Goal: Task Accomplishment & Management: Use online tool/utility

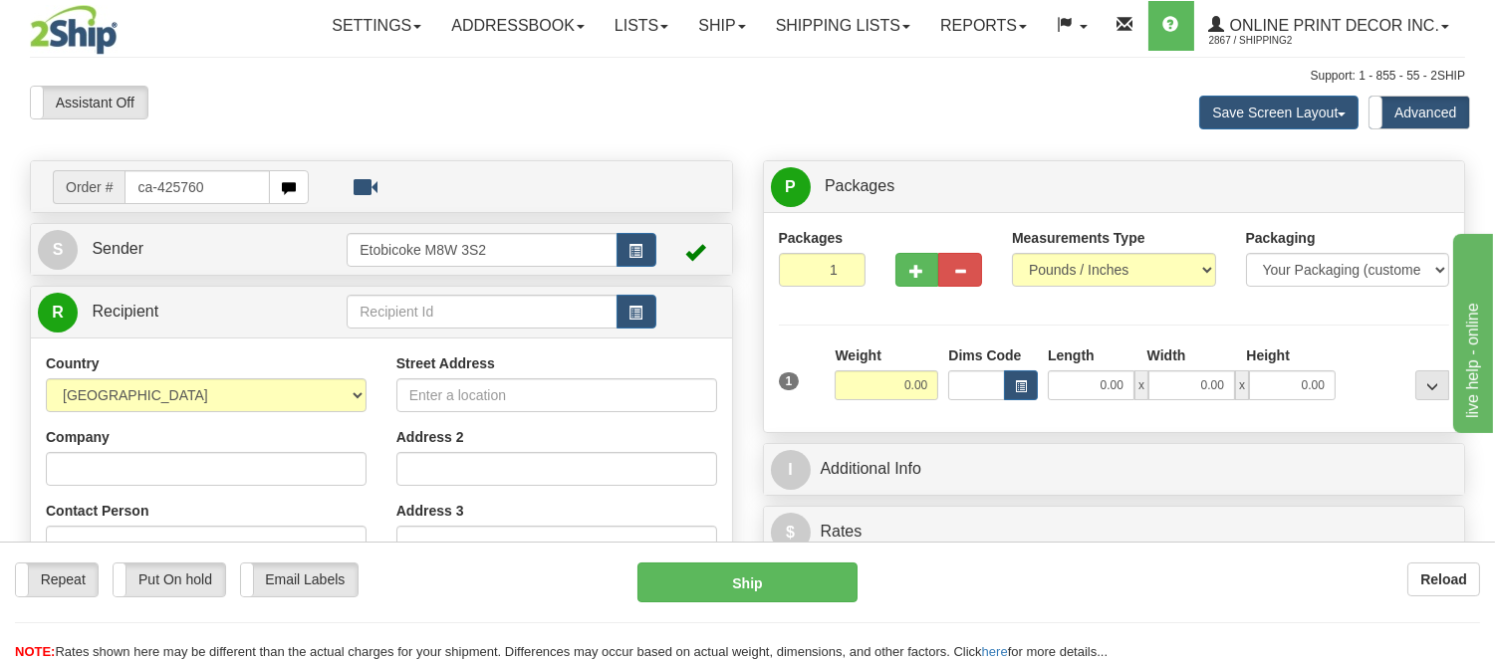
type input "ca-425760"
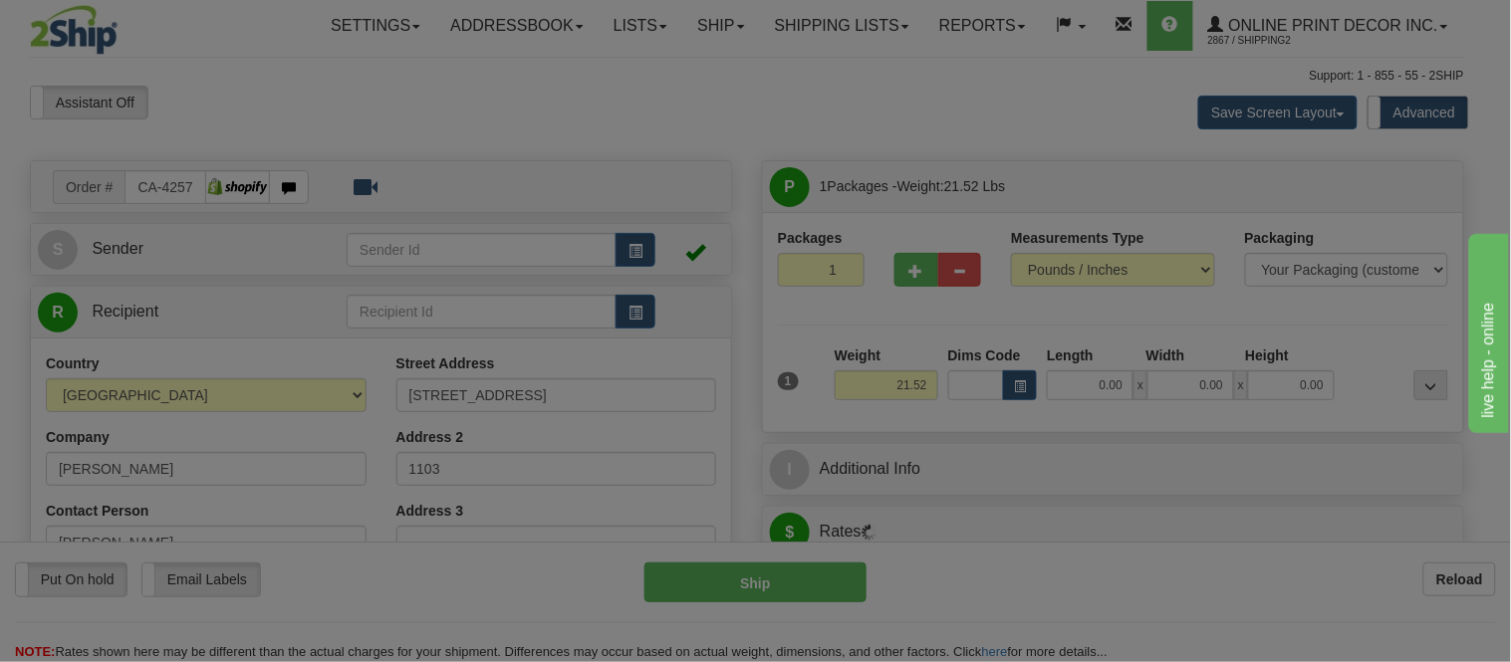
type input "EDMONTON"
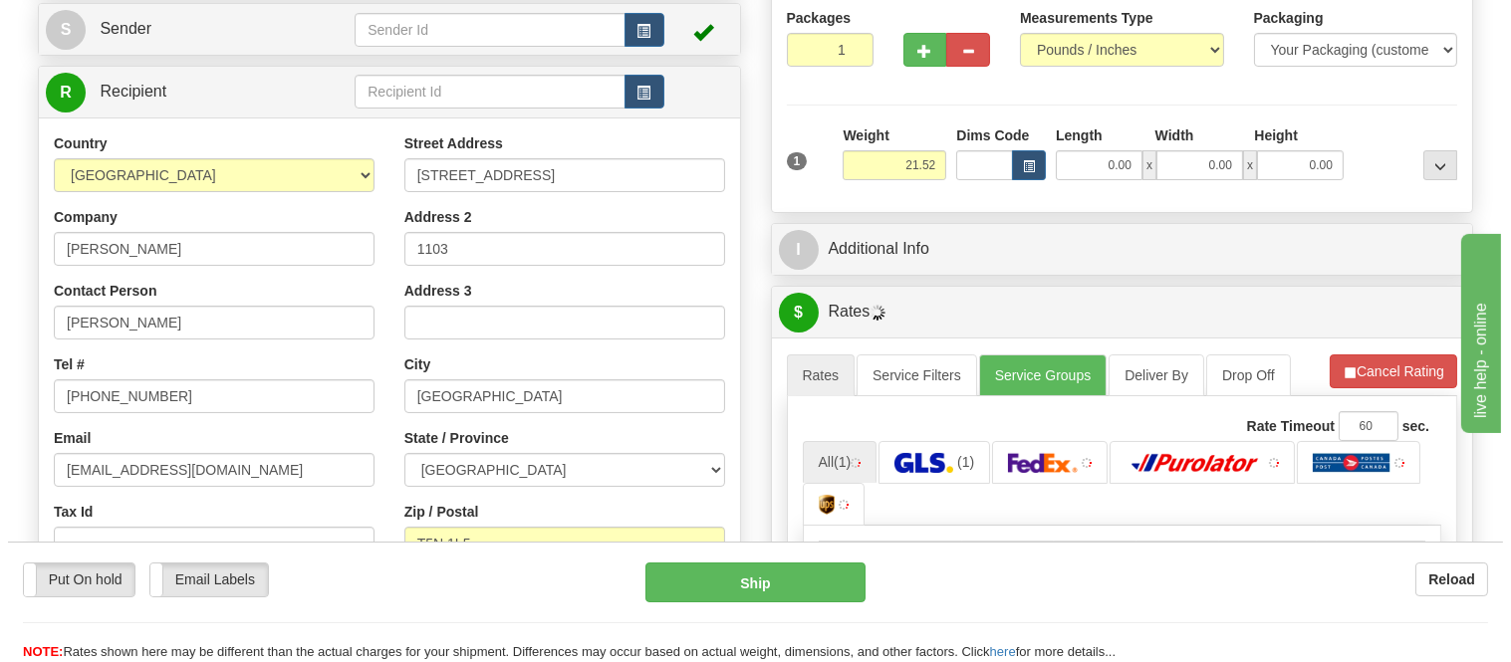
scroll to position [221, 0]
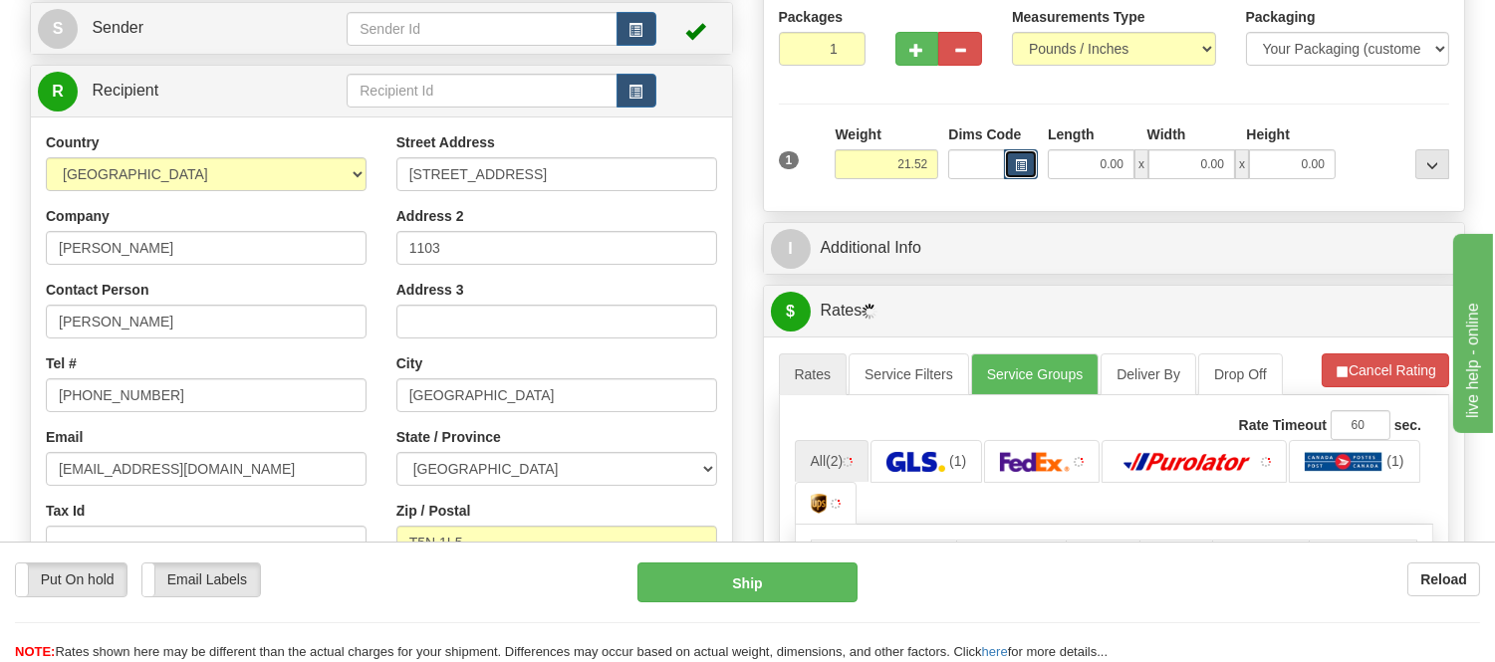
click at [1016, 160] on span "button" at bounding box center [1021, 165] width 12 height 11
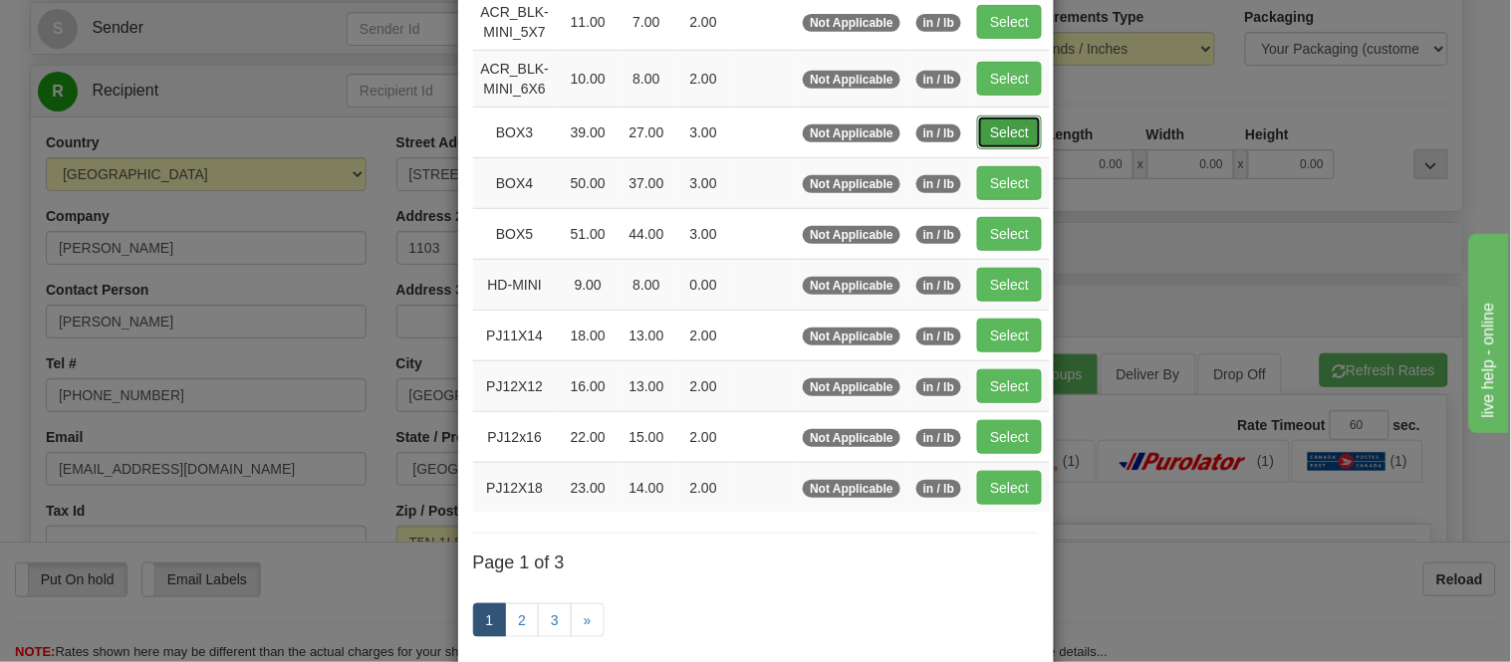
click at [1007, 125] on button "Select" at bounding box center [1009, 133] width 65 height 34
type input "BOX3"
type input "39.00"
type input "27.00"
type input "3.00"
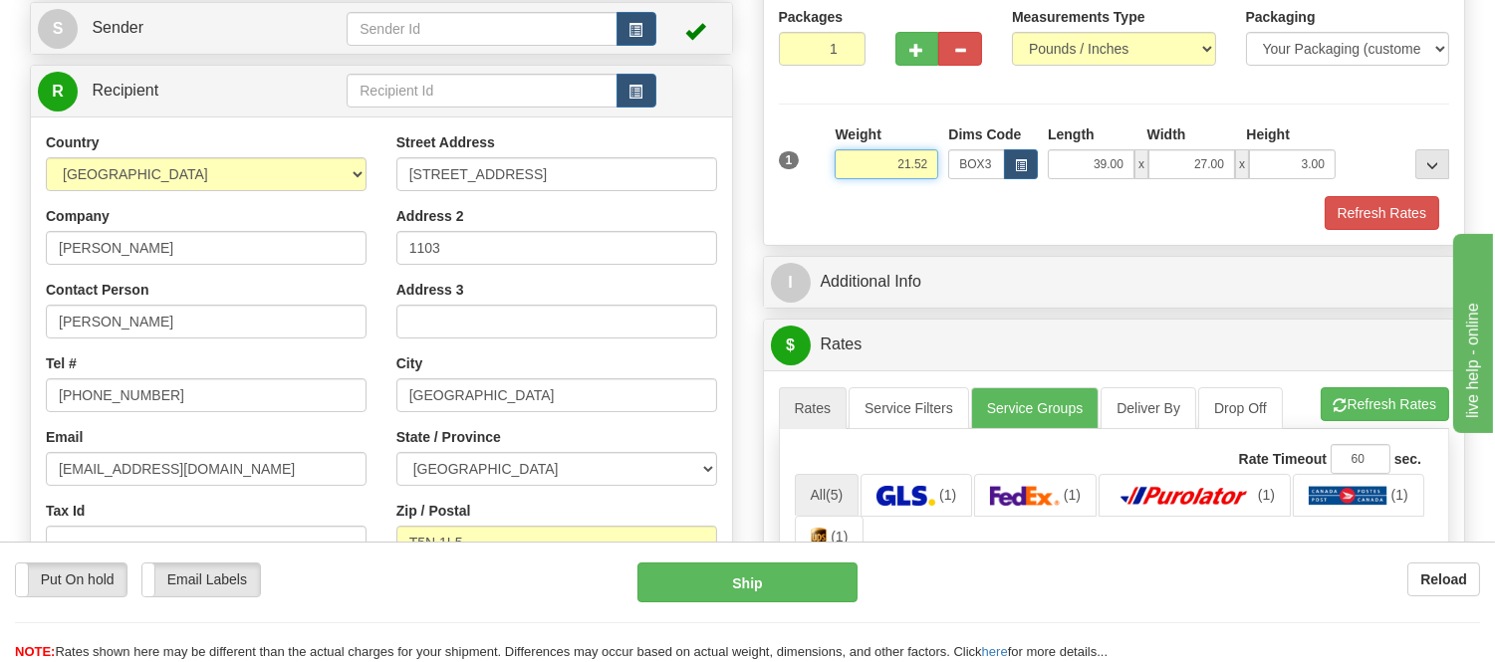
drag, startPoint x: 931, startPoint y: 157, endPoint x: 763, endPoint y: 180, distance: 169.9
click at [764, 180] on div "Packages 1 1 Measurements Type" at bounding box center [1114, 118] width 701 height 254
type input "14.98"
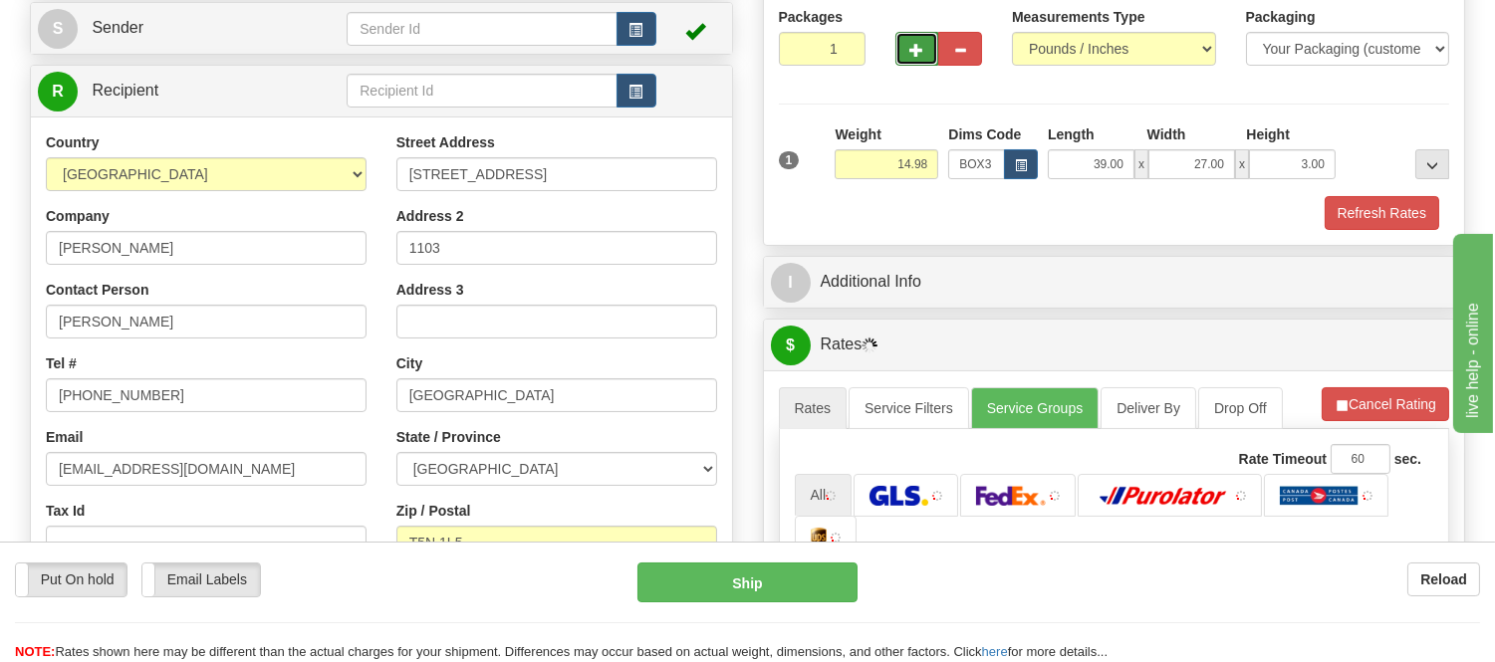
click at [917, 47] on span "button" at bounding box center [917, 50] width 14 height 13
radio input "true"
type input "2"
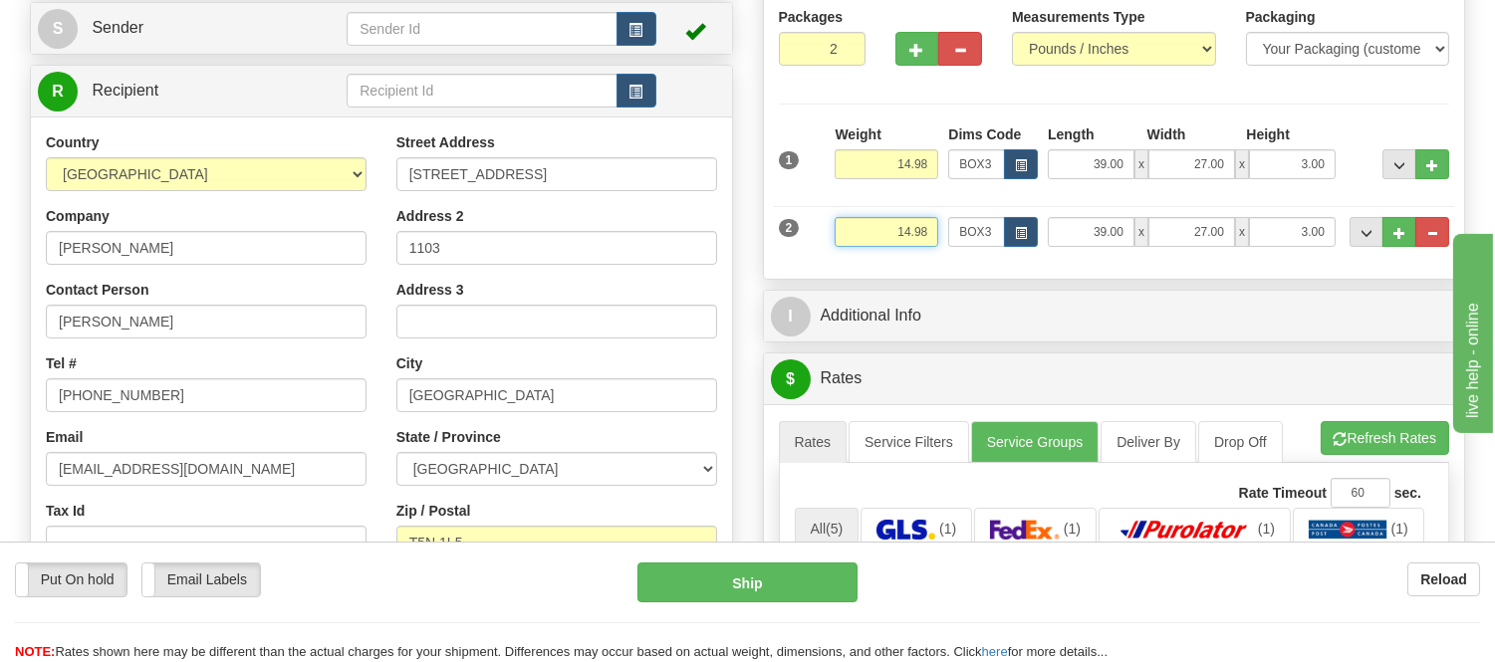
drag, startPoint x: 931, startPoint y: 230, endPoint x: 797, endPoint y: 261, distance: 138.0
click at [797, 261] on div "2 Weight 14.98 Dims Code BOX3 Length Width x" at bounding box center [1114, 229] width 681 height 67
type input "11.98"
click at [1400, 446] on li "Refresh Rates Cancel Rating" at bounding box center [1385, 438] width 129 height 34
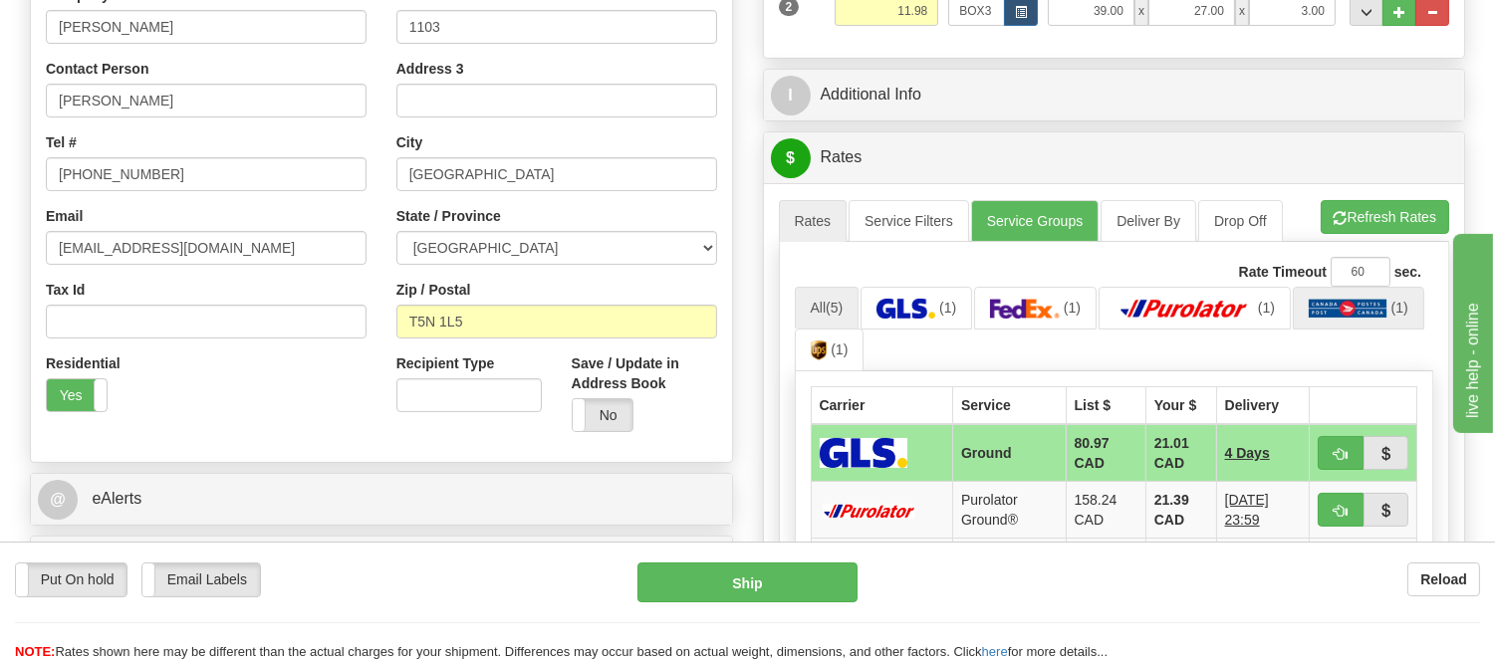
scroll to position [553, 0]
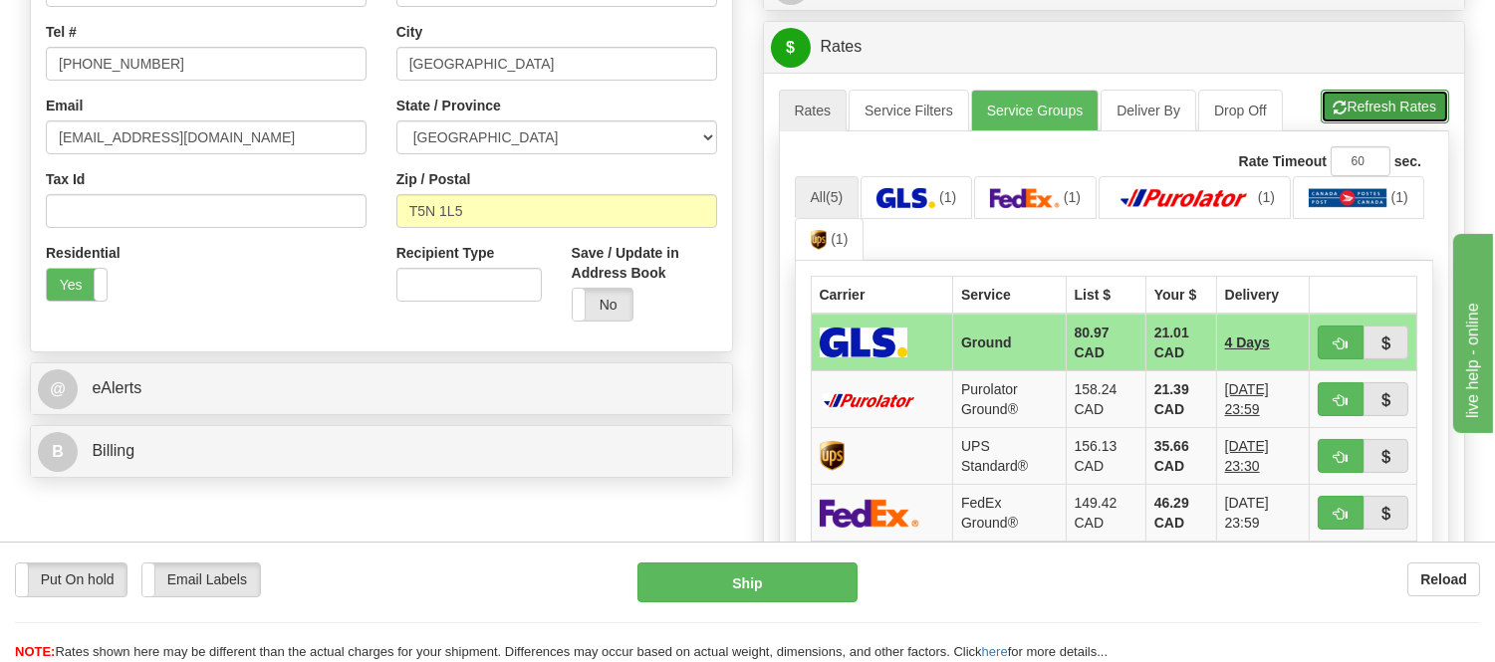
click at [1391, 118] on button "Refresh Rates" at bounding box center [1385, 107] width 129 height 34
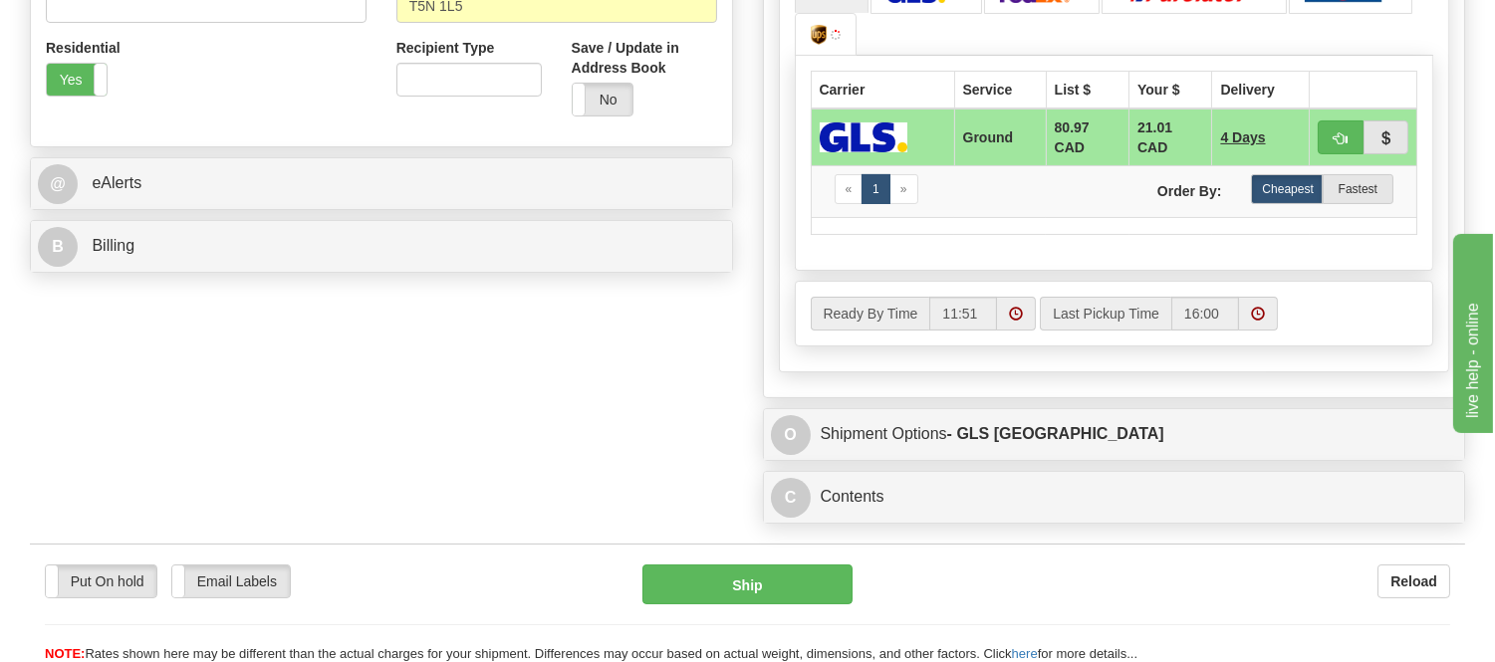
scroll to position [774, 0]
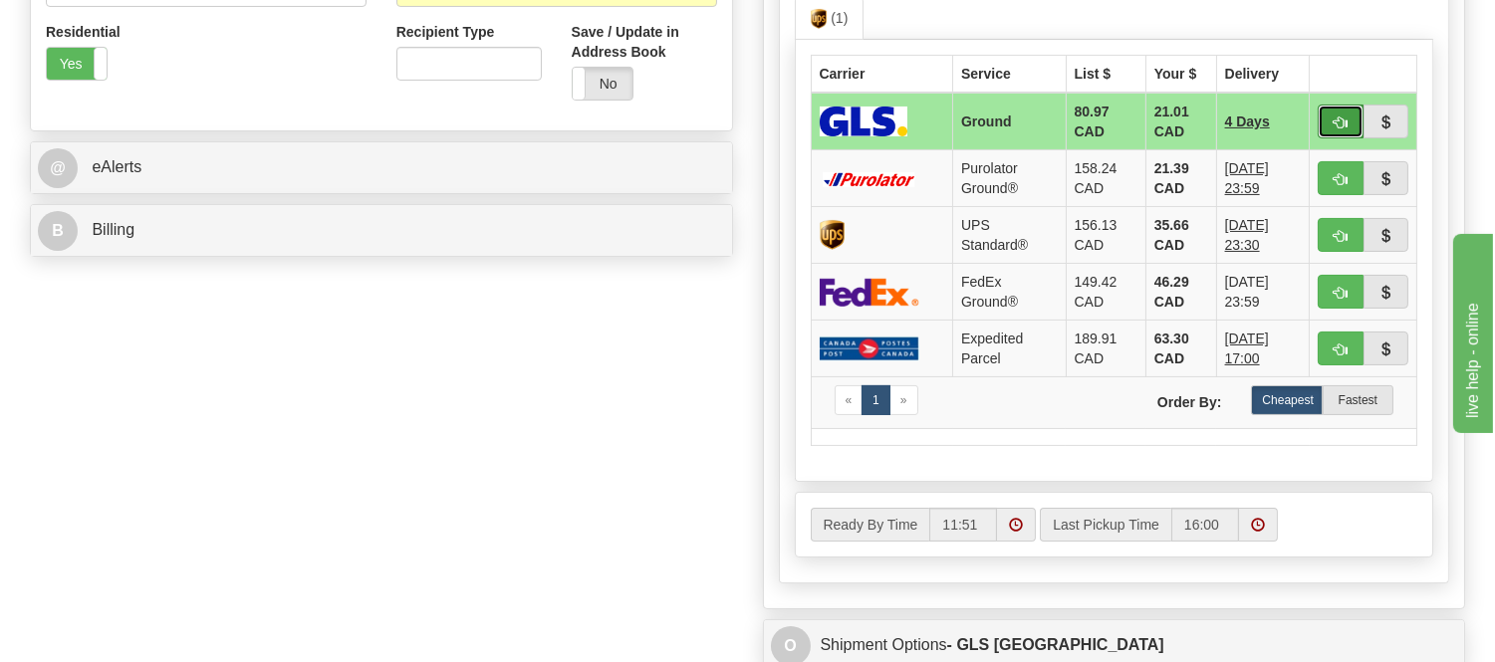
click at [1338, 117] on span "button" at bounding box center [1341, 123] width 14 height 13
type input "1"
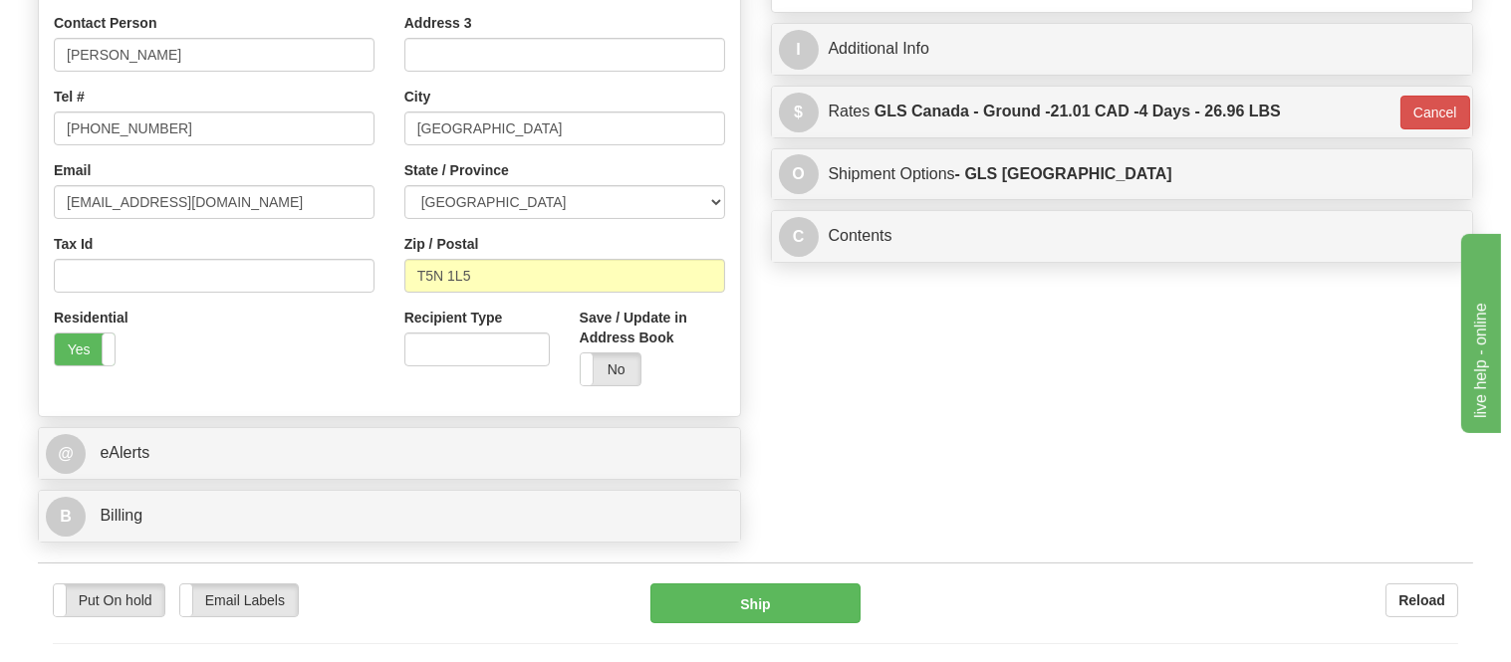
scroll to position [221, 0]
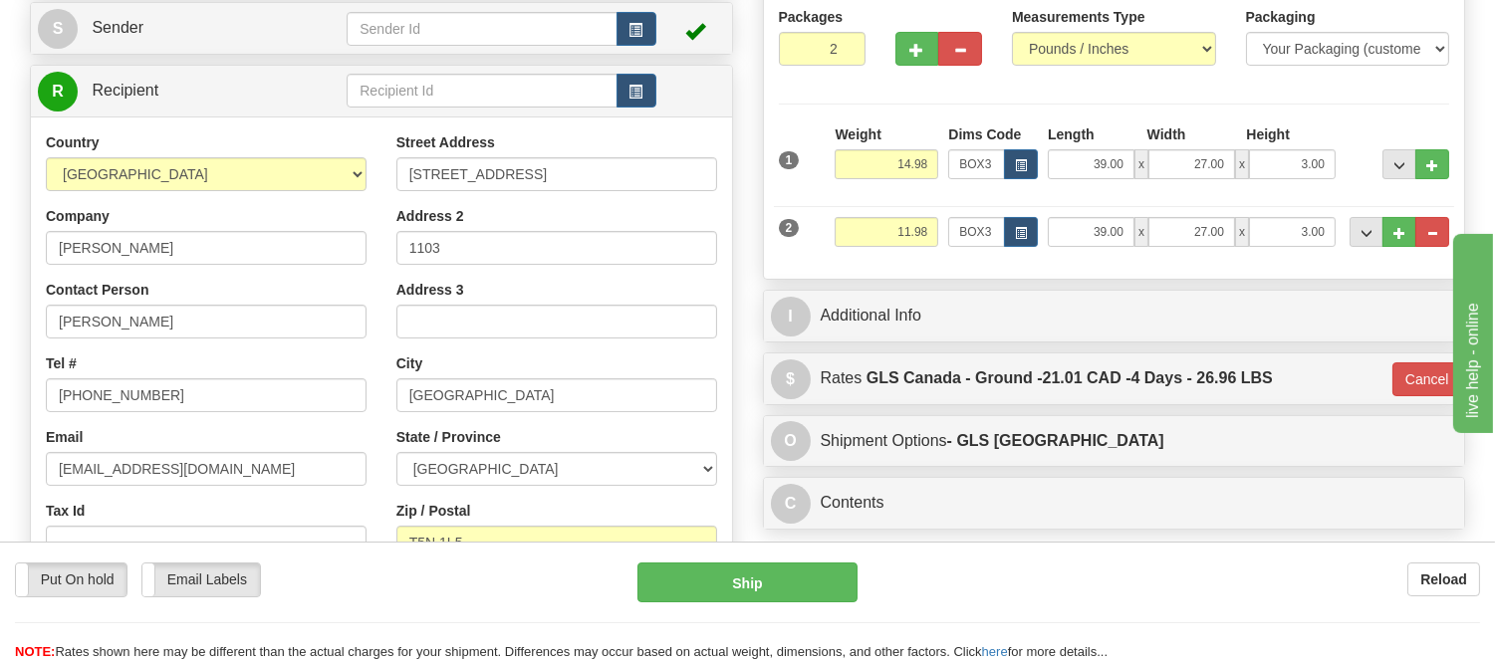
click at [1010, 250] on div "2 Weight 11.98 Dims Code BOX3 Length Width x" at bounding box center [1114, 229] width 681 height 67
click at [1016, 232] on span "button" at bounding box center [1021, 233] width 12 height 11
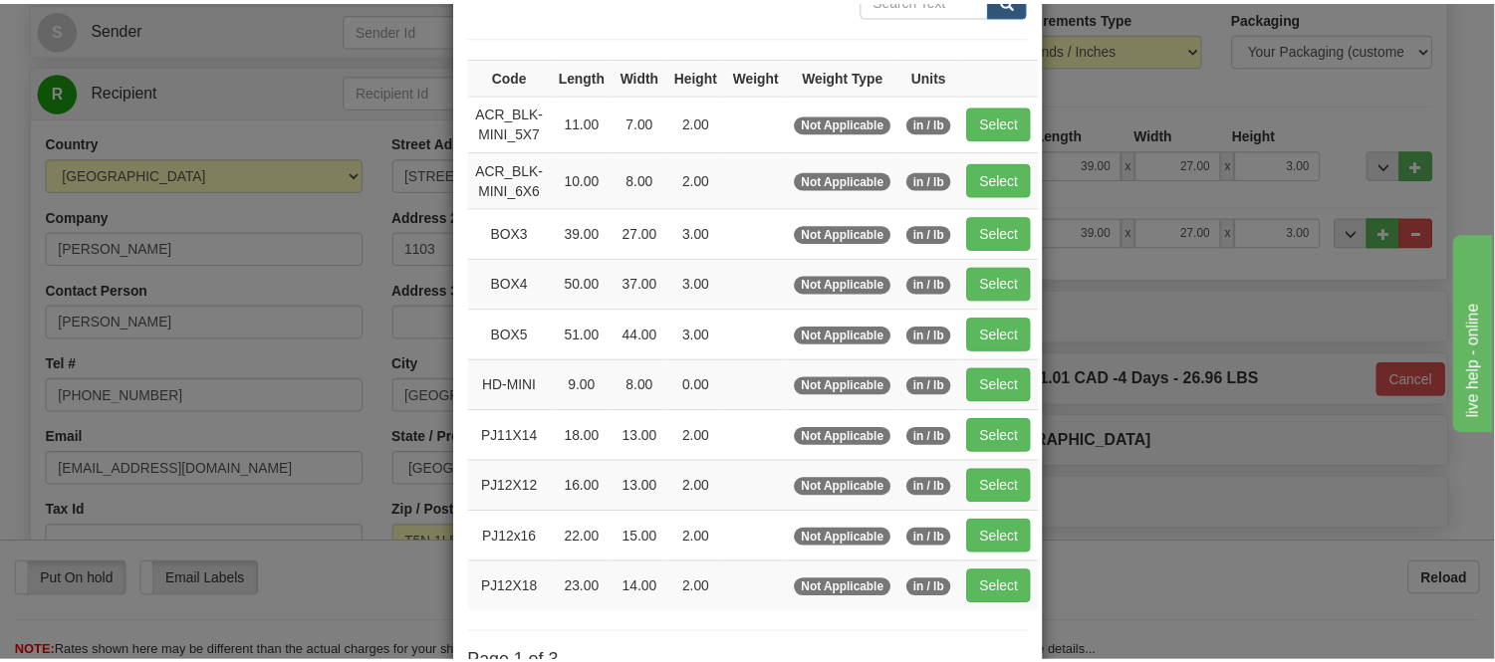
scroll to position [332, 0]
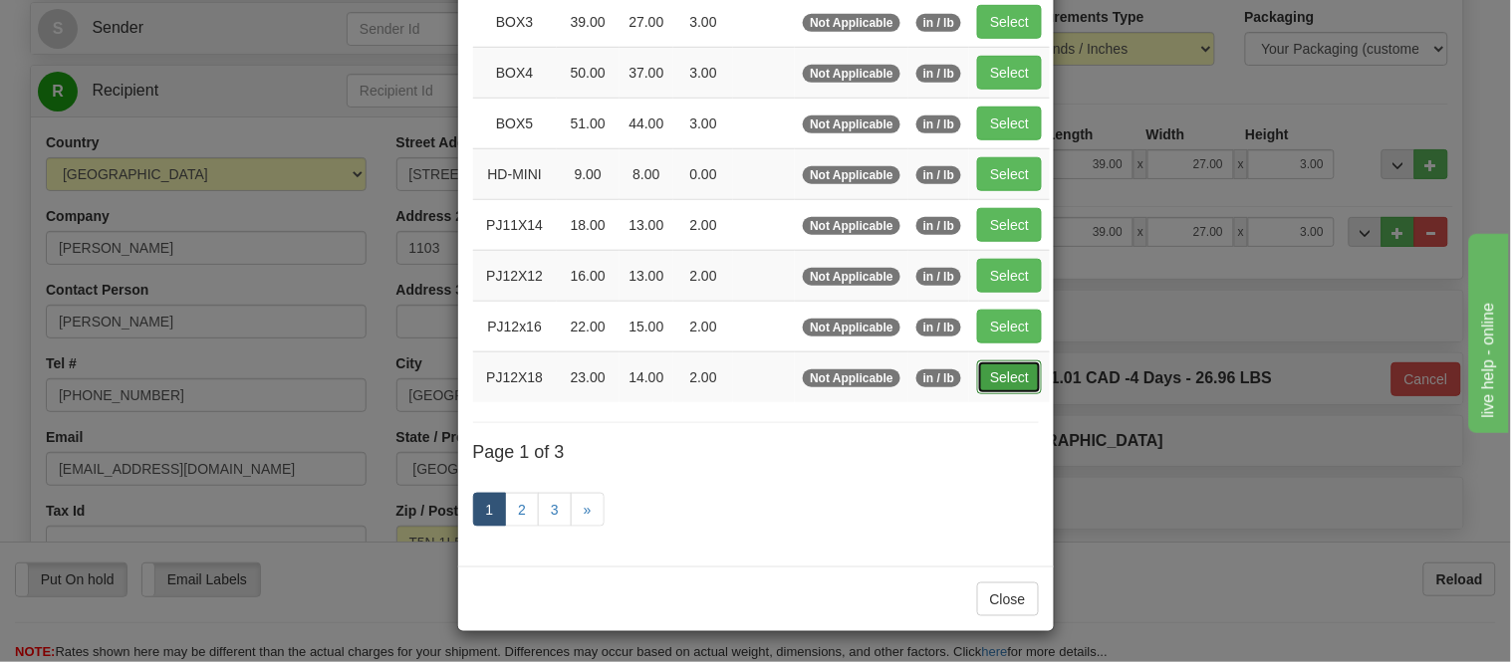
click at [1006, 369] on button "Select" at bounding box center [1009, 378] width 65 height 34
type input "PJ12X18"
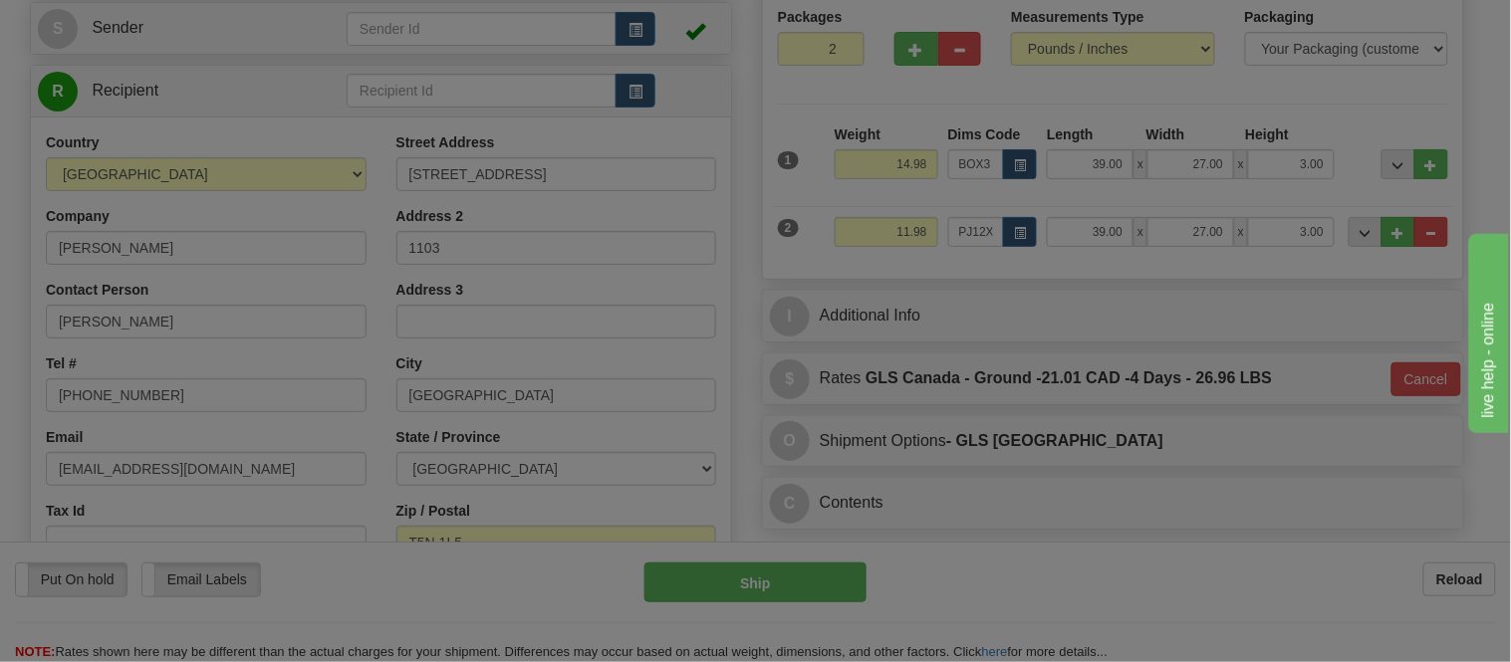
type input "23.00"
type input "14.00"
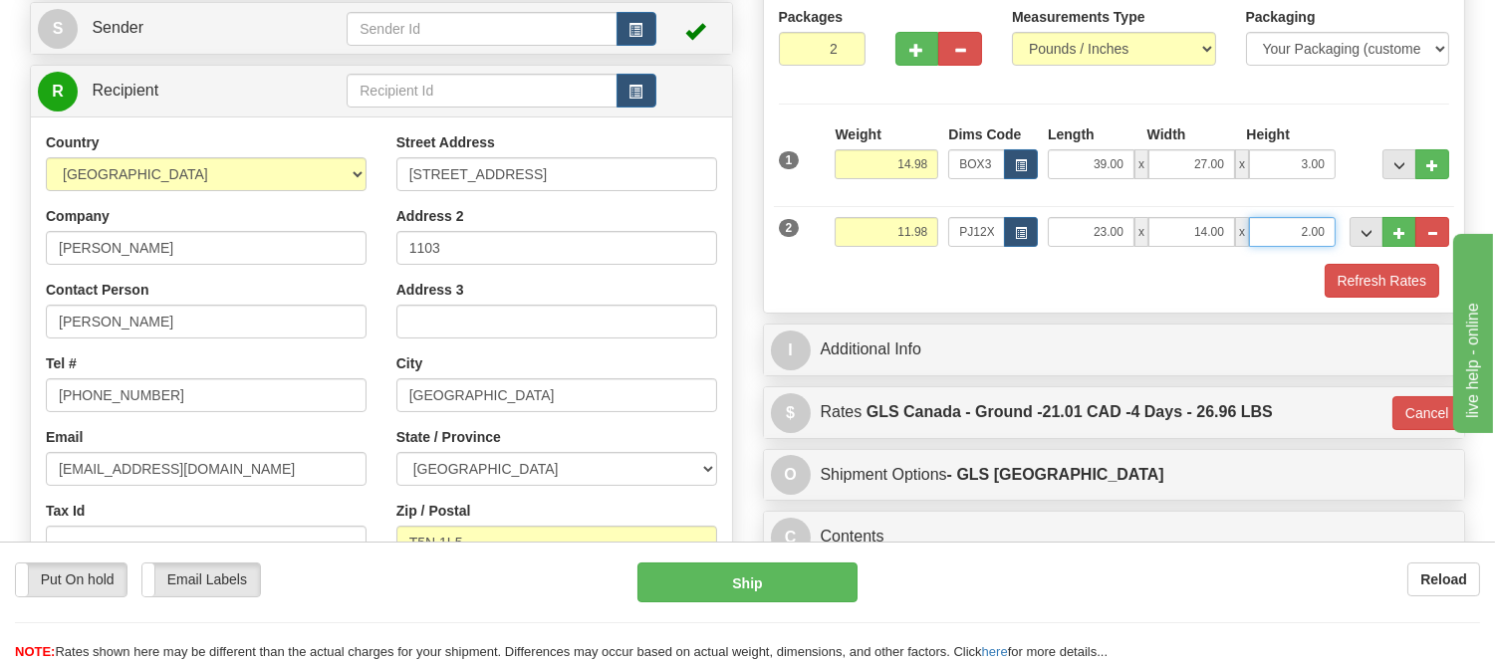
drag, startPoint x: 1328, startPoint y: 227, endPoint x: 1258, endPoint y: 220, distance: 70.1
click at [1258, 220] on input "2.00" at bounding box center [1292, 232] width 87 height 30
click button "Delete" at bounding box center [0, 0] width 0 height 0
type input "6.00"
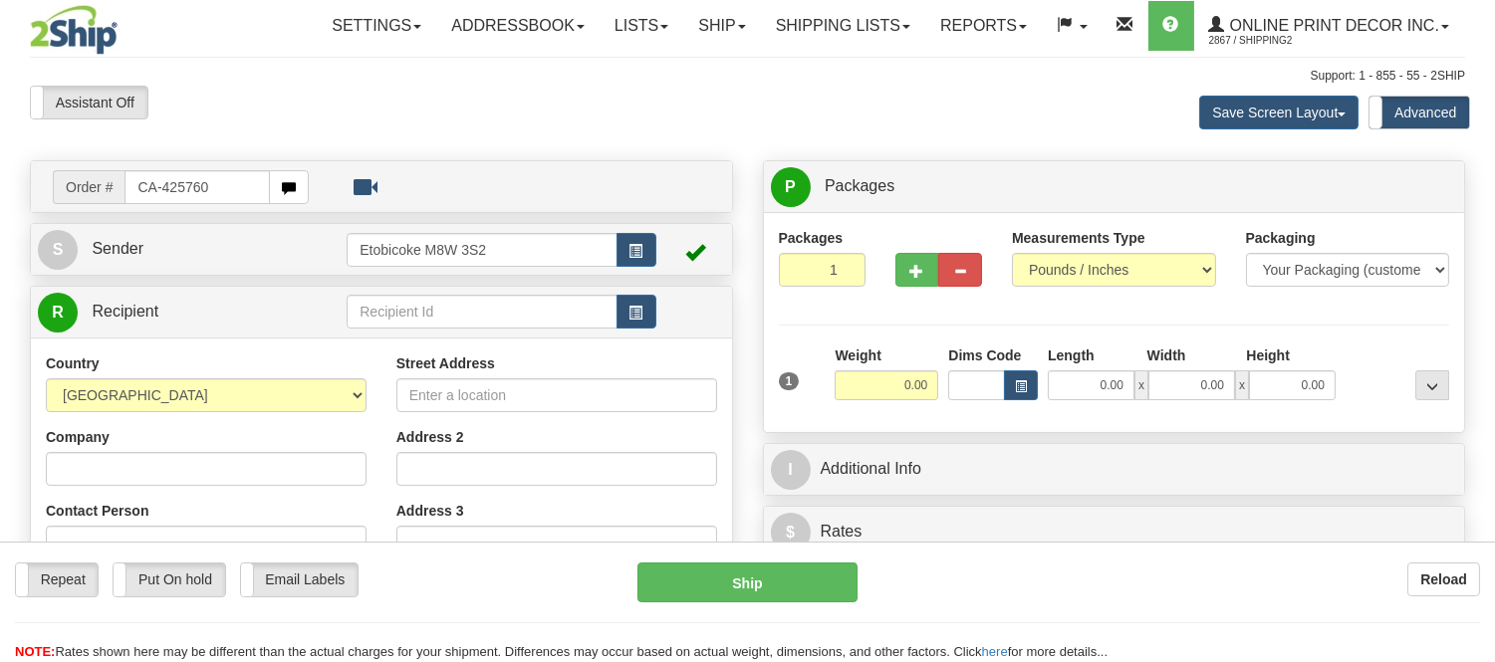
drag, startPoint x: 70, startPoint y: 175, endPoint x: 0, endPoint y: 166, distance: 70.3
click at [0, 166] on div "Toggle navigation Settings Shipping Preferences Fields Preferences New" at bounding box center [747, 571] width 1495 height 1143
type input "ca-425760"
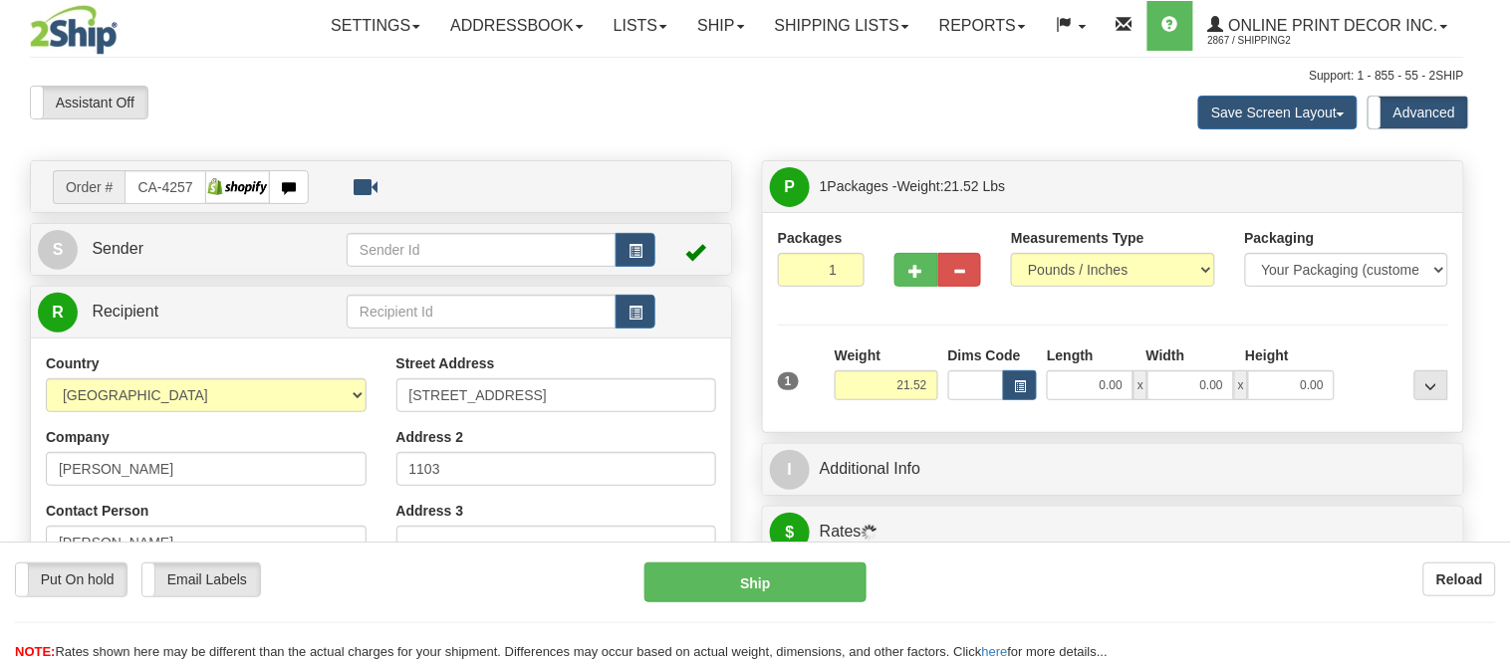
type input "EDMONTON"
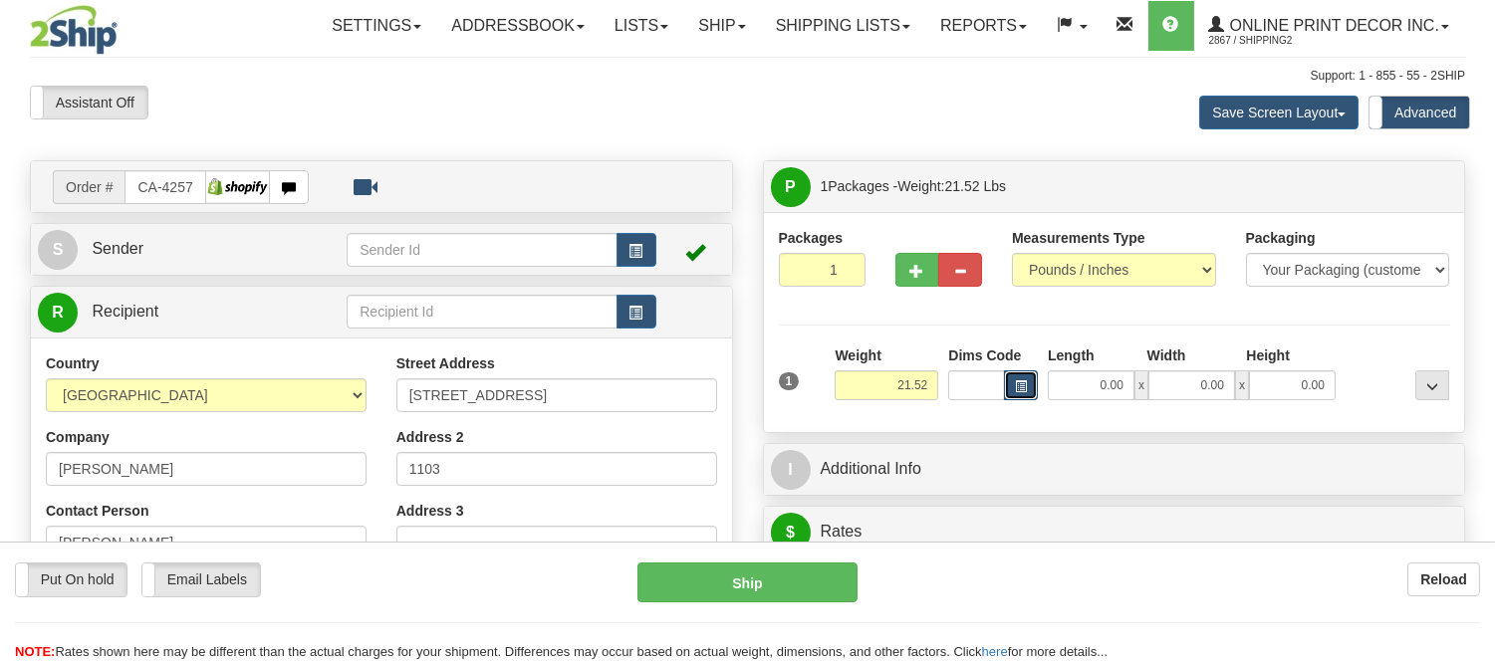
click at [1022, 395] on button "button" at bounding box center [1021, 386] width 34 height 30
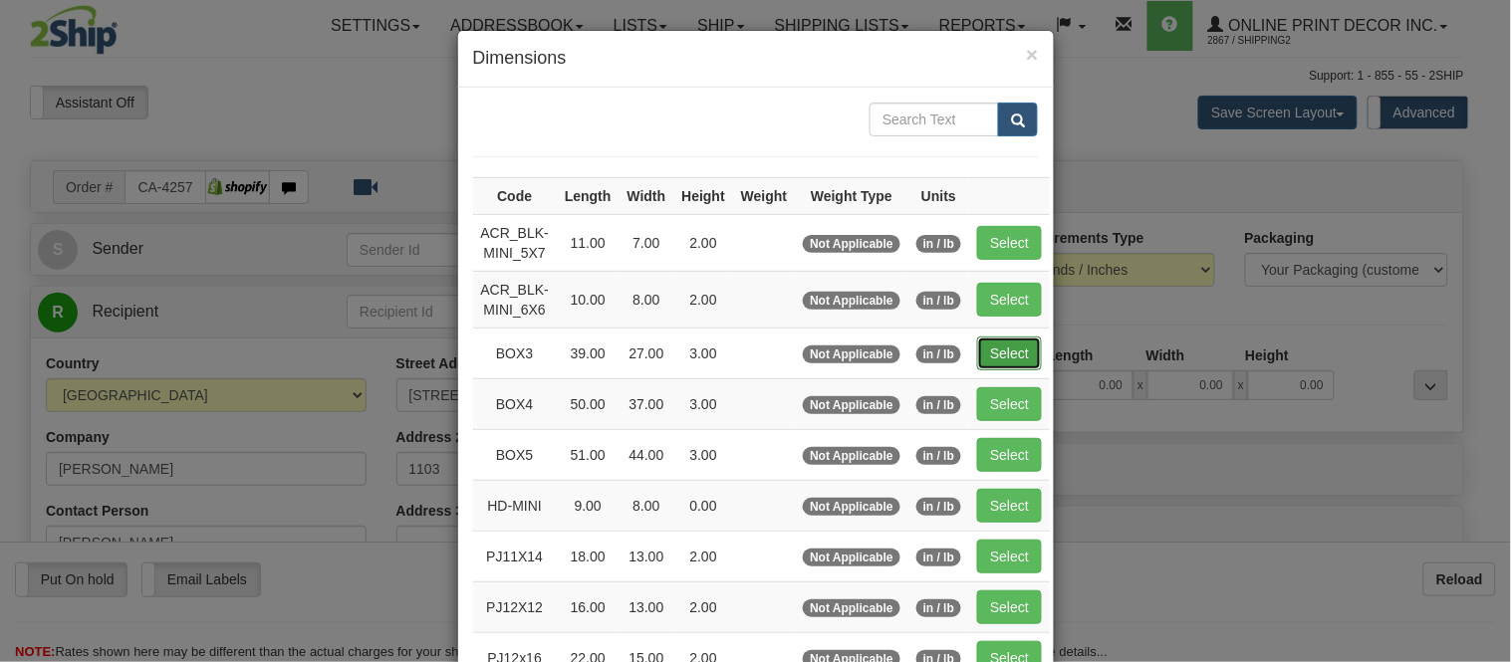
click at [984, 340] on button "Select" at bounding box center [1009, 354] width 65 height 34
type input "BOX3"
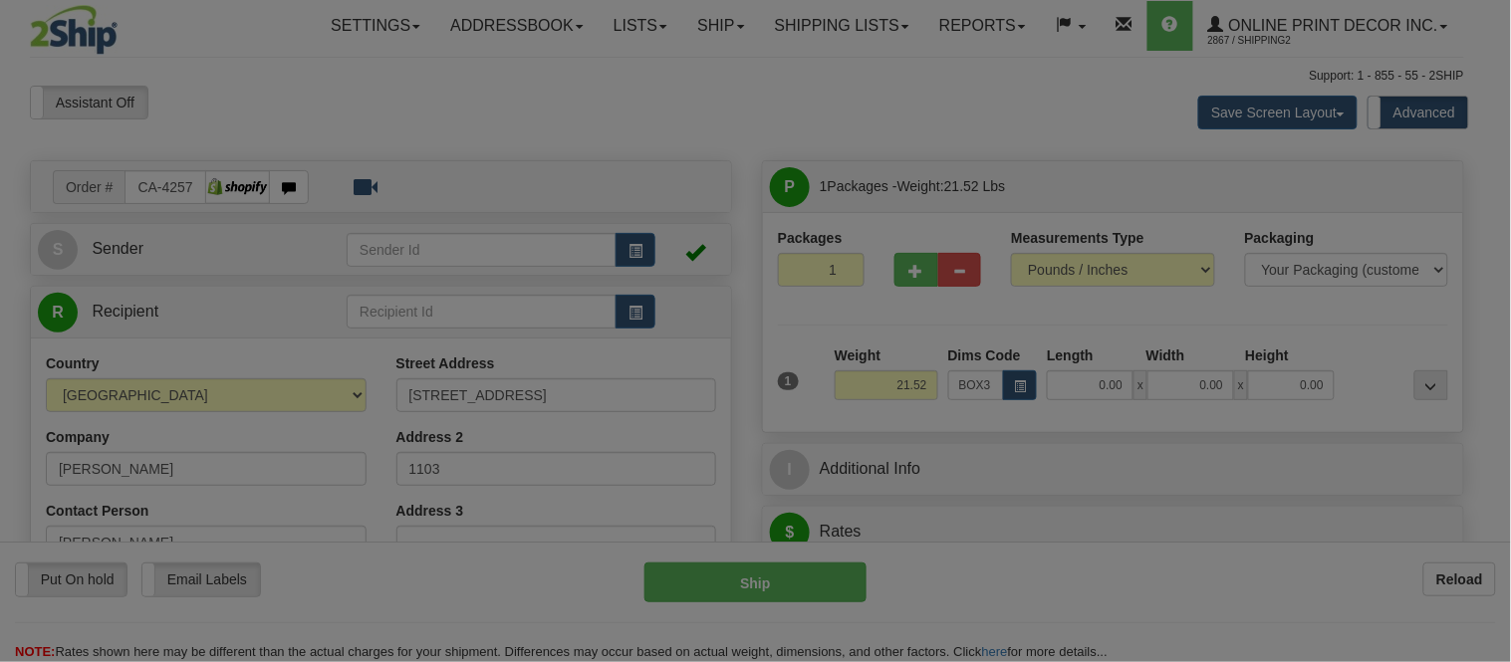
type input "39.00"
type input "27.00"
type input "3.00"
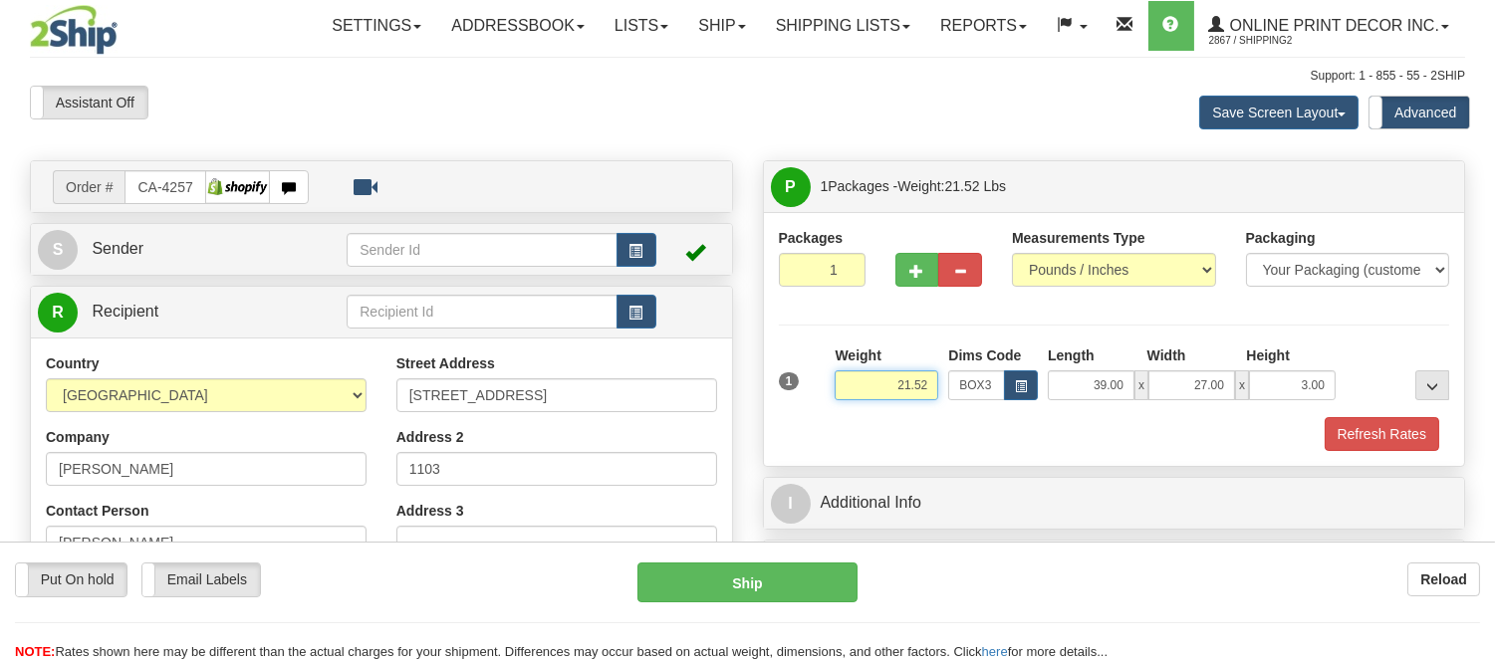
drag, startPoint x: 936, startPoint y: 387, endPoint x: 687, endPoint y: 438, distance: 254.4
click at [687, 160] on div "Order # CA-425760 S" at bounding box center [747, 160] width 1465 height 0
type input "13.98"
click at [912, 265] on span "button" at bounding box center [917, 271] width 14 height 13
radio input "true"
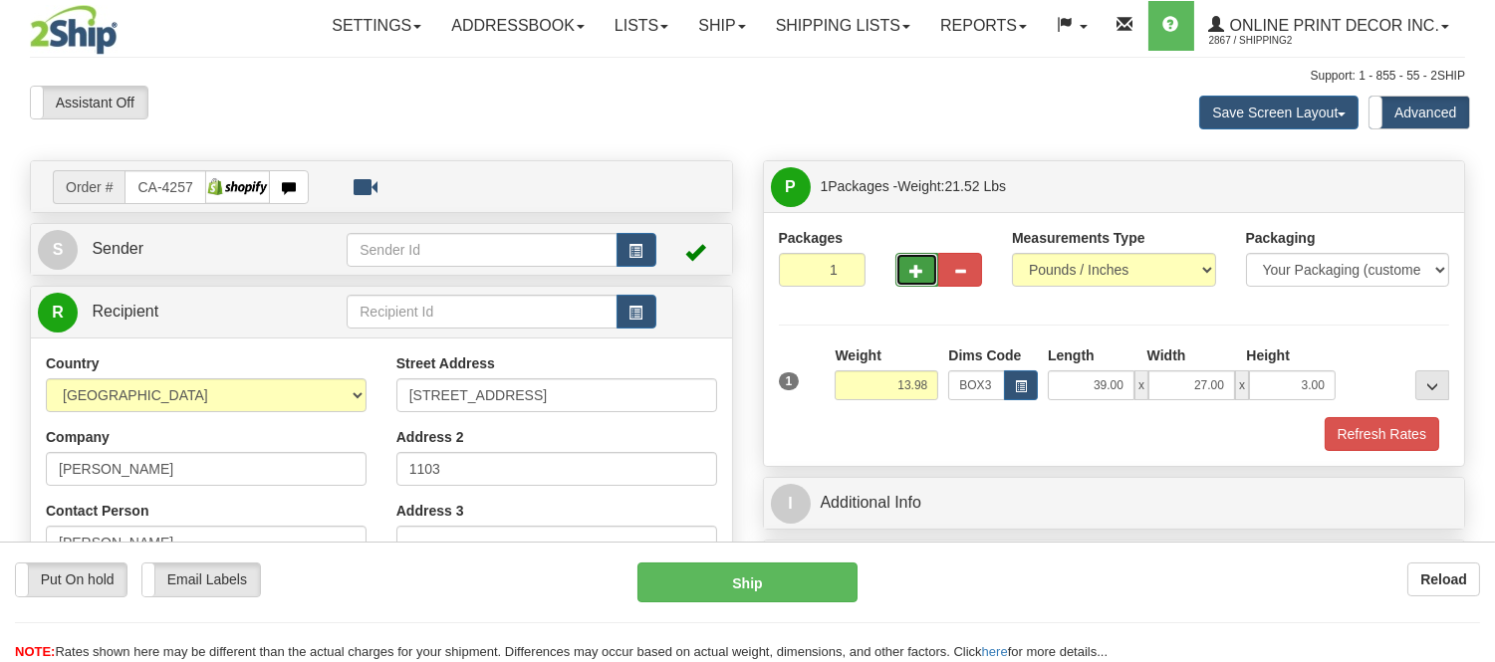
type input "2"
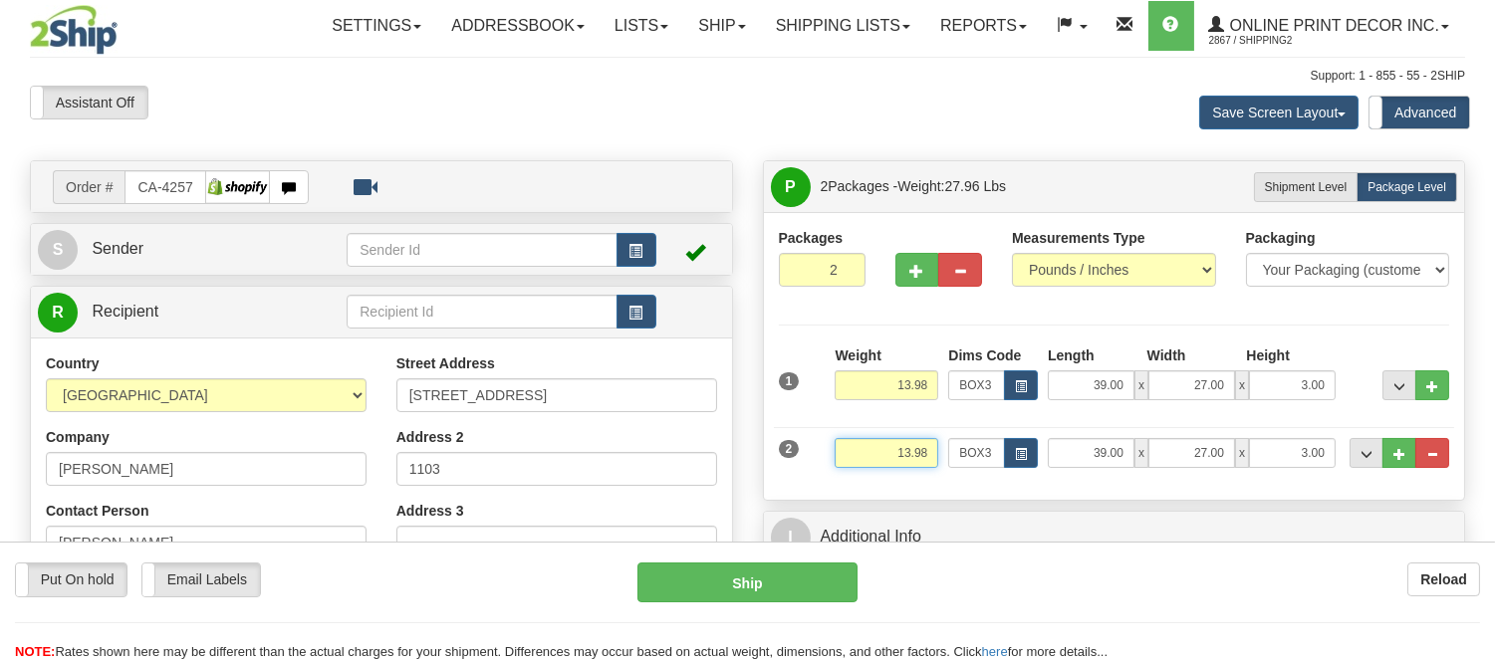
drag, startPoint x: 936, startPoint y: 448, endPoint x: 785, endPoint y: 484, distance: 155.6
click at [785, 484] on div "2 Weight 13.98 Dims Code BOX3 Length Width x" at bounding box center [1114, 450] width 681 height 67
type input "10.98"
click at [1017, 452] on span "button" at bounding box center [1021, 454] width 12 height 11
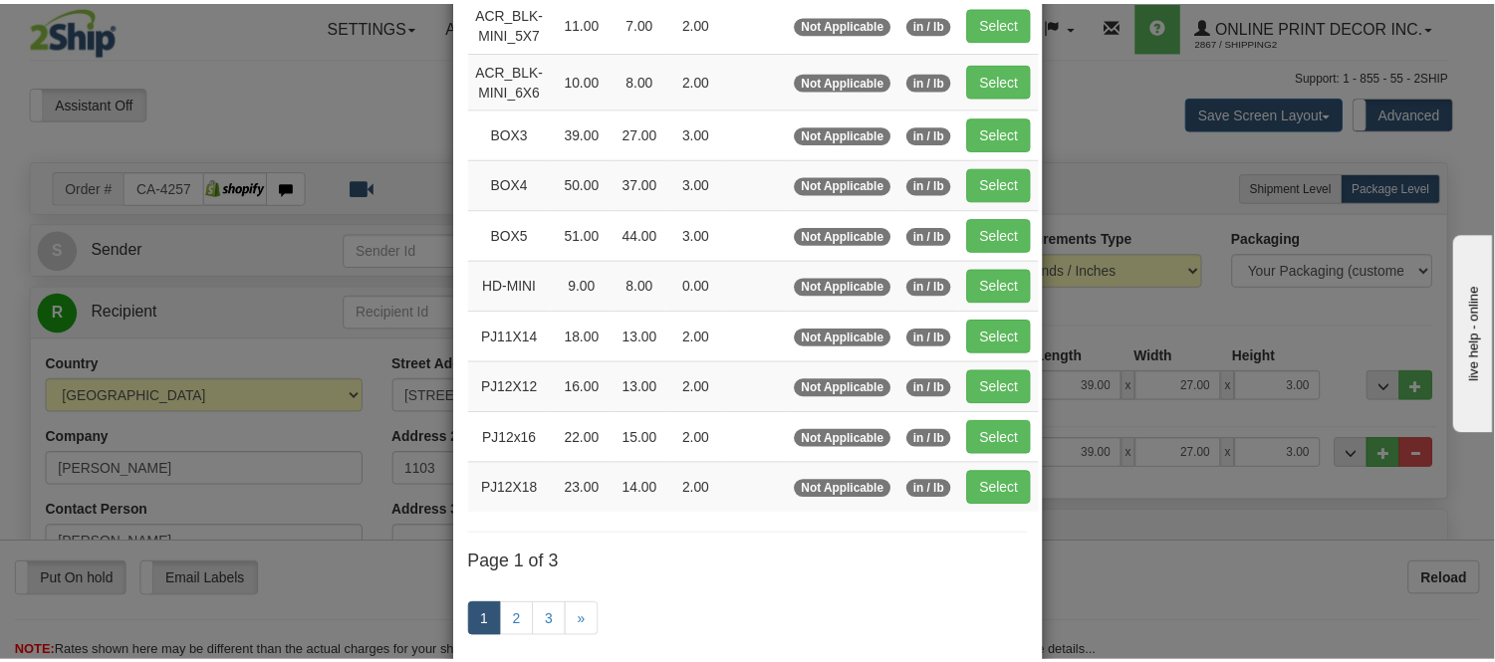
scroll to position [221, 0]
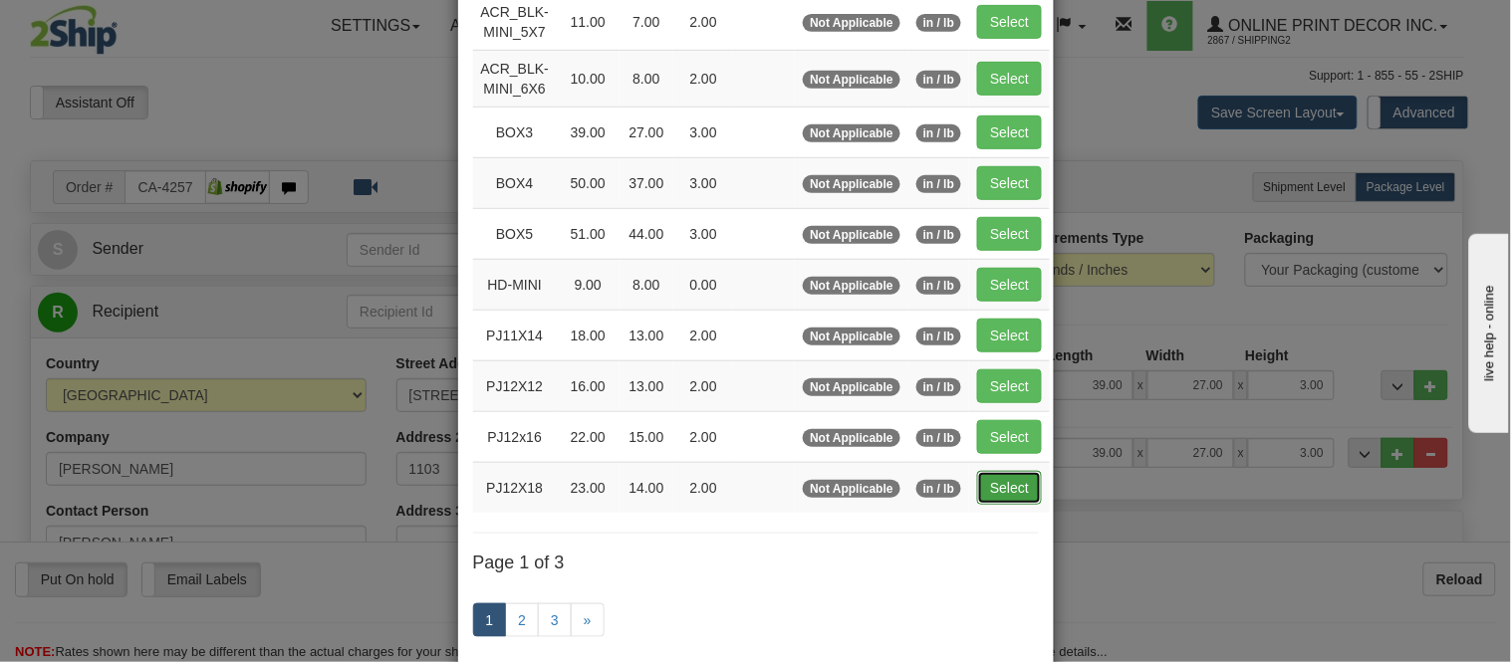
click at [1018, 496] on button "Select" at bounding box center [1009, 488] width 65 height 34
type input "PJ12X18"
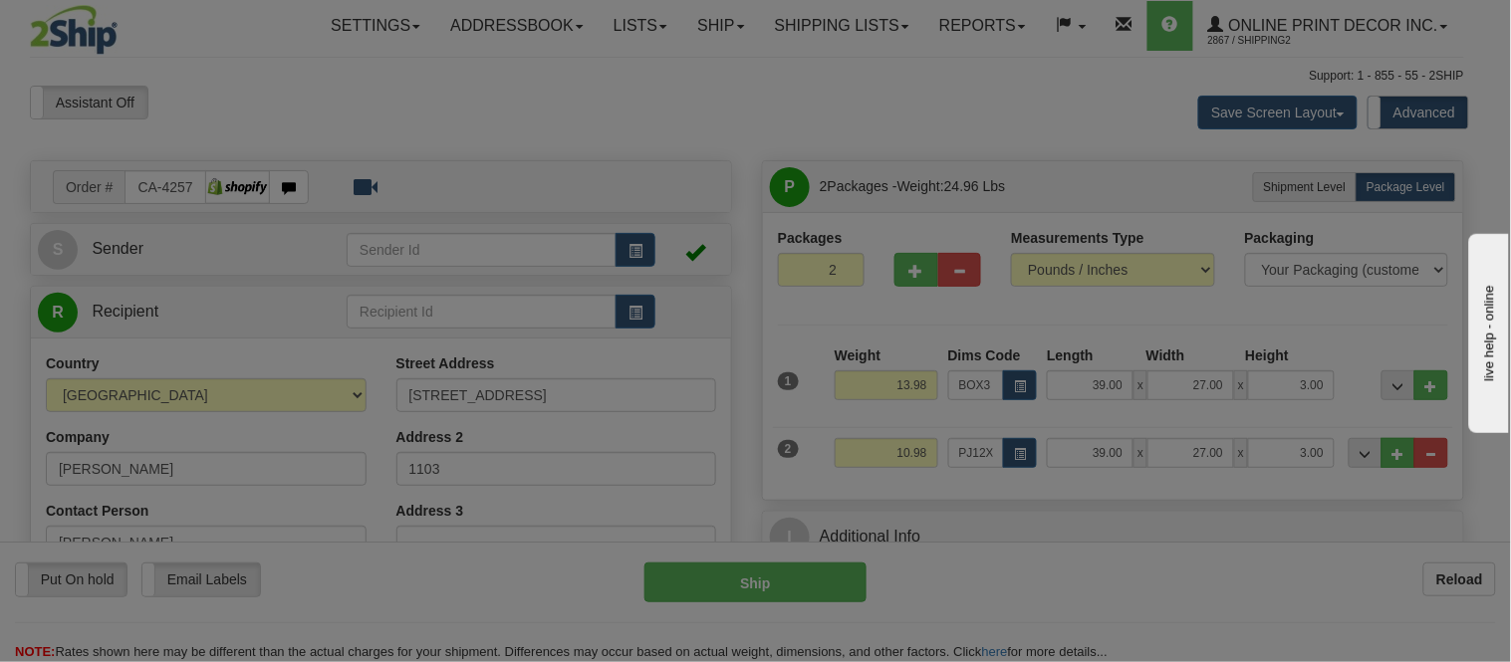
type input "23.00"
type input "14.00"
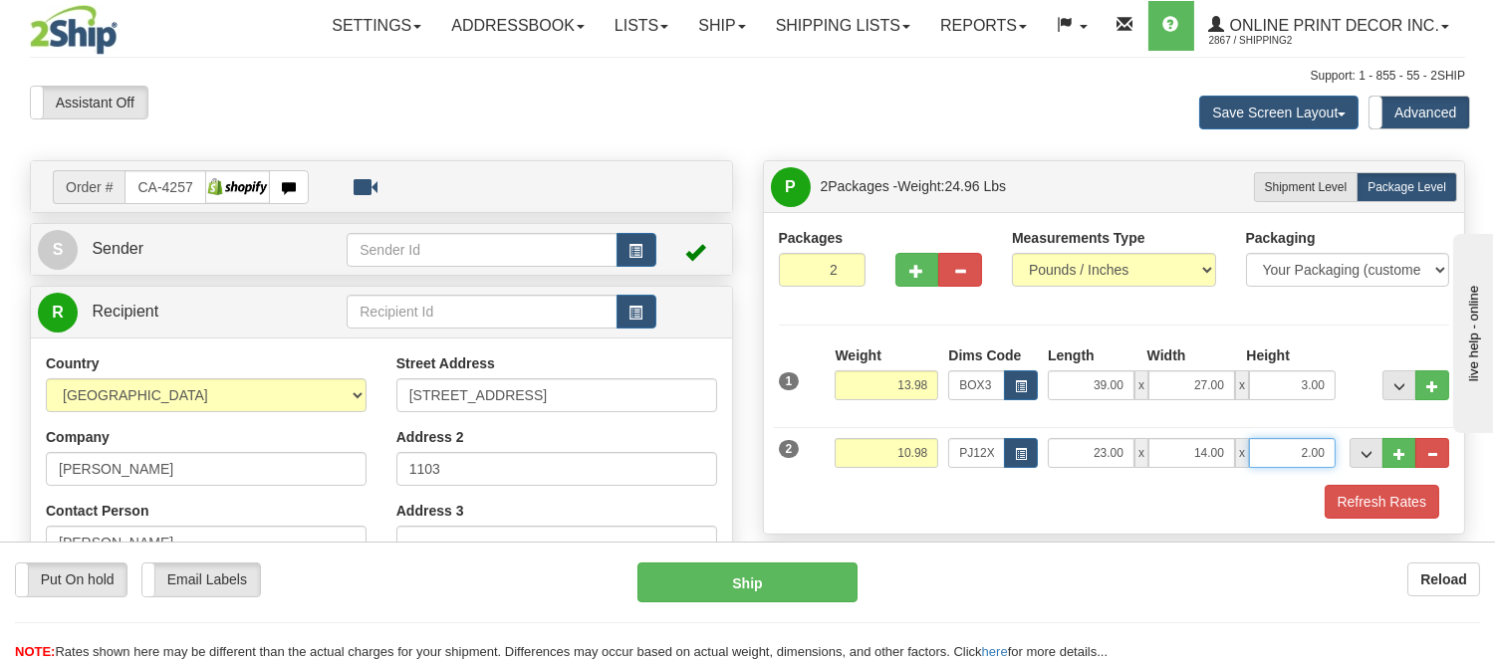
drag, startPoint x: 1335, startPoint y: 450, endPoint x: 1210, endPoint y: 491, distance: 131.0
click at [1210, 491] on div "1 Weight 13.98 Dims Code BOX3" at bounding box center [1114, 432] width 671 height 173
click button "Delete" at bounding box center [0, 0] width 0 height 0
type input "6.00"
click at [1336, 493] on button "Refresh Rates" at bounding box center [1382, 502] width 115 height 34
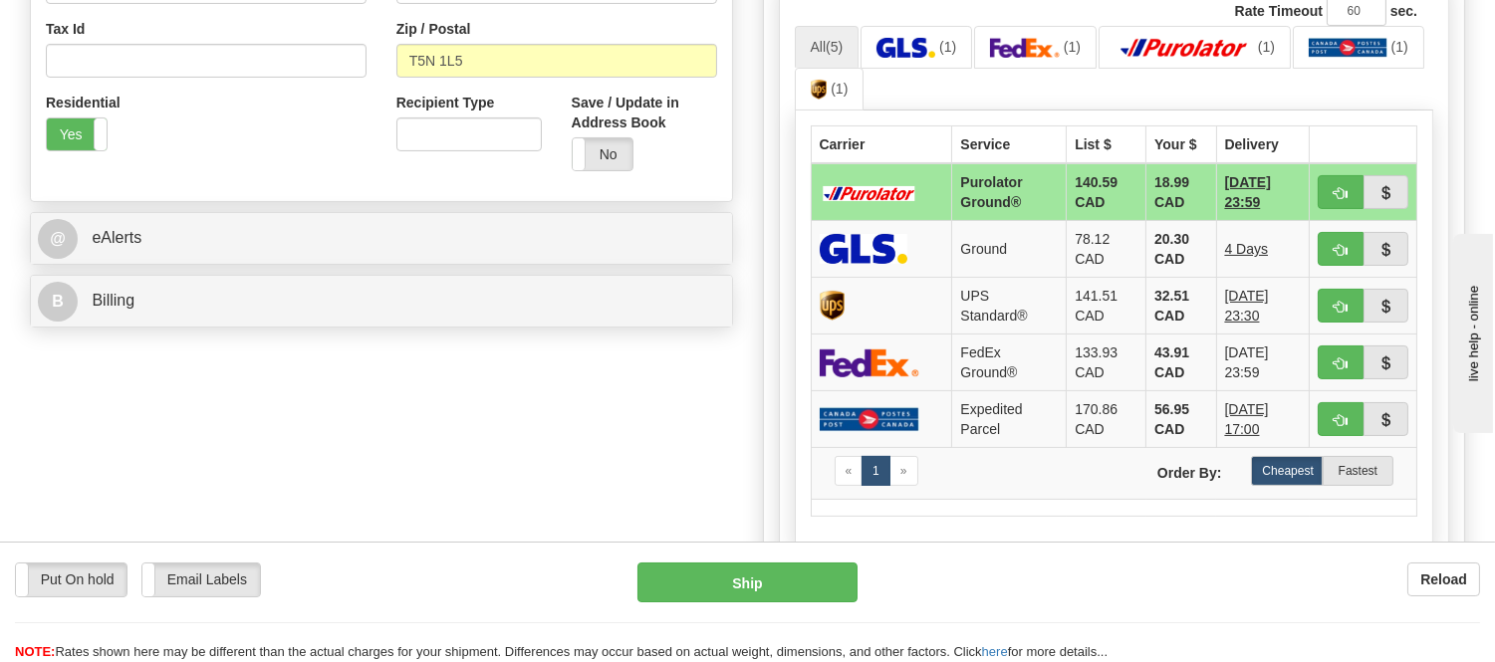
scroll to position [482, 0]
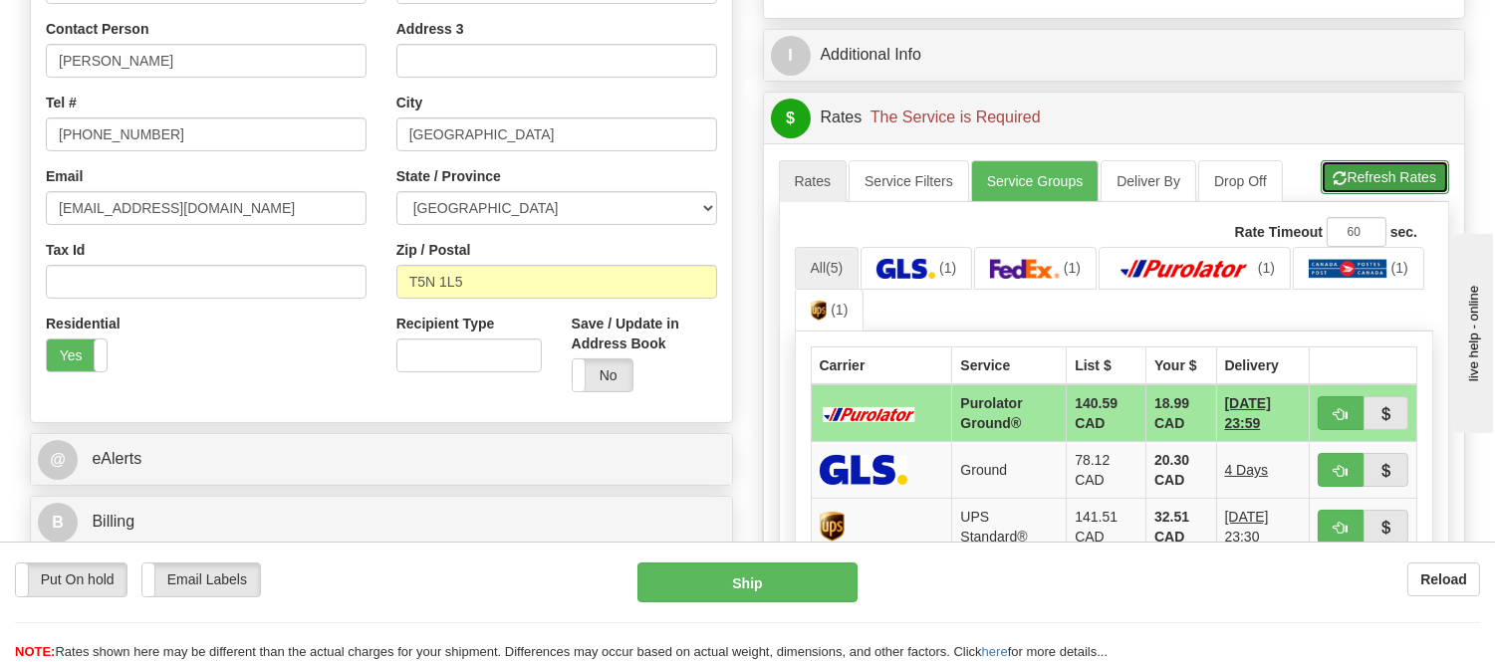
click at [1375, 172] on button "Refresh Rates" at bounding box center [1385, 177] width 129 height 34
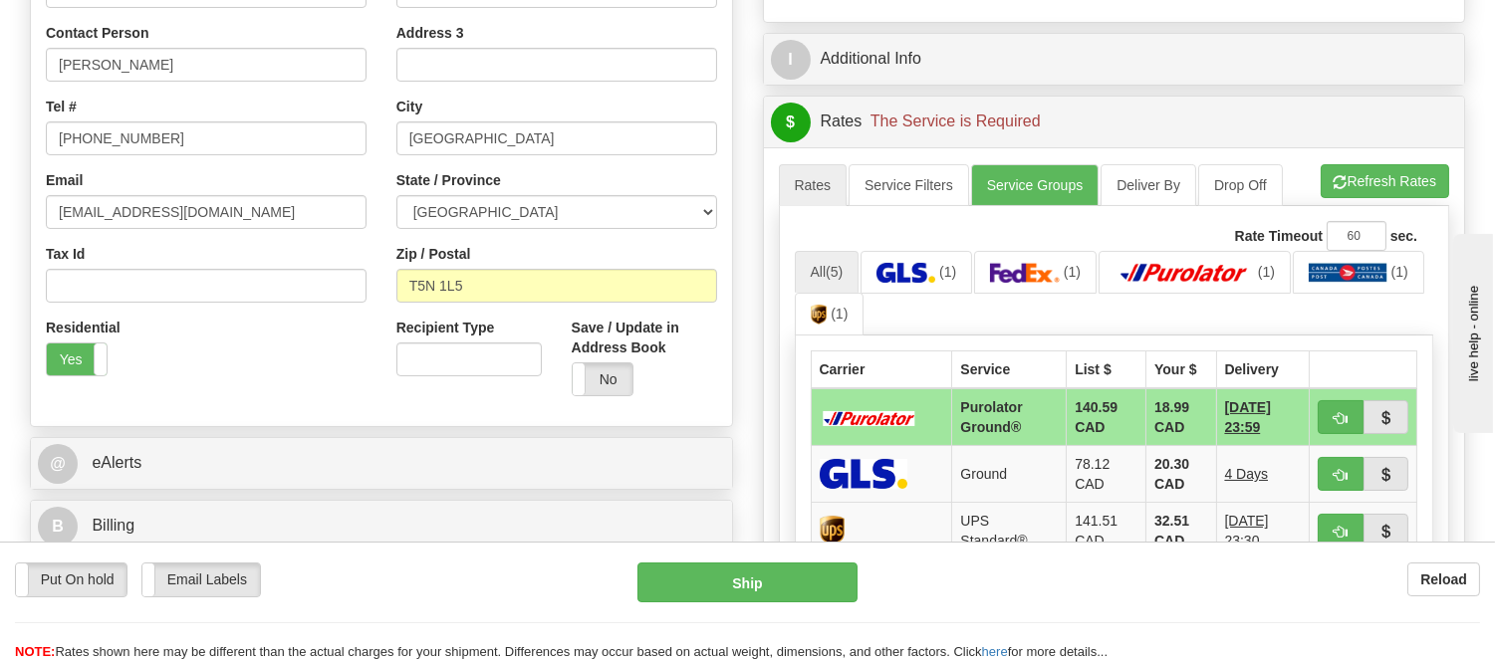
scroll to position [593, 0]
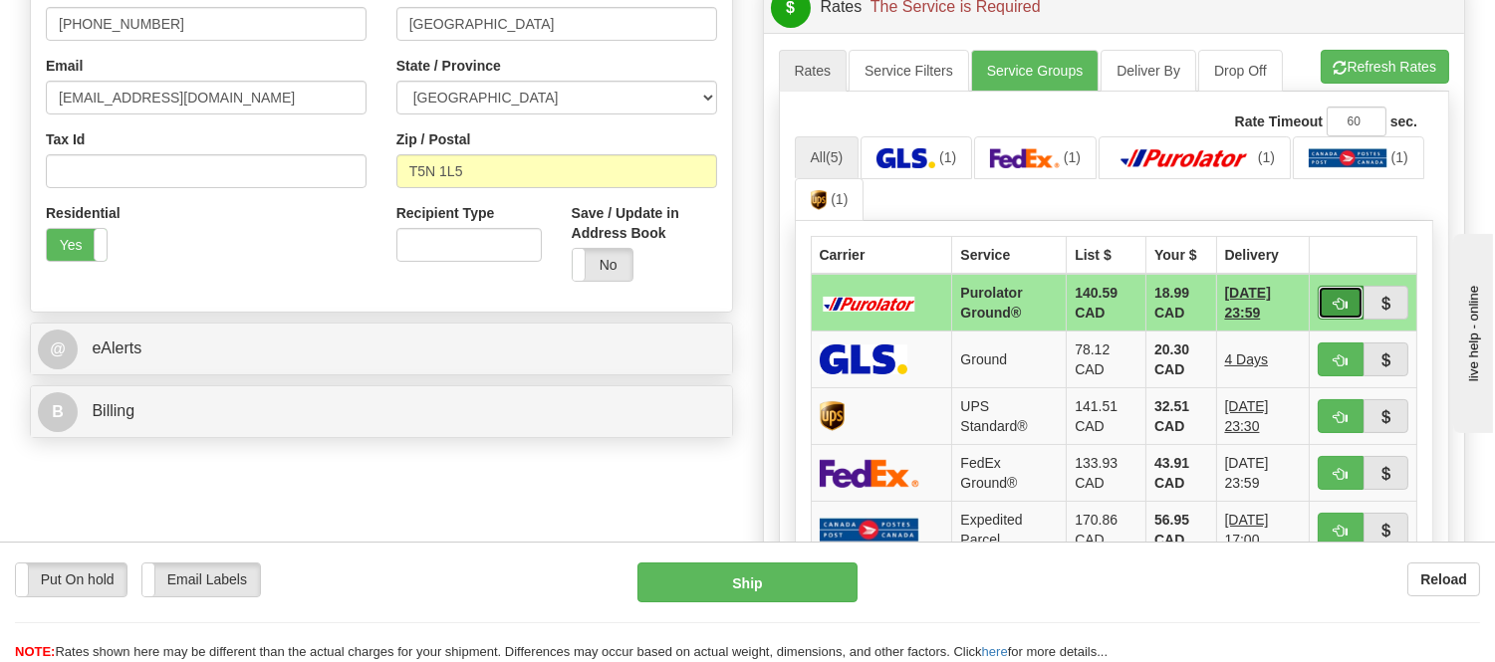
click at [1341, 290] on button "button" at bounding box center [1341, 303] width 46 height 34
type input "260"
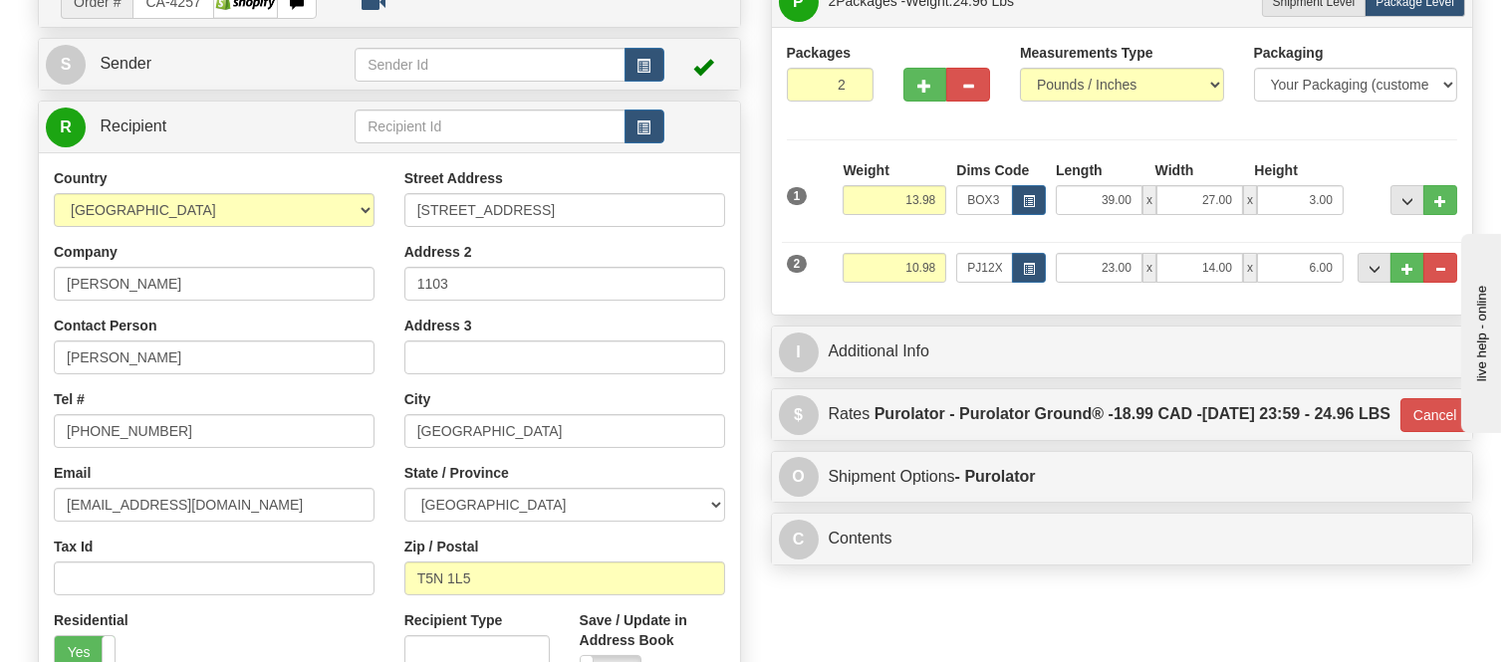
scroll to position [150, 0]
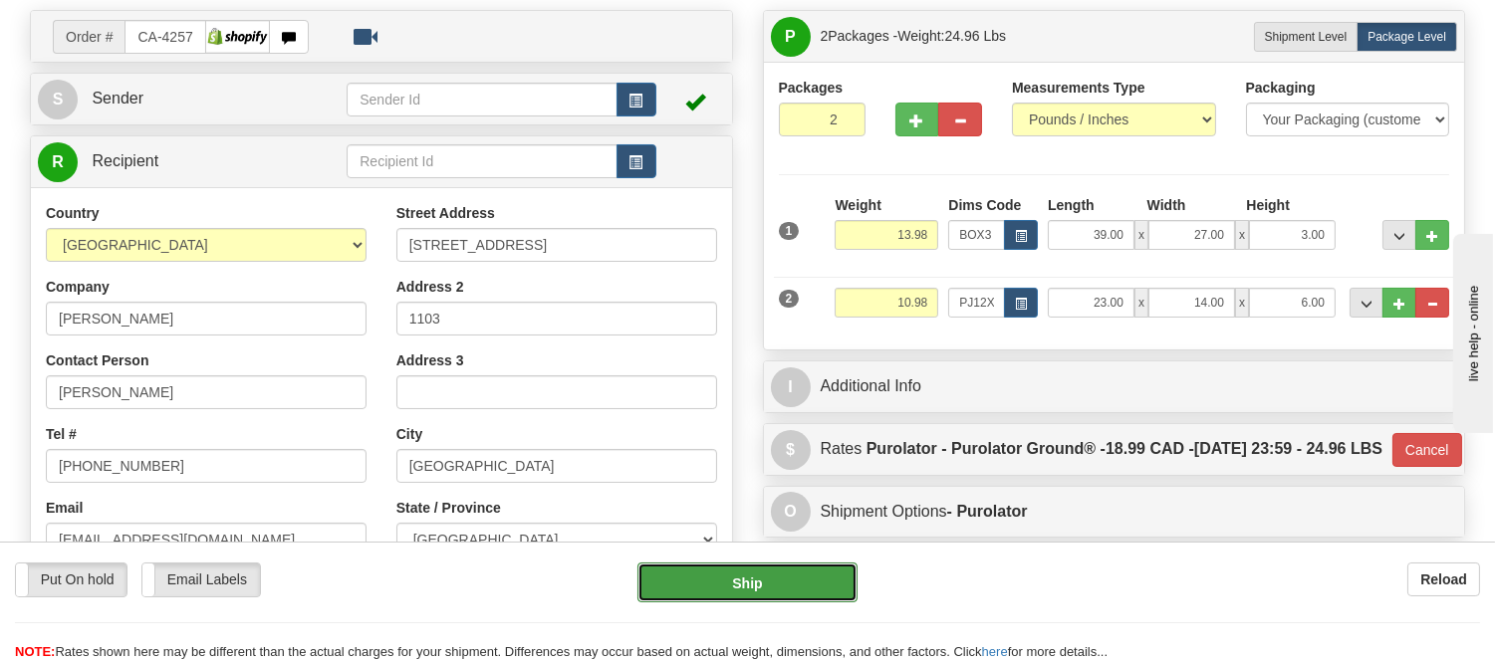
click at [768, 590] on button "Ship" at bounding box center [747, 583] width 219 height 40
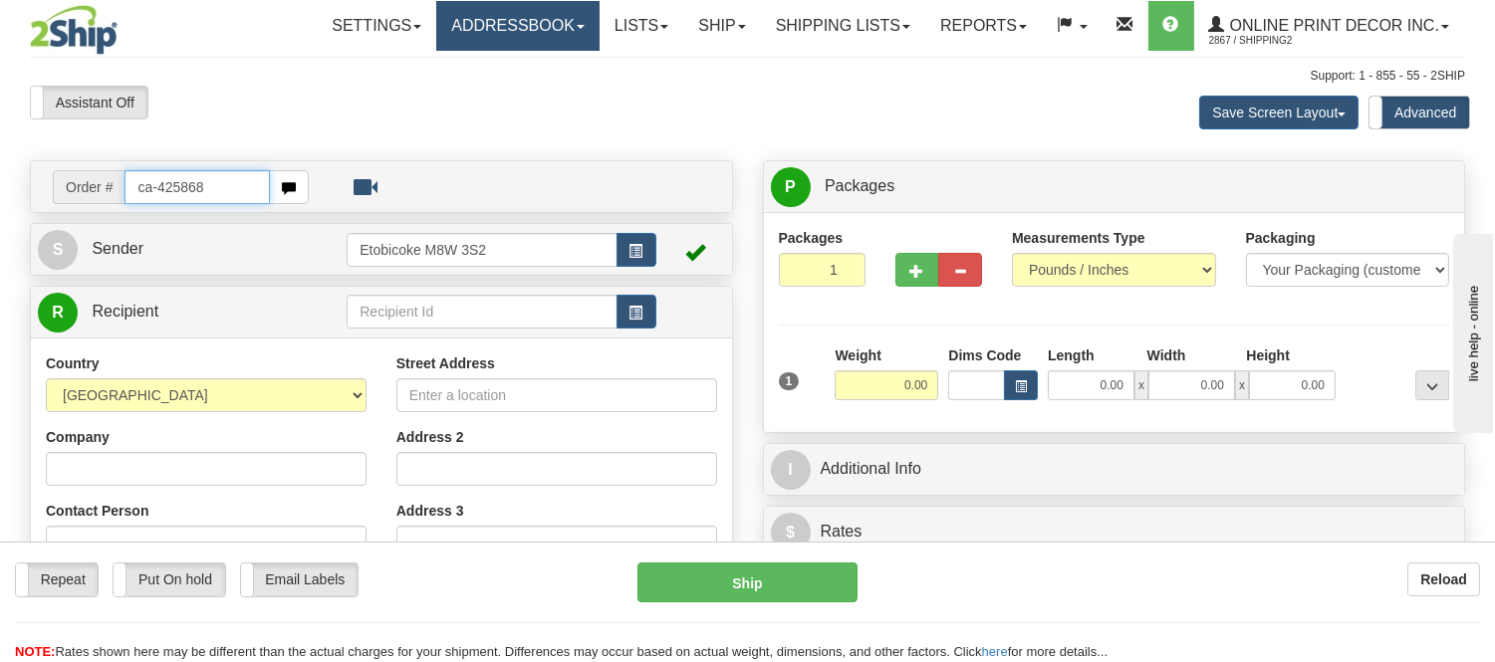
type input "ca-425868"
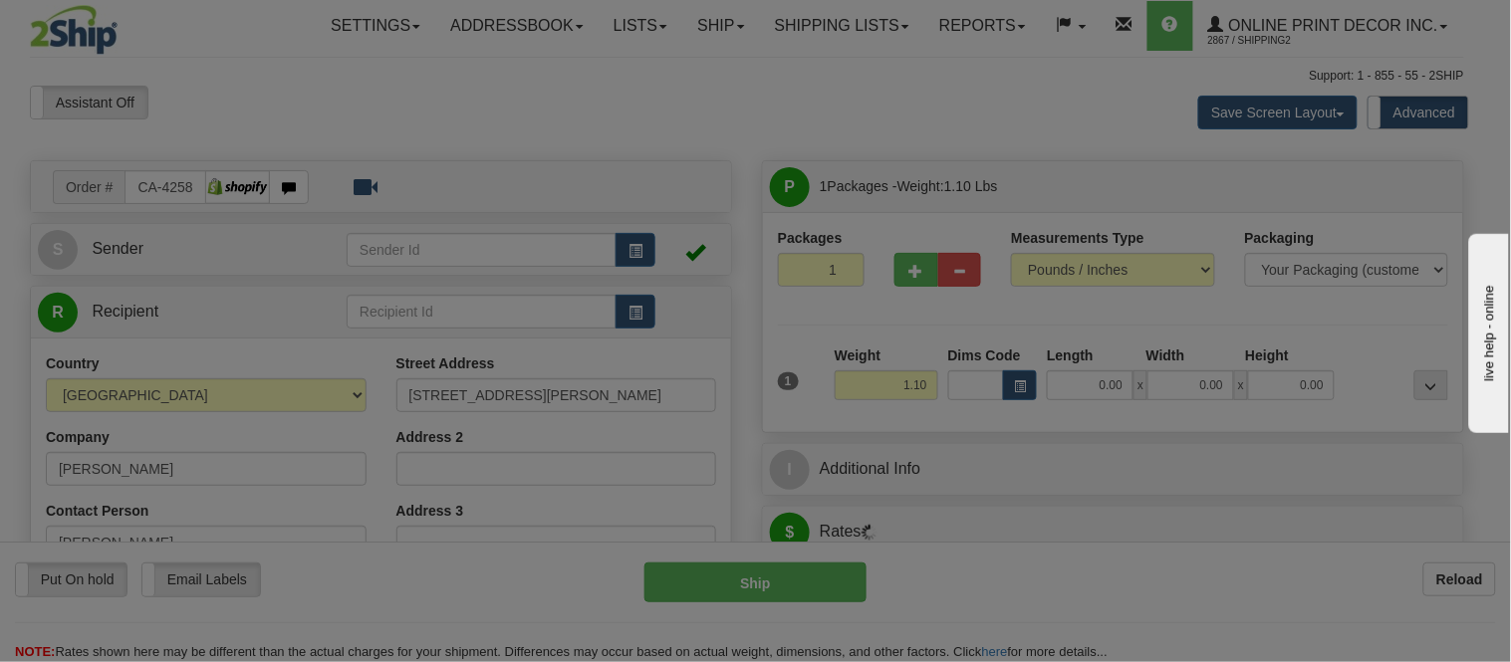
type input "[GEOGRAPHIC_DATA]"
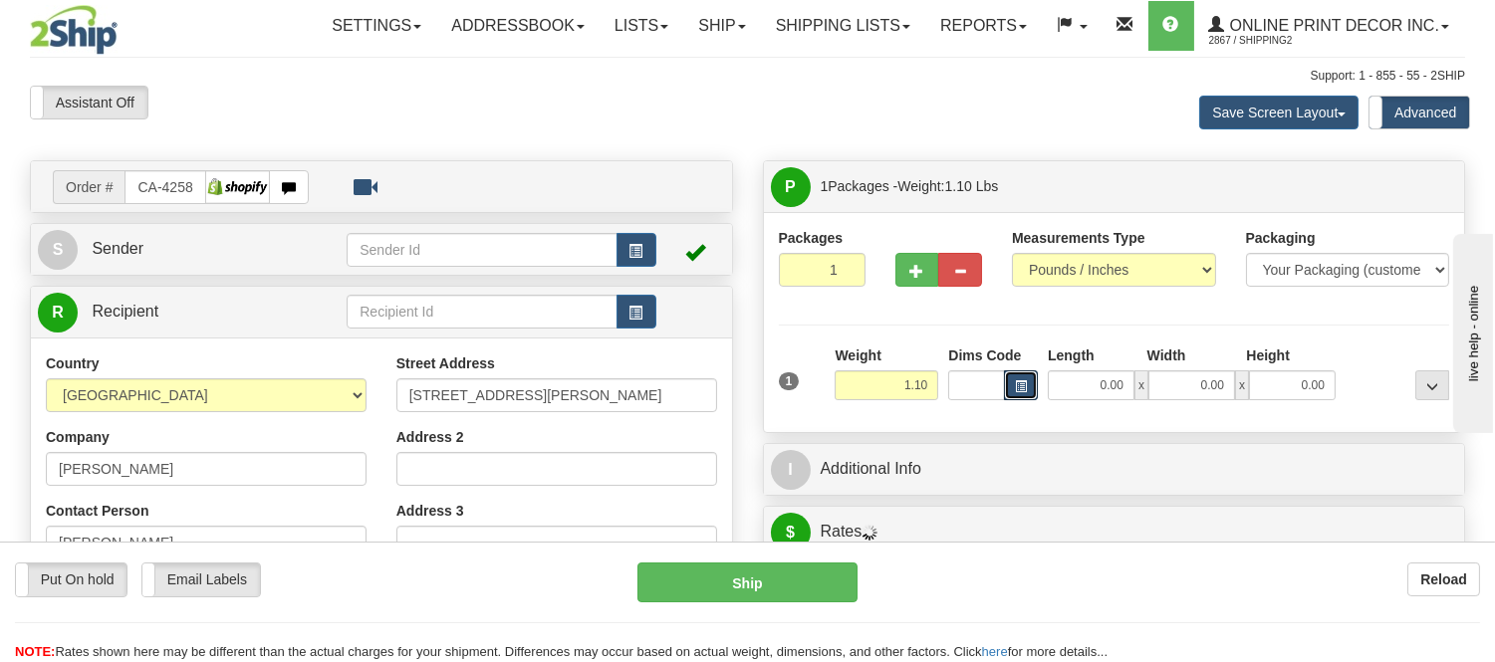
click at [1023, 386] on span "button" at bounding box center [1021, 387] width 12 height 11
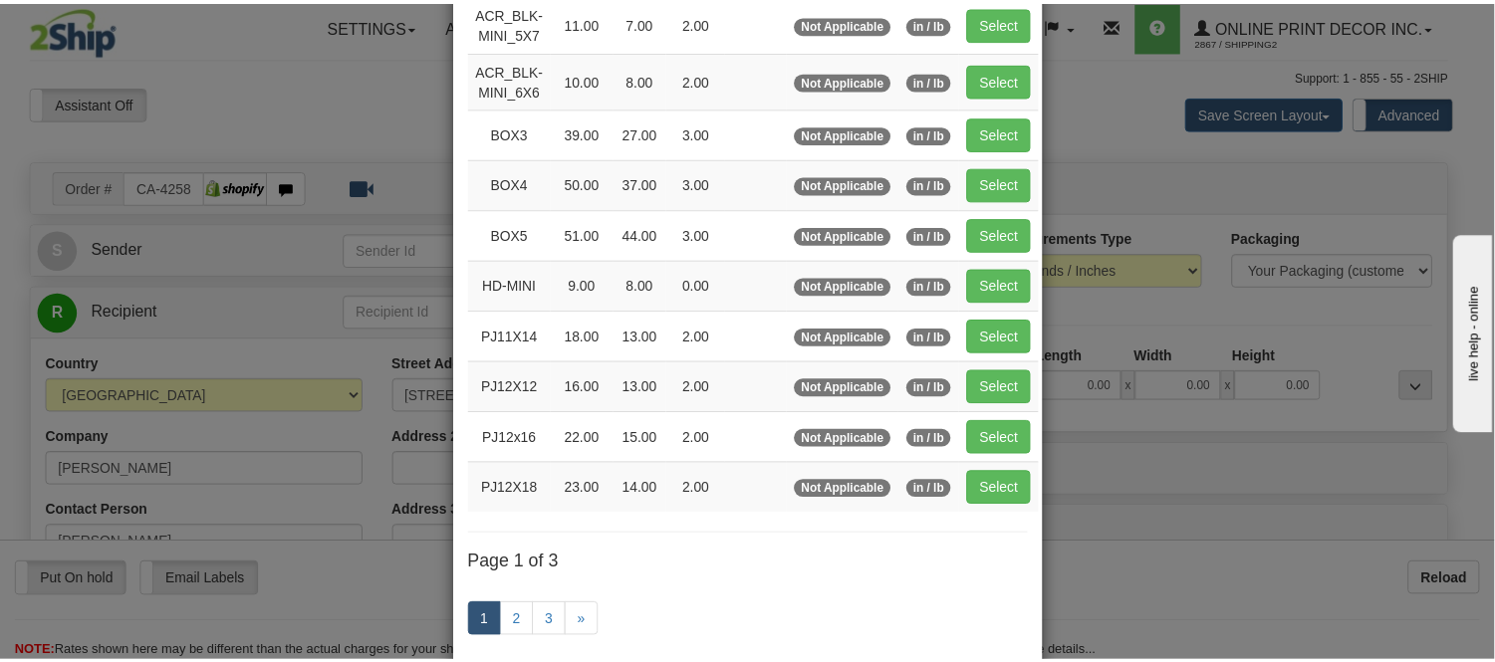
scroll to position [221, 0]
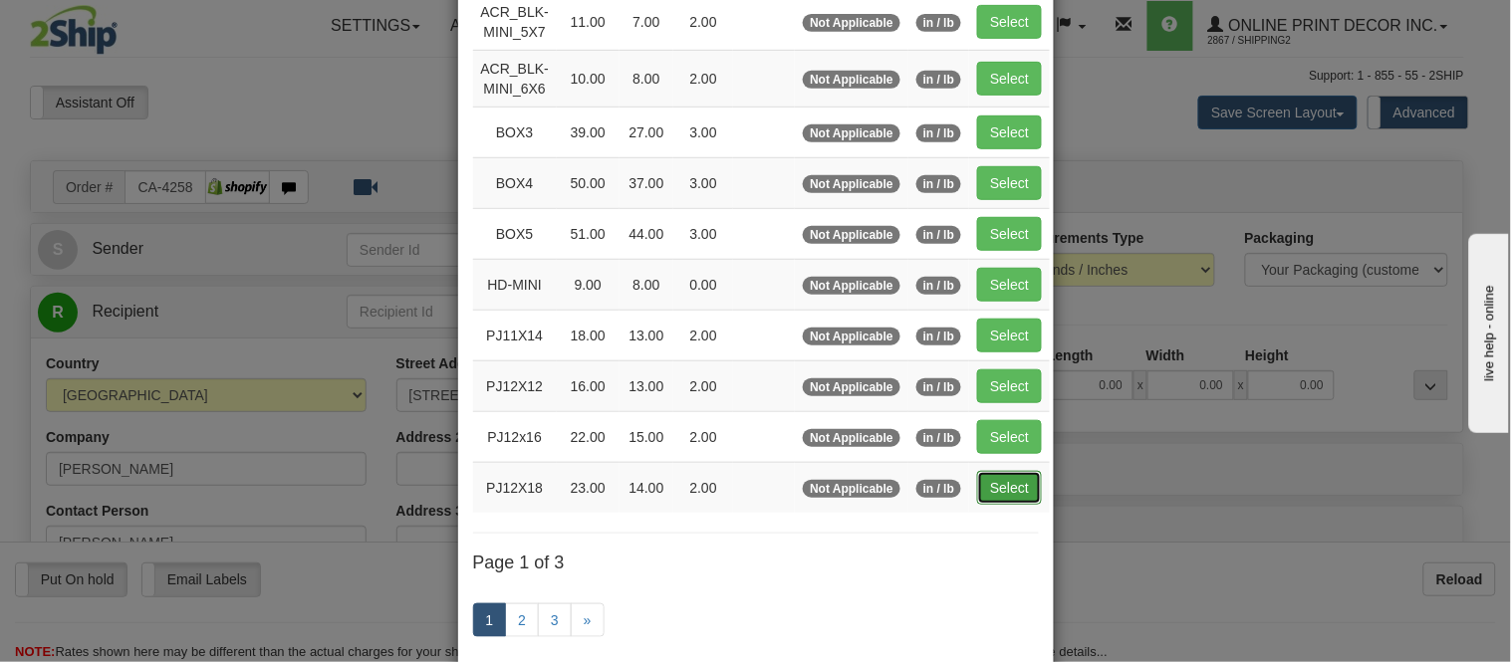
click at [979, 488] on button "Select" at bounding box center [1009, 488] width 65 height 34
type input "PJ12X18"
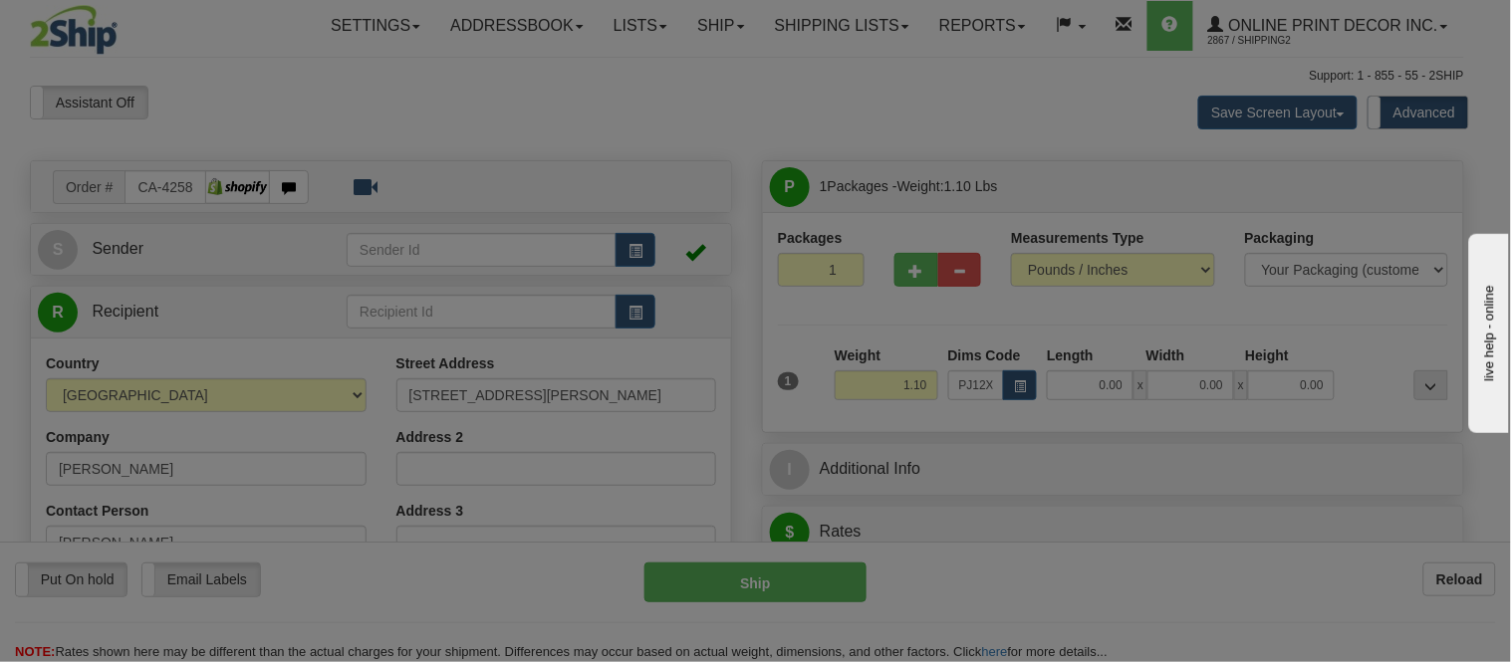
type input "23.00"
type input "14.00"
type input "2.00"
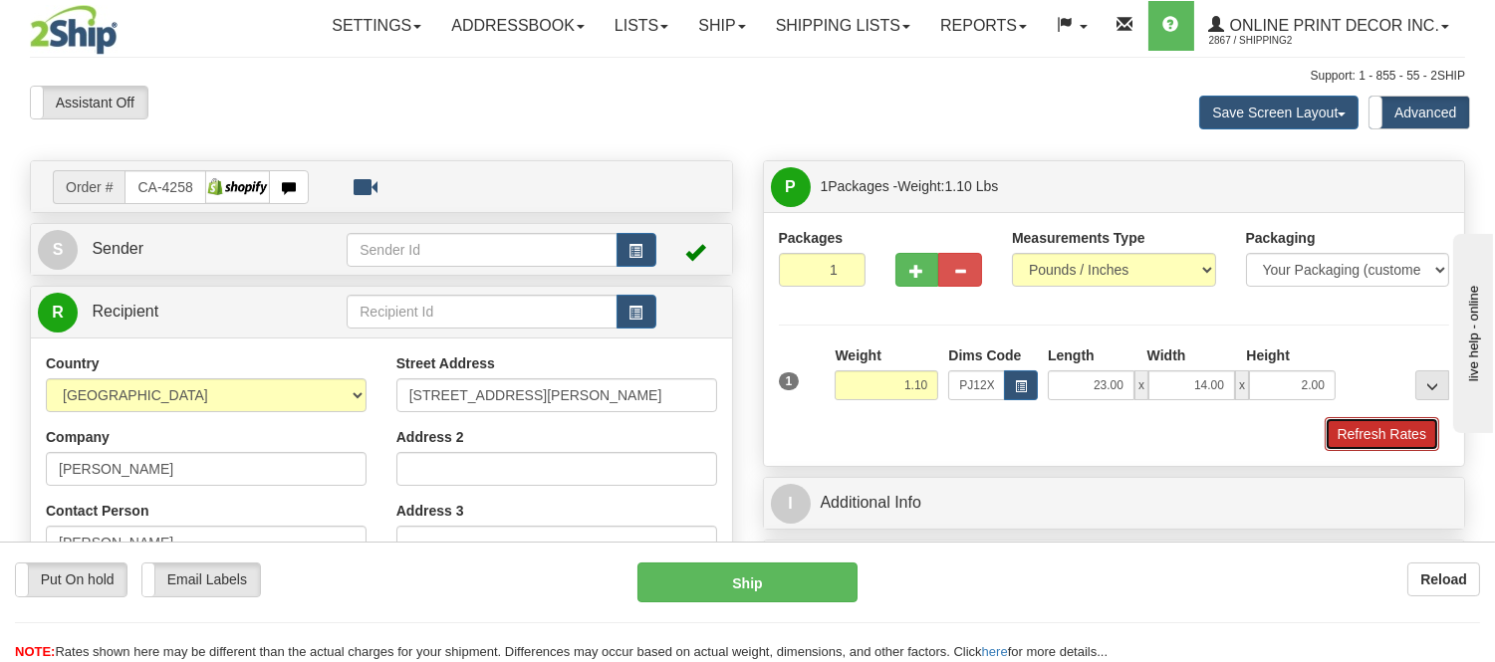
click at [1346, 429] on button "Refresh Rates" at bounding box center [1382, 434] width 115 height 34
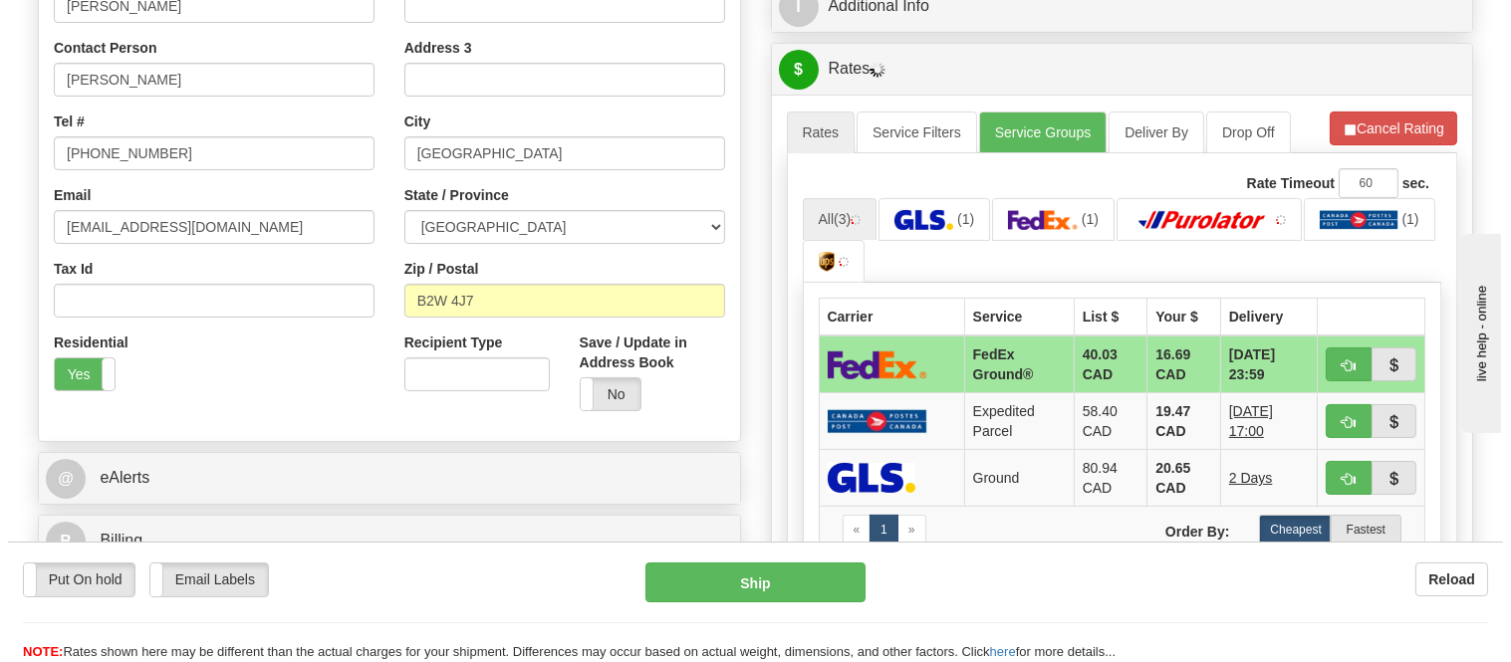
scroll to position [620, 0]
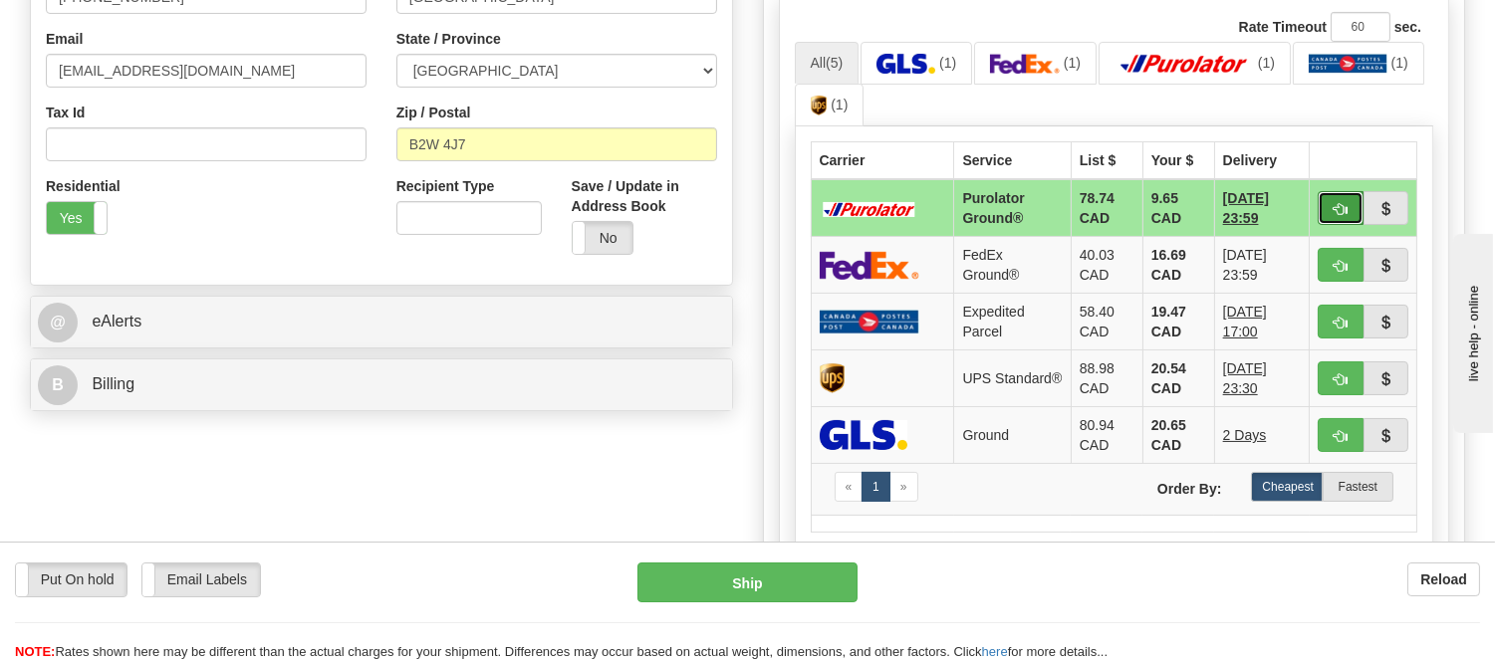
click at [1329, 206] on button "button" at bounding box center [1341, 208] width 46 height 34
type input "260"
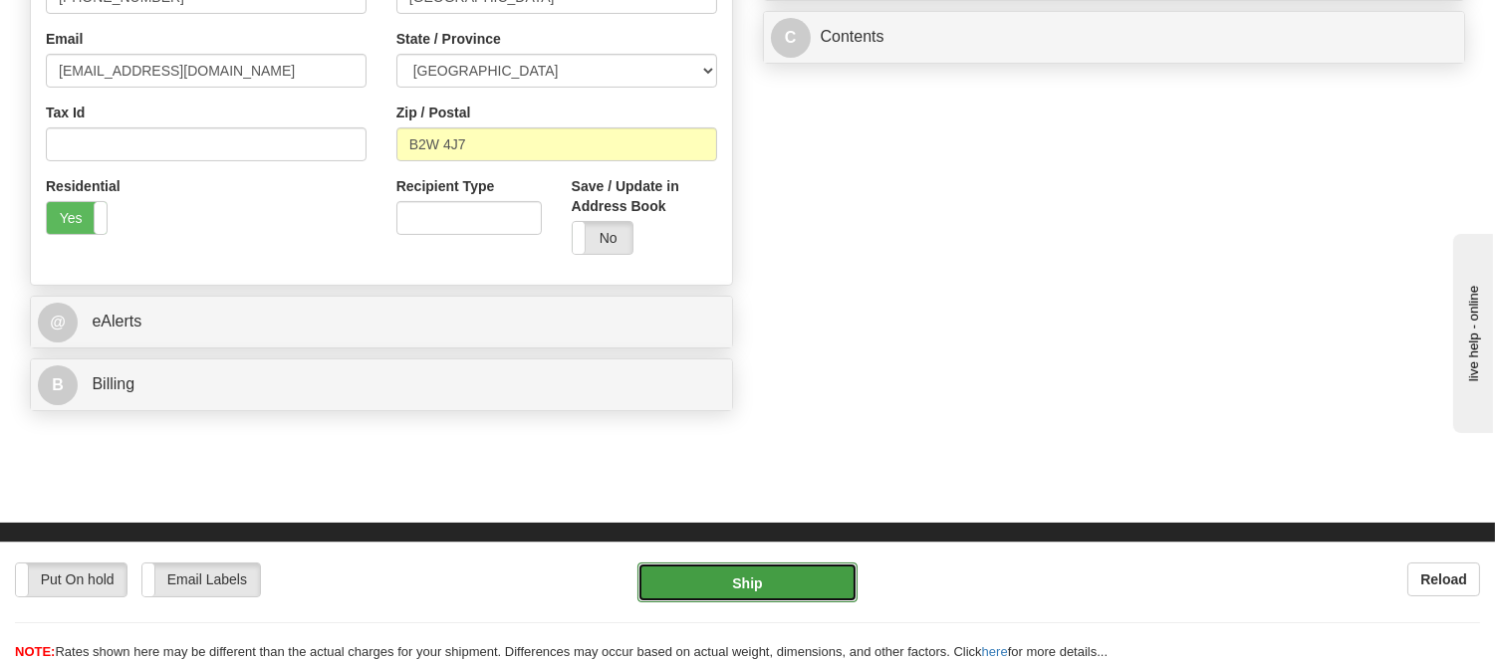
click at [693, 584] on button "Ship" at bounding box center [747, 583] width 219 height 40
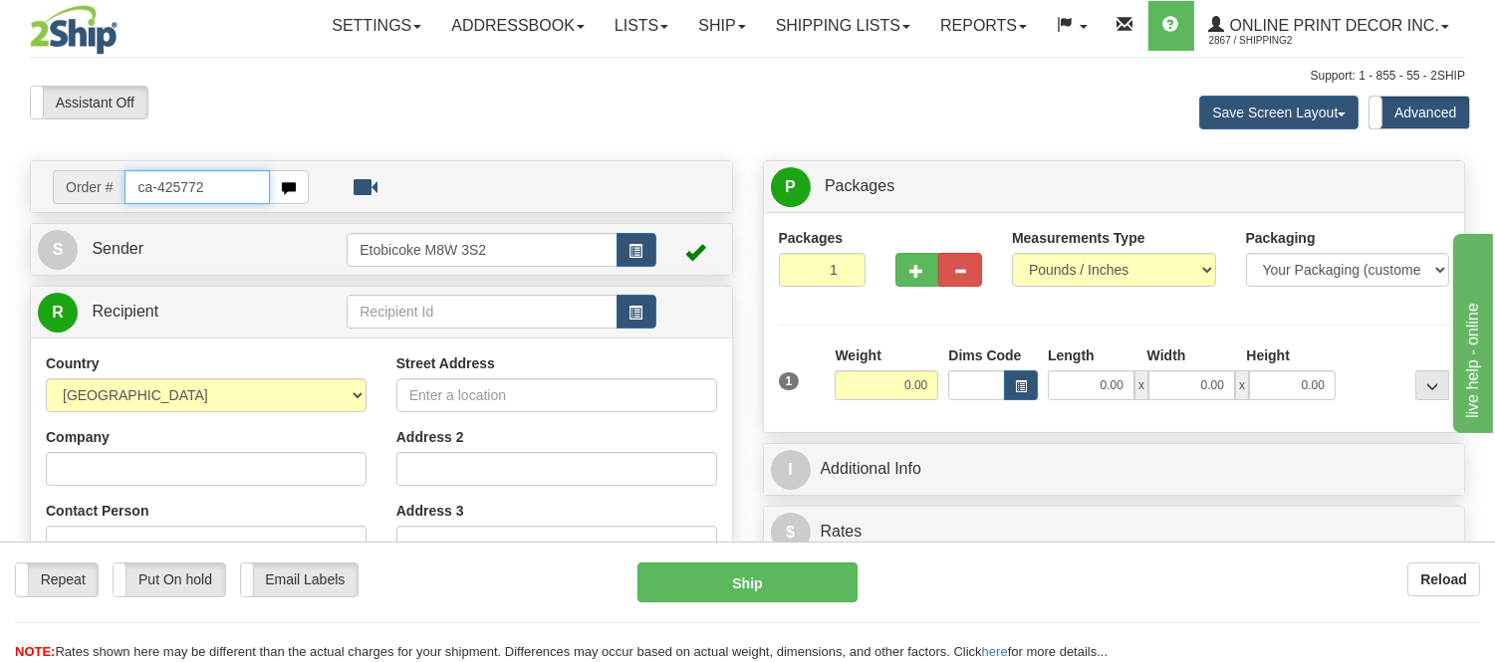
type input "ca-425772"
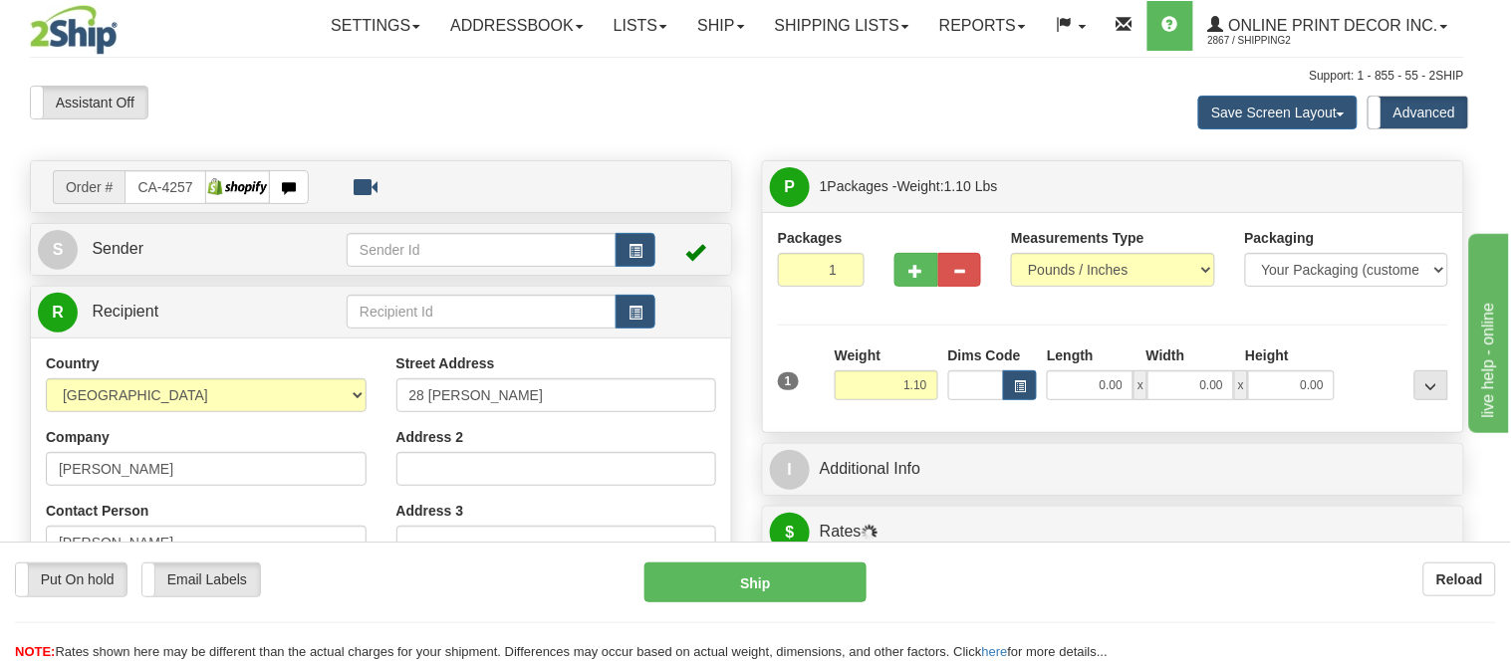
type input "REXTON"
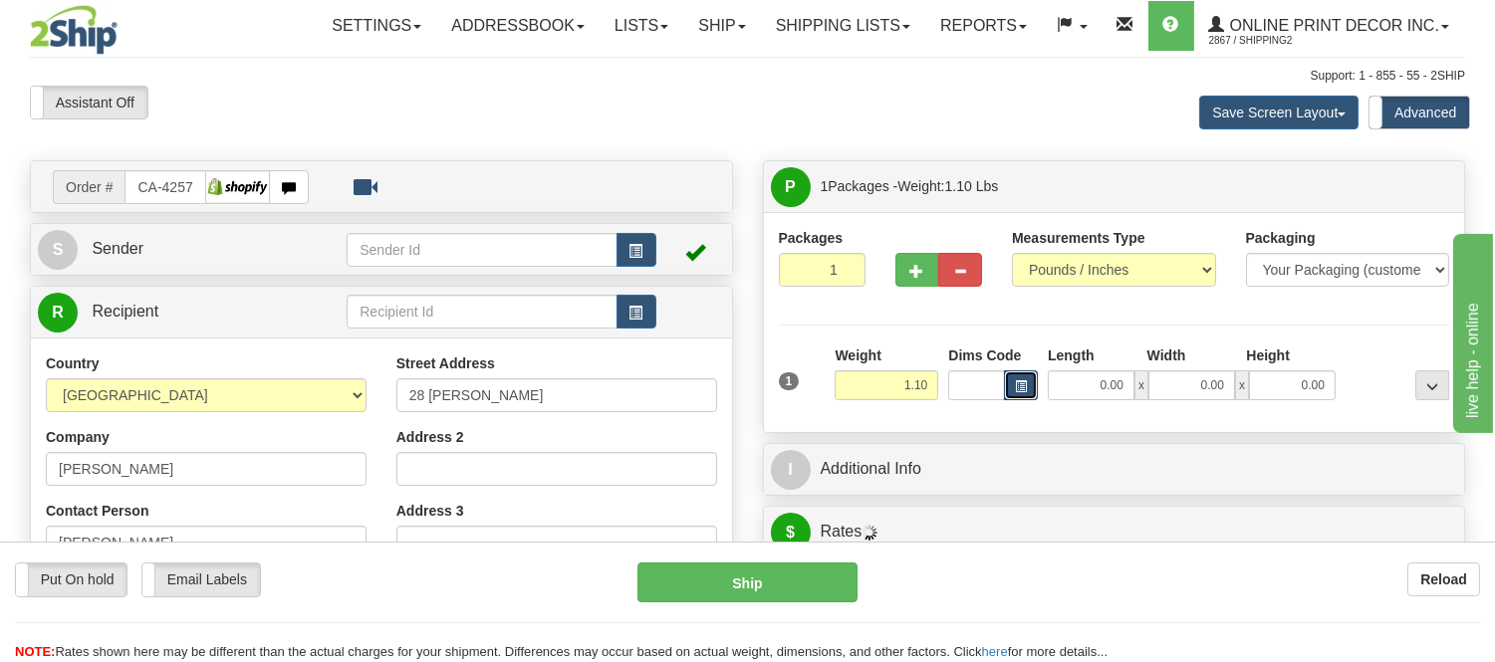
click at [1010, 393] on button "button" at bounding box center [1021, 386] width 34 height 30
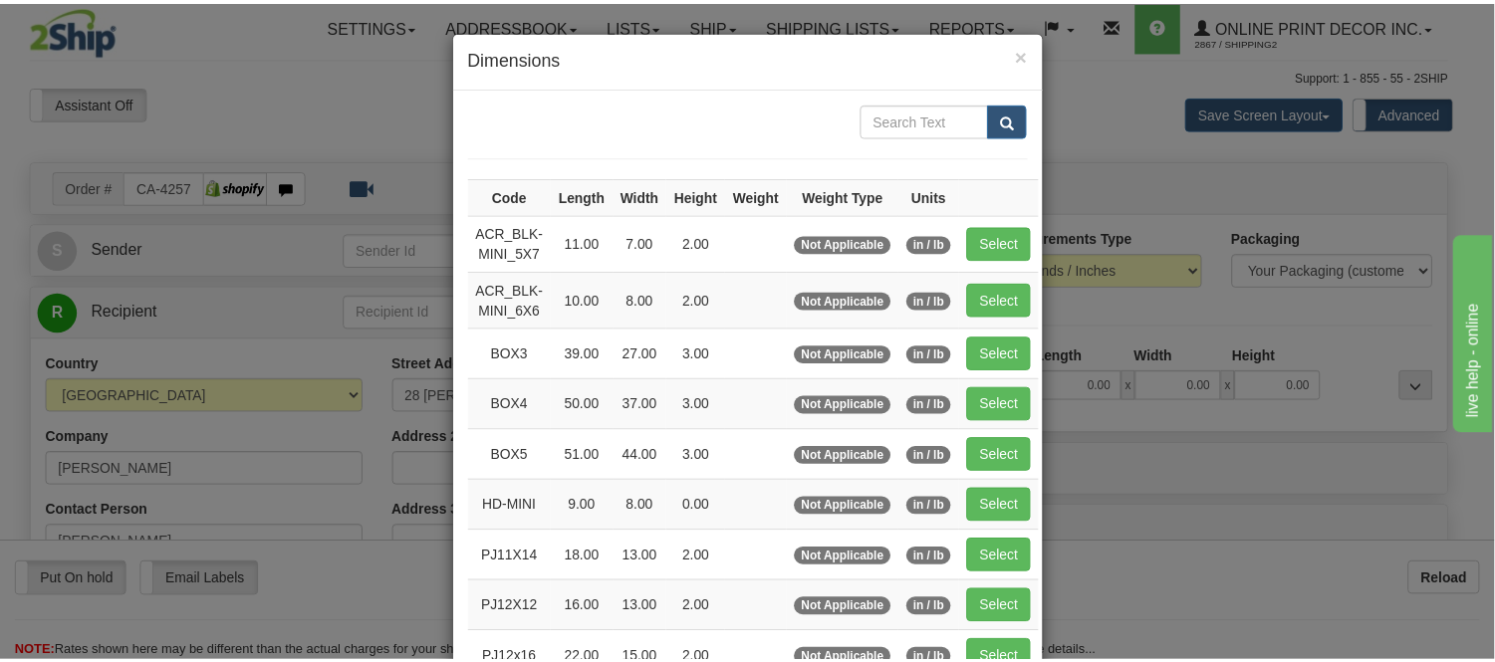
scroll to position [332, 0]
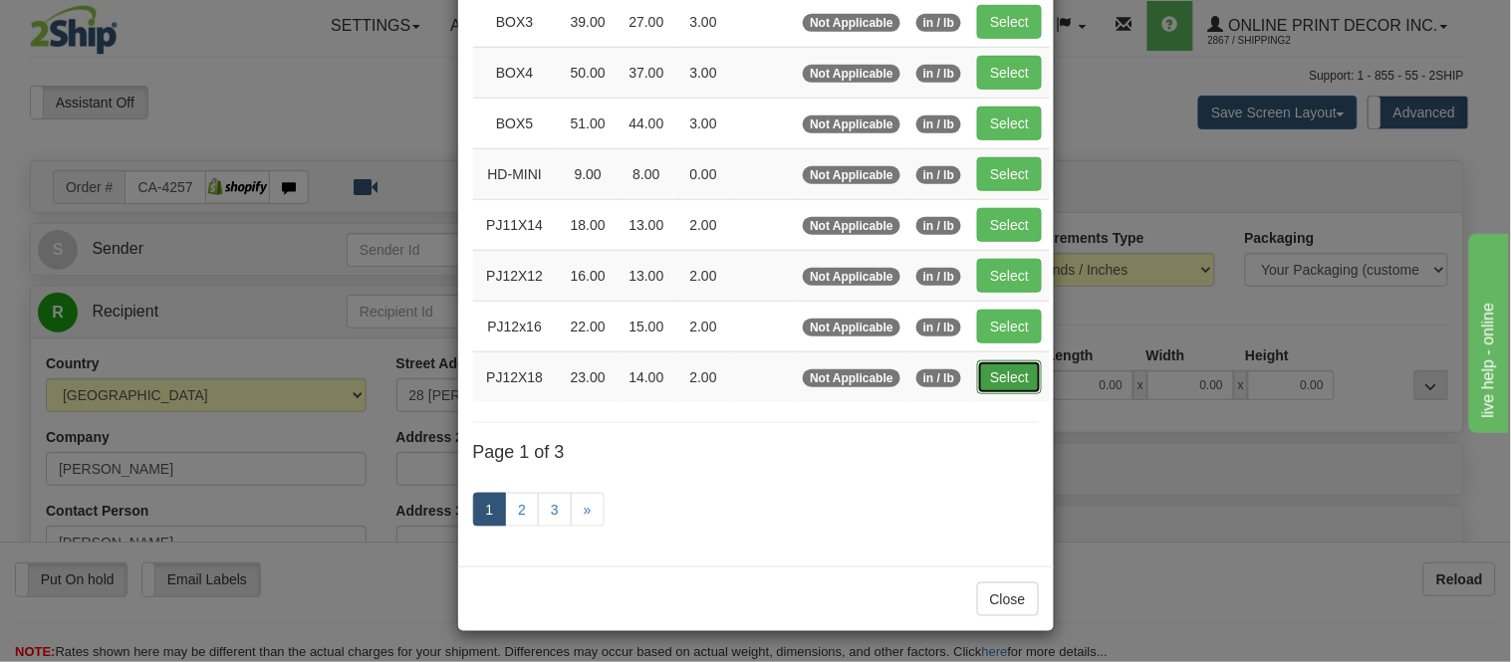
click at [1008, 388] on button "Select" at bounding box center [1009, 378] width 65 height 34
type input "PJ12X18"
type input "23.00"
type input "14.00"
type input "2.00"
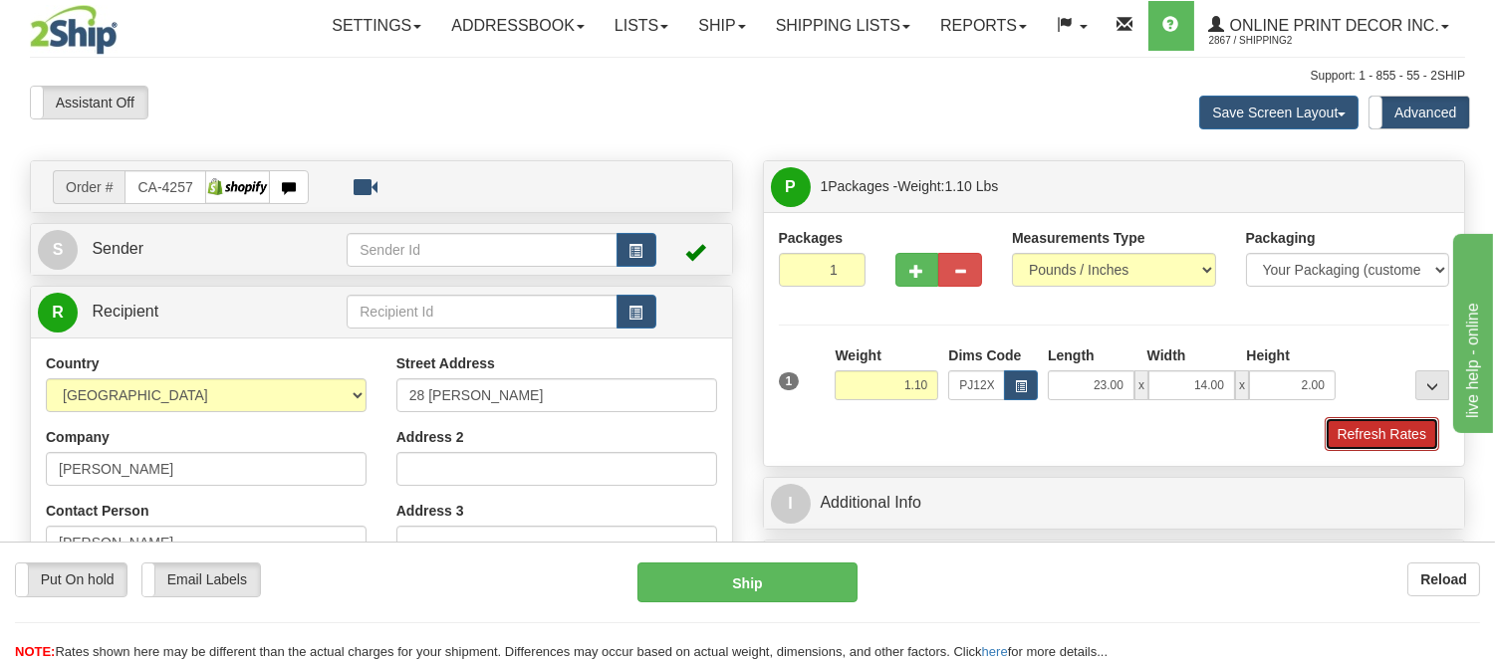
click at [1342, 429] on button "Refresh Rates" at bounding box center [1382, 434] width 115 height 34
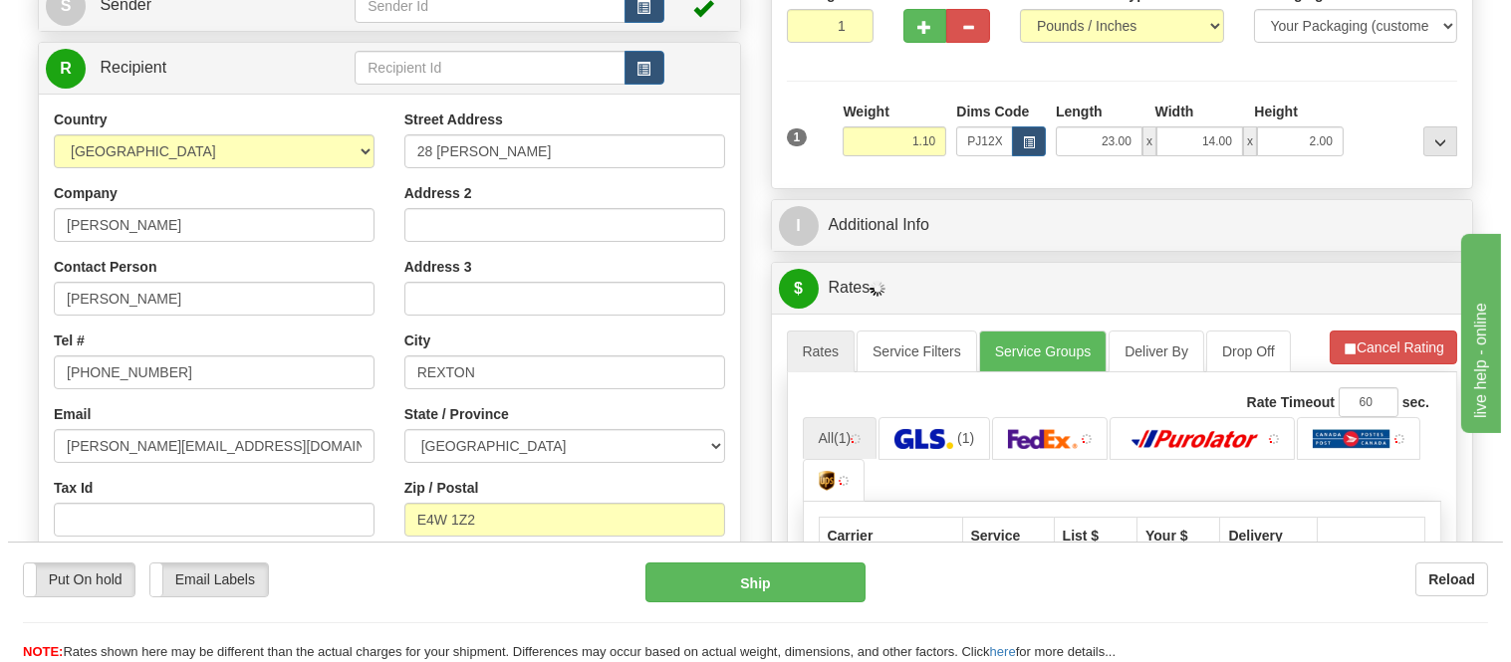
scroll to position [476, 0]
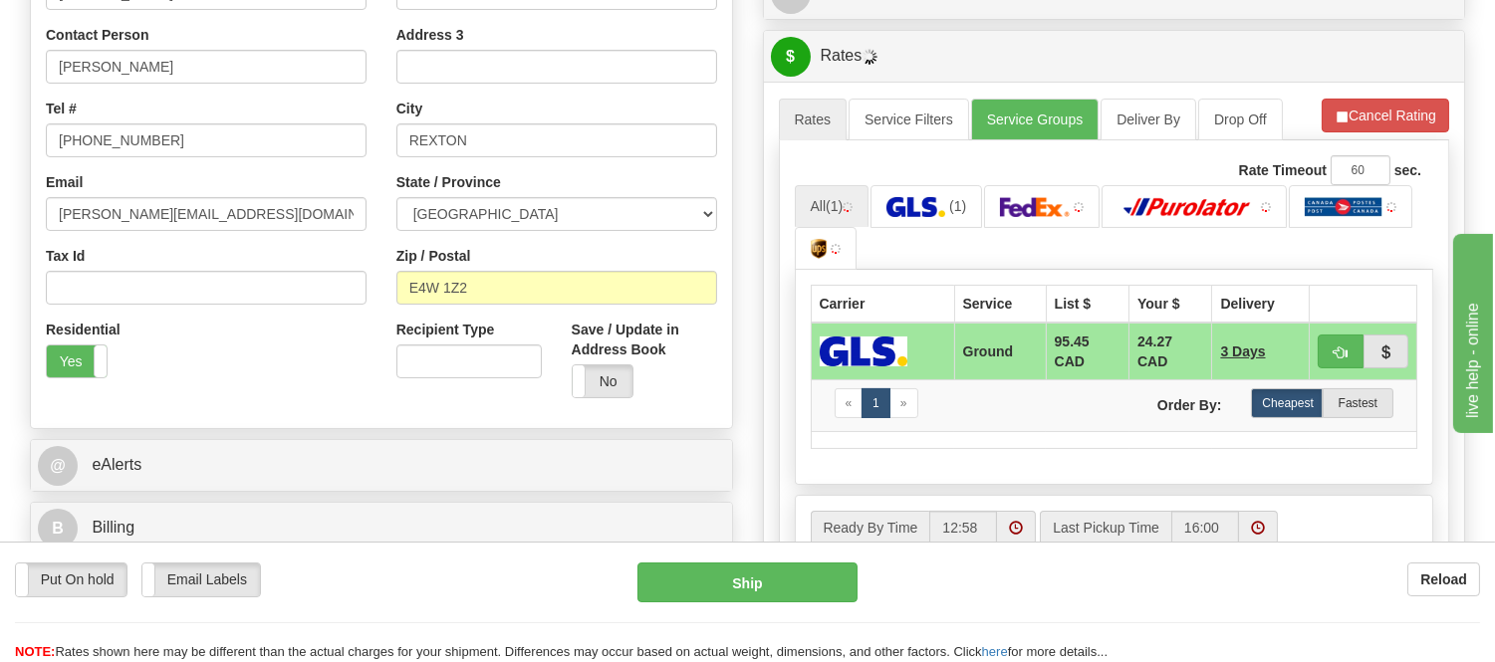
drag, startPoint x: 1510, startPoint y: 225, endPoint x: 38, endPoint y: 42, distance: 1483.7
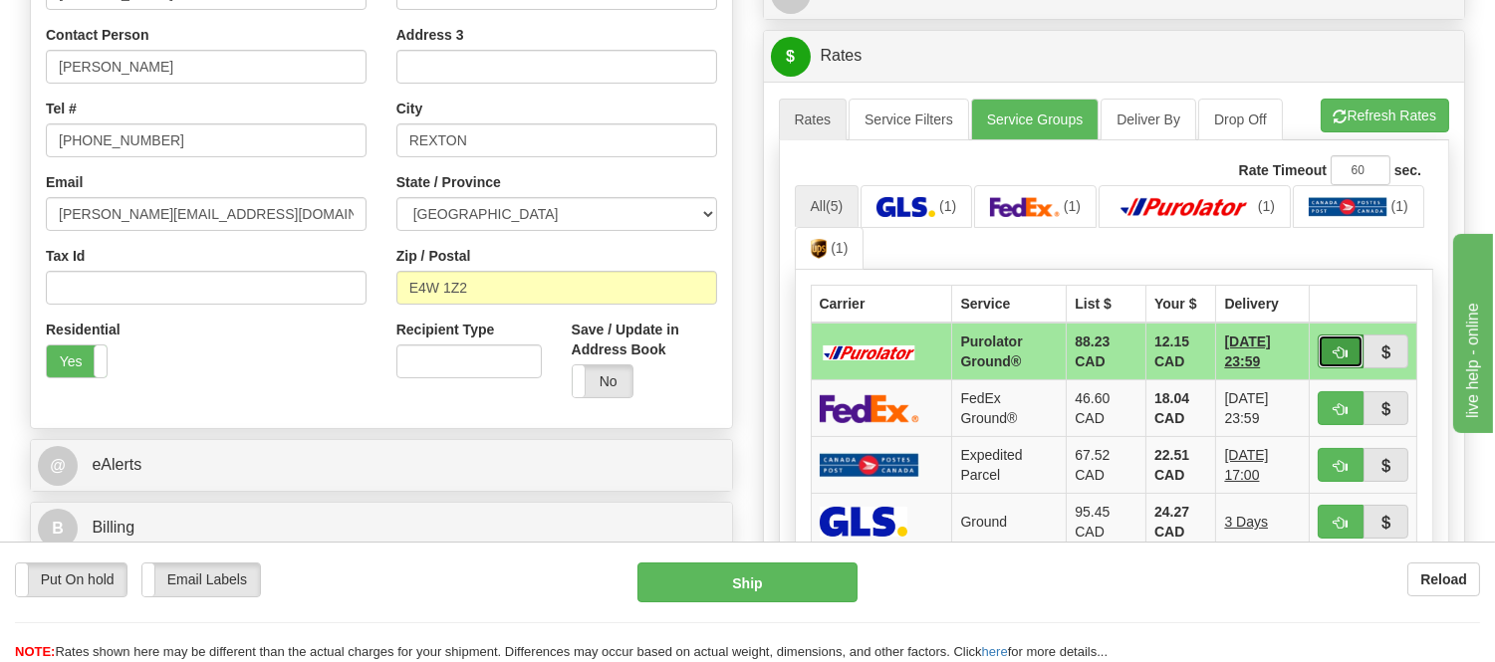
click at [1331, 350] on button "button" at bounding box center [1341, 352] width 46 height 34
type input "260"
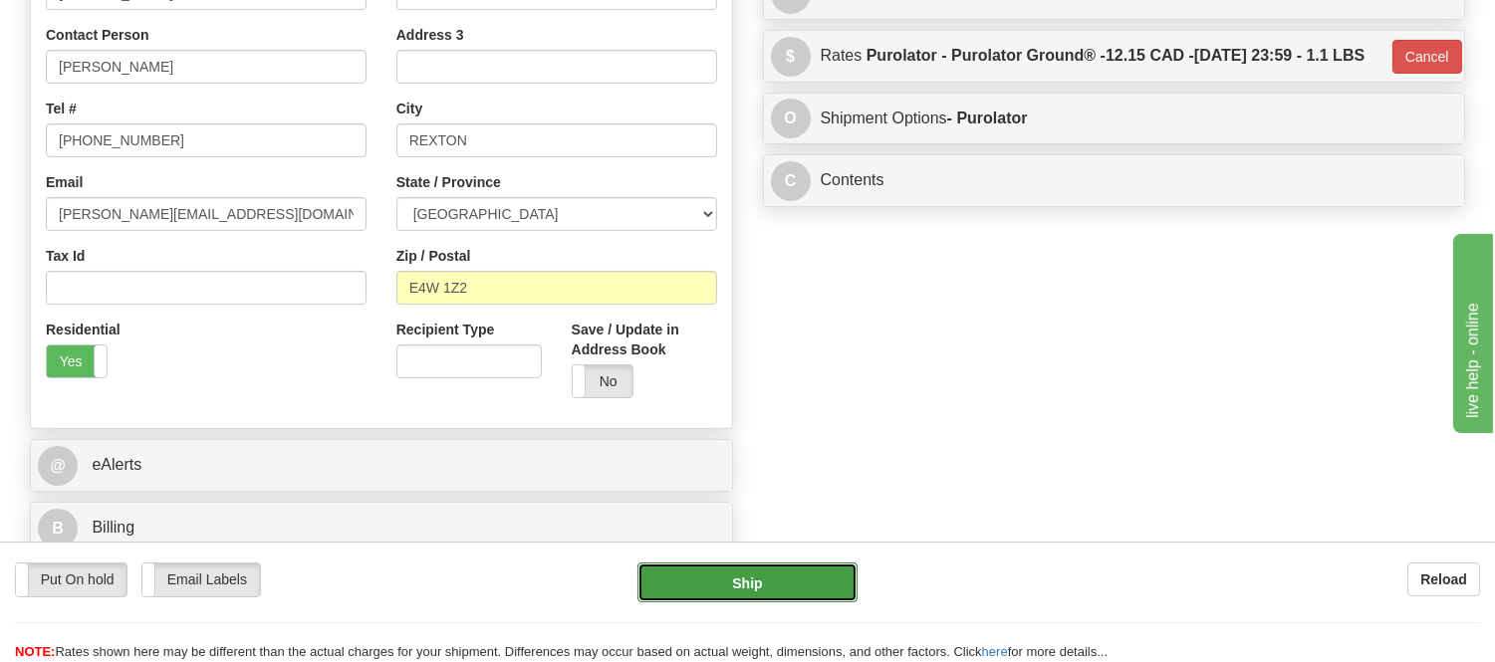
click at [779, 576] on button "Ship" at bounding box center [747, 583] width 219 height 40
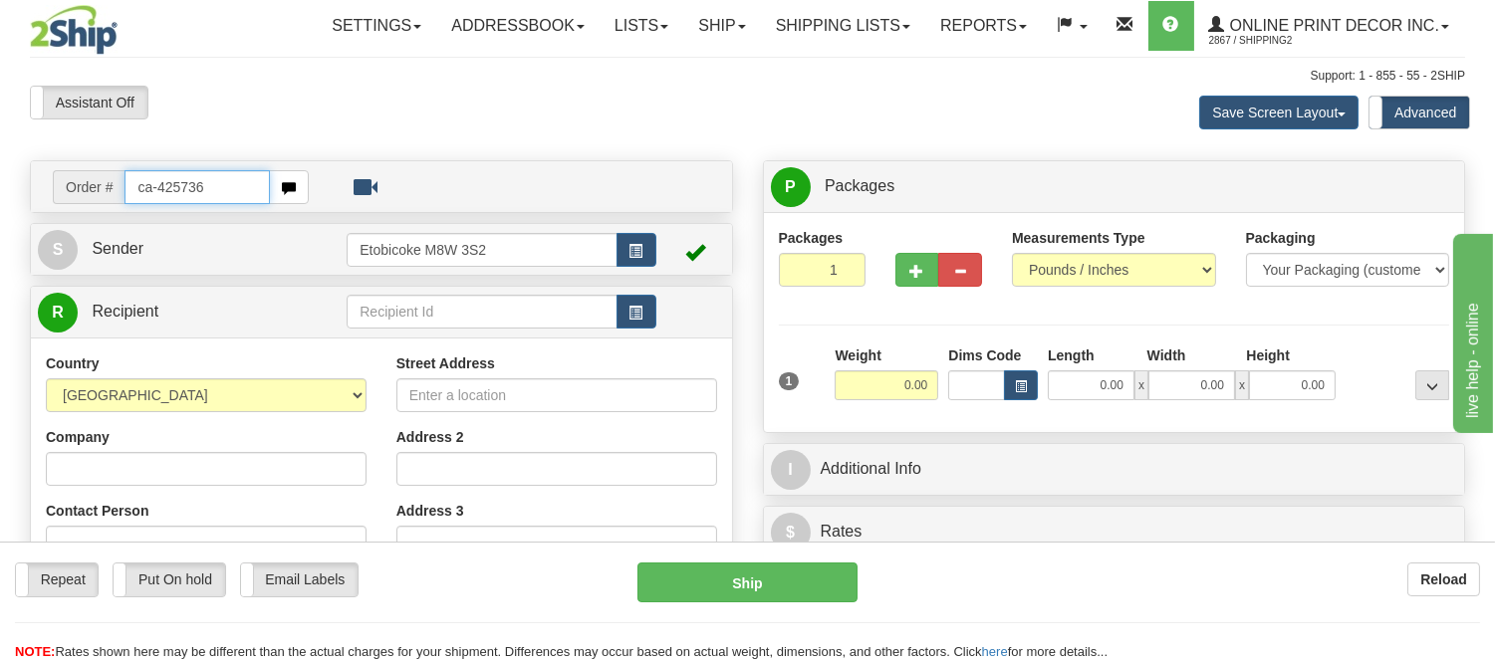
type input "ca-425736"
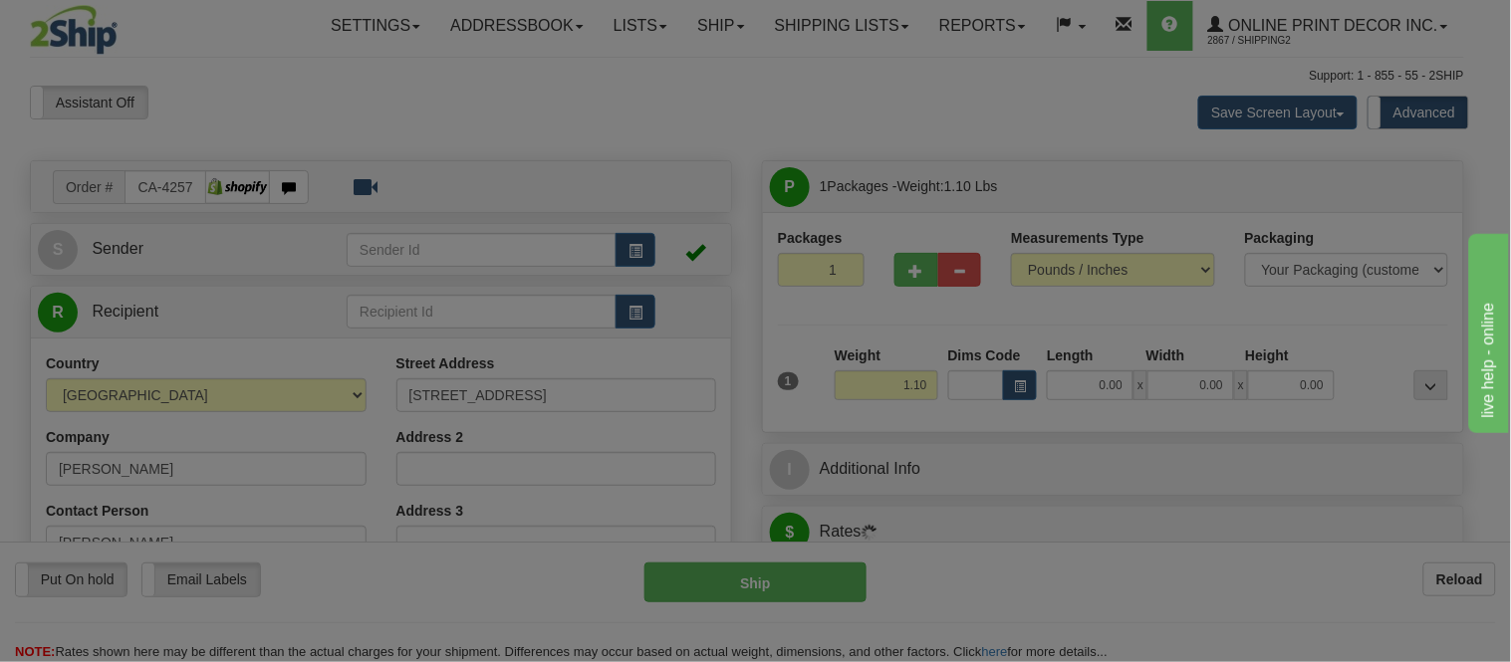
type input "GUELPH"
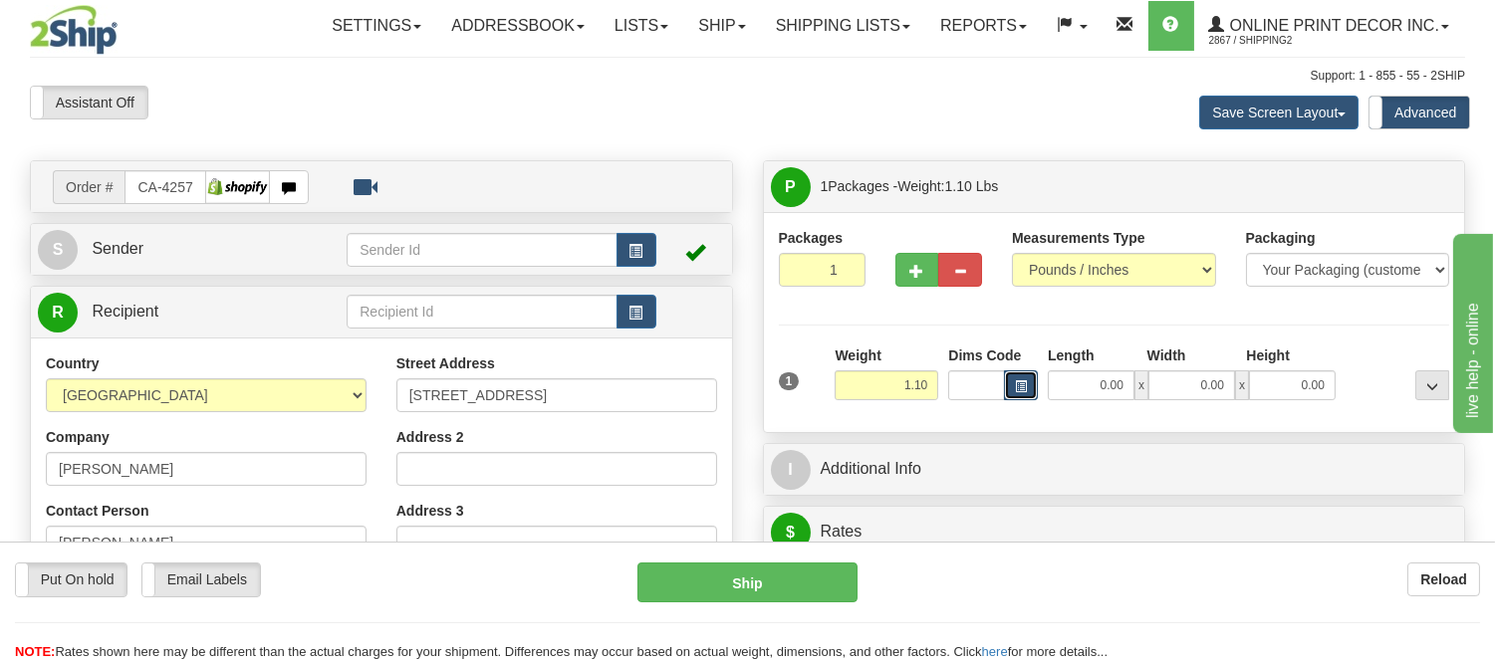
click at [1012, 387] on button "button" at bounding box center [1021, 386] width 34 height 30
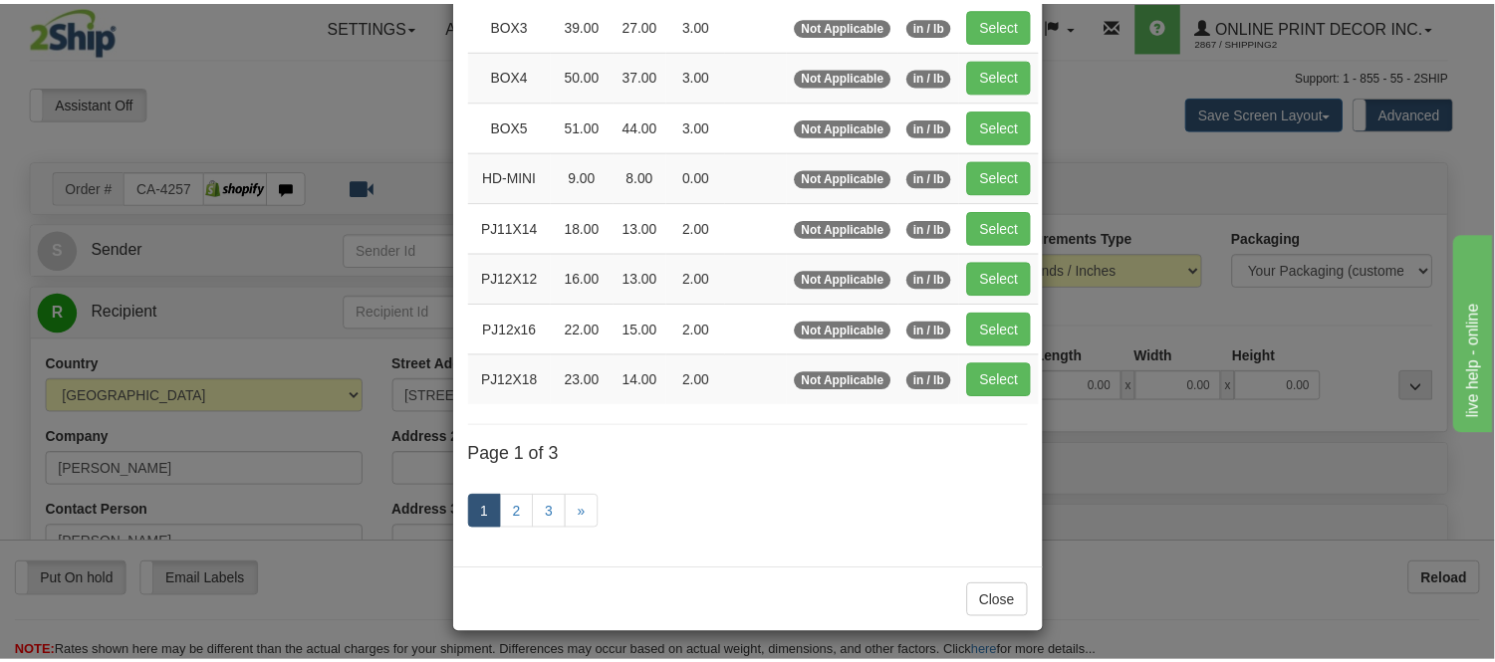
scroll to position [332, 0]
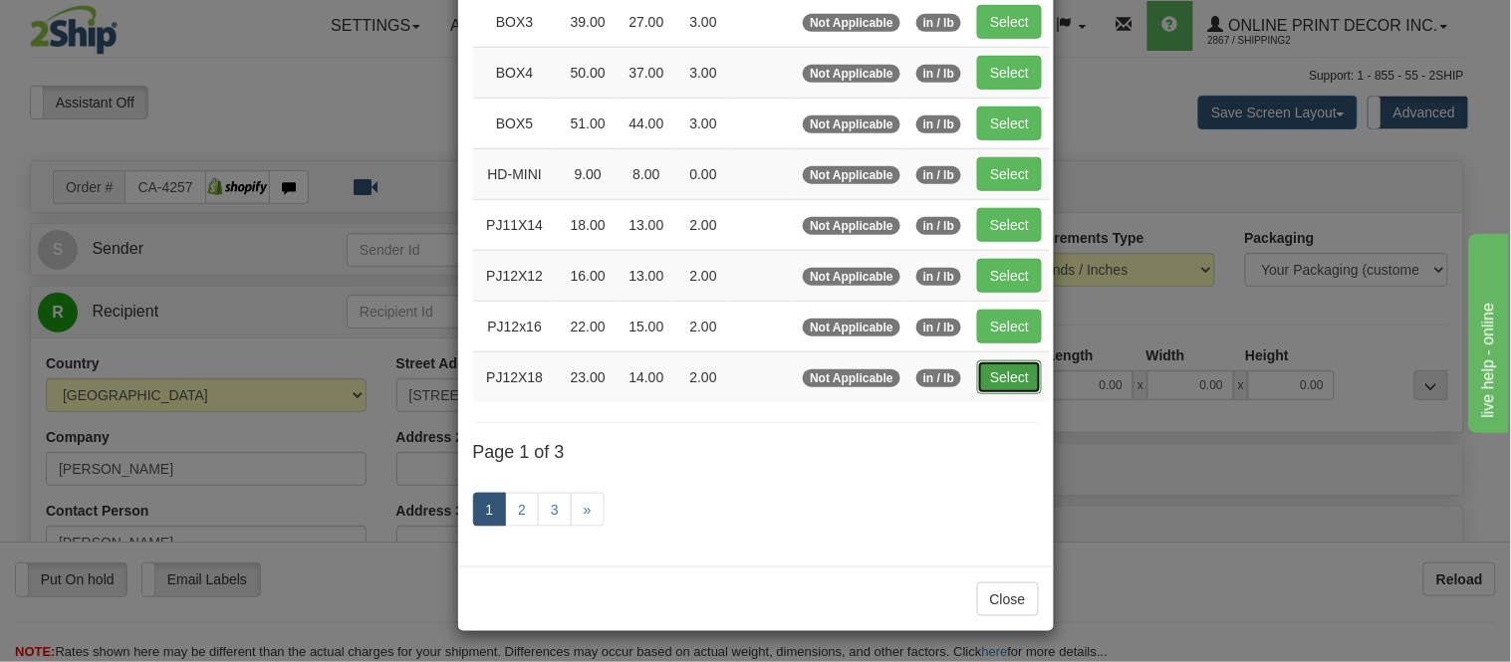
click at [1003, 385] on button "Select" at bounding box center [1009, 378] width 65 height 34
type input "PJ12X18"
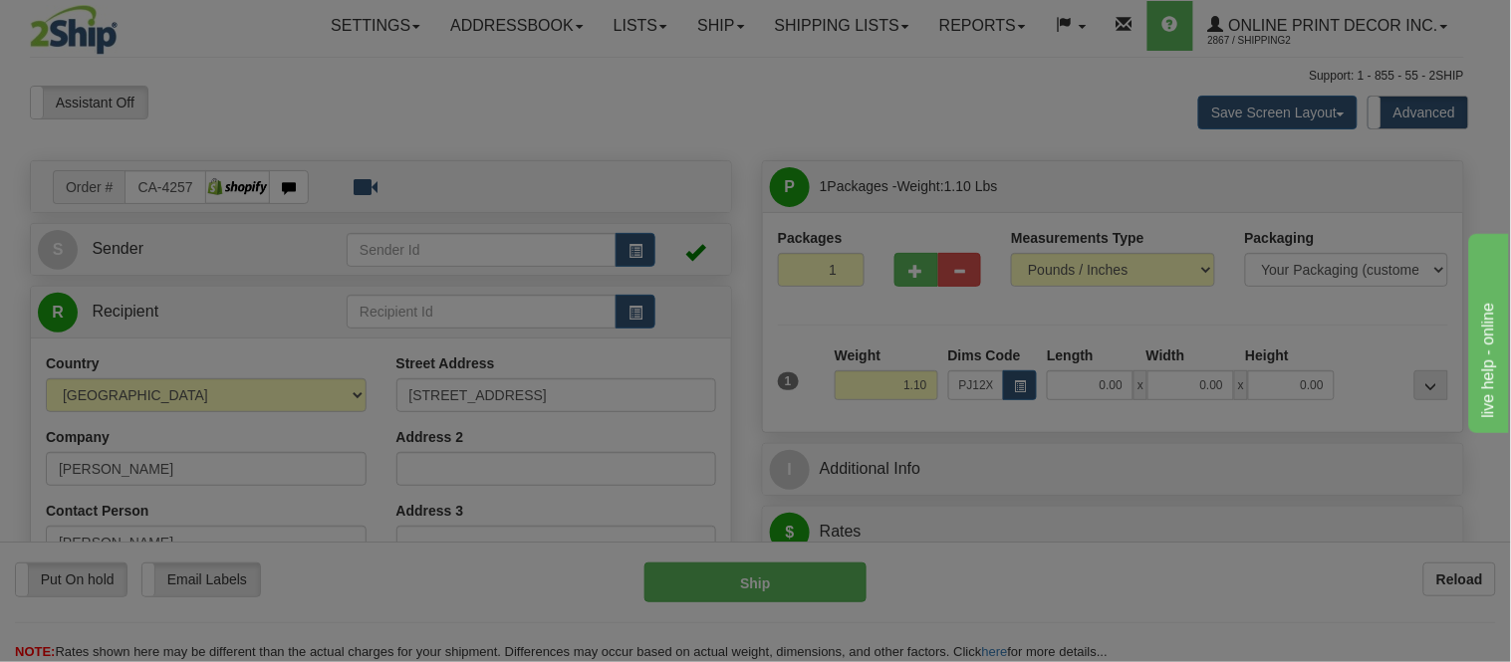
type input "23.00"
type input "14.00"
type input "2.00"
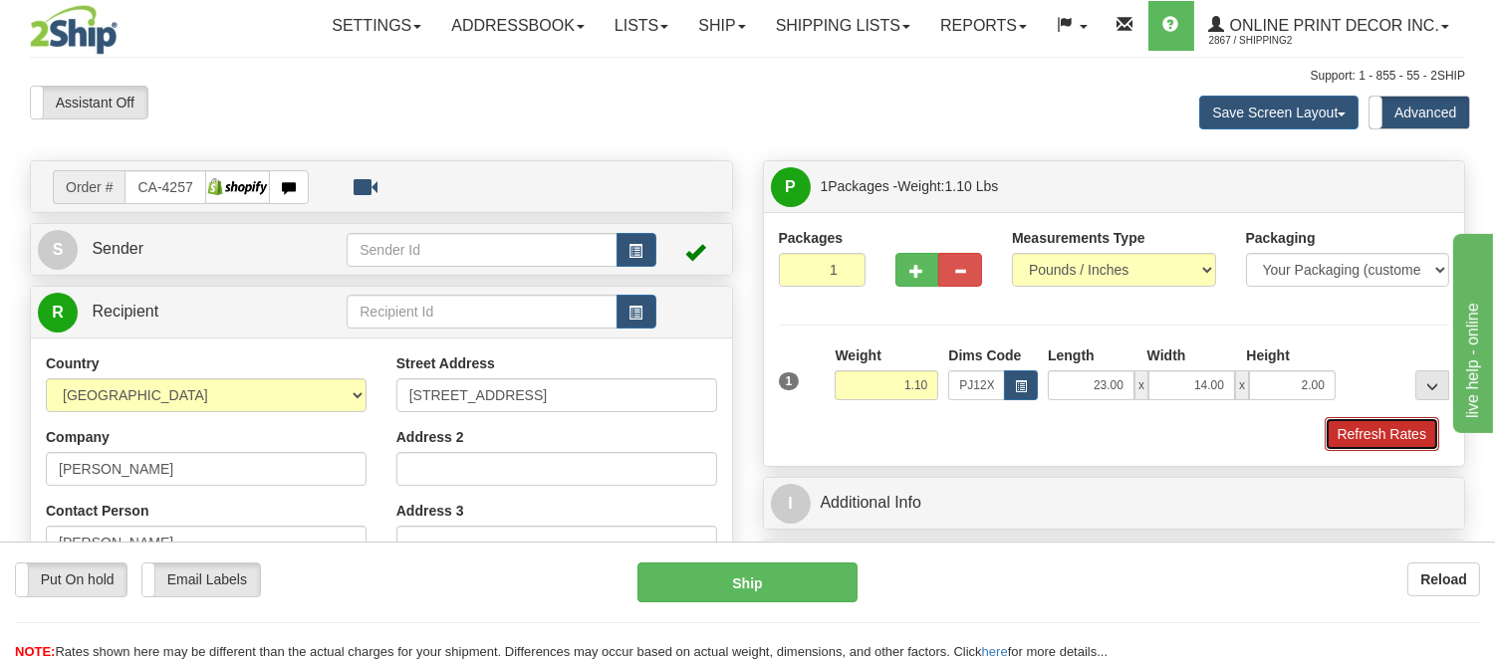
click at [1368, 435] on button "Refresh Rates" at bounding box center [1382, 434] width 115 height 34
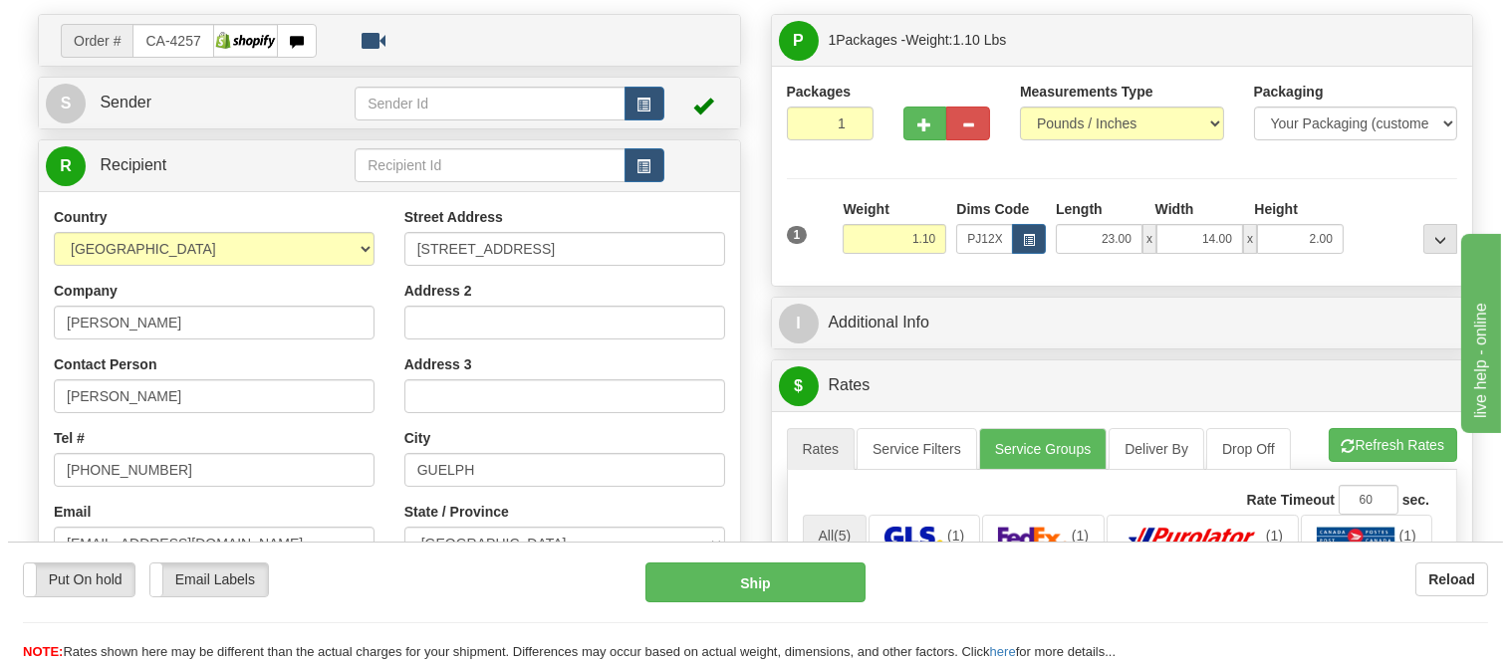
scroll to position [360, 0]
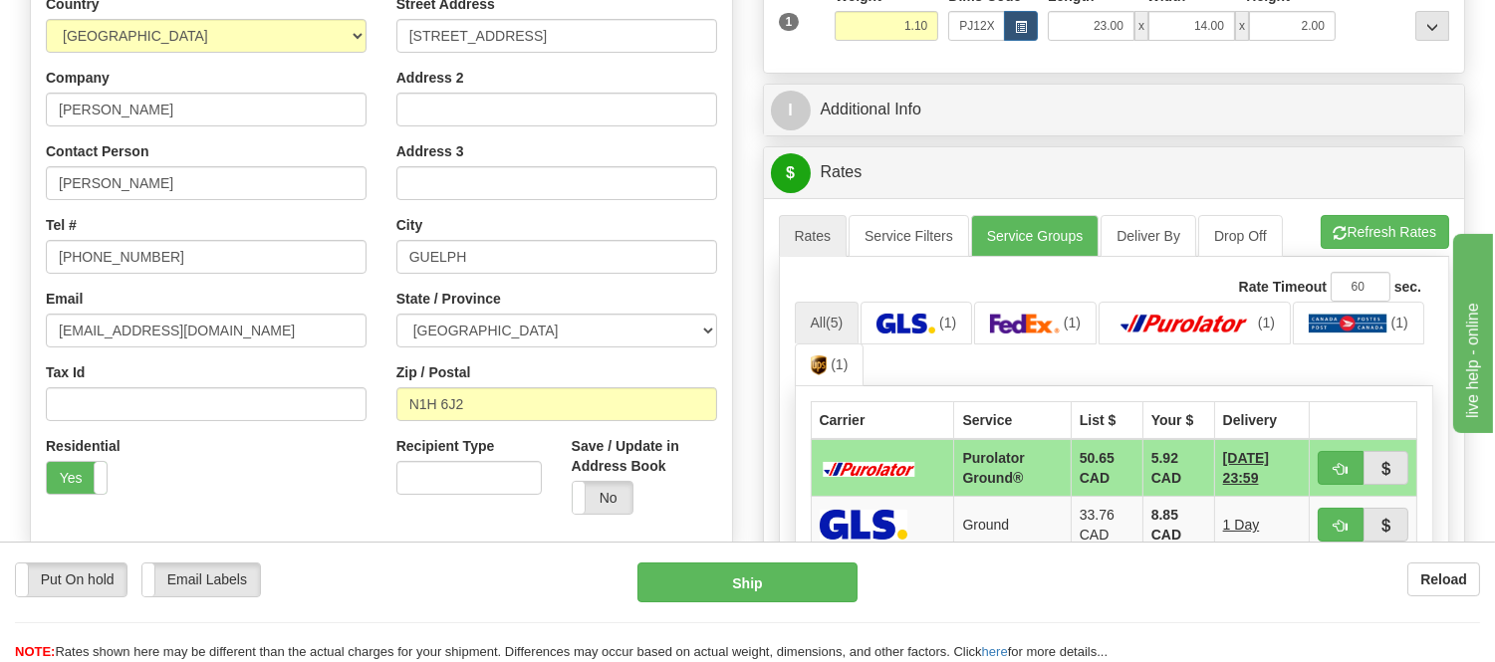
click at [1436, 252] on ul "Rates Service Filters Service Groups Deliver By Drop Off Pickup Refresh Rates C…" at bounding box center [1114, 236] width 671 height 42
click at [1430, 242] on button "Refresh Rates" at bounding box center [1385, 232] width 129 height 34
click at [1327, 471] on button "button" at bounding box center [1341, 468] width 46 height 34
type input "260"
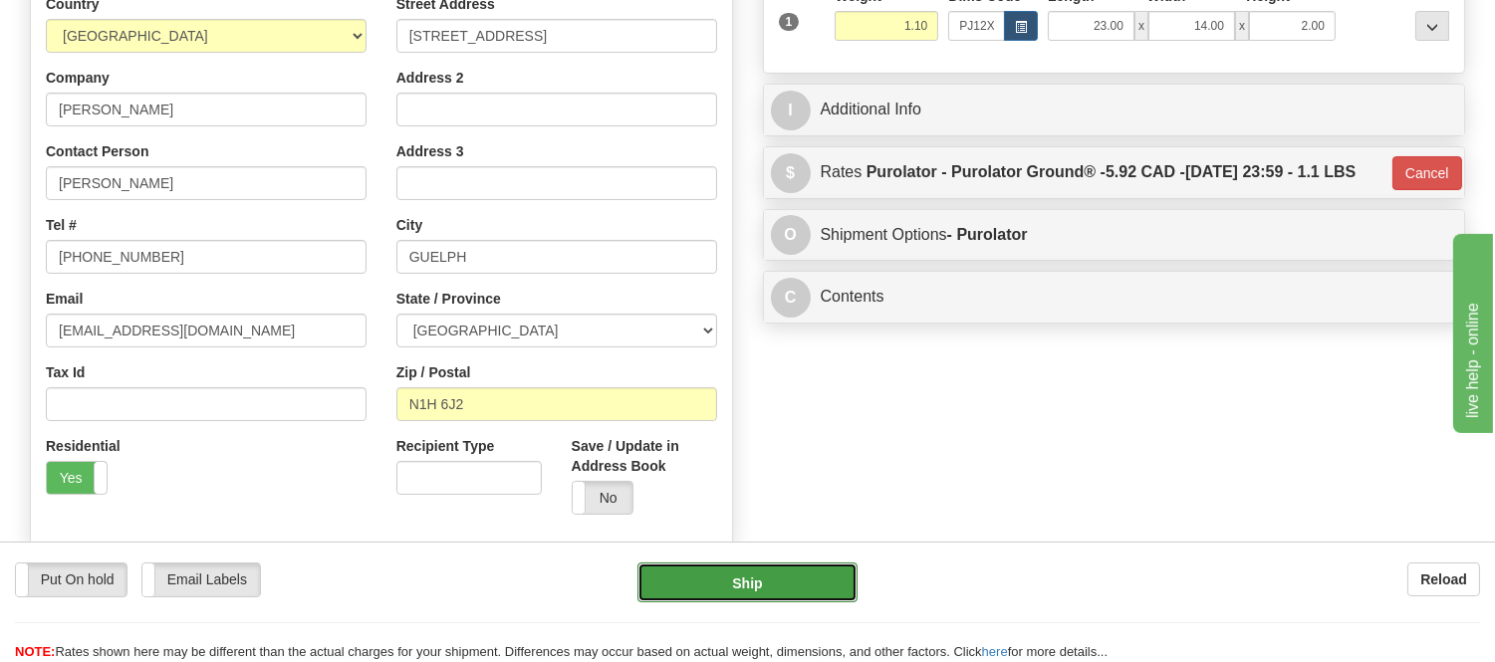
click at [780, 591] on button "Ship" at bounding box center [747, 583] width 219 height 40
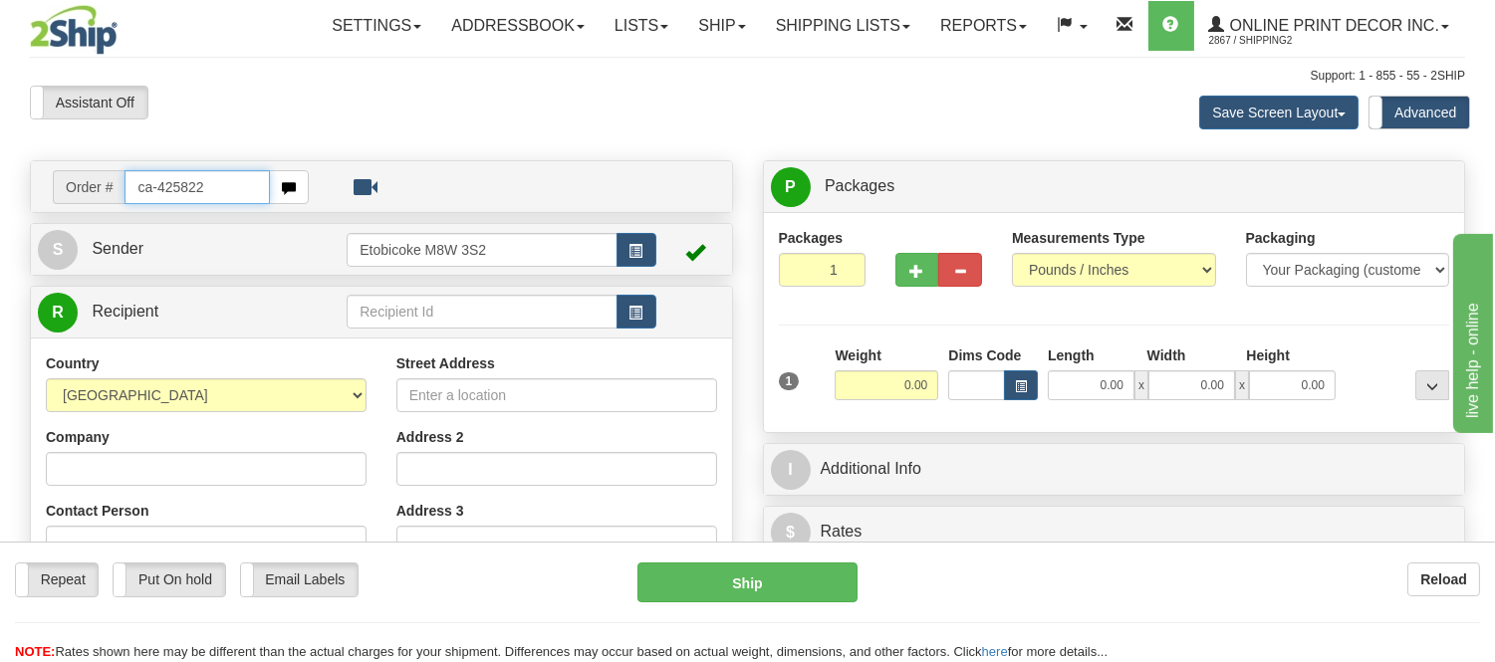
type input "ca-425822"
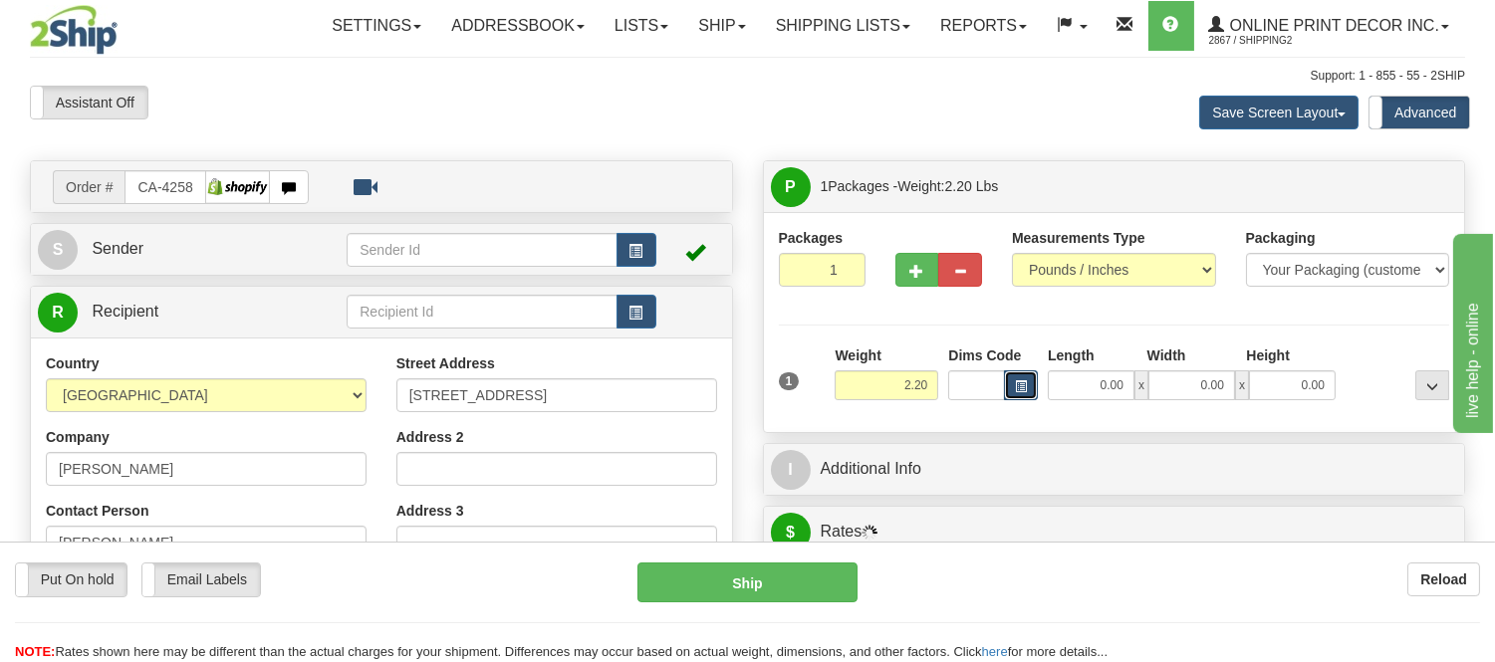
click at [1012, 388] on button "button" at bounding box center [1021, 386] width 34 height 30
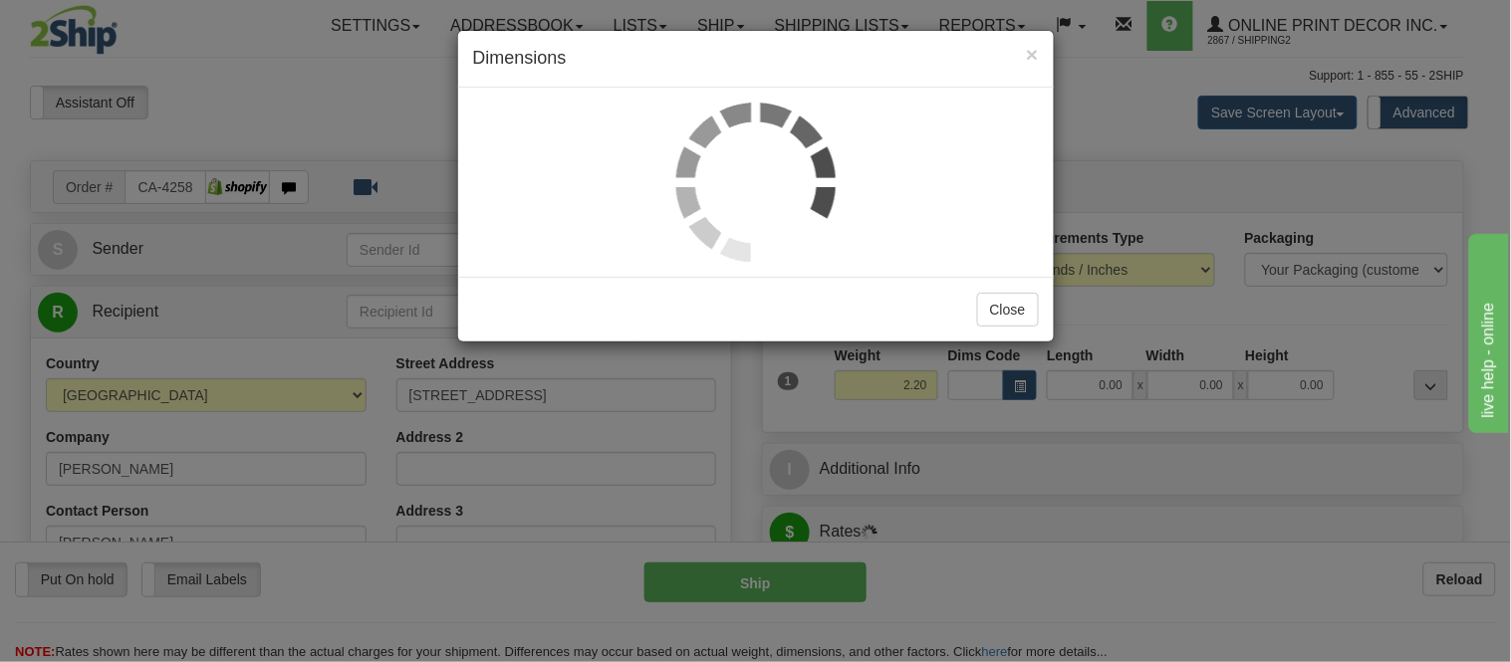
type input "MONTREAL"
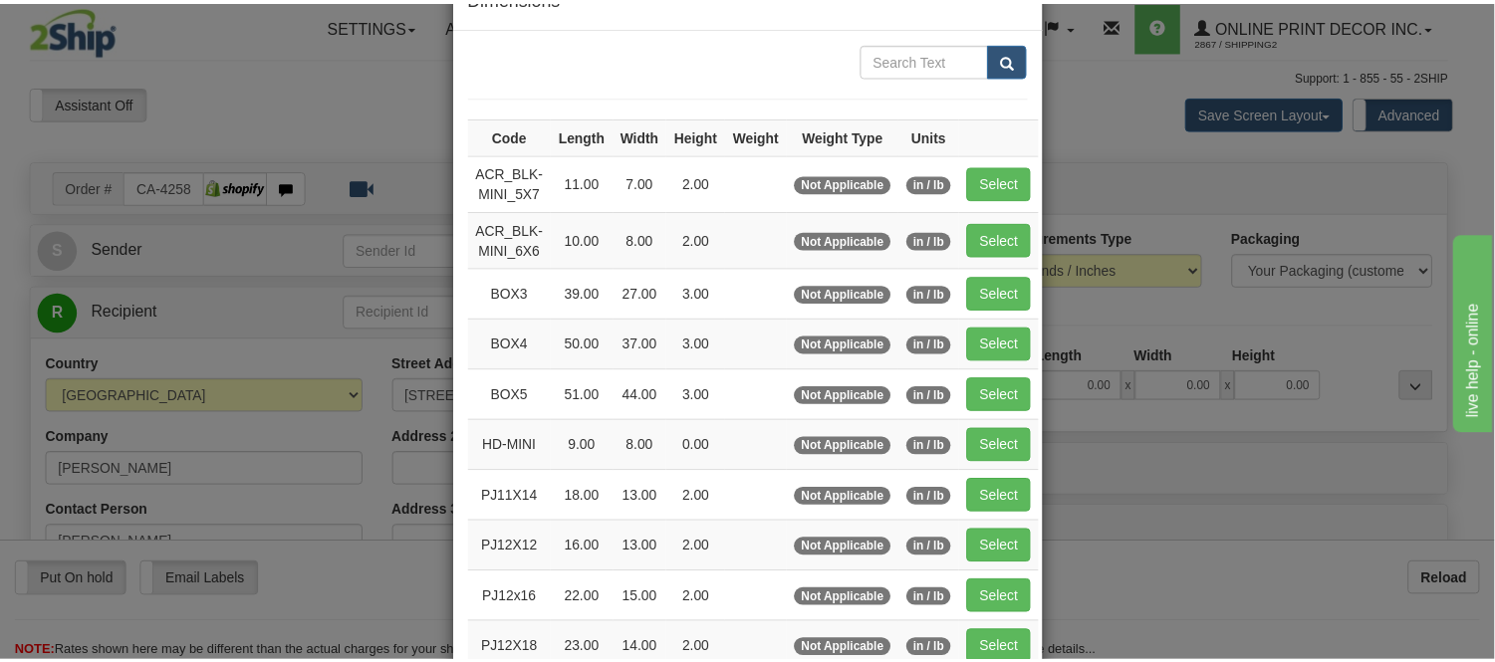
scroll to position [221, 0]
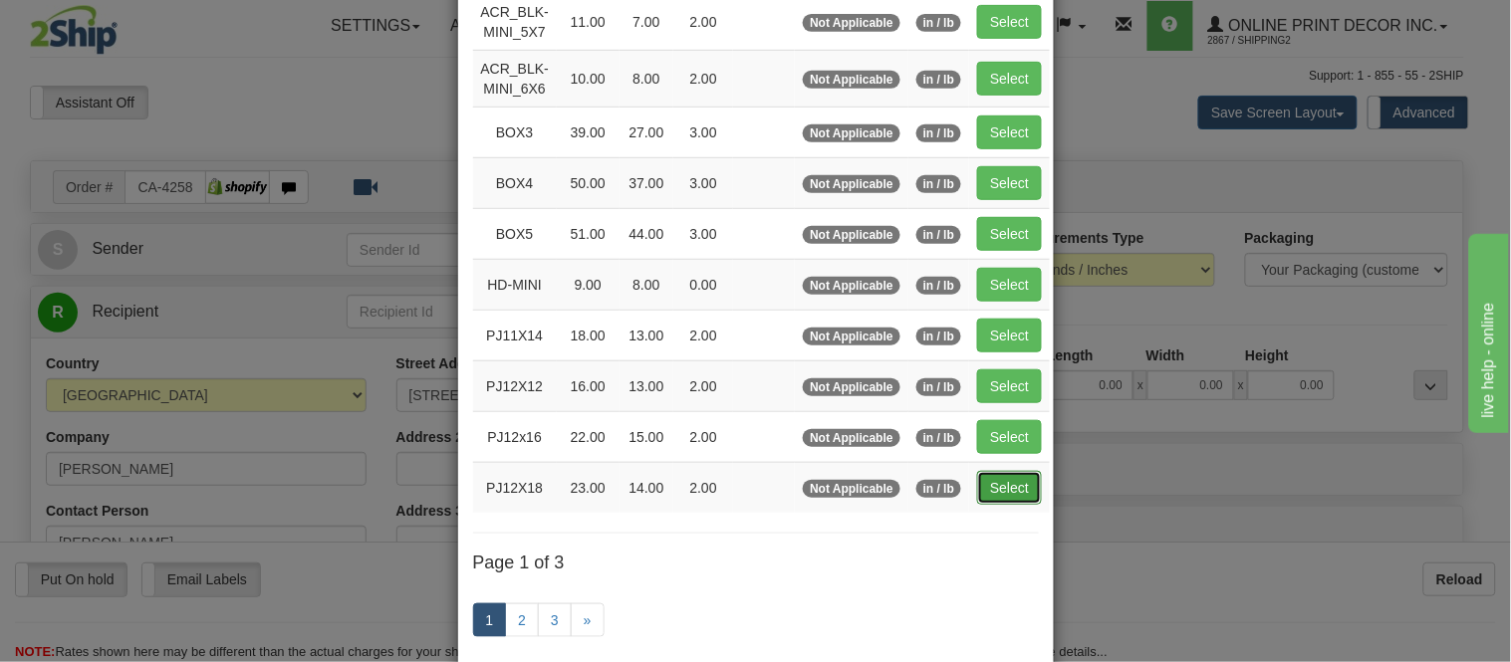
click at [981, 488] on button "Select" at bounding box center [1009, 488] width 65 height 34
type input "PJ12X18"
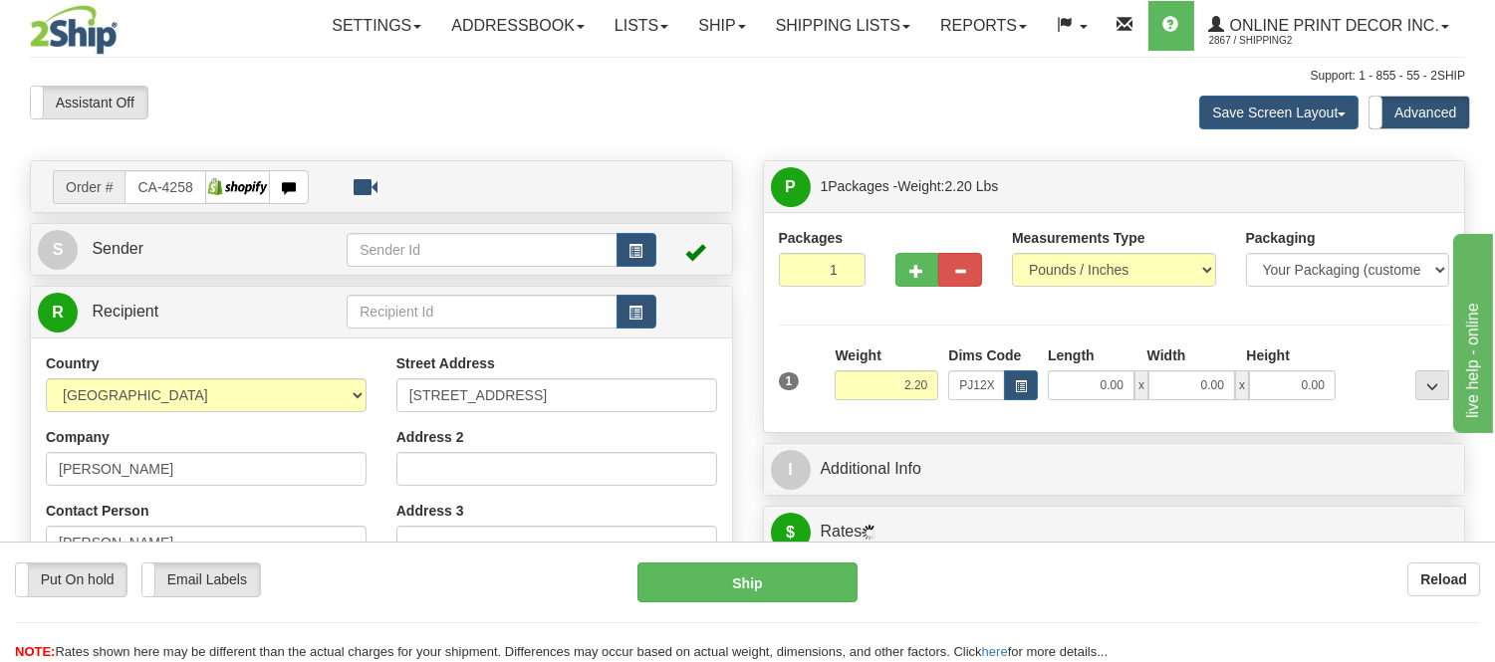
type input "23.00"
type input "14.00"
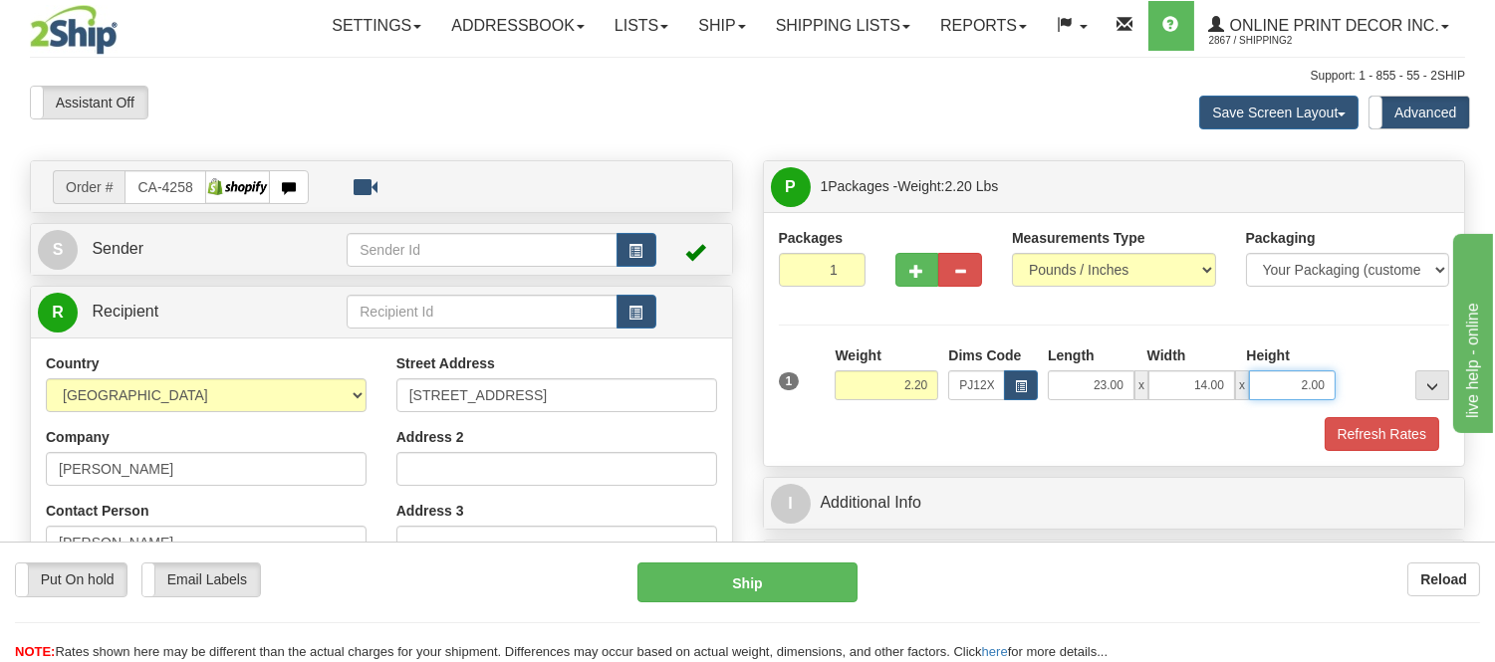
drag, startPoint x: 1333, startPoint y: 387, endPoint x: 1229, endPoint y: 418, distance: 108.4
click at [1229, 418] on div "1 Weight 2.20 Dims Code PJ12X18 Length Width Height x x" at bounding box center [1114, 399] width 671 height 106
click button "Delete" at bounding box center [0, 0] width 0 height 0
type input "4.00"
click at [1351, 435] on button "Refresh Rates" at bounding box center [1382, 434] width 115 height 34
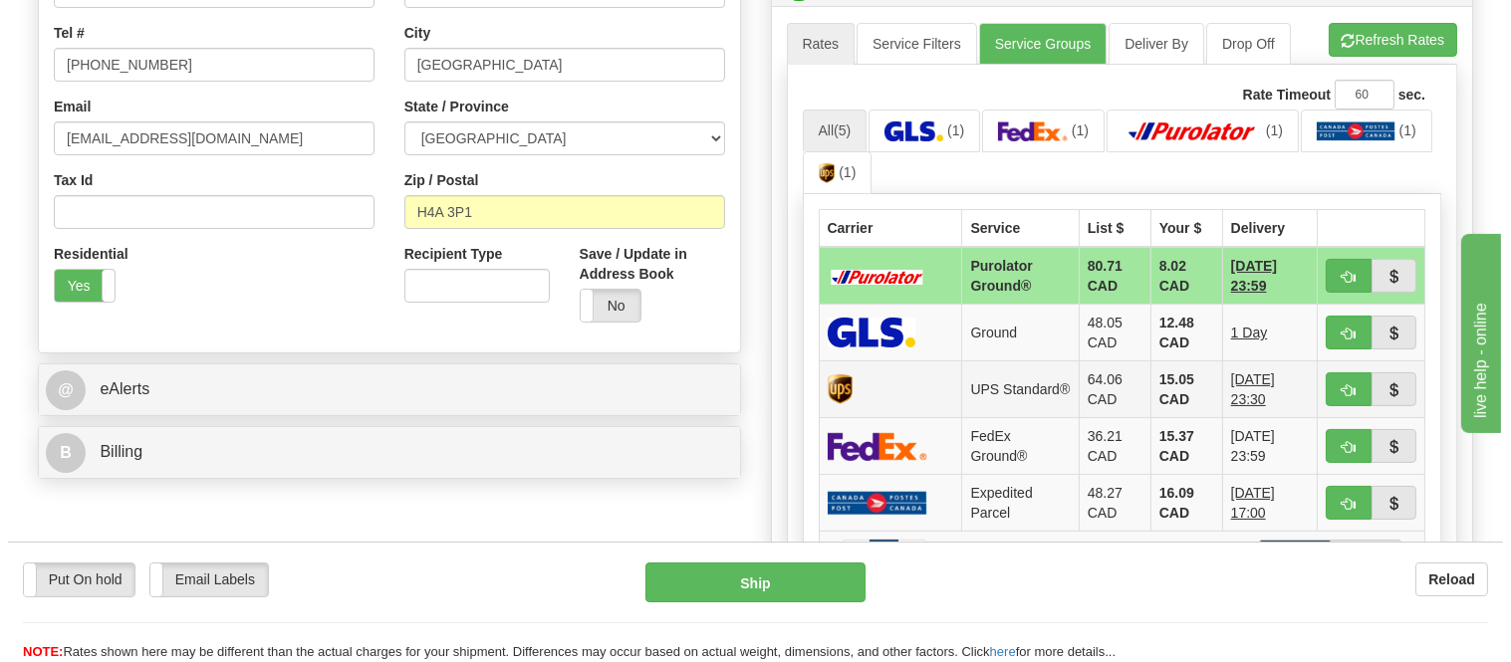
scroll to position [553, 0]
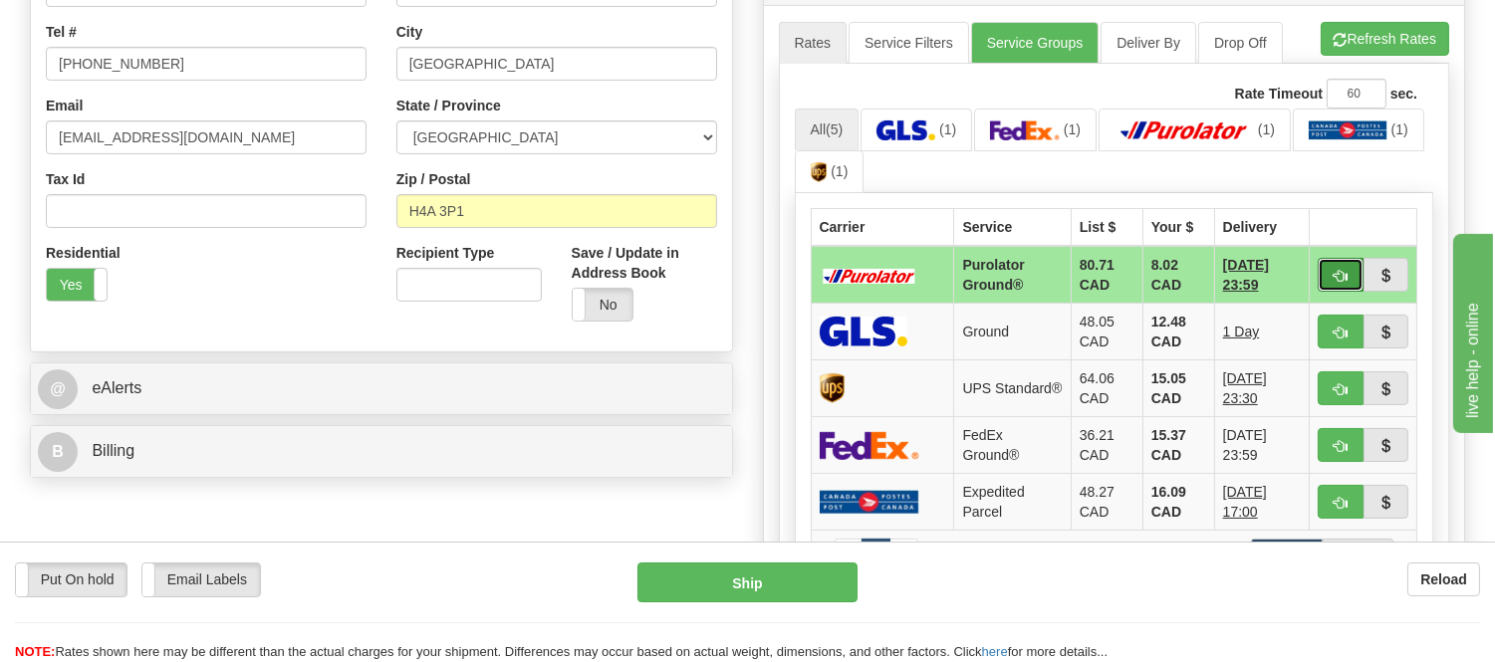
click at [1338, 265] on button "button" at bounding box center [1341, 275] width 46 height 34
type input "260"
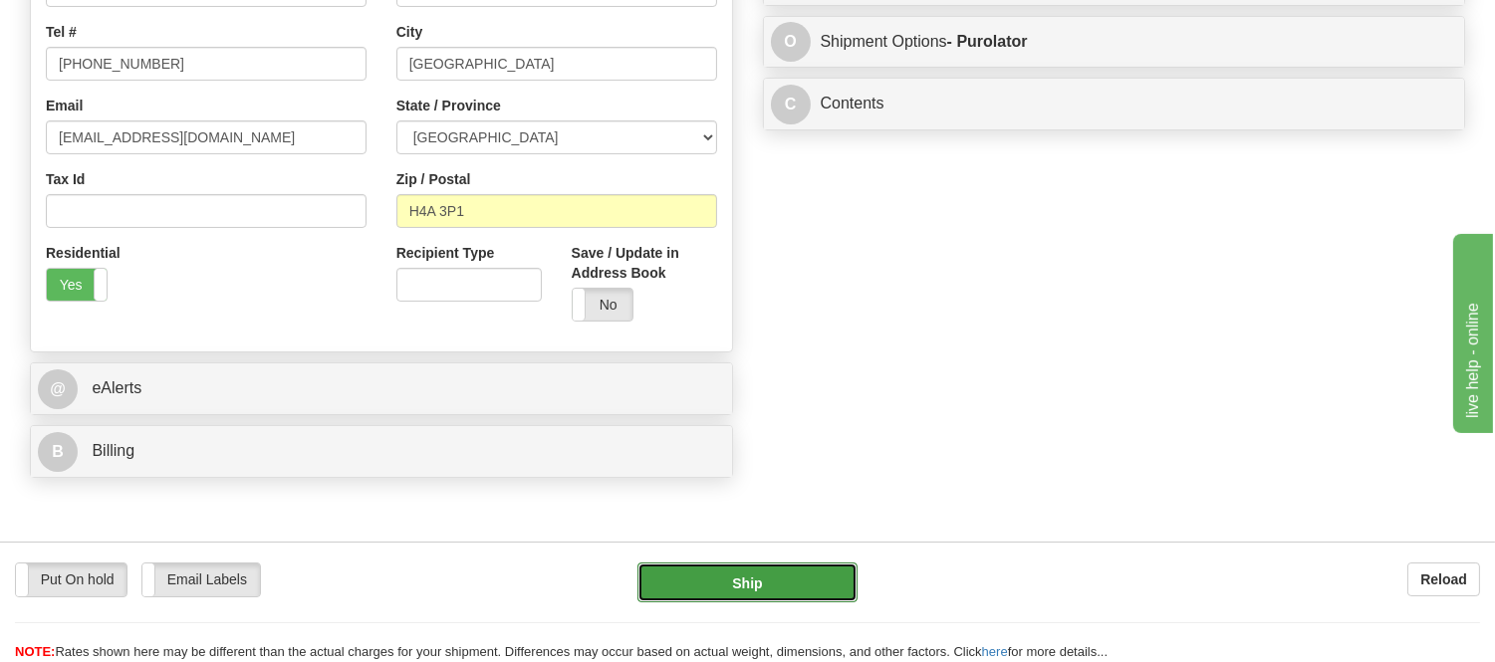
click at [784, 569] on button "Ship" at bounding box center [747, 583] width 219 height 40
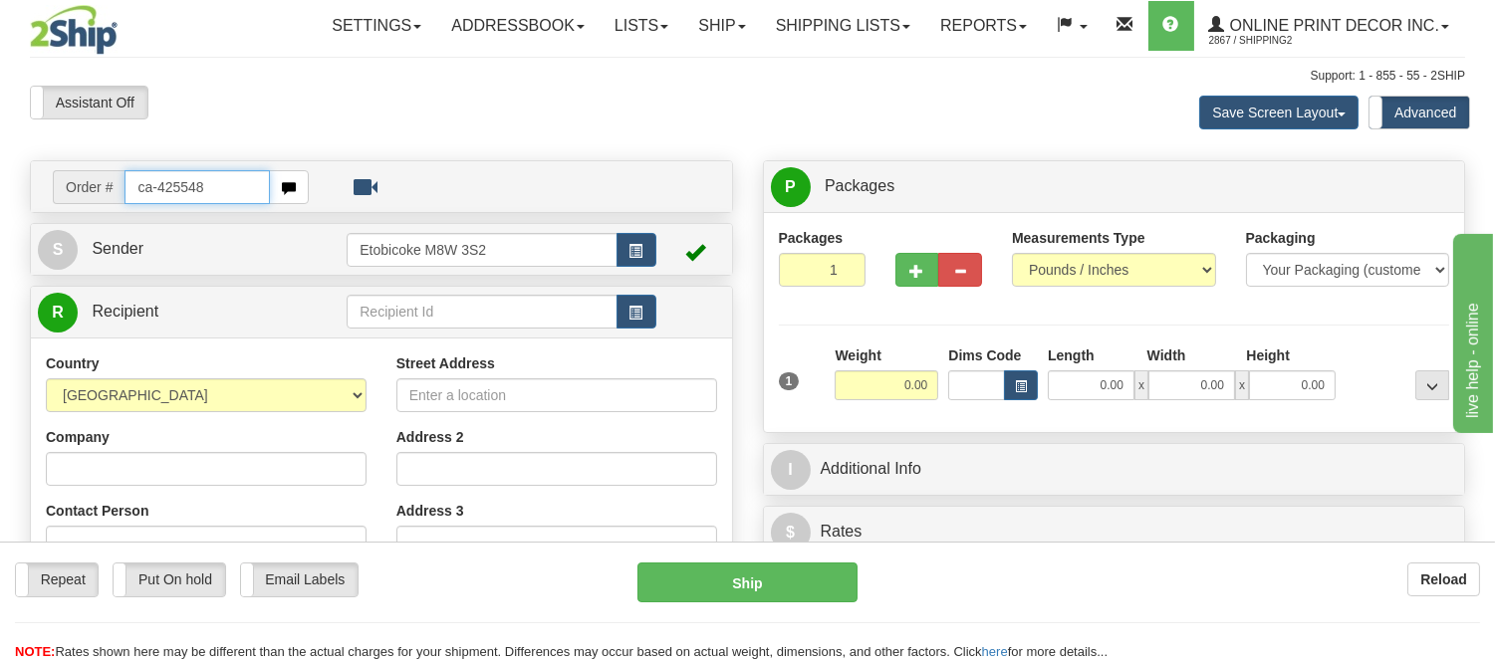
type input "ca-425548"
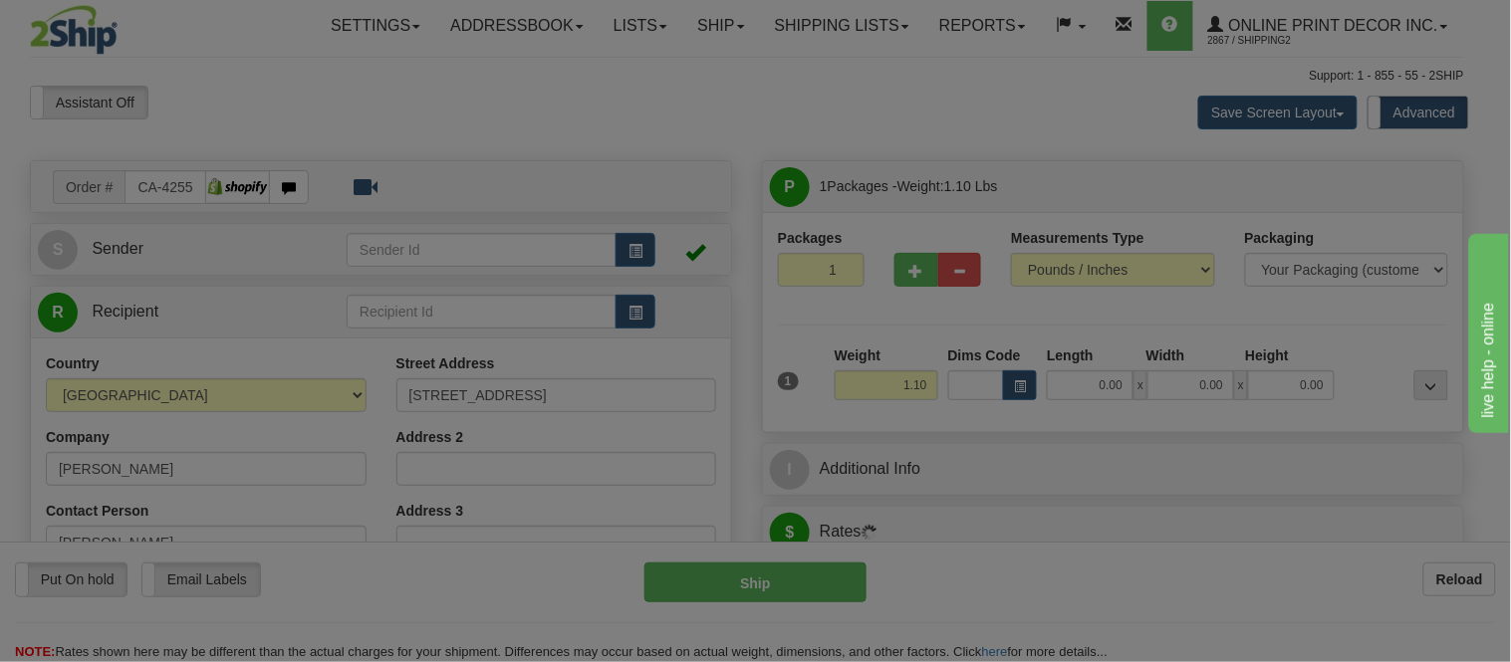
type input "[GEOGRAPHIC_DATA]"
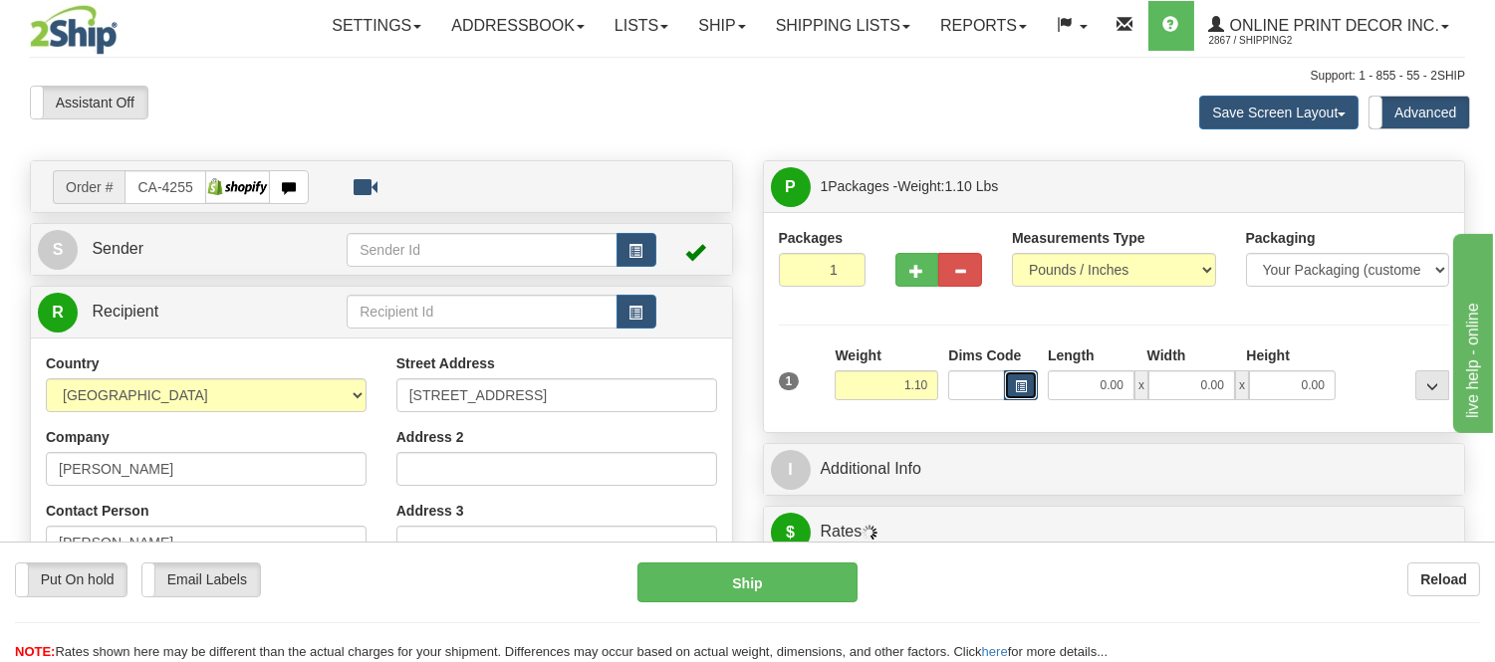
click at [1021, 389] on span "button" at bounding box center [1021, 387] width 12 height 11
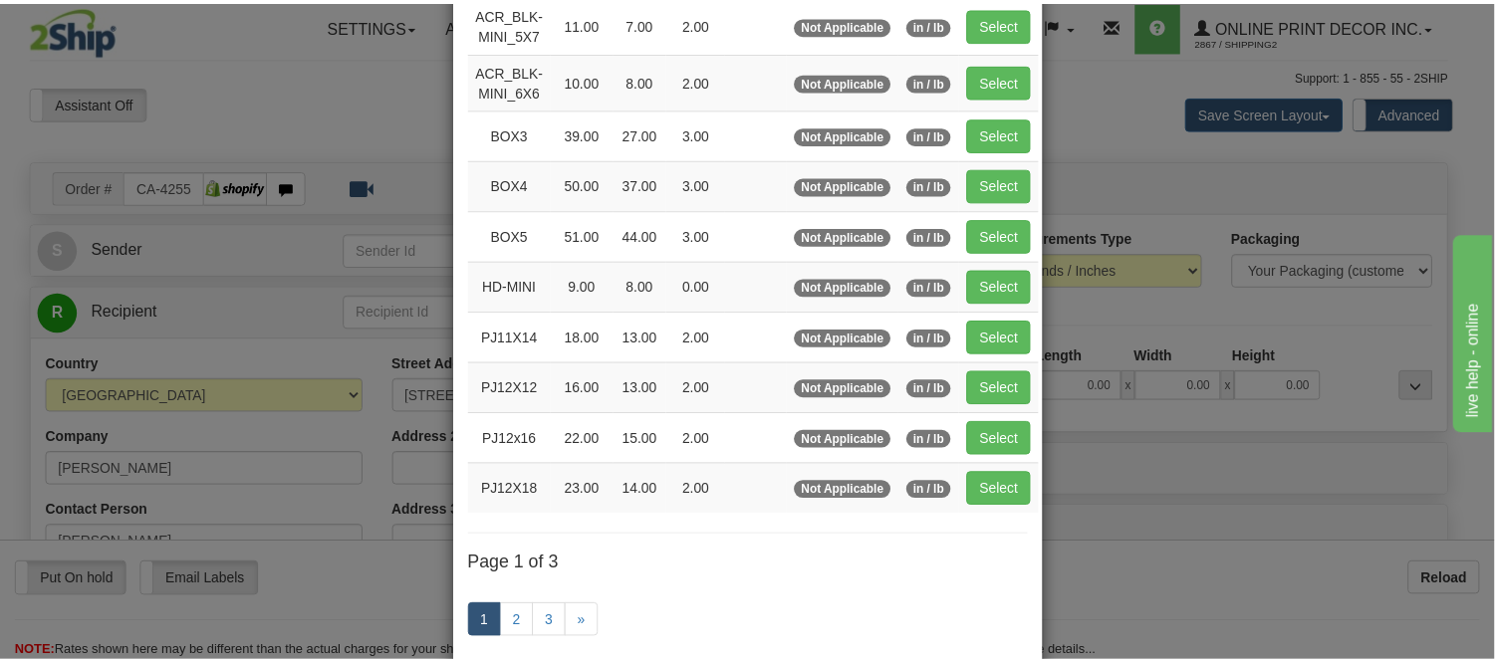
scroll to position [221, 0]
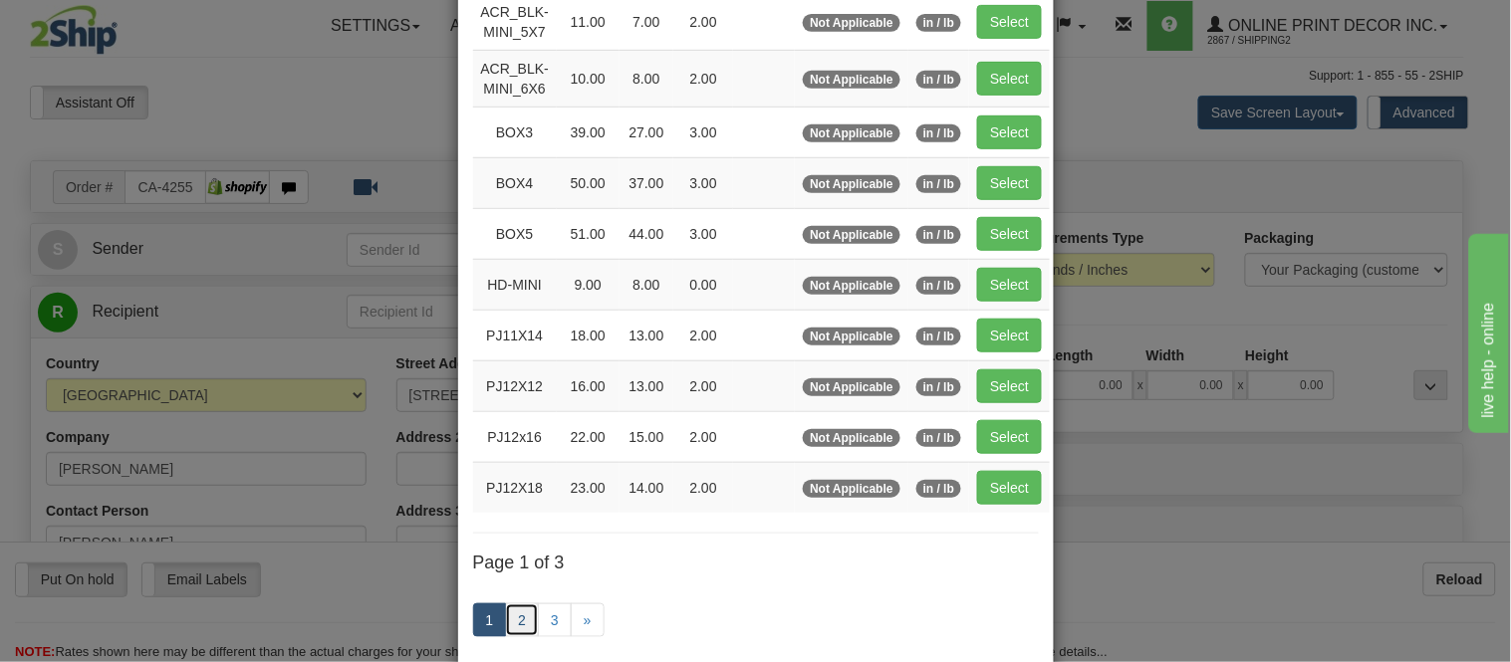
click at [505, 618] on link "2" at bounding box center [522, 621] width 34 height 34
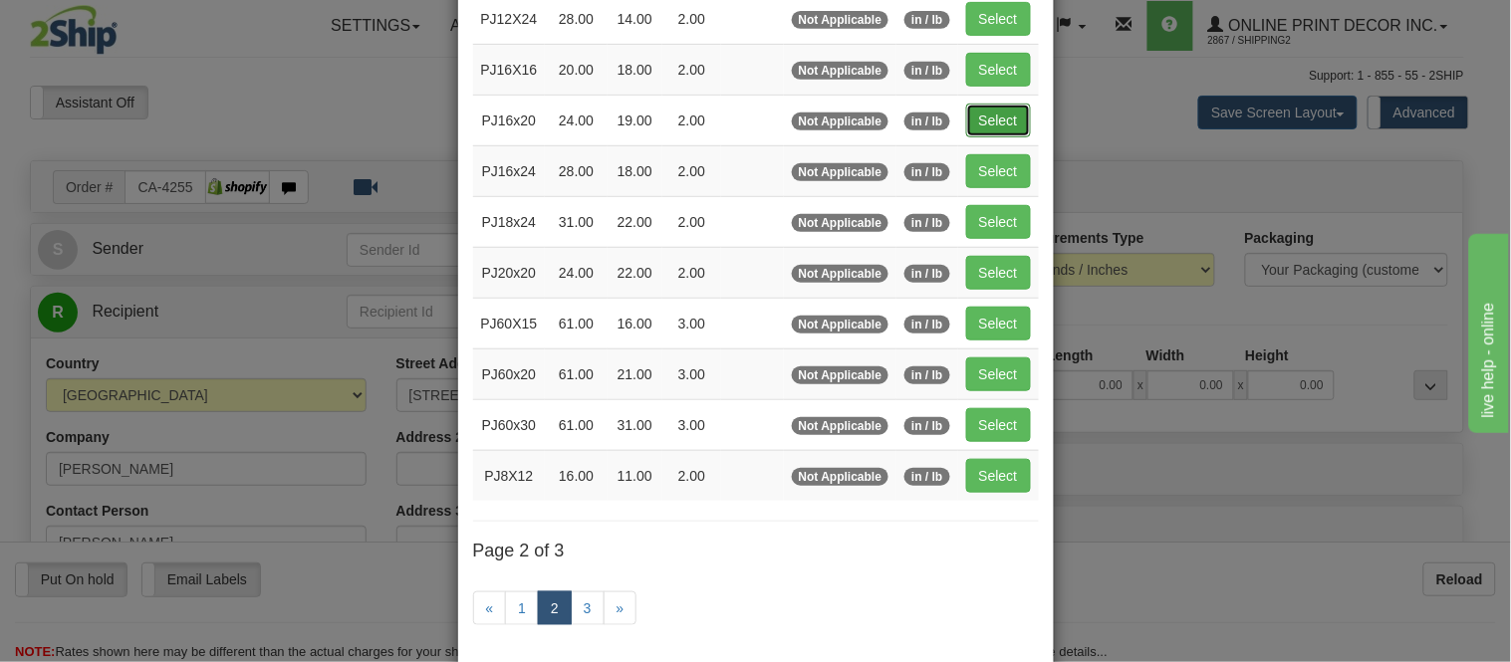
click at [966, 129] on button "Select" at bounding box center [998, 121] width 65 height 34
type input "PJ16x20"
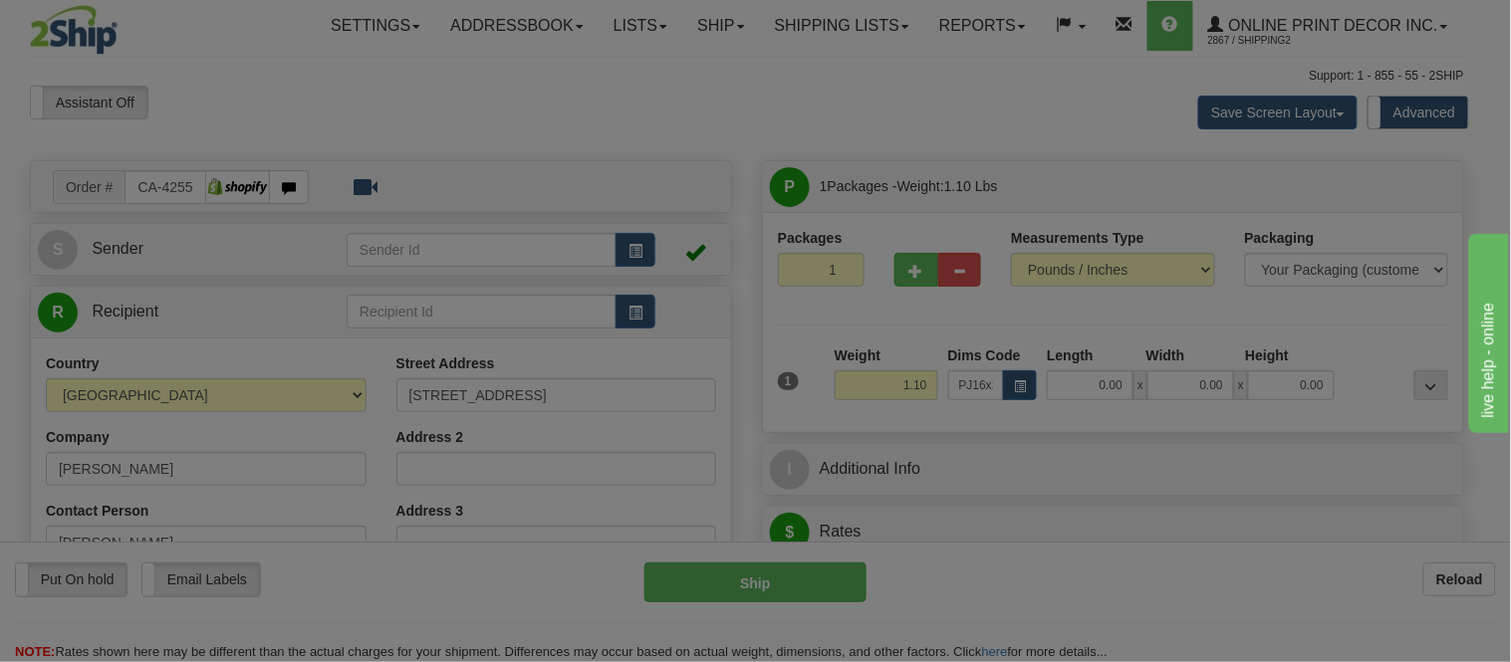
type input "24.00"
type input "19.00"
type input "2.00"
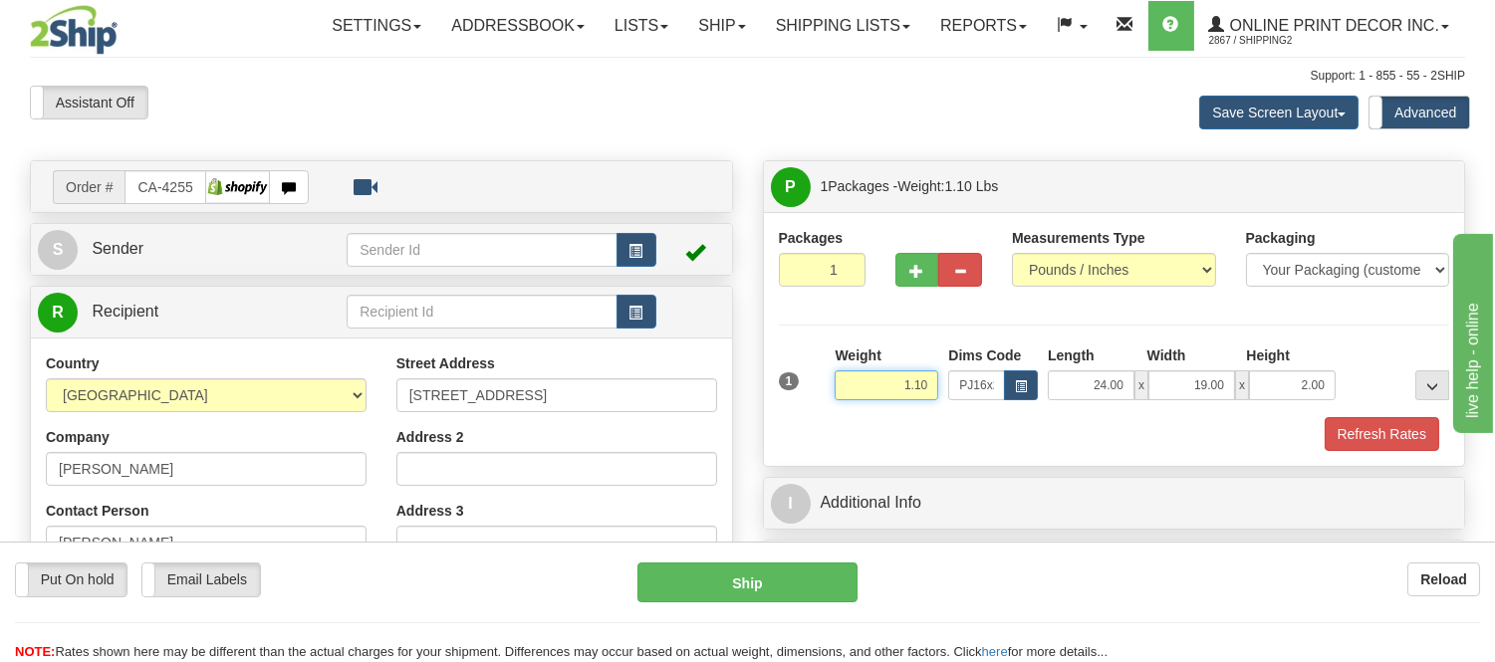
drag, startPoint x: 926, startPoint y: 383, endPoint x: 864, endPoint y: 389, distance: 63.1
click at [864, 389] on input "1.10" at bounding box center [887, 386] width 104 height 30
click button "Delete" at bounding box center [0, 0] width 0 height 0
click at [1352, 433] on button "Refresh Rates" at bounding box center [1382, 434] width 115 height 34
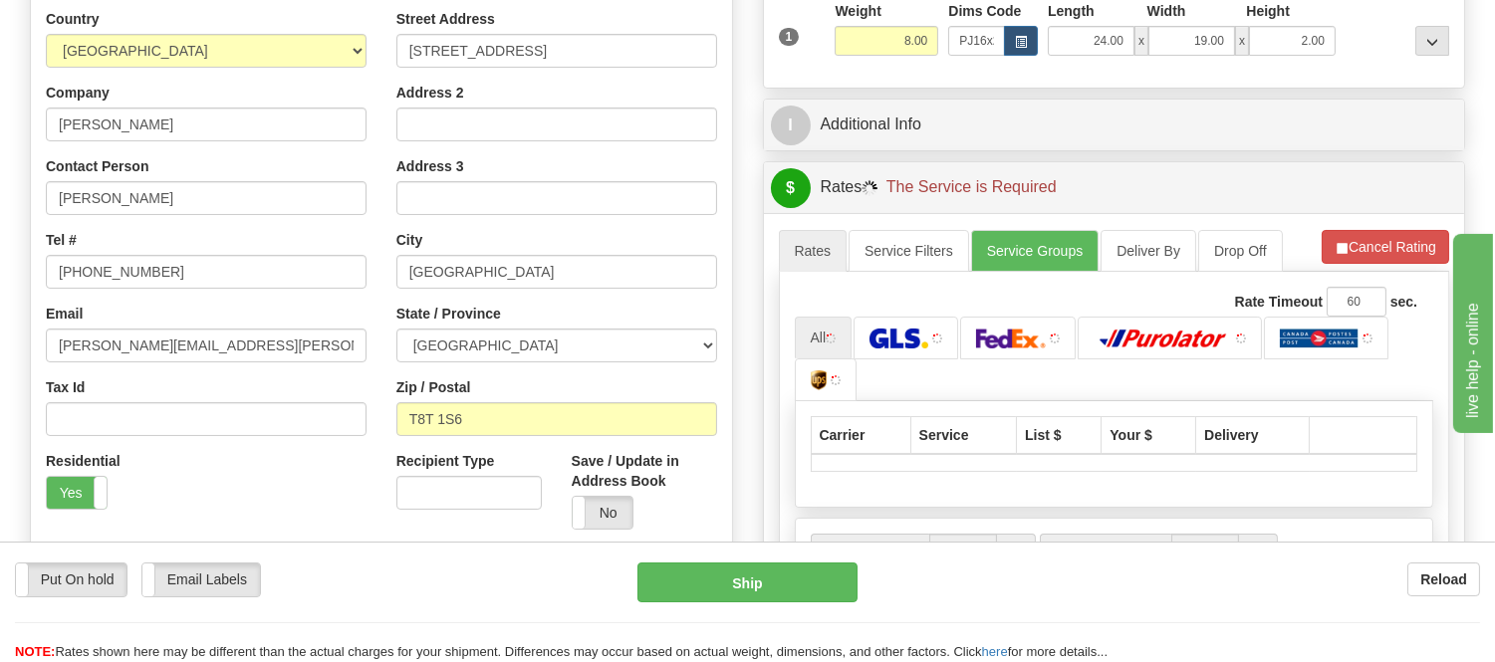
scroll to position [357, 0]
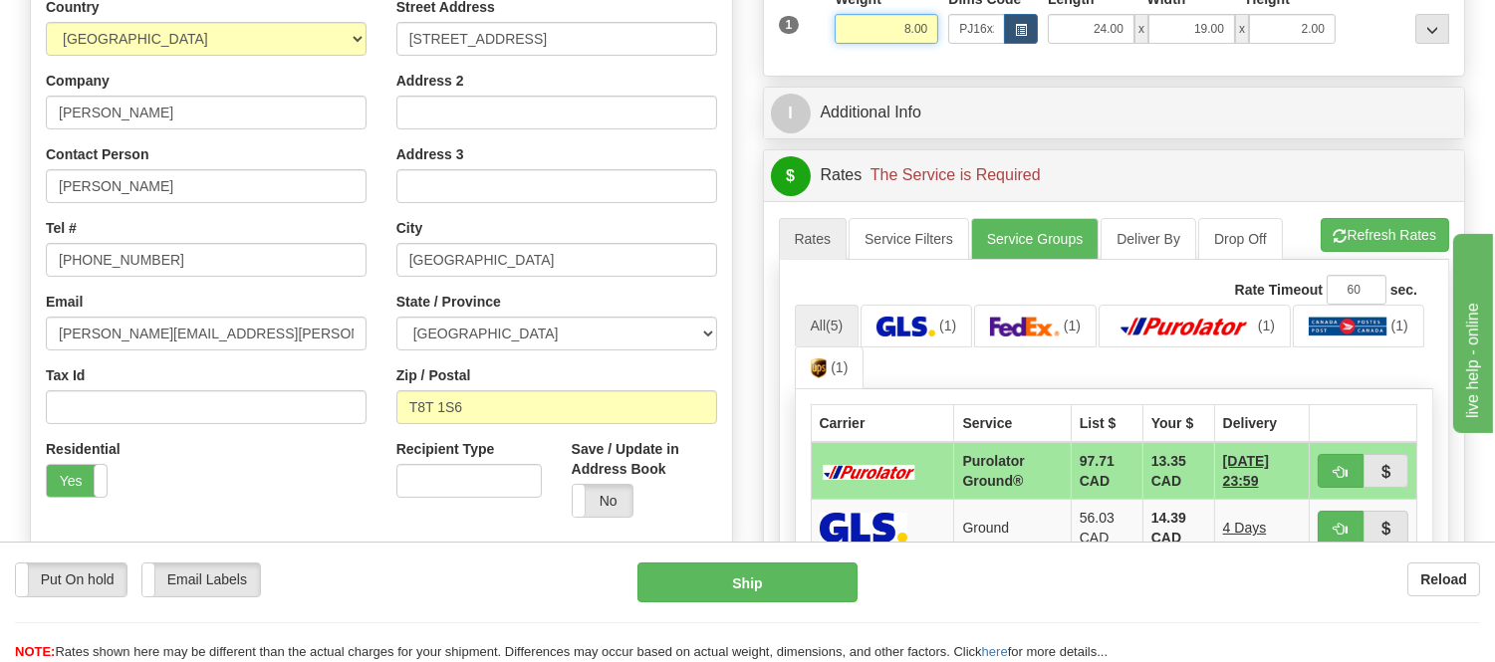
drag, startPoint x: 929, startPoint y: 31, endPoint x: 835, endPoint y: 52, distance: 96.9
click at [835, 52] on div "Weight 8.00" at bounding box center [887, 24] width 114 height 70
type input "9.98"
click at [1388, 245] on li "Refresh Rates Cancel Rating" at bounding box center [1385, 235] width 129 height 34
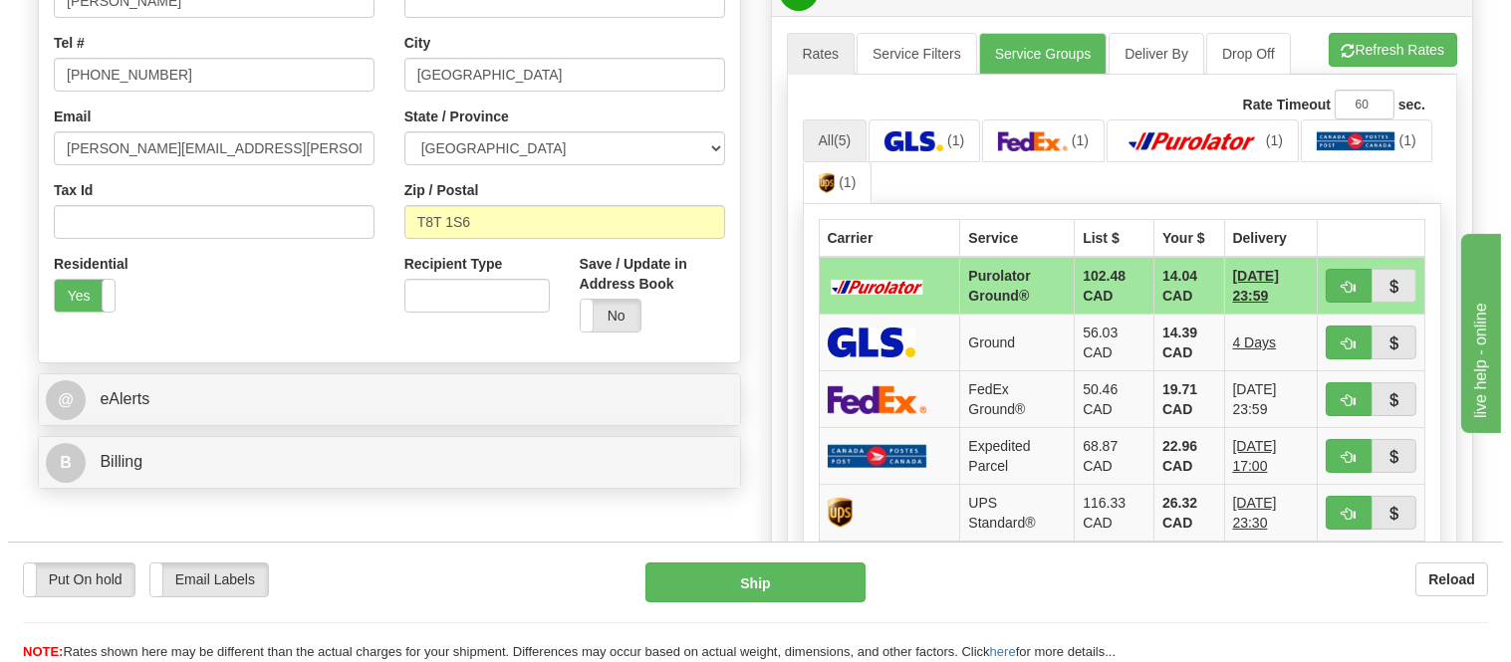
scroll to position [579, 0]
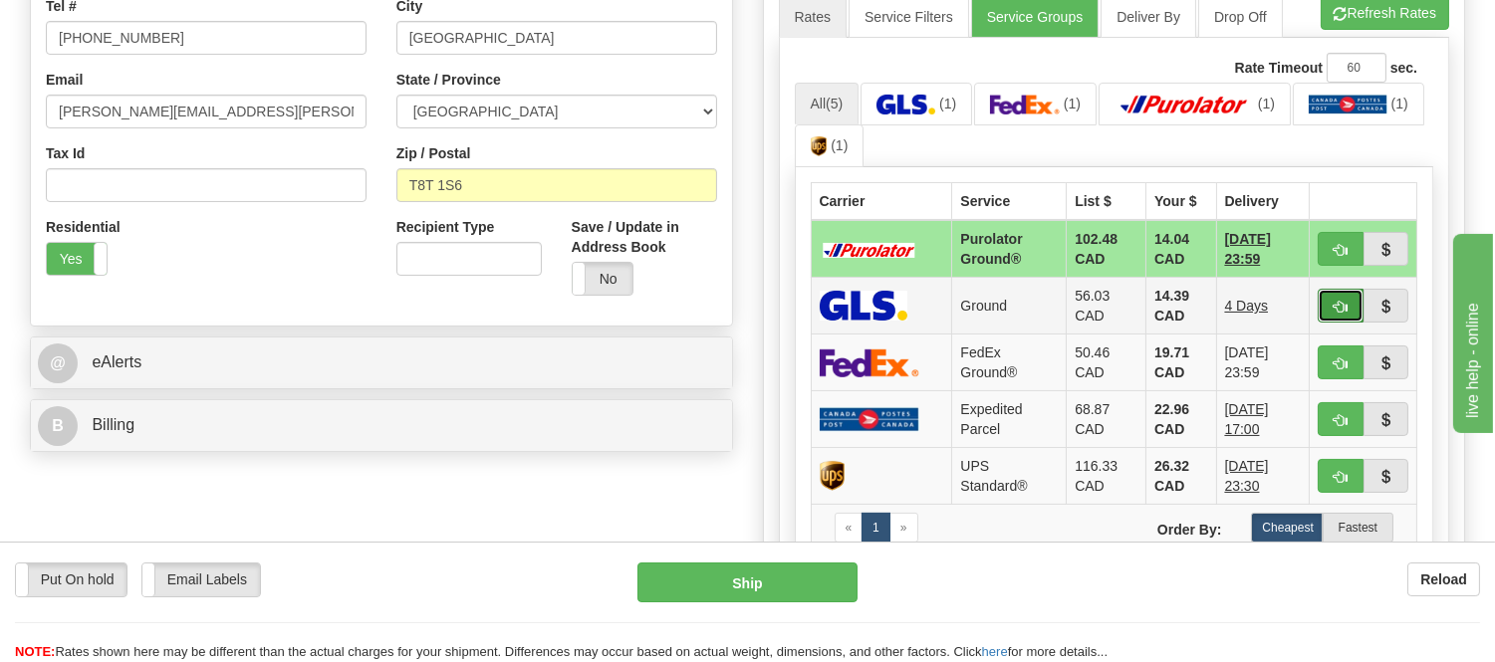
click at [1345, 301] on span "button" at bounding box center [1341, 307] width 14 height 13
type input "1"
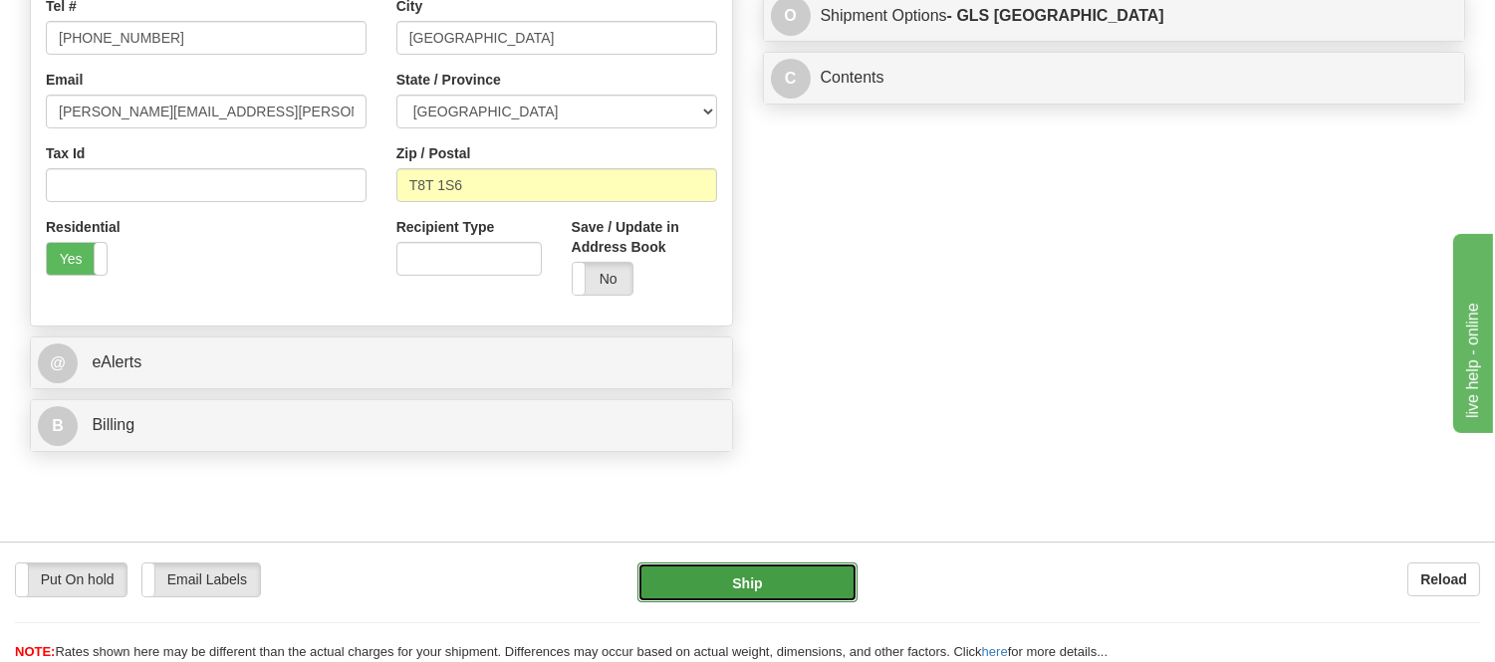
click at [731, 592] on button "Ship" at bounding box center [747, 583] width 219 height 40
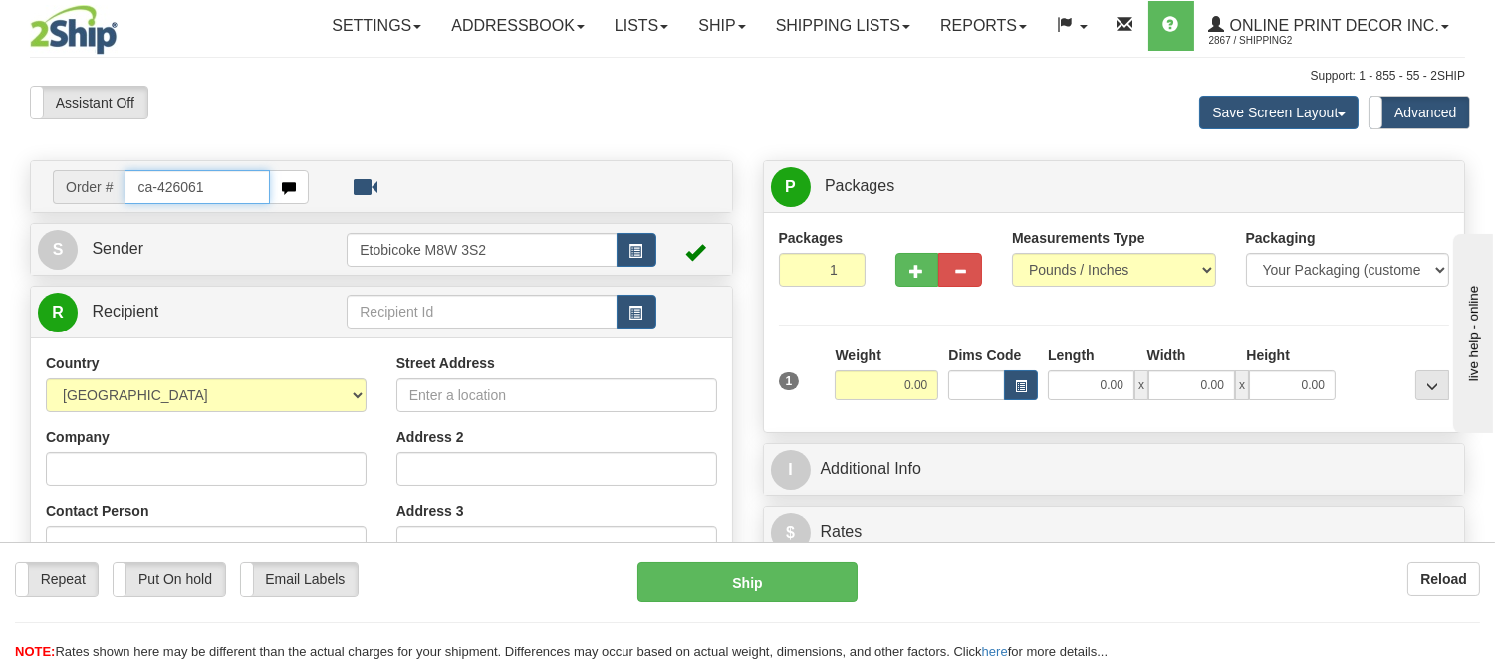
type input "ca-426061"
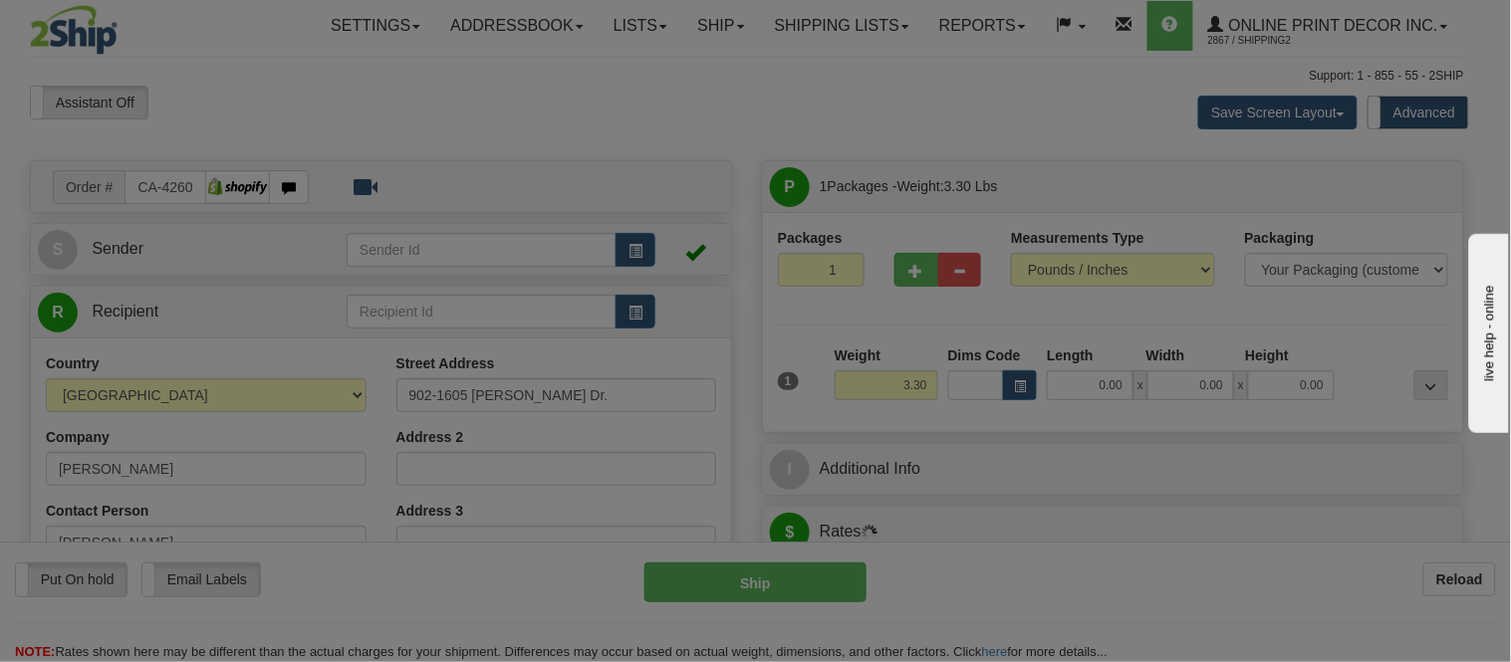
type input "LONDON"
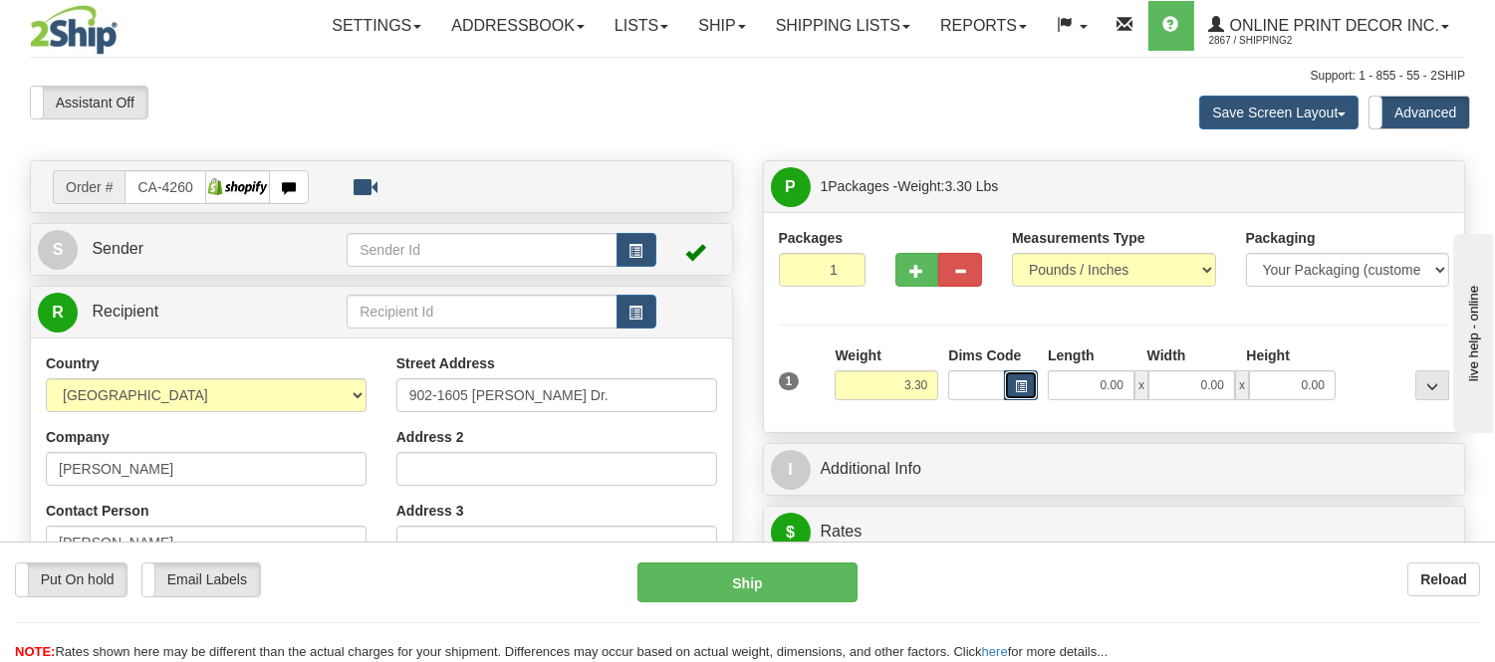
click at [1031, 385] on button "button" at bounding box center [1021, 386] width 34 height 30
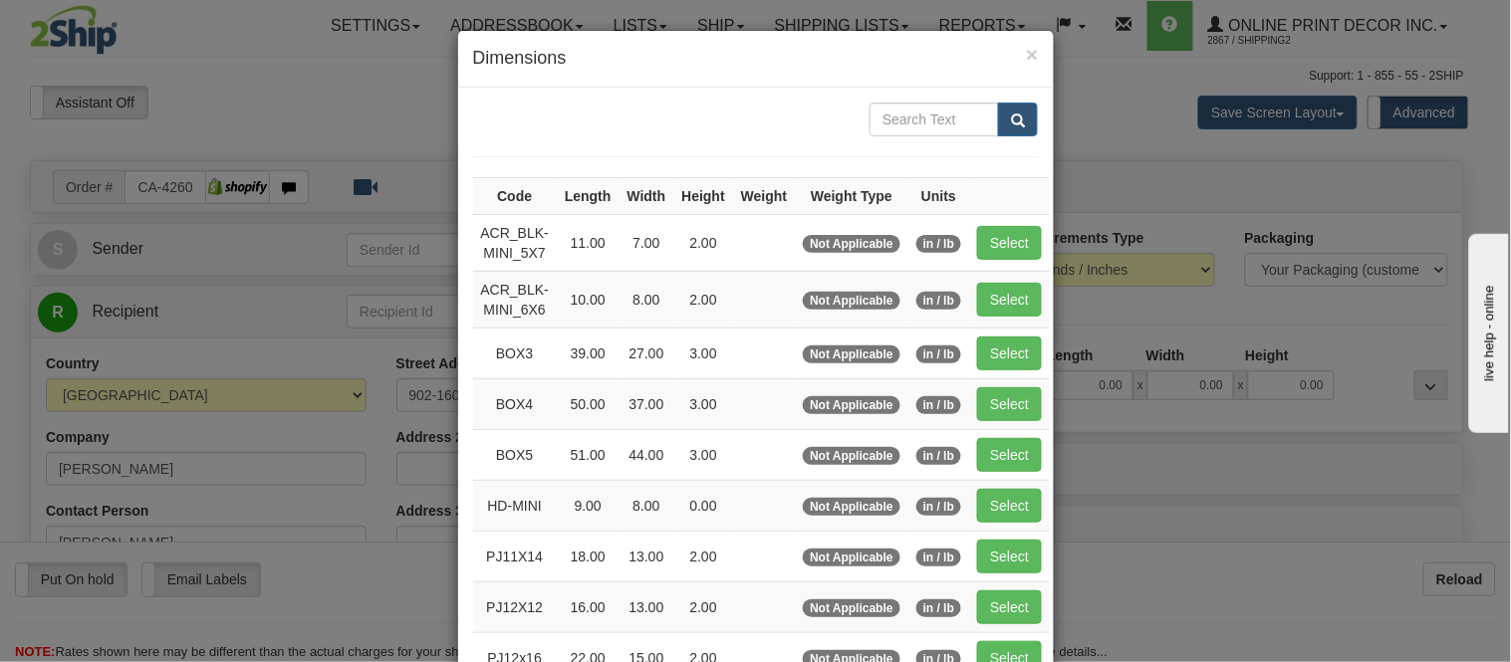
scroll to position [221, 0]
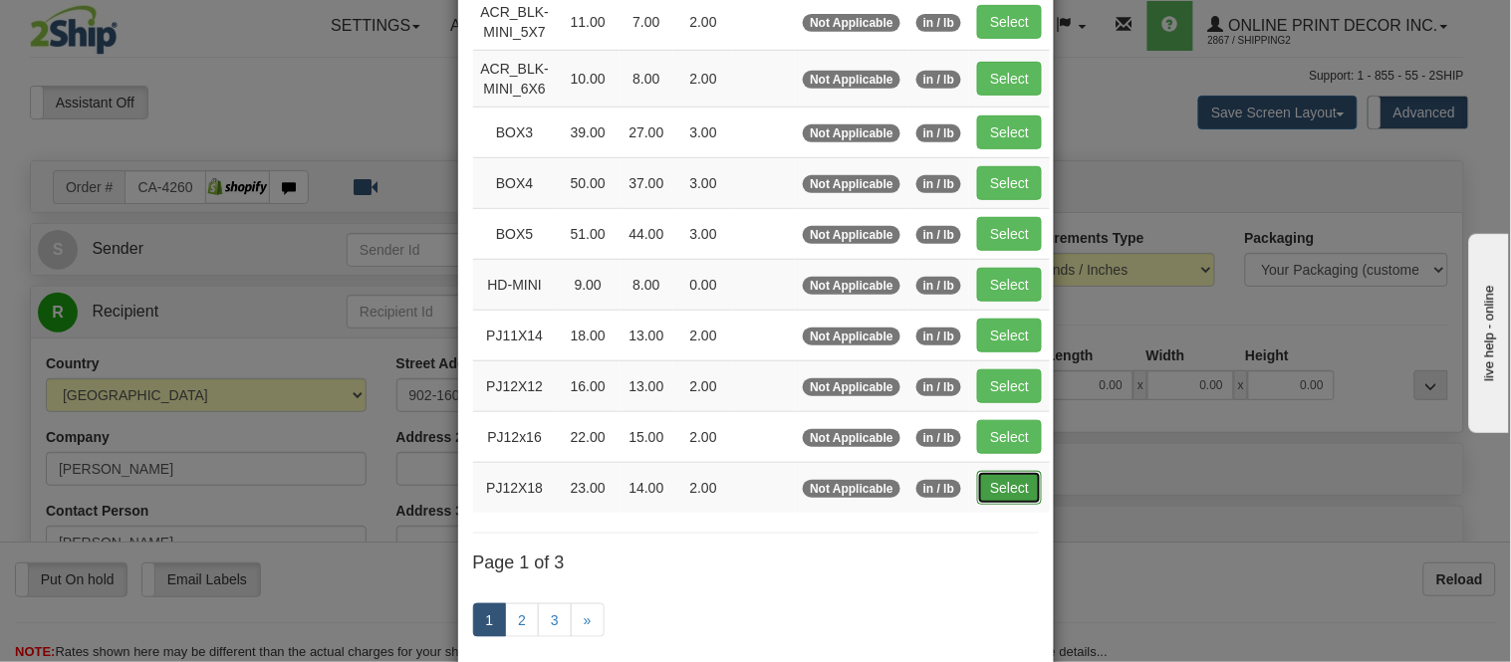
click at [977, 496] on button "Select" at bounding box center [1009, 488] width 65 height 34
type input "PJ12X18"
type input "23.00"
type input "14.00"
type input "2.00"
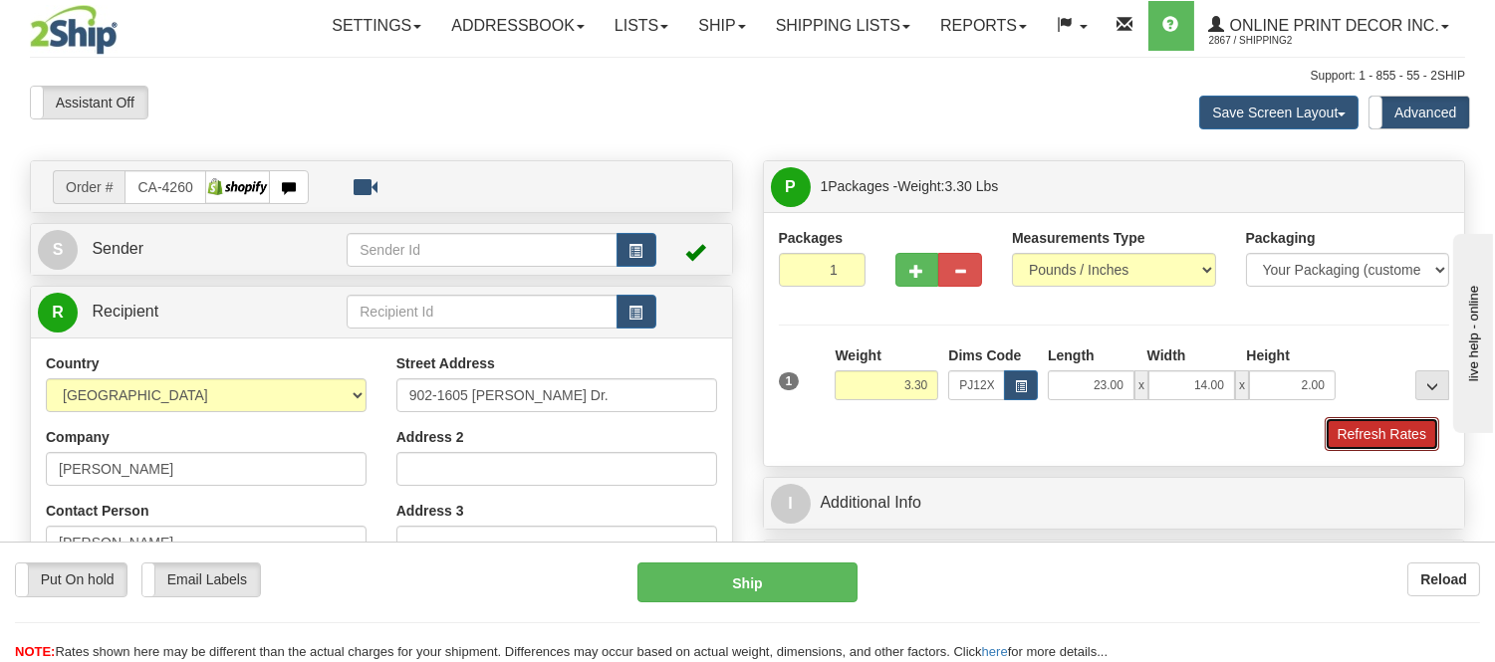
drag, startPoint x: 1378, startPoint y: 431, endPoint x: 1146, endPoint y: 423, distance: 232.2
drag, startPoint x: 931, startPoint y: 387, endPoint x: 847, endPoint y: 415, distance: 89.5
click at [847, 415] on div "1 Weight 3.30 Dims Code x x" at bounding box center [1114, 381] width 681 height 71
click at [1023, 383] on span "button" at bounding box center [1021, 387] width 12 height 11
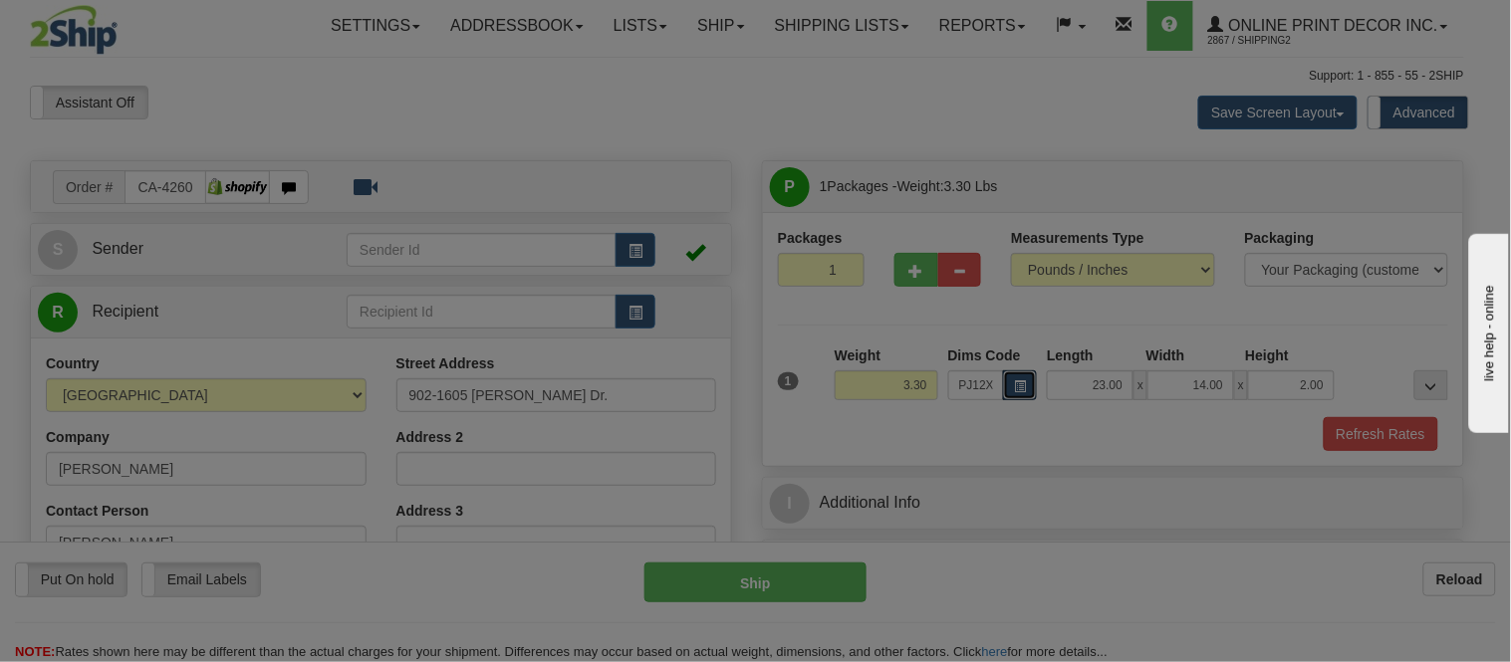
scroll to position [0, 0]
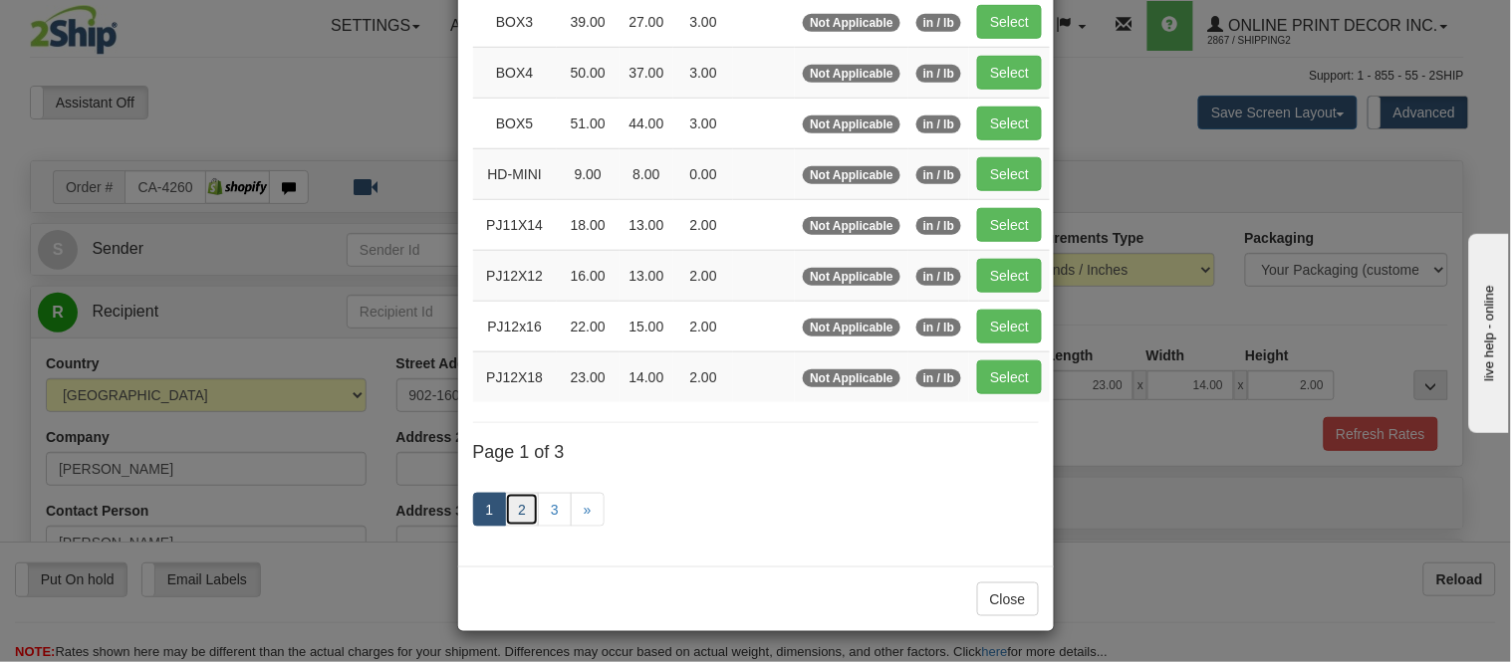
click at [514, 515] on link "2" at bounding box center [522, 510] width 34 height 34
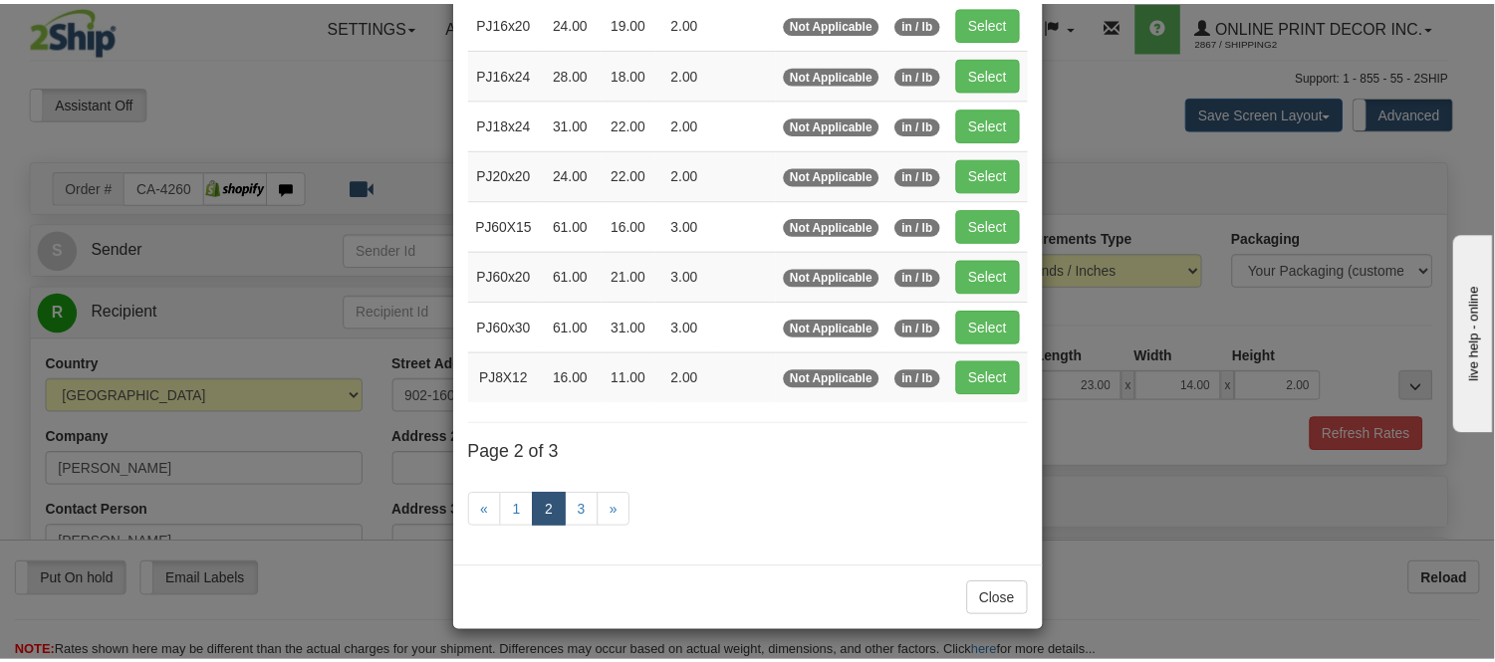
scroll to position [324, 0]
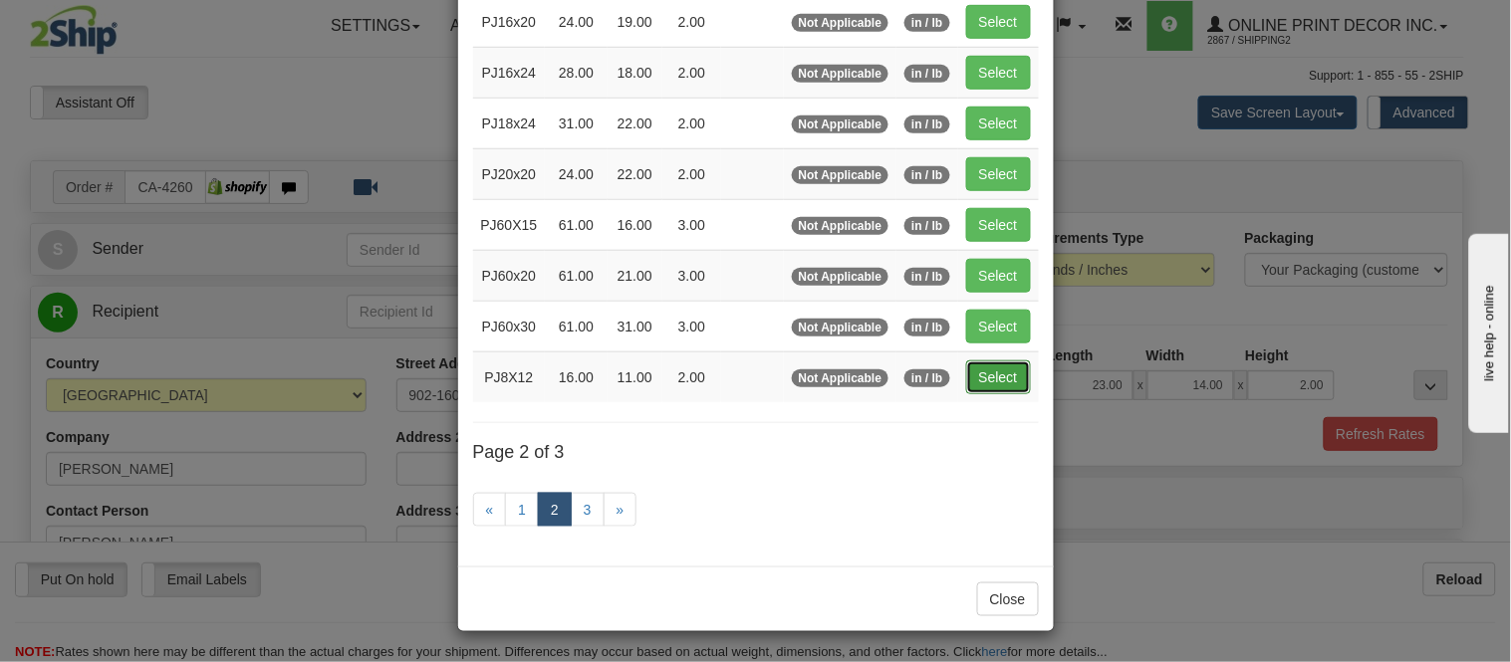
click at [1003, 371] on button "Select" at bounding box center [998, 378] width 65 height 34
type input "PJ8X12"
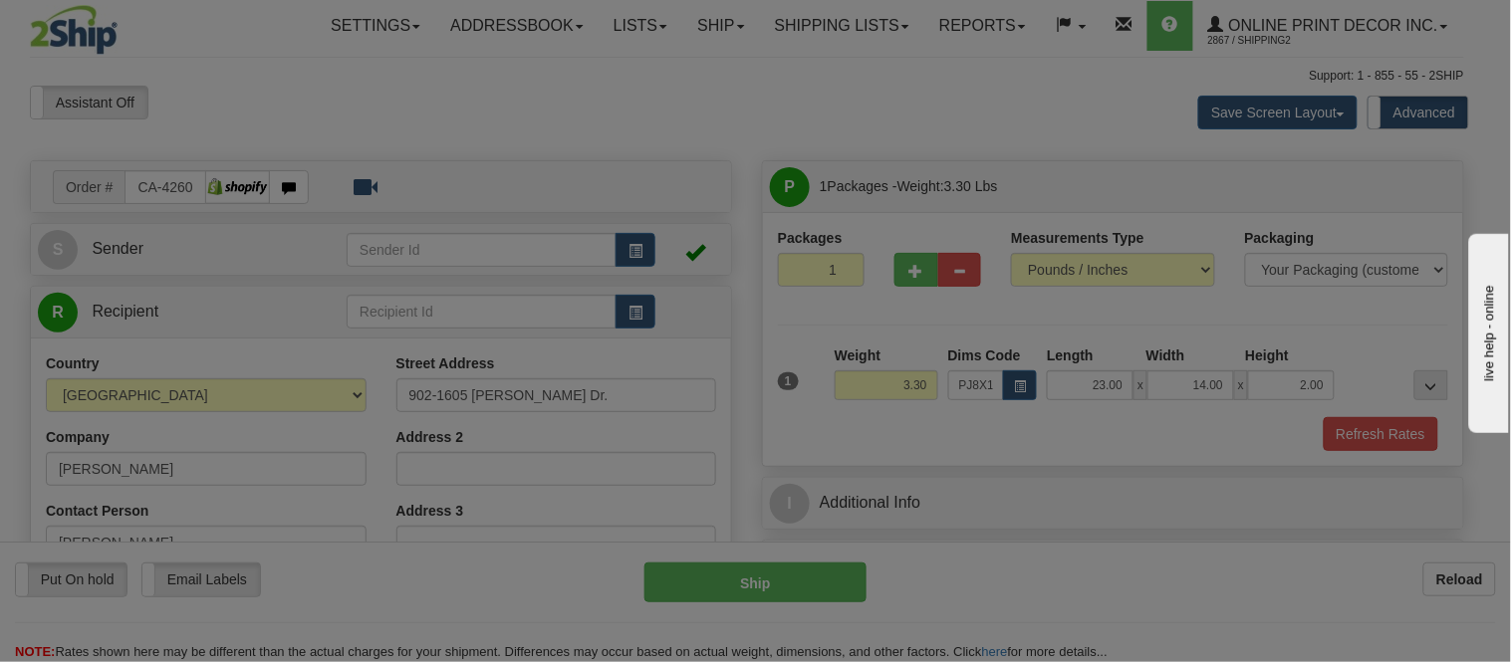
type input "16.00"
type input "11.00"
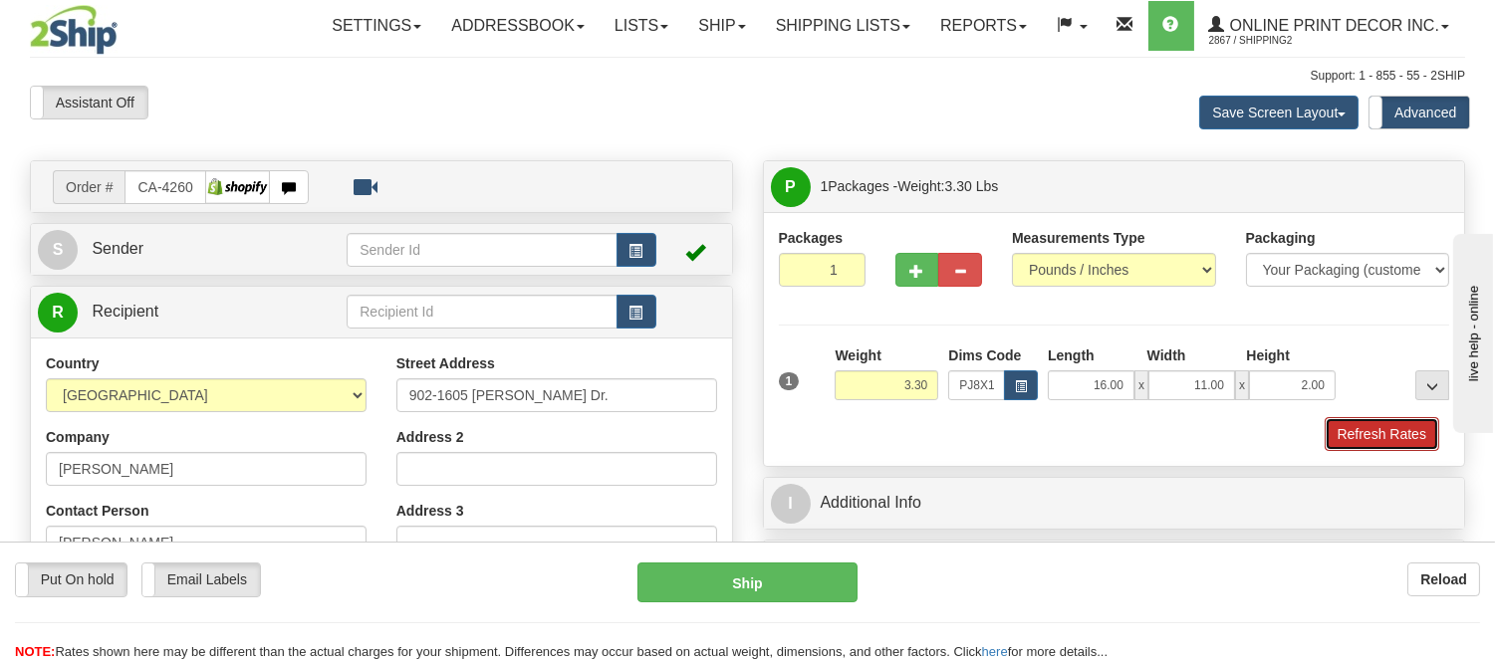
click at [1378, 433] on button "Refresh Rates" at bounding box center [1382, 434] width 115 height 34
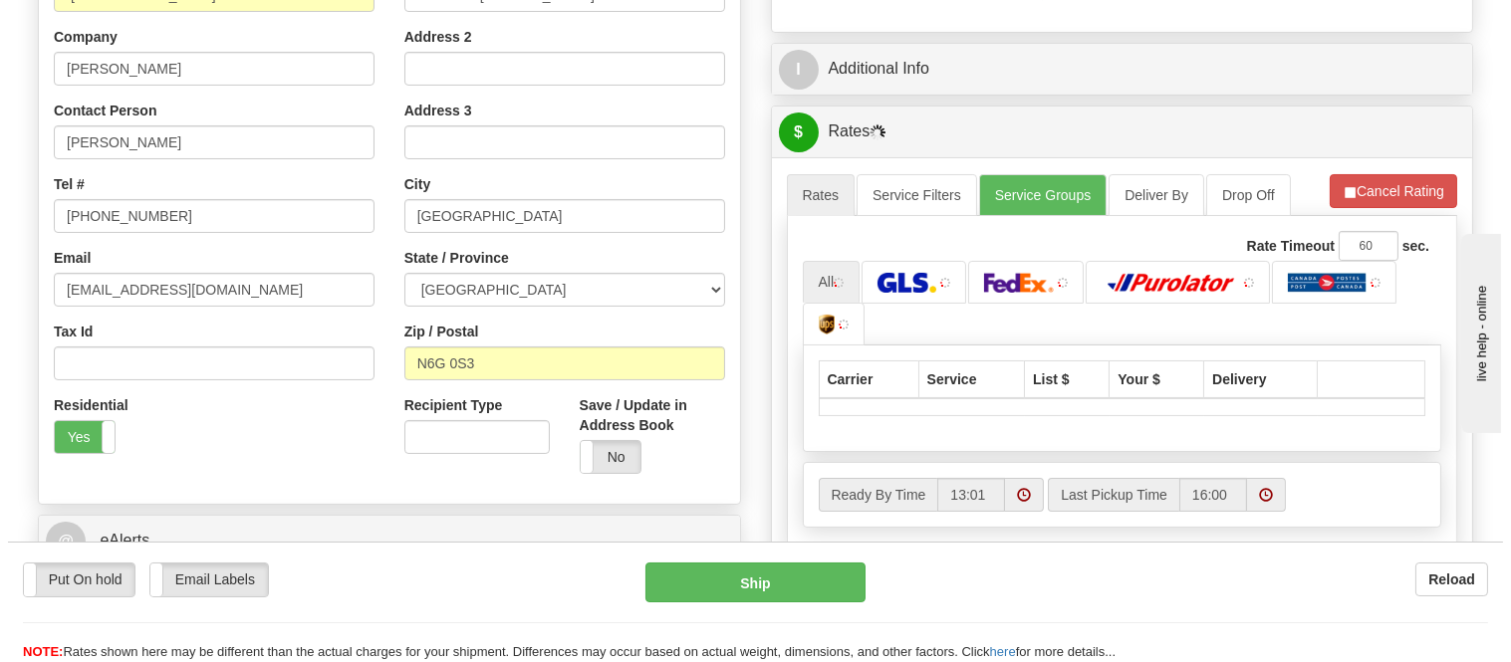
scroll to position [470, 0]
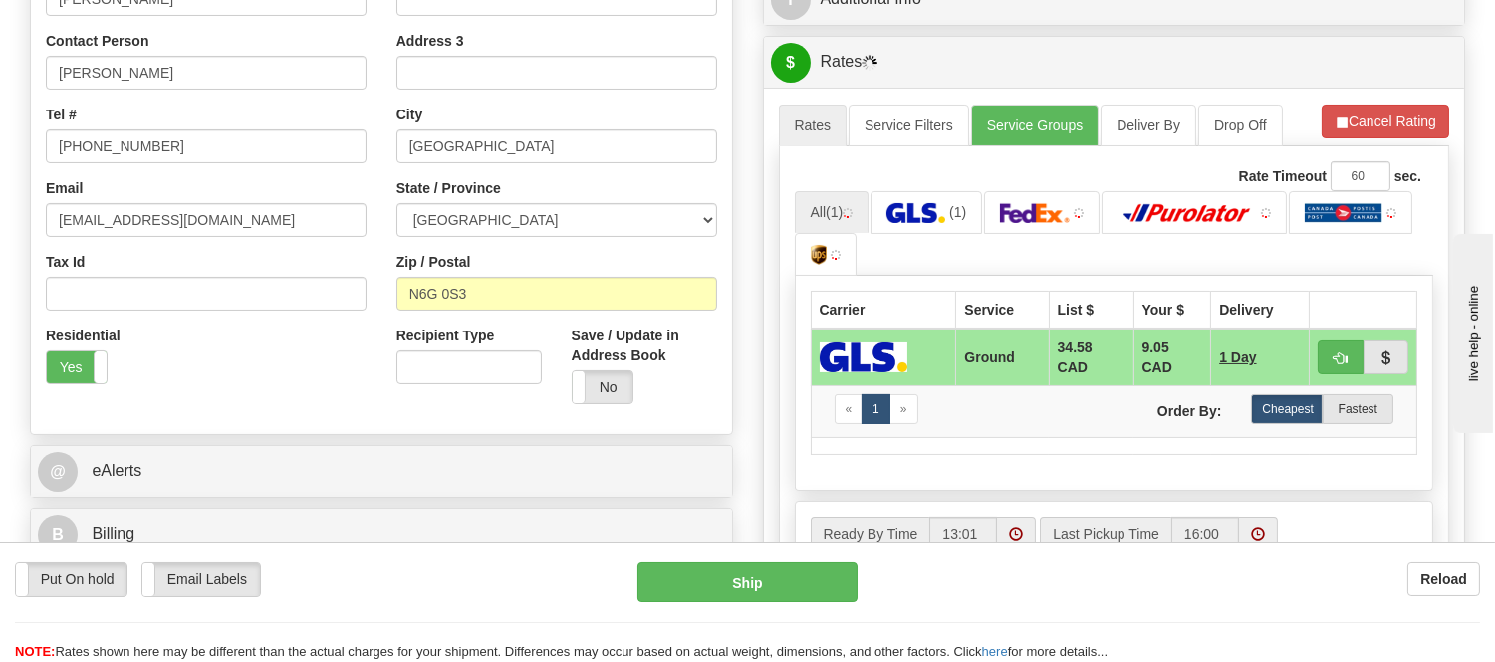
drag, startPoint x: 1510, startPoint y: 217, endPoint x: 35, endPoint y: 31, distance: 1487.0
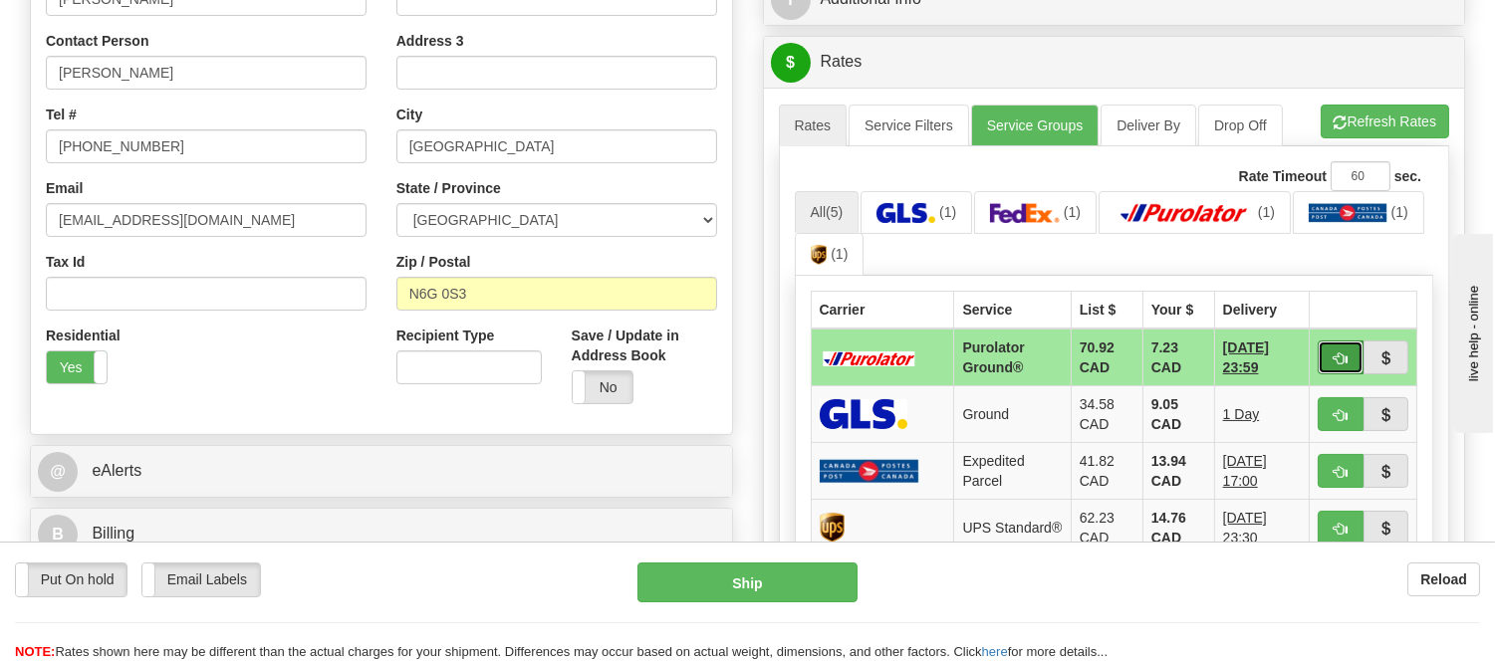
click at [1347, 349] on button "button" at bounding box center [1341, 358] width 46 height 34
type input "260"
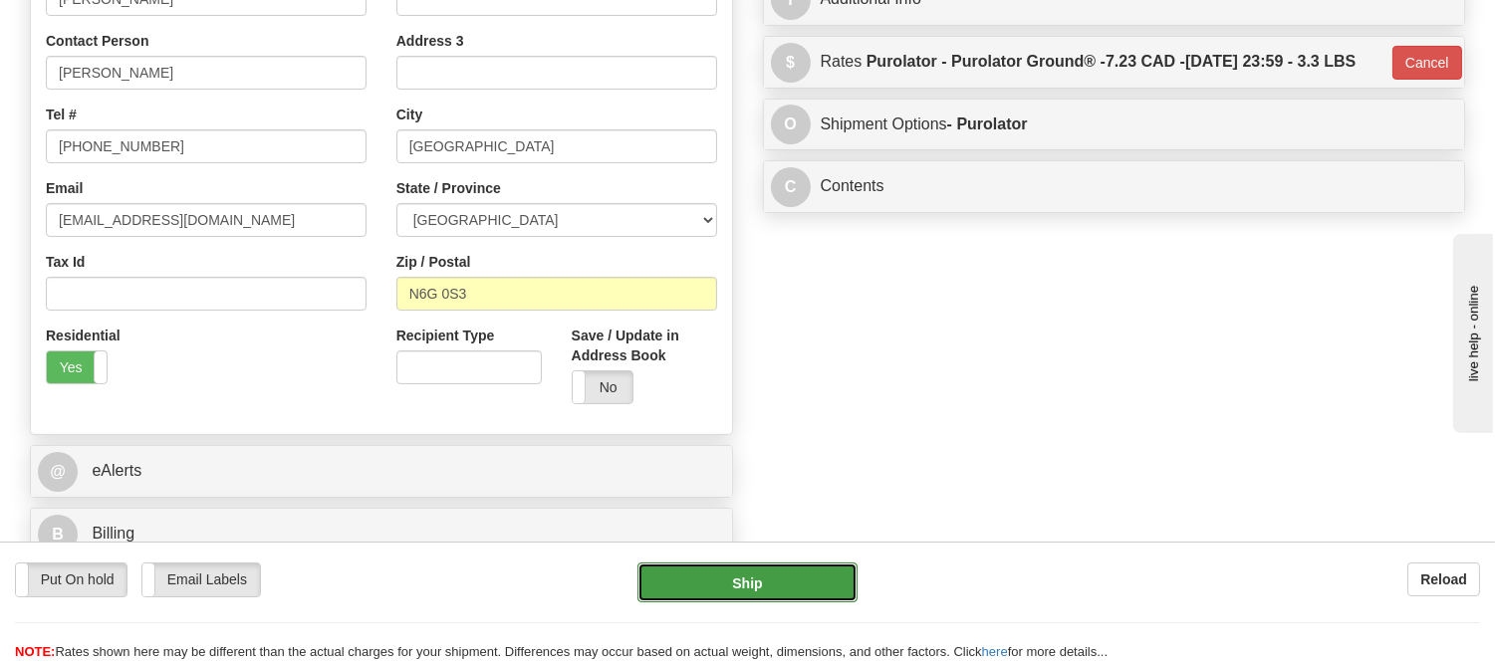
click at [782, 581] on button "Ship" at bounding box center [747, 583] width 219 height 40
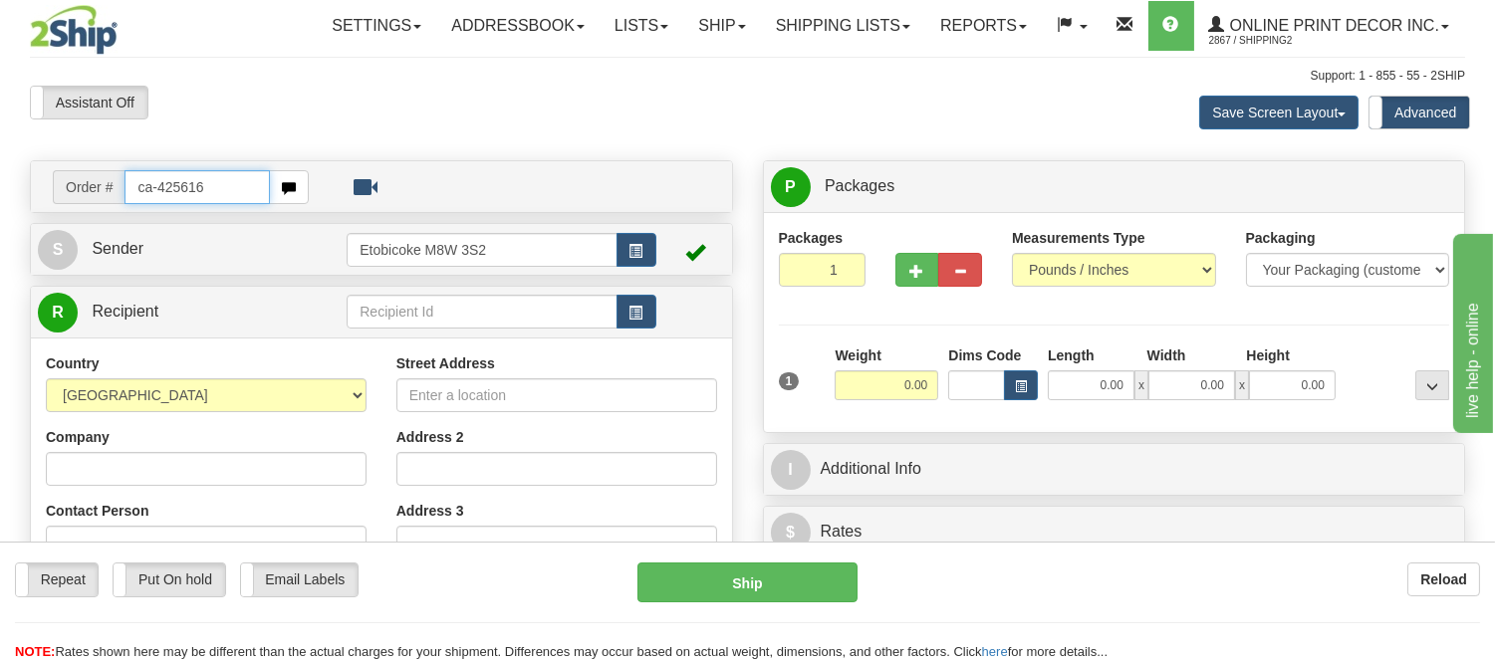
type input "ca-425616"
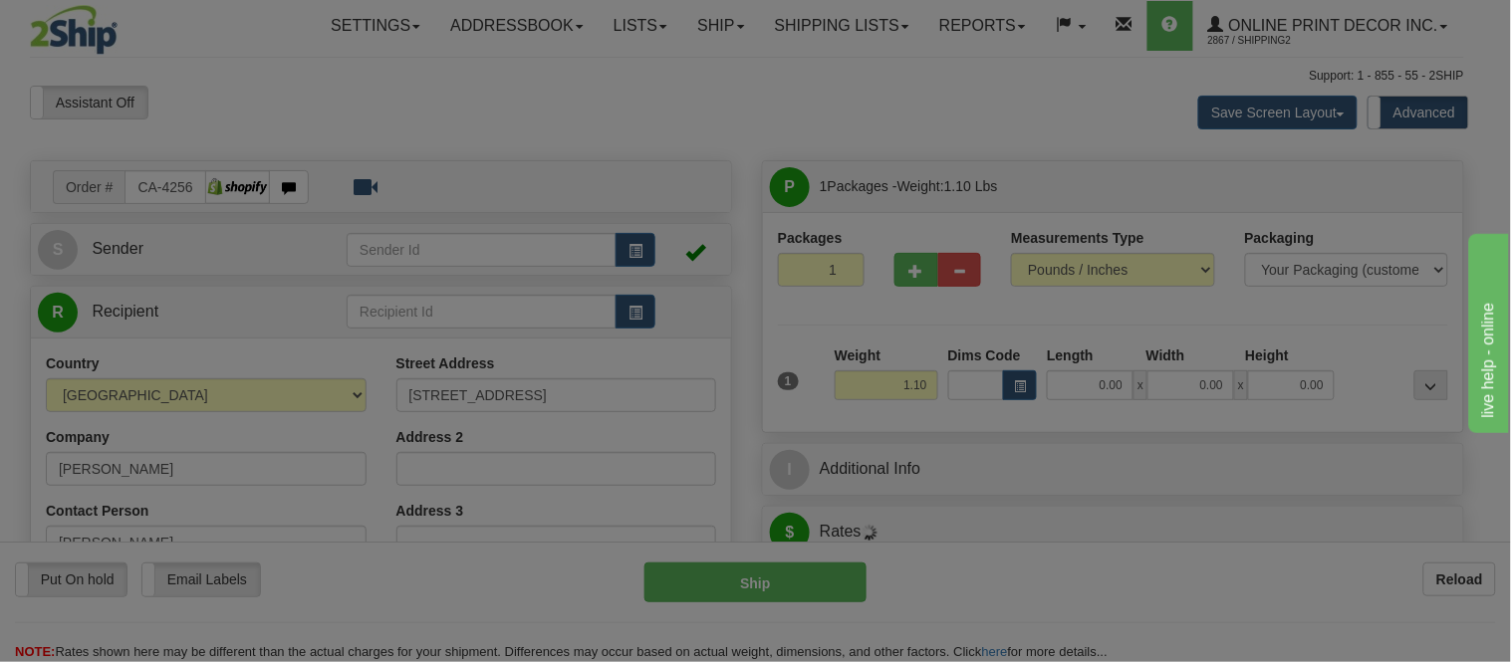
type input "CASTLEGAR"
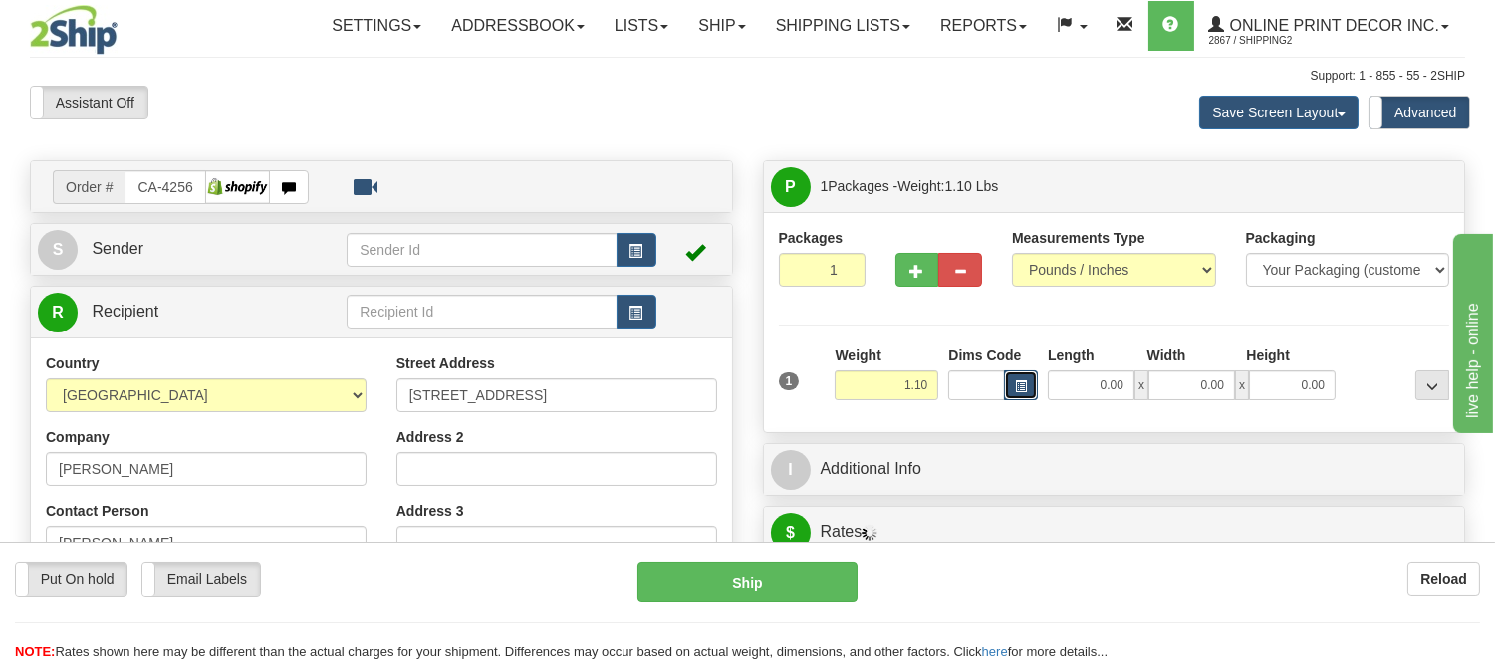
click at [1021, 390] on span "button" at bounding box center [1021, 387] width 12 height 11
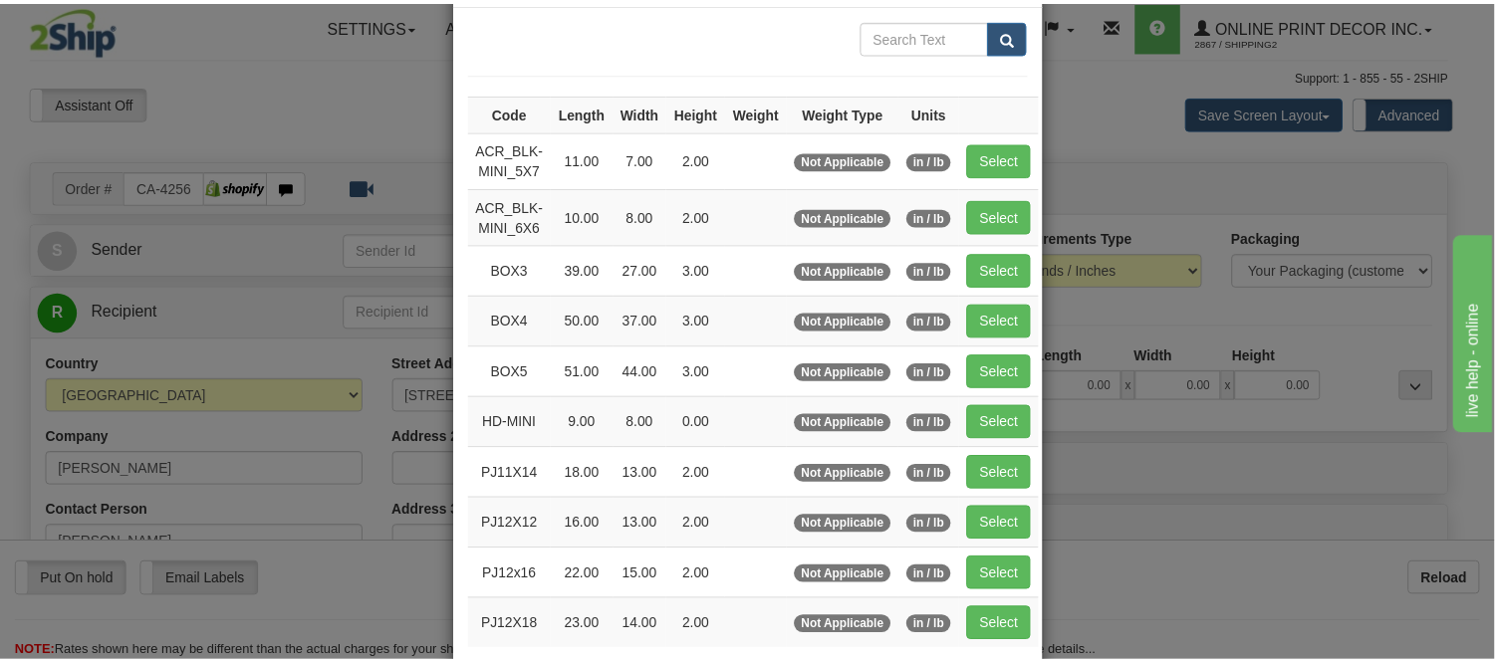
scroll to position [221, 0]
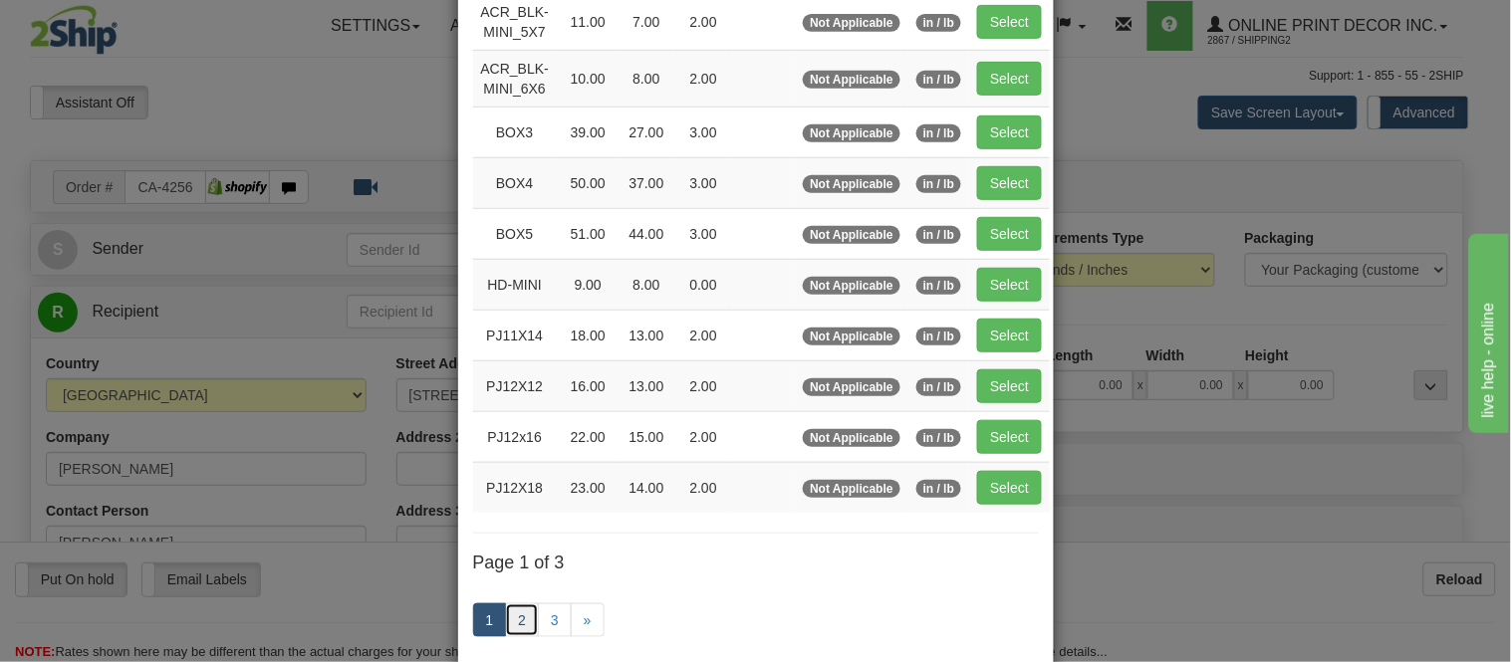
click at [520, 614] on link "2" at bounding box center [522, 621] width 34 height 34
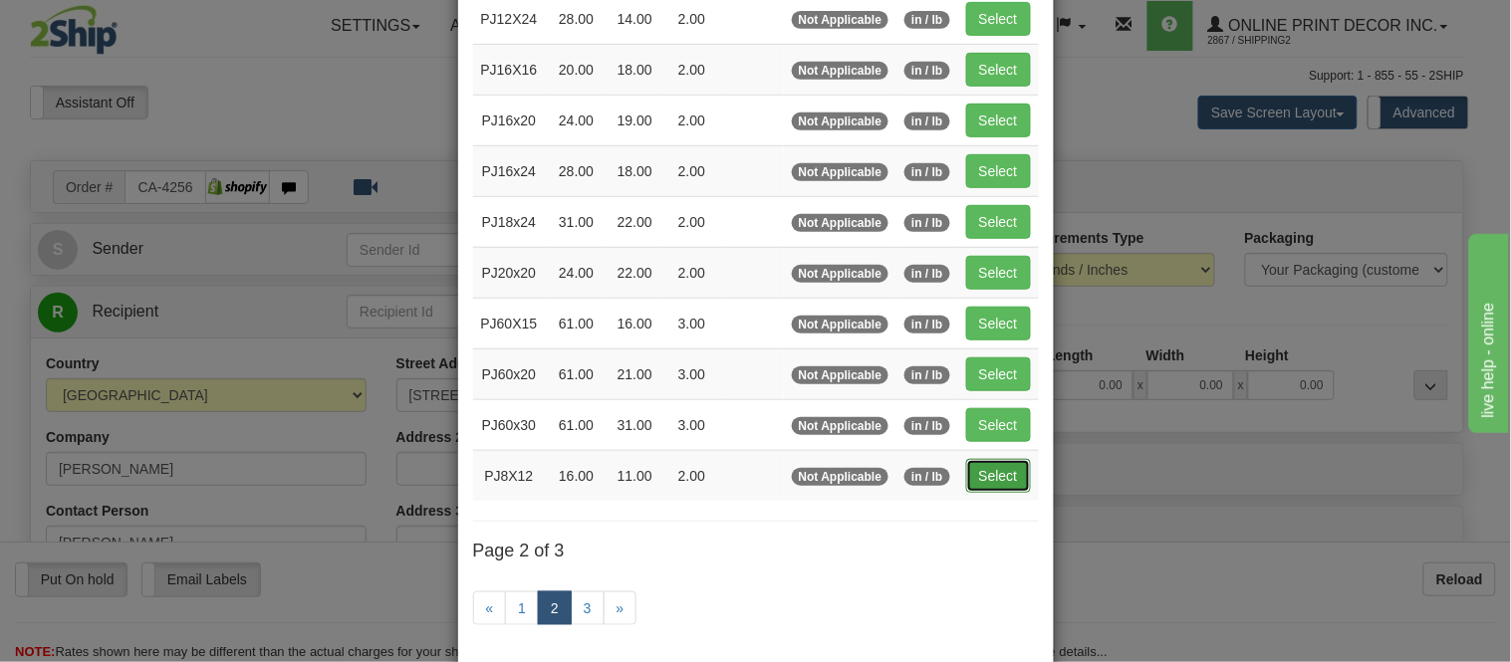
click at [991, 473] on button "Select" at bounding box center [998, 476] width 65 height 34
type input "PJ8X12"
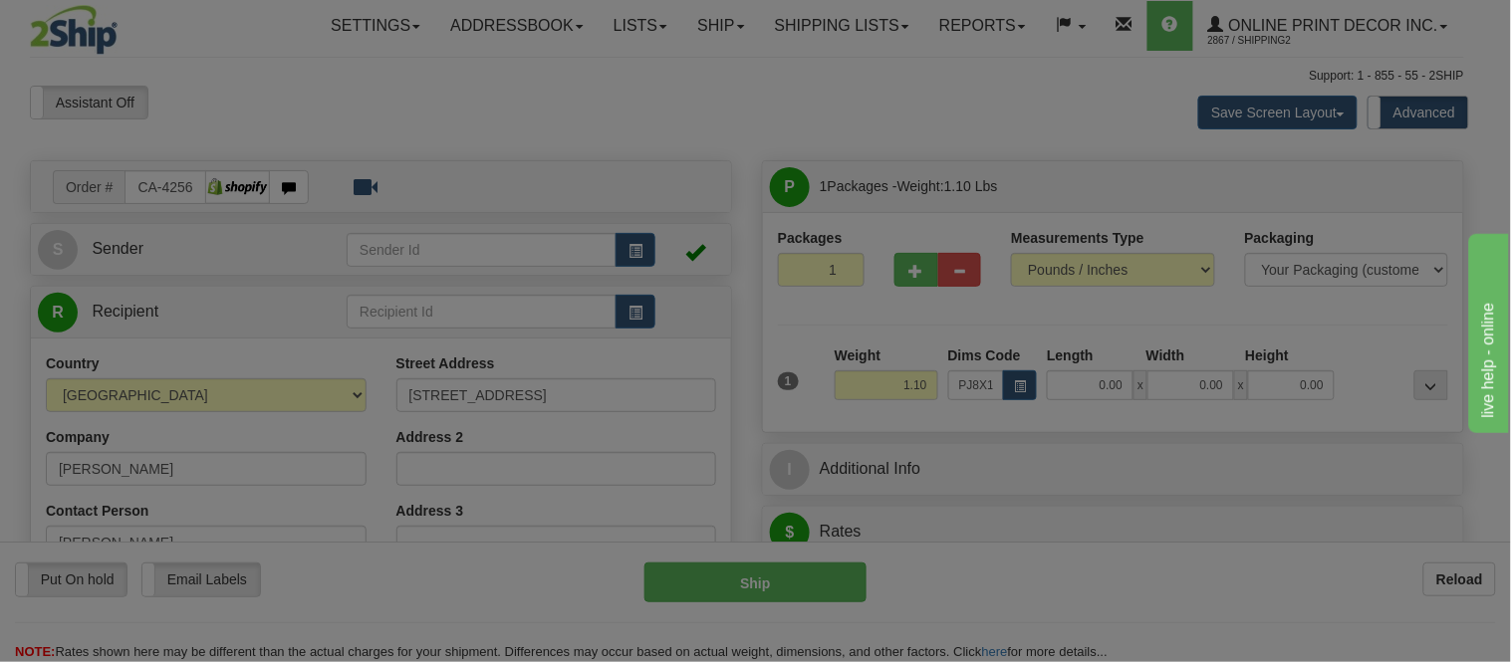
type input "16.00"
type input "11.00"
type input "2.00"
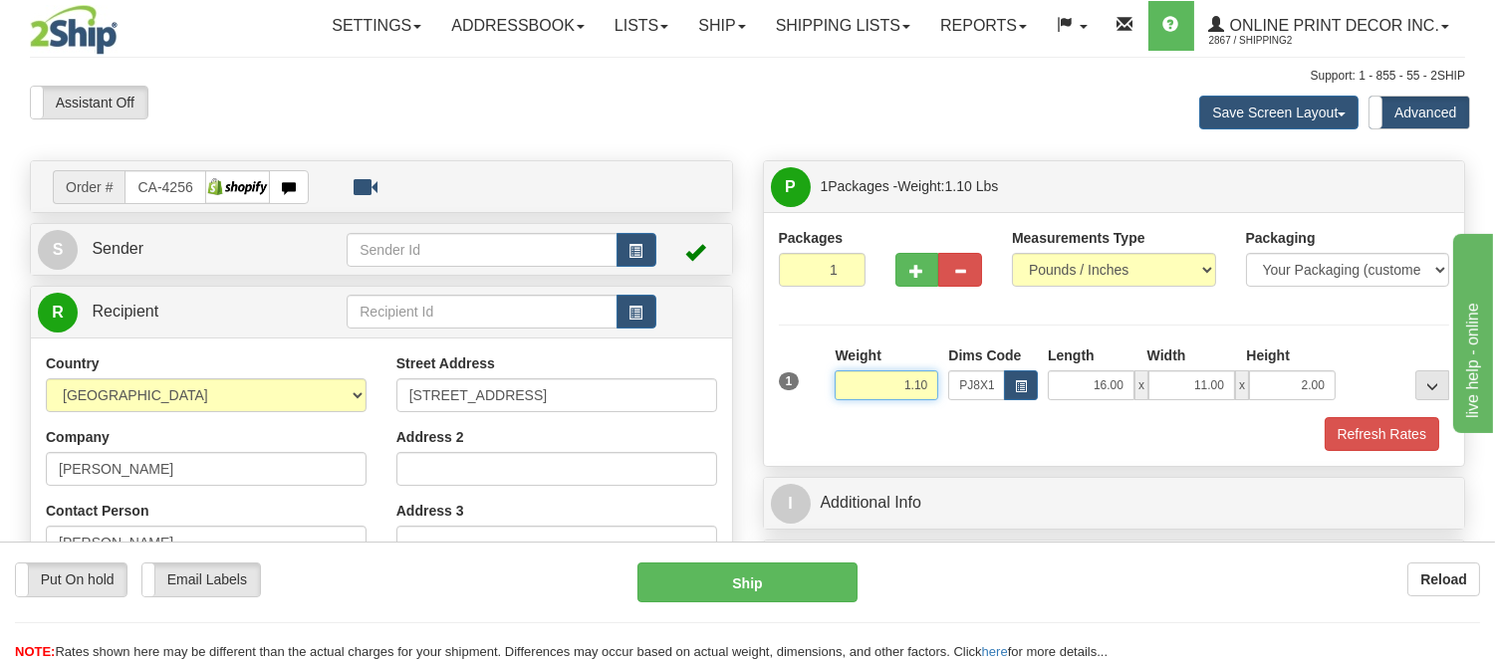
drag, startPoint x: 934, startPoint y: 375, endPoint x: 842, endPoint y: 416, distance: 101.7
click at [842, 416] on div "1 Weight 1.10 Dims Code PJ8X12 Length Width Height x x" at bounding box center [1114, 399] width 671 height 106
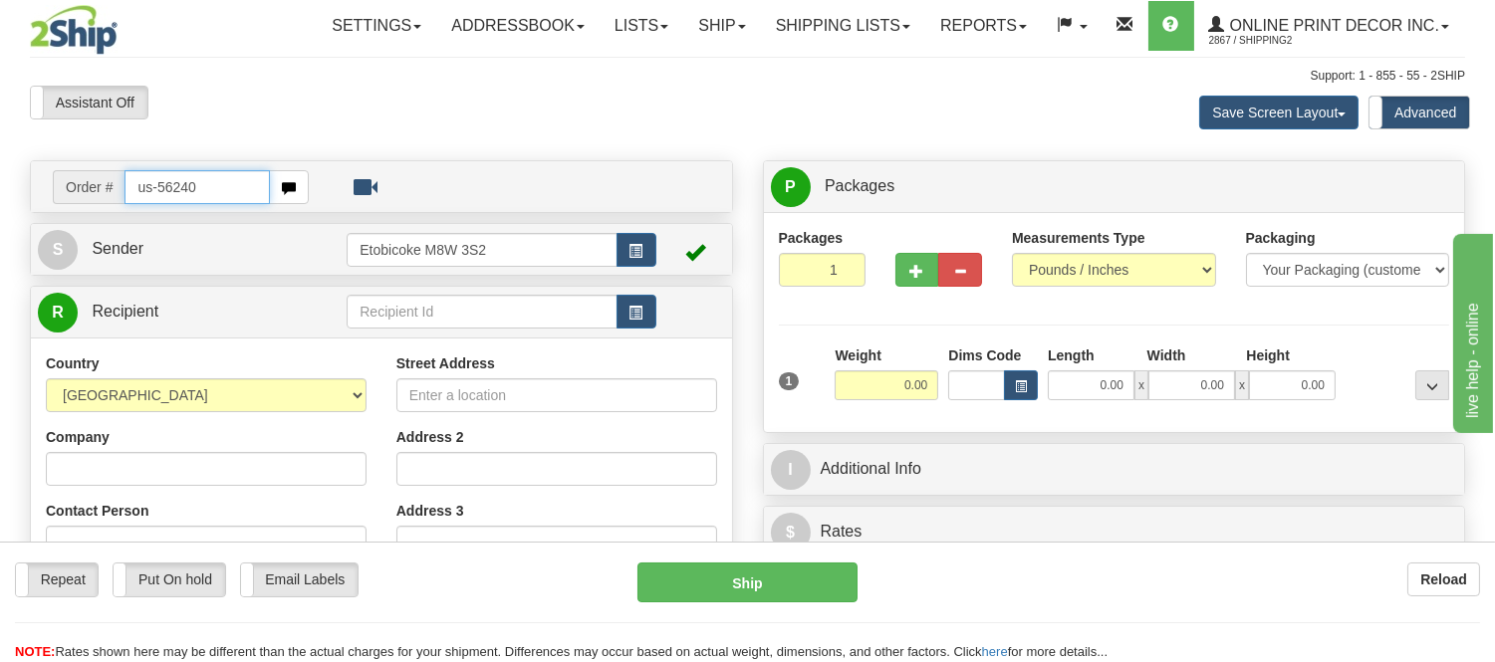
type input "us-56240"
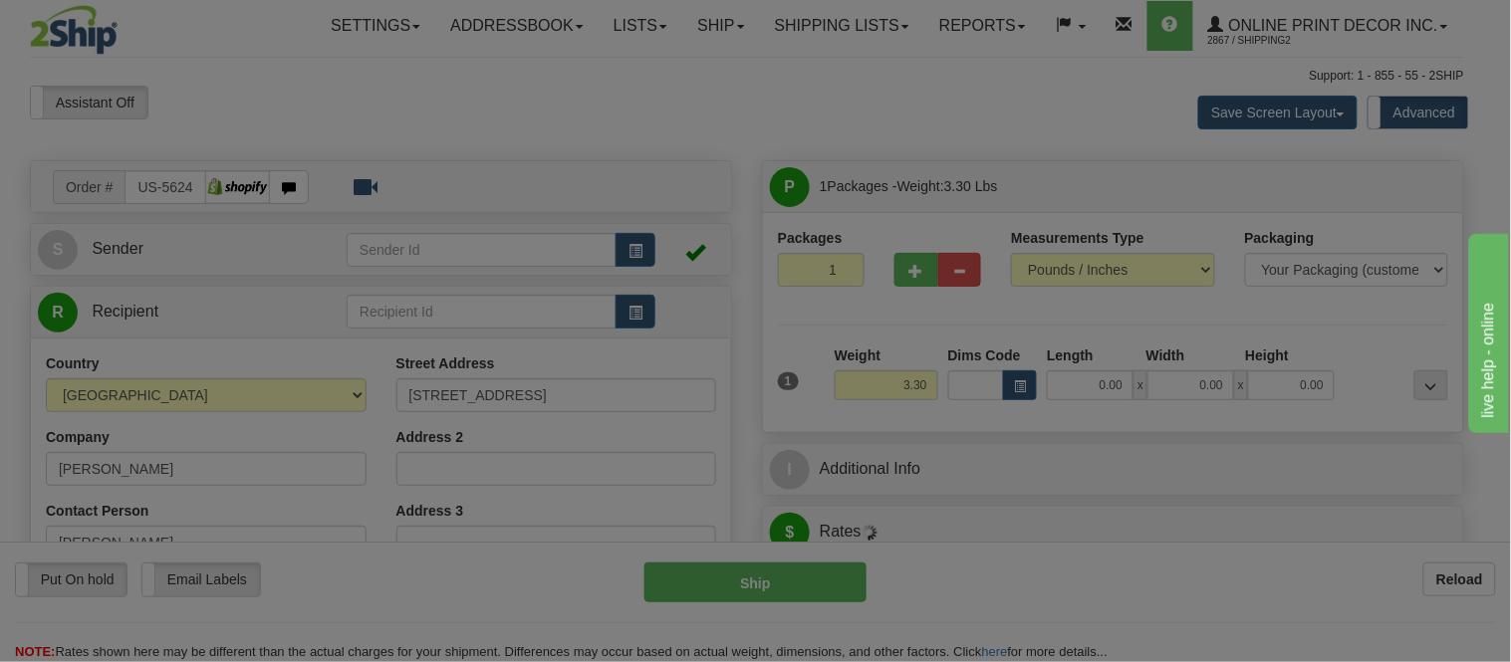
type input "PHOENIX"
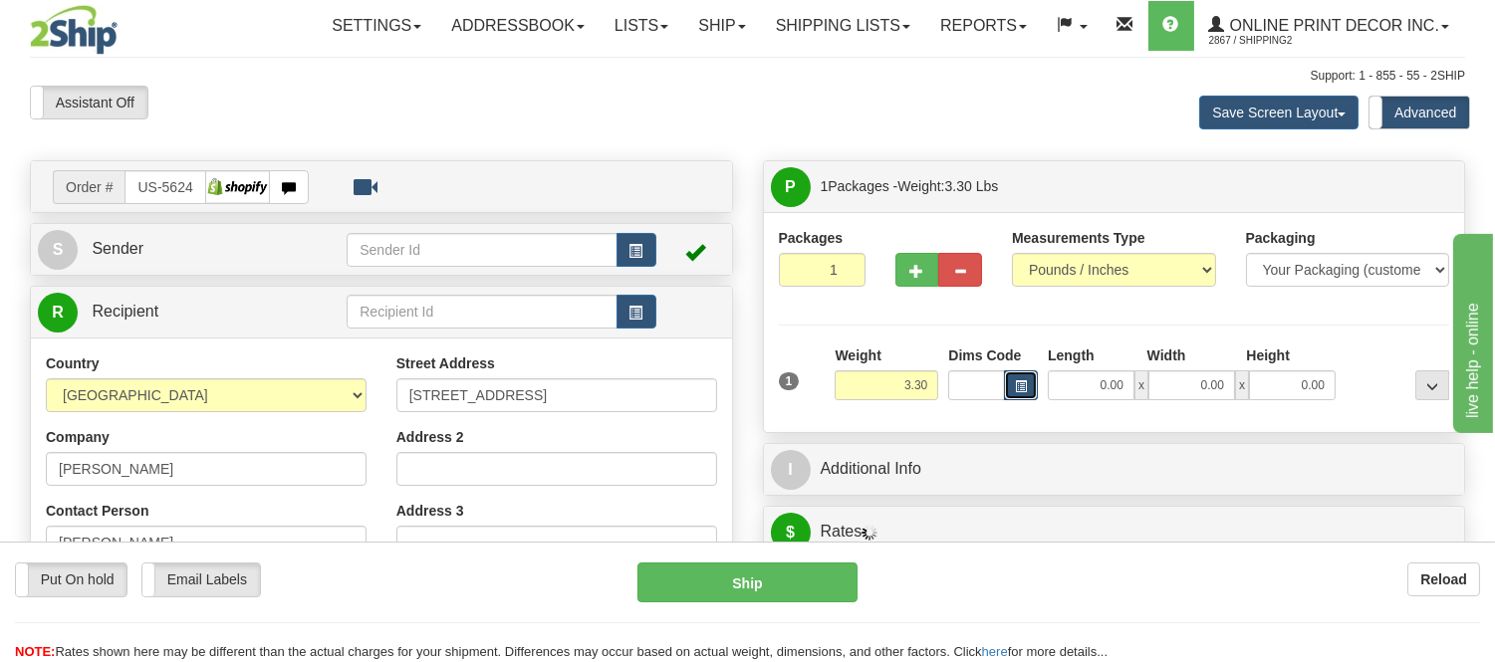
click at [1019, 382] on span "button" at bounding box center [1021, 387] width 12 height 11
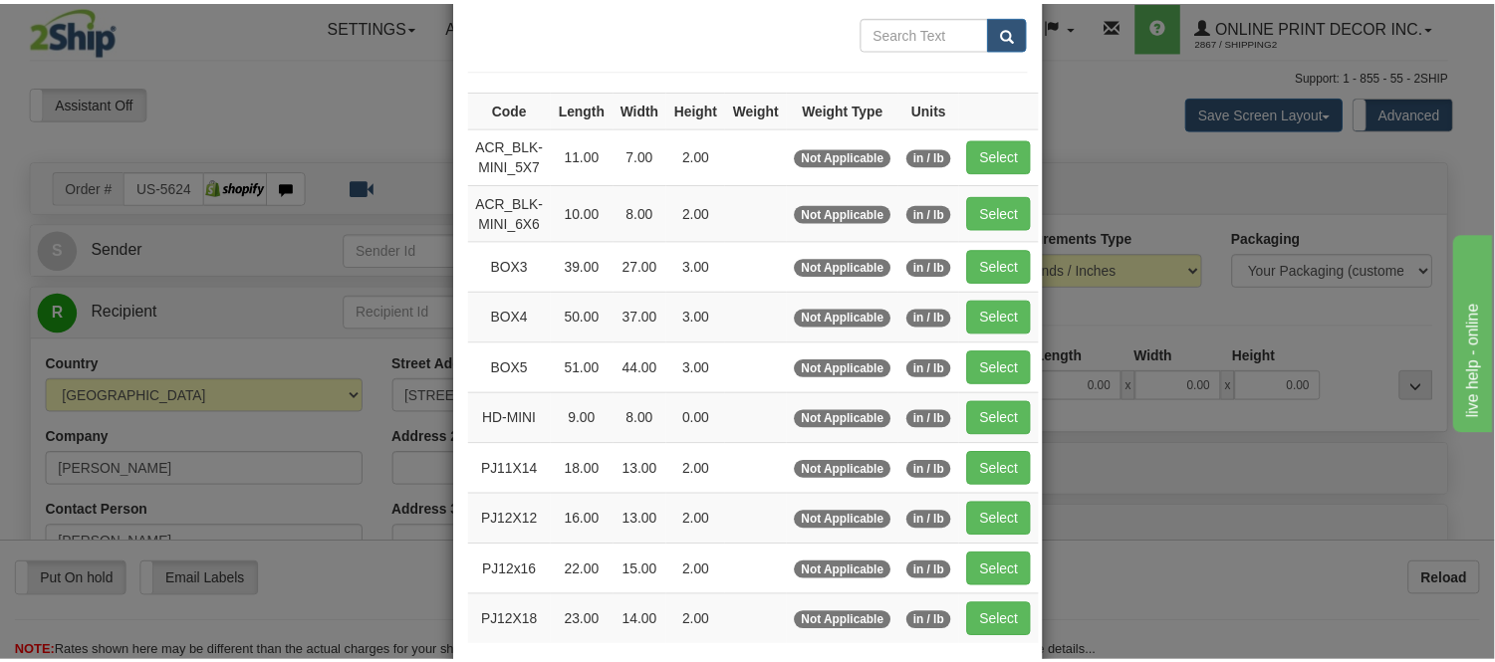
scroll to position [221, 0]
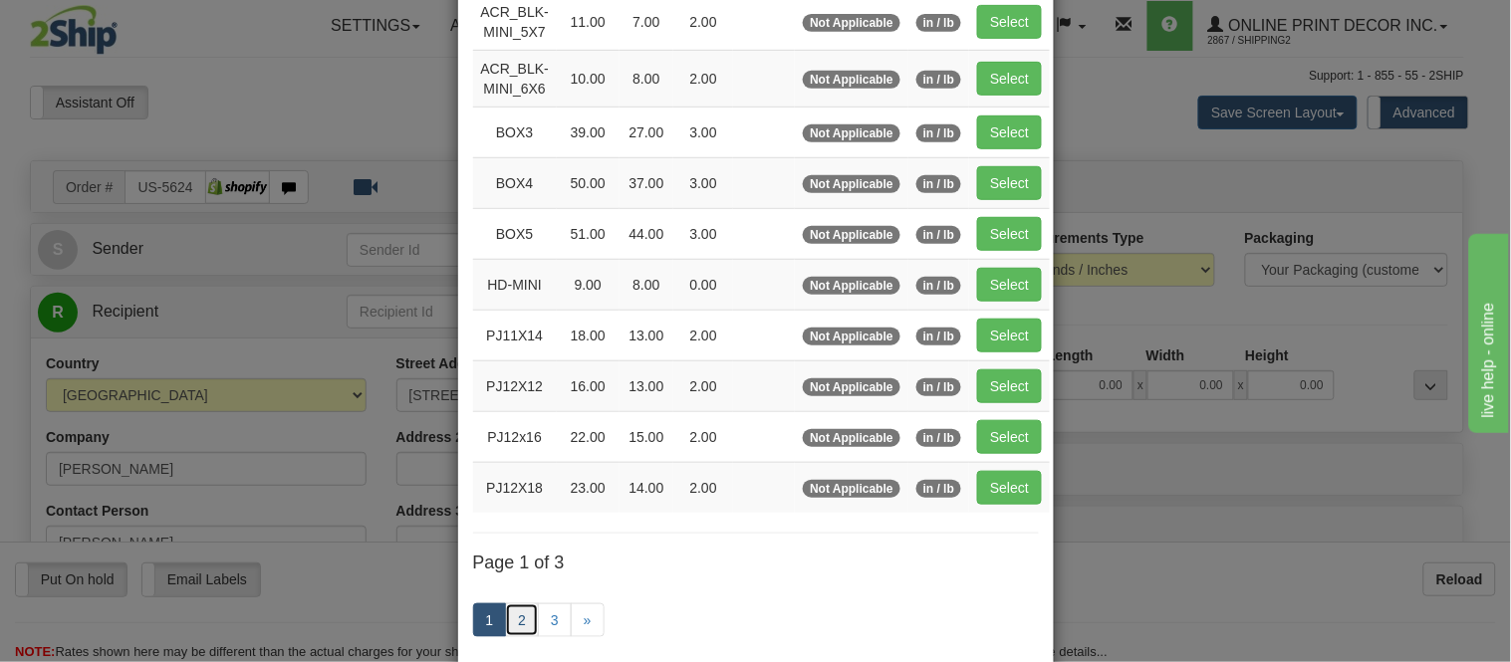
click at [510, 618] on link "2" at bounding box center [522, 621] width 34 height 34
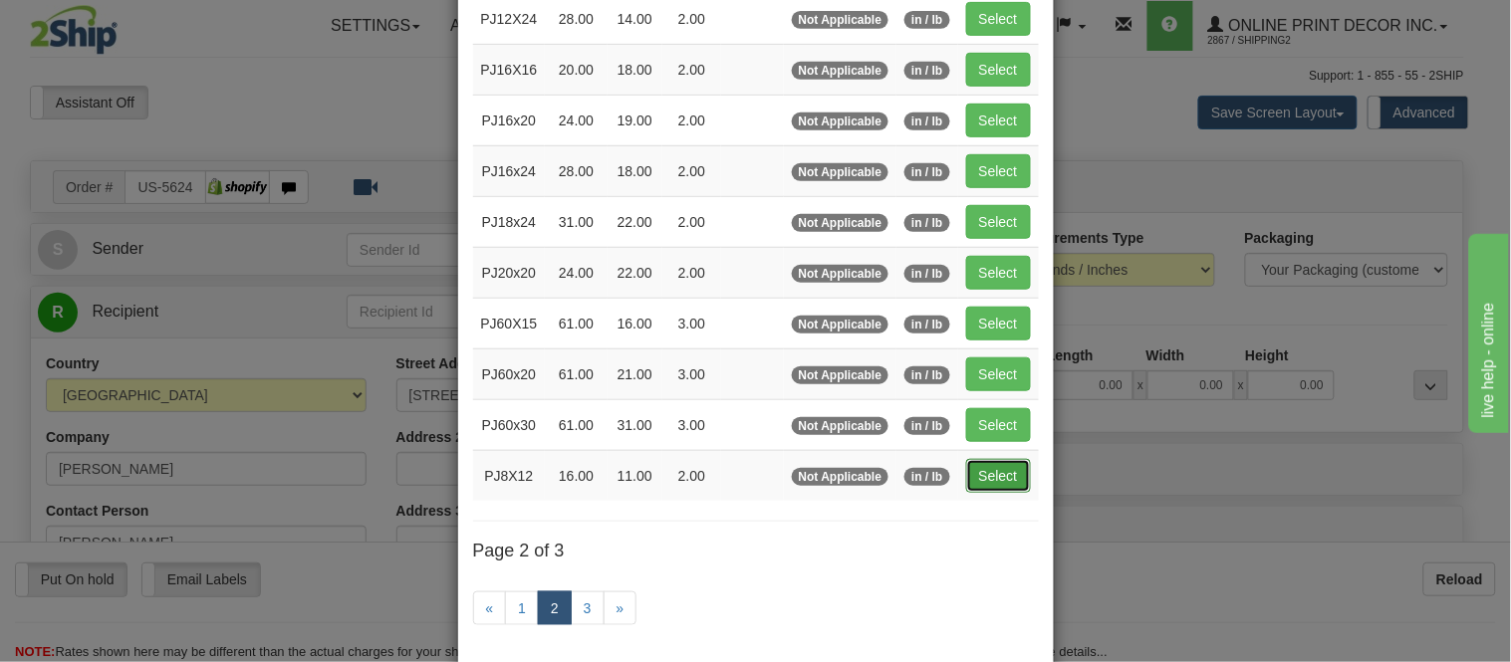
click at [970, 473] on button "Select" at bounding box center [998, 476] width 65 height 34
type input "PJ8X12"
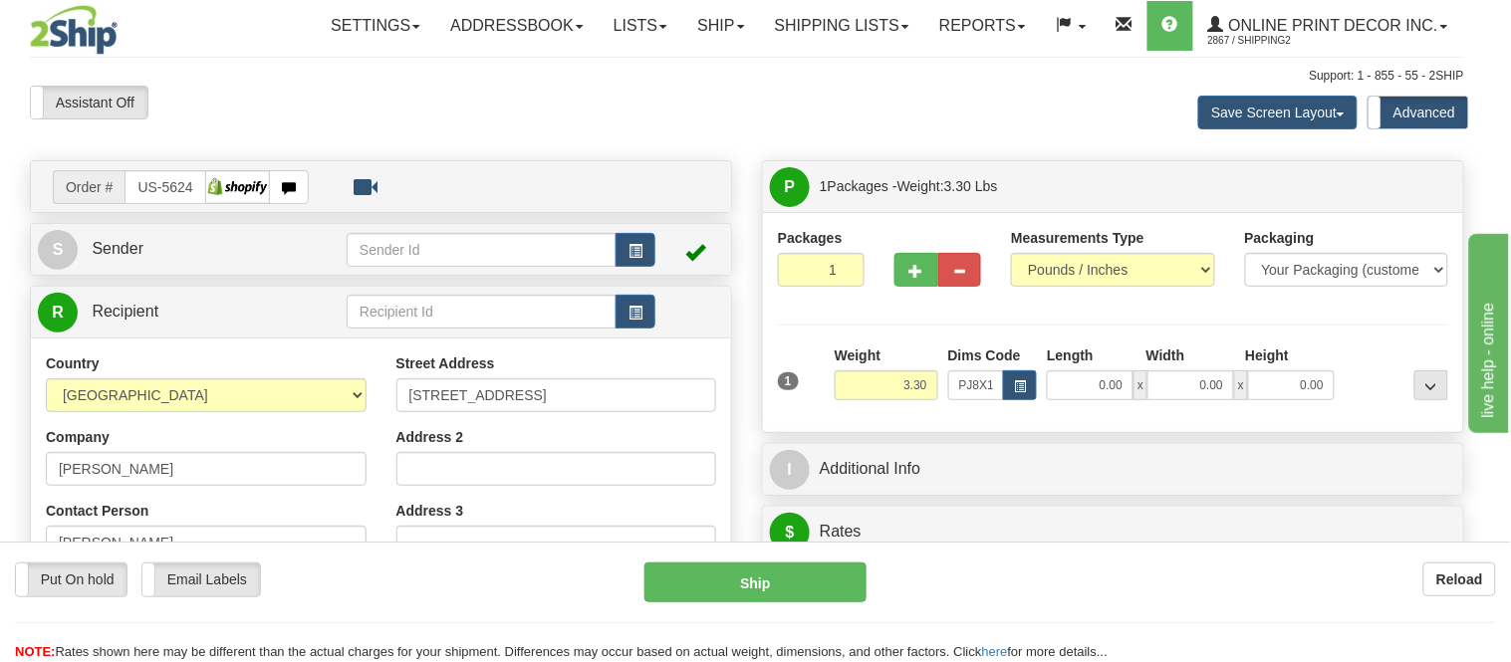
type input "16.00"
type input "11.00"
type input "2.00"
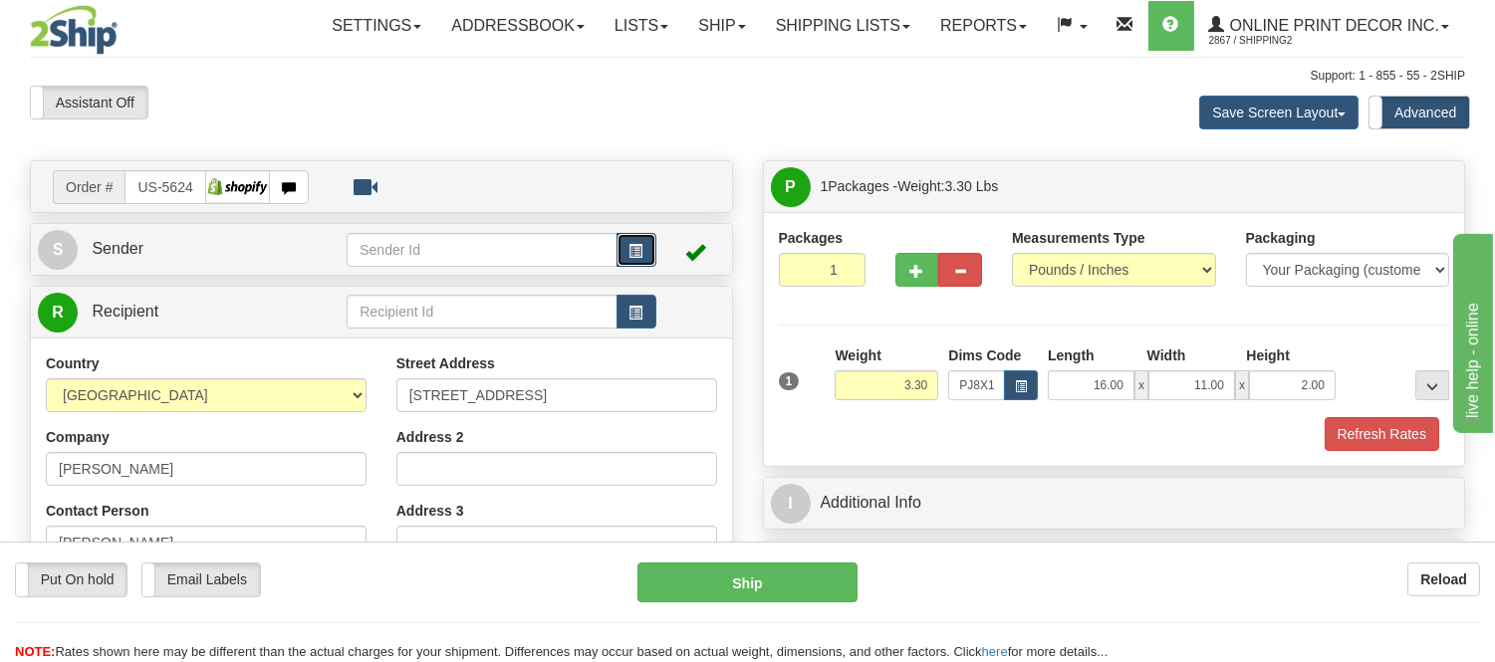
click at [635, 250] on span "button" at bounding box center [637, 251] width 14 height 13
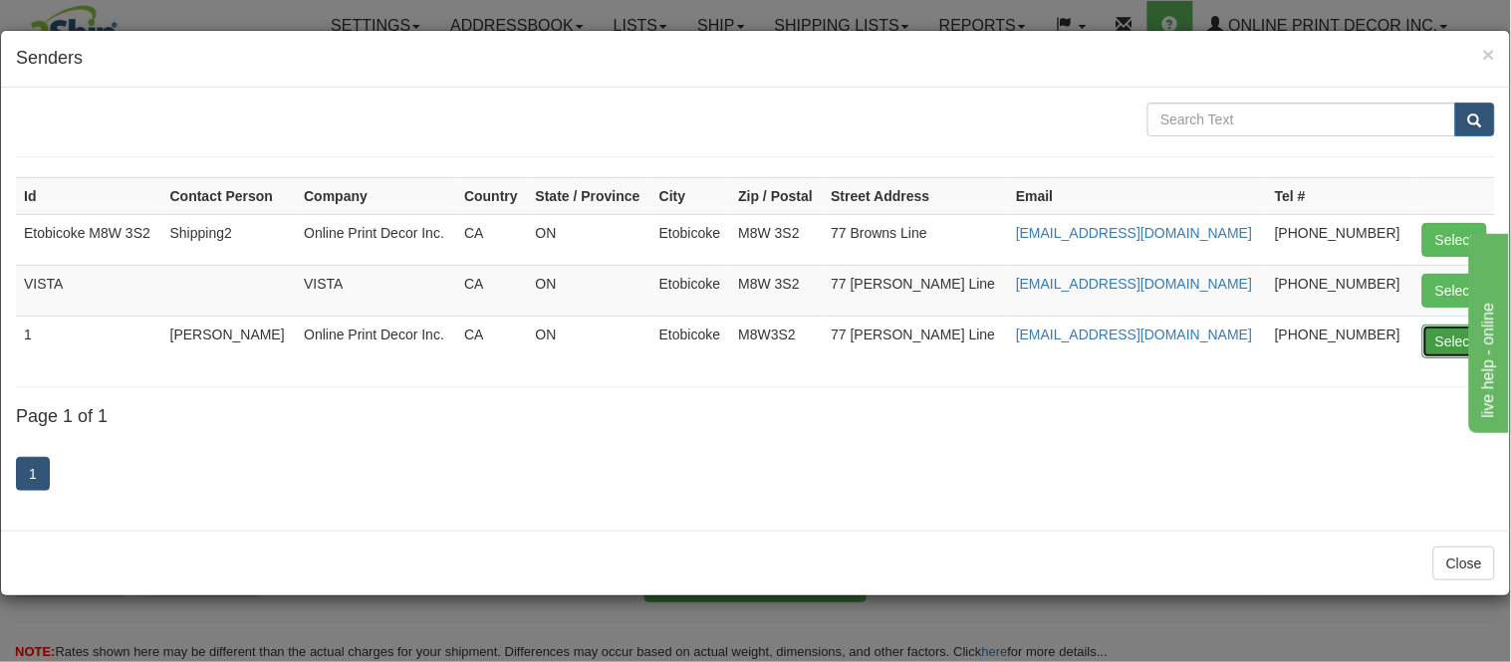
click at [1439, 336] on button "Select" at bounding box center [1454, 342] width 65 height 34
type input "1"
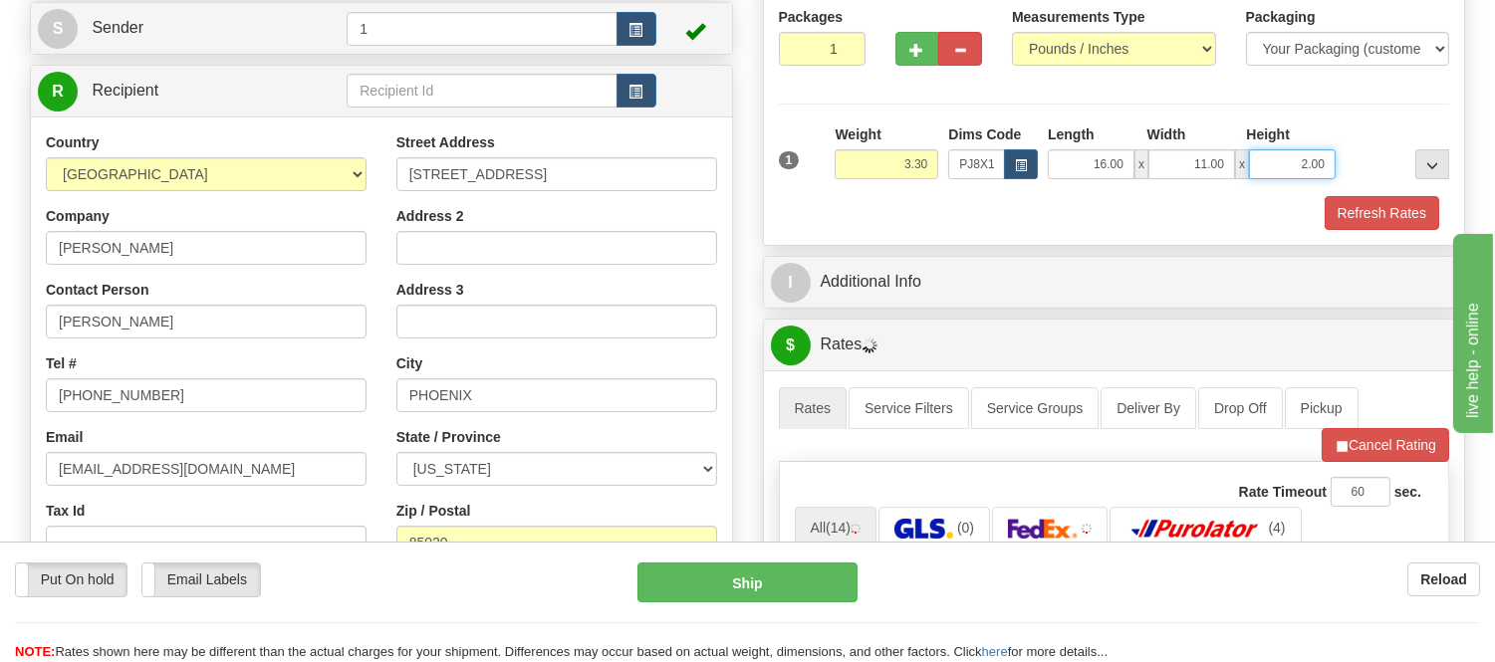
drag, startPoint x: 1322, startPoint y: 159, endPoint x: 1267, endPoint y: 159, distance: 54.8
click at [1267, 159] on input "2.00" at bounding box center [1292, 164] width 87 height 30
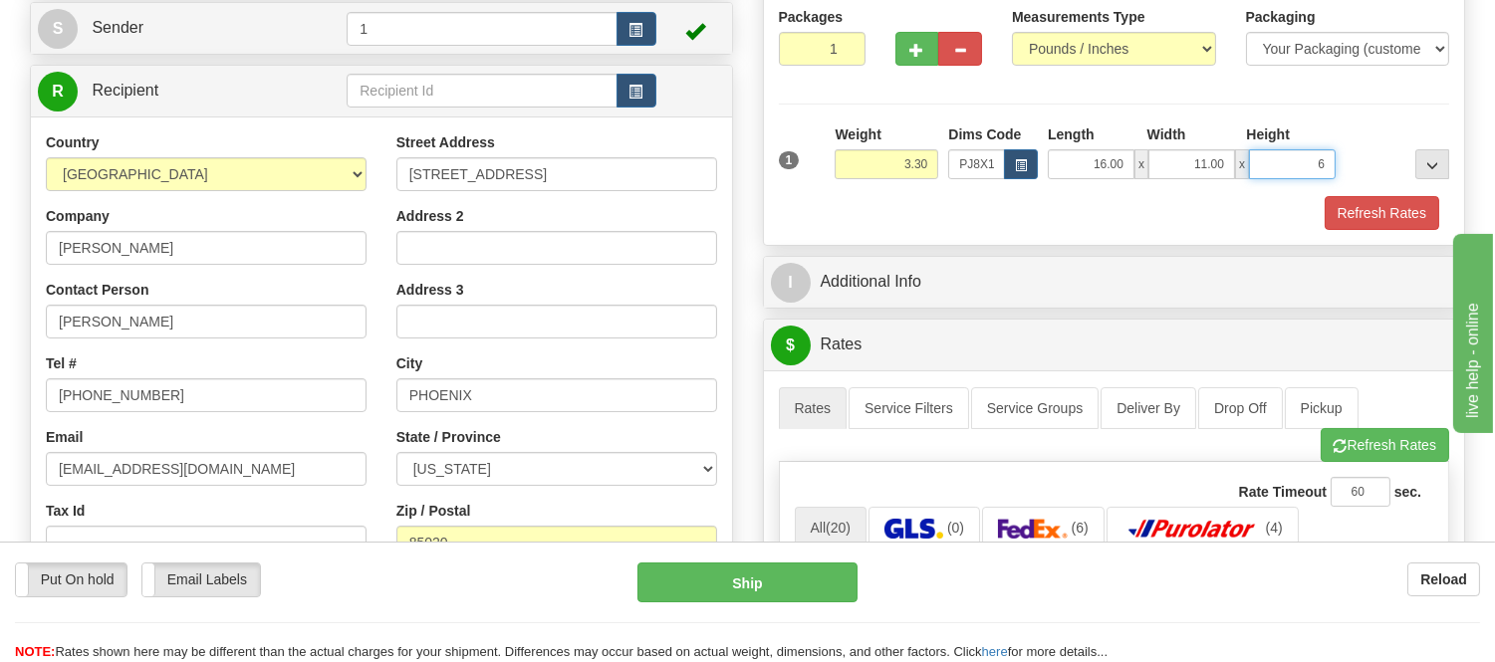
click button "Delete" at bounding box center [0, 0] width 0 height 0
type input "6.00"
click at [1395, 217] on button "Refresh Rates" at bounding box center [1382, 213] width 115 height 34
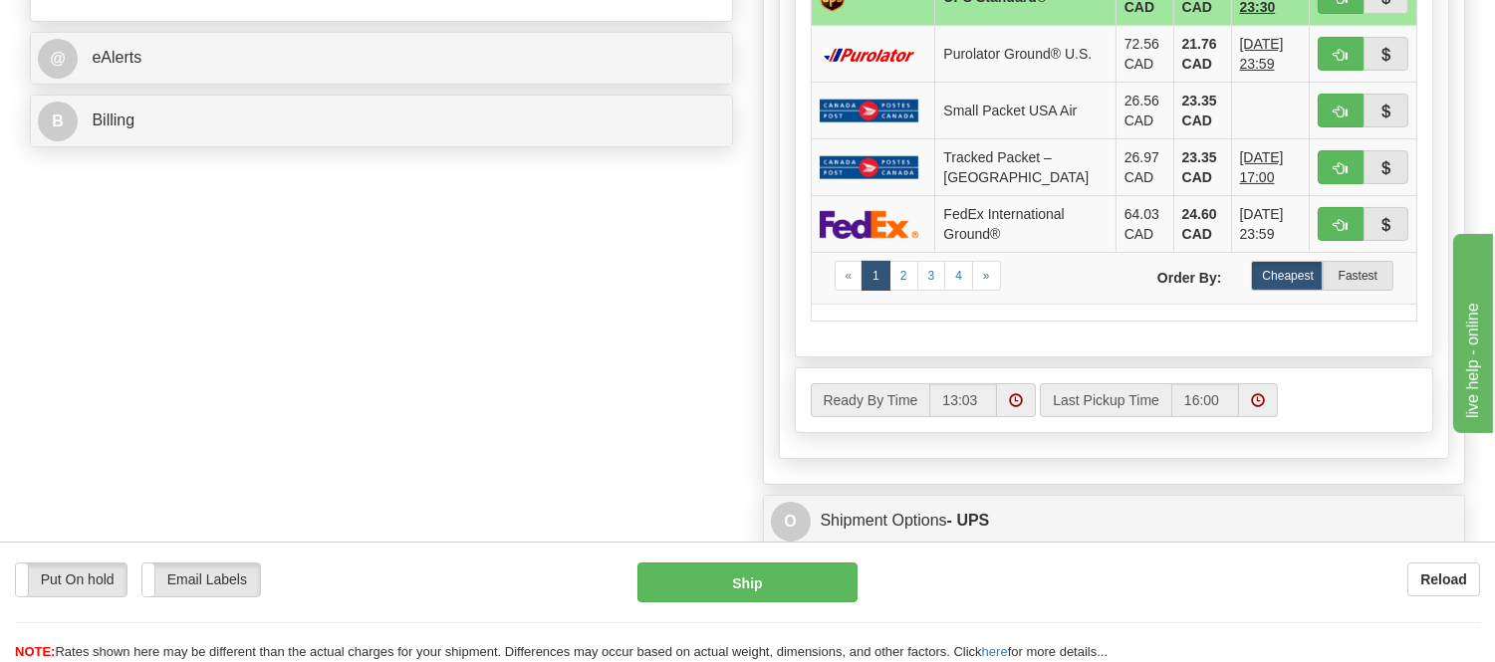
scroll to position [885, 0]
click at [1330, 212] on button "button" at bounding box center [1341, 223] width 46 height 34
type input "92"
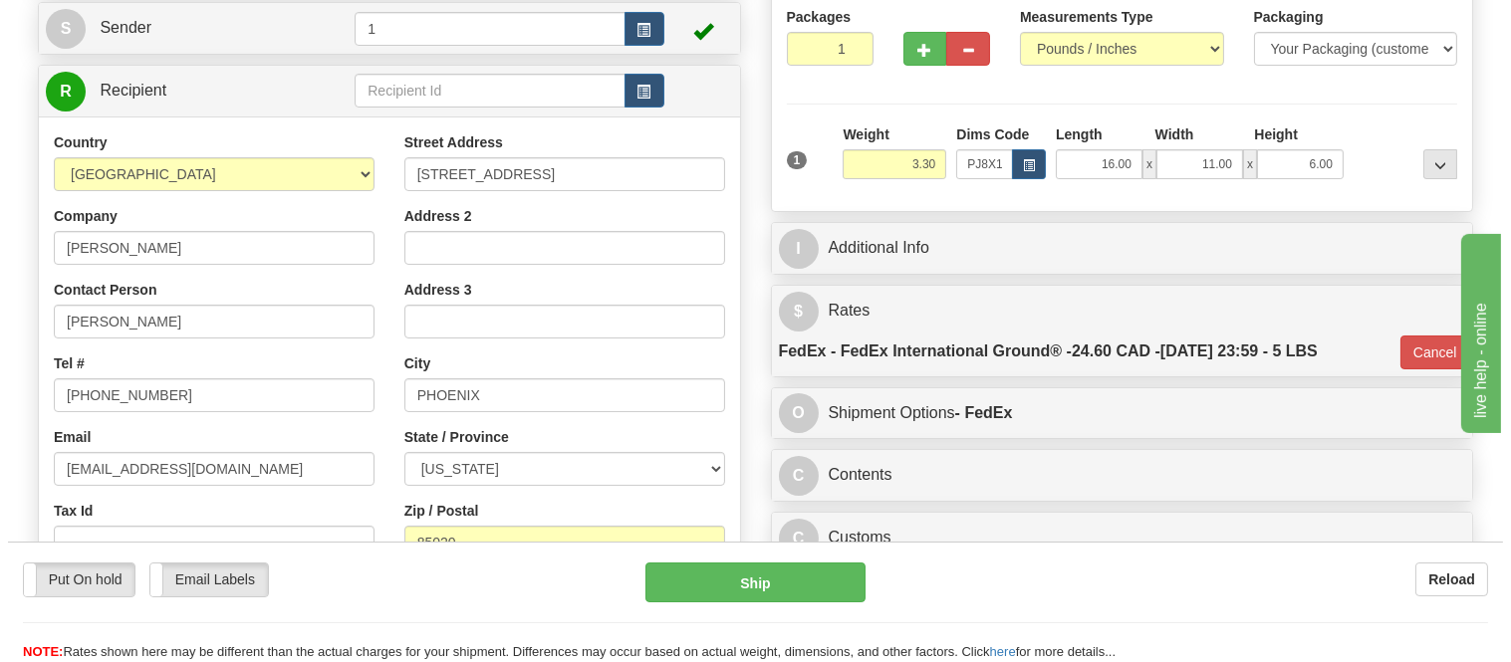
scroll to position [442, 0]
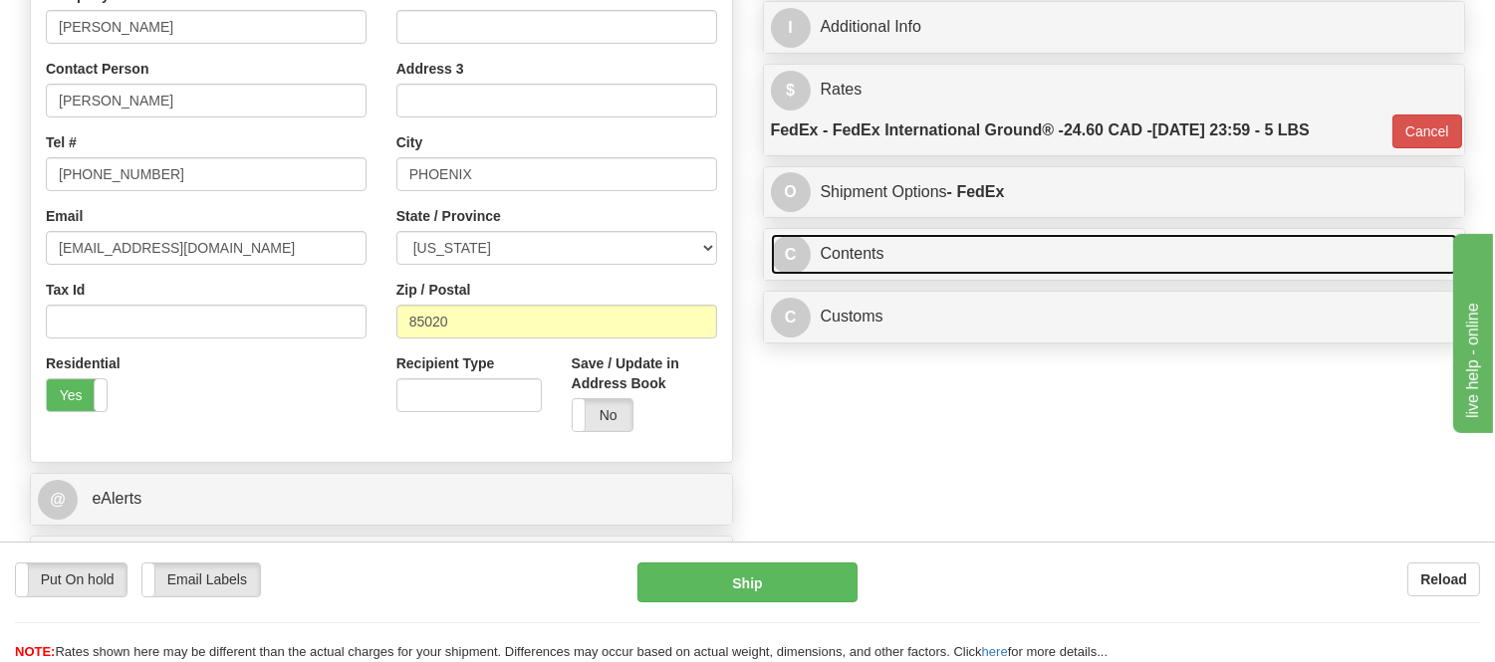
click at [899, 266] on link "C Contents" at bounding box center [1114, 254] width 687 height 41
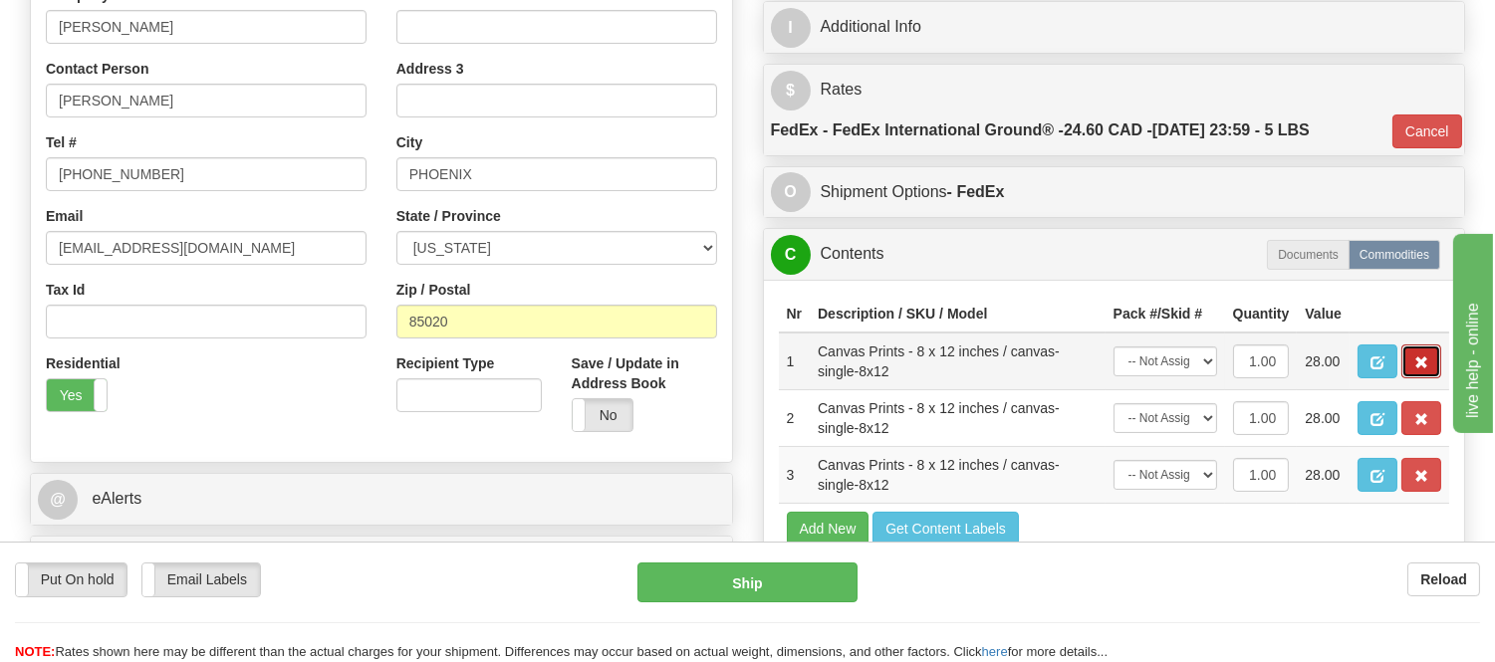
click at [1408, 379] on button "button" at bounding box center [1422, 362] width 40 height 34
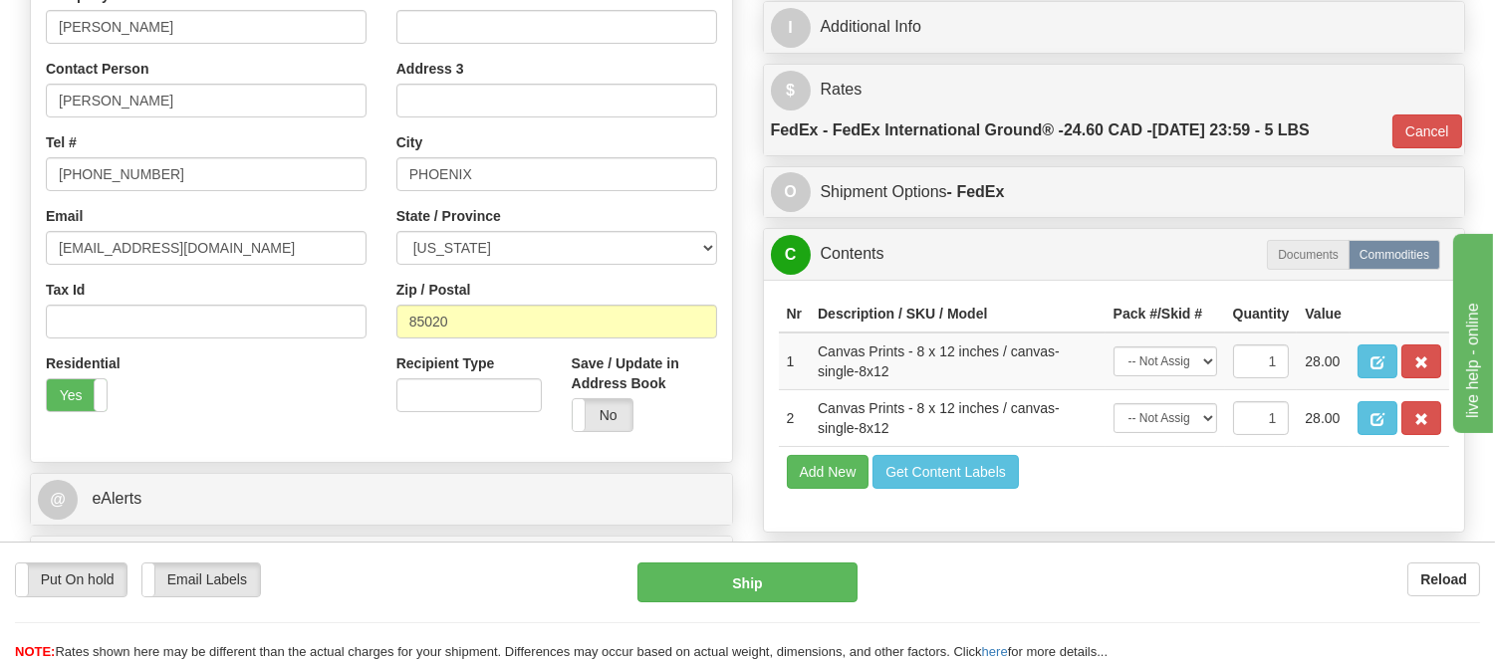
click at [1408, 379] on button "button" at bounding box center [1422, 362] width 40 height 34
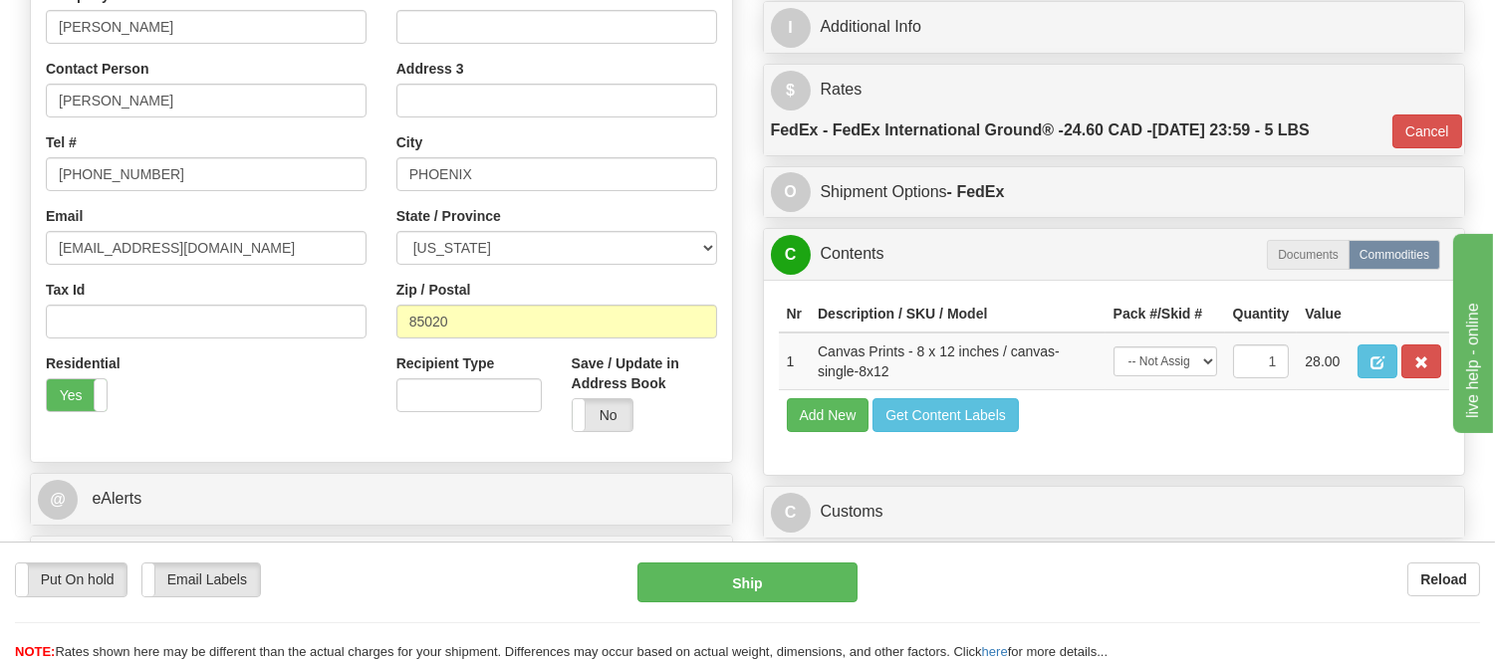
click at [1408, 379] on button "button" at bounding box center [1422, 362] width 40 height 34
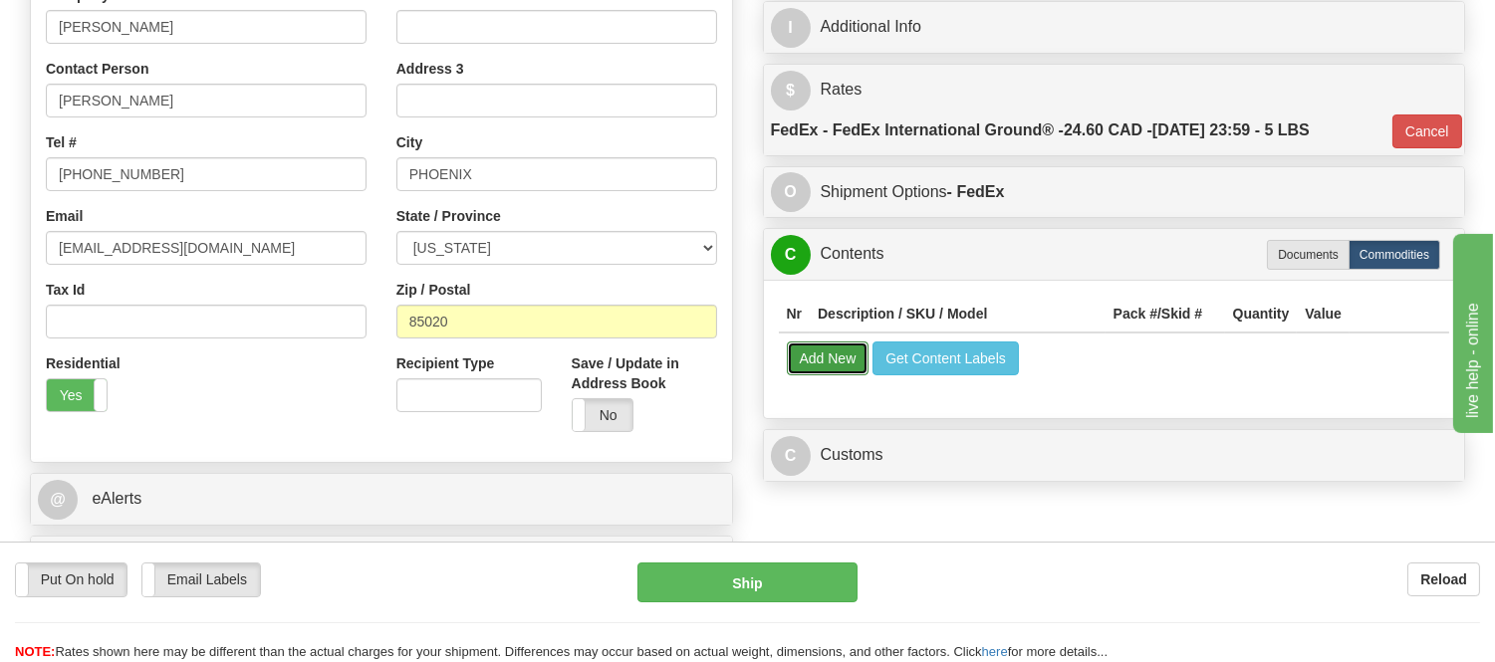
click at [827, 370] on button "Add New" at bounding box center [828, 359] width 83 height 34
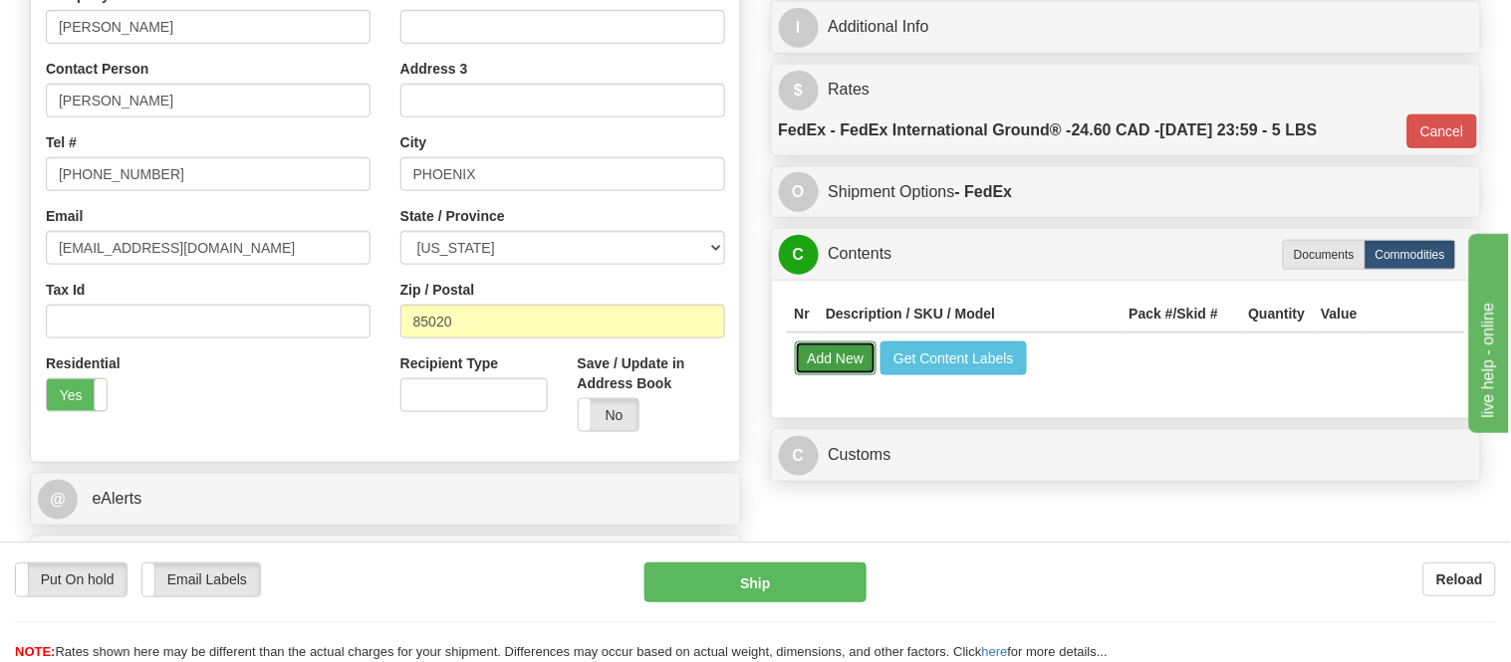
select select
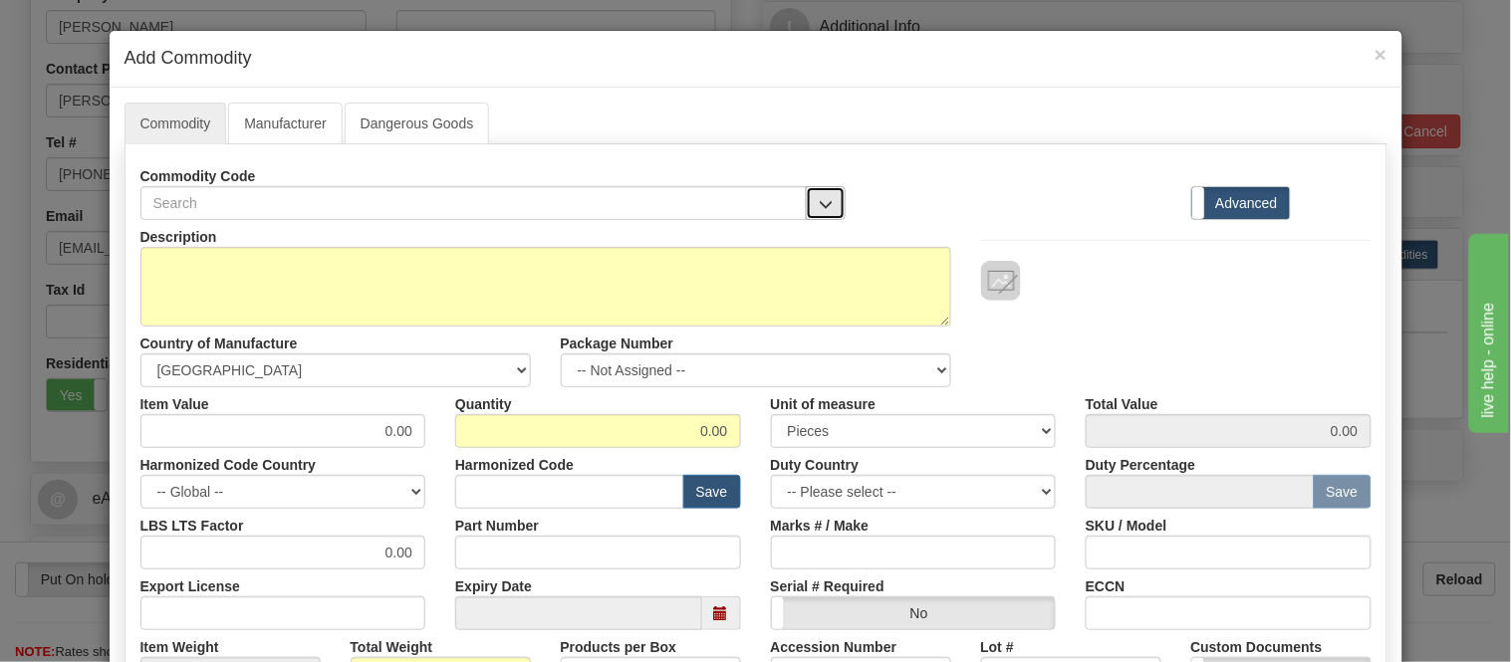
click at [819, 209] on span "button" at bounding box center [826, 204] width 14 height 13
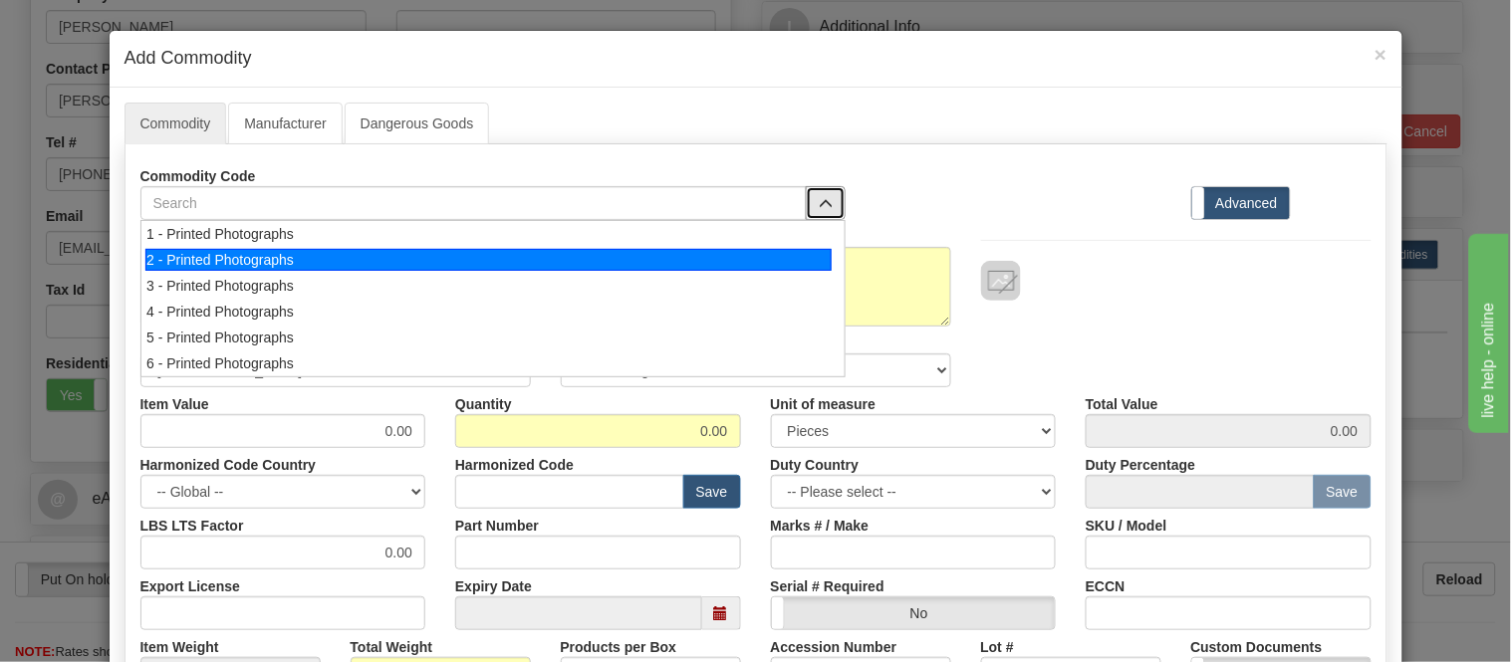
click at [813, 262] on div "2 - Printed Photographs" at bounding box center [488, 260] width 686 height 22
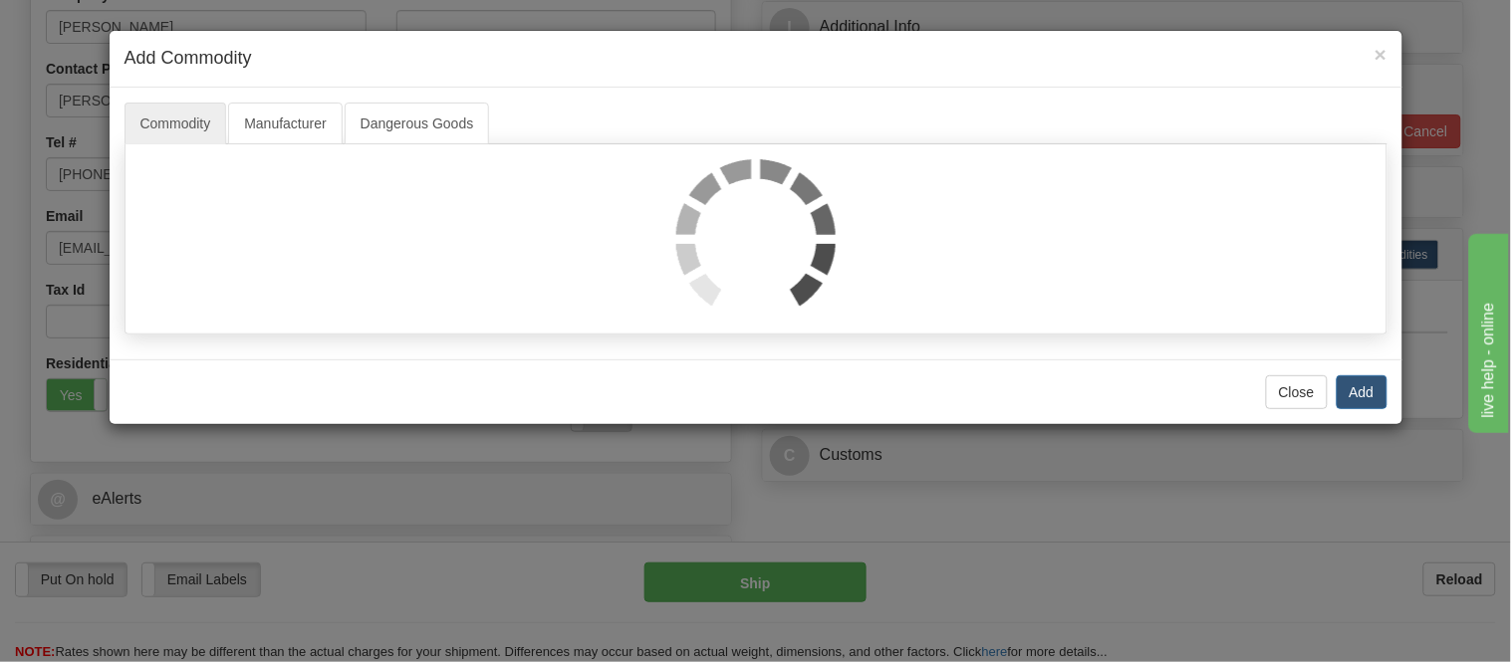
select select "1"
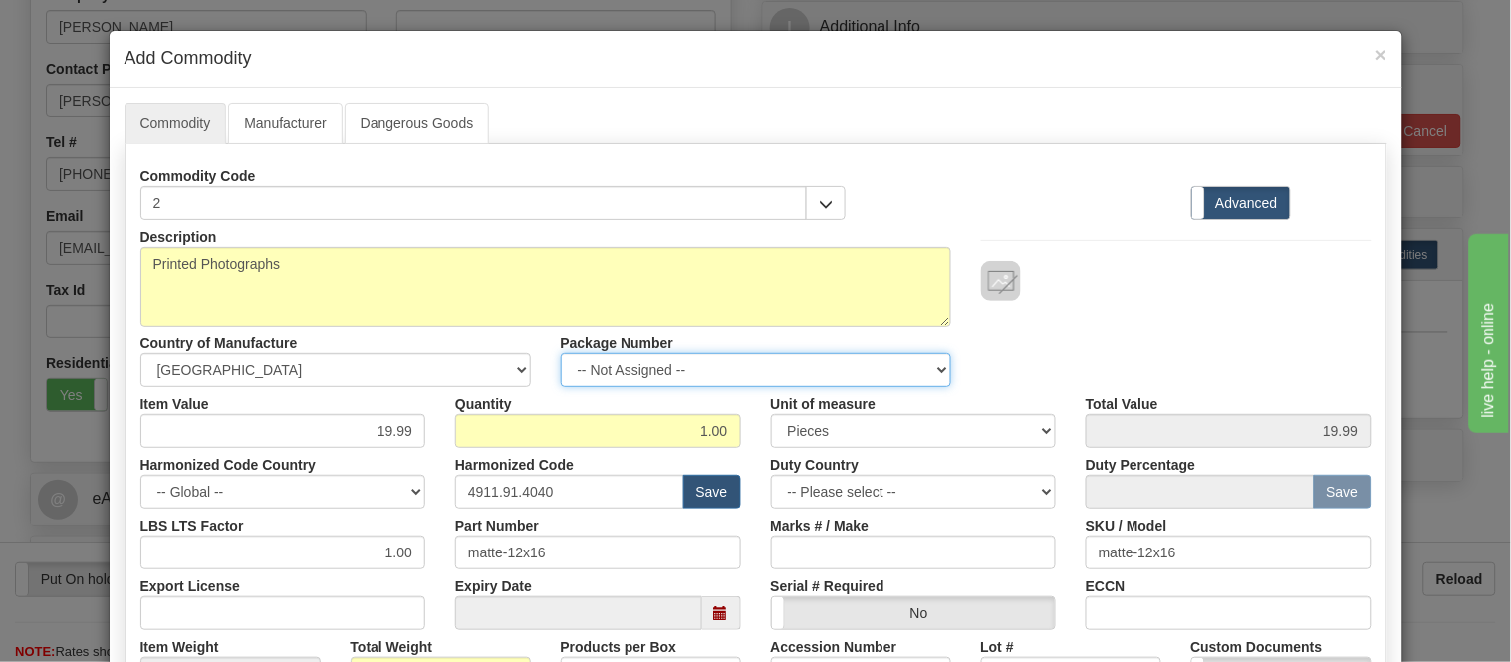
click at [724, 365] on select "-- Not Assigned -- Item 1" at bounding box center [756, 371] width 390 height 34
select select "0"
click at [561, 354] on select "-- Not Assigned -- Item 1" at bounding box center [756, 371] width 390 height 34
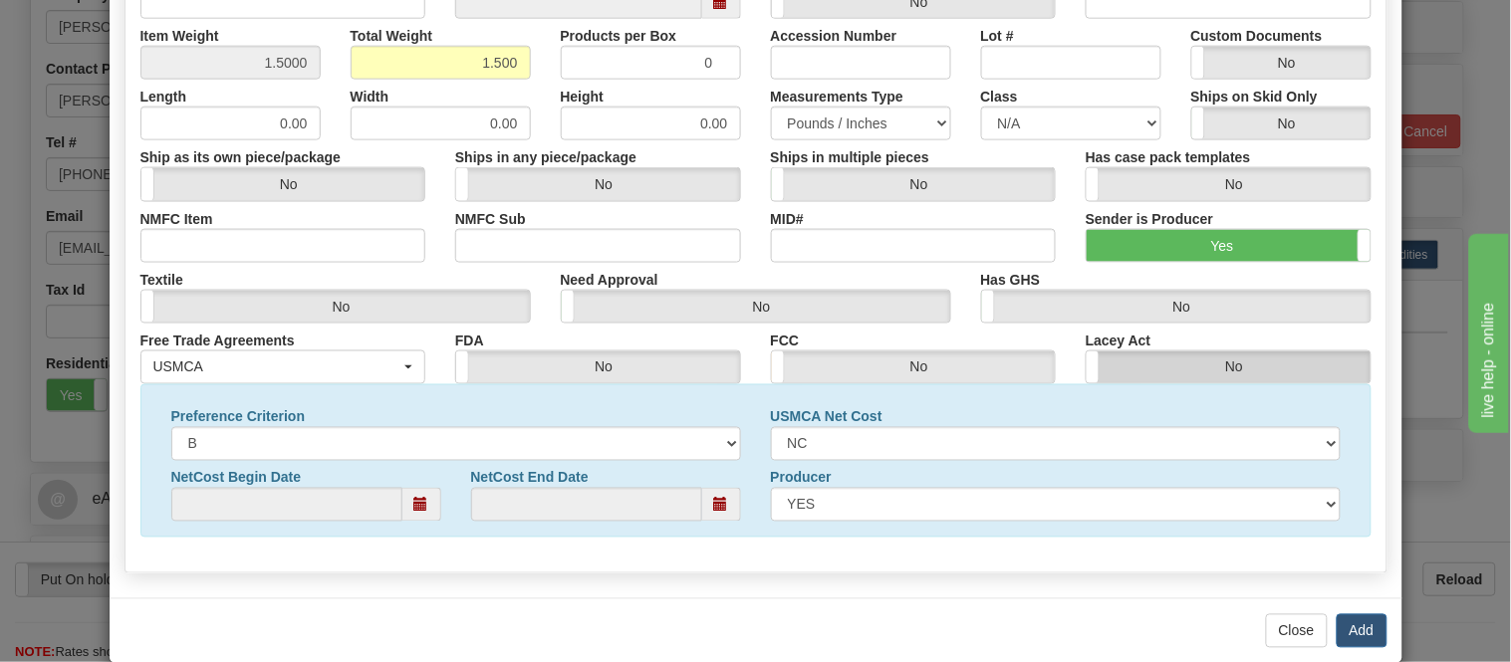
scroll to position [644, 0]
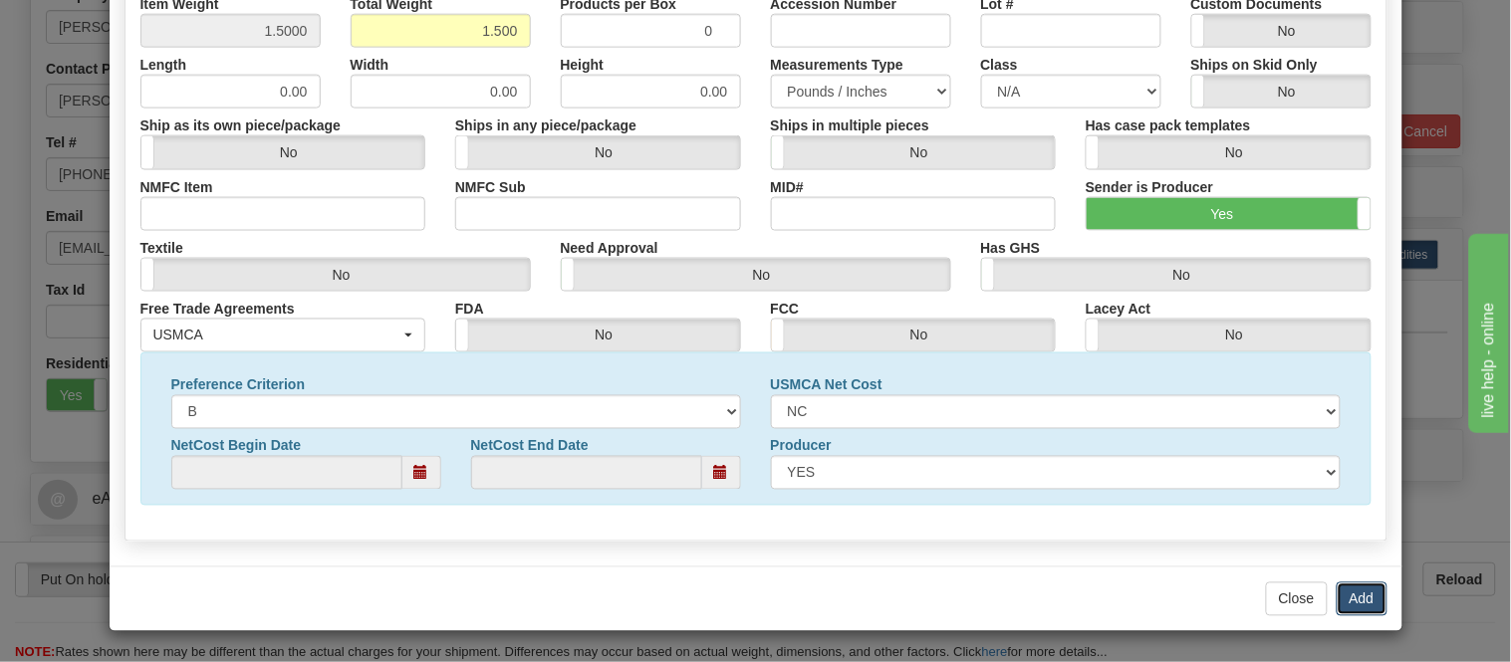
click at [1357, 606] on button "Add" at bounding box center [1362, 600] width 51 height 34
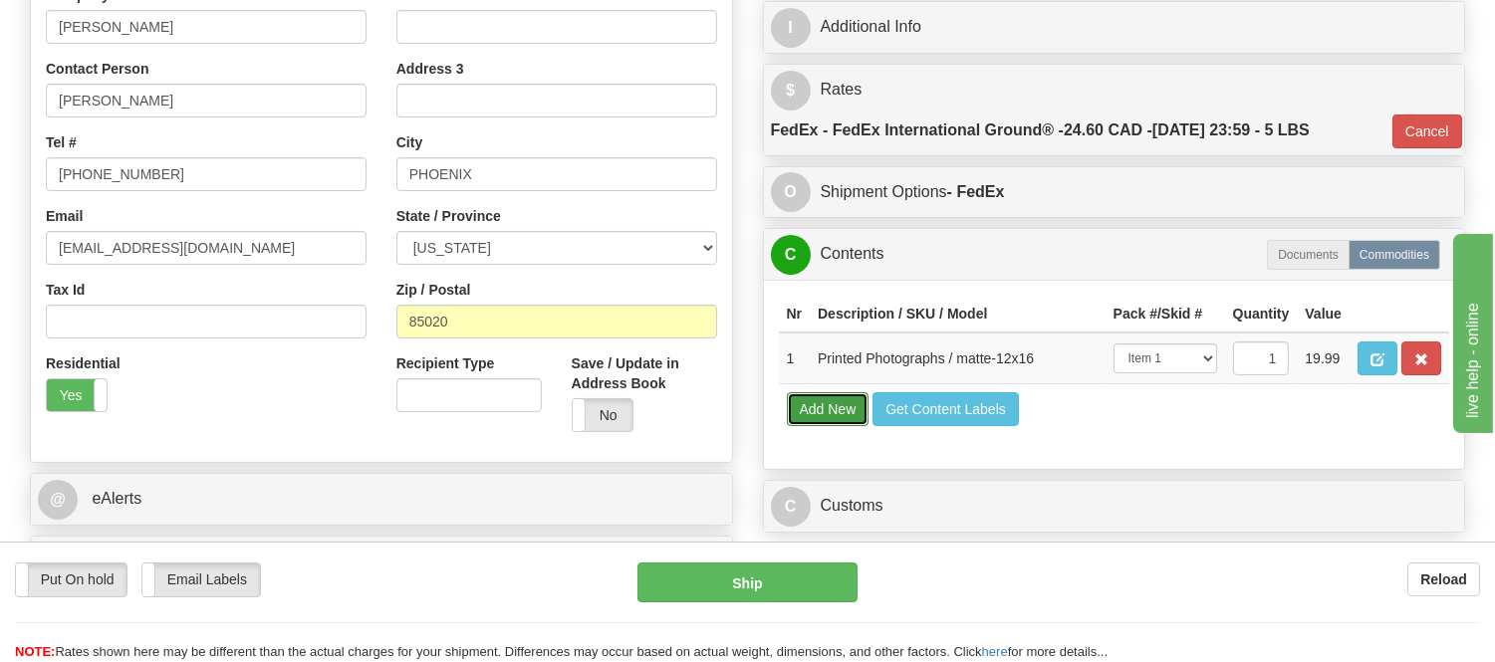
click at [835, 426] on button "Add New" at bounding box center [828, 409] width 83 height 34
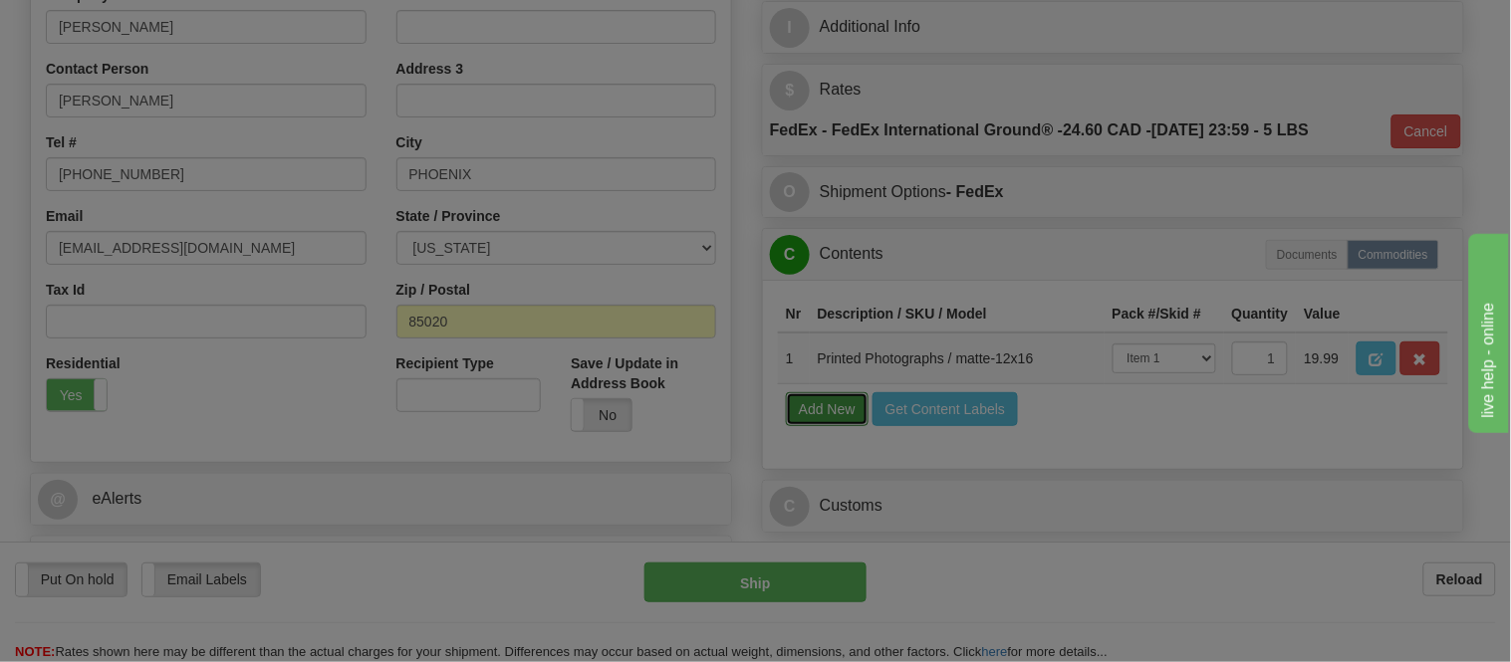
select select
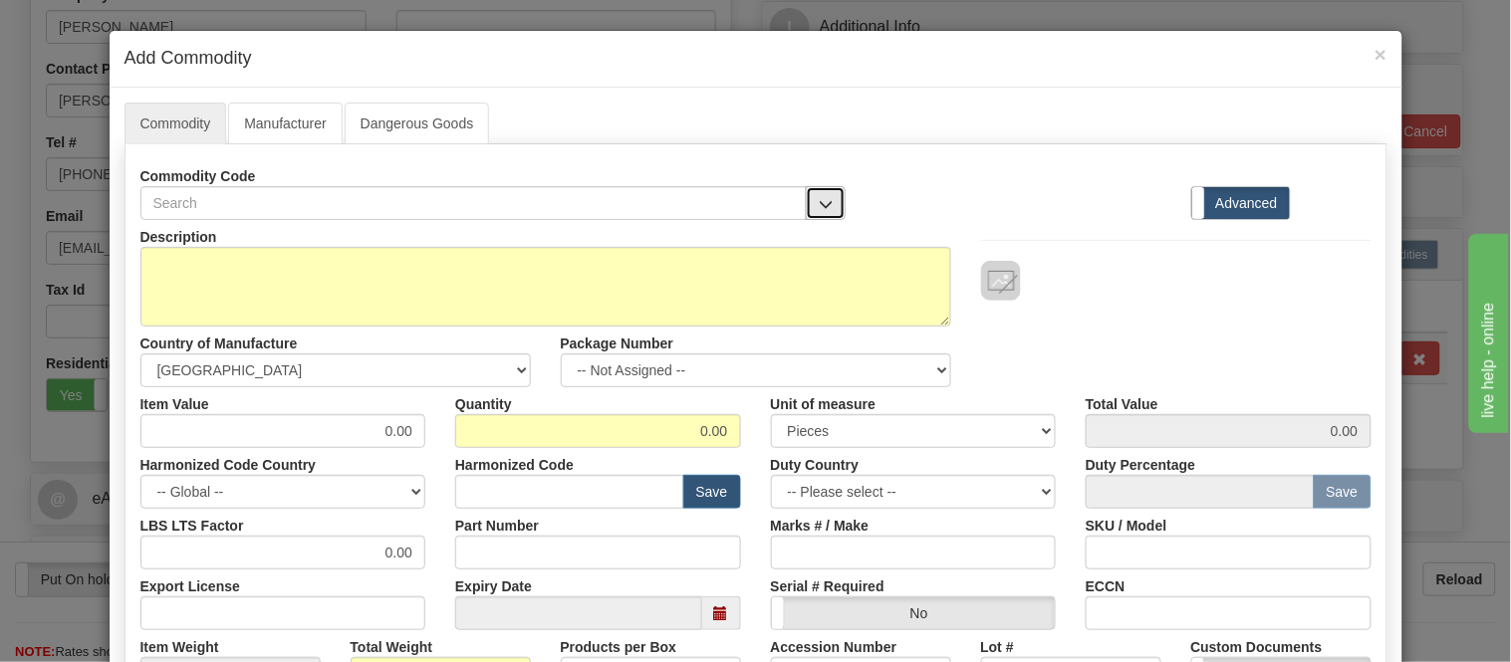
click at [809, 212] on button "button" at bounding box center [826, 203] width 40 height 34
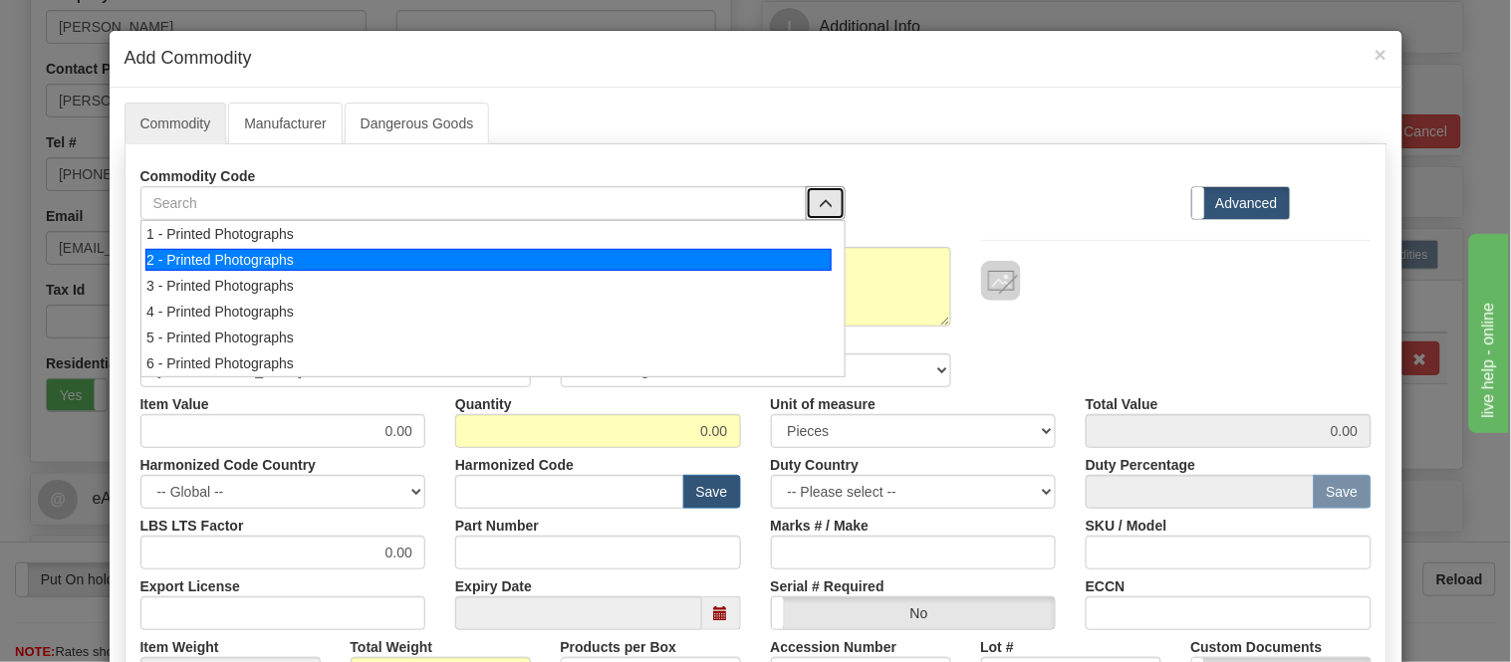
click at [812, 252] on div "2 - Printed Photographs" at bounding box center [488, 260] width 686 height 22
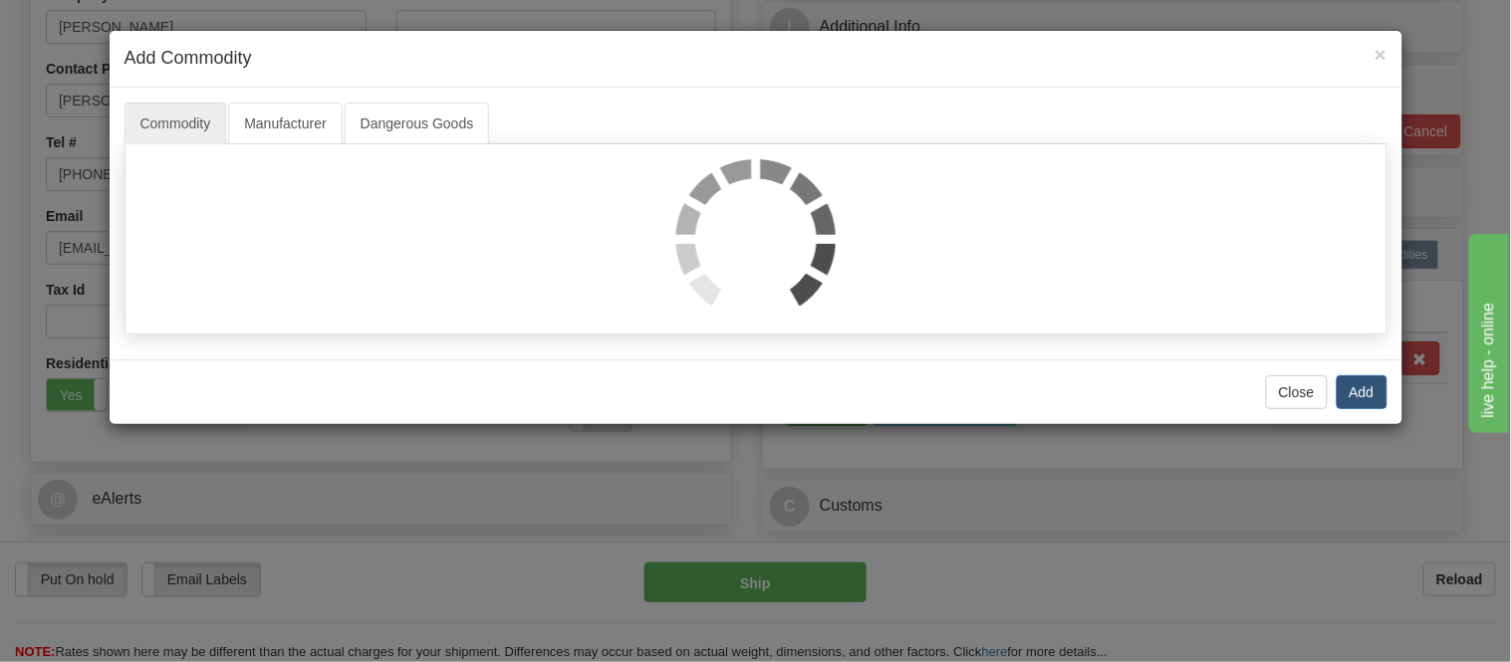
select select "1"
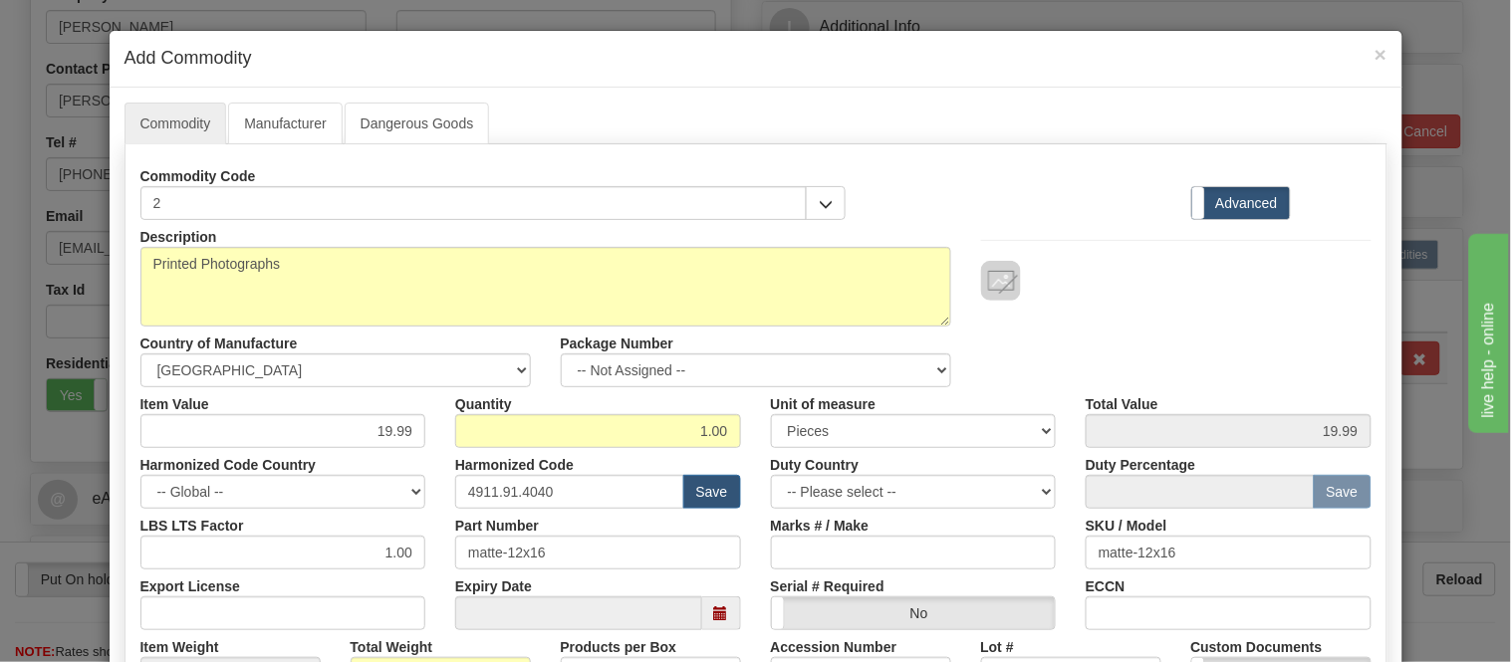
click at [850, 350] on div "Package Number -- Not Assigned -- Item 1" at bounding box center [756, 357] width 420 height 61
click at [853, 357] on select "-- Not Assigned -- Item 1" at bounding box center [756, 371] width 390 height 34
select select "0"
click at [561, 354] on select "-- Not Assigned -- Item 1" at bounding box center [756, 371] width 390 height 34
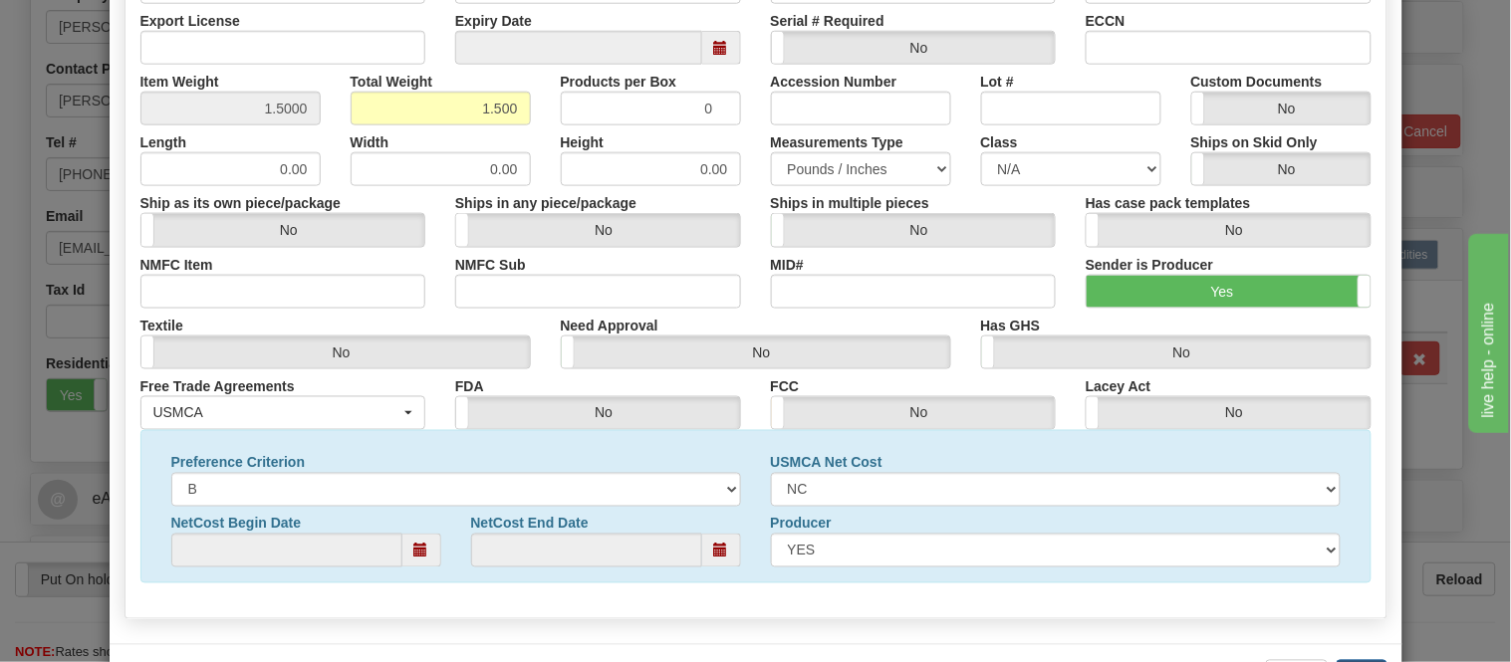
scroll to position [644, 0]
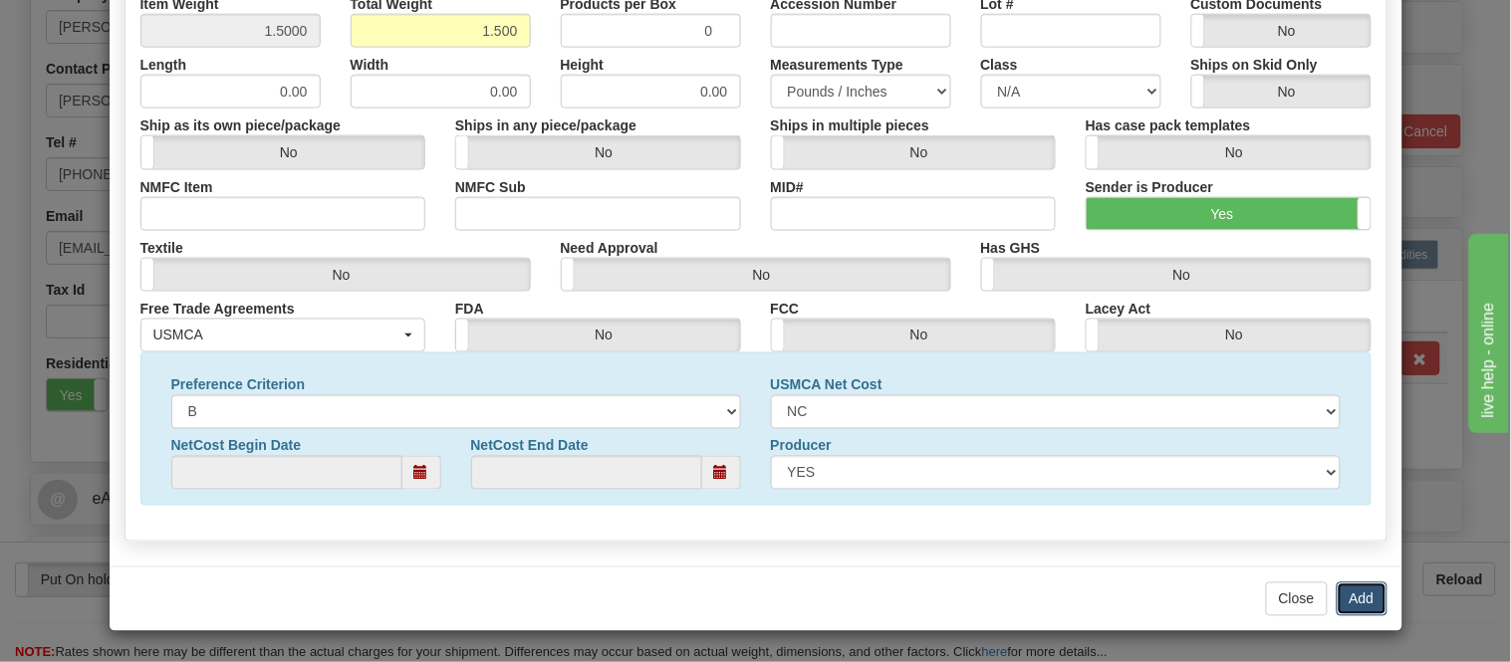
click at [1353, 599] on button "Add" at bounding box center [1362, 600] width 51 height 34
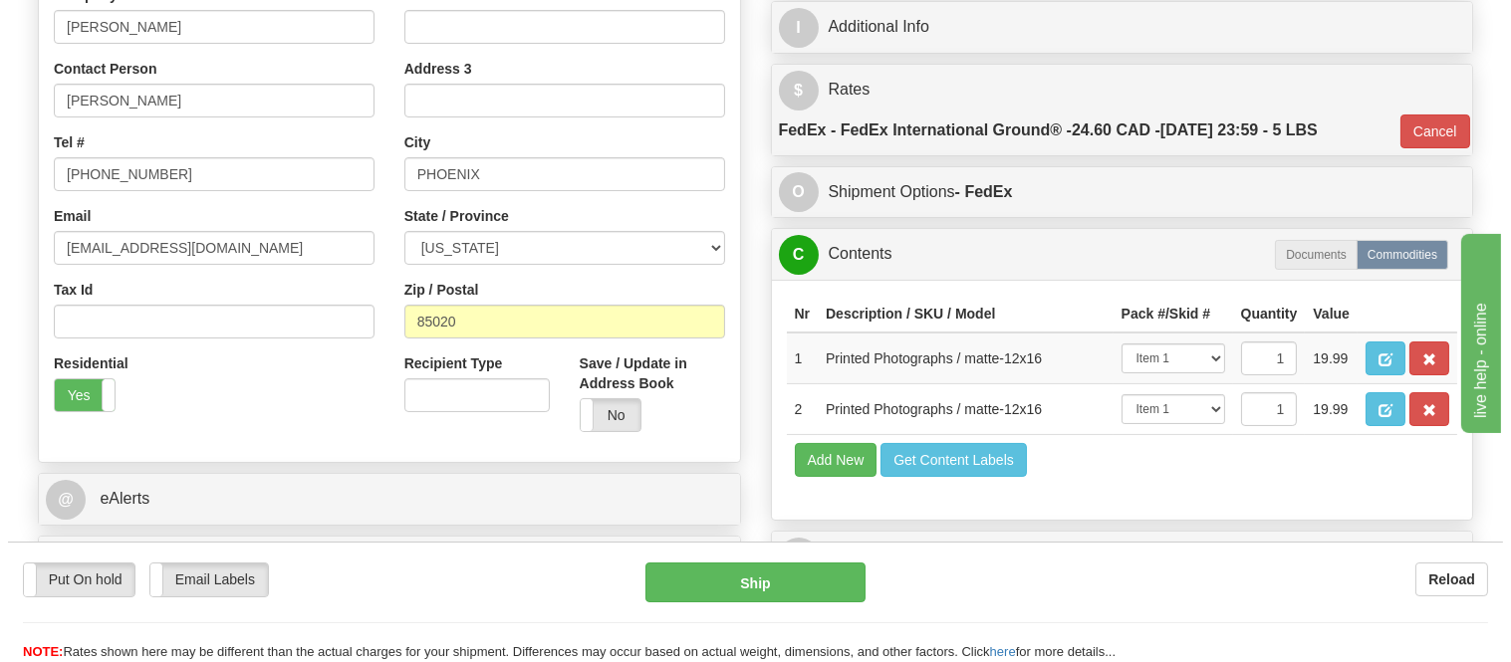
scroll to position [553, 0]
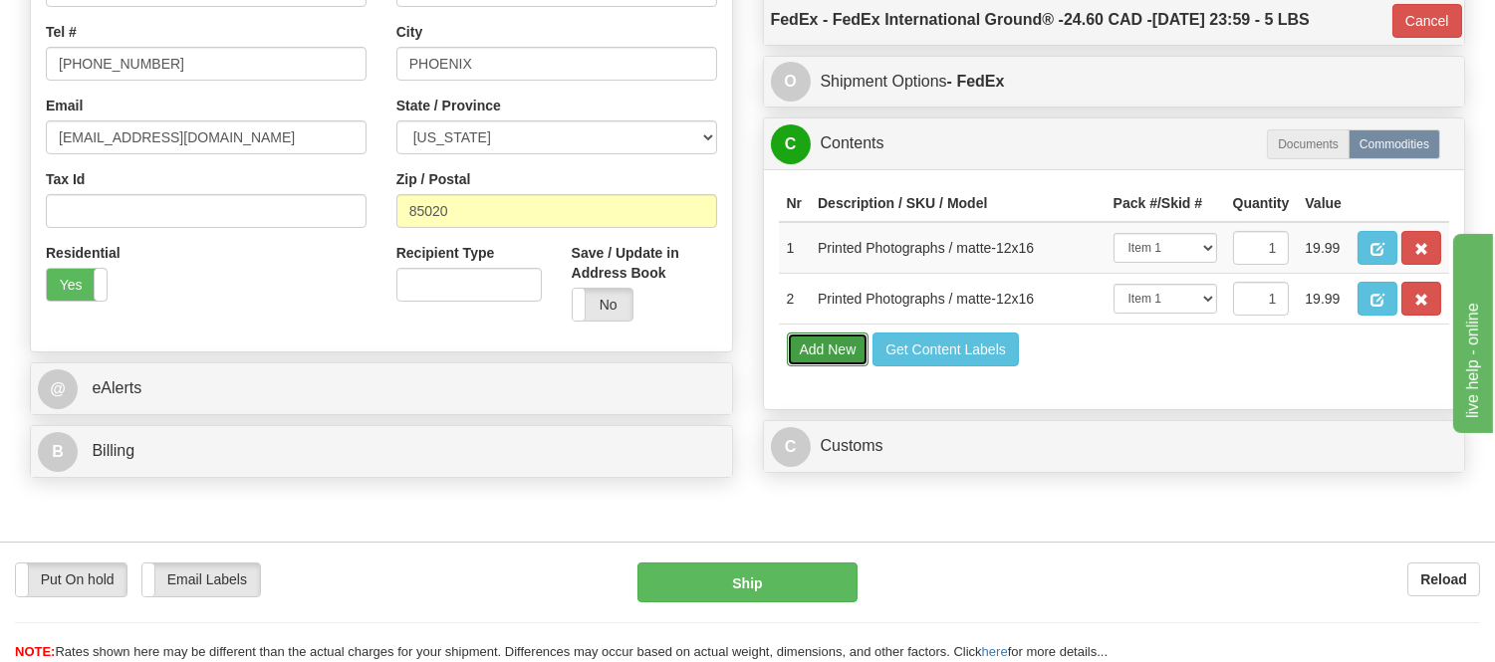
click at [823, 367] on button "Add New" at bounding box center [828, 350] width 83 height 34
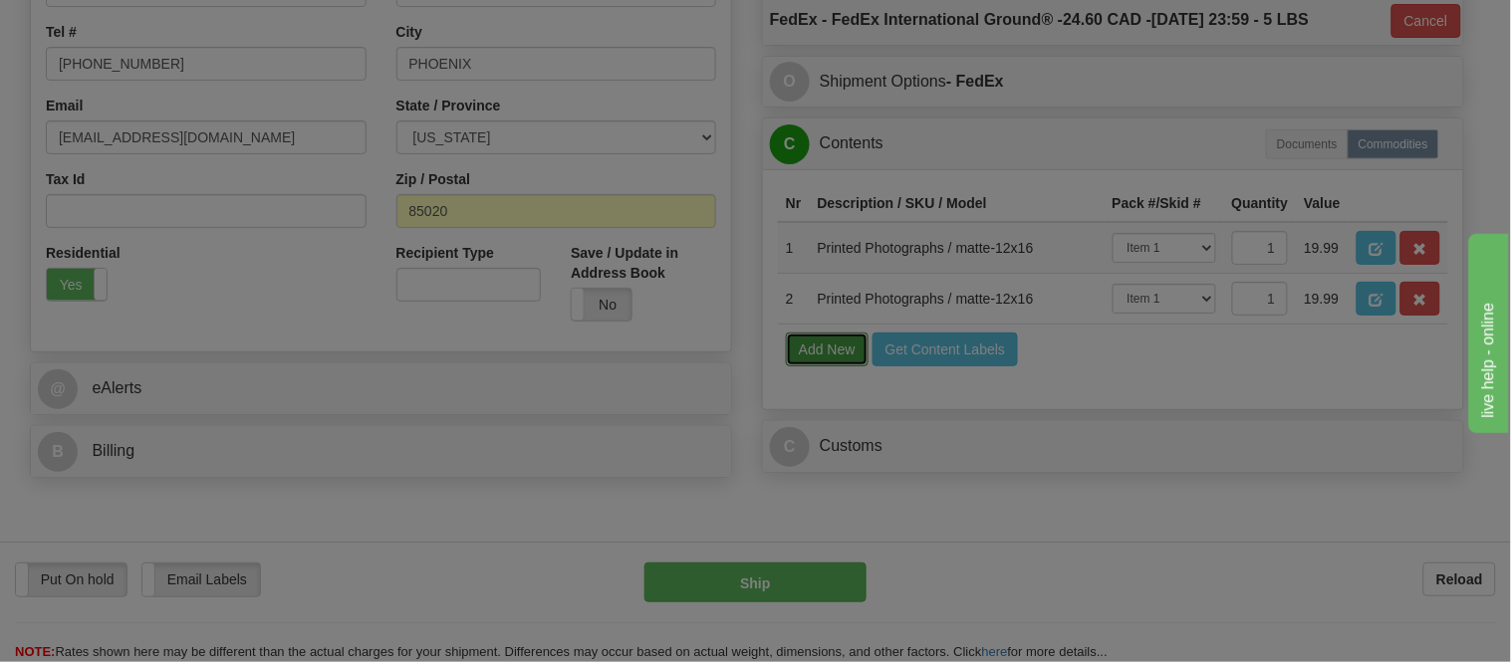
select select
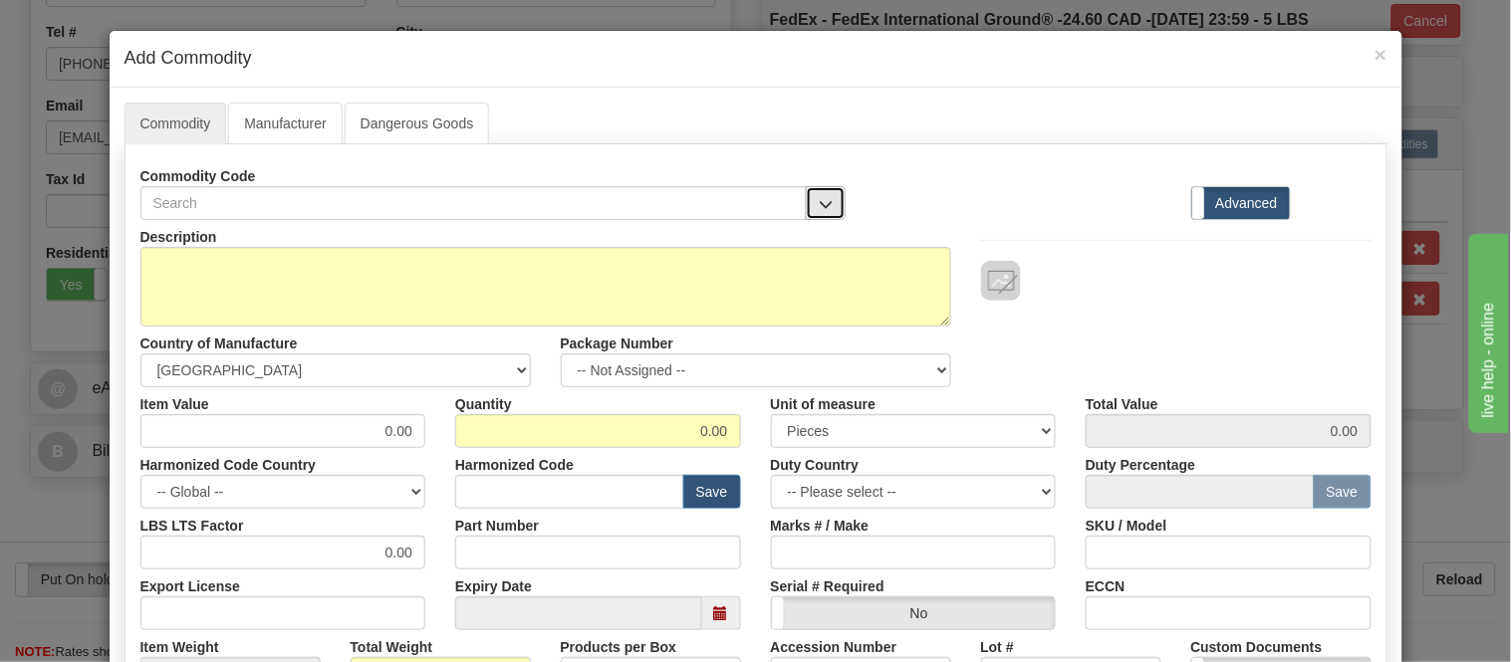
click at [806, 192] on button "button" at bounding box center [826, 203] width 40 height 34
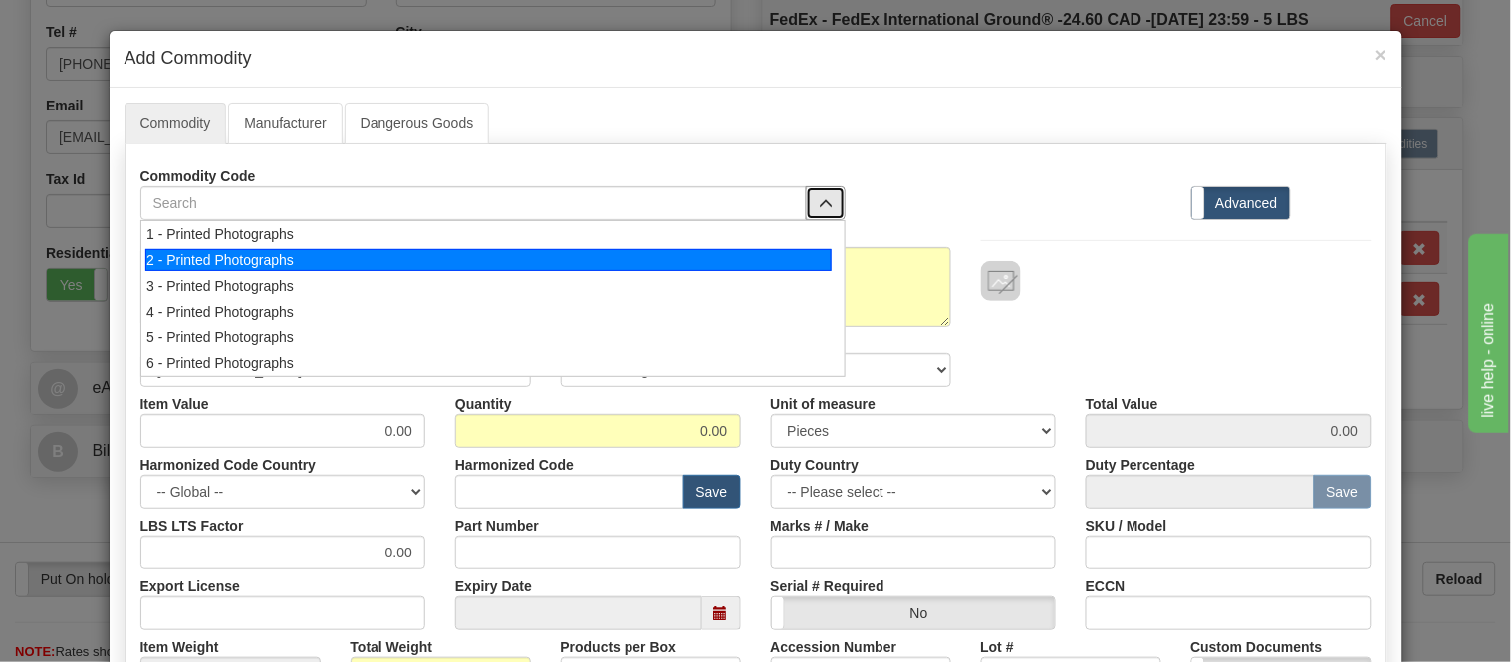
drag, startPoint x: 814, startPoint y: 239, endPoint x: 814, endPoint y: 255, distance: 15.9
click at [814, 255] on ul "1 - Printed Photographs 2 - Printed Photographs 3 - Printed Photographs 4 - Pri…" at bounding box center [492, 298] width 705 height 157
click at [814, 255] on div "2 - Printed Photographs" at bounding box center [488, 260] width 686 height 22
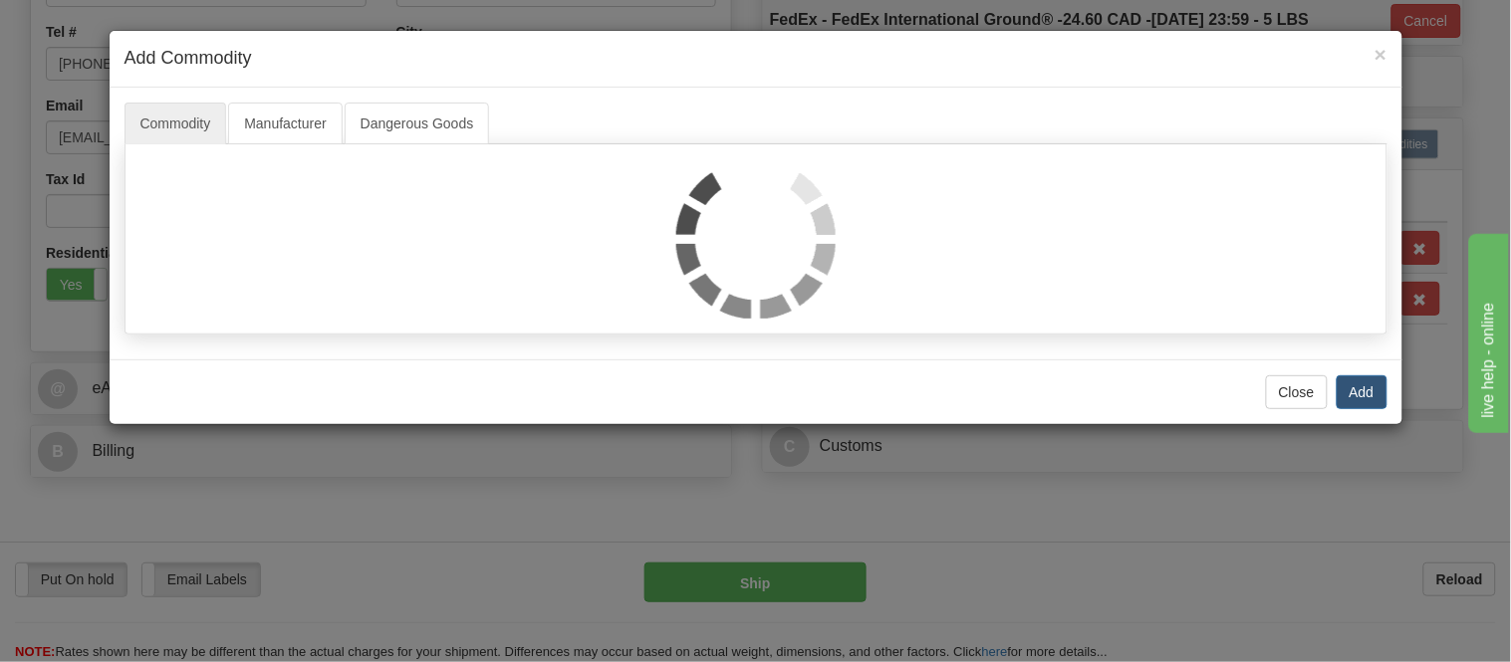
select select "1"
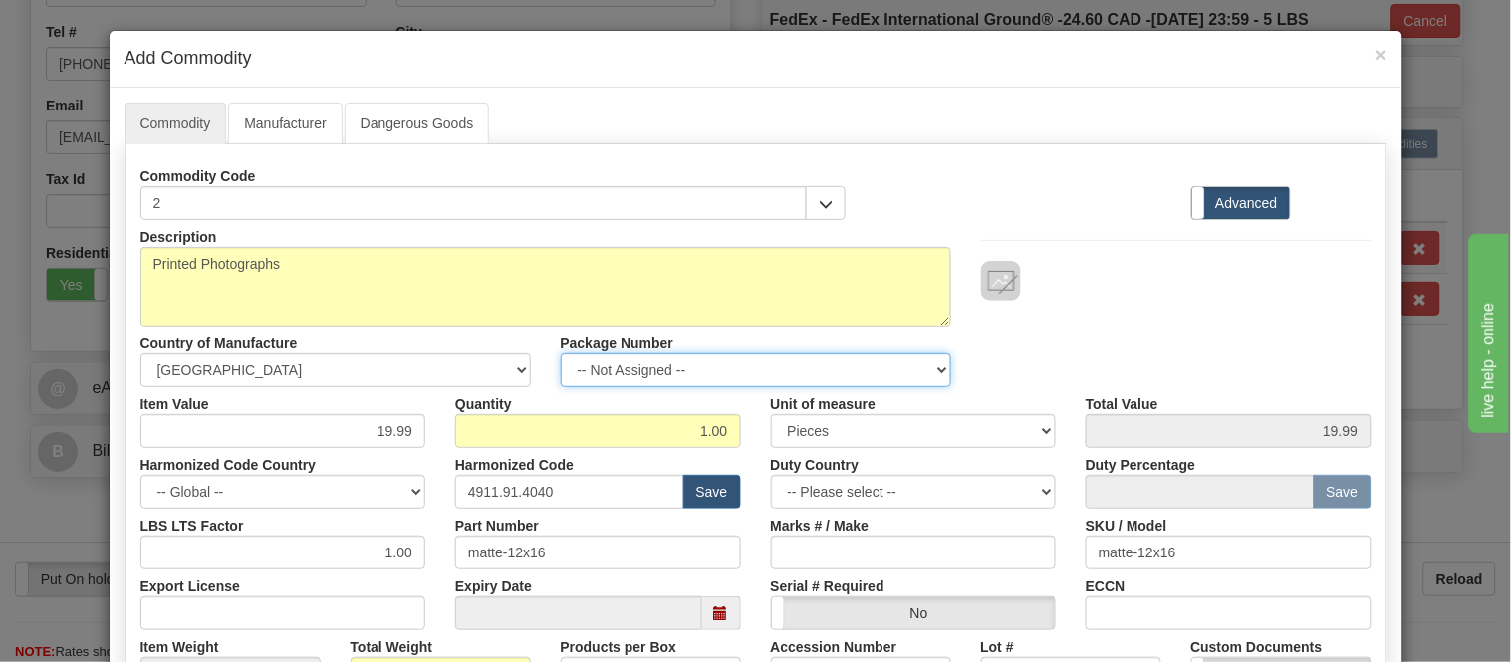
click at [790, 364] on select "-- Not Assigned -- Item 1" at bounding box center [756, 371] width 390 height 34
select select "0"
click at [561, 354] on select "-- Not Assigned -- Item 1" at bounding box center [756, 371] width 390 height 34
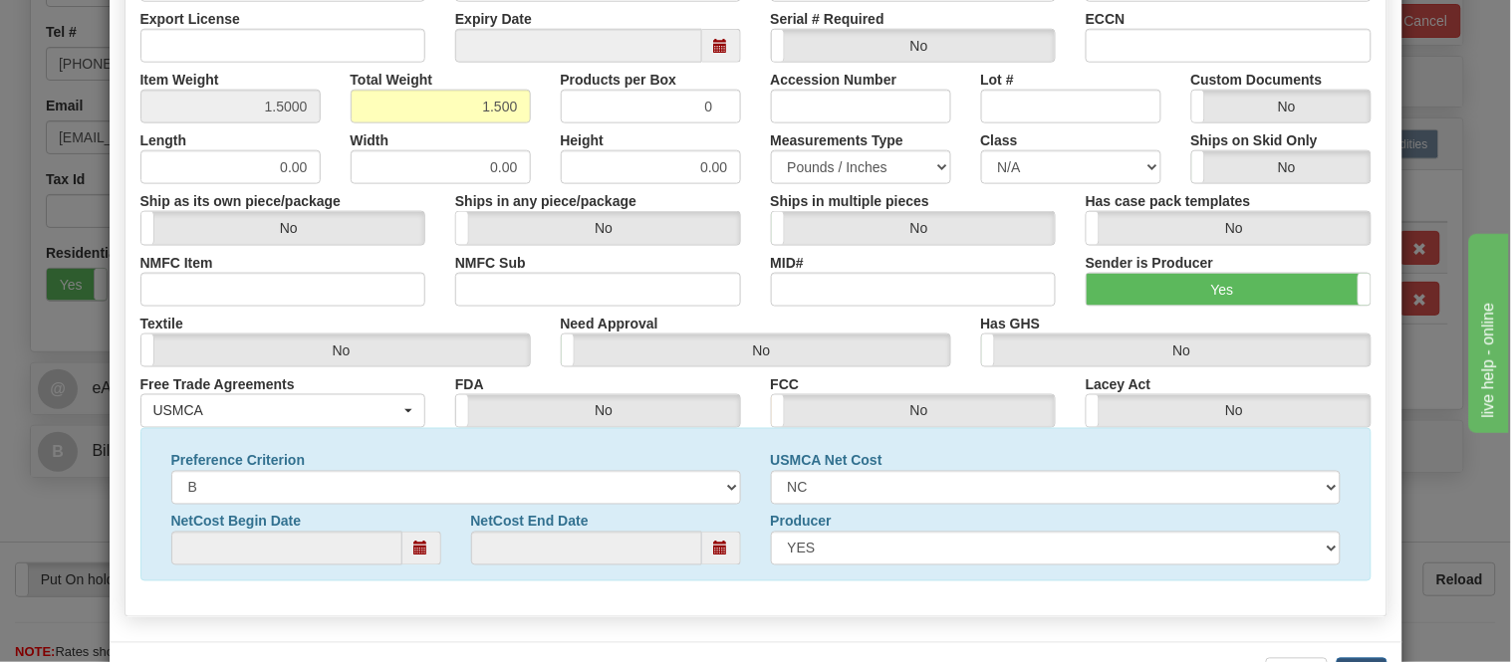
scroll to position [644, 0]
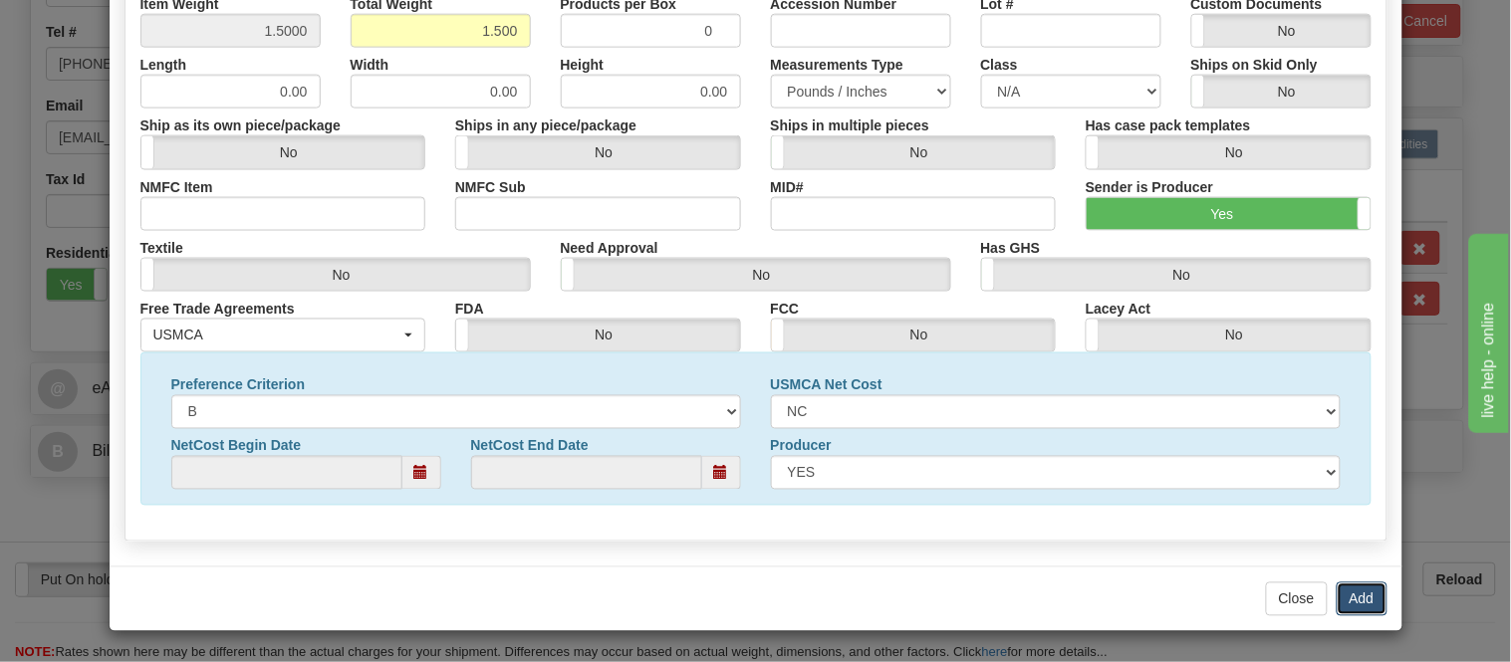
click at [1356, 596] on button "Add" at bounding box center [1362, 600] width 51 height 34
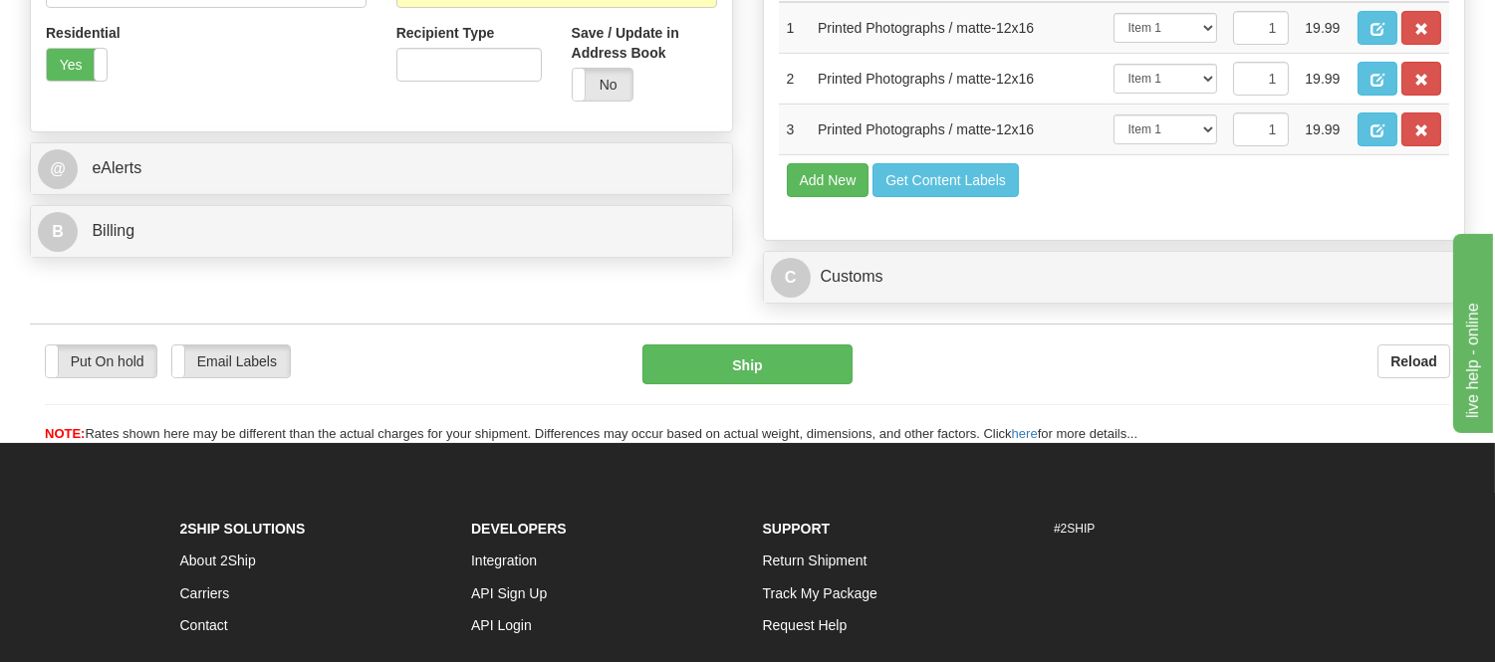
scroll to position [774, 0]
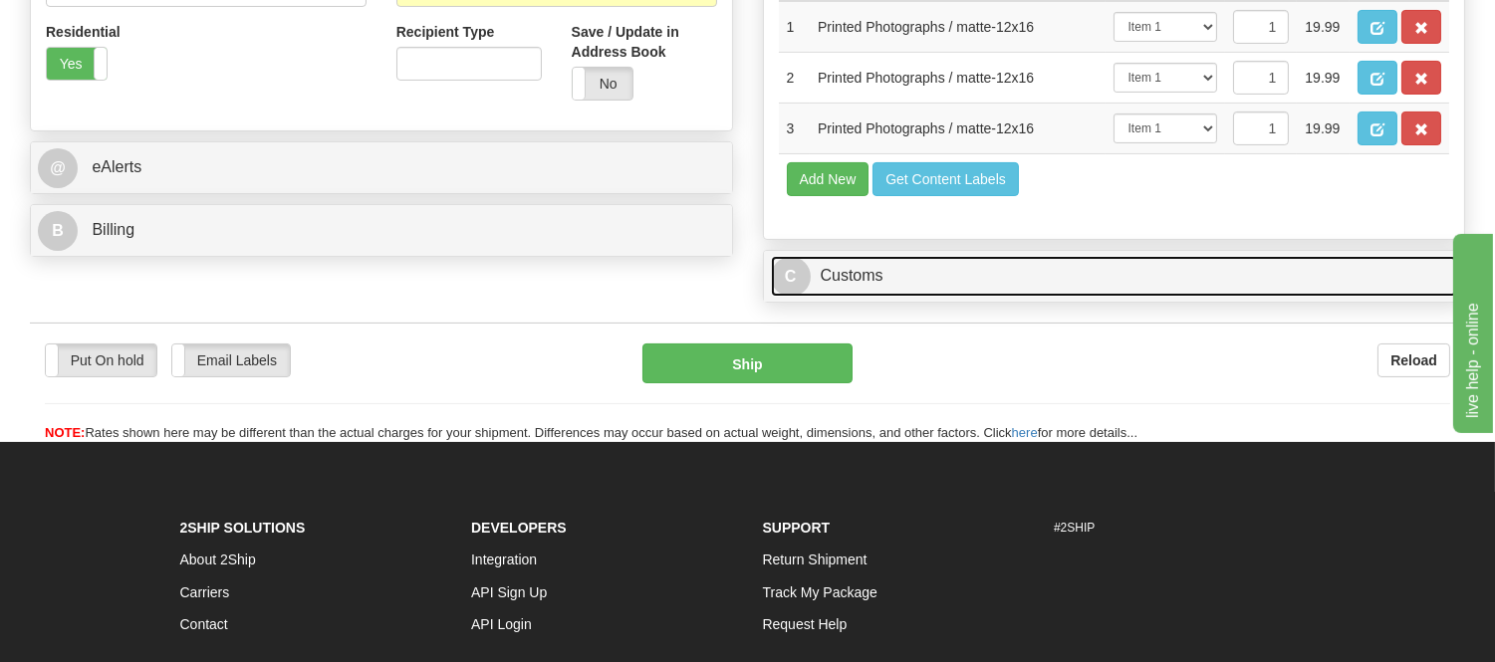
click at [877, 297] on link "C Customs" at bounding box center [1114, 276] width 687 height 41
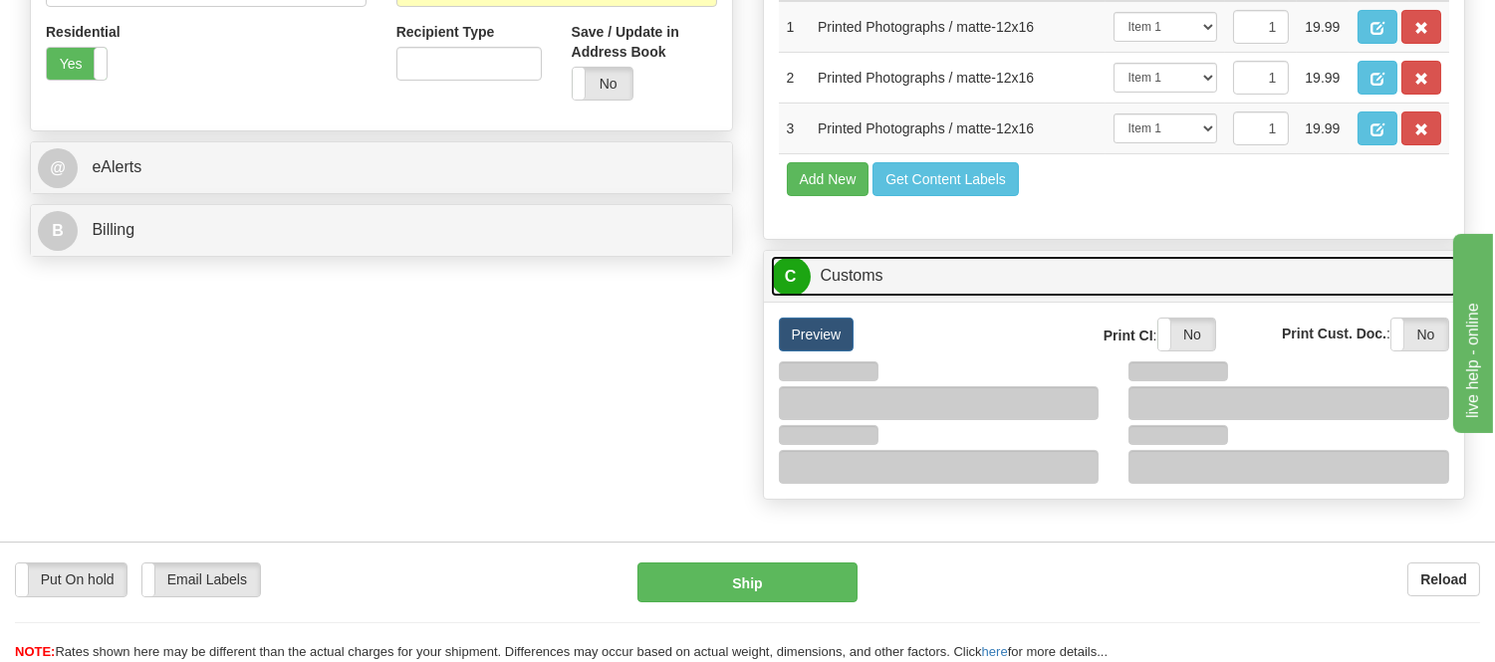
scroll to position [885, 0]
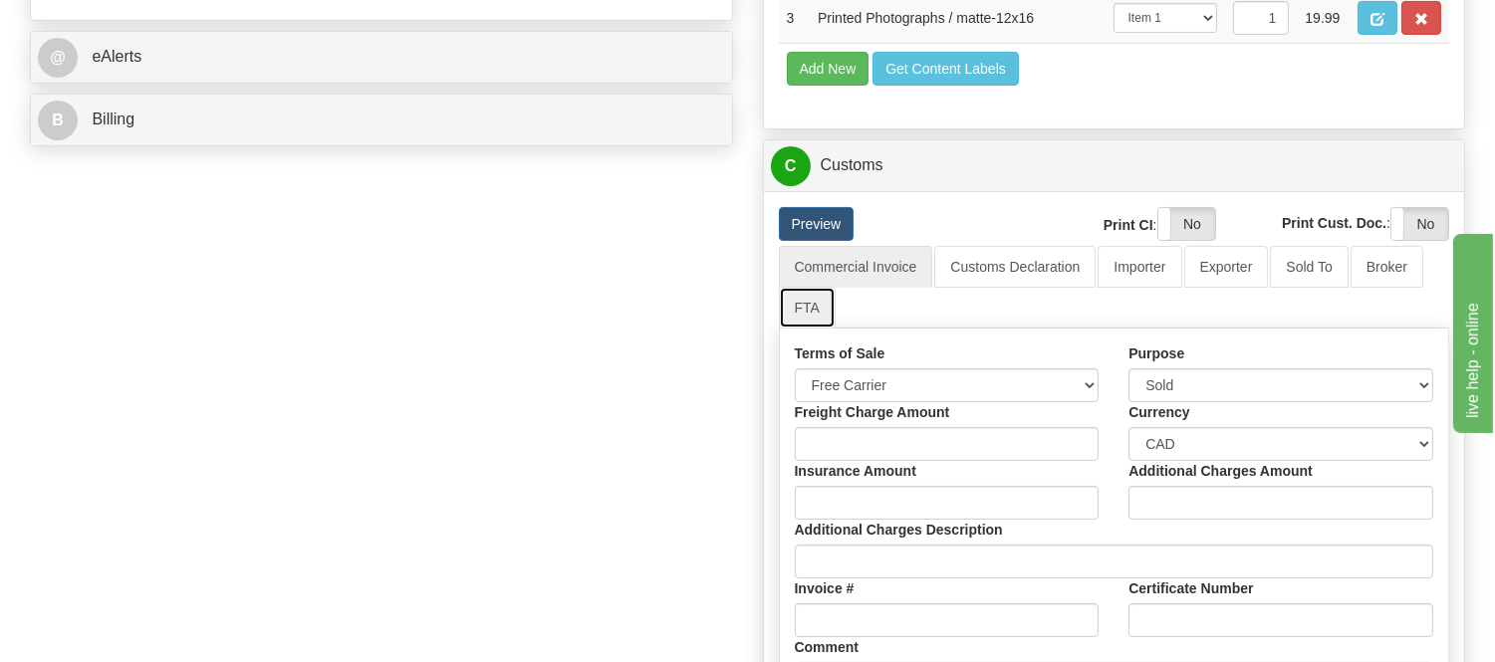
click at [810, 329] on link "FTA" at bounding box center [807, 308] width 57 height 42
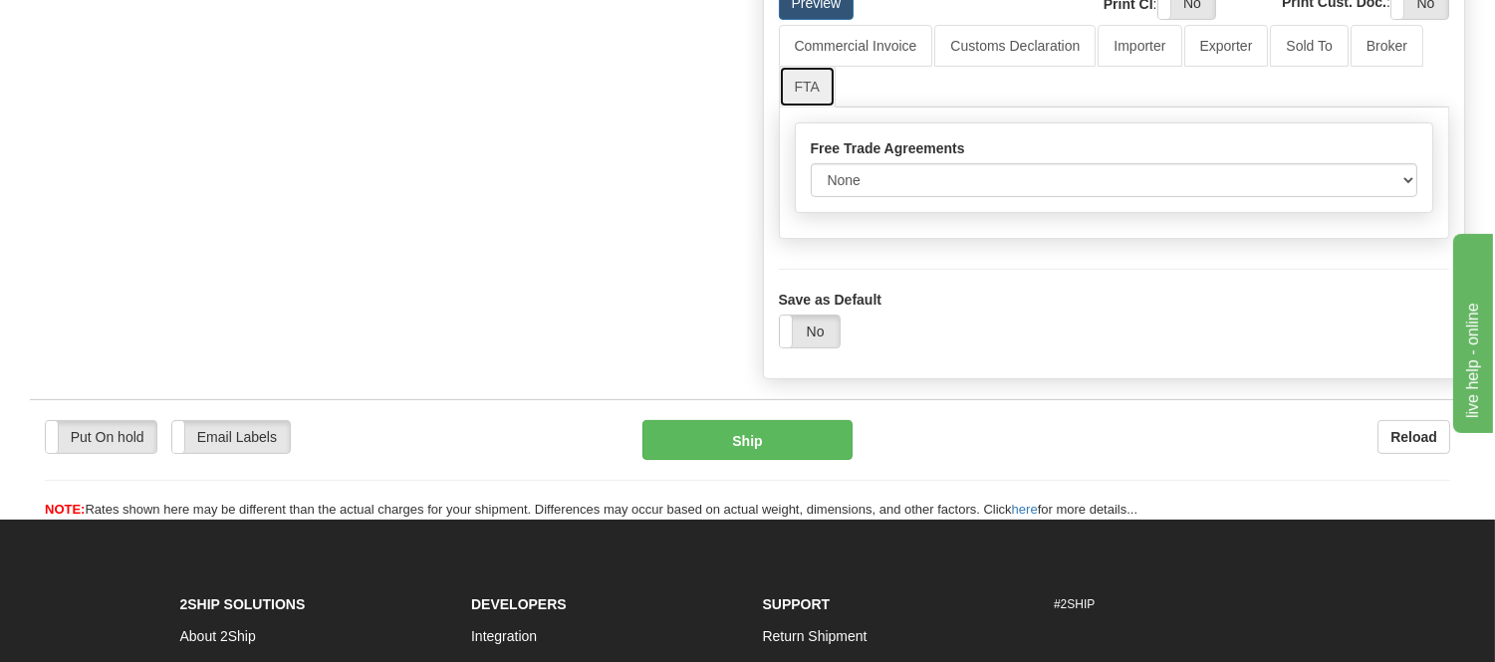
scroll to position [1107, 0]
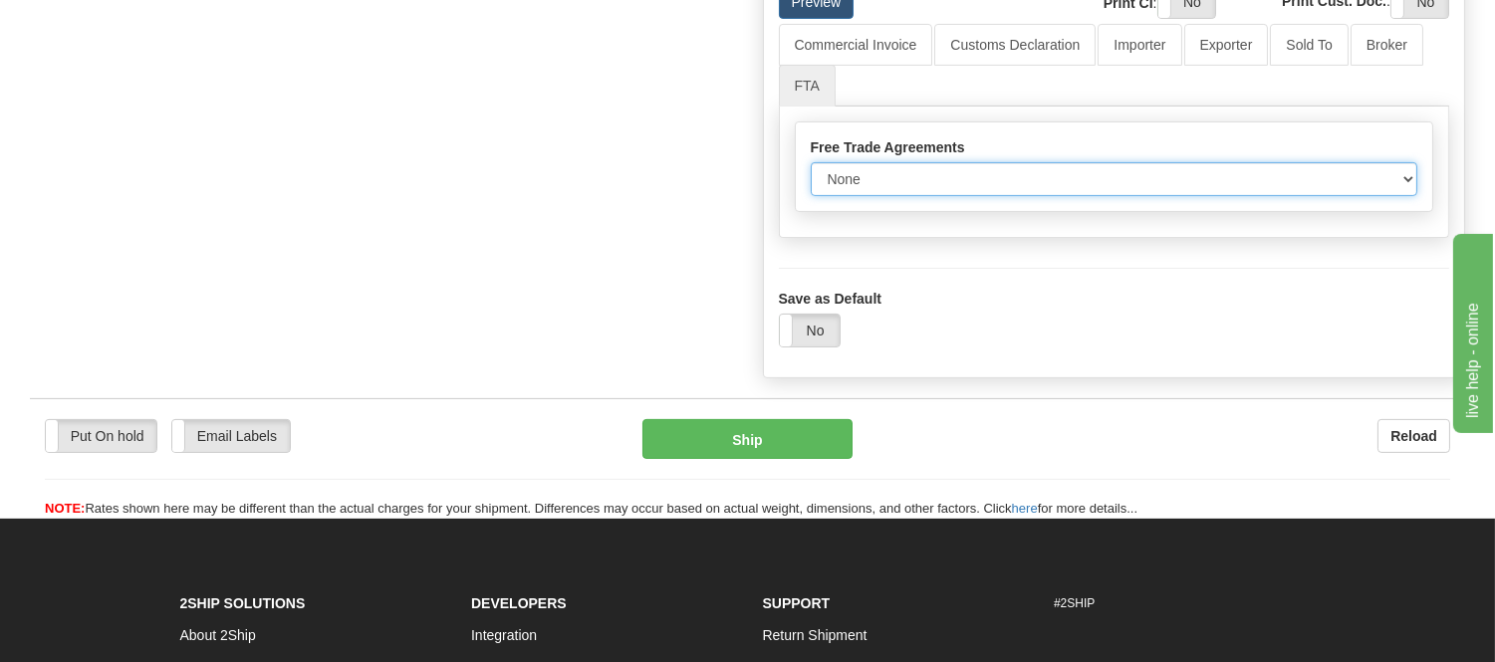
click at [923, 196] on select "None Other USMCA CETA CUKTCA" at bounding box center [1115, 179] width 608 height 34
select select "1"
click at [811, 196] on select "None Other USMCA CETA CUKTCA" at bounding box center [1115, 179] width 608 height 34
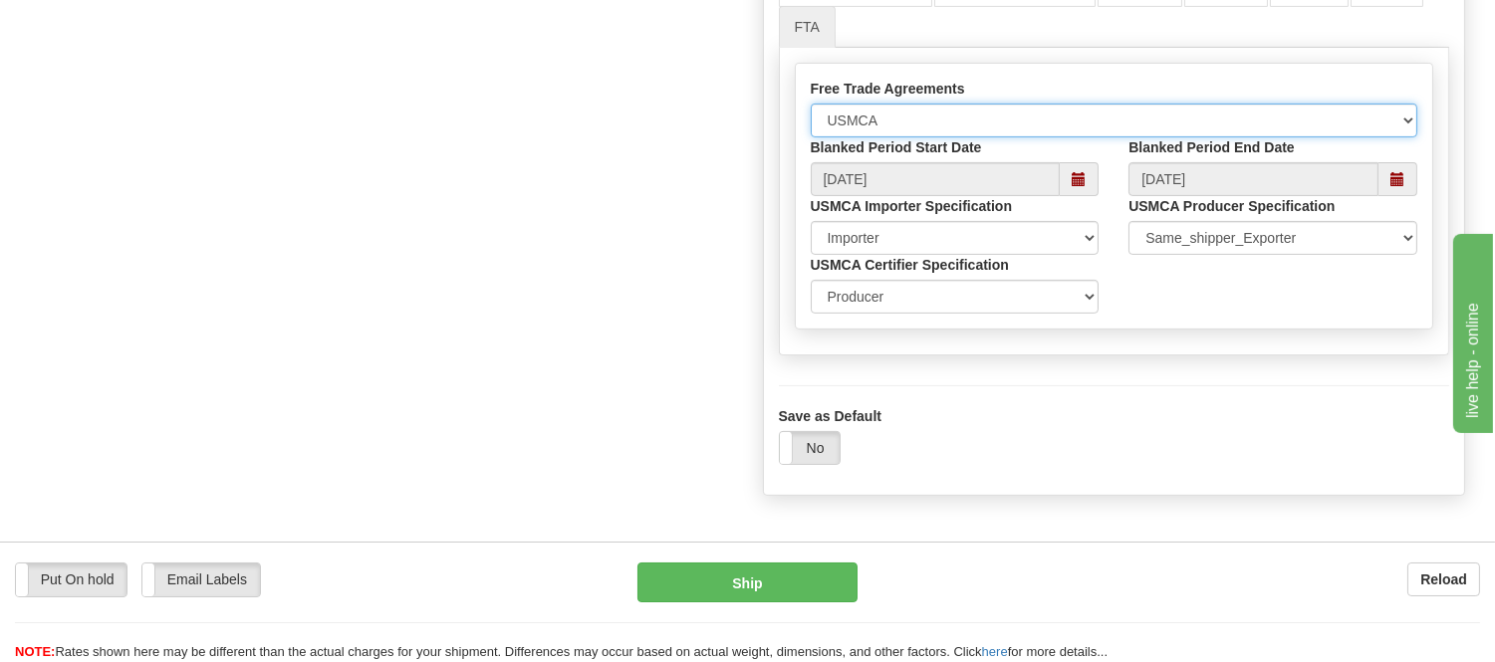
scroll to position [1217, 0]
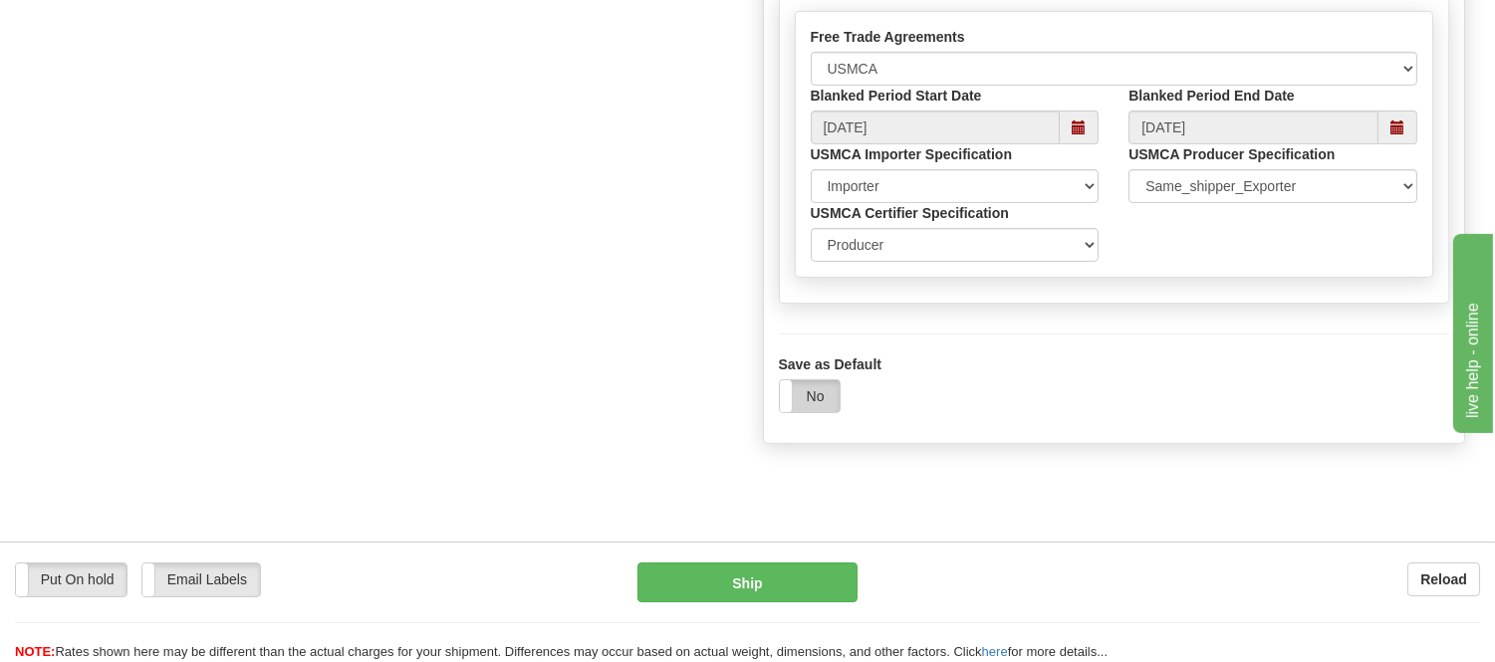
click at [809, 412] on label "No" at bounding box center [810, 397] width 60 height 32
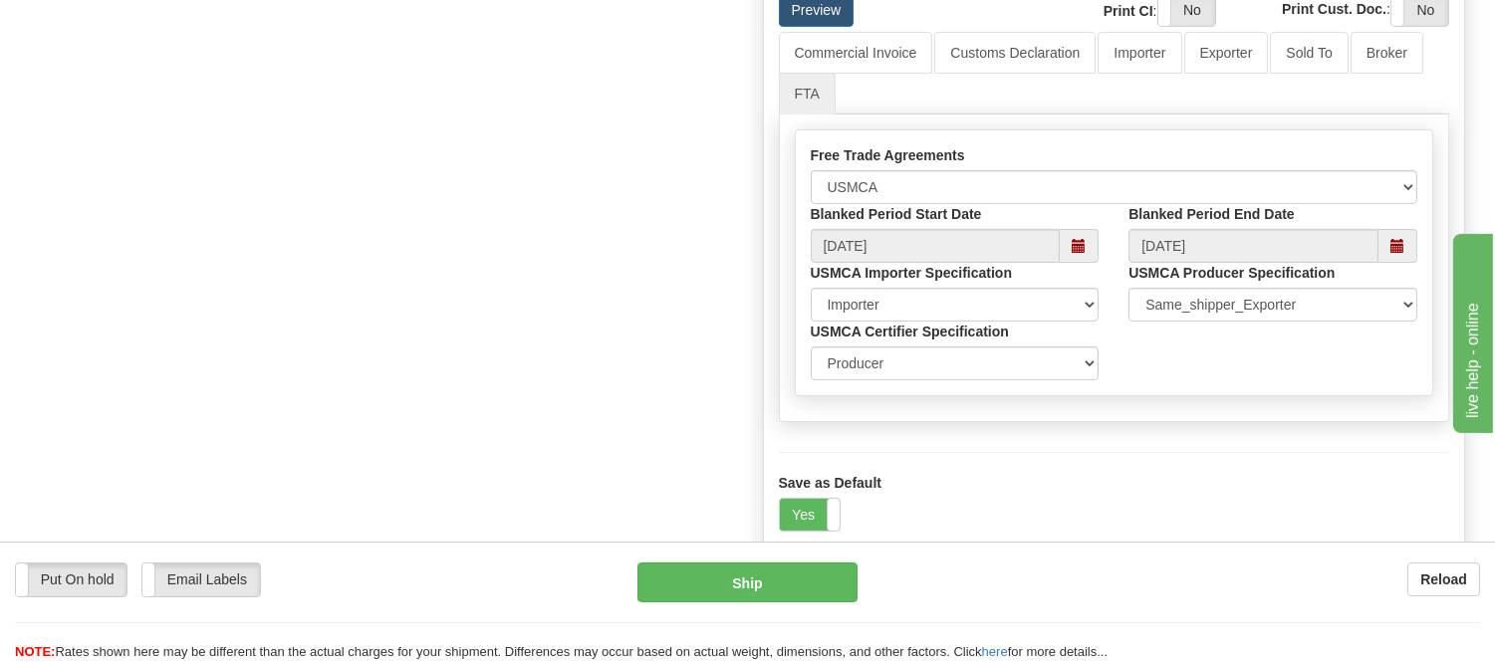
scroll to position [885, 0]
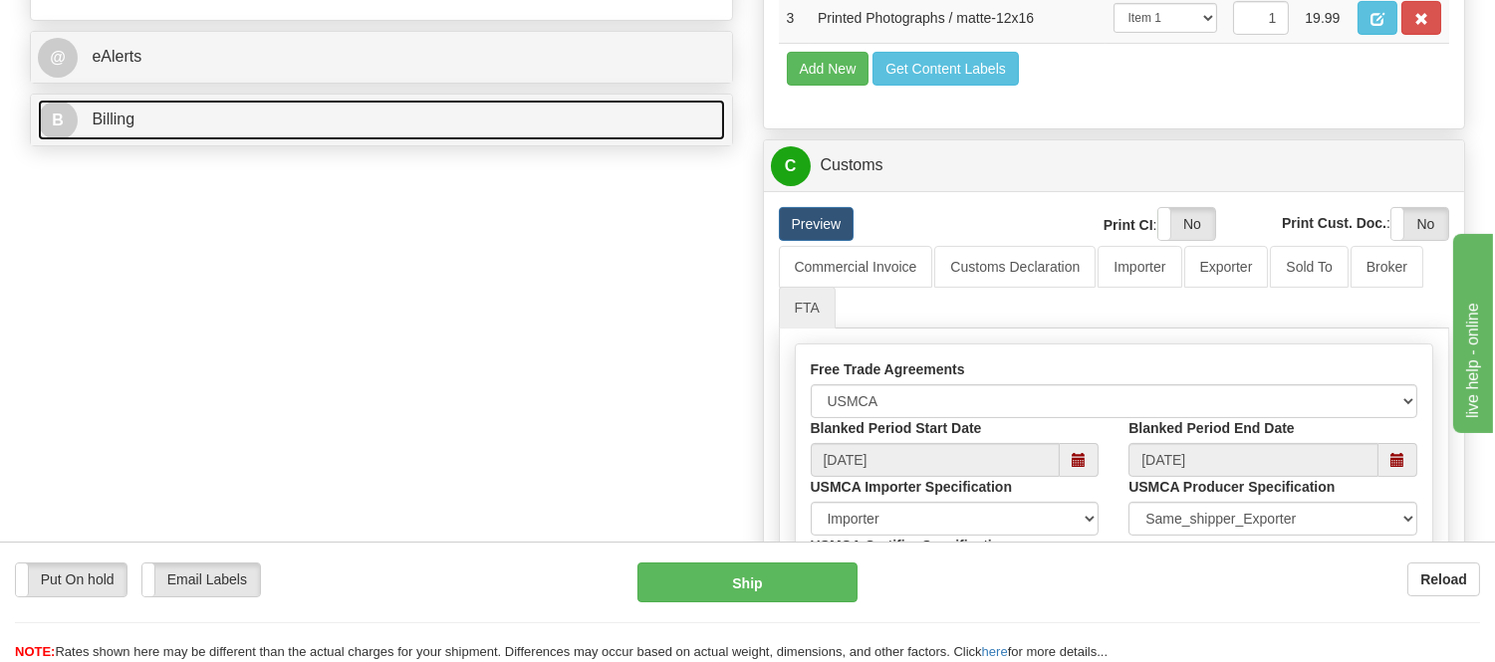
click at [466, 122] on link "B Billing" at bounding box center [381, 120] width 687 height 41
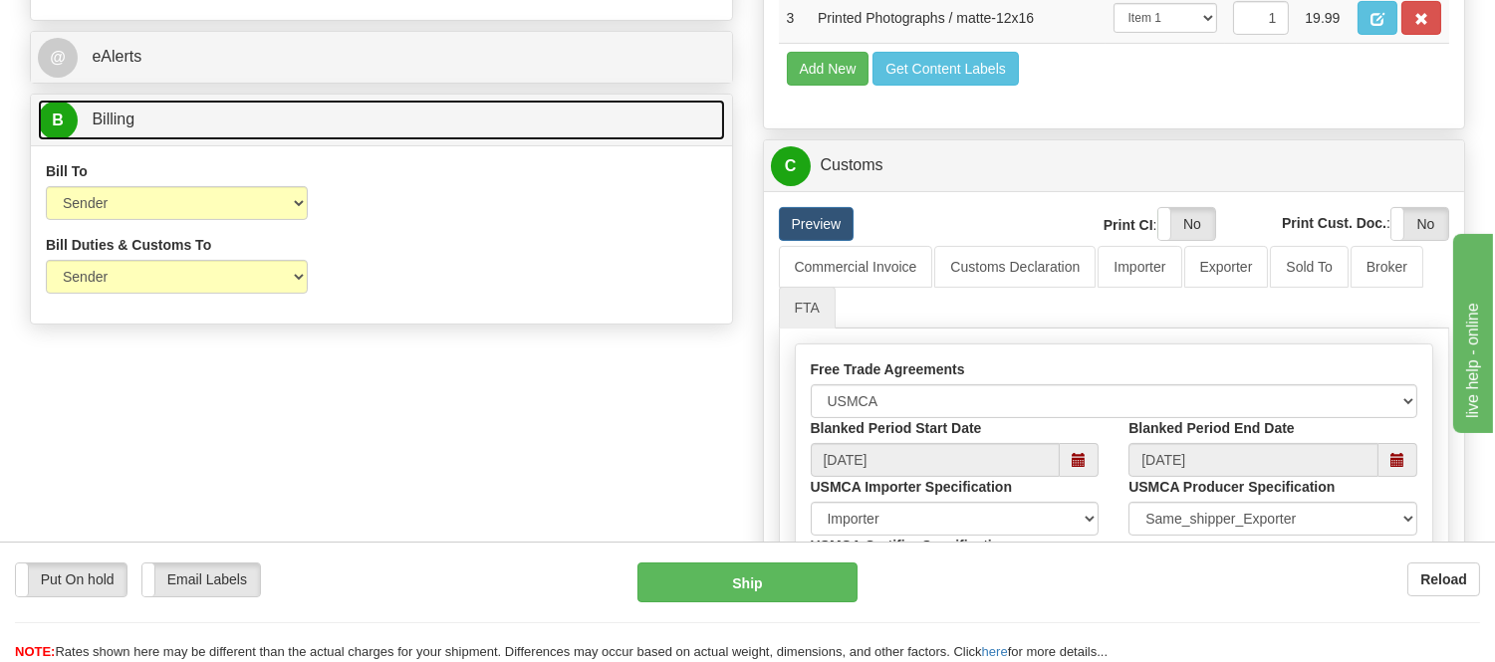
click at [466, 122] on link "B Billing" at bounding box center [381, 120] width 687 height 41
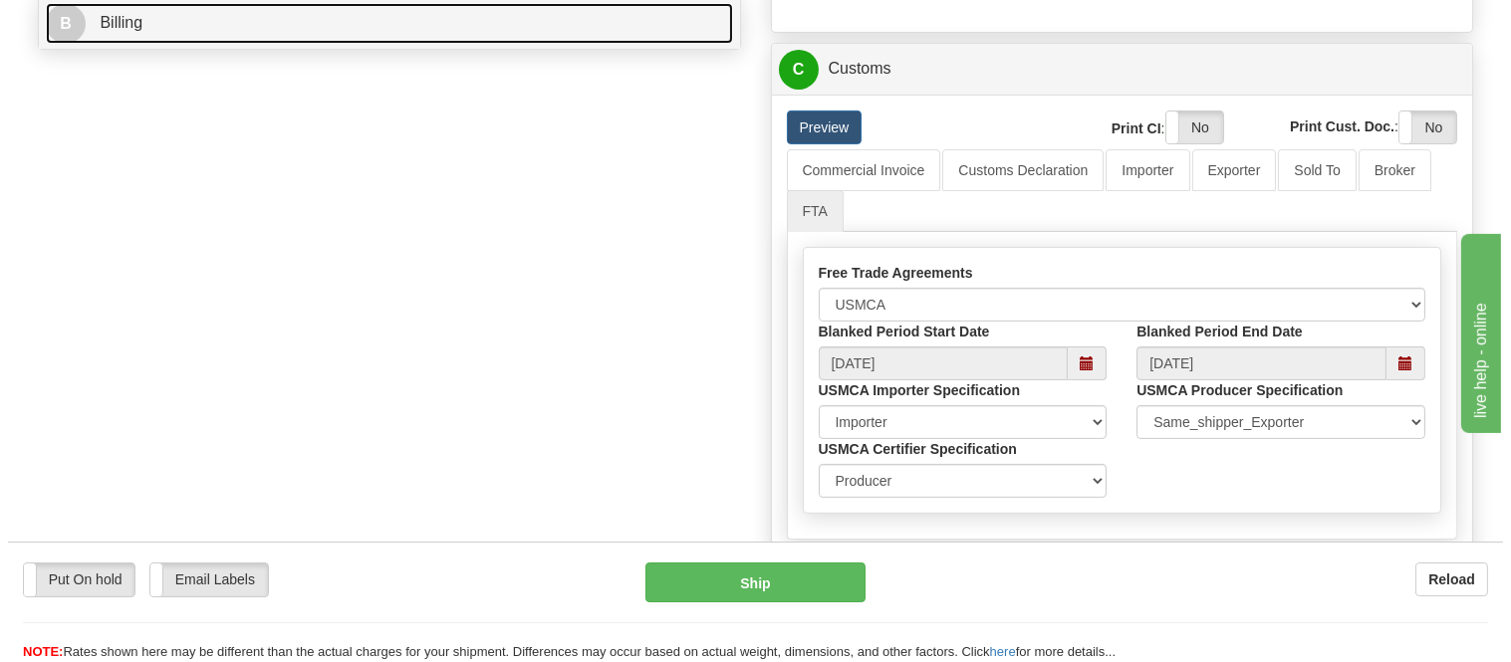
scroll to position [996, 0]
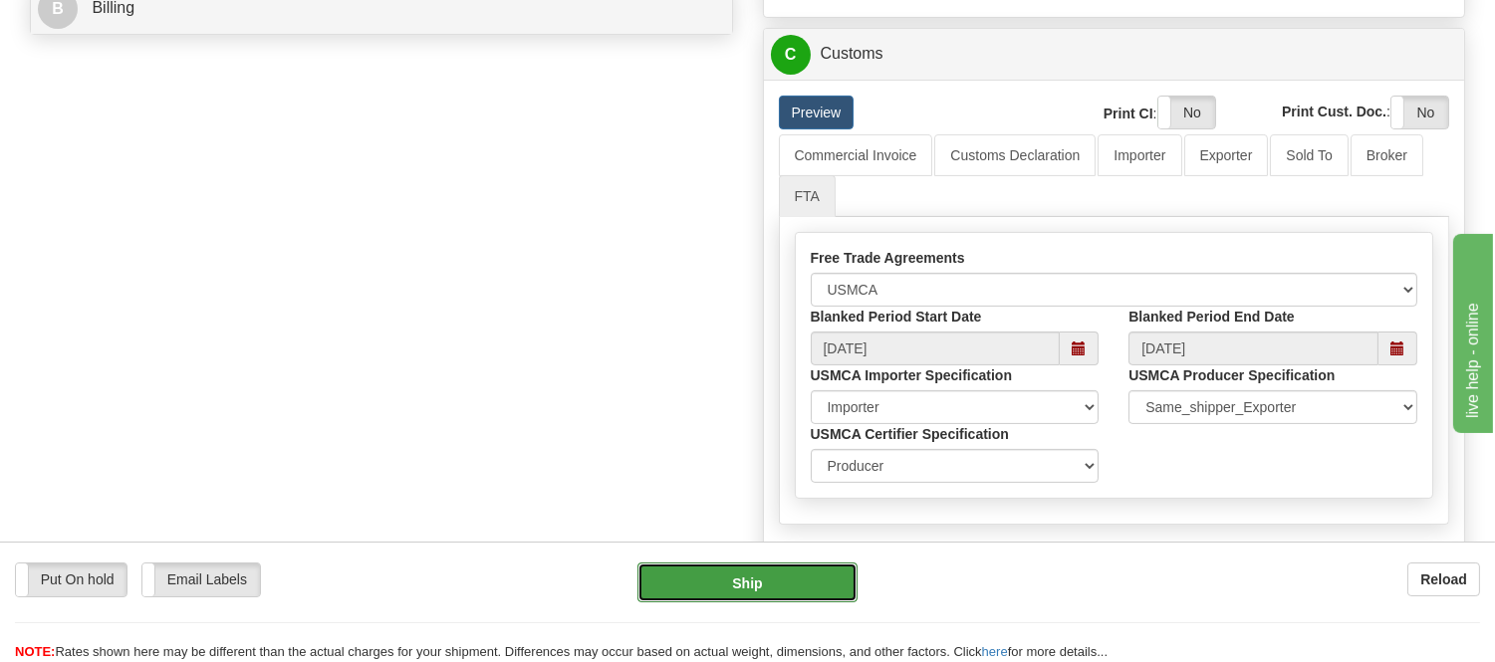
click at [809, 581] on button "Ship" at bounding box center [747, 583] width 219 height 40
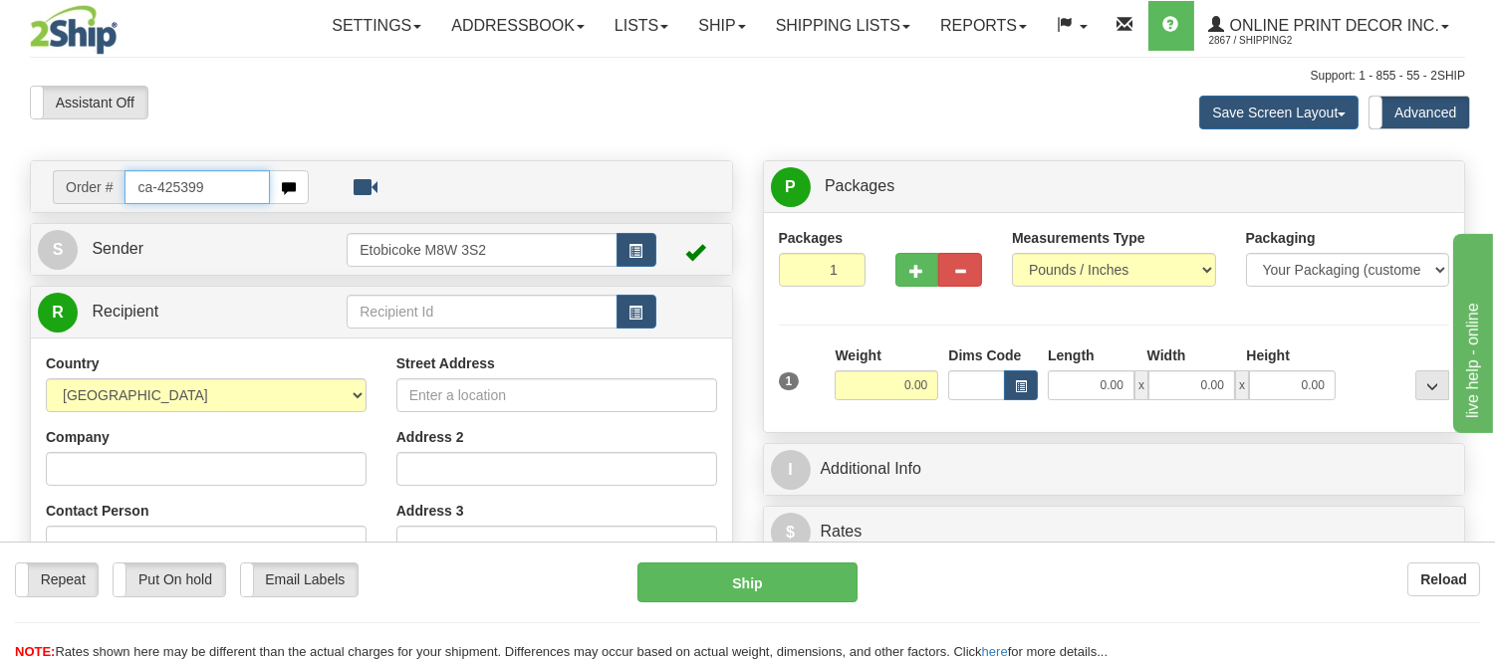
type input "ca-425399"
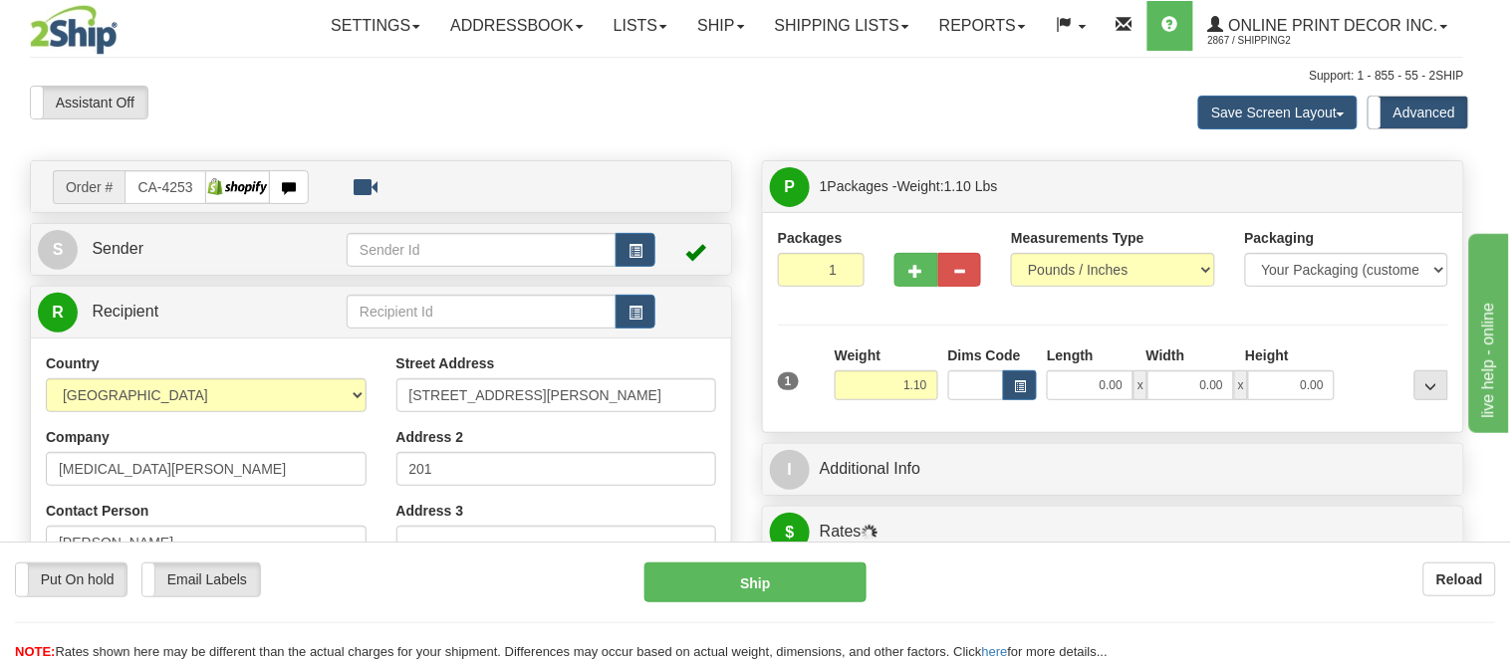
type input "SAINTE-[PERSON_NAME]"
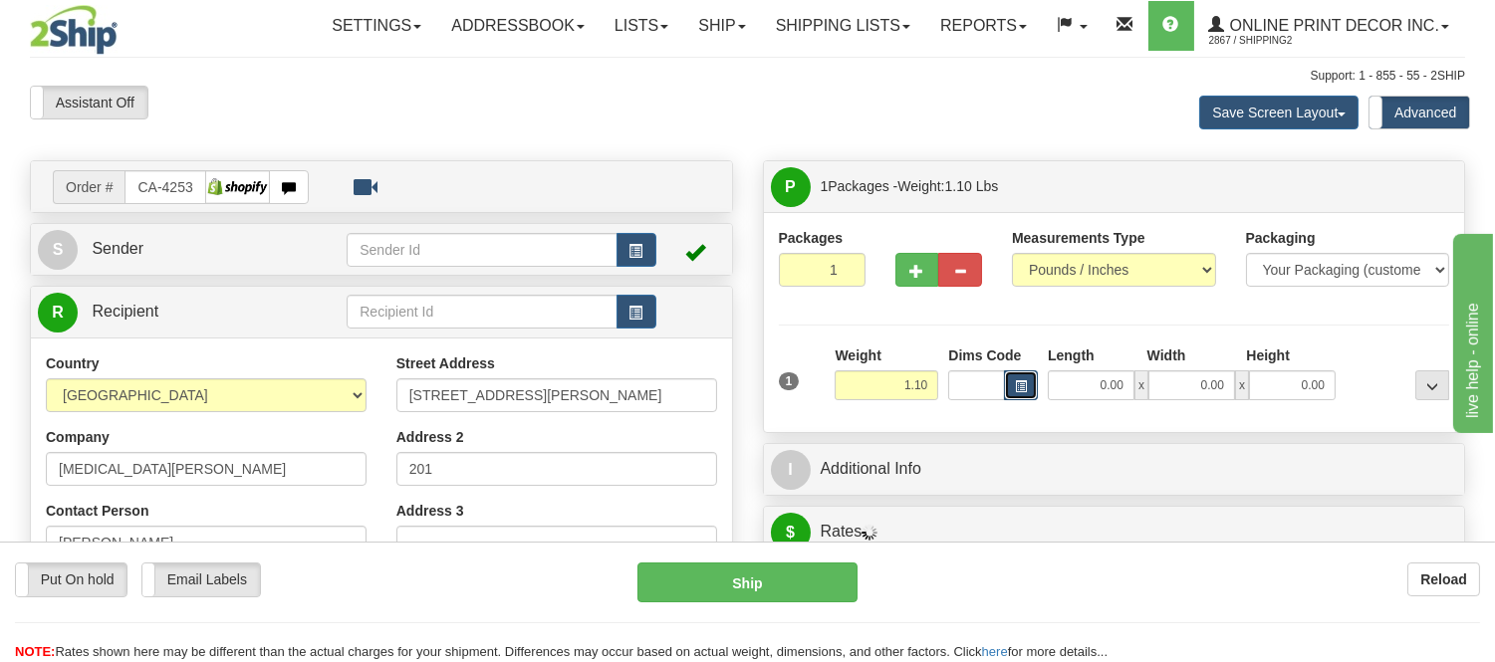
click at [1021, 384] on span "button" at bounding box center [1021, 387] width 12 height 11
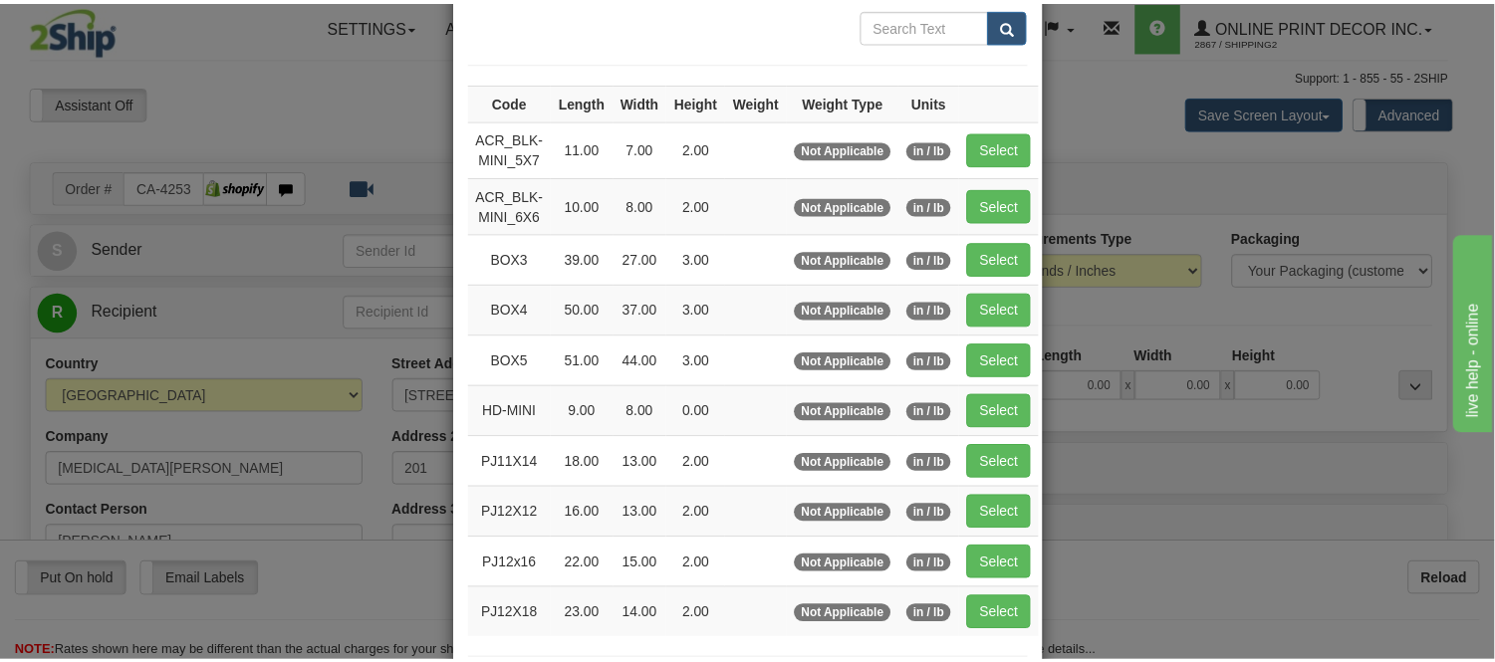
scroll to position [221, 0]
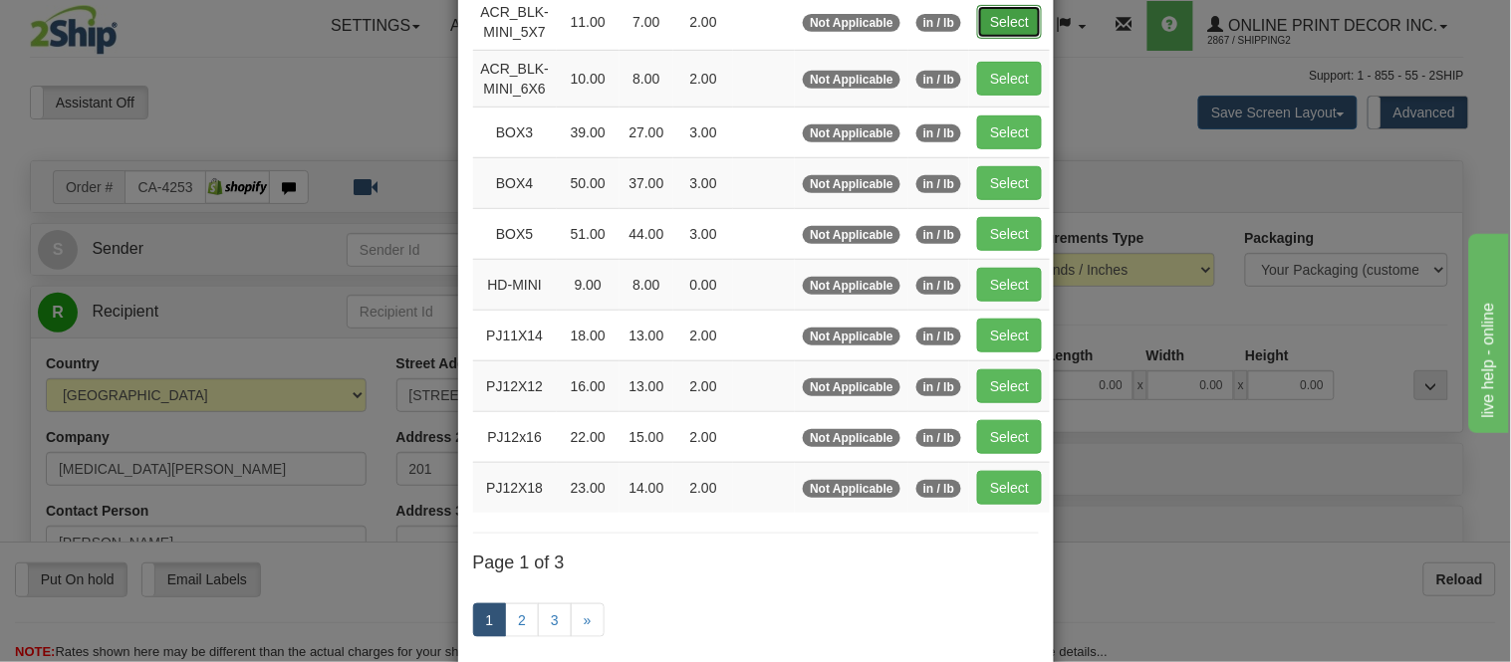
click at [1019, 11] on button "Select" at bounding box center [1009, 22] width 65 height 34
type input "ACR_BLK-MINI_5X7"
type input "11.00"
type input "7.00"
type input "2.00"
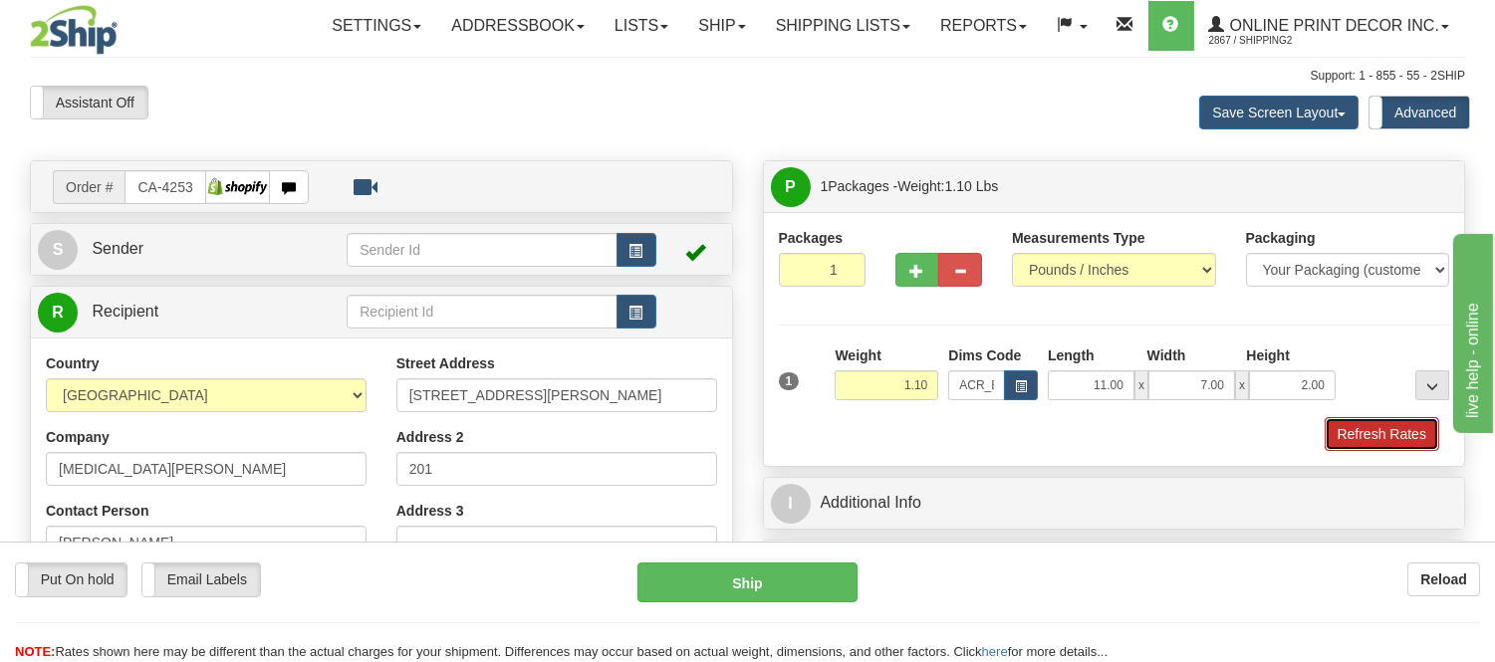
click at [1406, 442] on button "Refresh Rates" at bounding box center [1382, 434] width 115 height 34
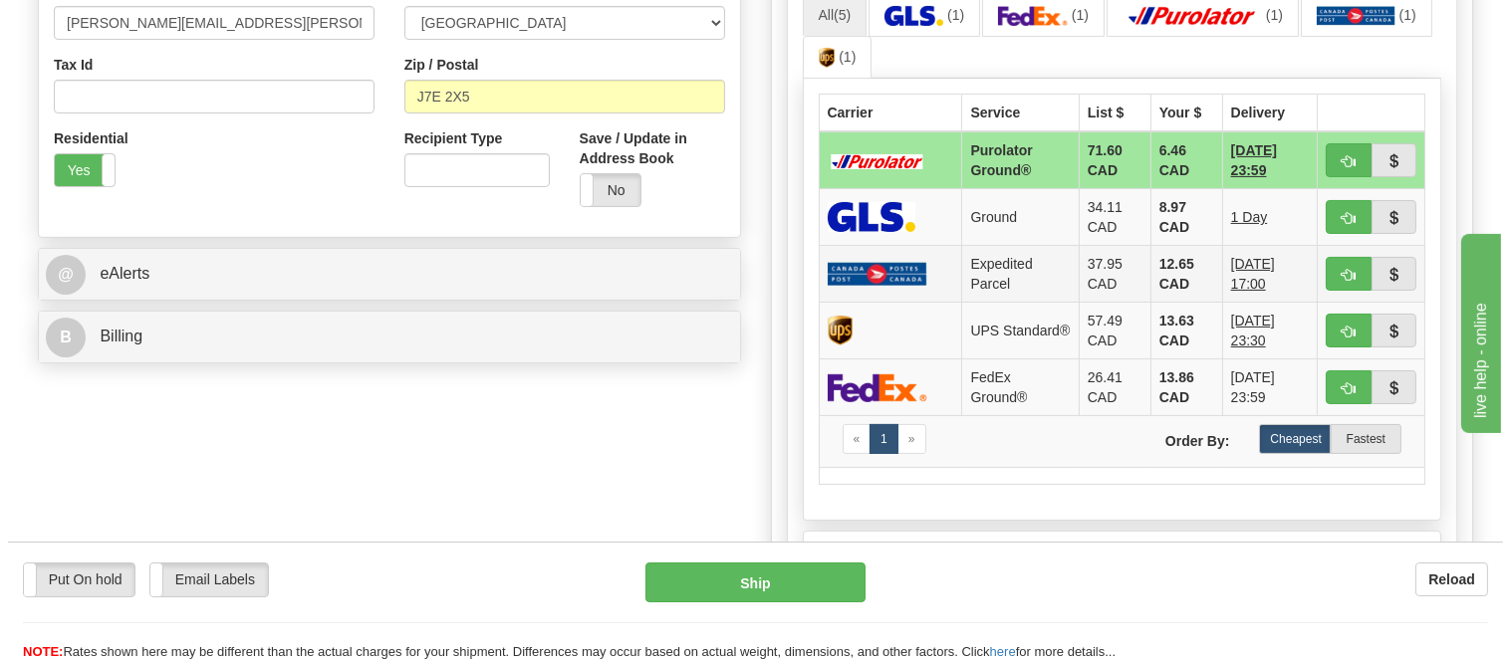
scroll to position [774, 0]
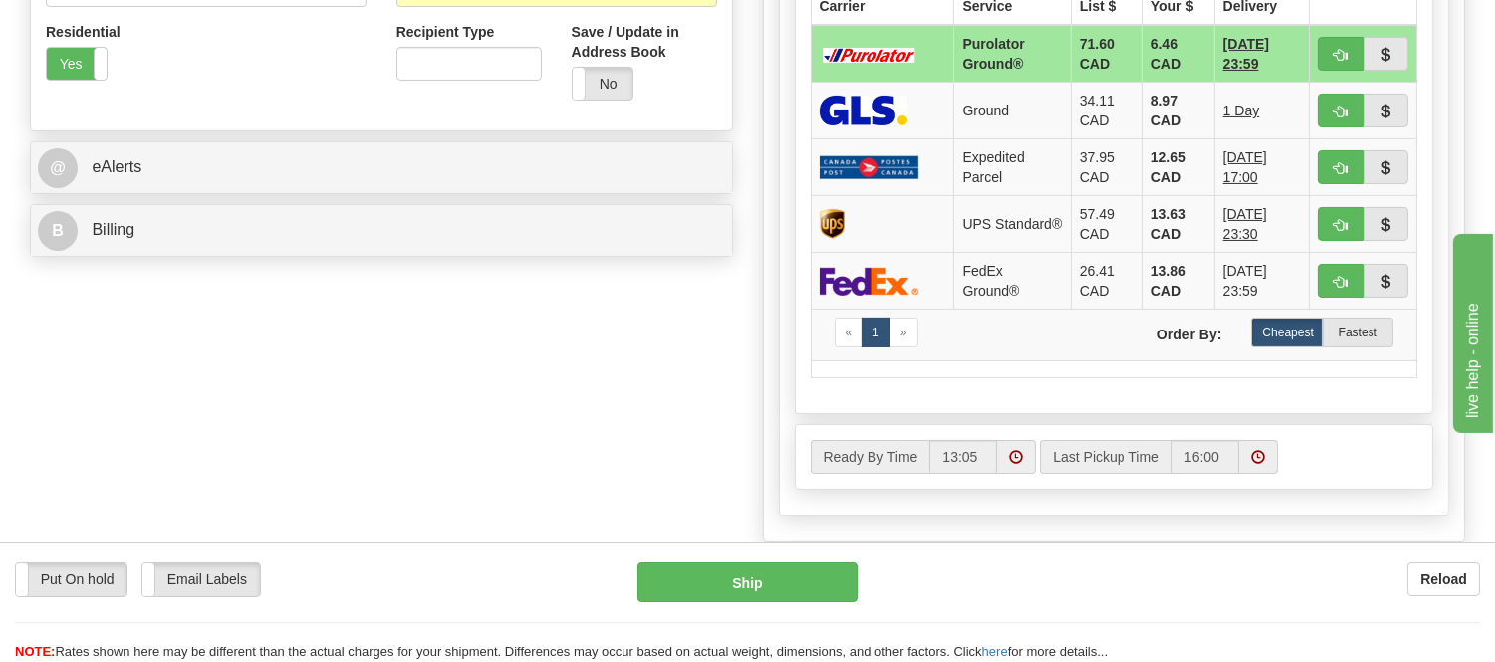
click at [1349, 35] on td at bounding box center [1364, 54] width 108 height 58
click at [1323, 38] on button "button" at bounding box center [1341, 54] width 46 height 34
type input "260"
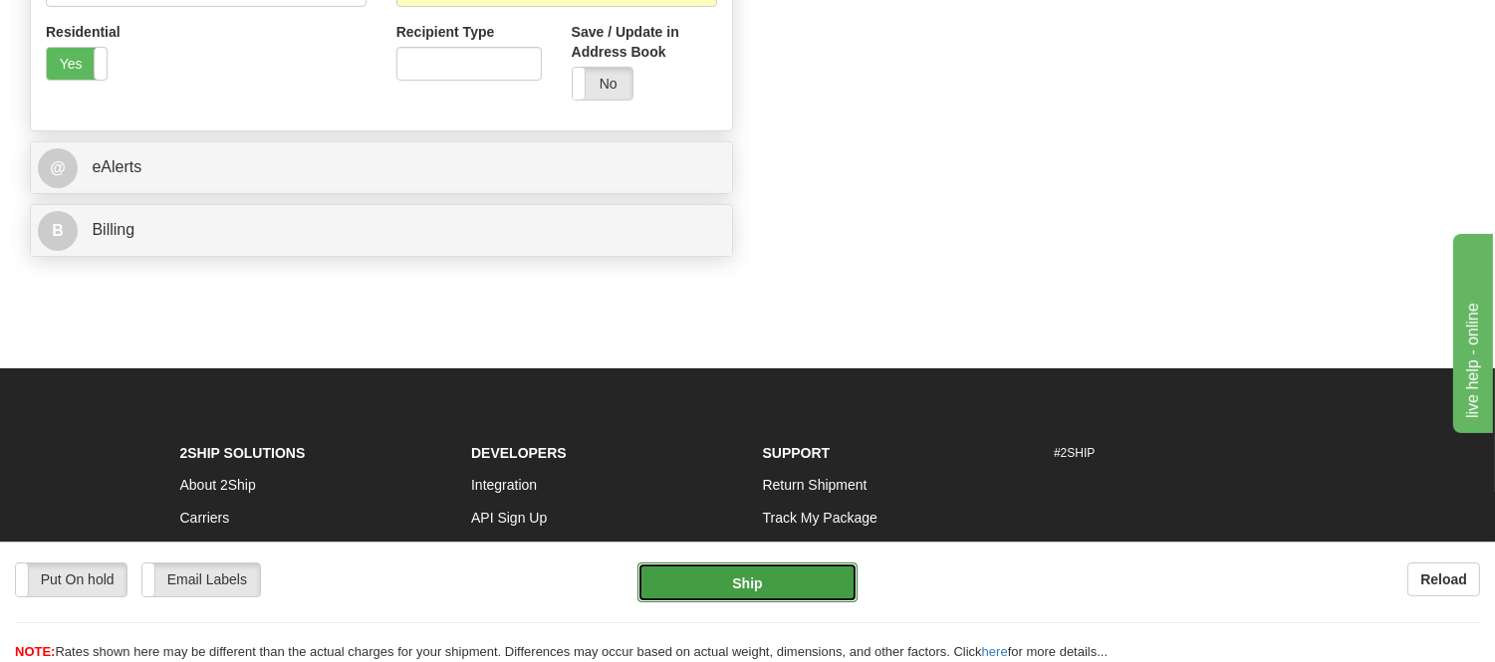
click at [692, 571] on button "Ship" at bounding box center [747, 583] width 219 height 40
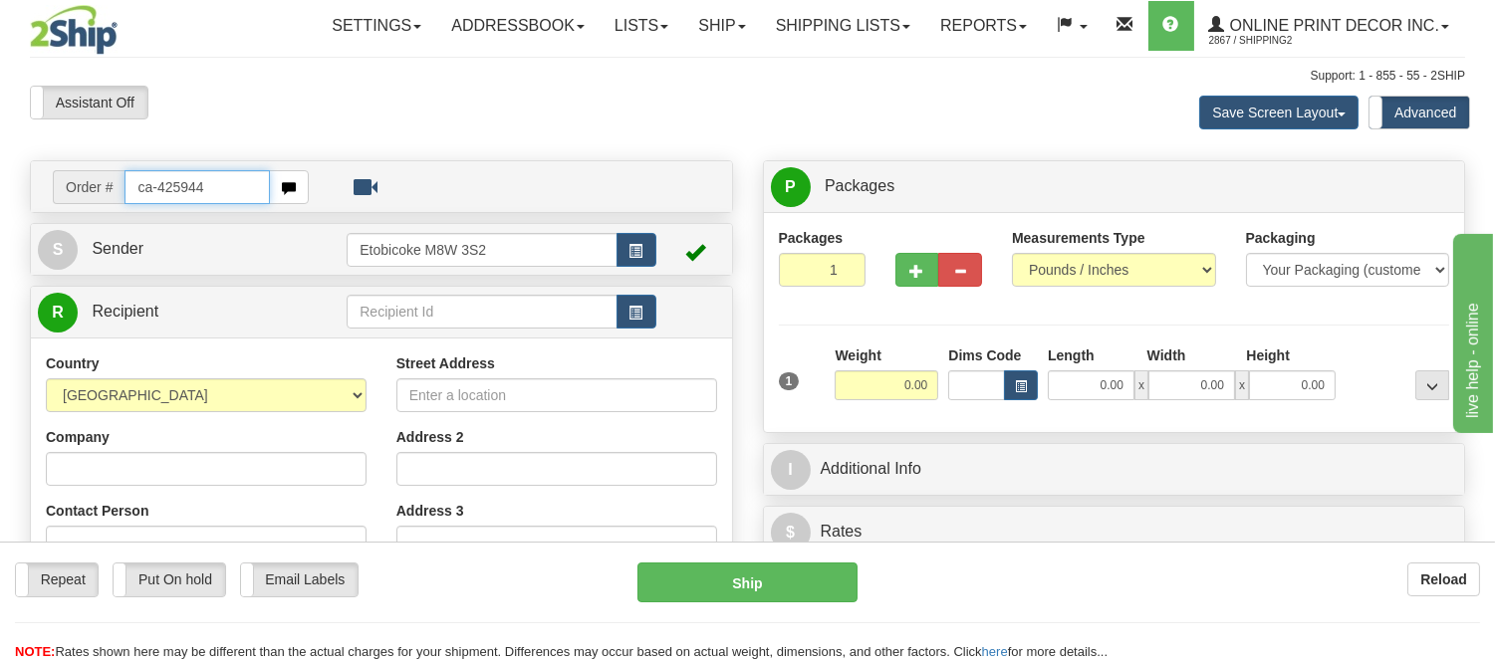
type input "ca-425944"
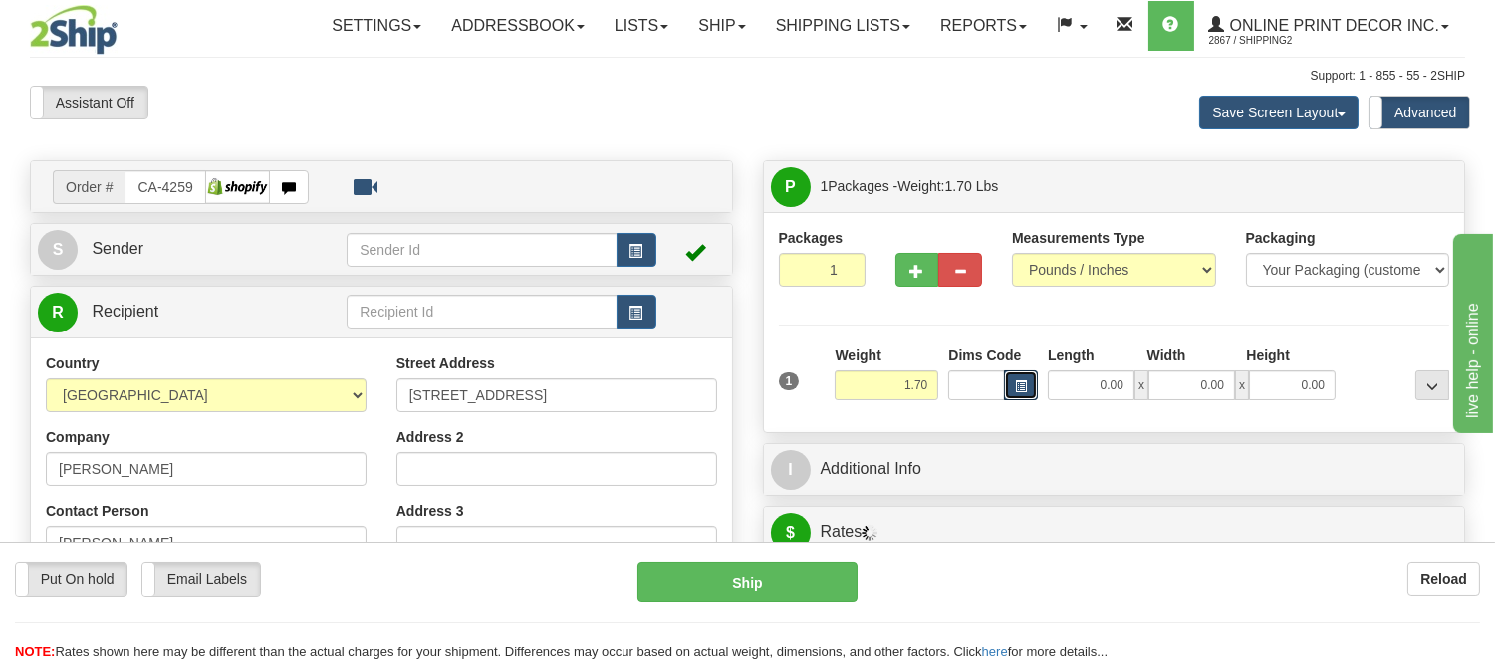
click at [1013, 389] on button "button" at bounding box center [1021, 386] width 34 height 30
type input "BRAMPTON"
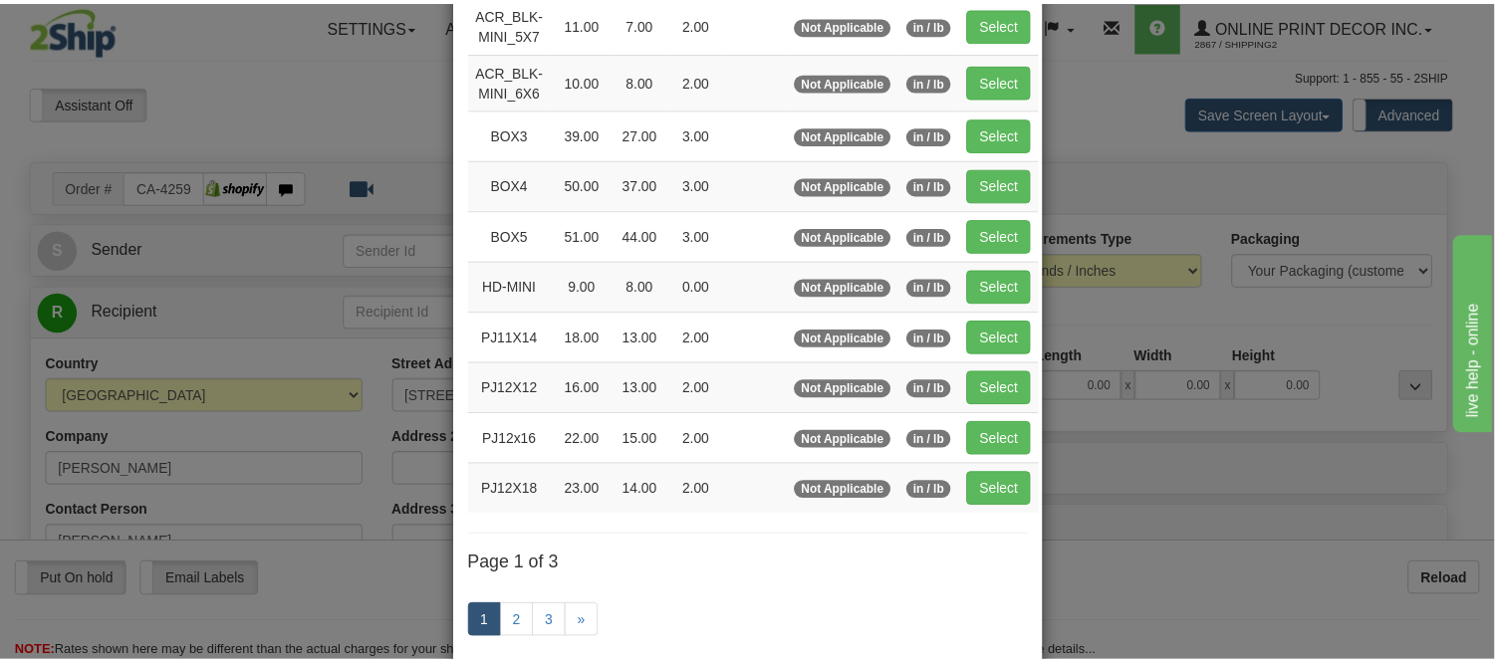
scroll to position [221, 0]
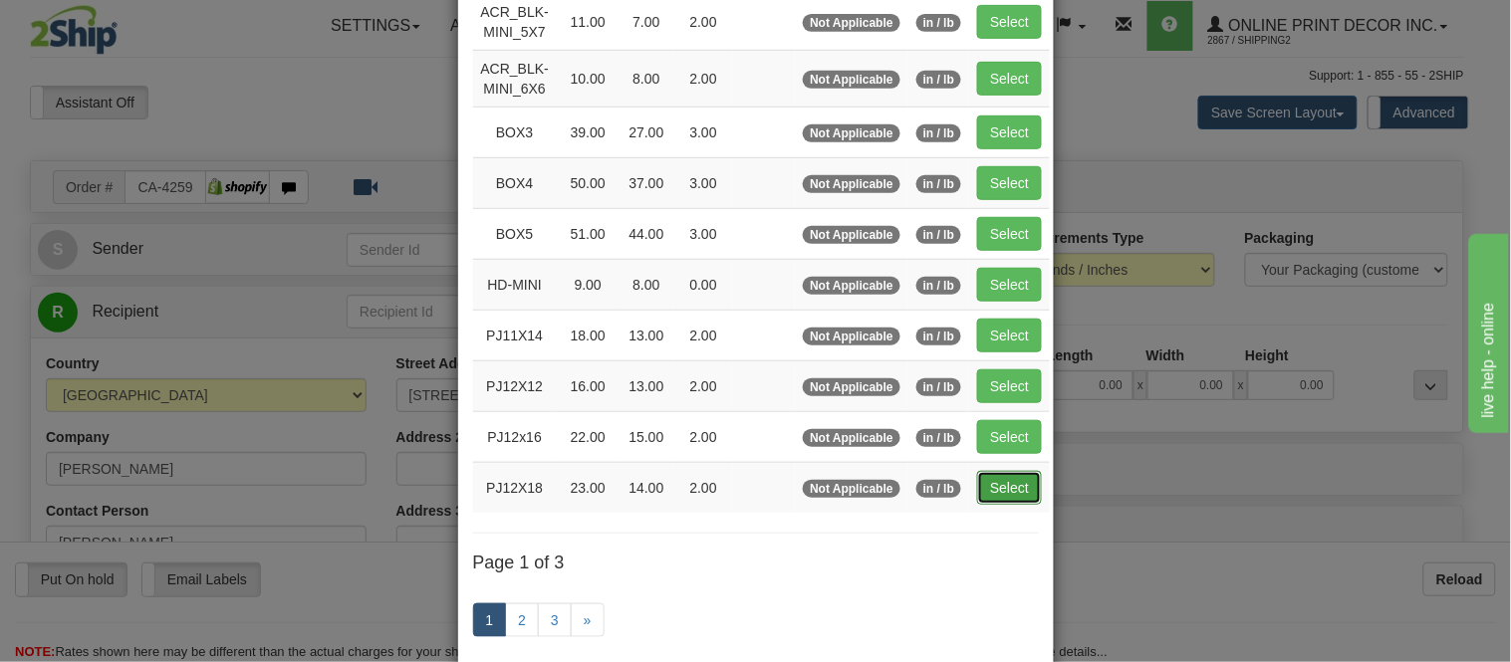
click at [990, 484] on button "Select" at bounding box center [1009, 488] width 65 height 34
type input "PJ12X18"
type input "23.00"
type input "14.00"
type input "2.00"
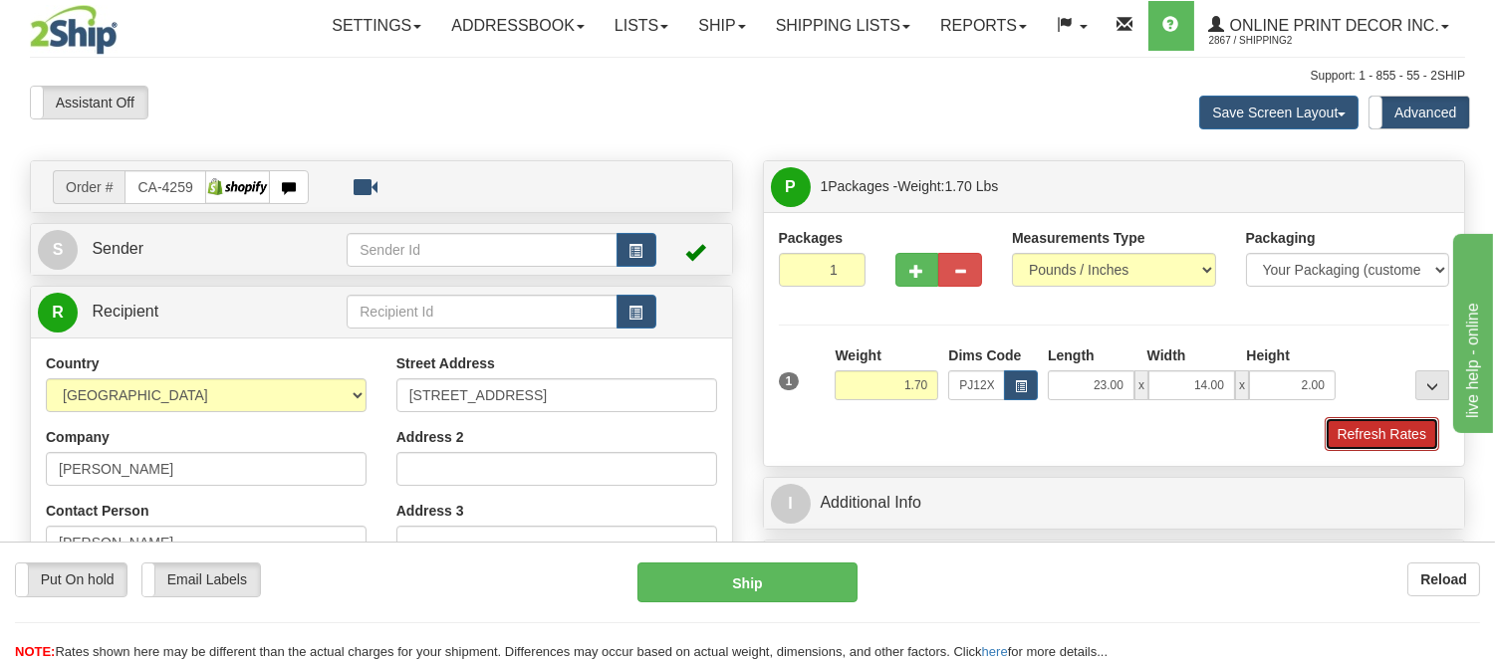
click at [1339, 426] on button "Refresh Rates" at bounding box center [1382, 434] width 115 height 34
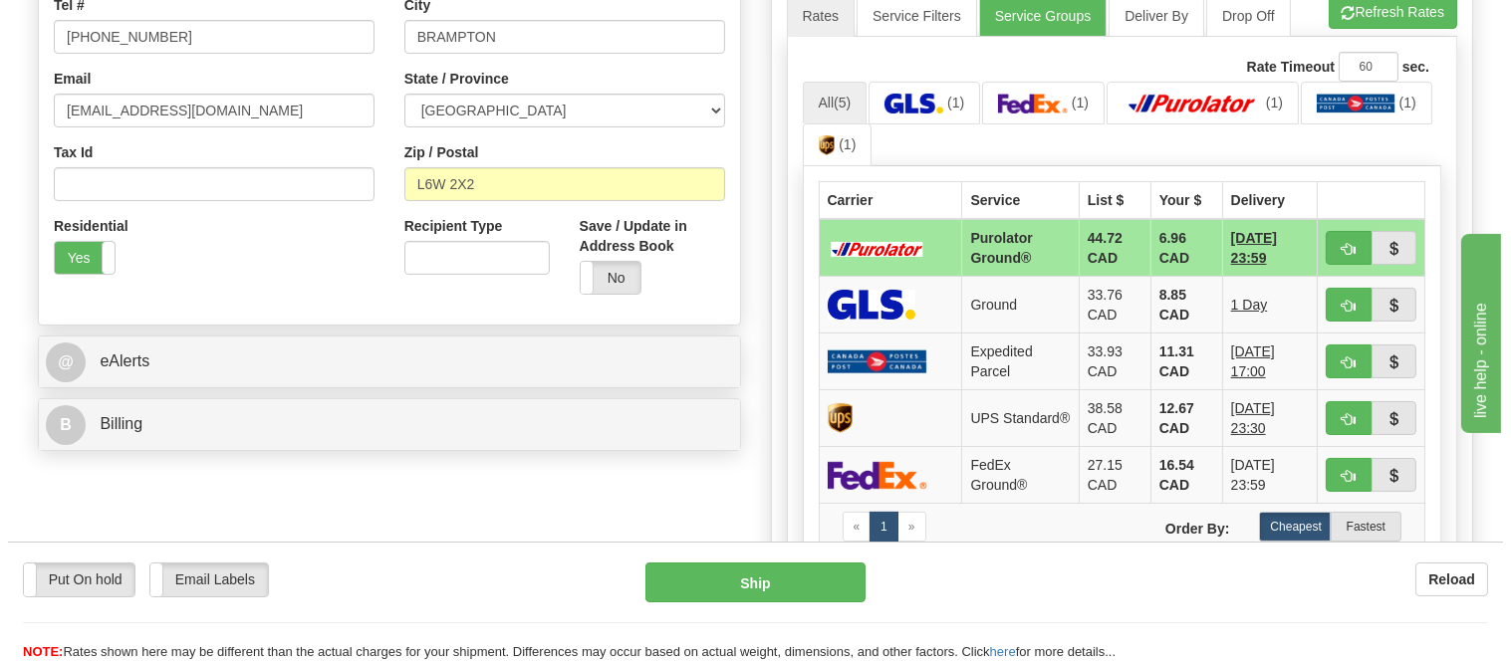
scroll to position [619, 0]
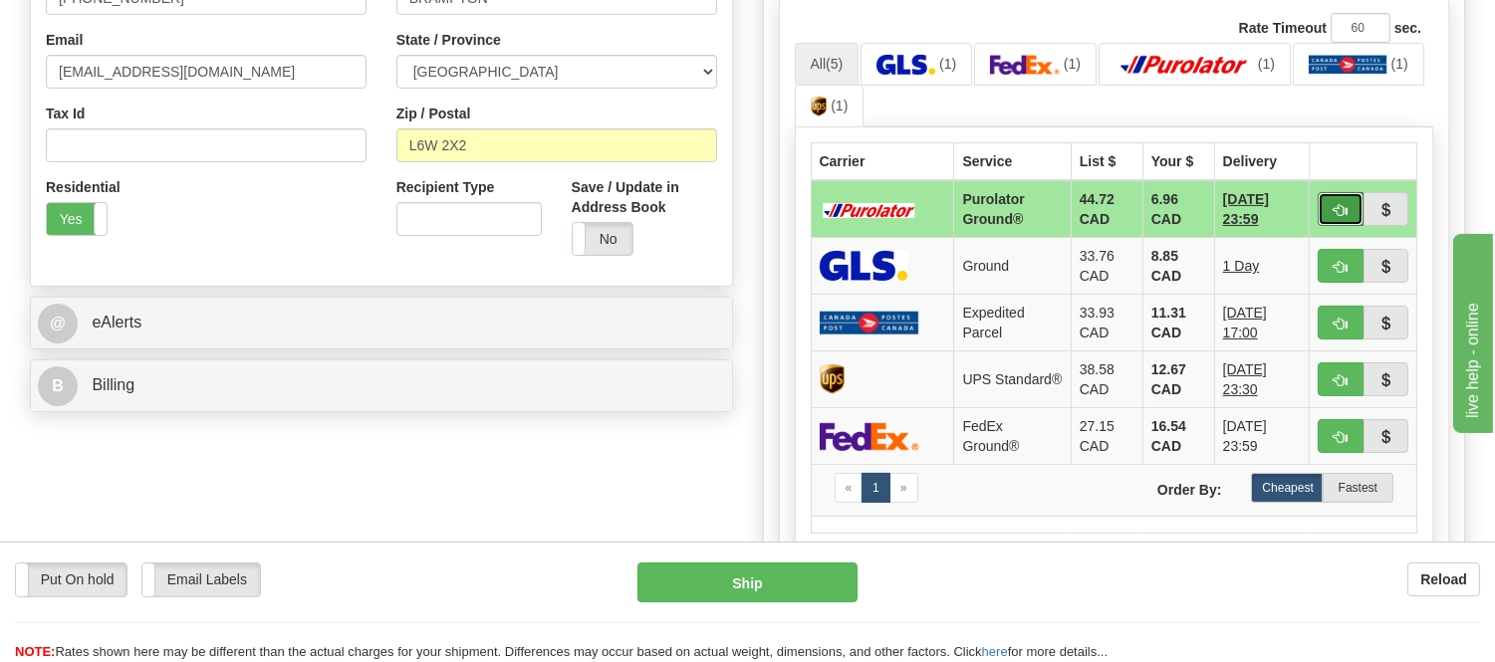
click at [1328, 202] on button "button" at bounding box center [1341, 209] width 46 height 34
type input "260"
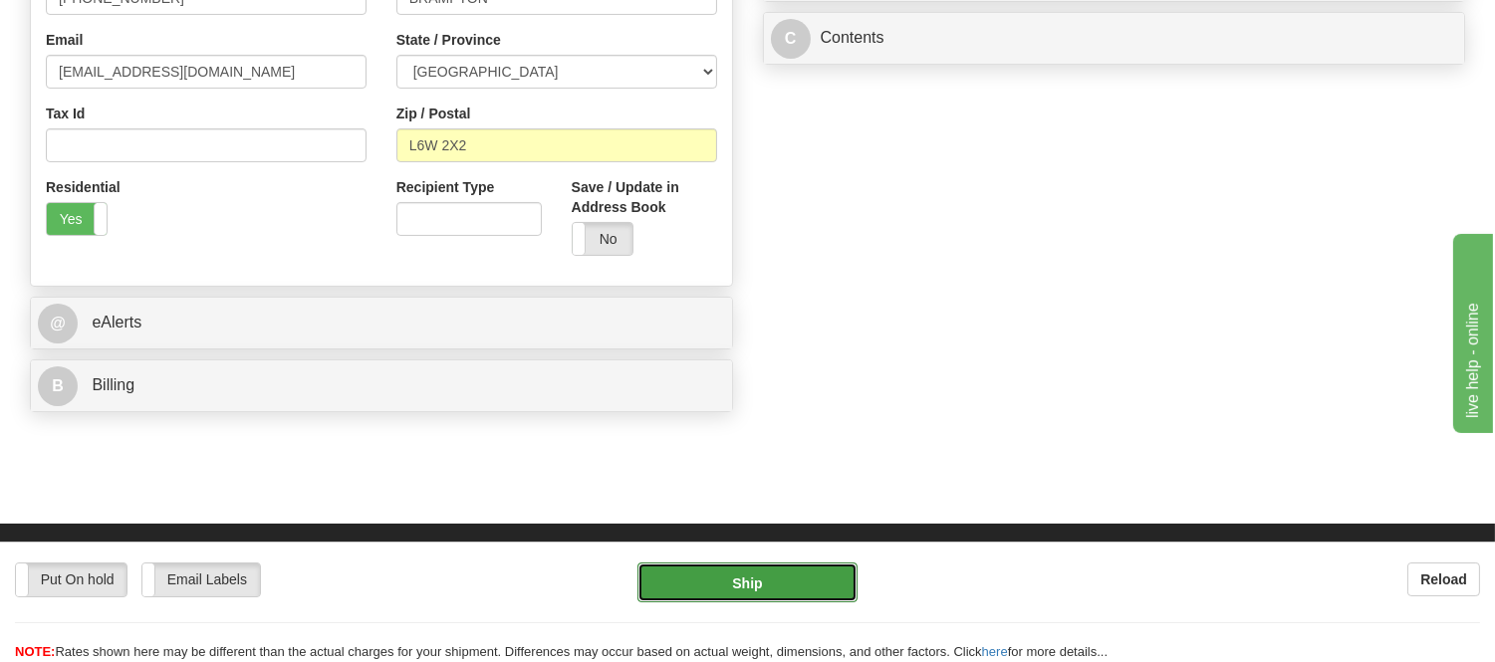
click at [752, 576] on button "Ship" at bounding box center [747, 583] width 219 height 40
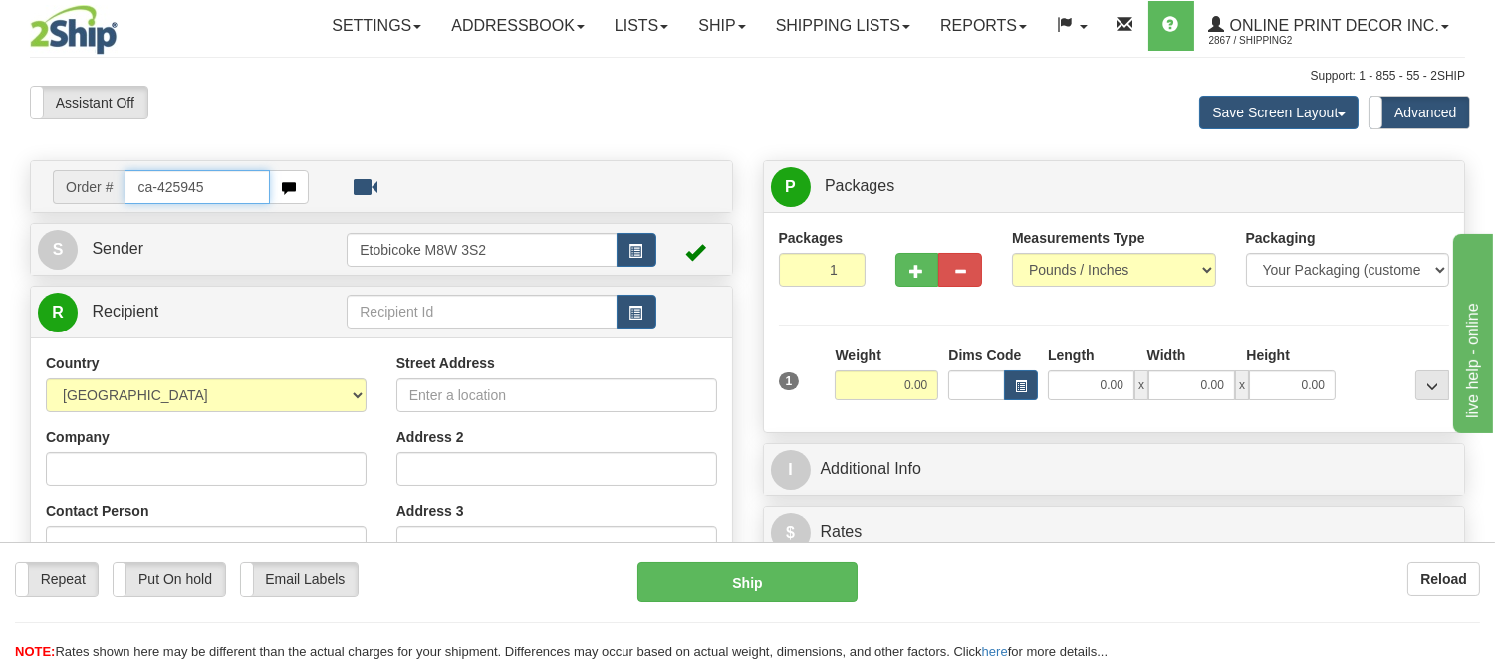
type input "ca-425945"
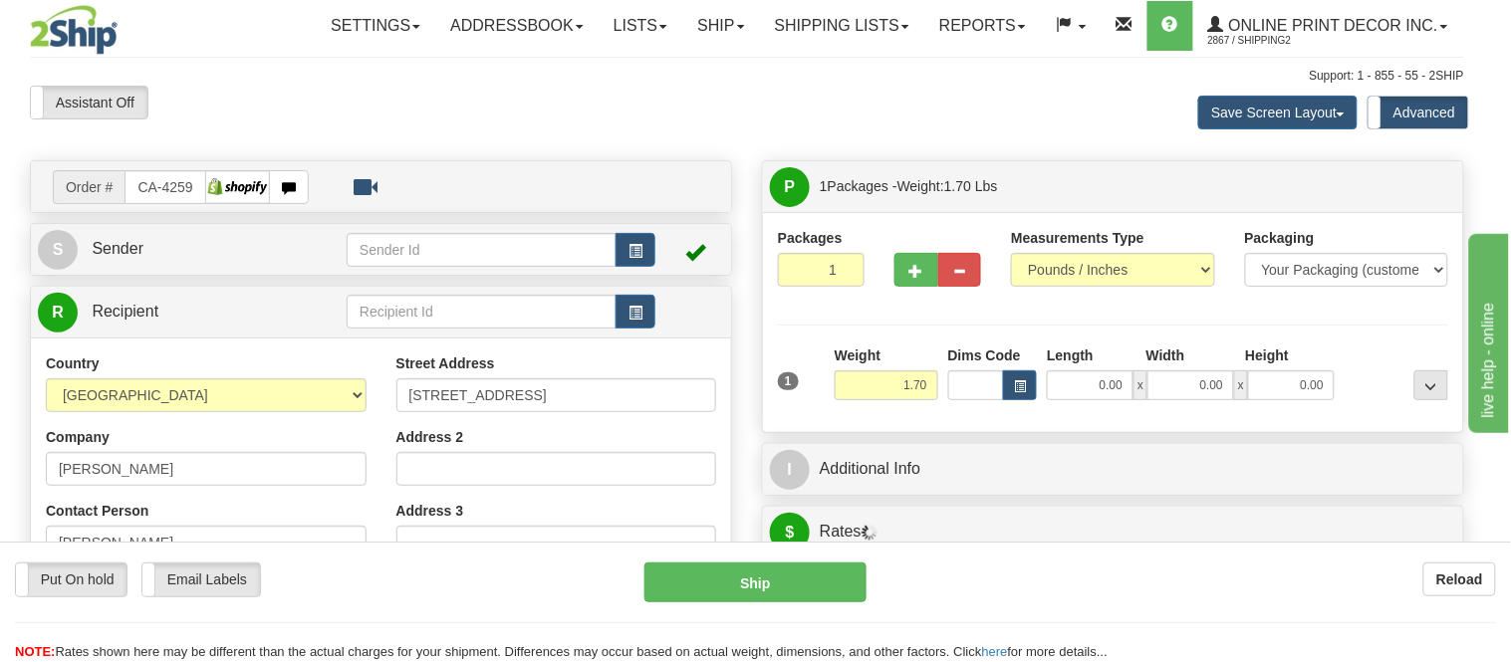
type input "[PERSON_NAME]"
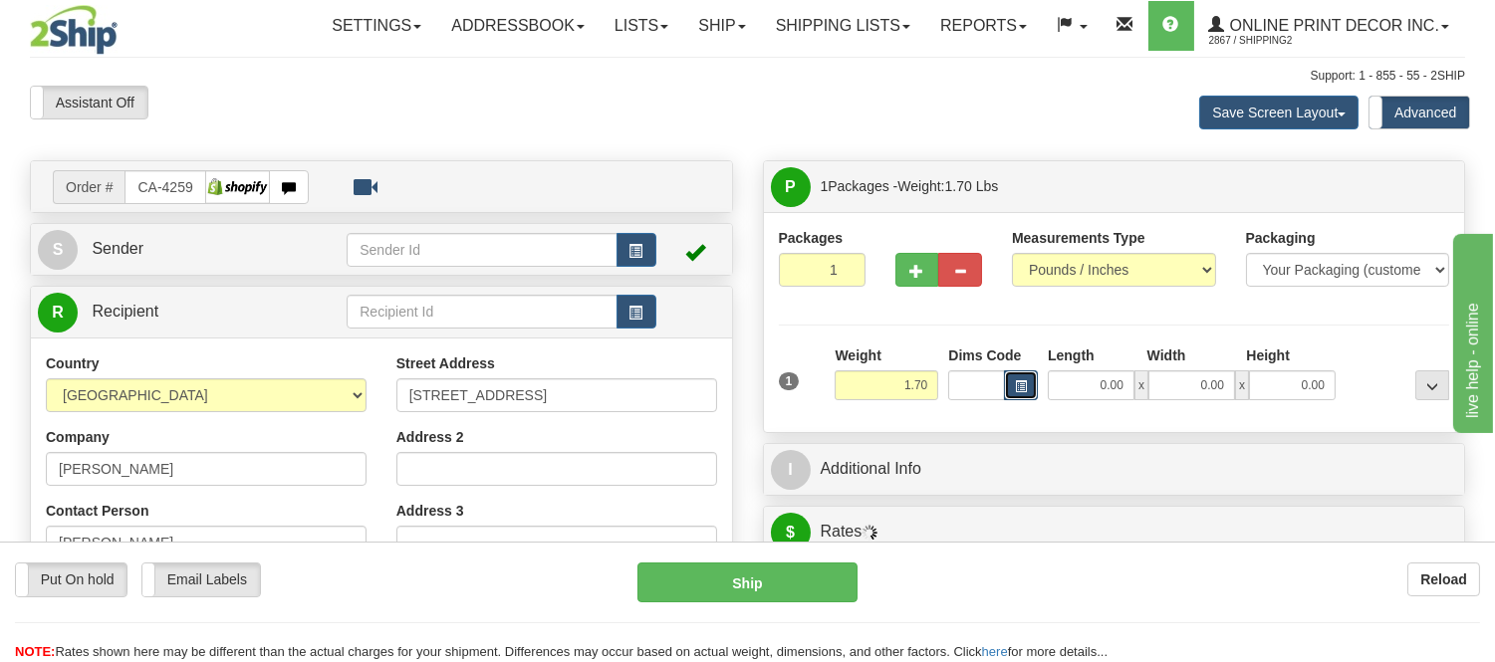
click at [1030, 384] on button "button" at bounding box center [1021, 386] width 34 height 30
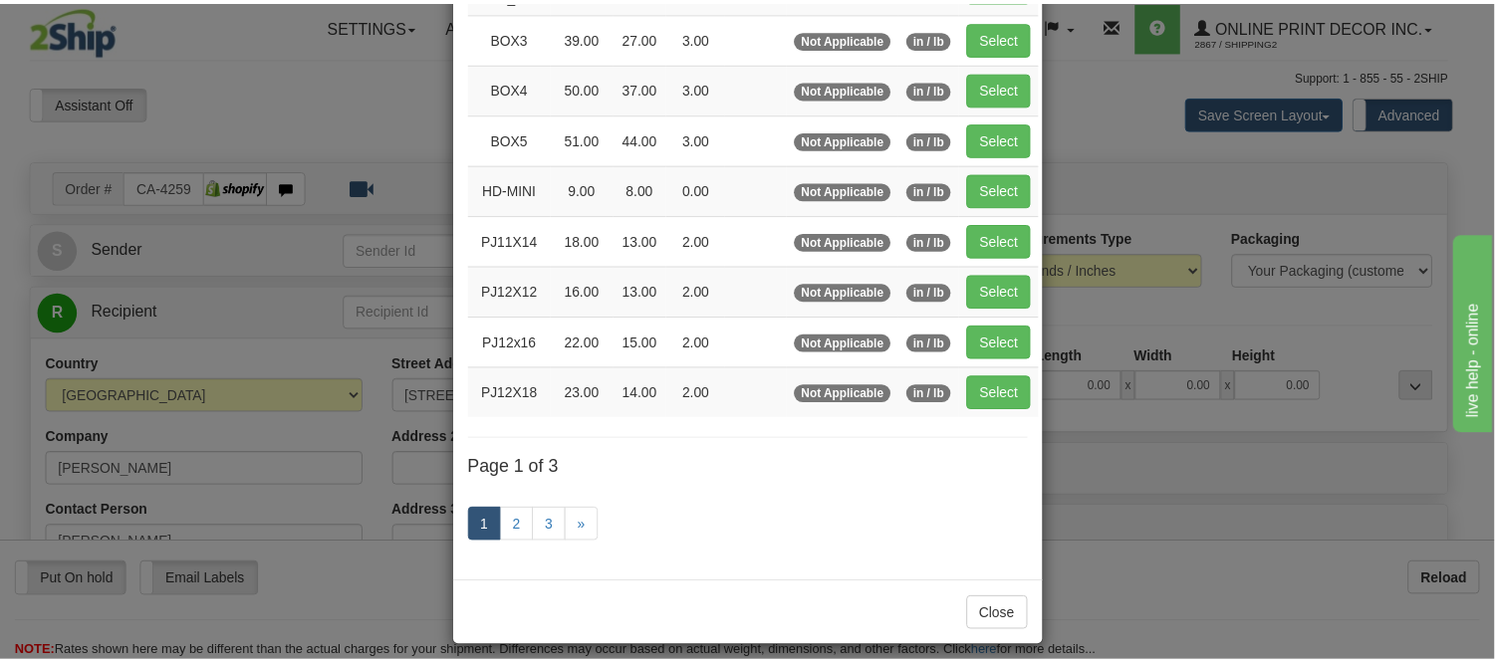
scroll to position [332, 0]
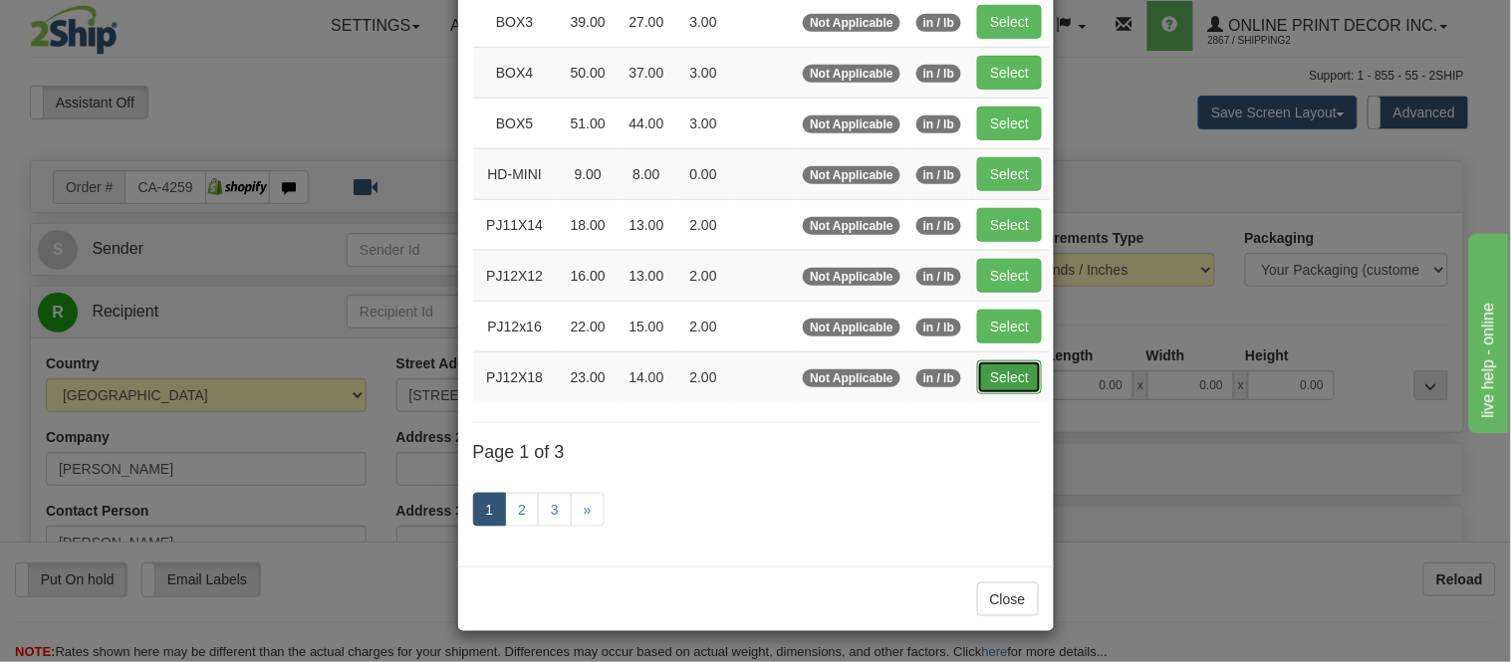
click at [987, 384] on button "Select" at bounding box center [1009, 378] width 65 height 34
type input "PJ12X18"
type input "23.00"
type input "14.00"
type input "2.00"
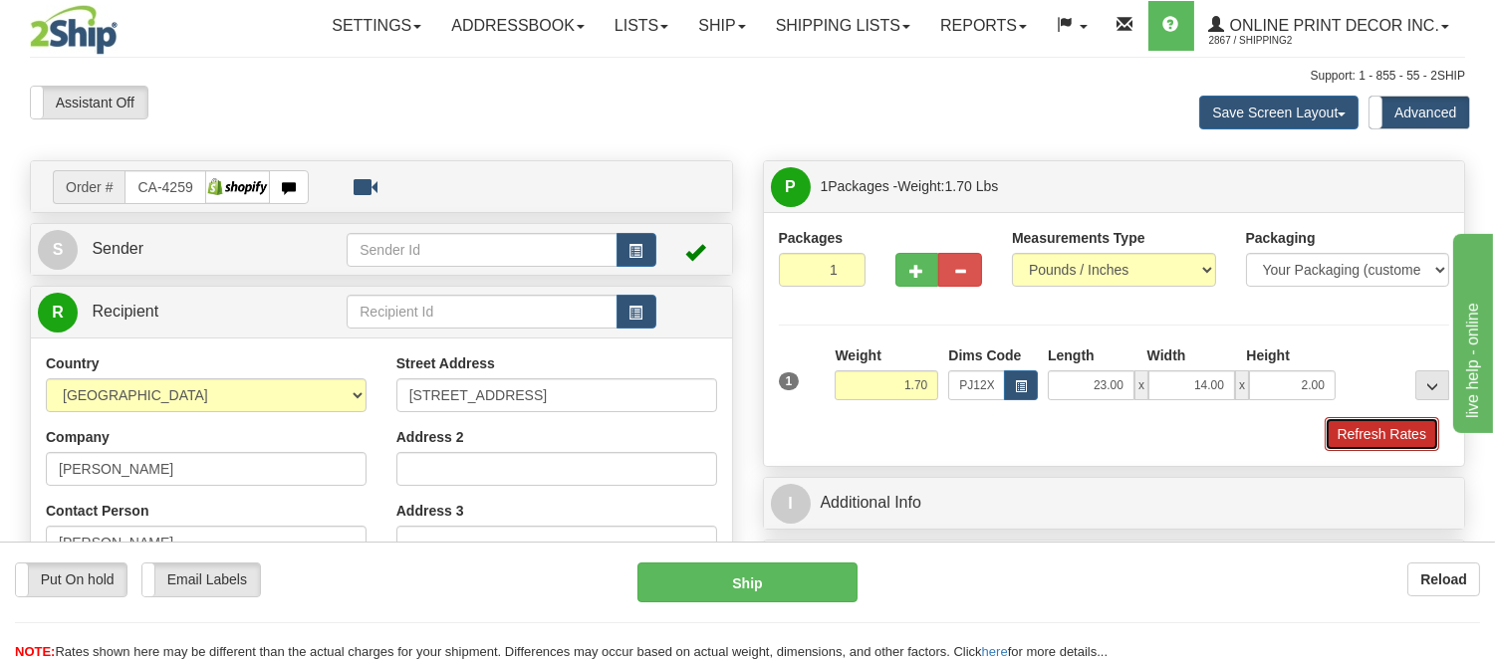
click at [1373, 431] on button "Refresh Rates" at bounding box center [1382, 434] width 115 height 34
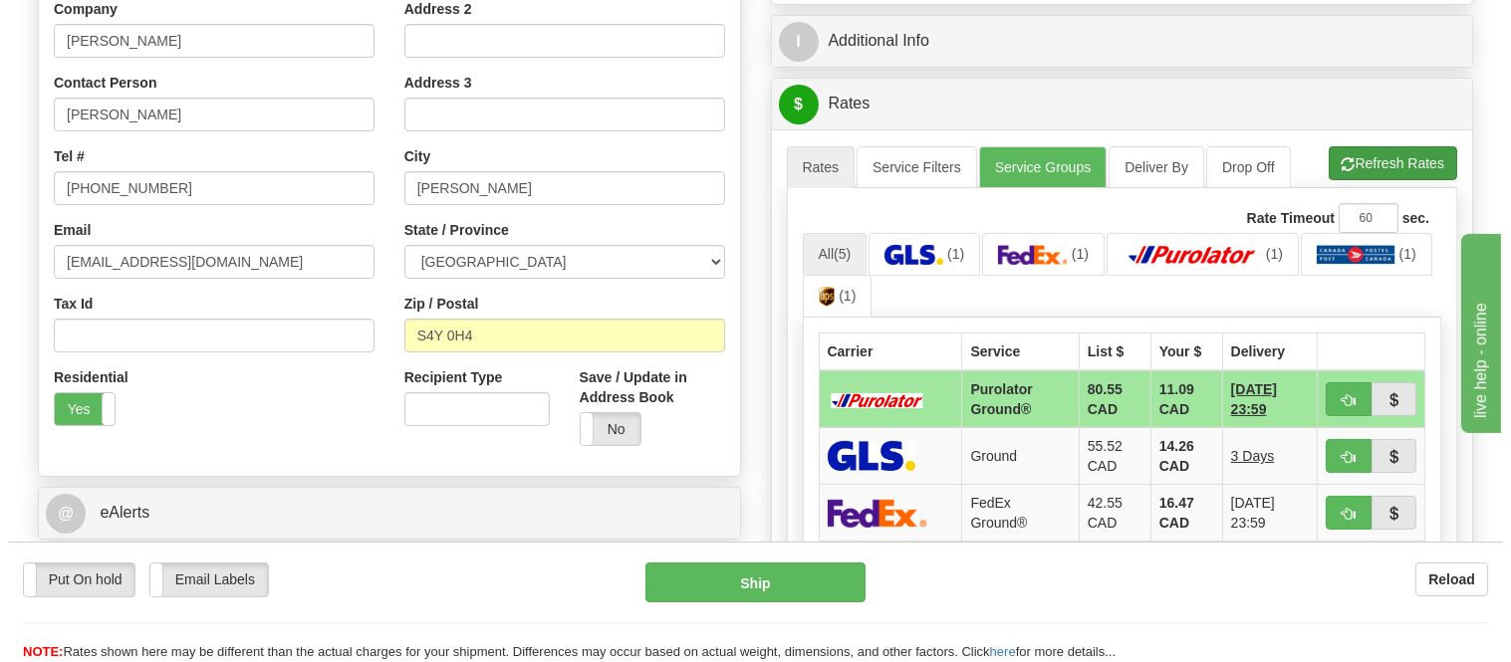
scroll to position [464, 0]
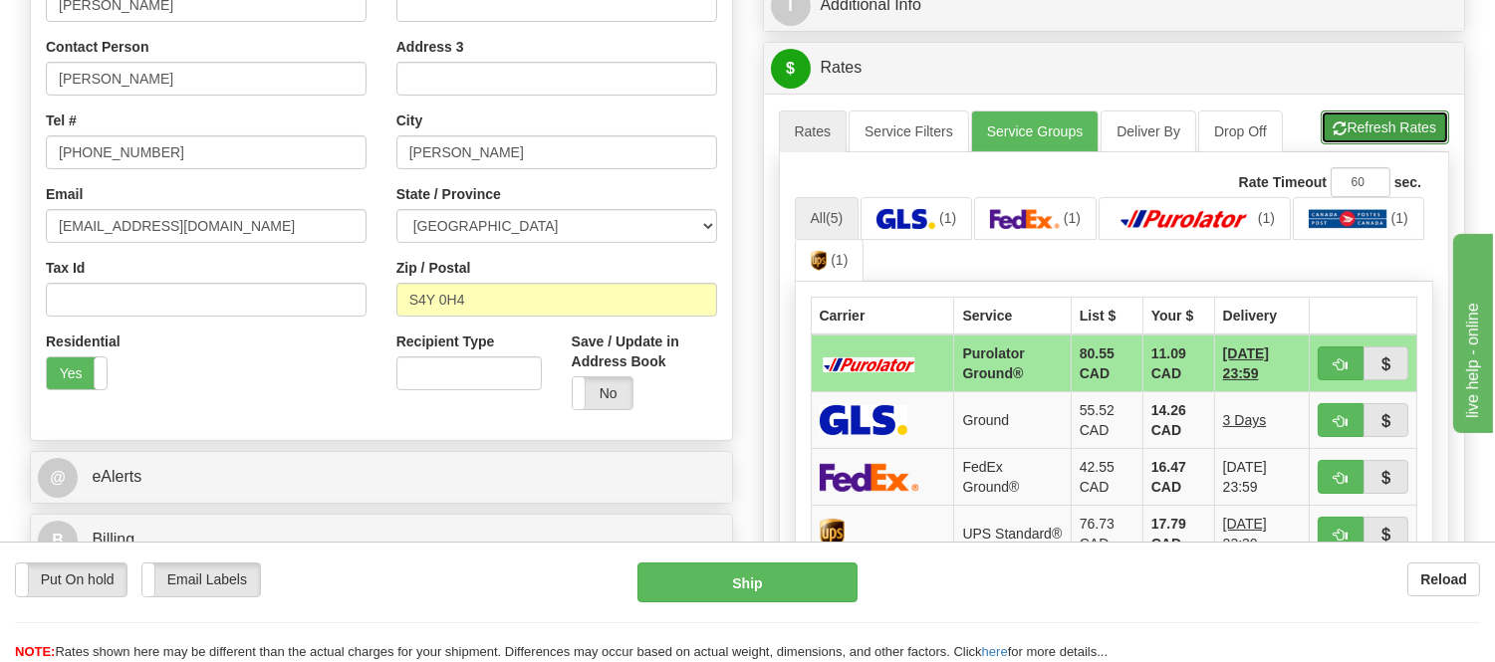
click at [1362, 126] on button "Refresh Rates" at bounding box center [1385, 128] width 129 height 34
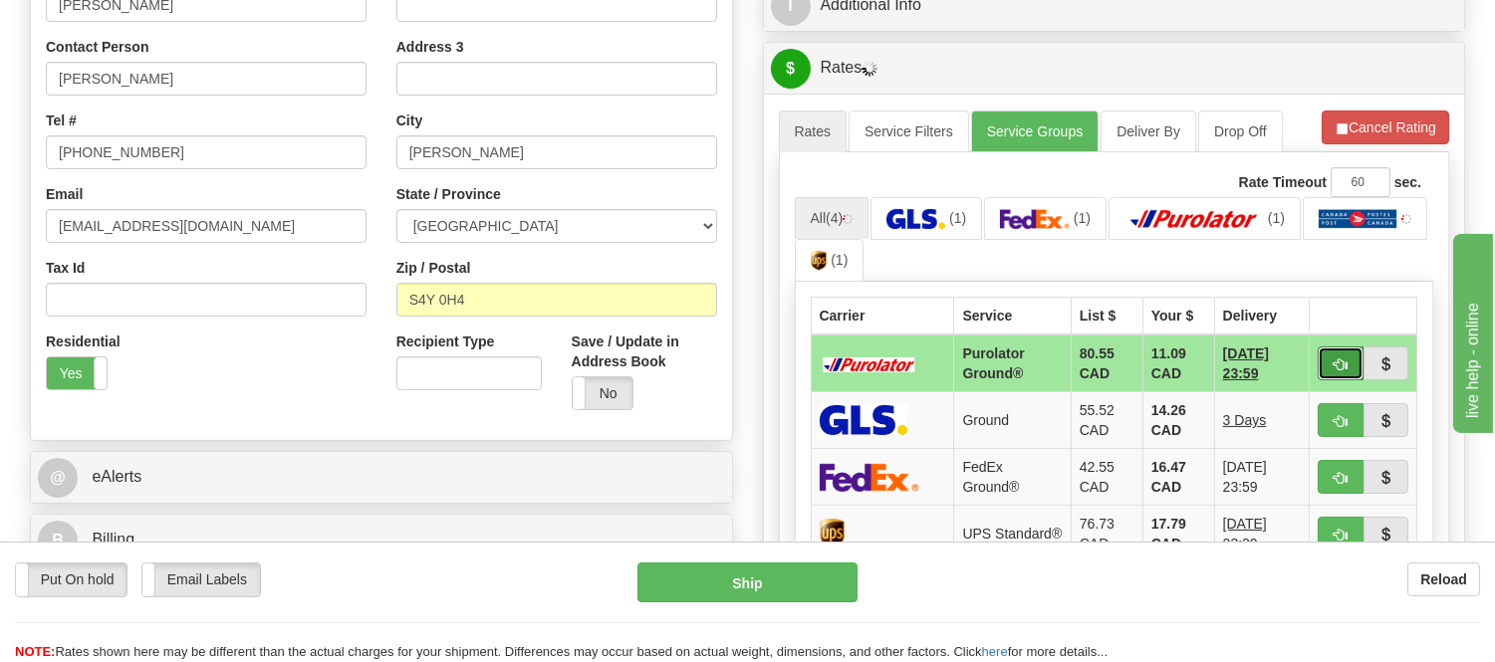
click at [1348, 356] on button "button" at bounding box center [1341, 364] width 46 height 34
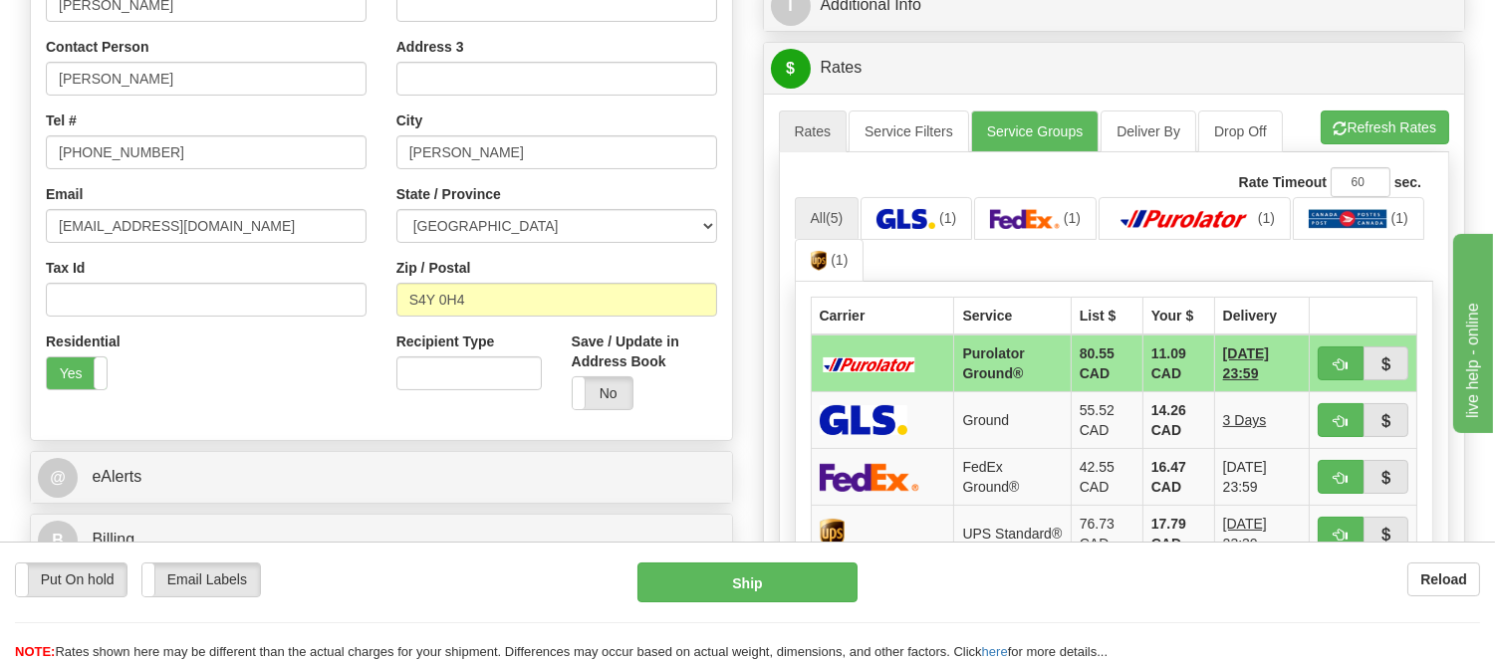
click at [1323, 359] on button "button" at bounding box center [1341, 364] width 46 height 34
type input "260"
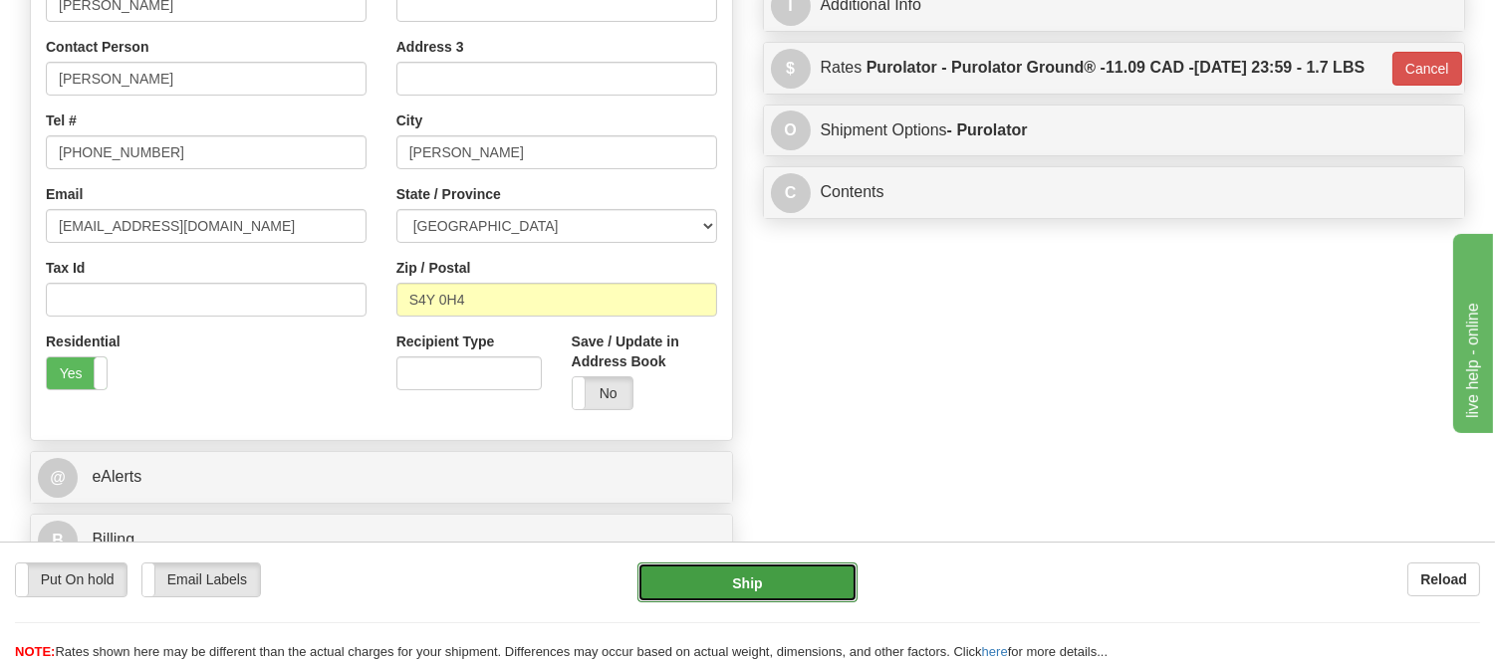
click at [749, 583] on button "Ship" at bounding box center [747, 583] width 219 height 40
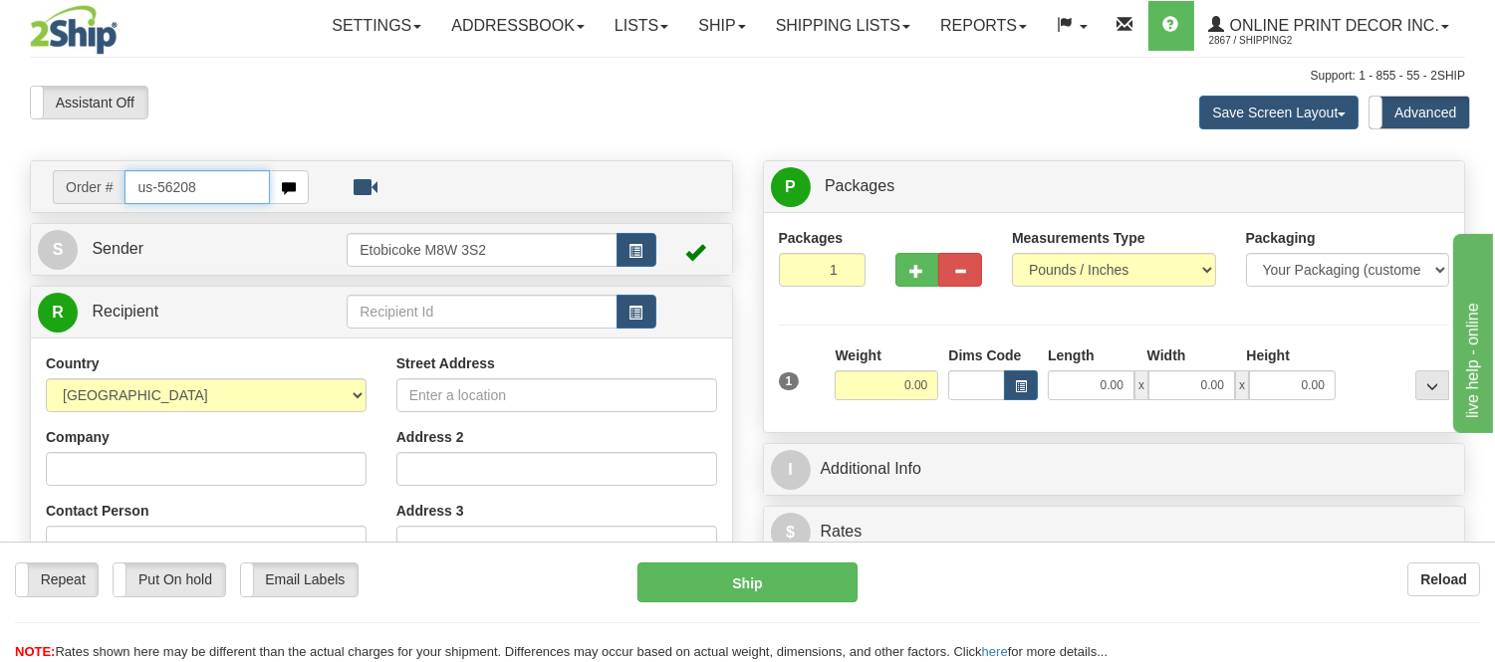
type input "us-56208"
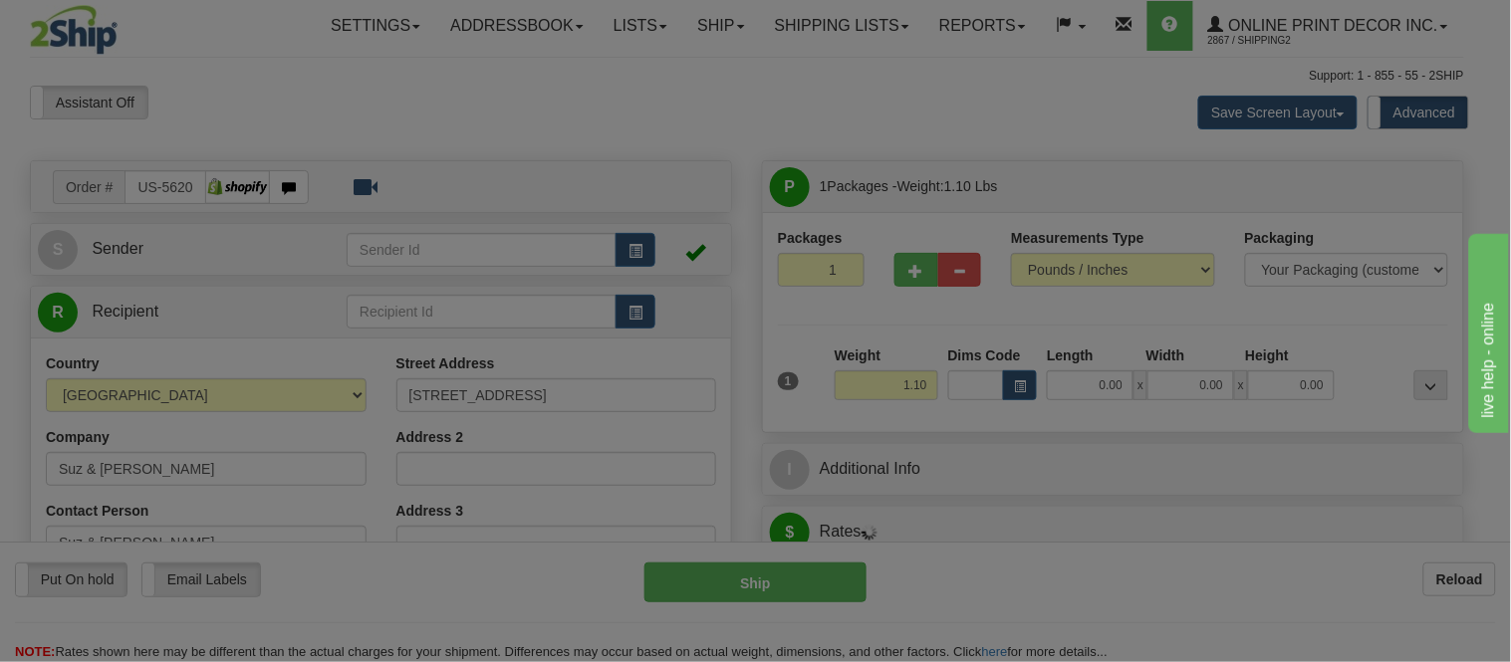
type input "[GEOGRAPHIC_DATA]"
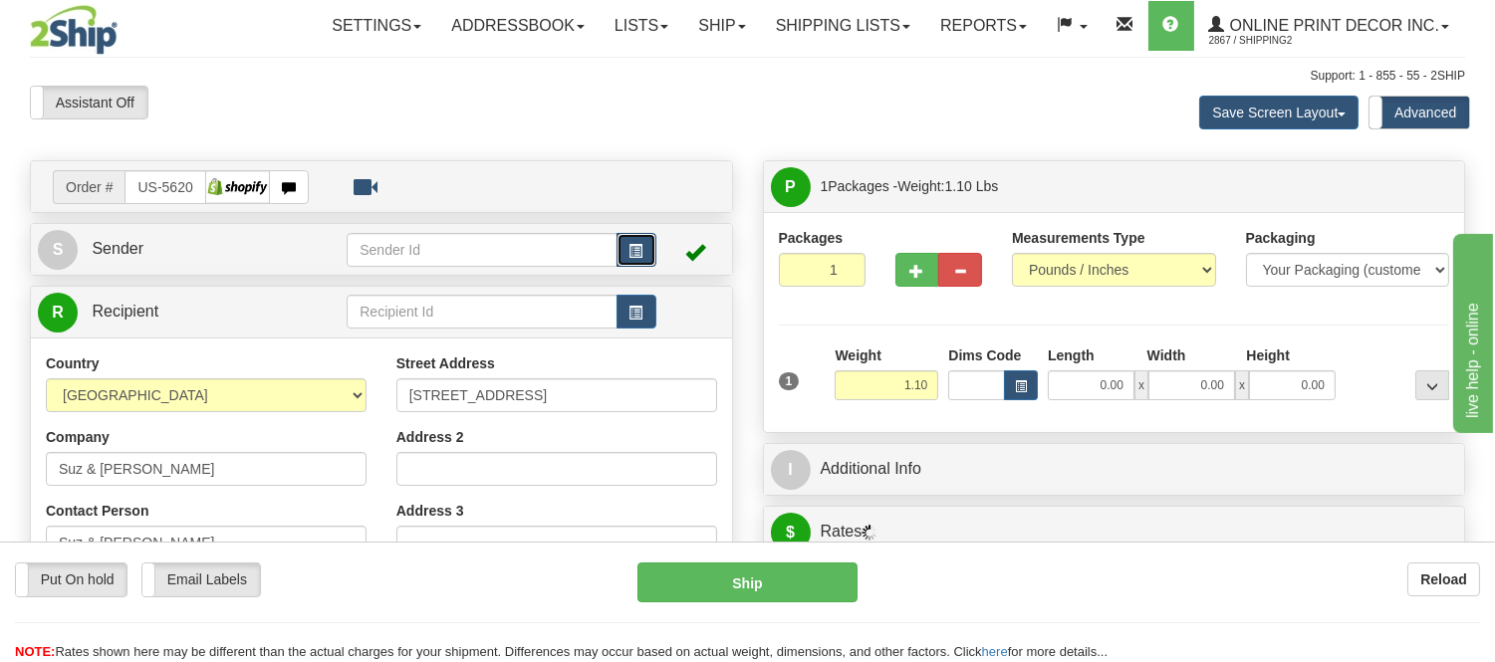
click at [631, 250] on span "button" at bounding box center [637, 251] width 14 height 13
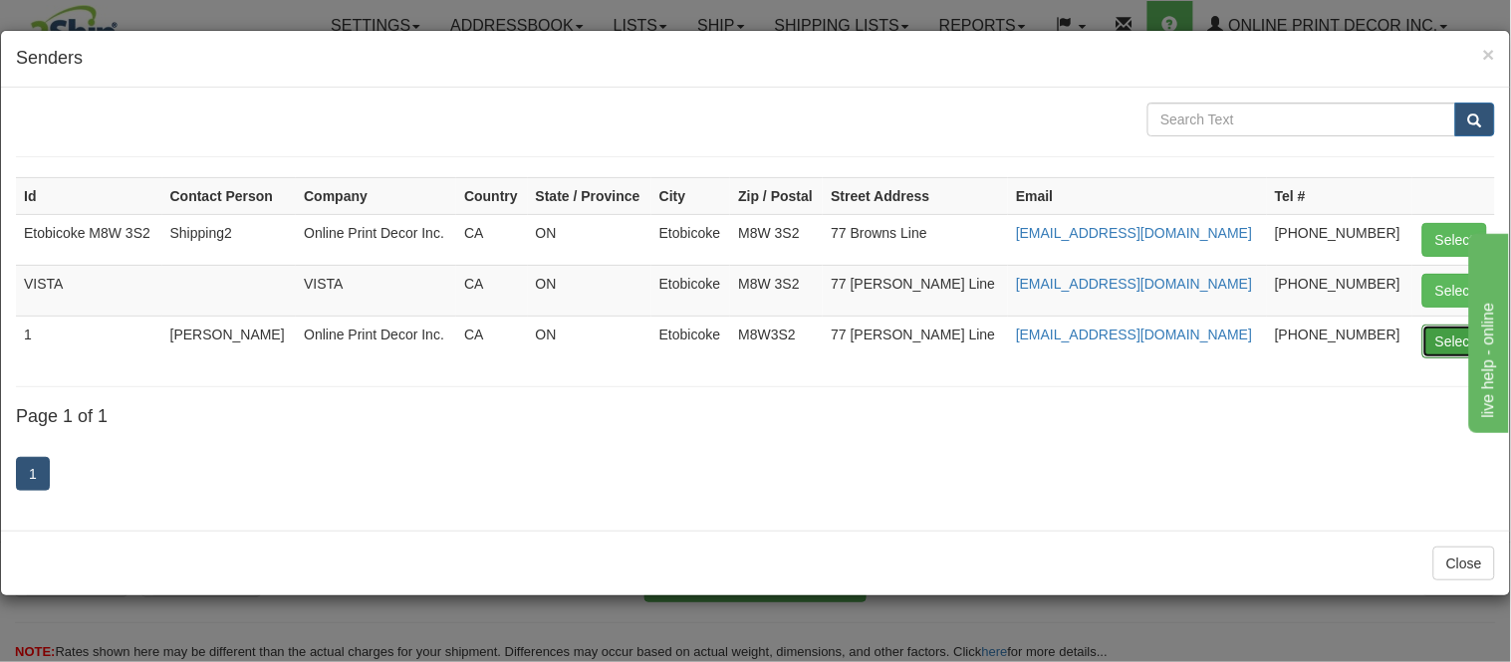
click at [1440, 346] on button "Select" at bounding box center [1454, 342] width 65 height 34
type input "1"
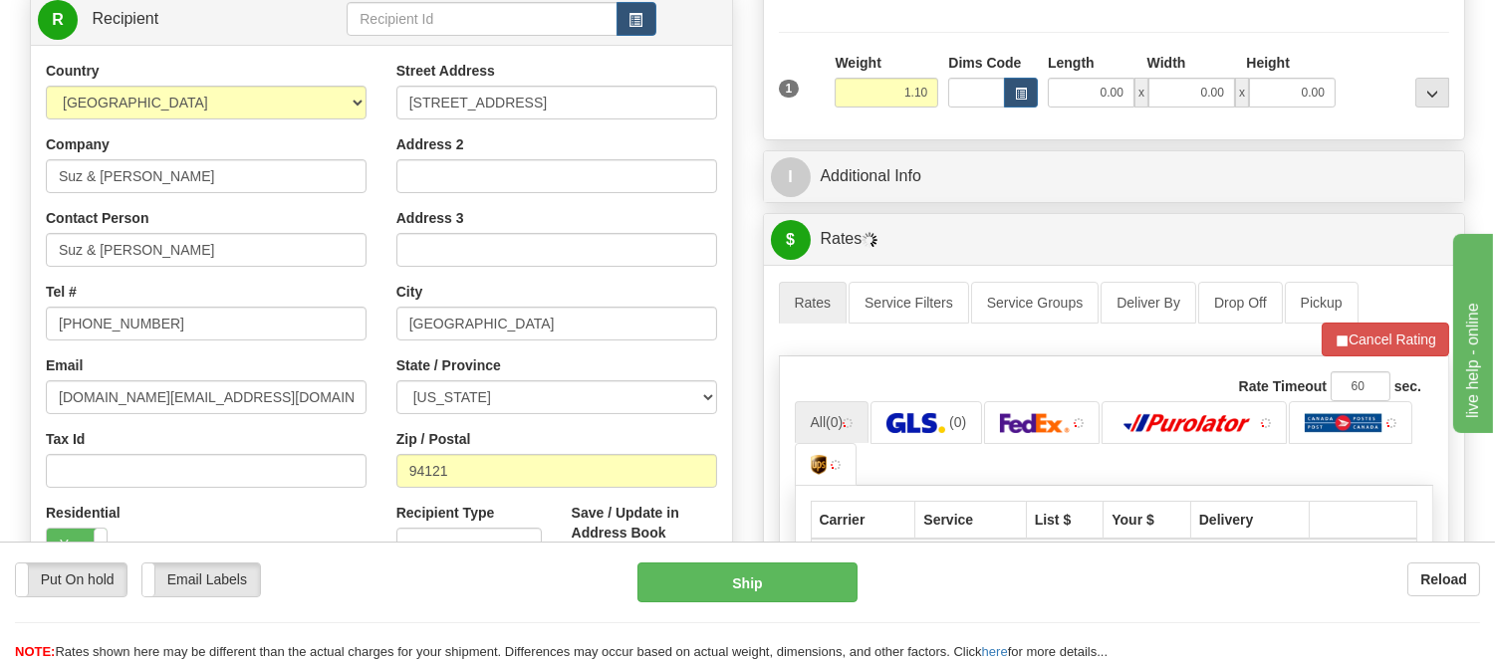
scroll to position [332, 0]
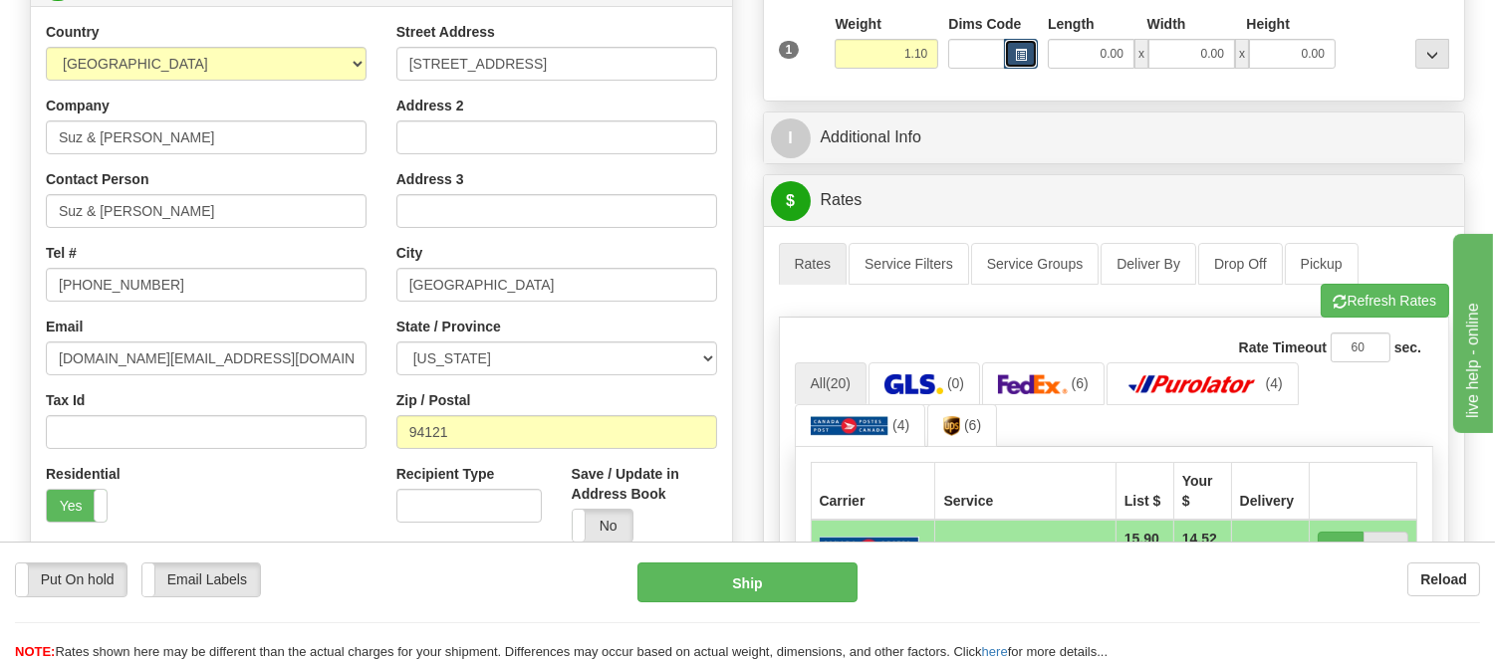
click at [1023, 56] on span "button" at bounding box center [1021, 55] width 12 height 11
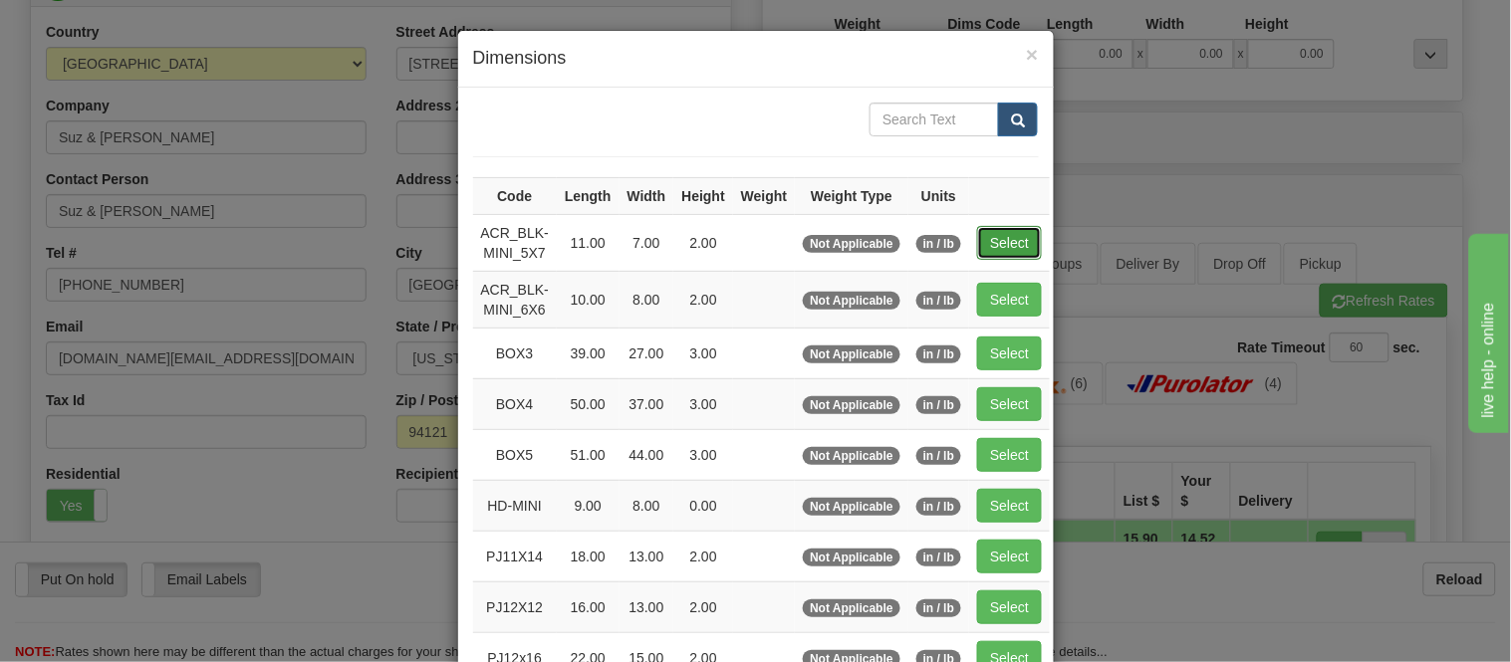
click at [992, 239] on button "Select" at bounding box center [1009, 243] width 65 height 34
type input "ACR_BLK-MINI_5X7"
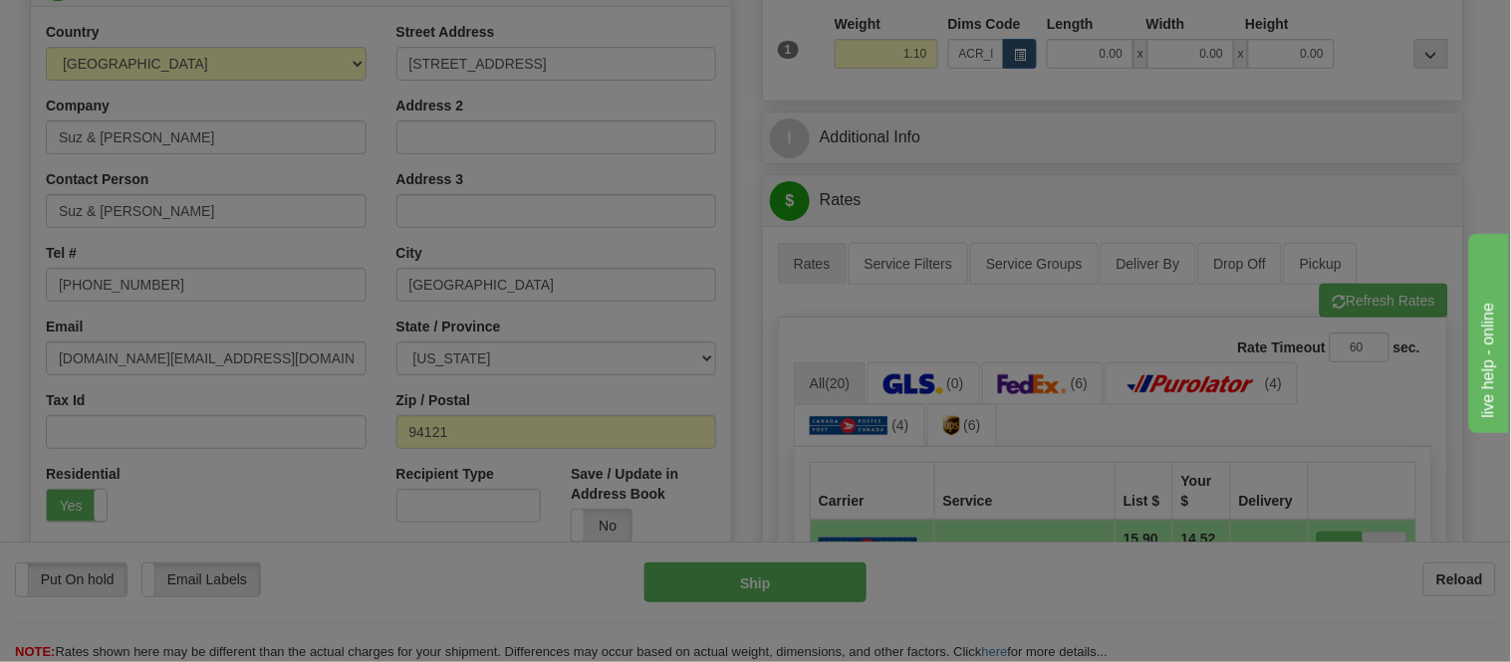
type input "11.00"
type input "7.00"
type input "2.00"
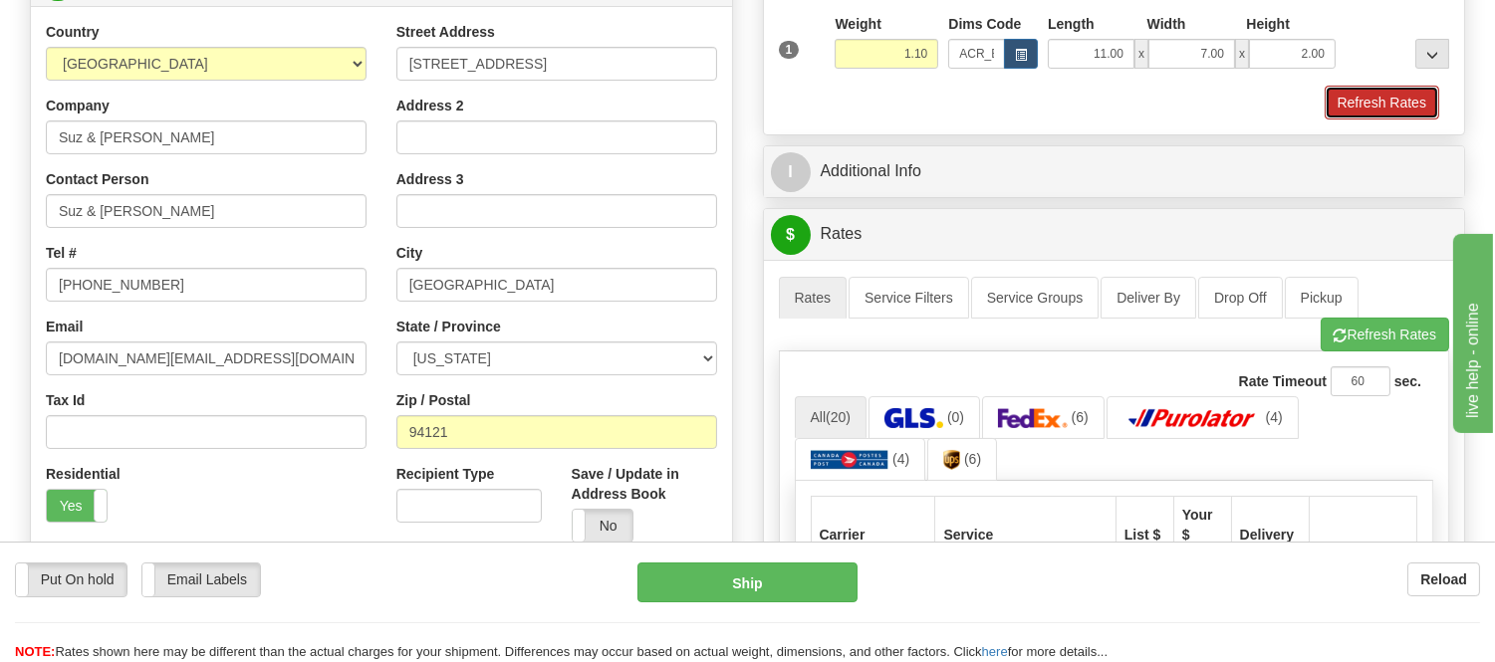
click at [1398, 116] on button "Refresh Rates" at bounding box center [1382, 103] width 115 height 34
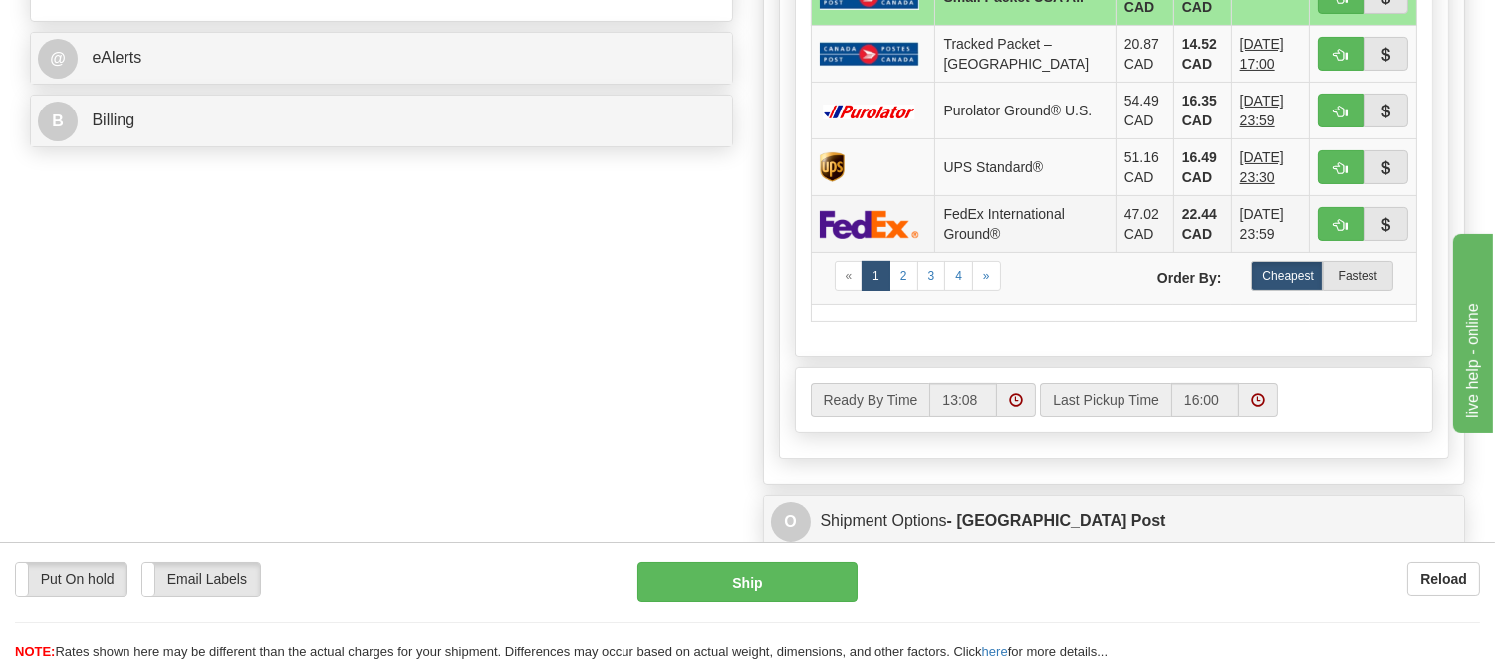
scroll to position [885, 0]
click at [1342, 218] on span "button" at bounding box center [1341, 224] width 14 height 13
type input "92"
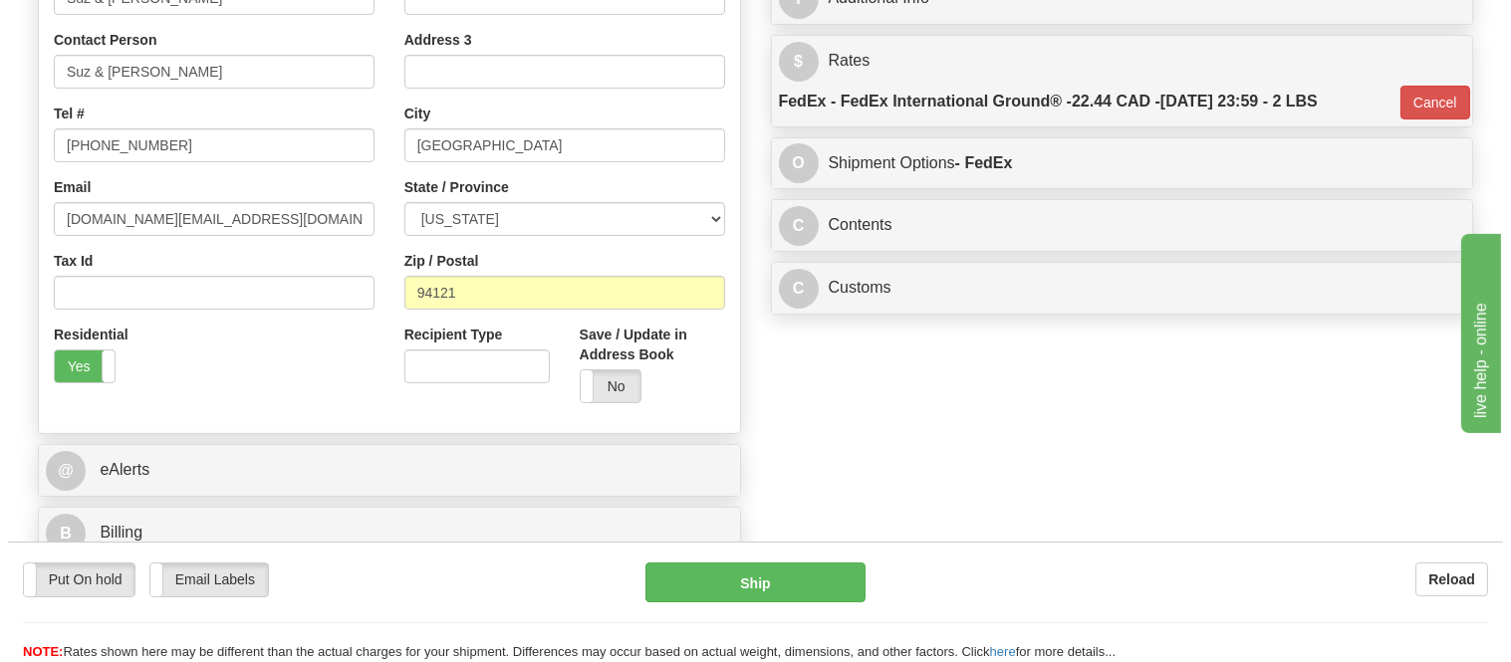
scroll to position [442, 0]
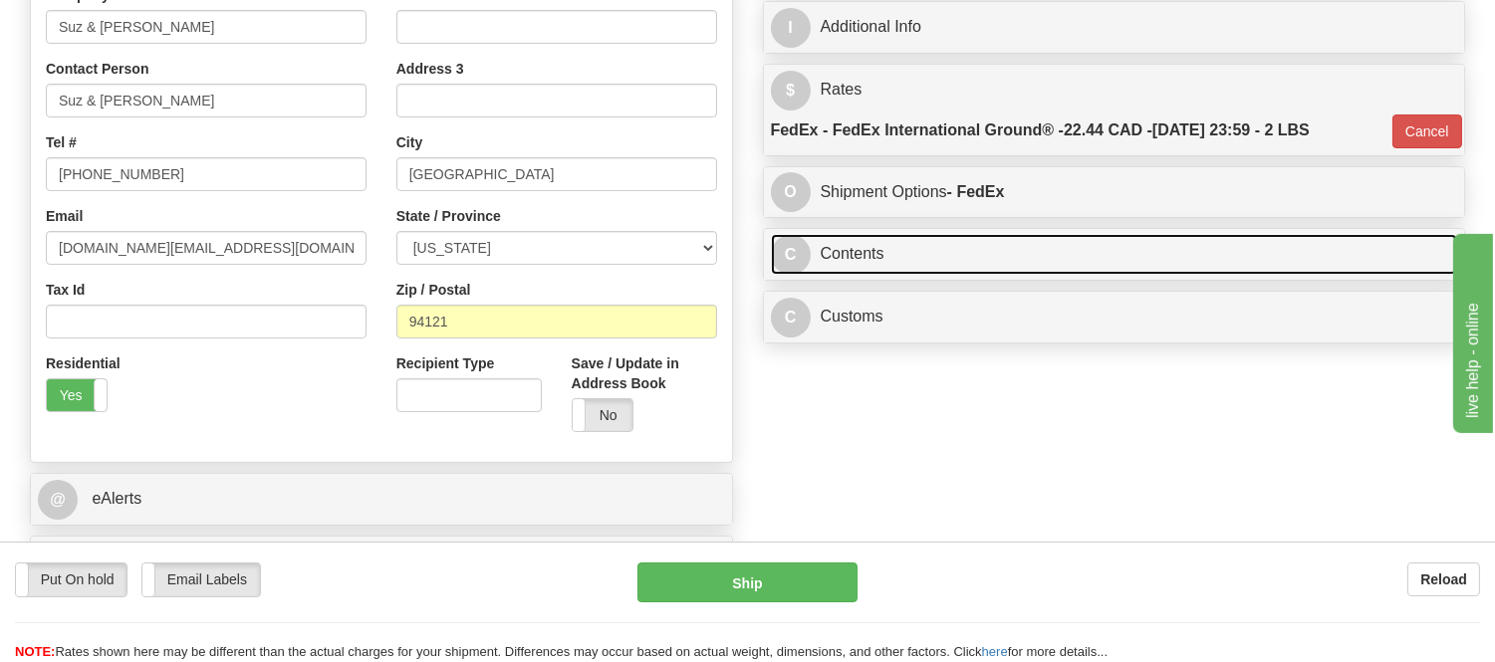
click at [981, 262] on link "C Contents" at bounding box center [1114, 254] width 687 height 41
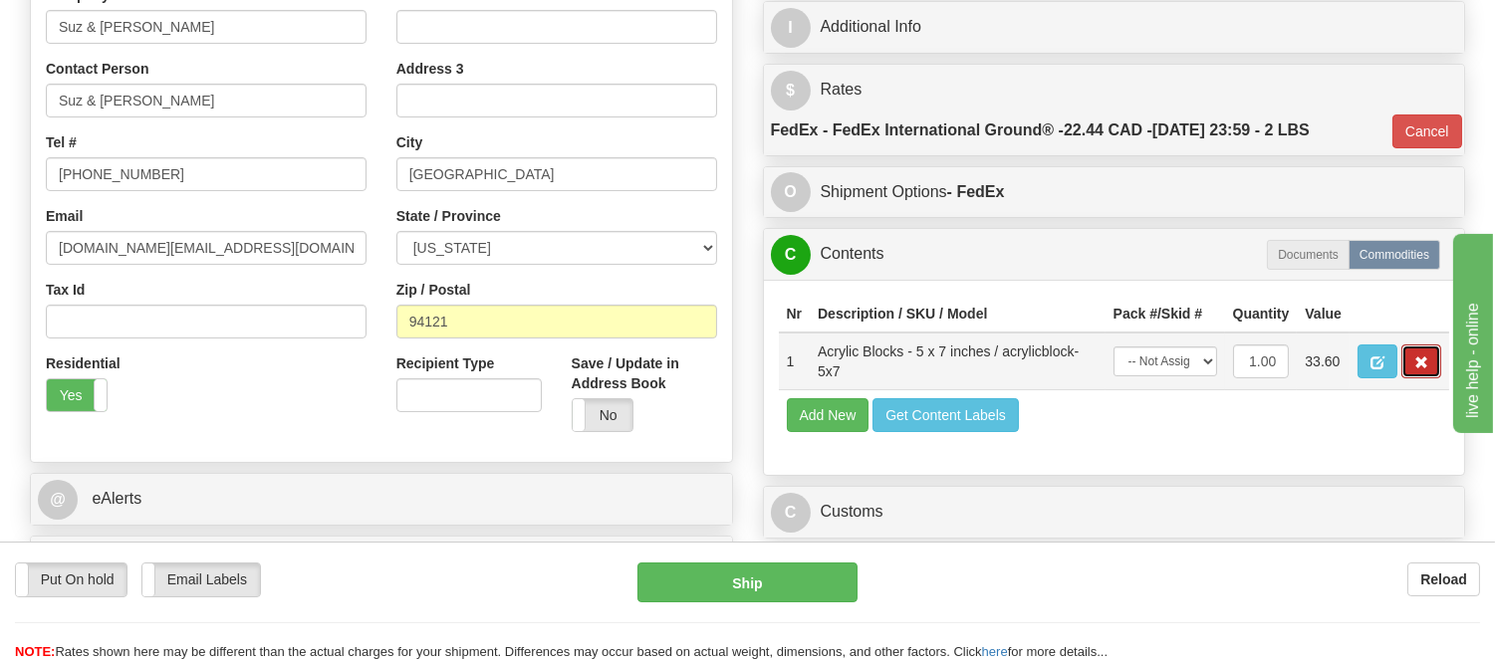
click at [1419, 370] on span "button" at bounding box center [1422, 363] width 14 height 13
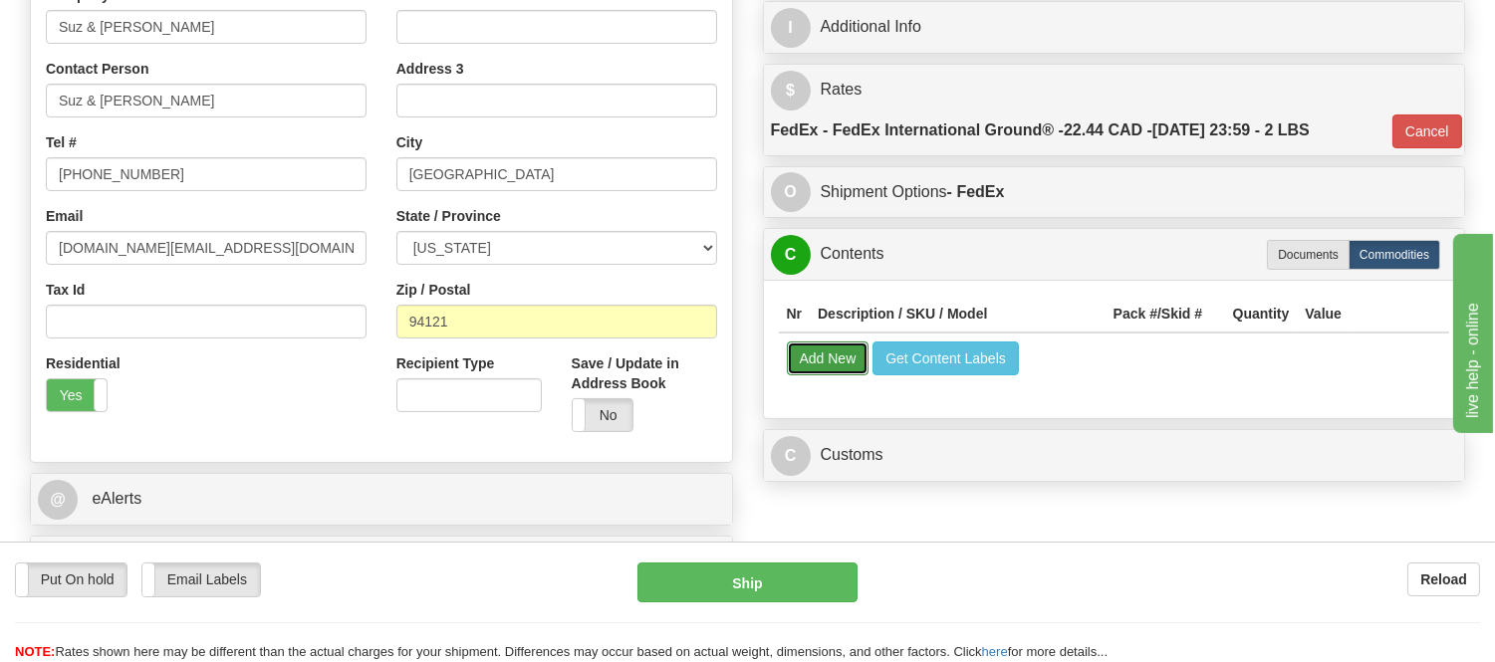
click at [823, 356] on button "Add New" at bounding box center [828, 359] width 83 height 34
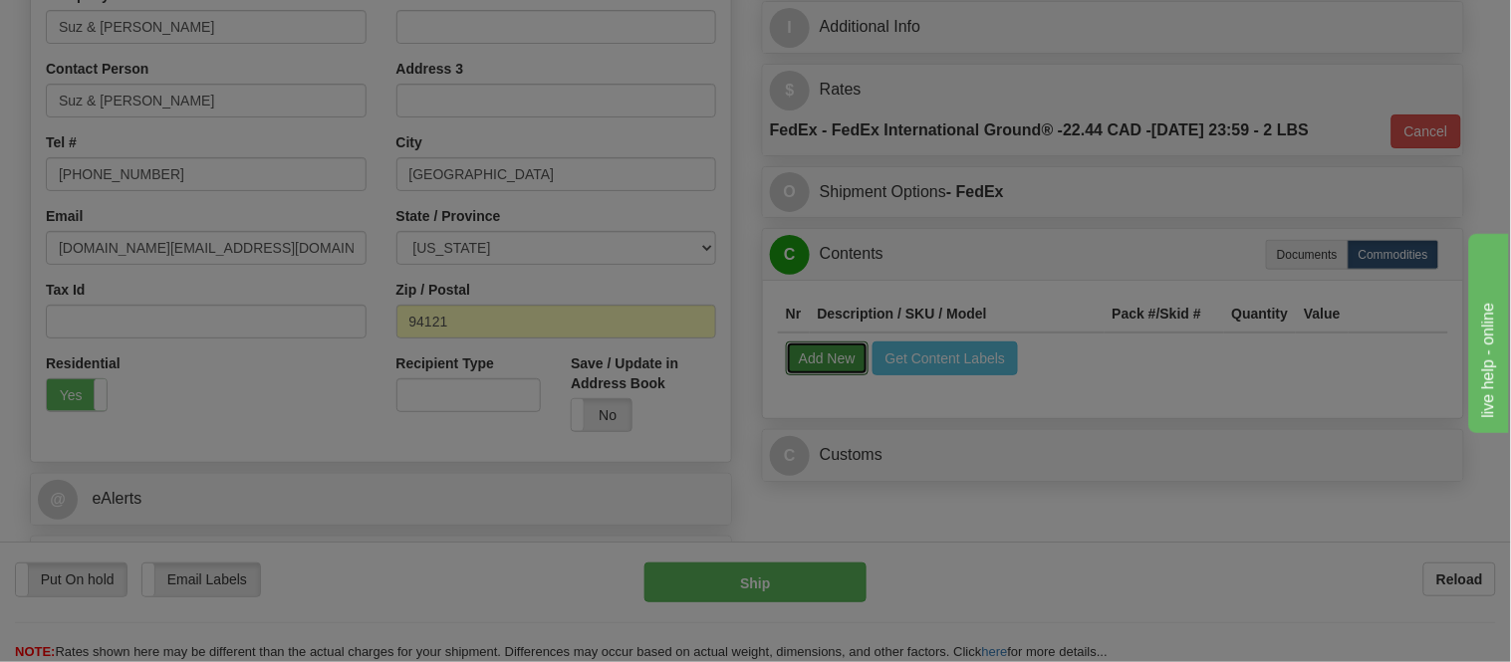
select select
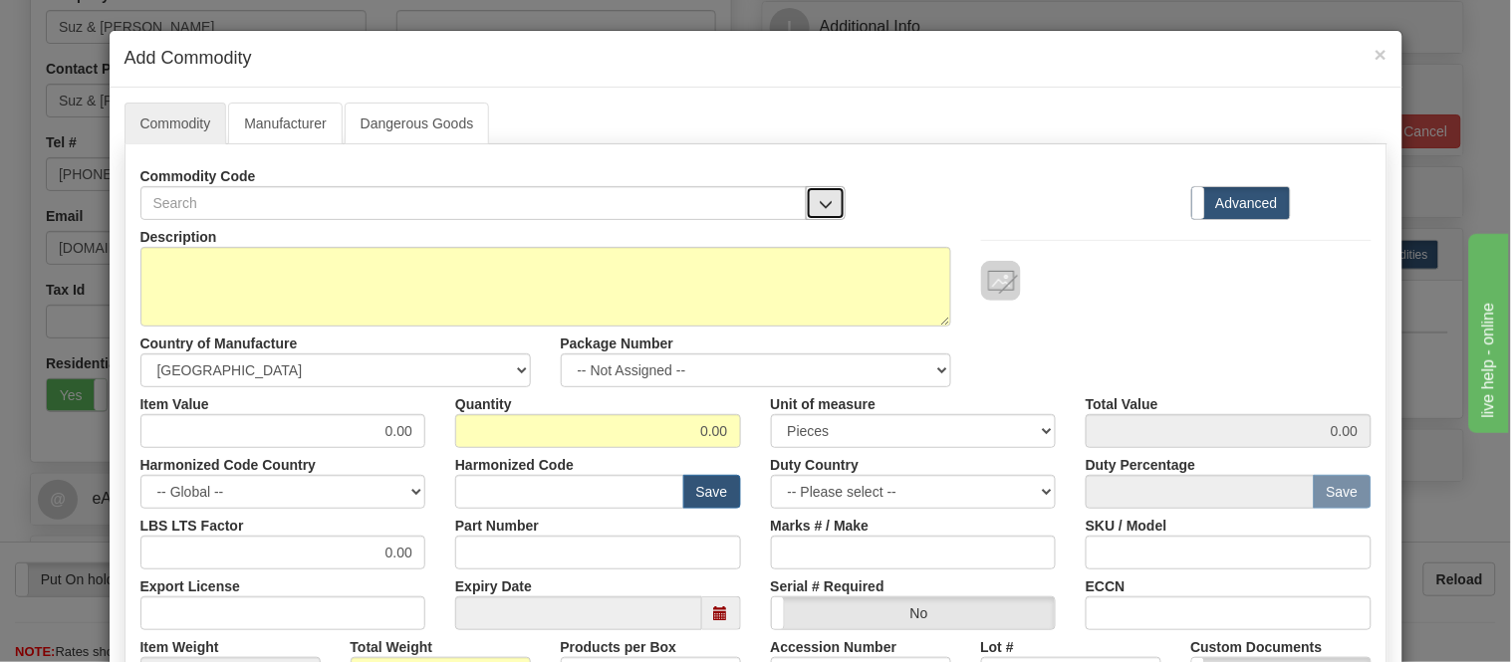
click at [820, 210] on span "button" at bounding box center [826, 204] width 14 height 13
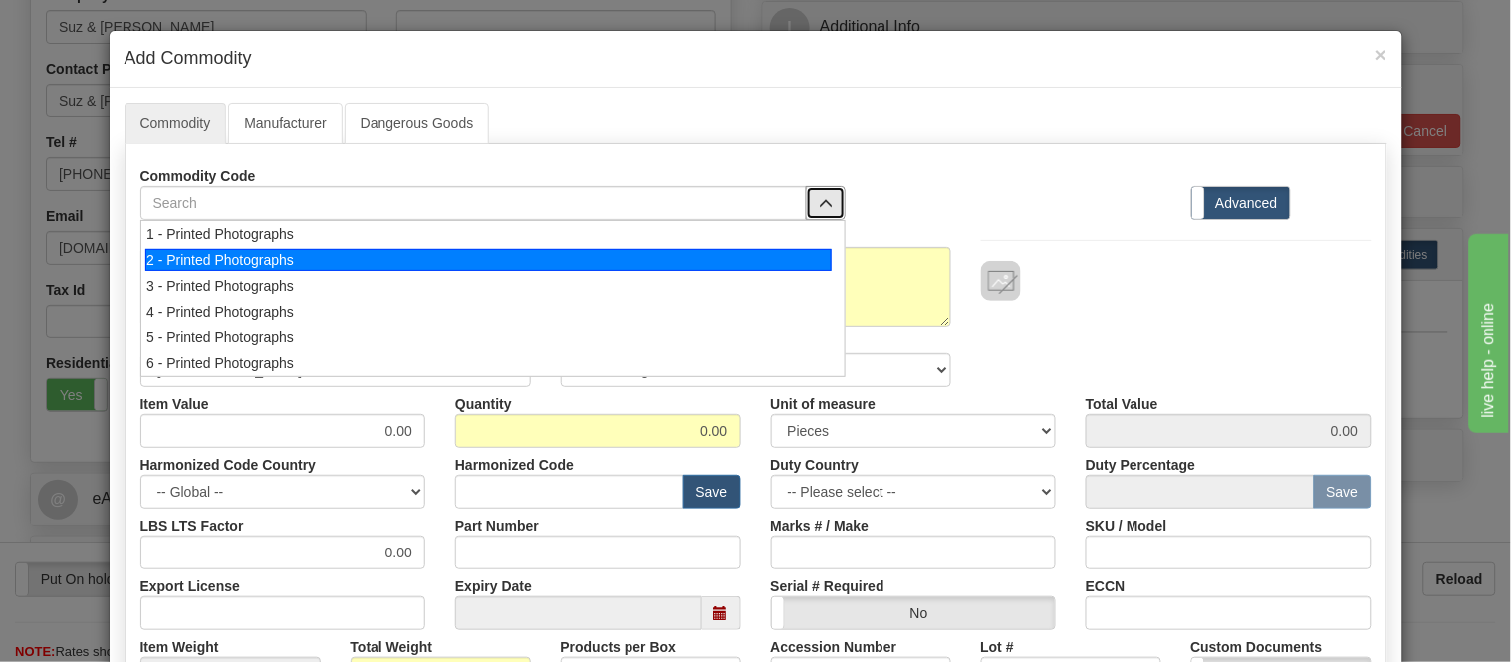
click at [791, 253] on div "2 - Printed Photographs" at bounding box center [488, 260] width 686 height 22
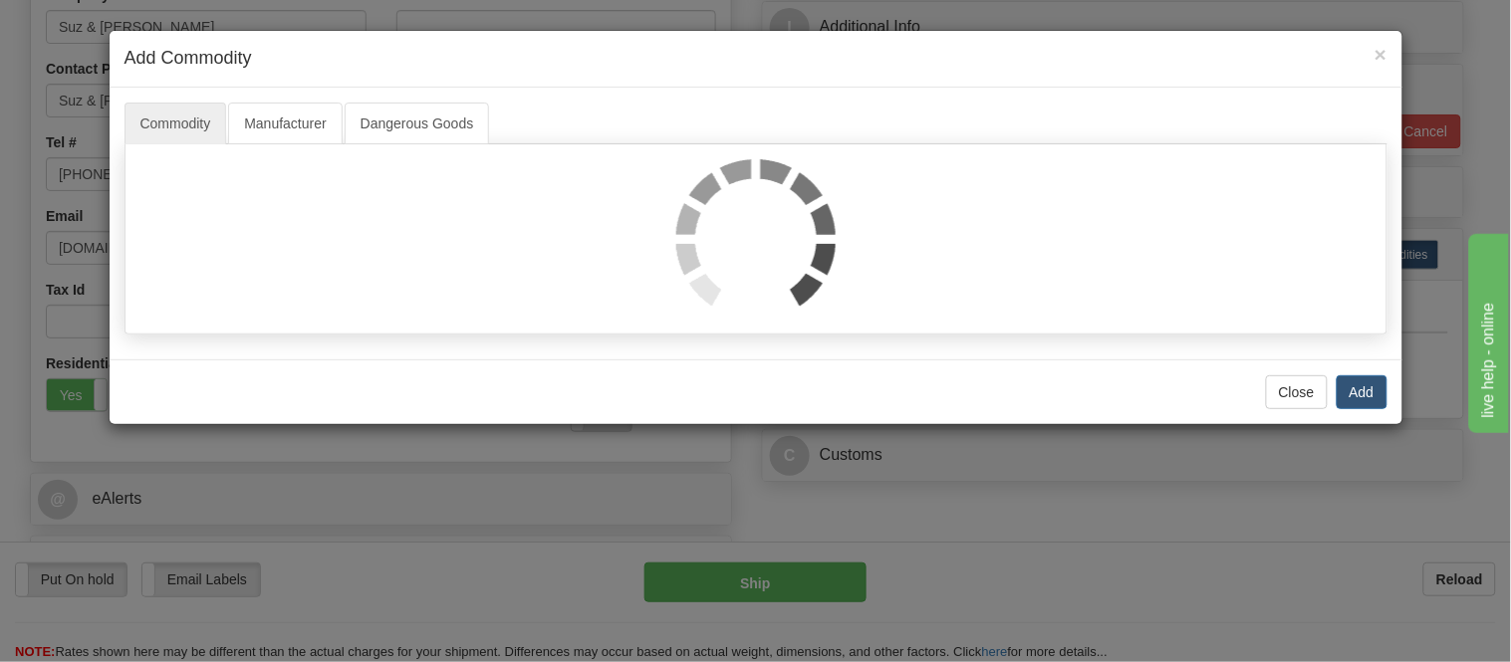
select select "1"
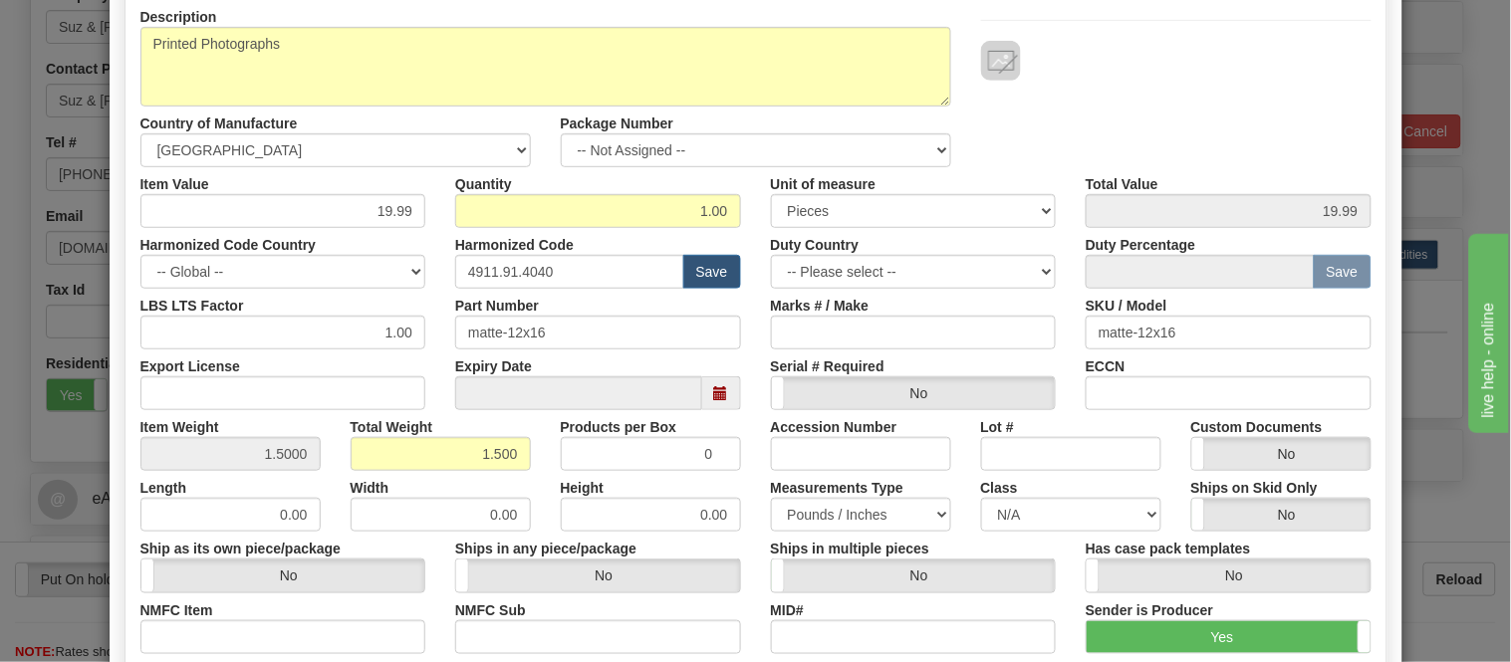
scroll to position [221, 0]
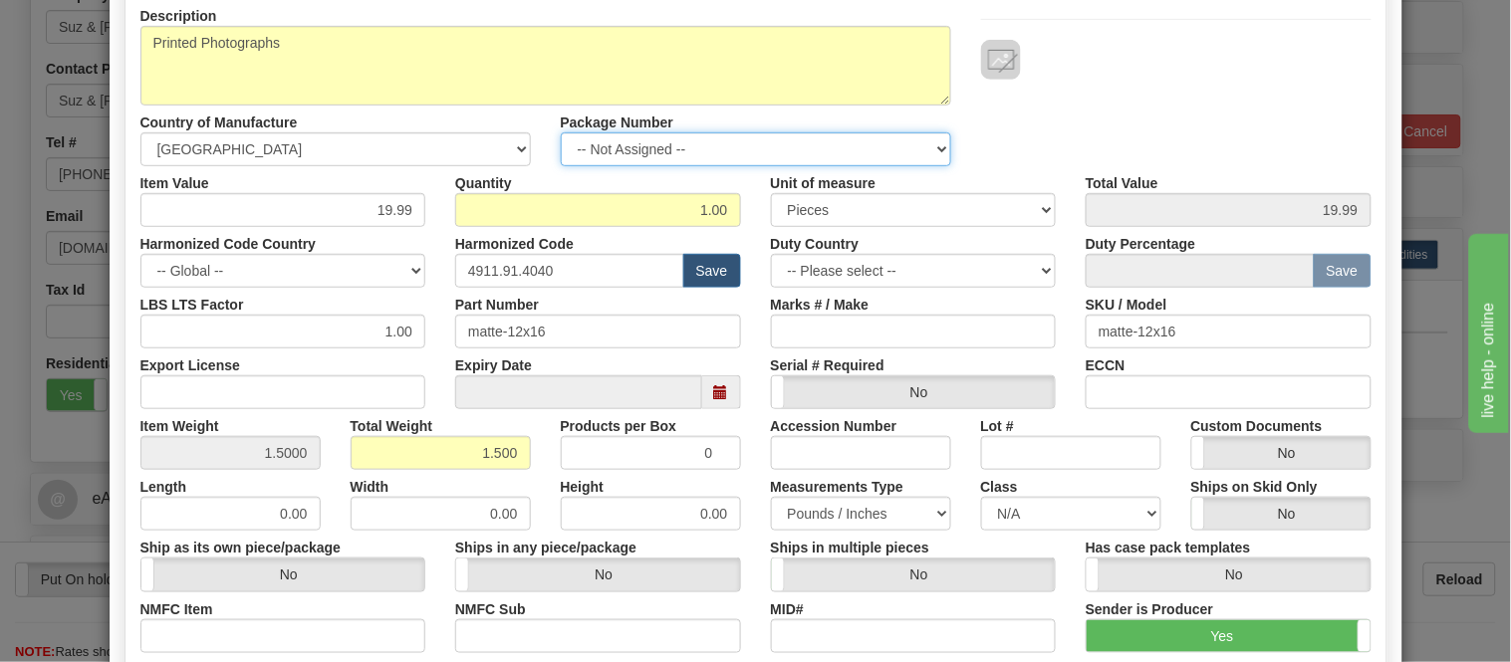
click at [839, 149] on select "-- Not Assigned -- Item 1" at bounding box center [756, 149] width 390 height 34
select select "0"
click at [561, 132] on select "-- Not Assigned -- Item 1" at bounding box center [756, 149] width 390 height 34
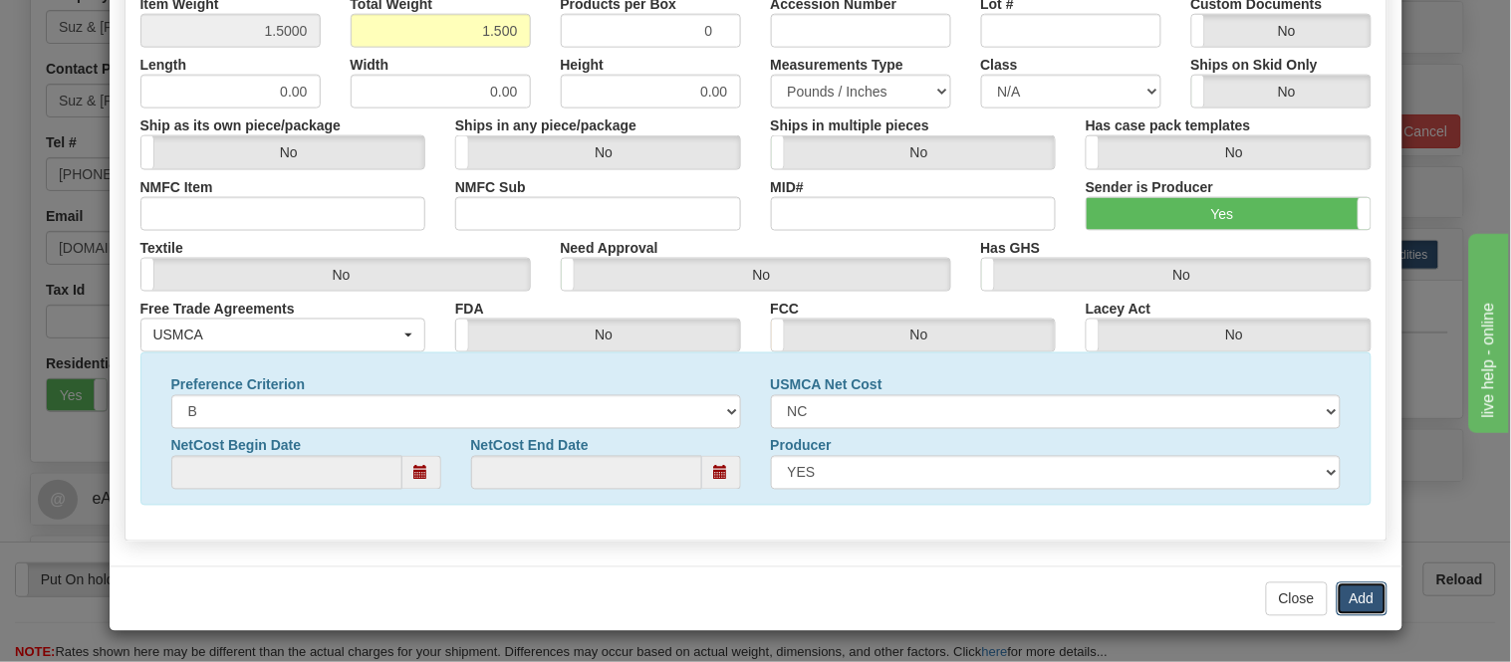
click at [1337, 589] on button "Add" at bounding box center [1362, 600] width 51 height 34
click at [1342, 593] on button "Add" at bounding box center [1362, 600] width 51 height 34
click at [1343, 596] on button "Add" at bounding box center [1362, 600] width 51 height 34
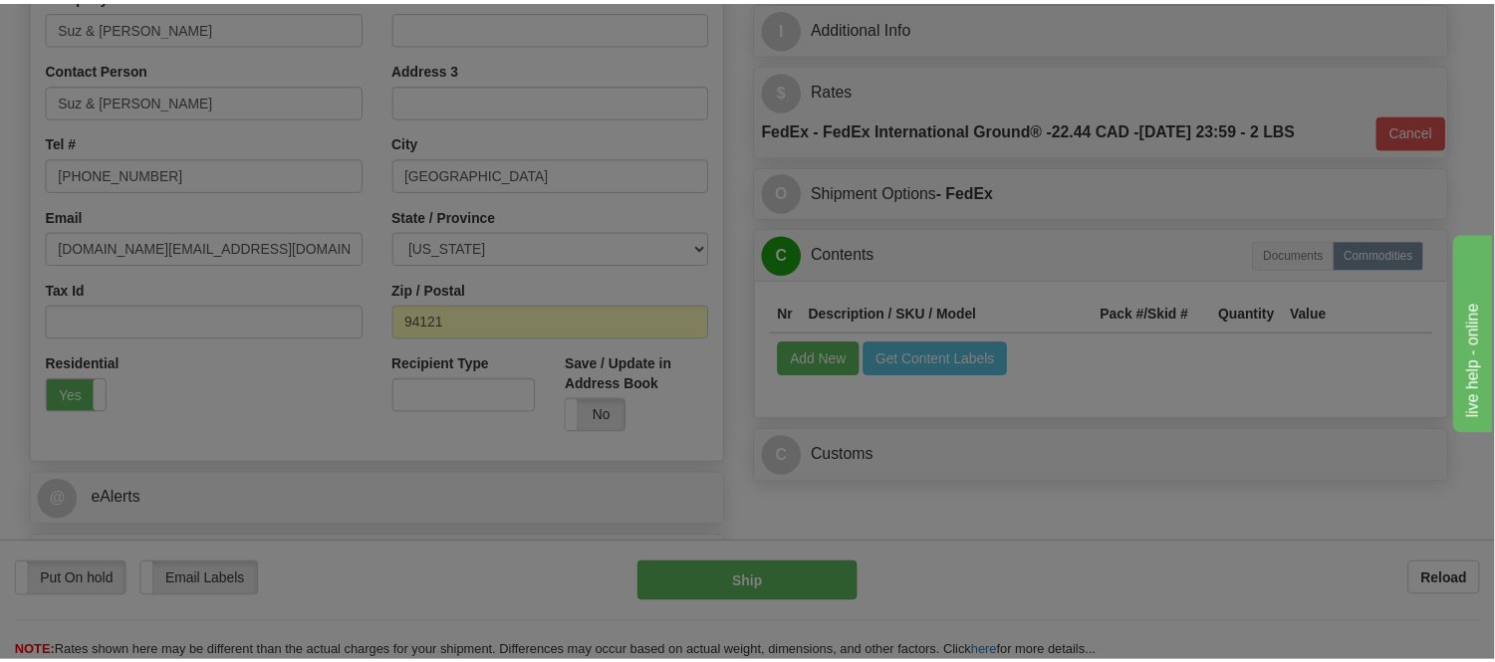
scroll to position [0, 0]
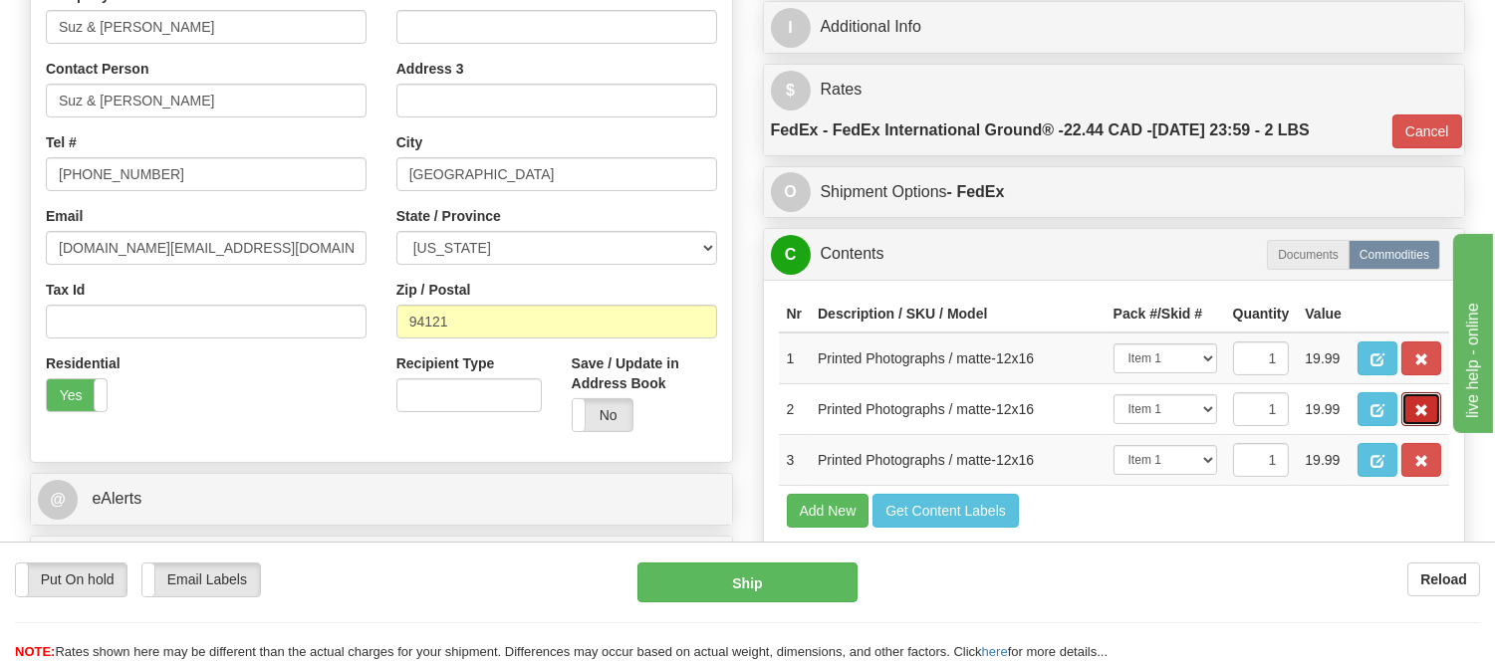
click at [1415, 417] on span "button" at bounding box center [1422, 410] width 14 height 13
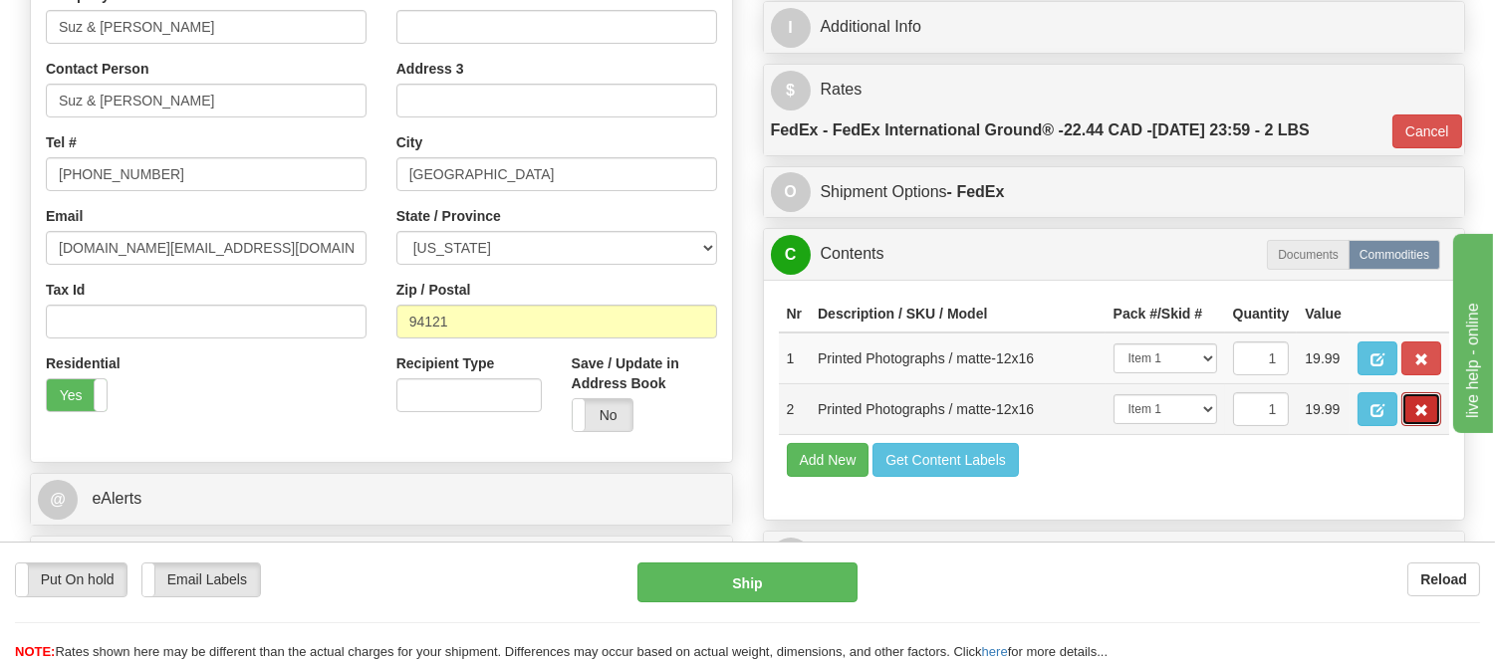
click at [1413, 426] on button "button" at bounding box center [1422, 409] width 40 height 34
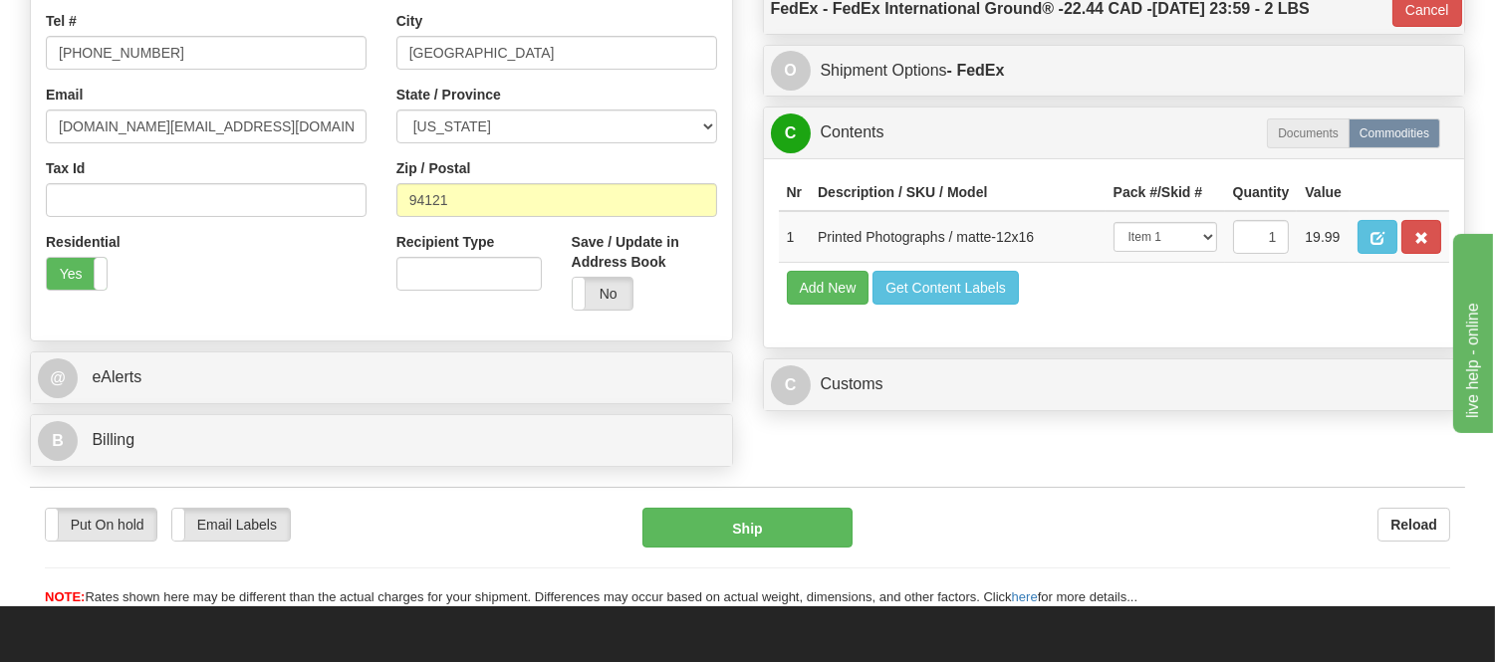
scroll to position [774, 0]
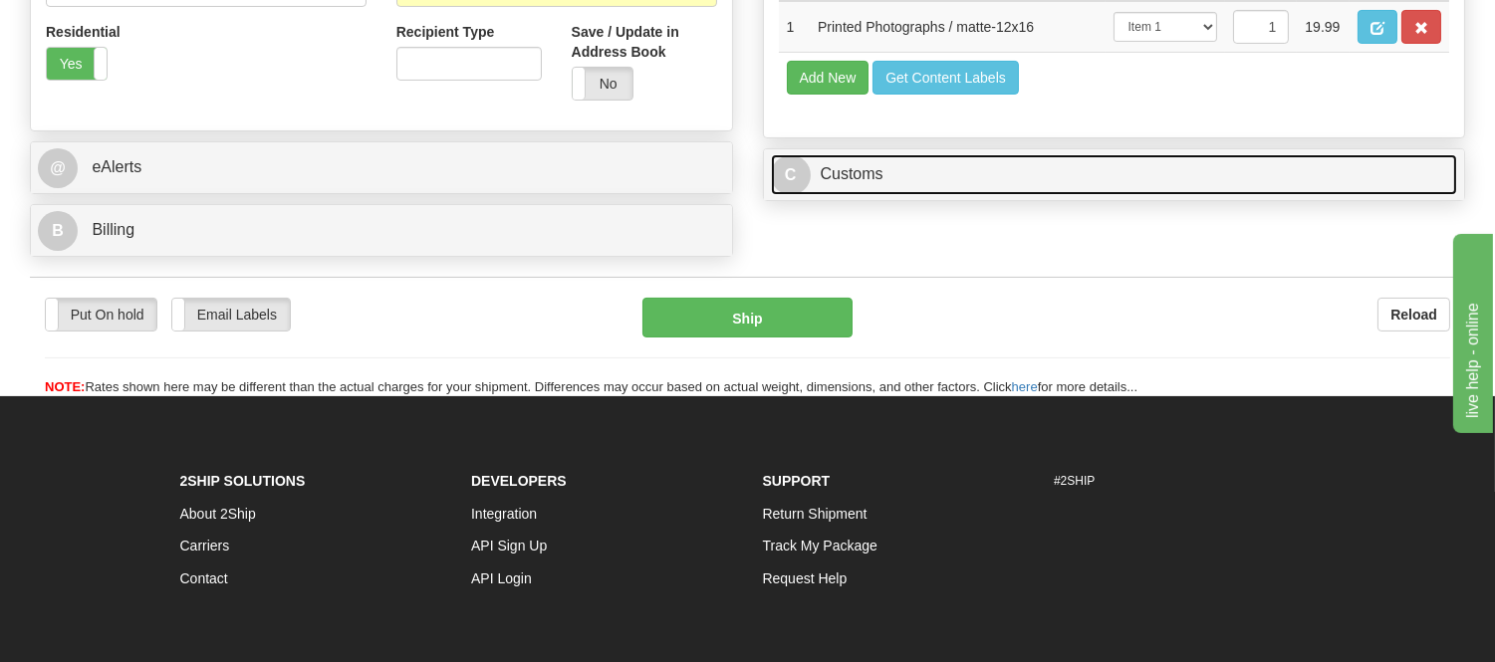
click at [1119, 195] on link "C Customs" at bounding box center [1114, 174] width 687 height 41
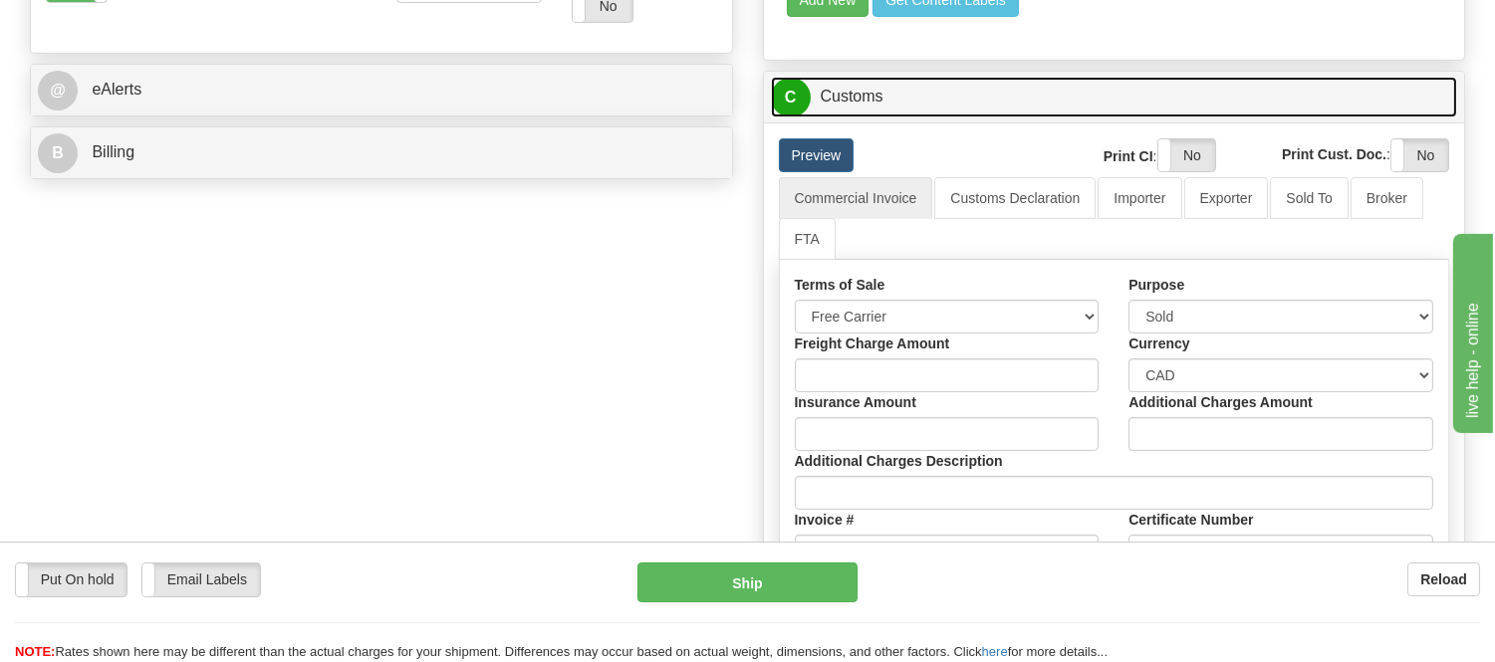
scroll to position [885, 0]
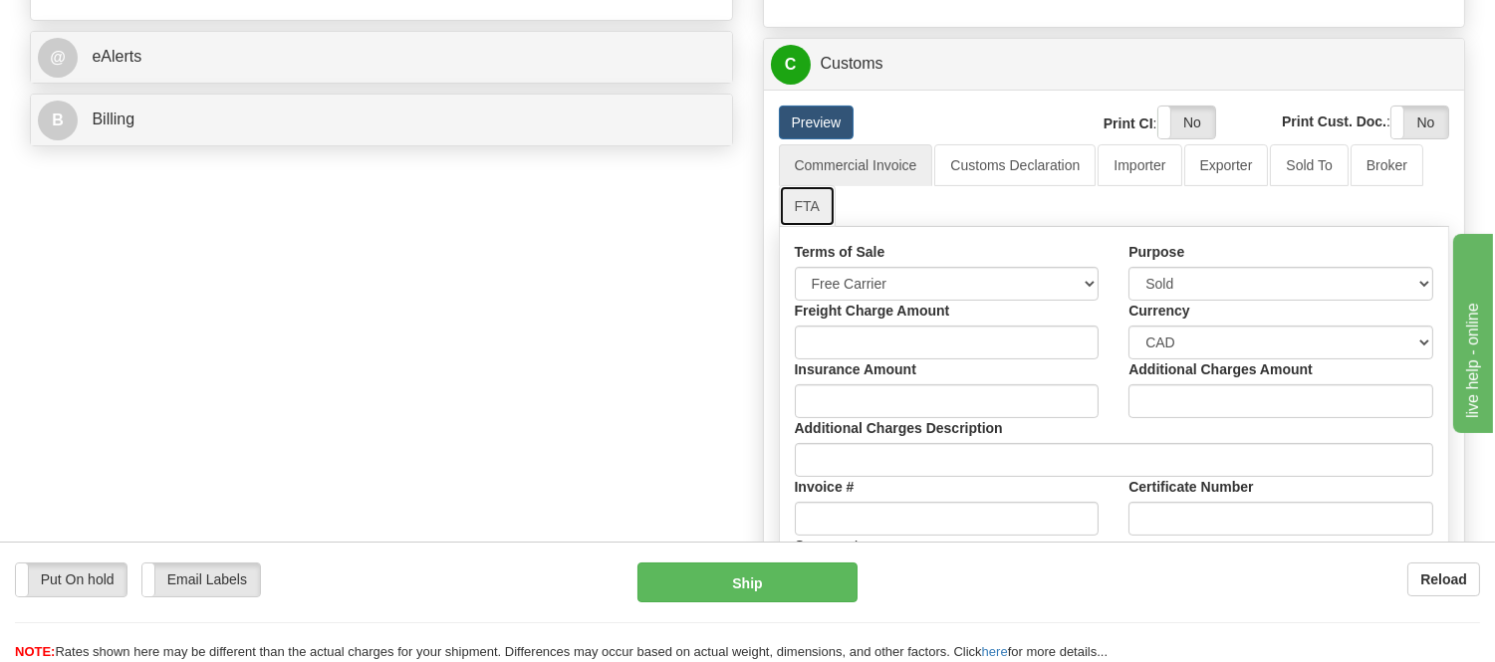
click at [805, 227] on link "FTA" at bounding box center [807, 206] width 57 height 42
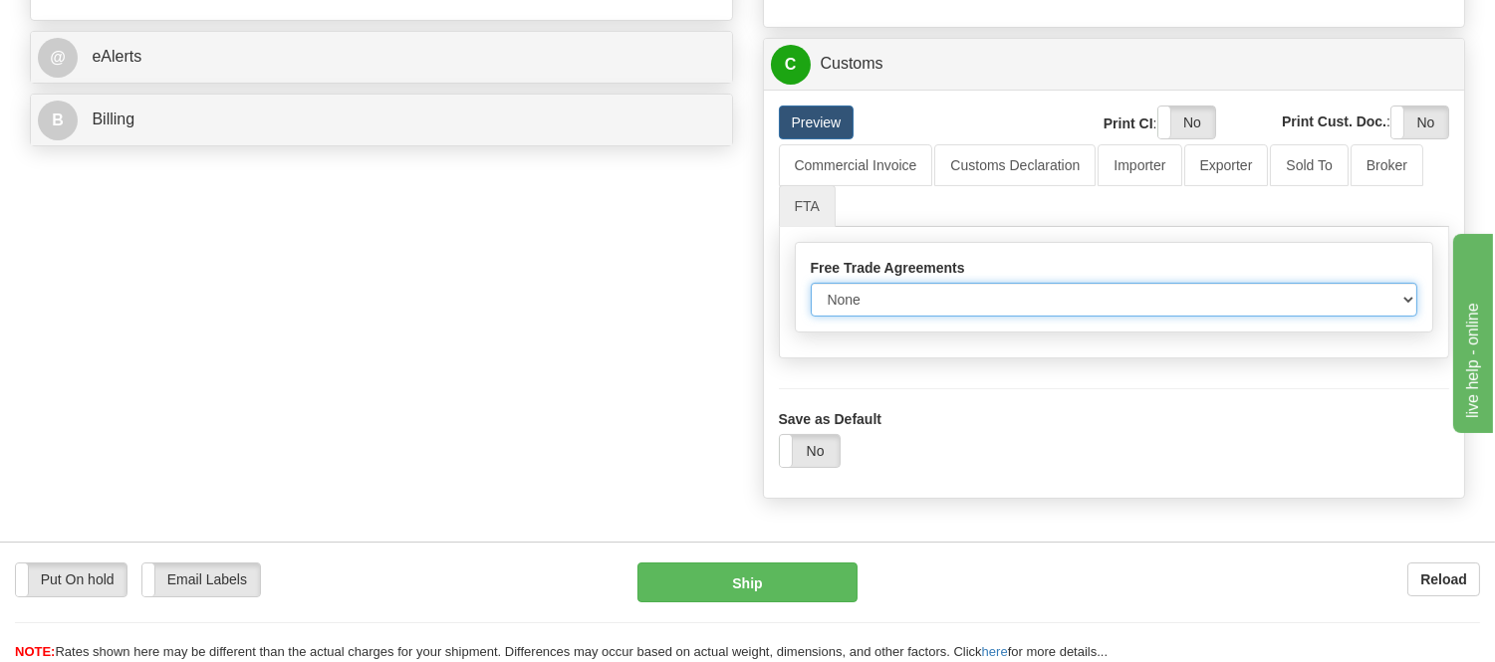
click at [927, 317] on select "None Other USMCA CETA CUKTCA" at bounding box center [1115, 300] width 608 height 34
select select "1"
click at [811, 317] on select "None Other USMCA CETA CUKTCA" at bounding box center [1115, 300] width 608 height 34
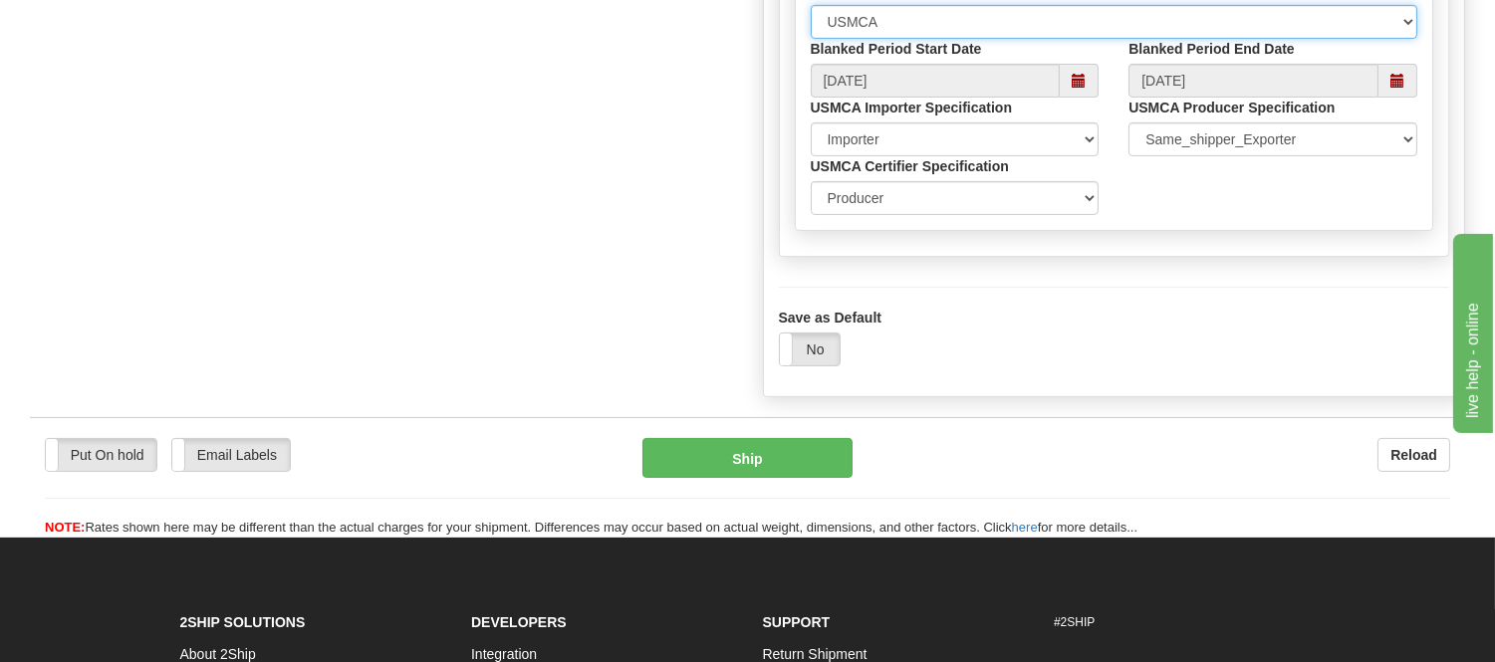
scroll to position [1217, 0]
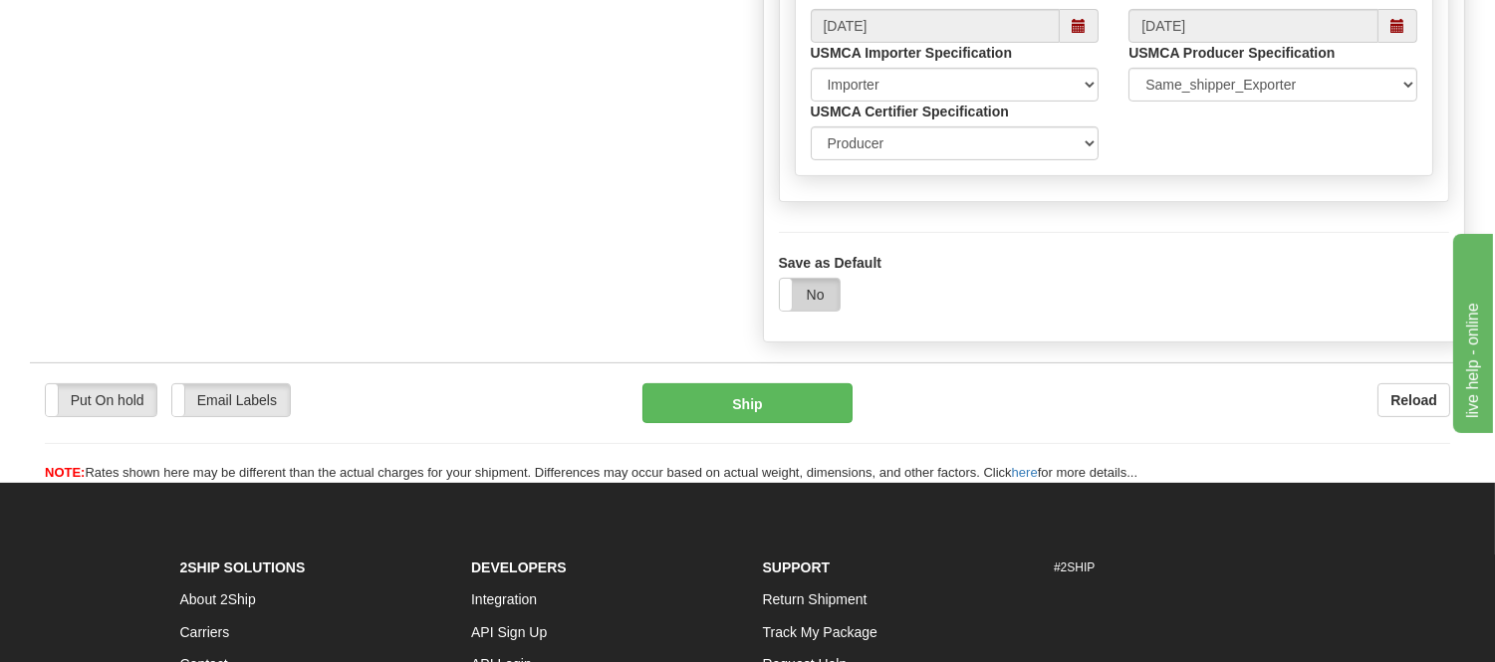
click at [824, 311] on label "No" at bounding box center [810, 295] width 60 height 32
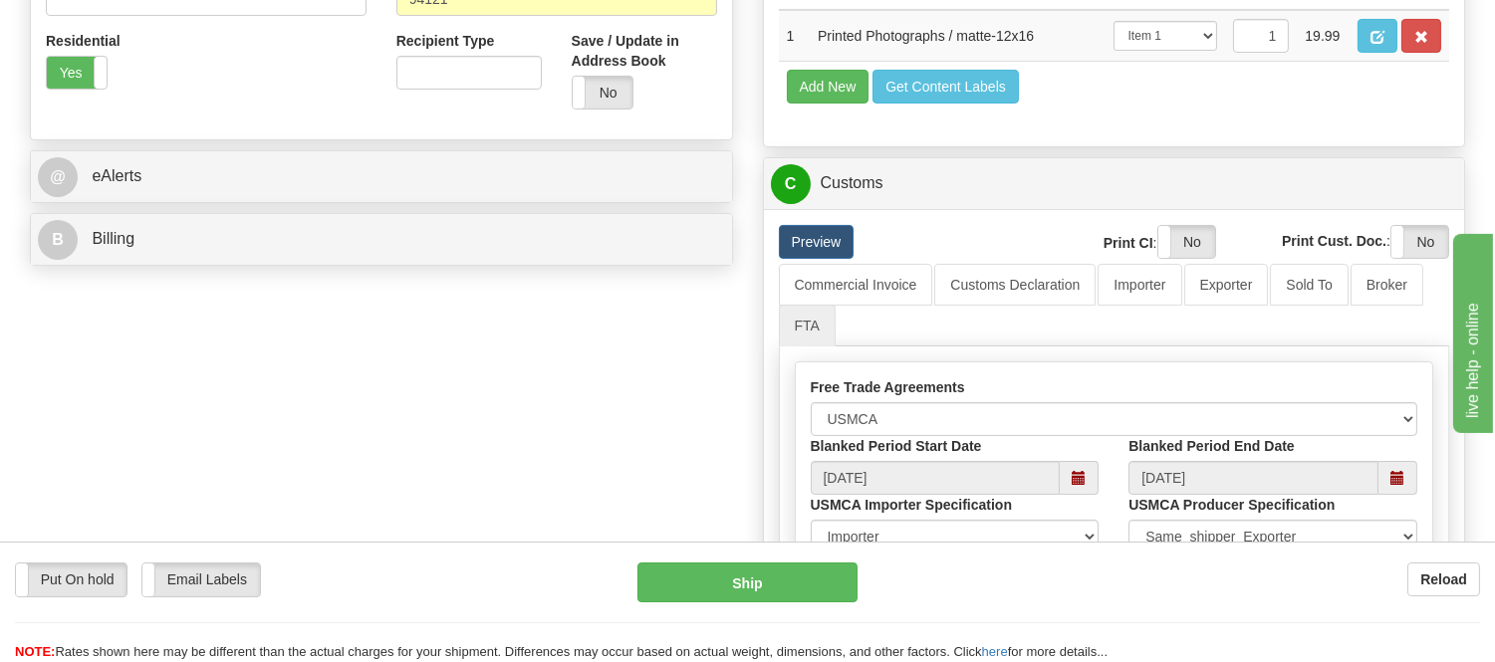
scroll to position [774, 0]
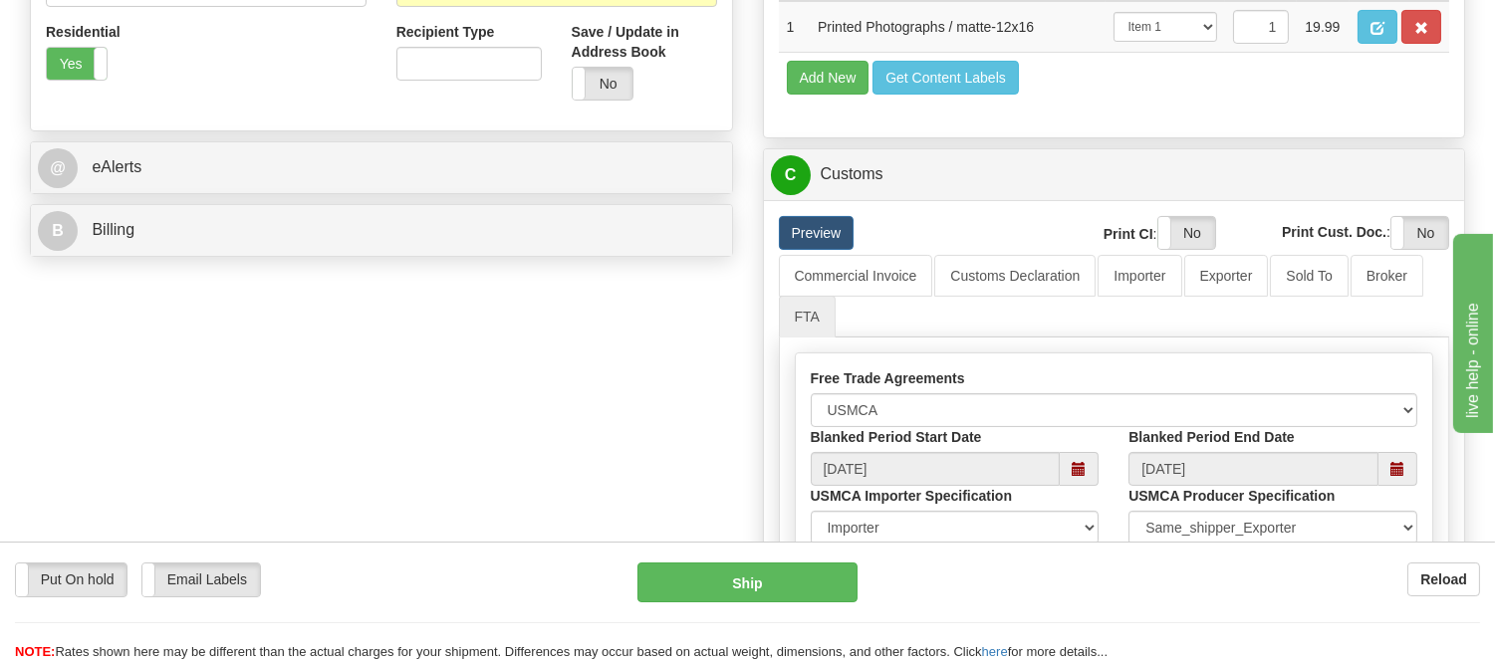
click at [342, 254] on div "B Billing" at bounding box center [381, 230] width 701 height 51
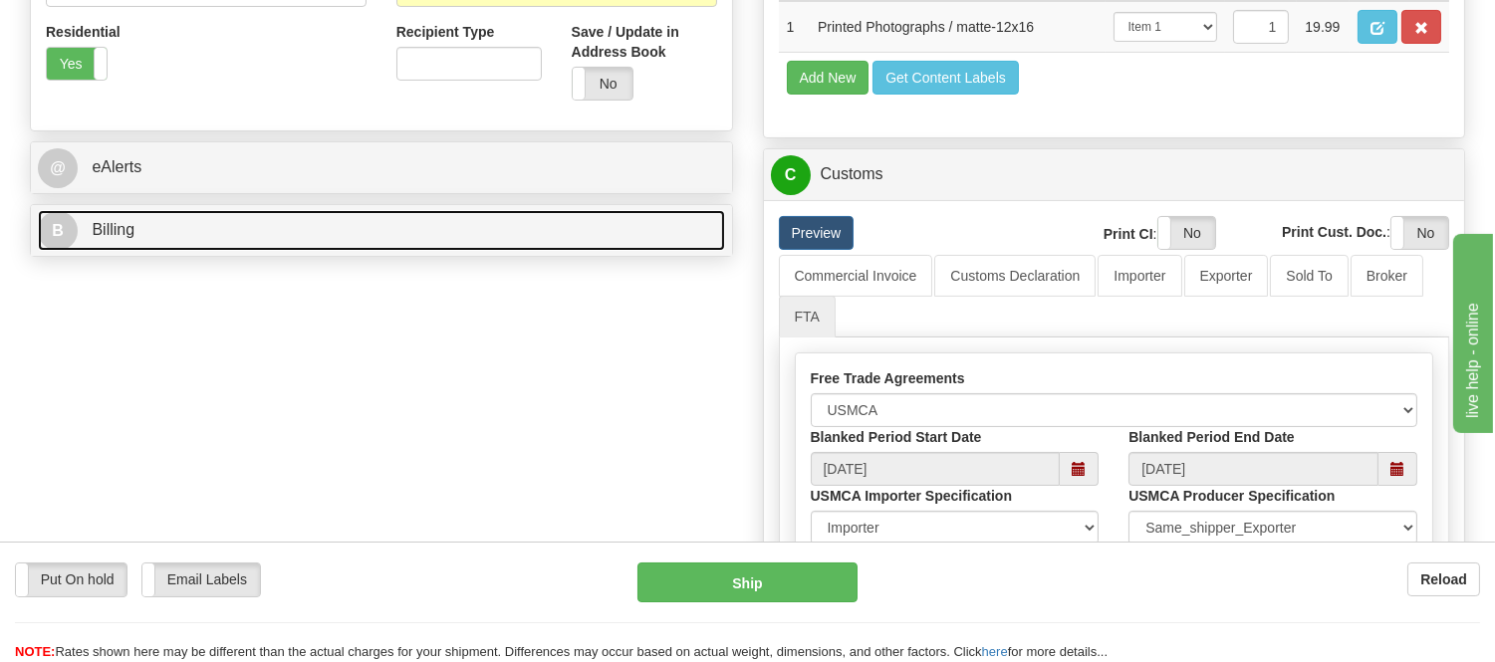
click at [347, 246] on link "B Billing" at bounding box center [381, 230] width 687 height 41
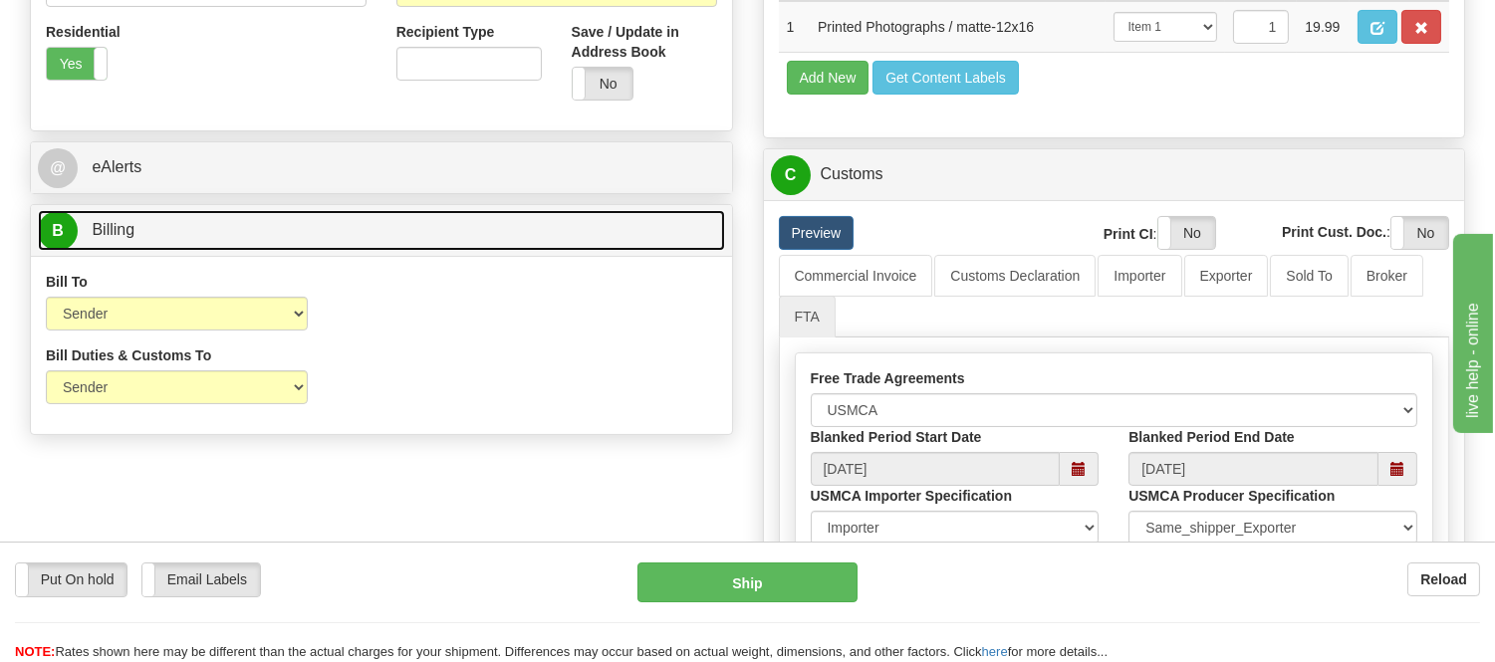
click at [347, 246] on link "B Billing" at bounding box center [381, 230] width 687 height 41
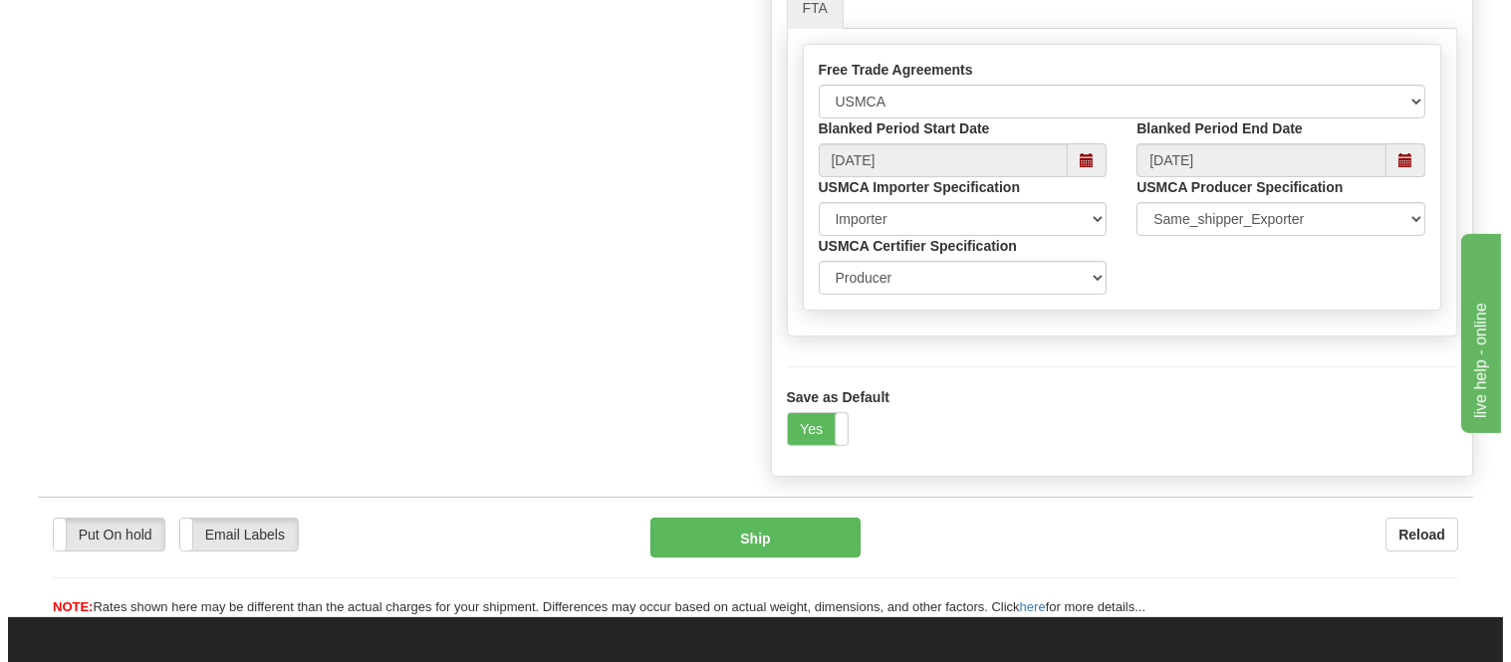
scroll to position [1107, 0]
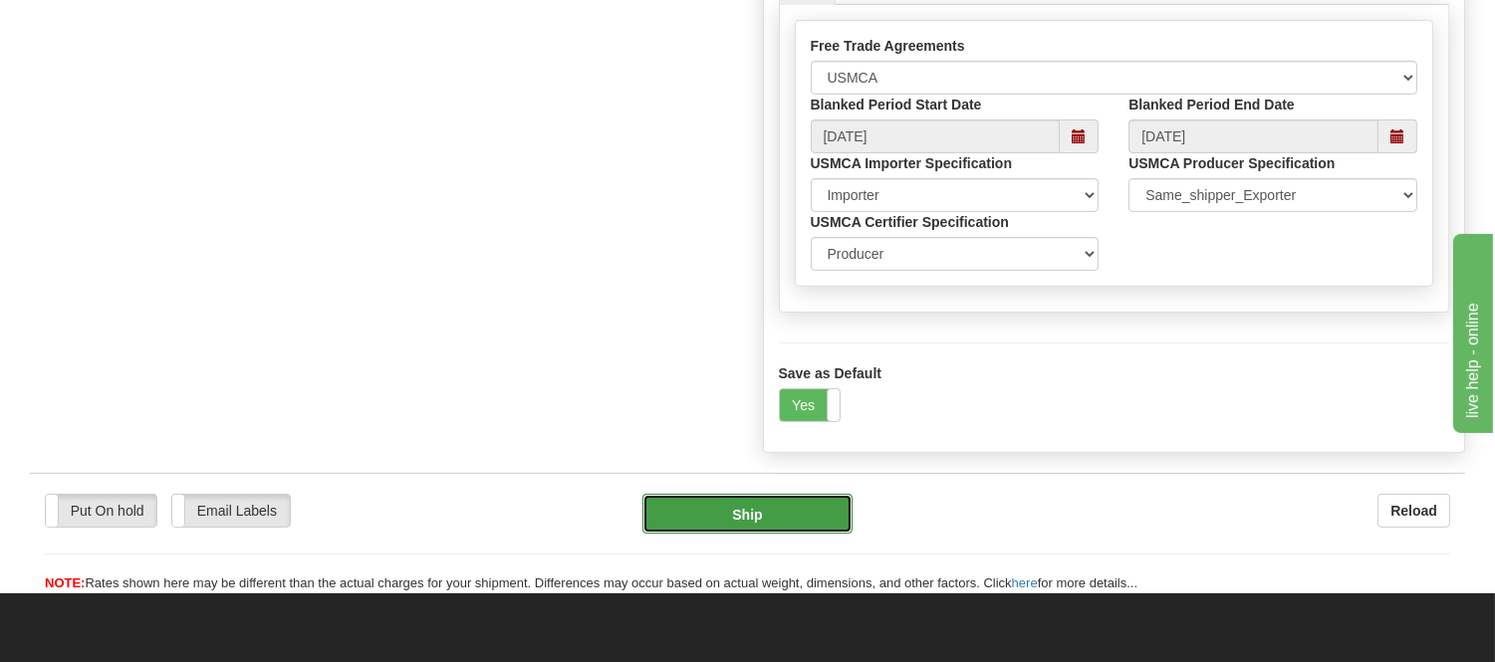
click at [725, 534] on button "Ship" at bounding box center [747, 514] width 209 height 40
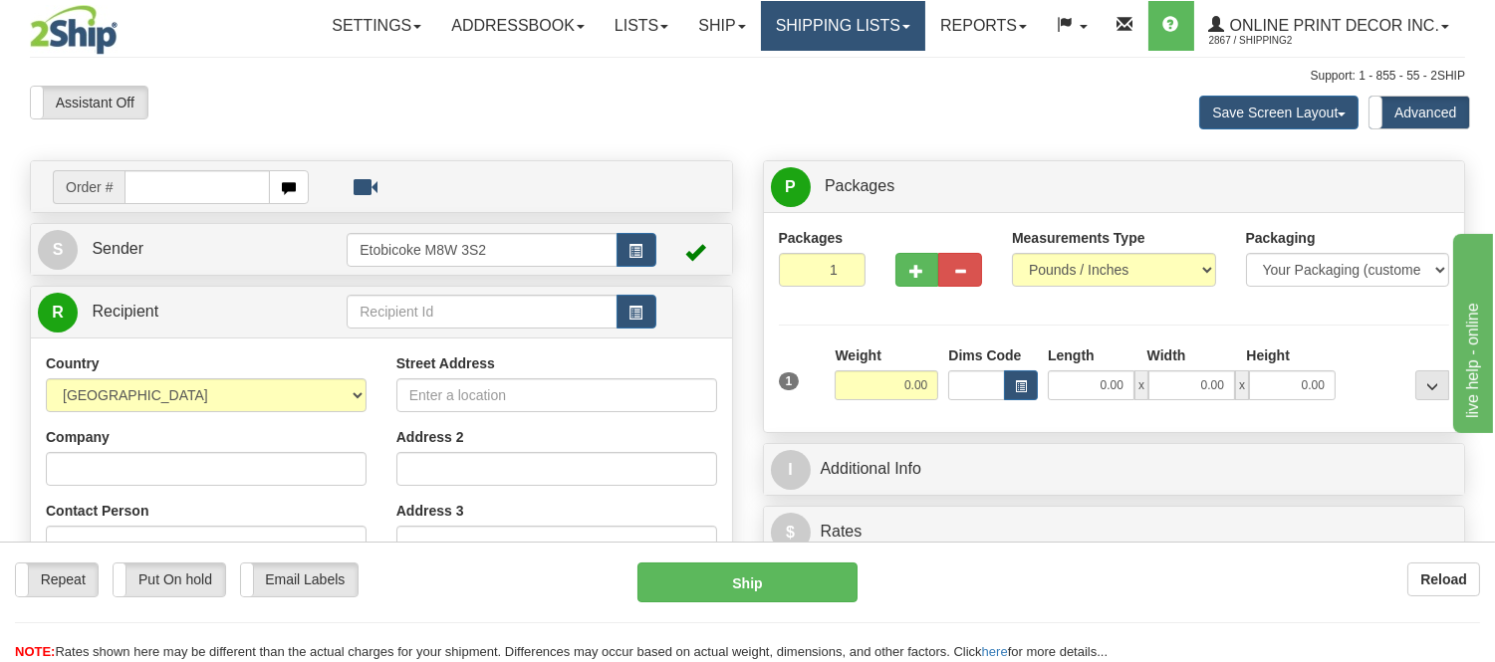
click at [853, 32] on link "Shipping lists" at bounding box center [843, 26] width 164 height 50
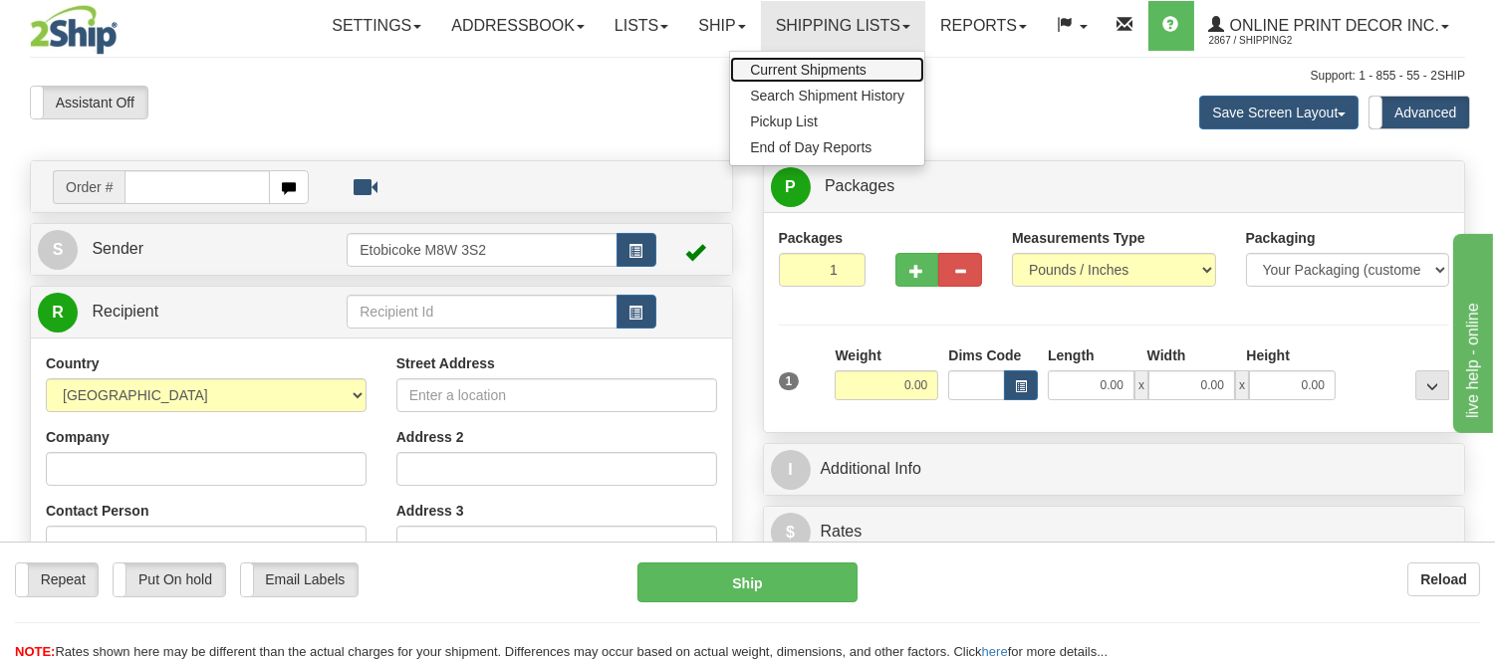
click at [848, 63] on span "Current Shipments" at bounding box center [808, 70] width 117 height 16
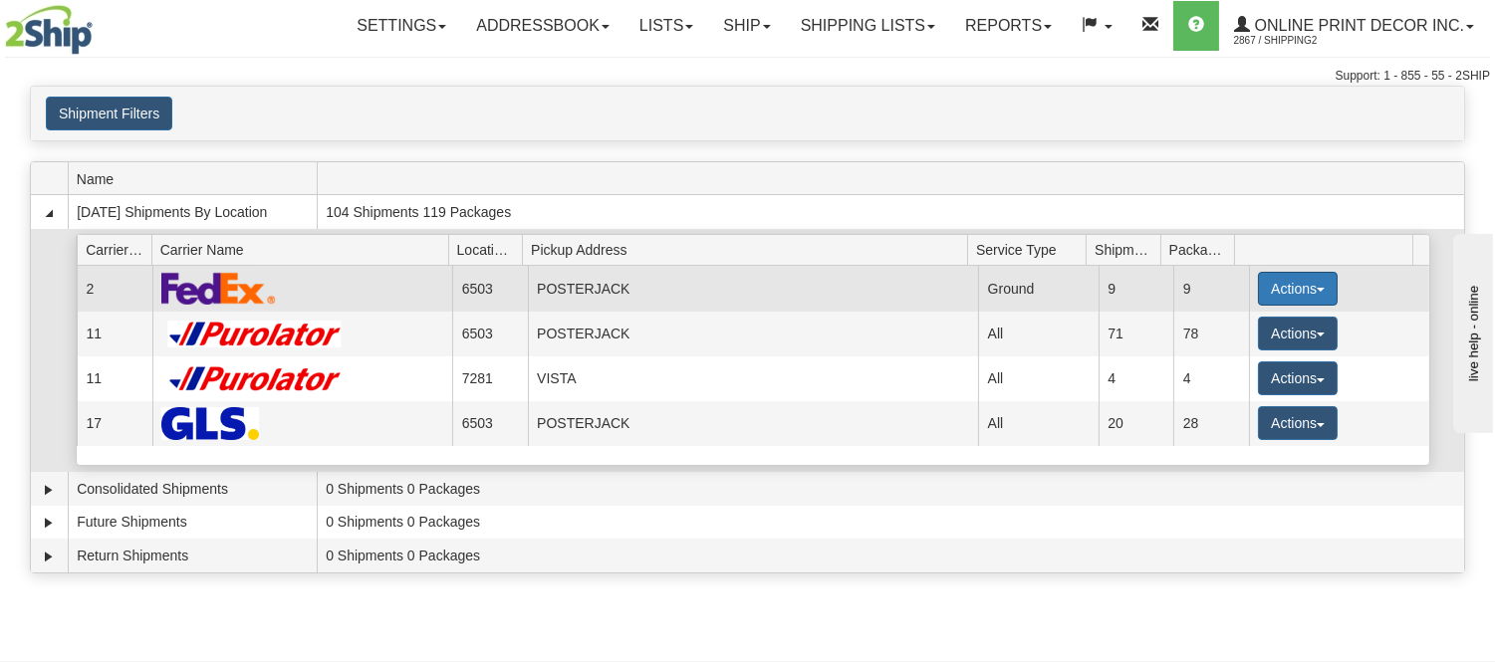
click at [1271, 294] on button "Actions" at bounding box center [1298, 289] width 80 height 34
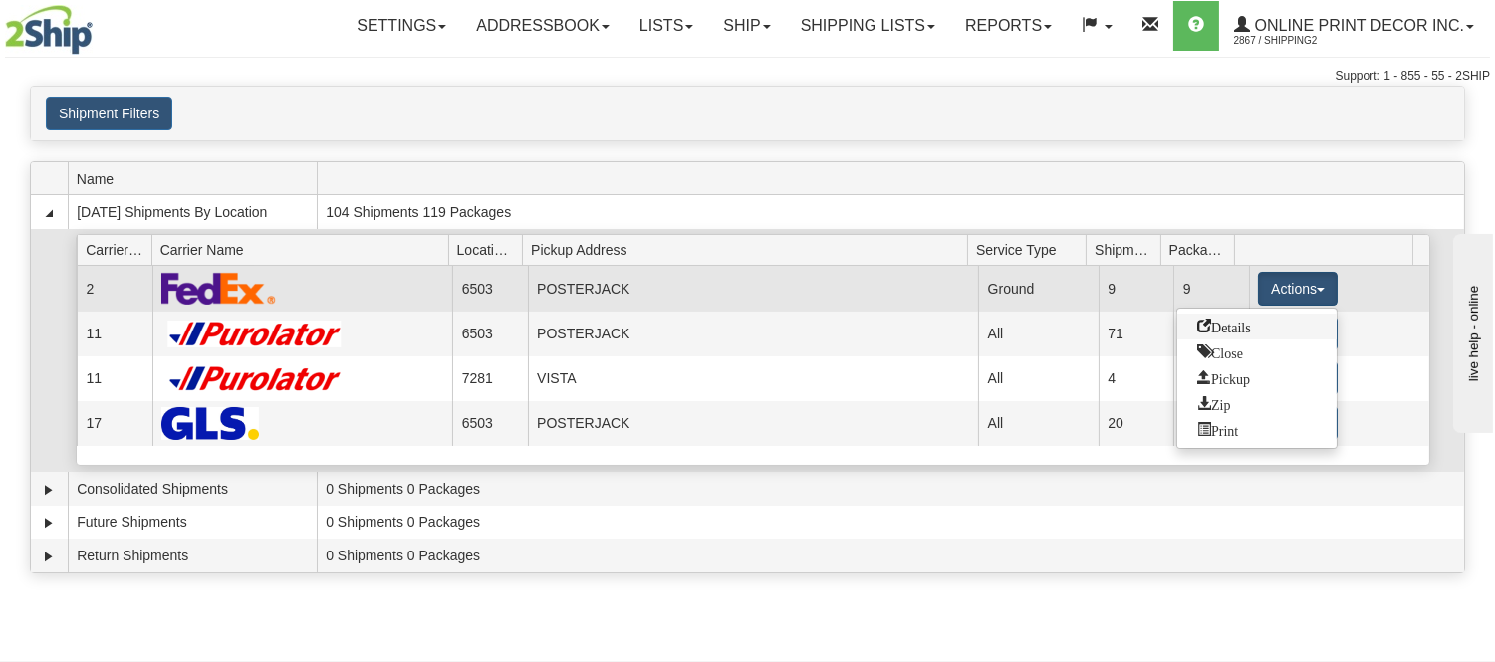
click at [1241, 330] on span "Details" at bounding box center [1224, 326] width 54 height 14
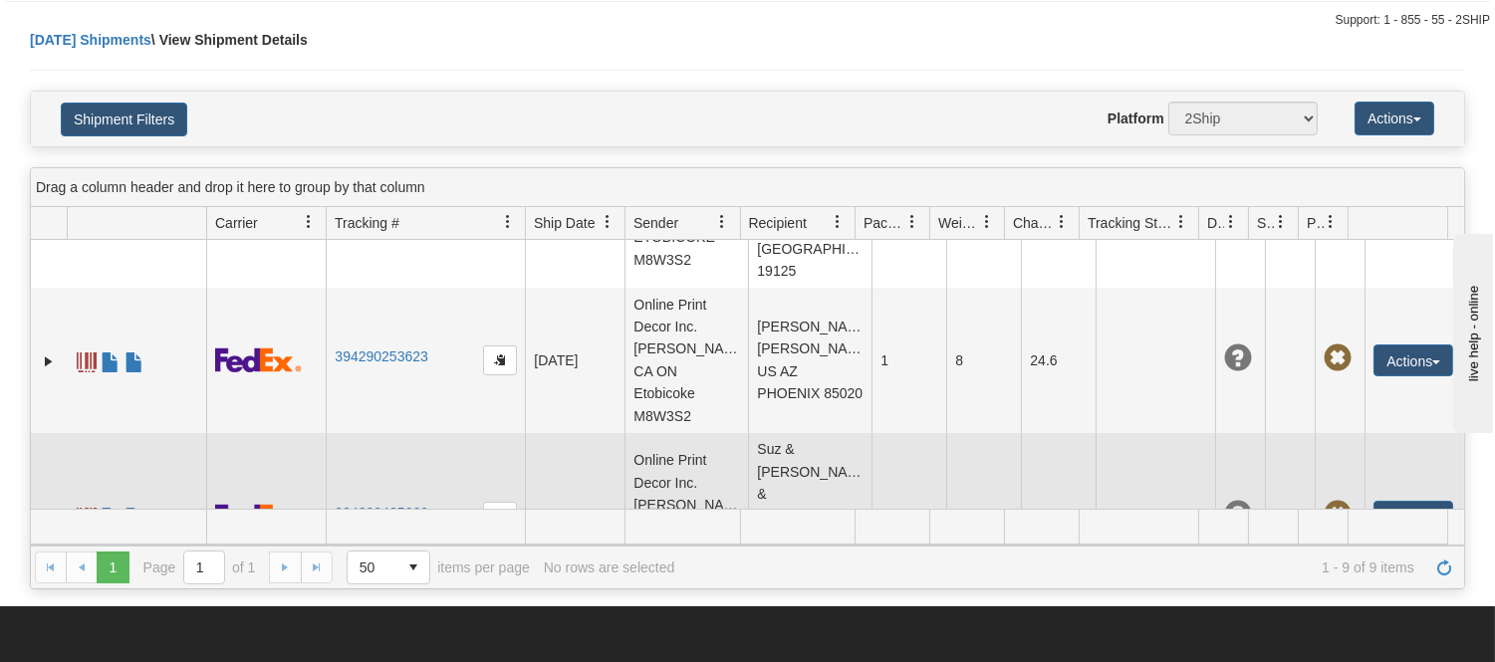
scroll to position [111, 0]
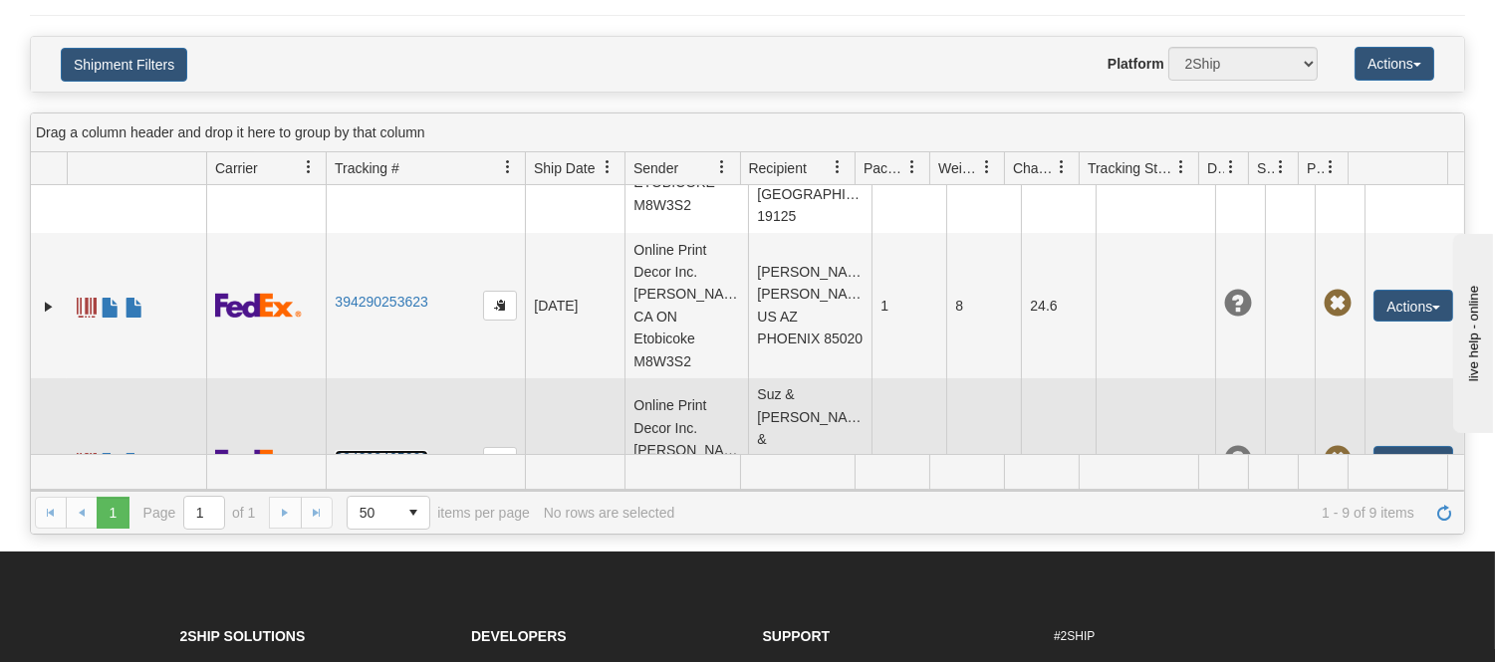
click at [422, 450] on link "394290465666" at bounding box center [381, 458] width 93 height 16
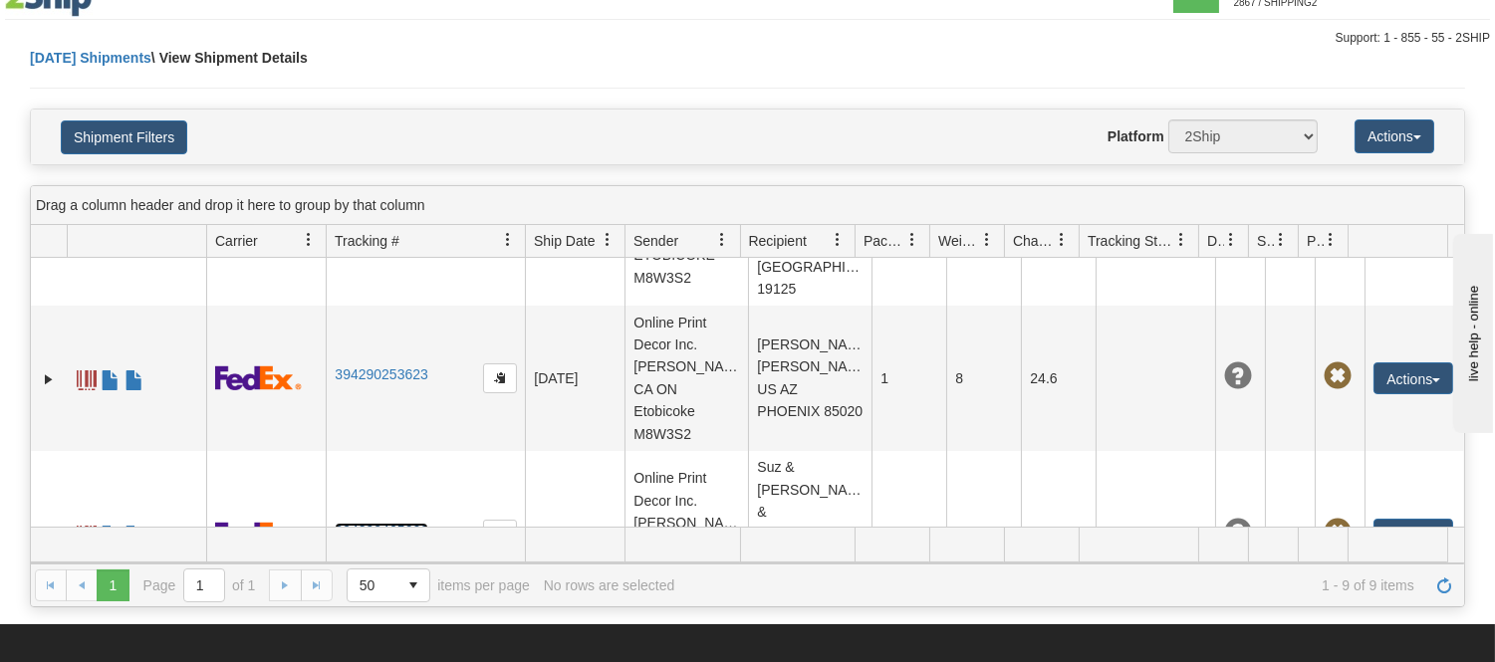
scroll to position [0, 0]
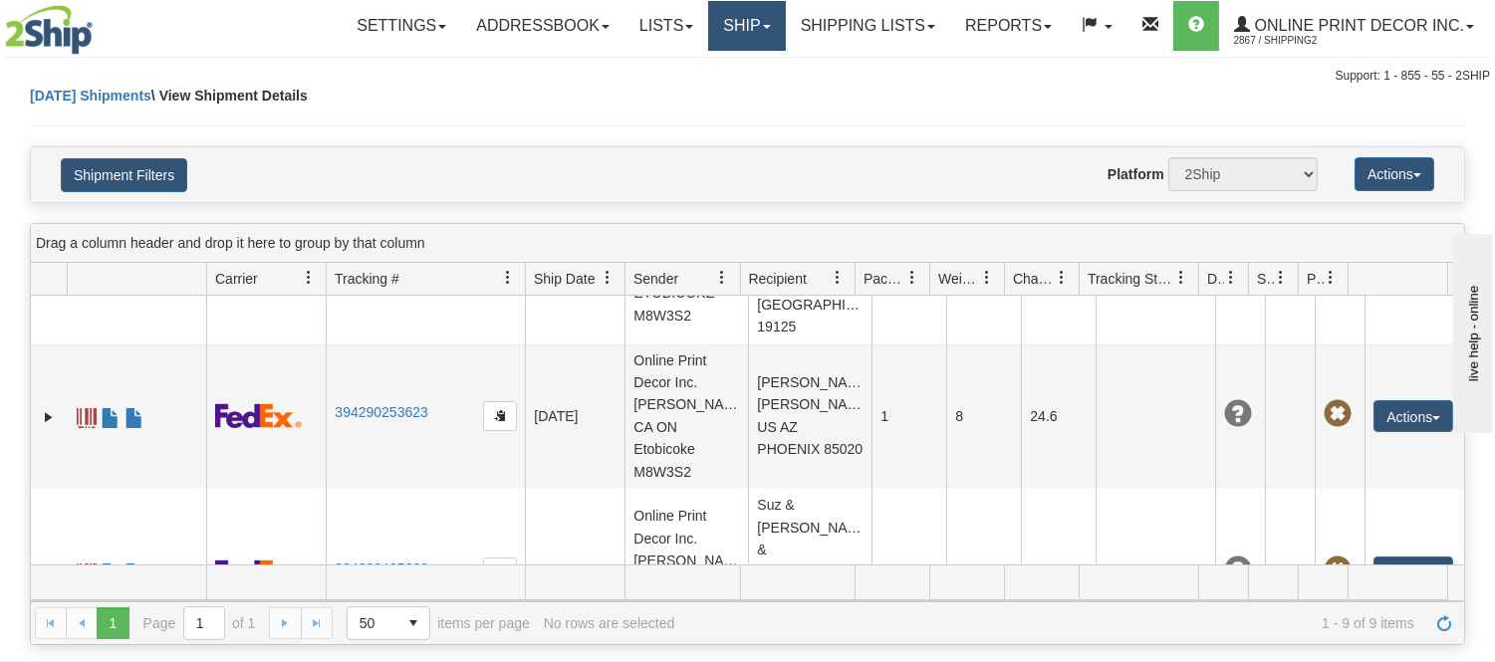
click at [753, 14] on link "Ship" at bounding box center [746, 26] width 77 height 50
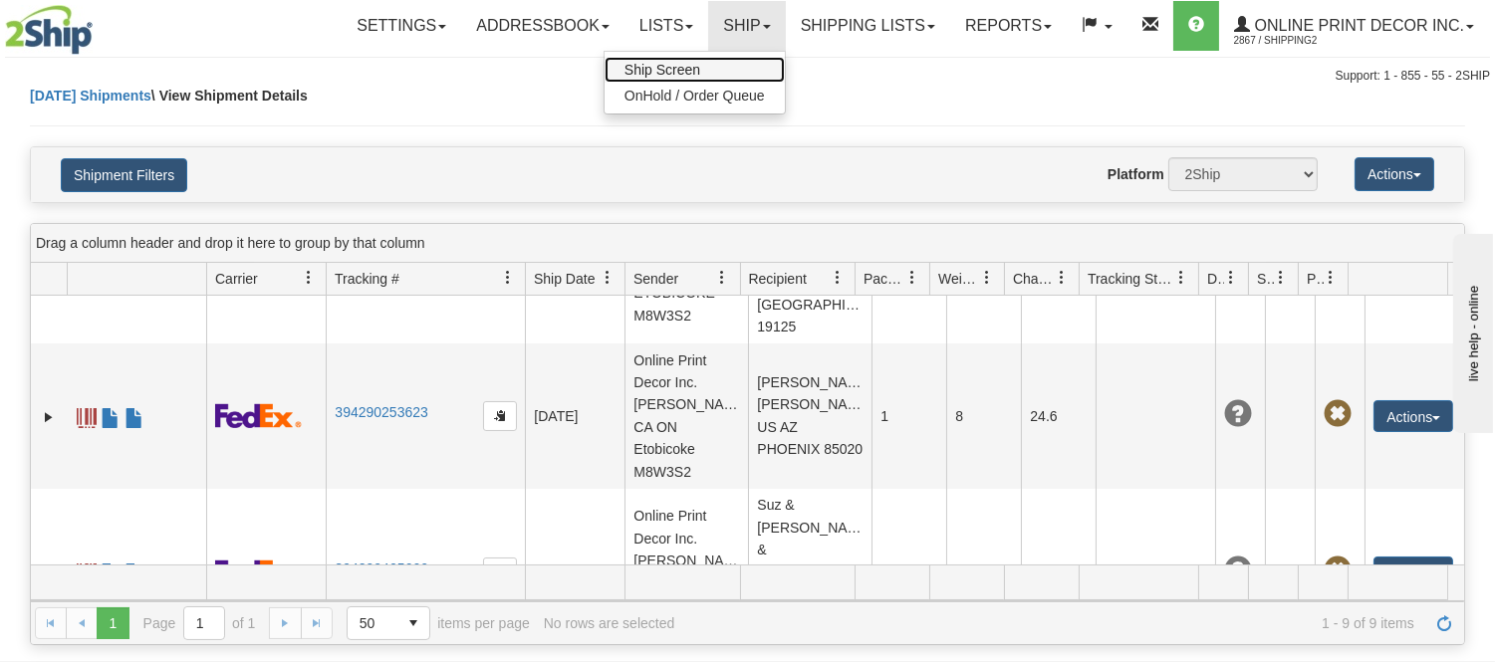
click at [719, 63] on link "Ship Screen" at bounding box center [695, 70] width 180 height 26
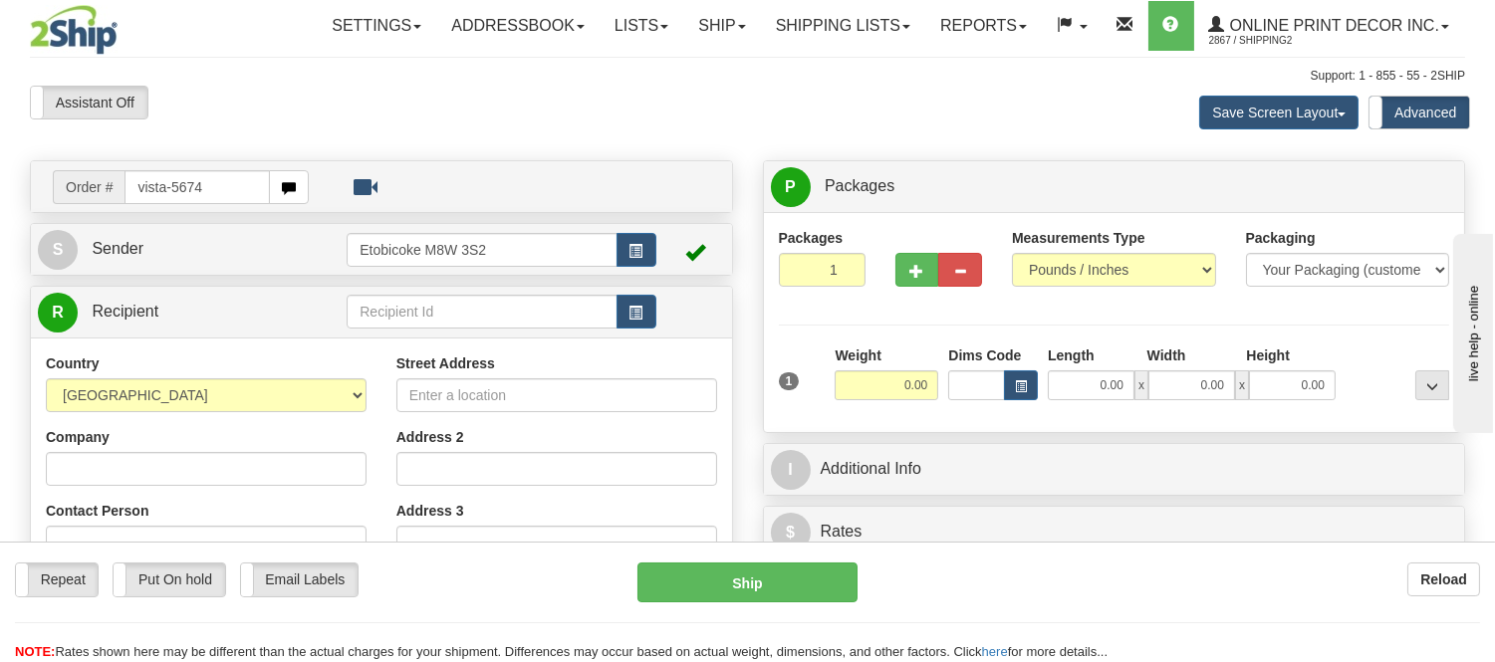
type input "vista-5674"
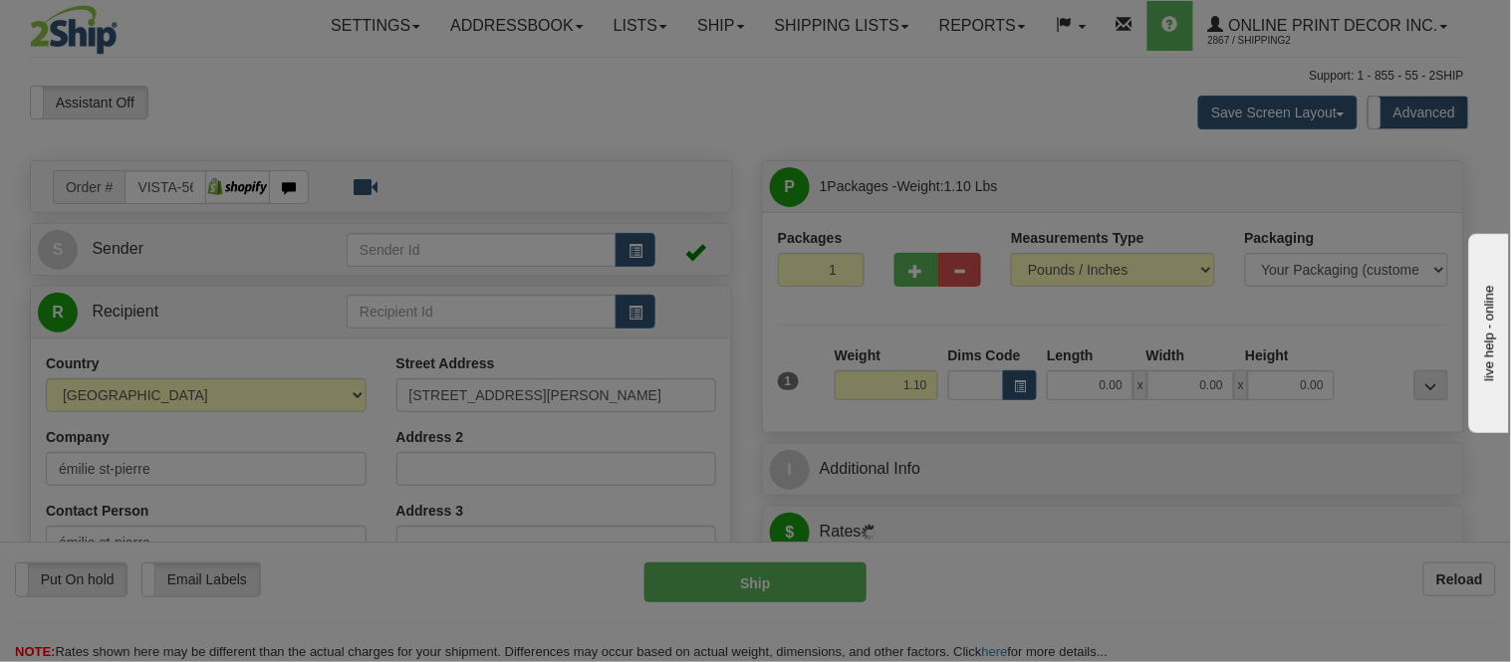
type input "[GEOGRAPHIC_DATA]"
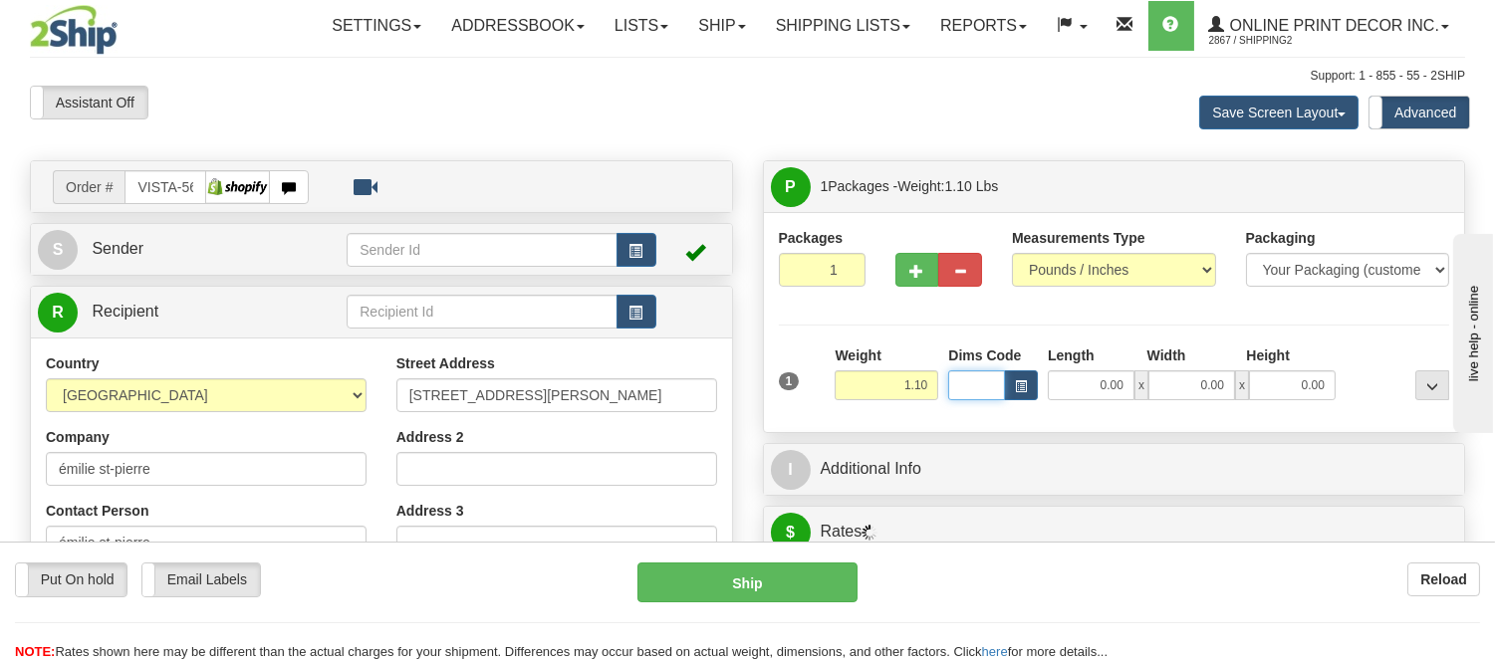
click at [973, 399] on input "Dims Code" at bounding box center [976, 386] width 57 height 30
click at [1051, 379] on input "0.00" at bounding box center [1091, 386] width 87 height 30
type input "0.00"
click at [1006, 382] on button "button" at bounding box center [1021, 386] width 34 height 30
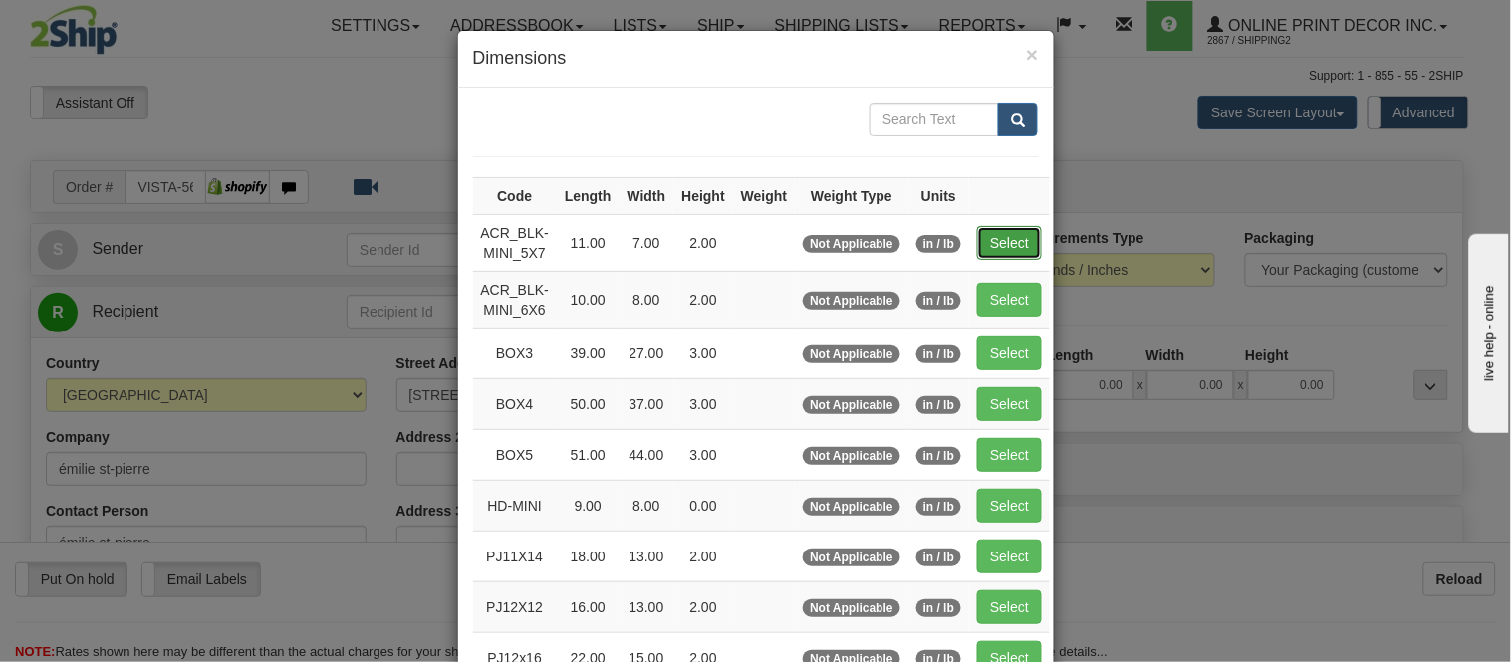
click at [994, 237] on button "Select" at bounding box center [1009, 243] width 65 height 34
type input "ACR_BLK-MINI_5X7"
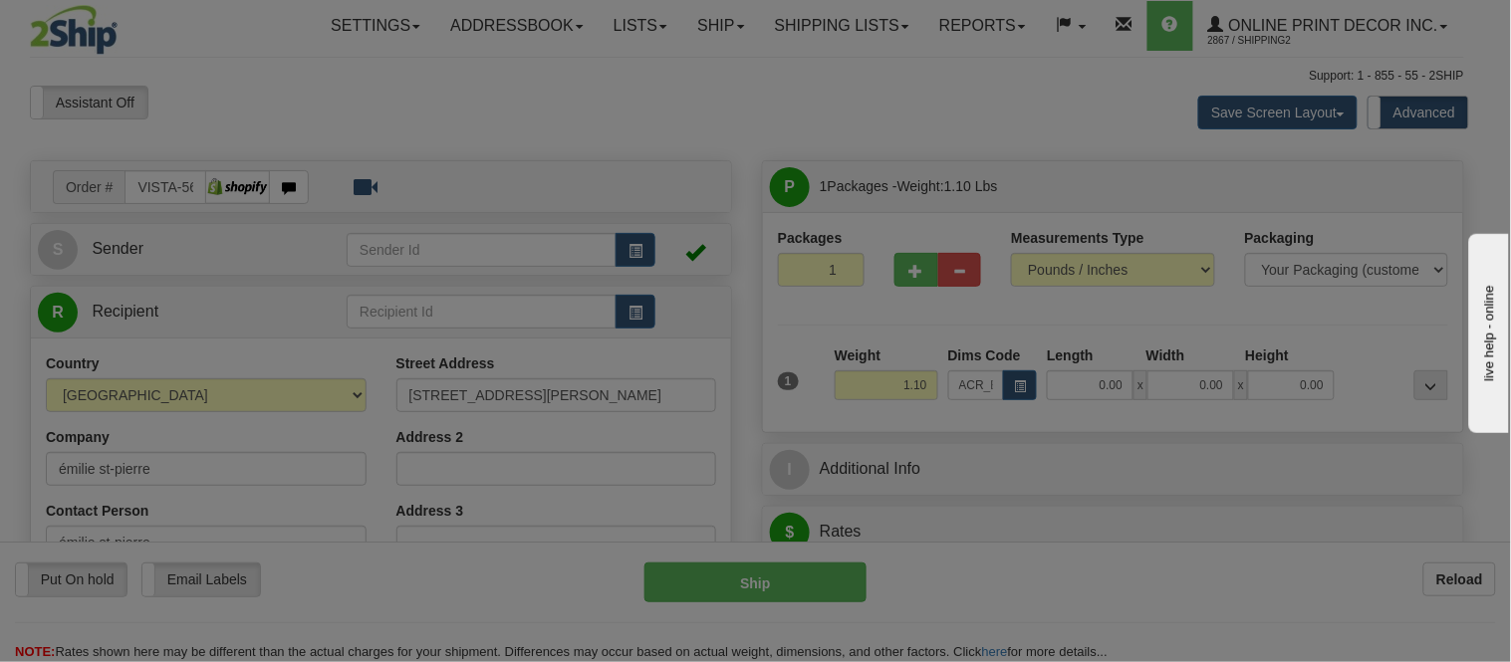
type input "11.00"
type input "7.00"
type input "2.00"
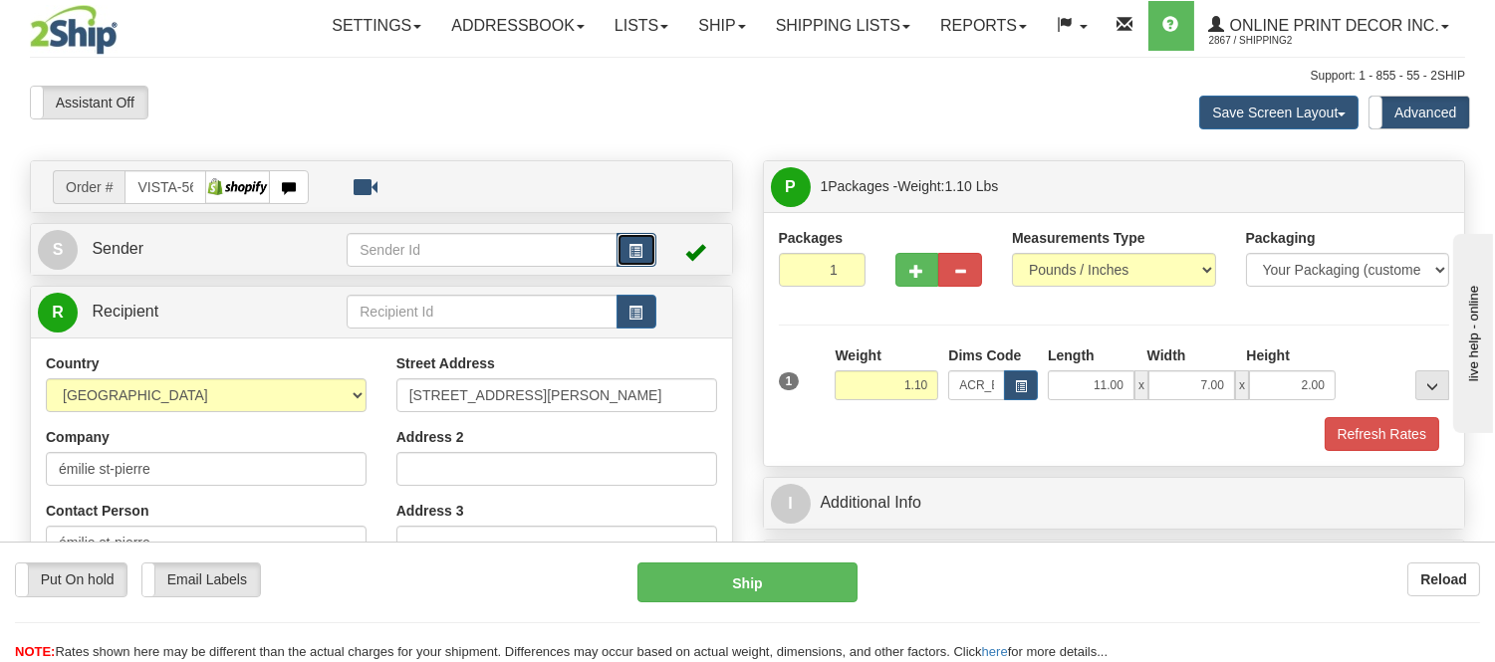
click at [650, 241] on button "button" at bounding box center [637, 250] width 40 height 34
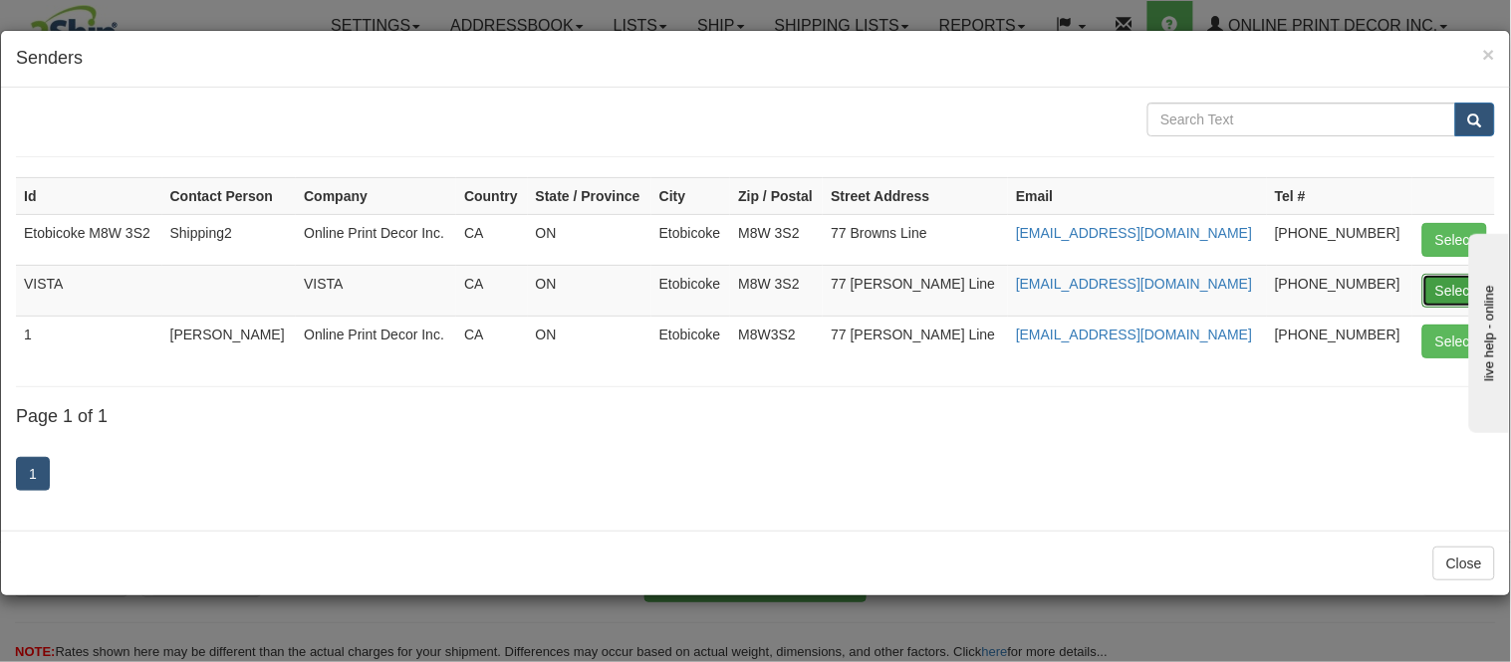
click at [1434, 283] on button "Select" at bounding box center [1454, 291] width 65 height 34
type input "VISTA"
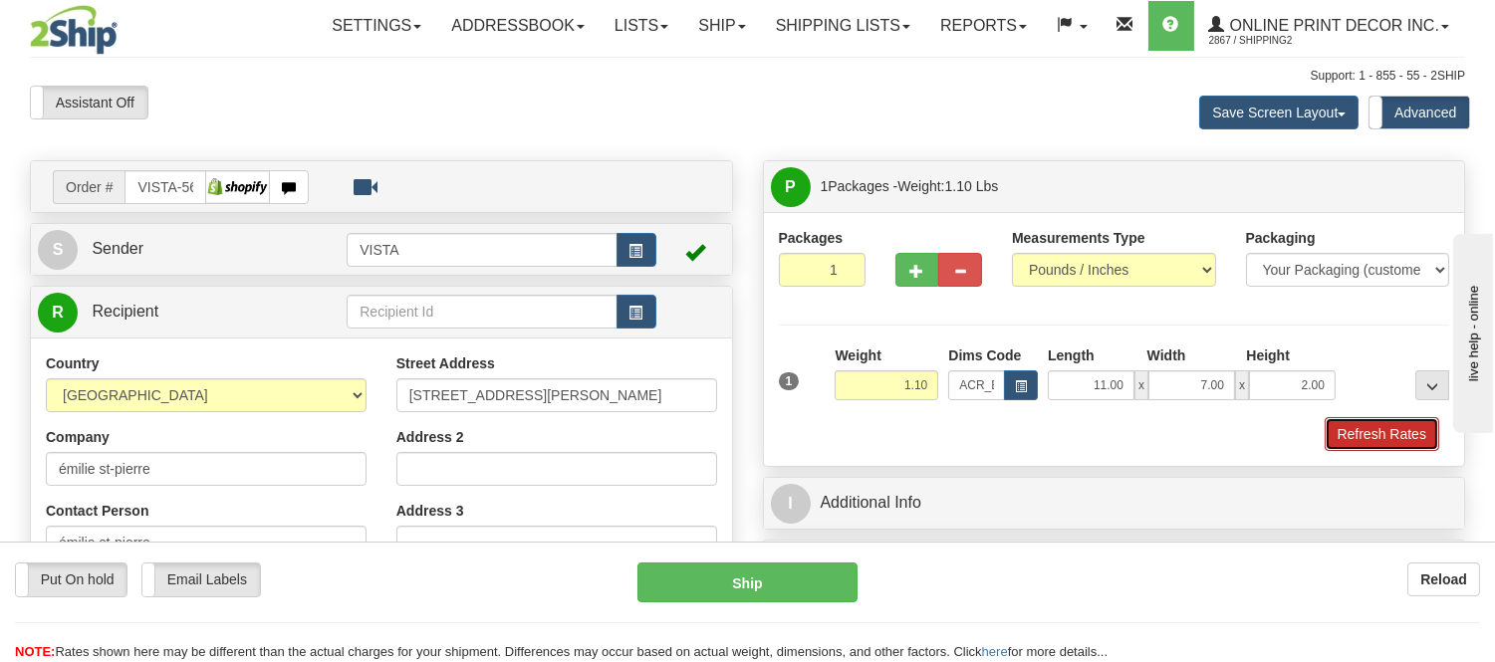
click at [1381, 430] on button "Refresh Rates" at bounding box center [1382, 434] width 115 height 34
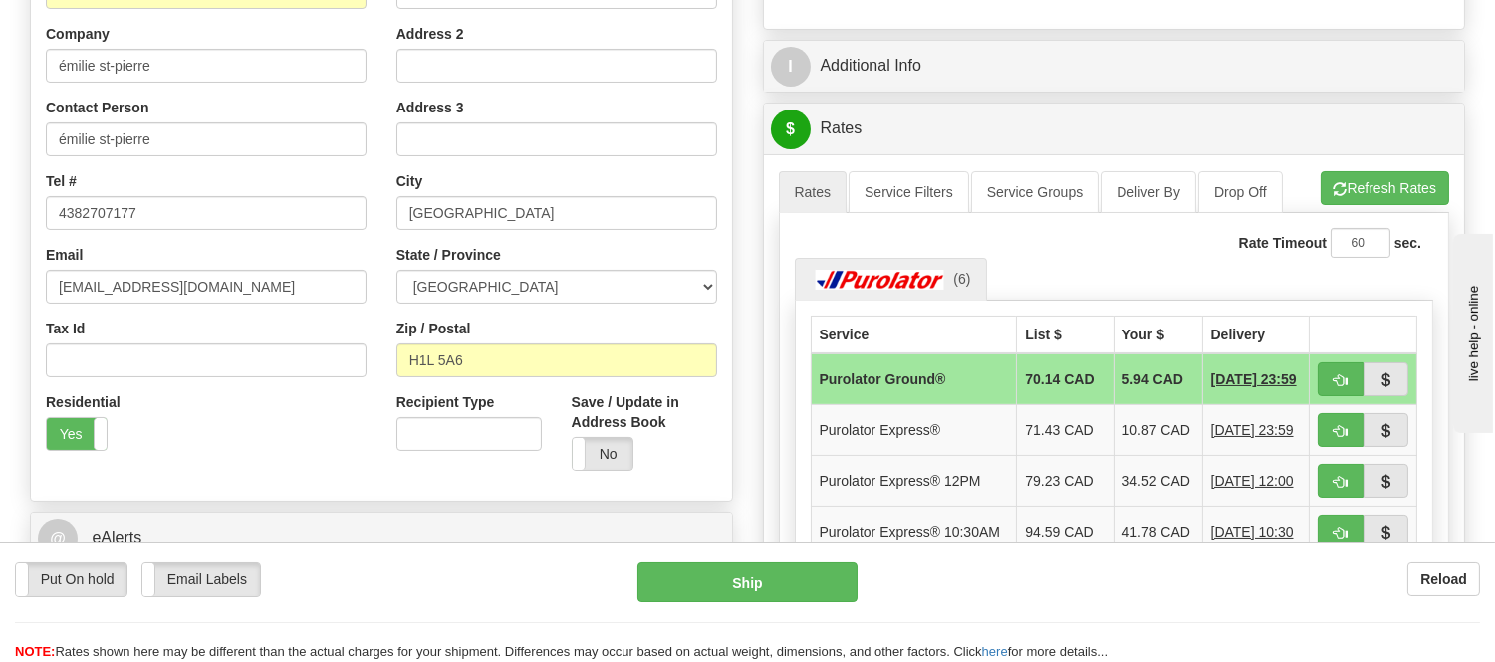
scroll to position [442, 0]
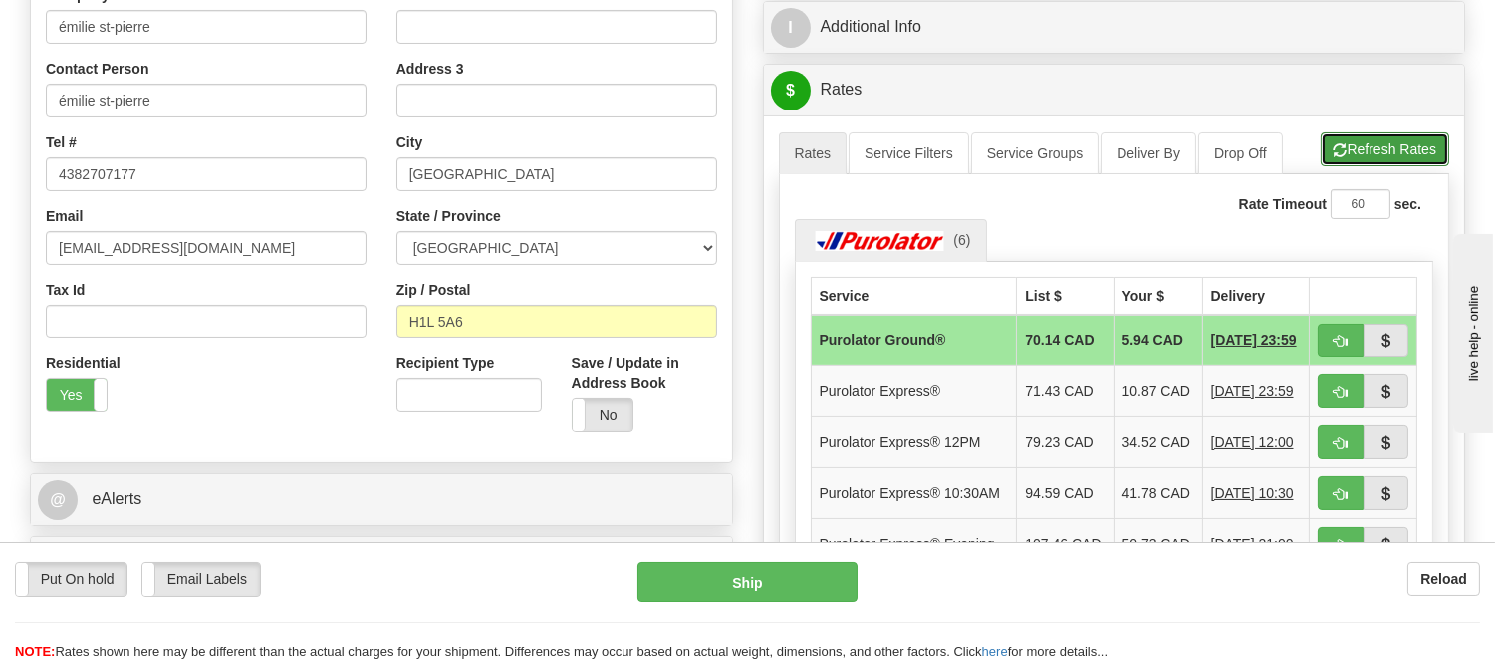
click at [1346, 136] on button "Refresh Rates" at bounding box center [1385, 149] width 129 height 34
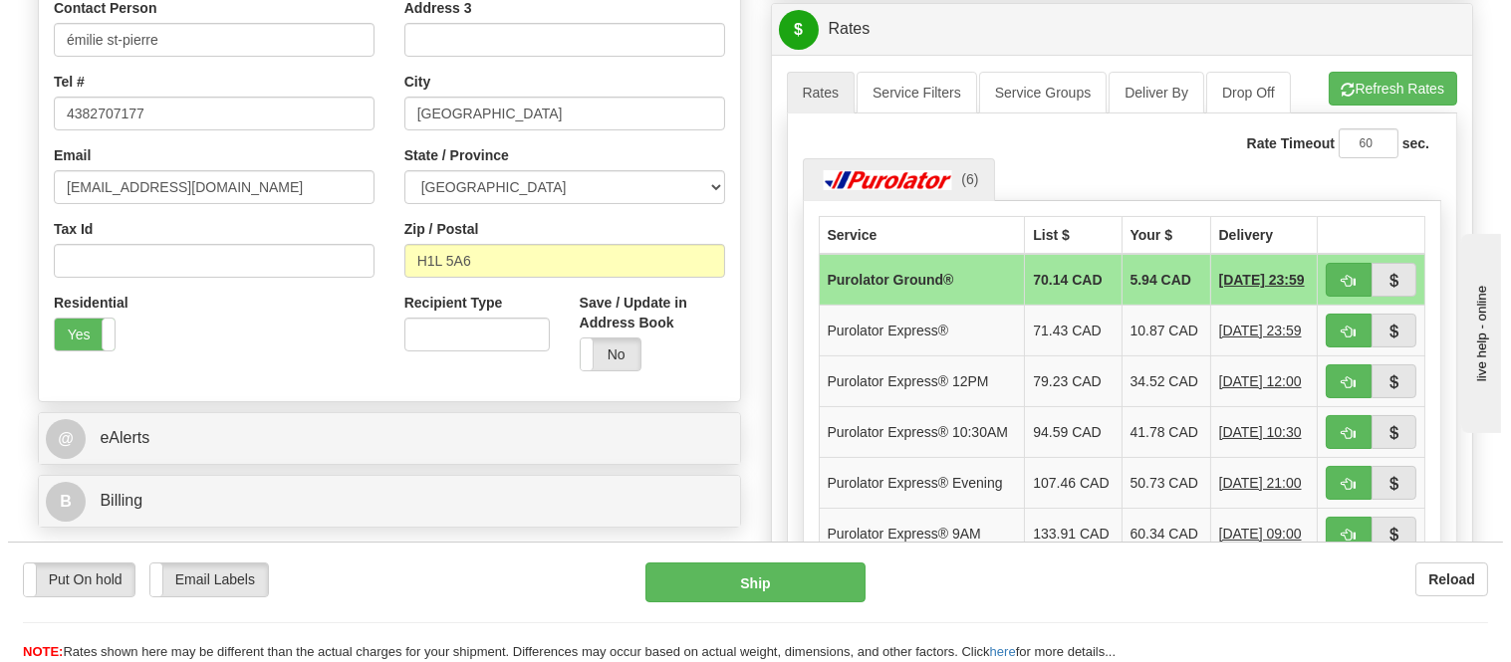
scroll to position [553, 0]
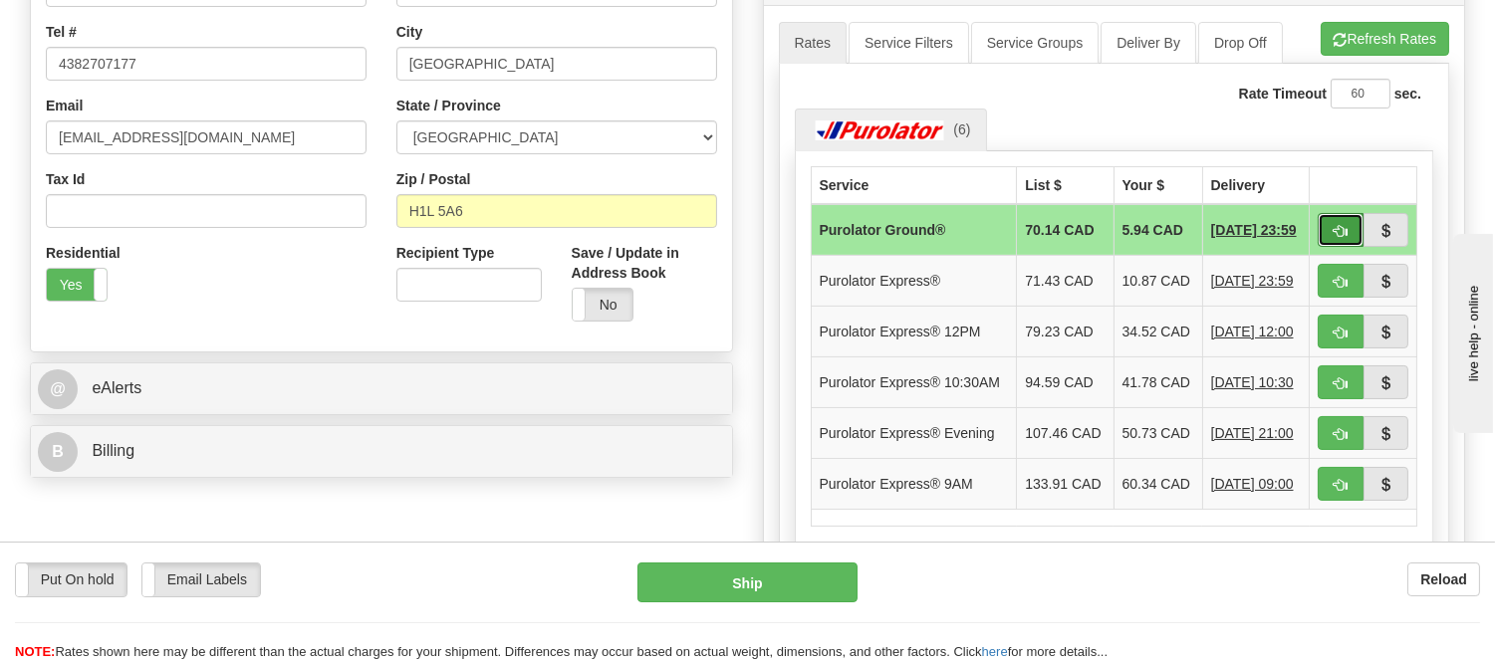
click at [1339, 232] on span "button" at bounding box center [1341, 231] width 14 height 13
type input "260"
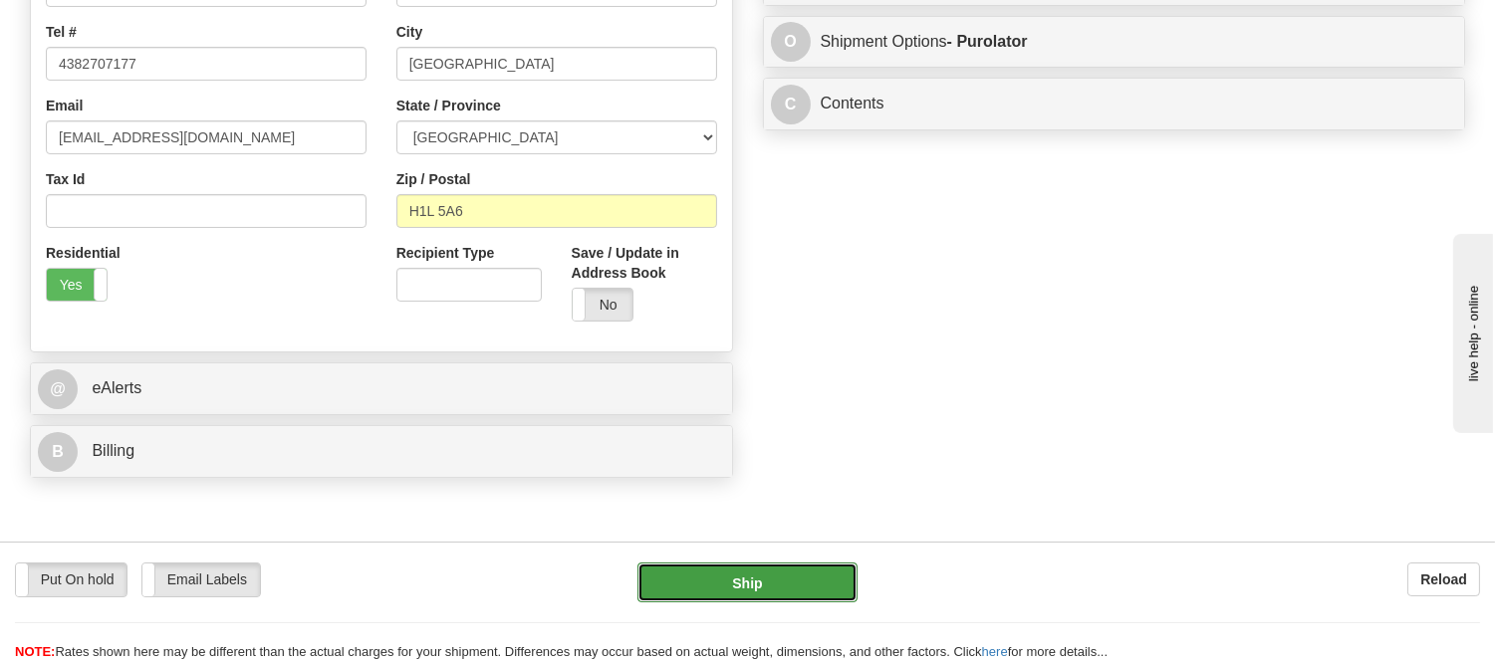
click at [813, 588] on button "Ship" at bounding box center [747, 583] width 219 height 40
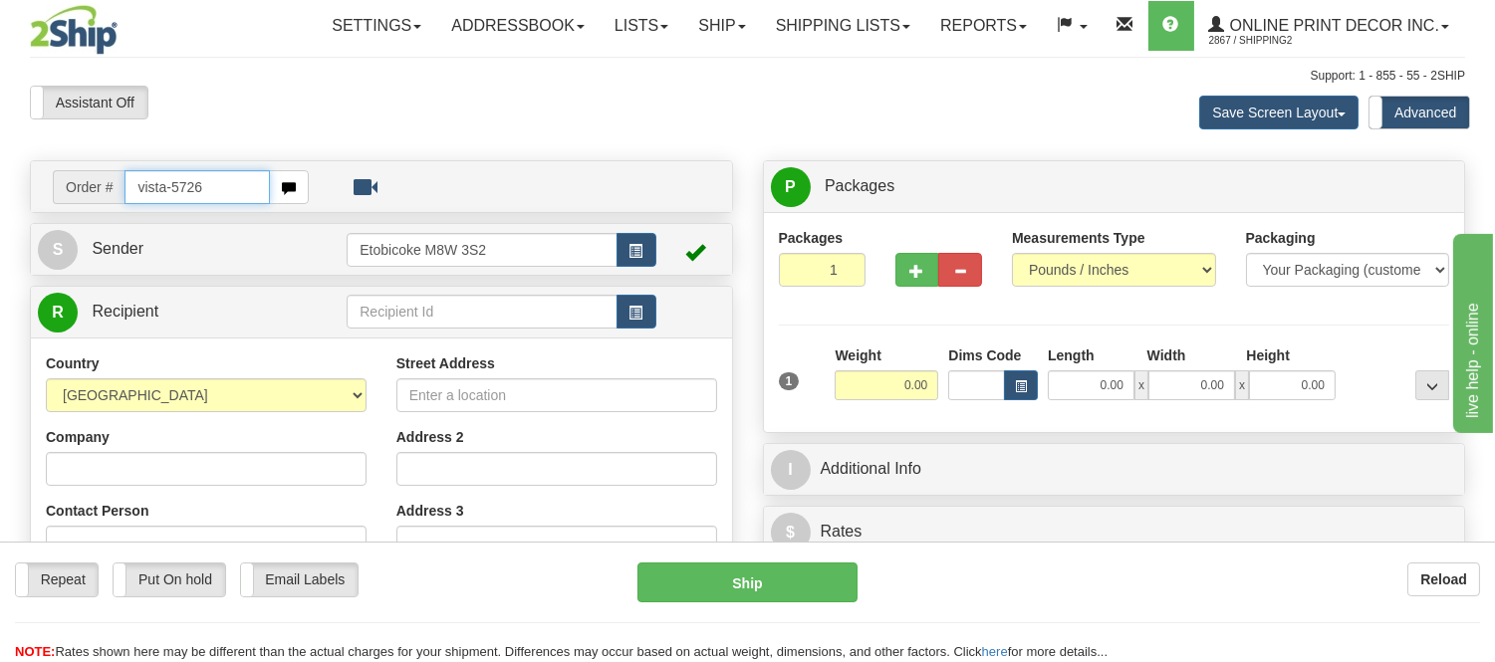
type input "vista-5726"
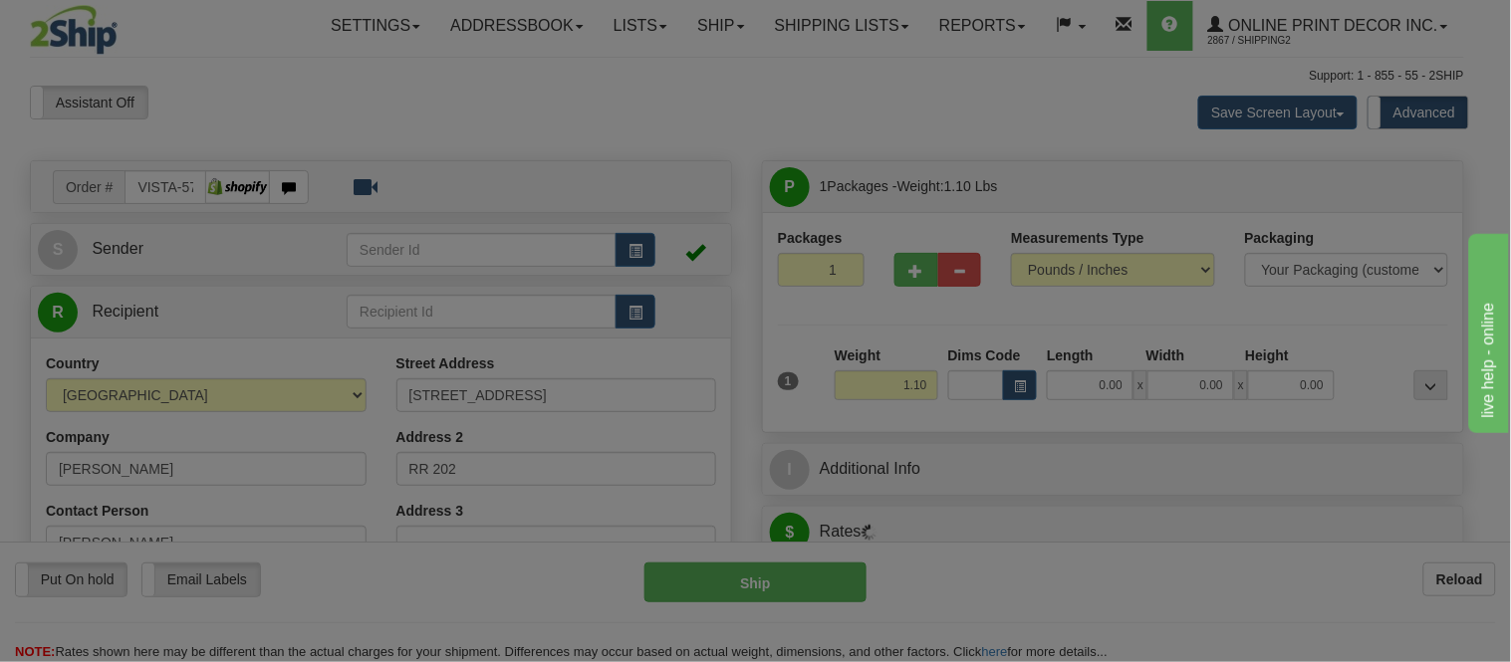
type input "BINBROOK"
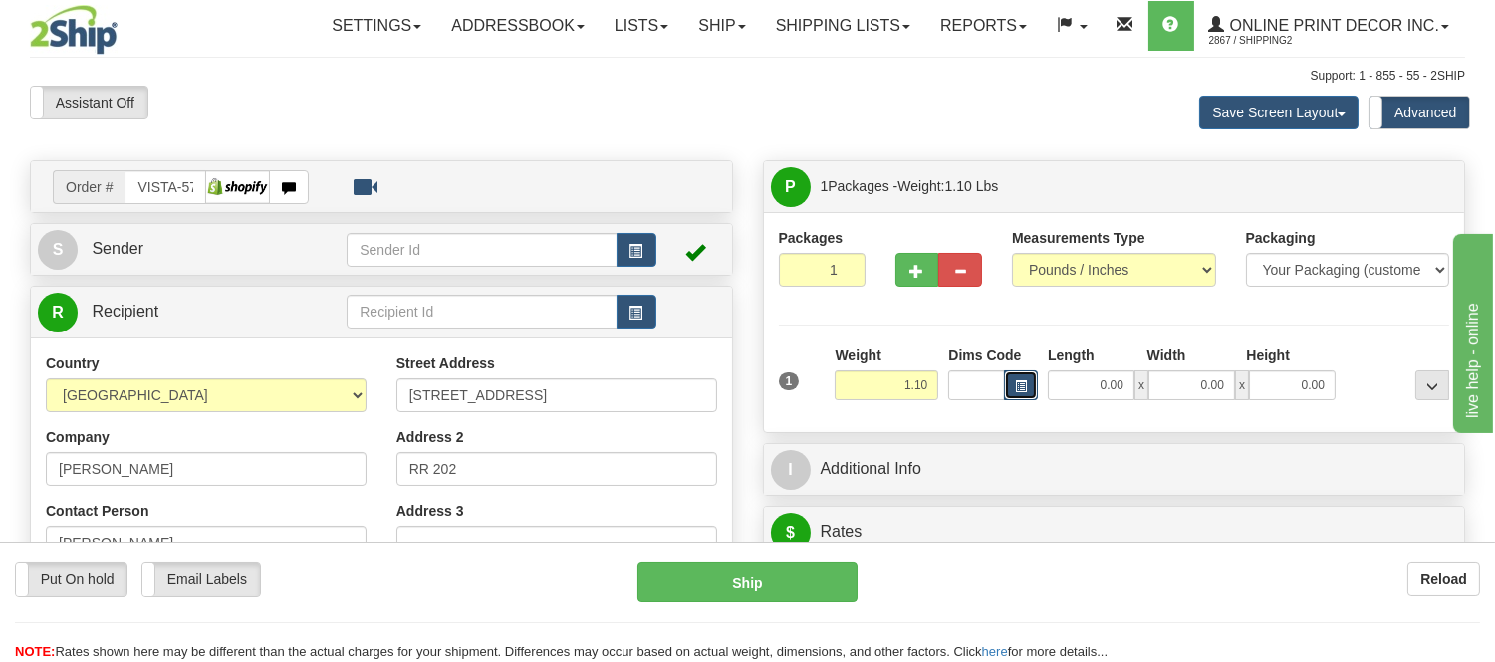
click at [1020, 390] on span "button" at bounding box center [1021, 387] width 12 height 11
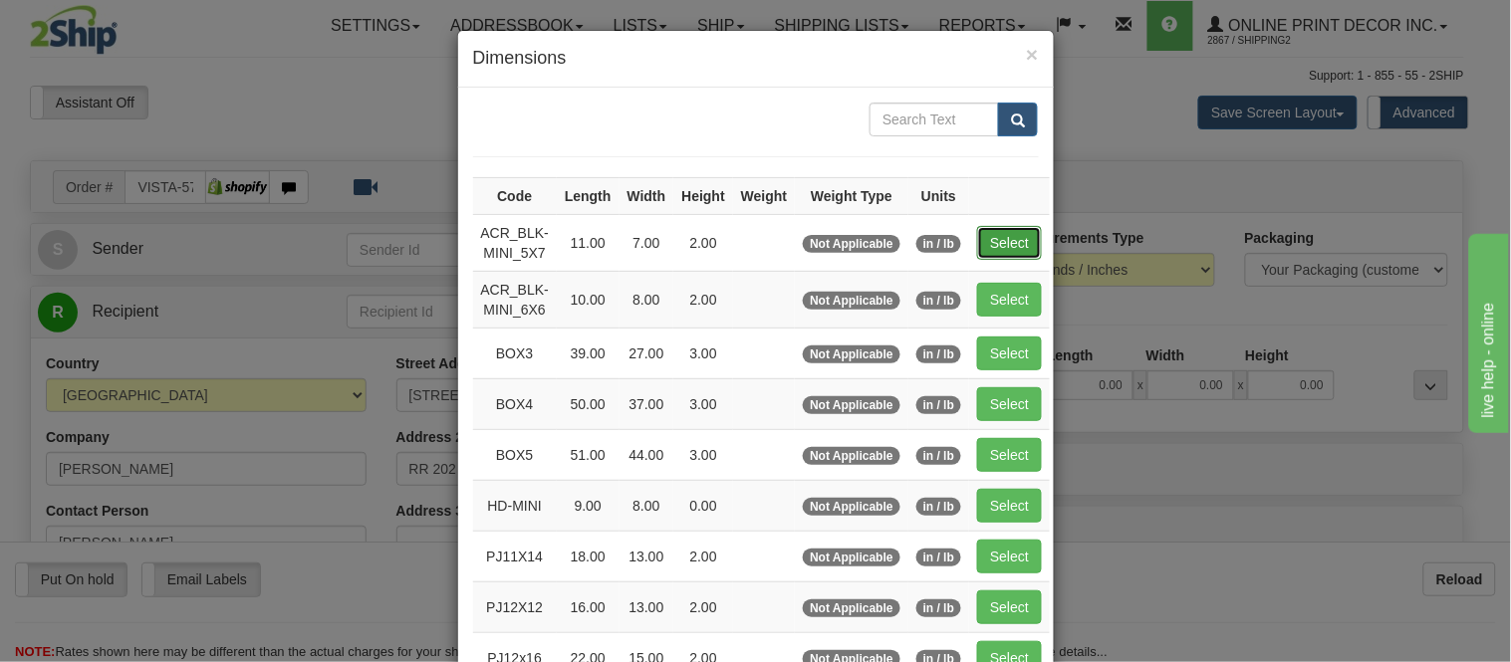
click at [978, 244] on button "Select" at bounding box center [1009, 243] width 65 height 34
type input "ACR_BLK-MINI_5X7"
type input "11.00"
type input "7.00"
type input "2.00"
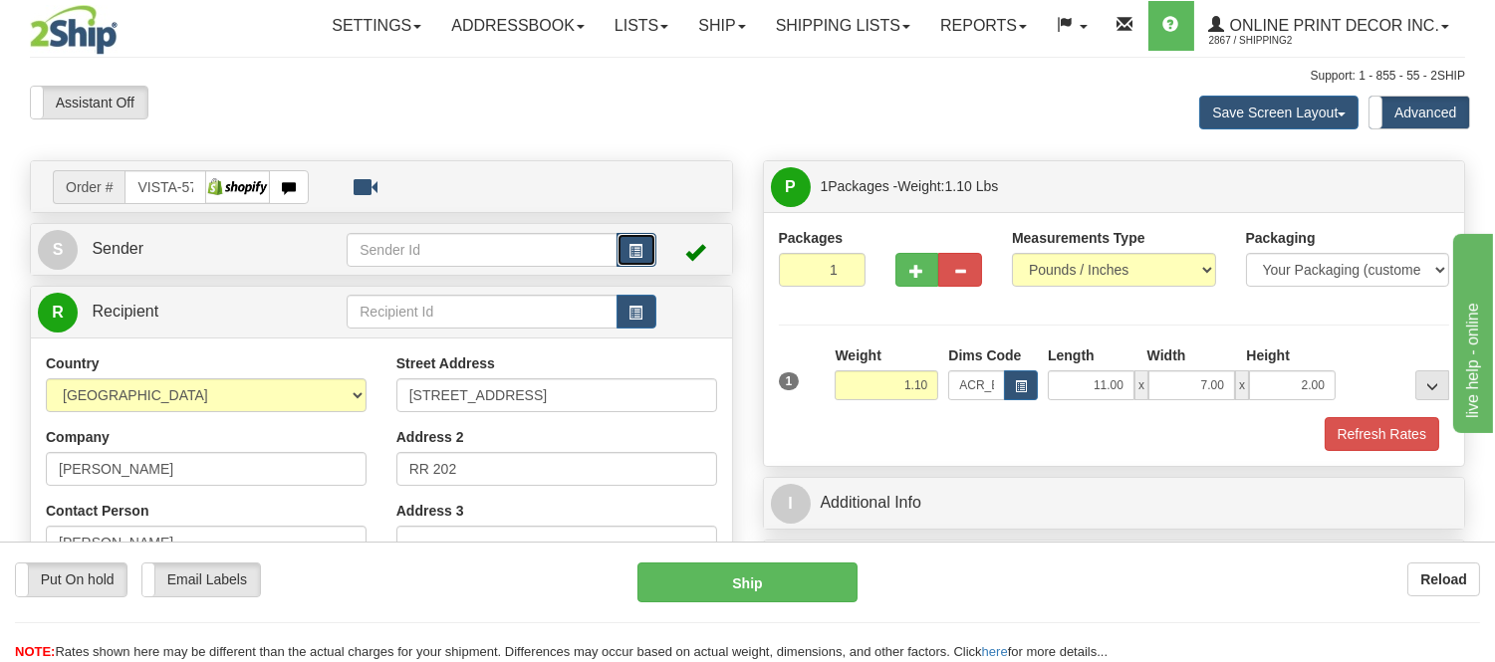
click at [640, 256] on span "button" at bounding box center [637, 251] width 14 height 13
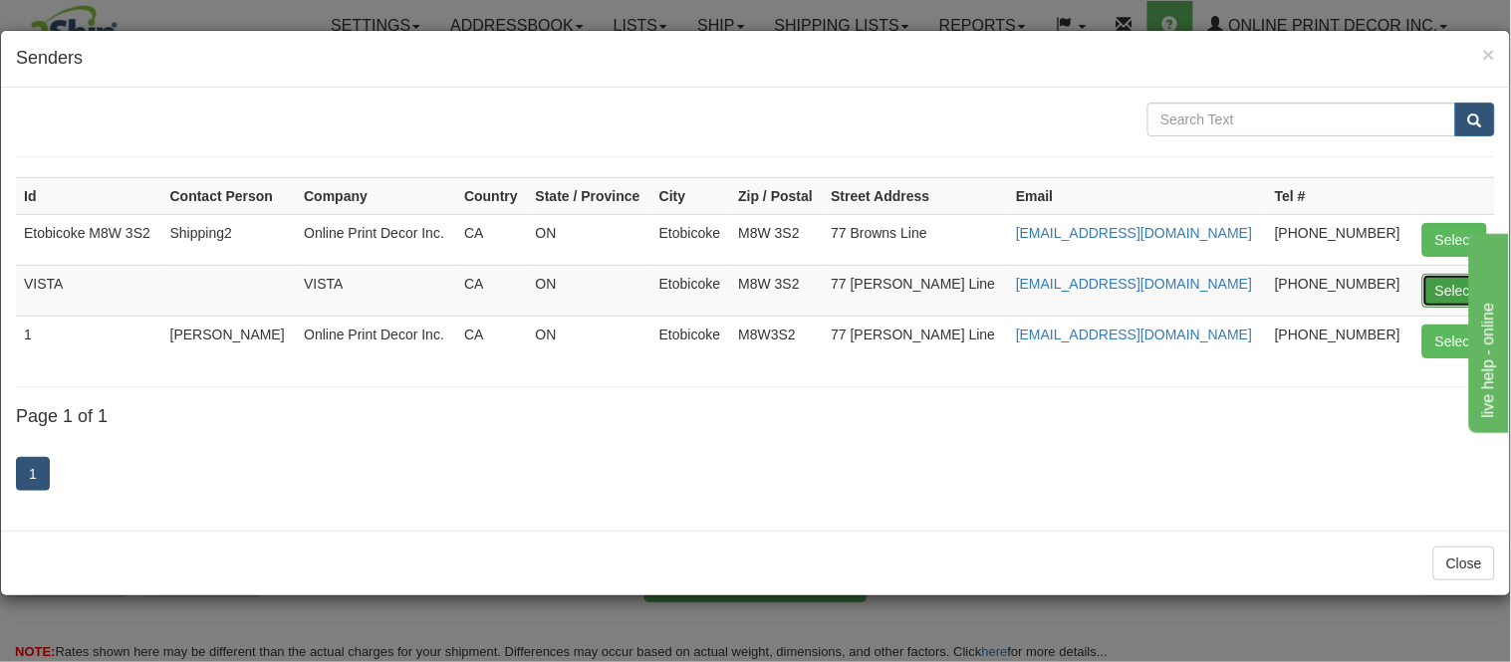
click at [1442, 289] on button "Select" at bounding box center [1454, 291] width 65 height 34
type input "VISTA"
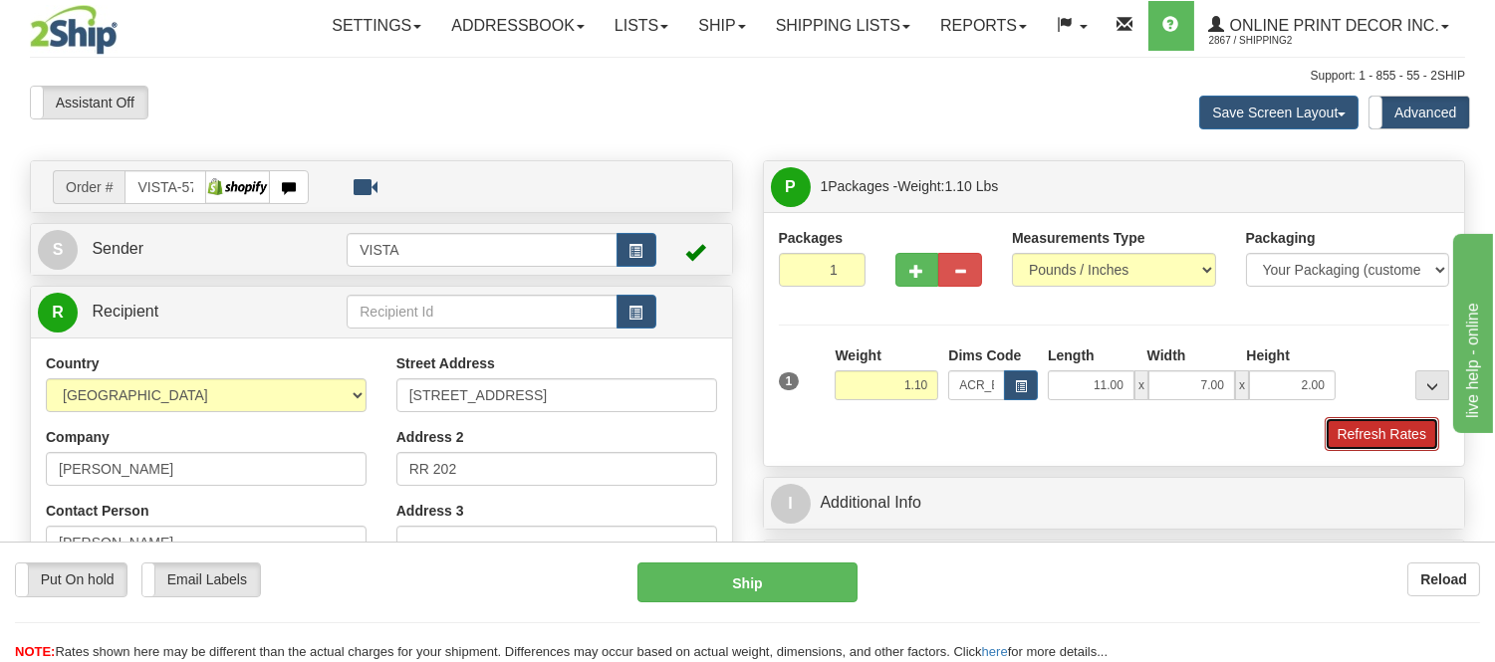
click at [1351, 434] on button "Refresh Rates" at bounding box center [1382, 434] width 115 height 34
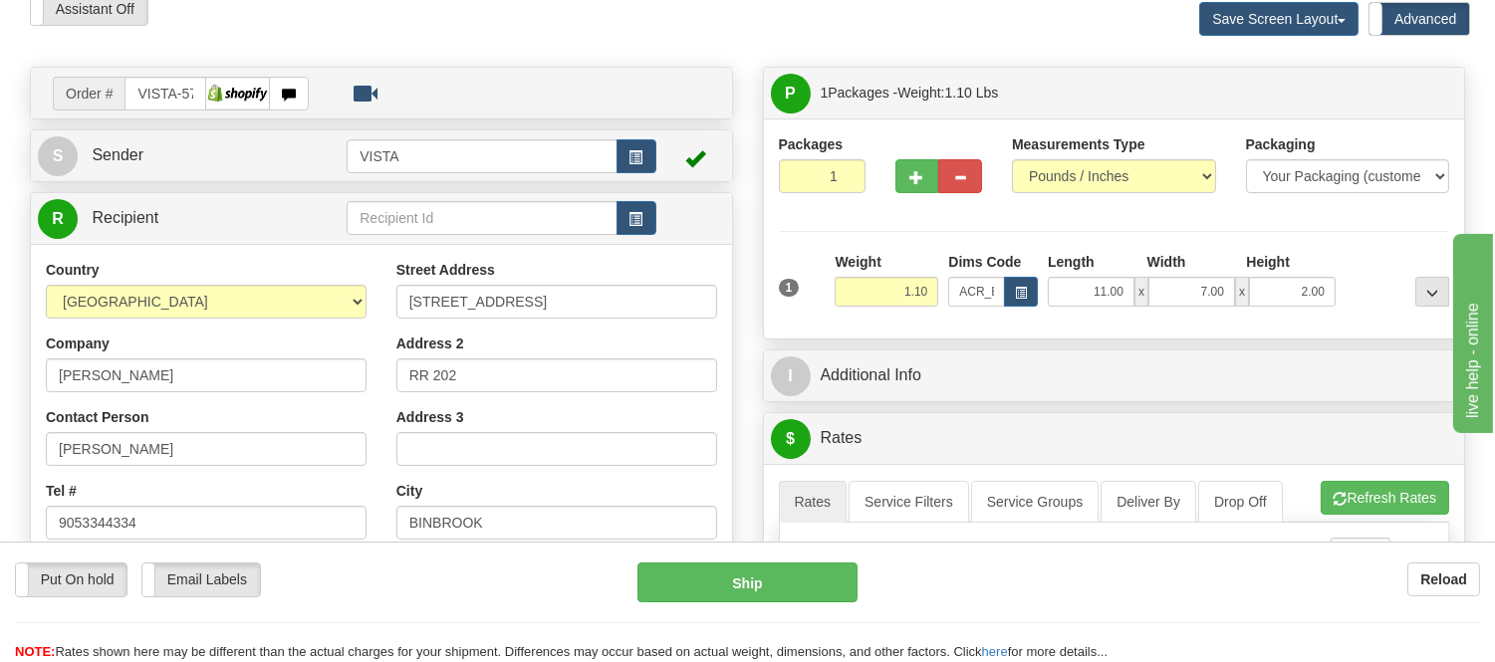
scroll to position [332, 0]
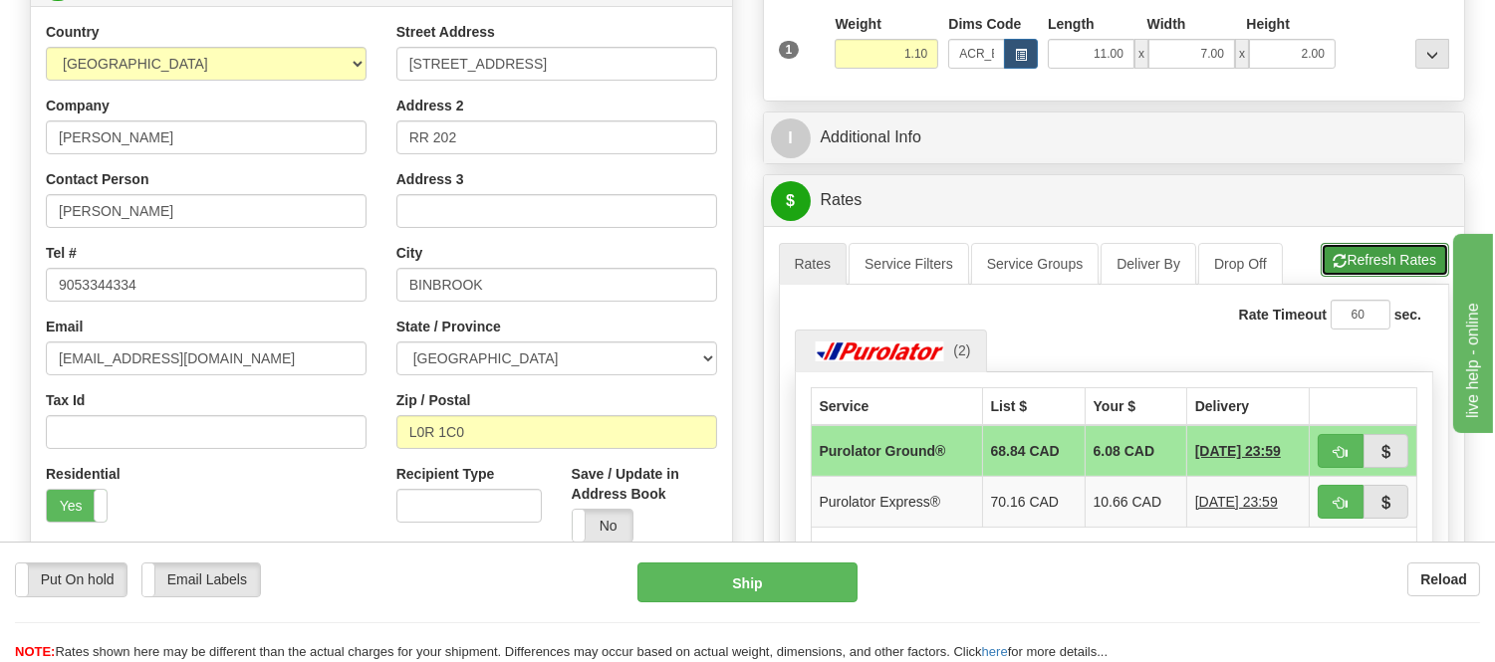
click at [1360, 263] on button "Refresh Rates" at bounding box center [1385, 260] width 129 height 34
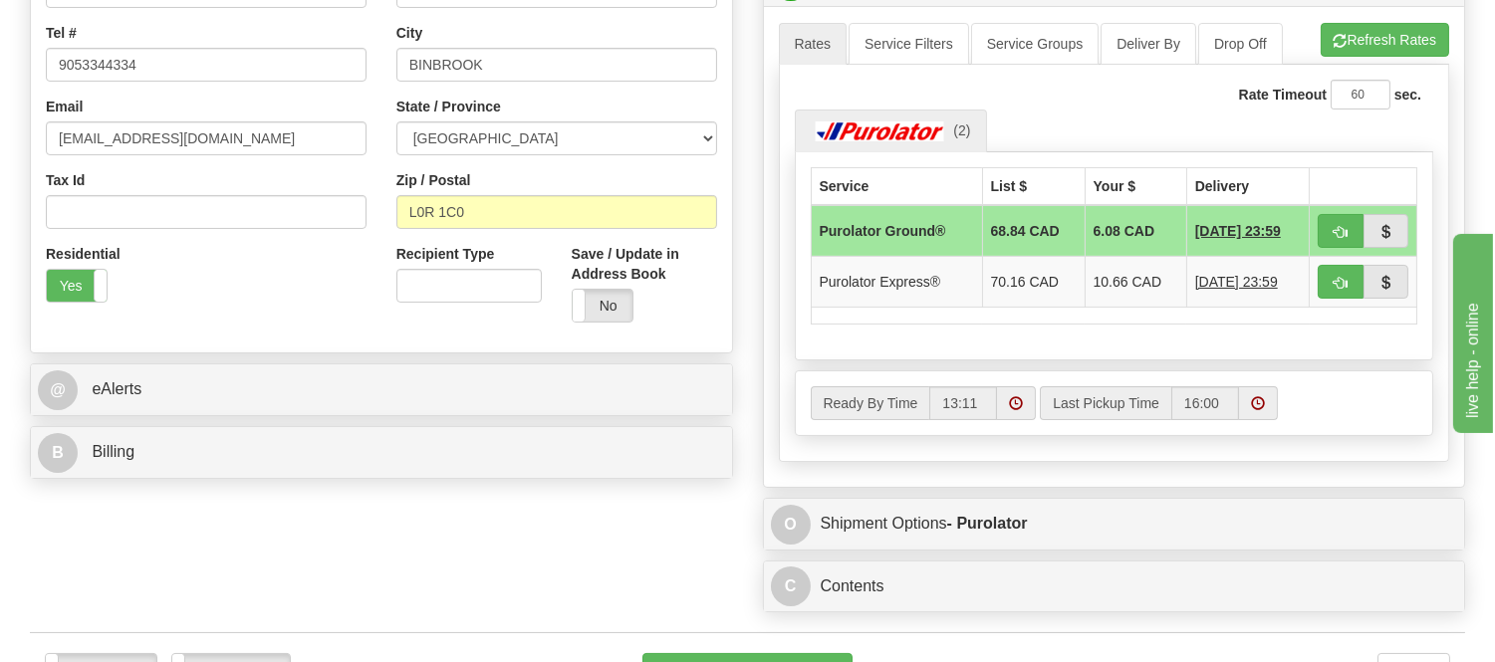
scroll to position [553, 0]
click at [1330, 232] on button "button" at bounding box center [1341, 230] width 46 height 34
type input "260"
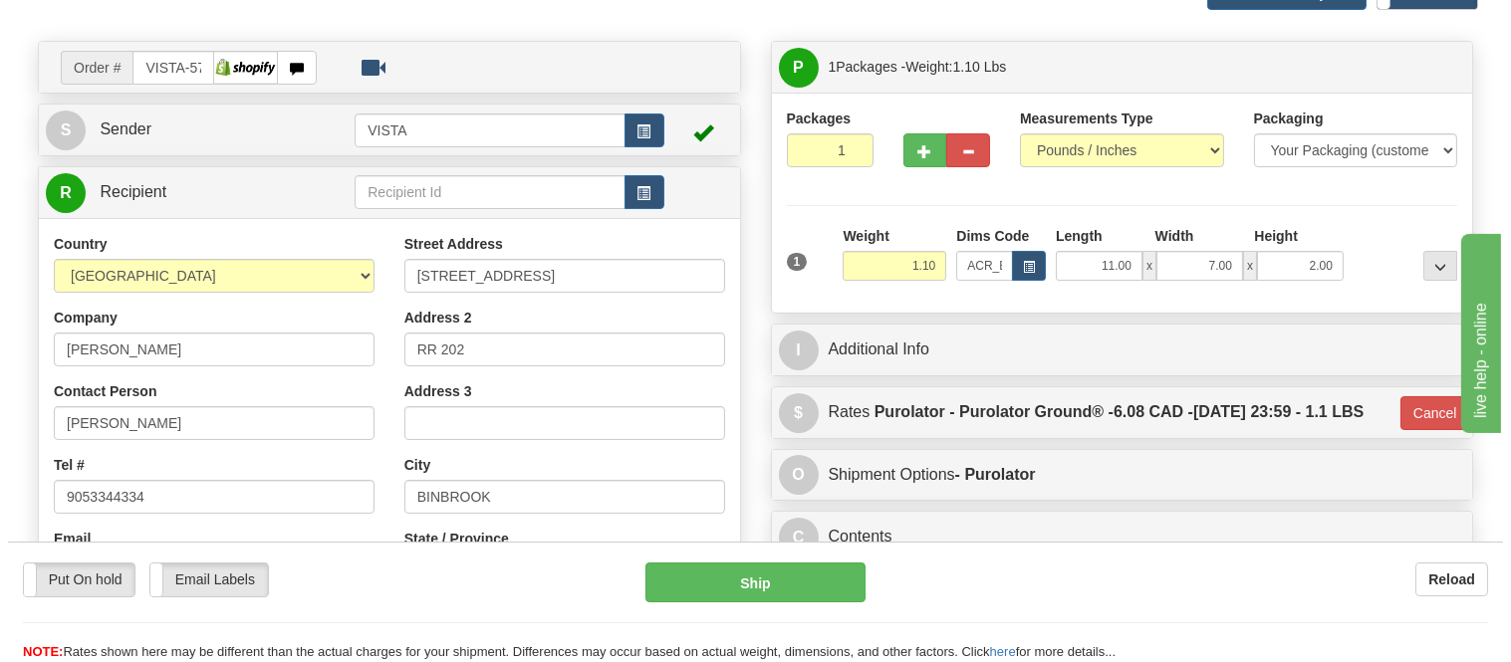
scroll to position [111, 0]
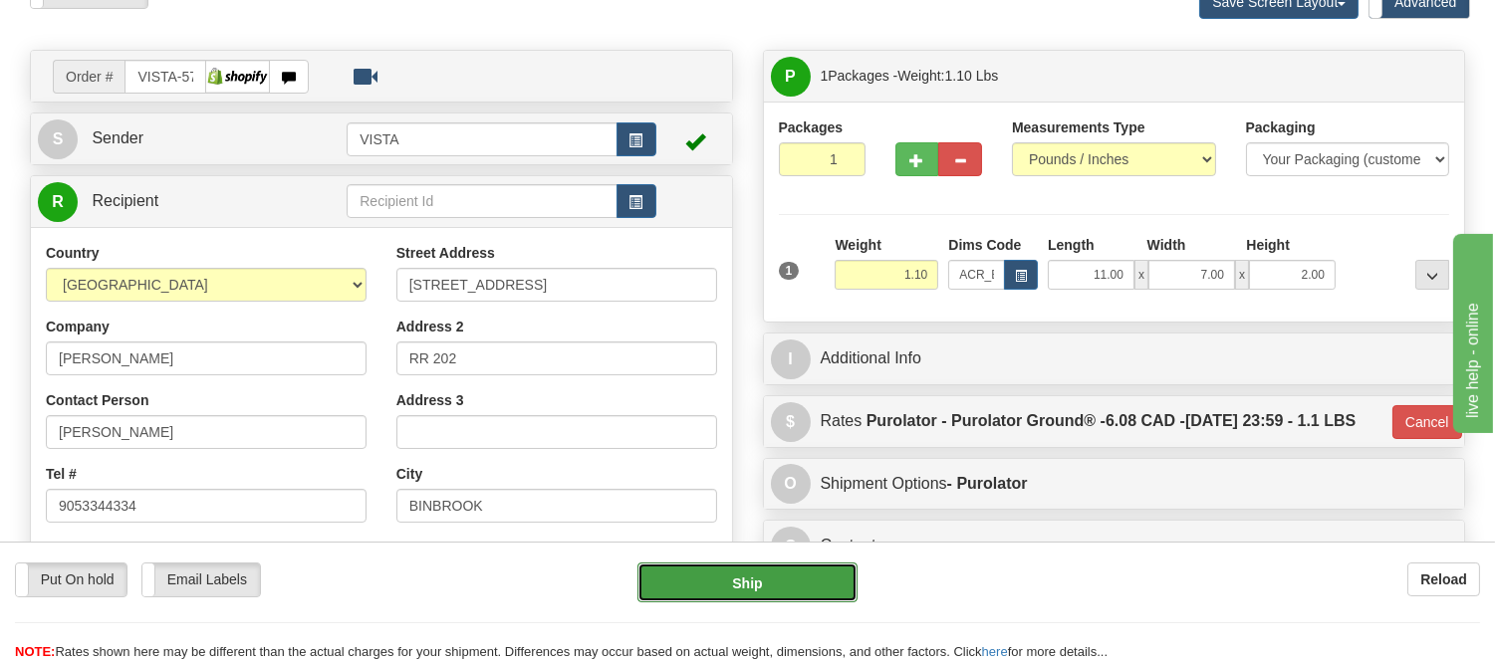
click at [795, 580] on button "Ship" at bounding box center [747, 583] width 219 height 40
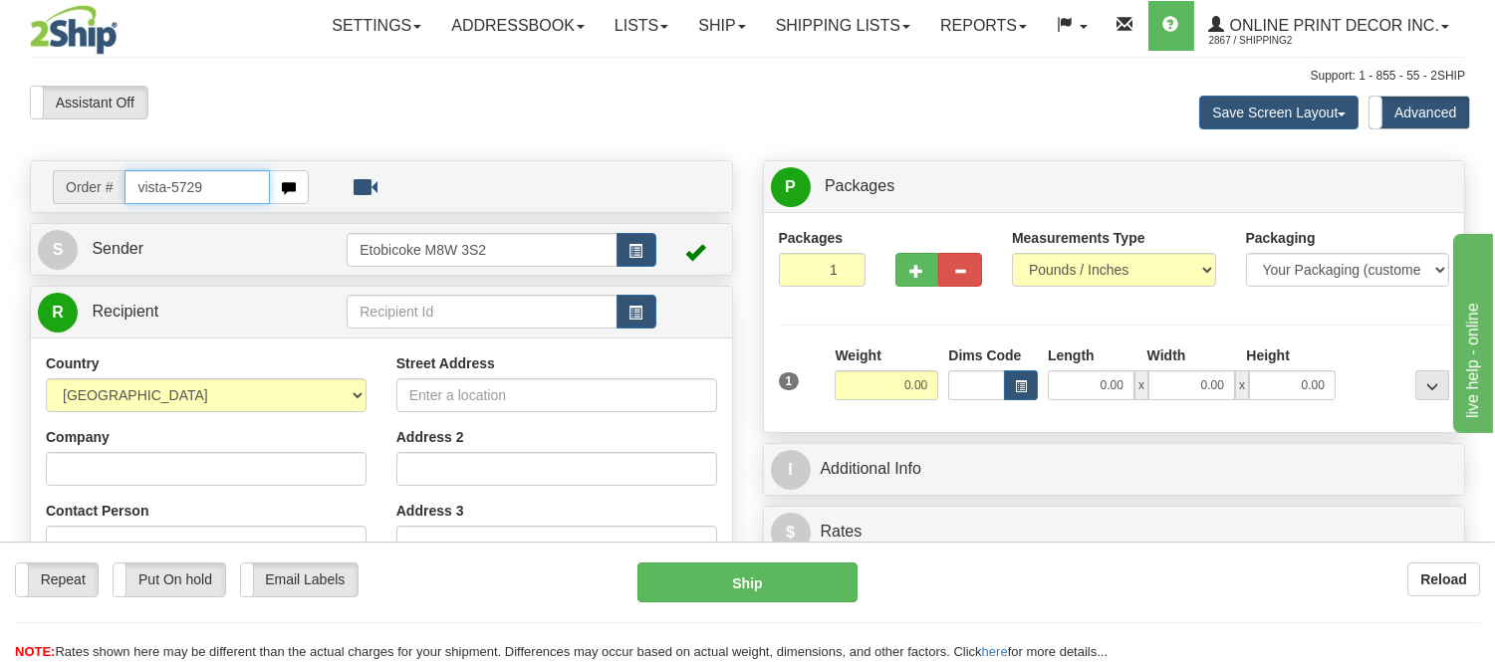
type input "vista-5729"
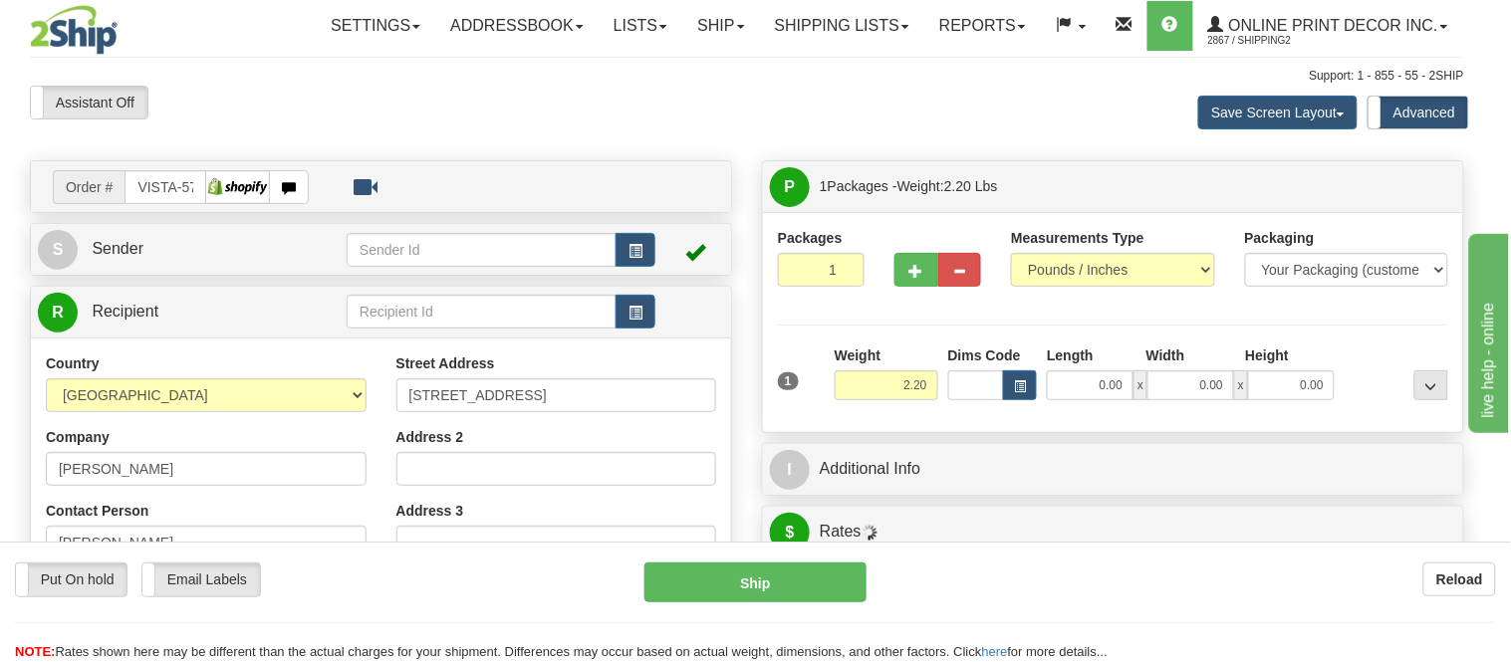
type input "[GEOGRAPHIC_DATA]"
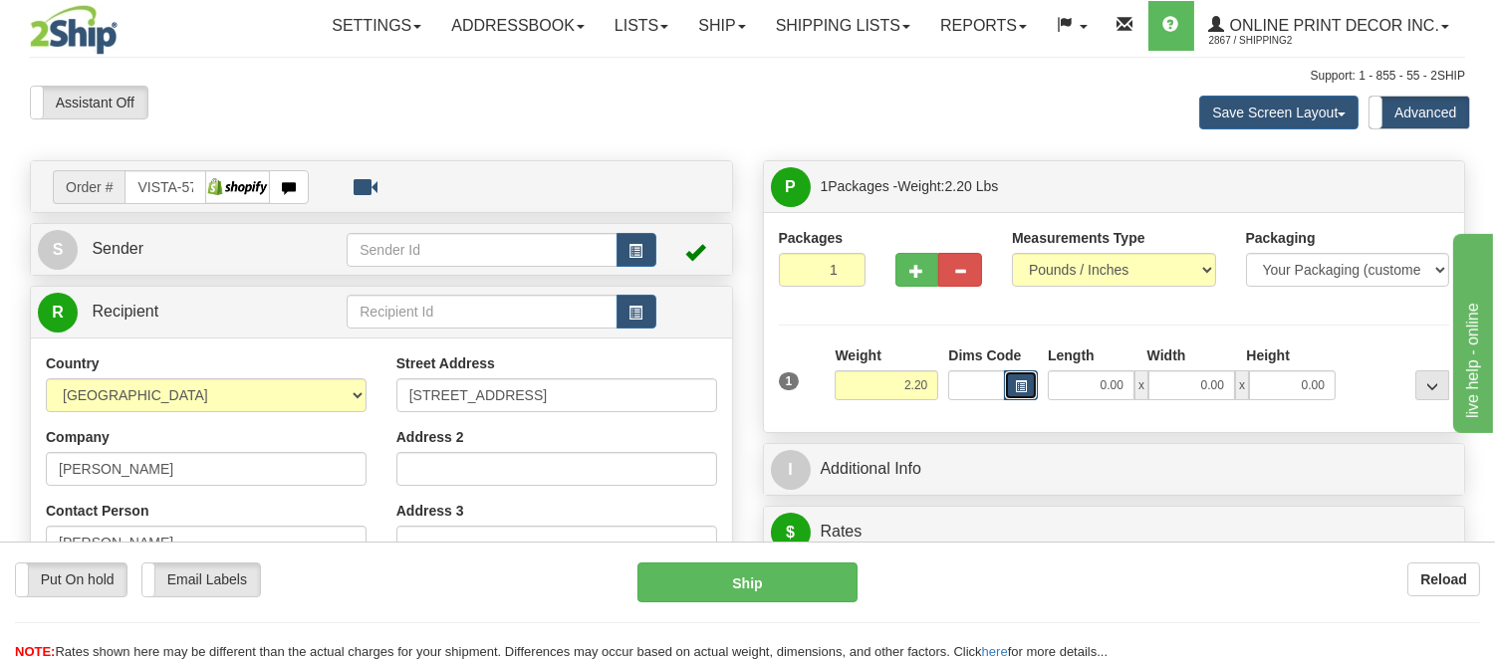
click at [1030, 379] on button "button" at bounding box center [1021, 386] width 34 height 30
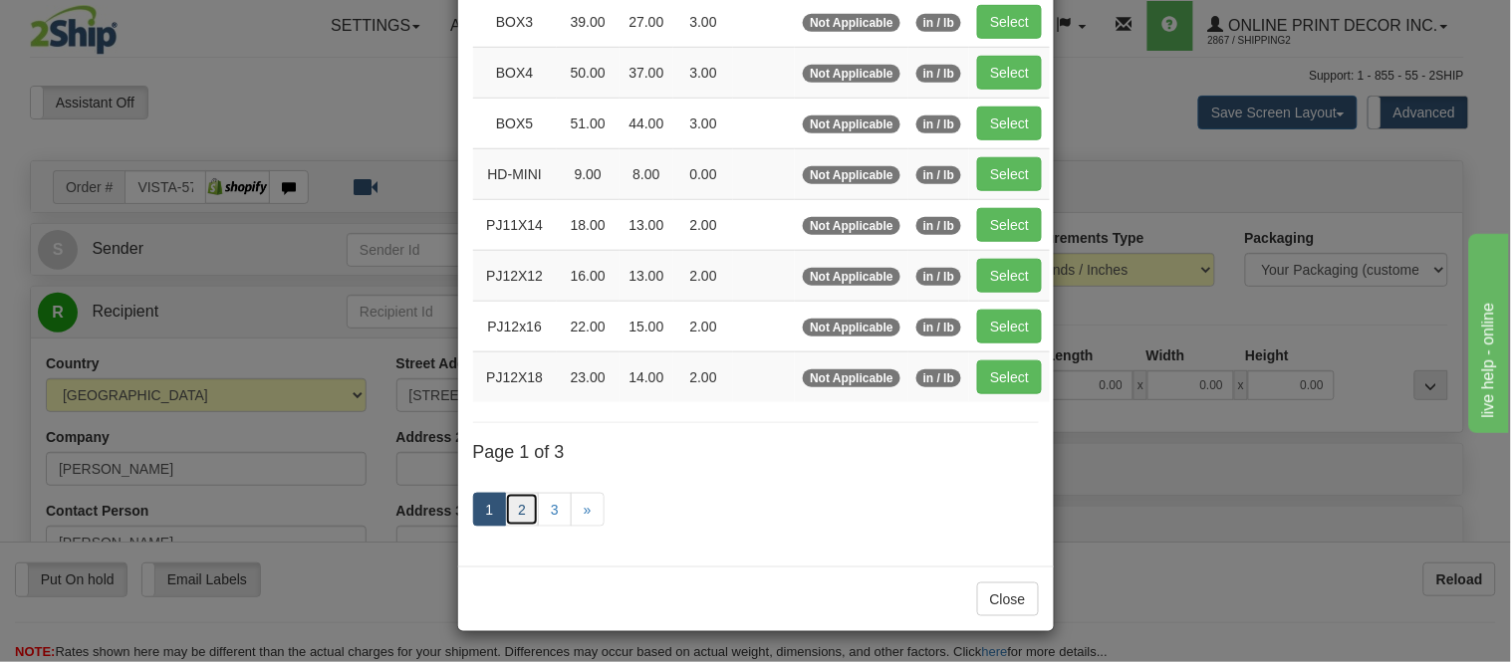
click at [513, 514] on link "2" at bounding box center [522, 510] width 34 height 34
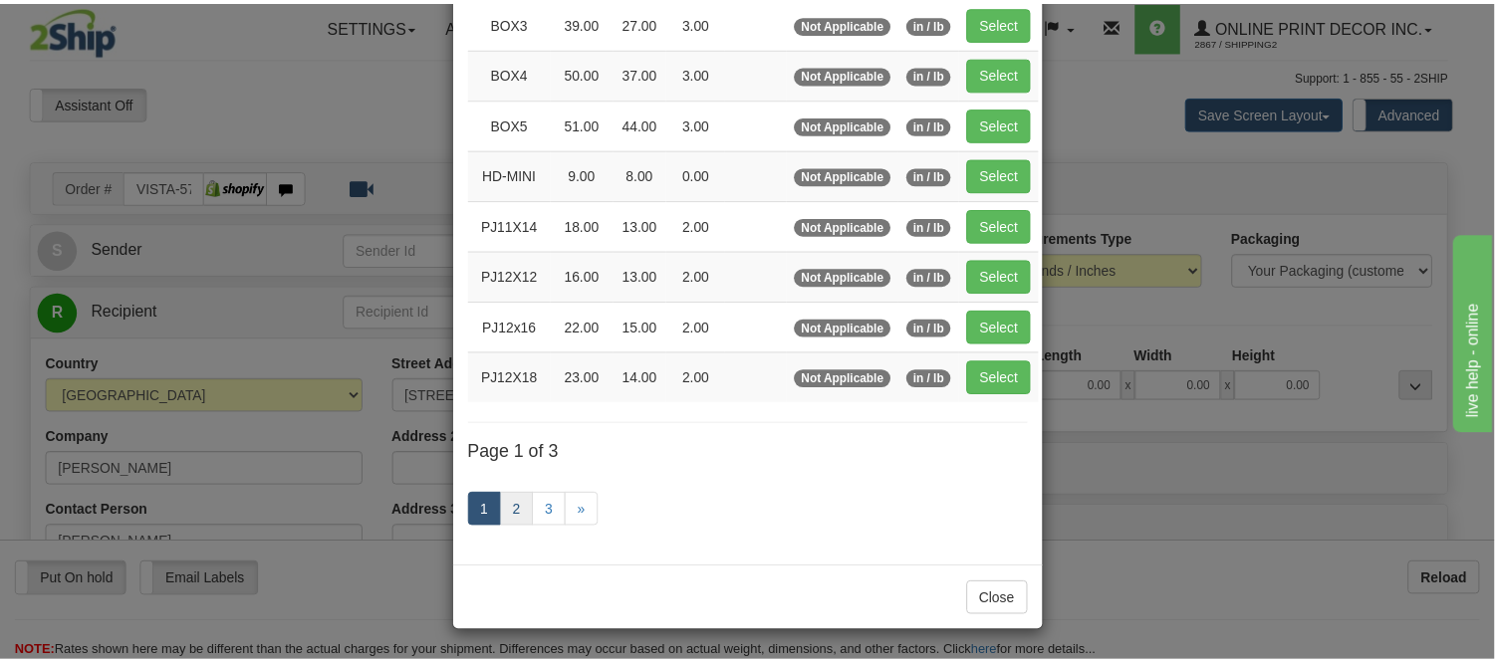
scroll to position [324, 0]
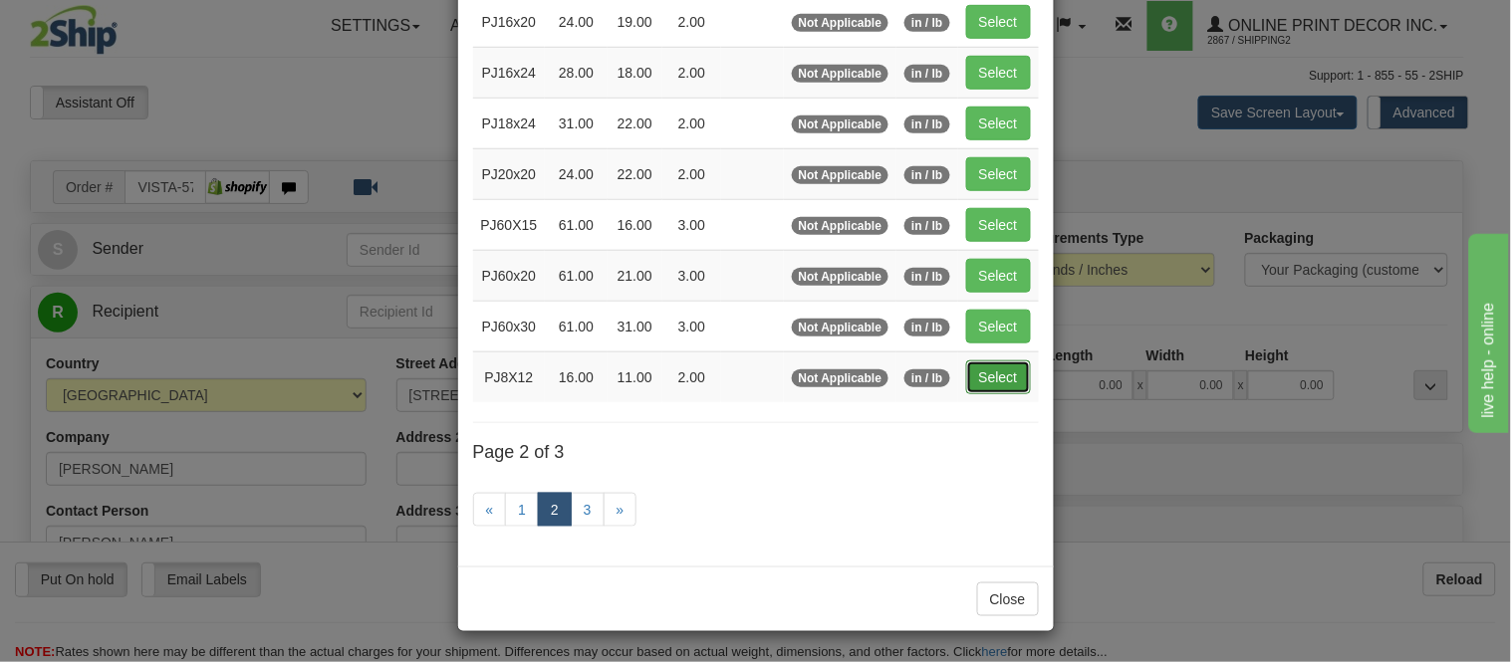
click at [968, 381] on button "Select" at bounding box center [998, 378] width 65 height 34
type input "PJ8X12"
type input "16.00"
type input "11.00"
type input "2.00"
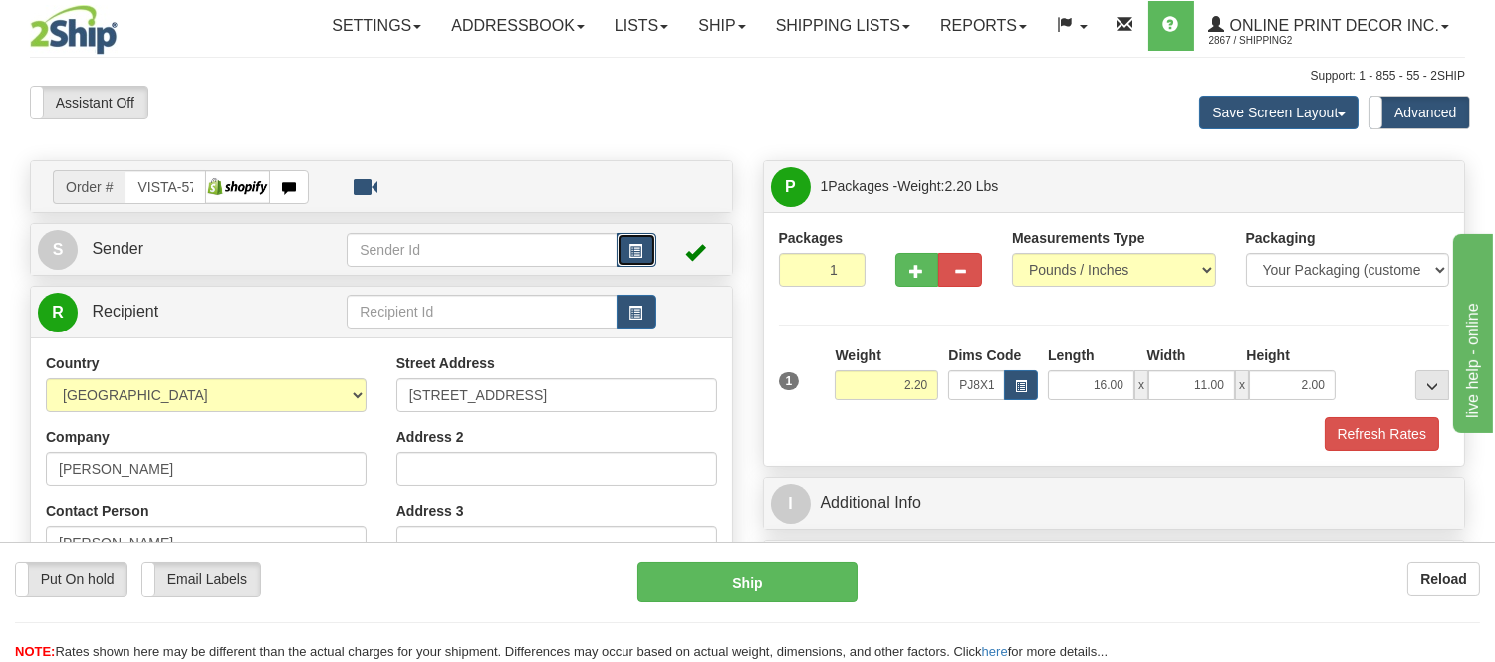
click at [636, 245] on span "button" at bounding box center [637, 251] width 14 height 13
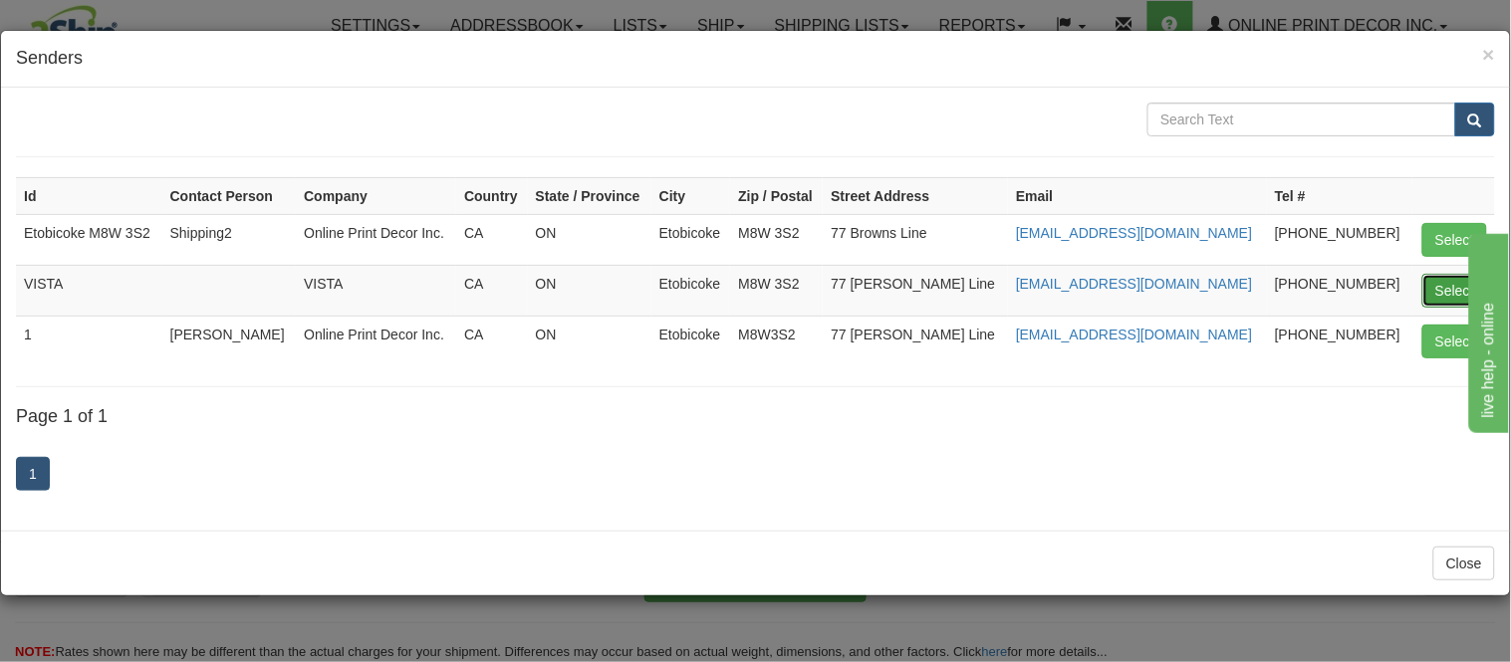
click at [1451, 279] on button "Select" at bounding box center [1454, 291] width 65 height 34
type input "VISTA"
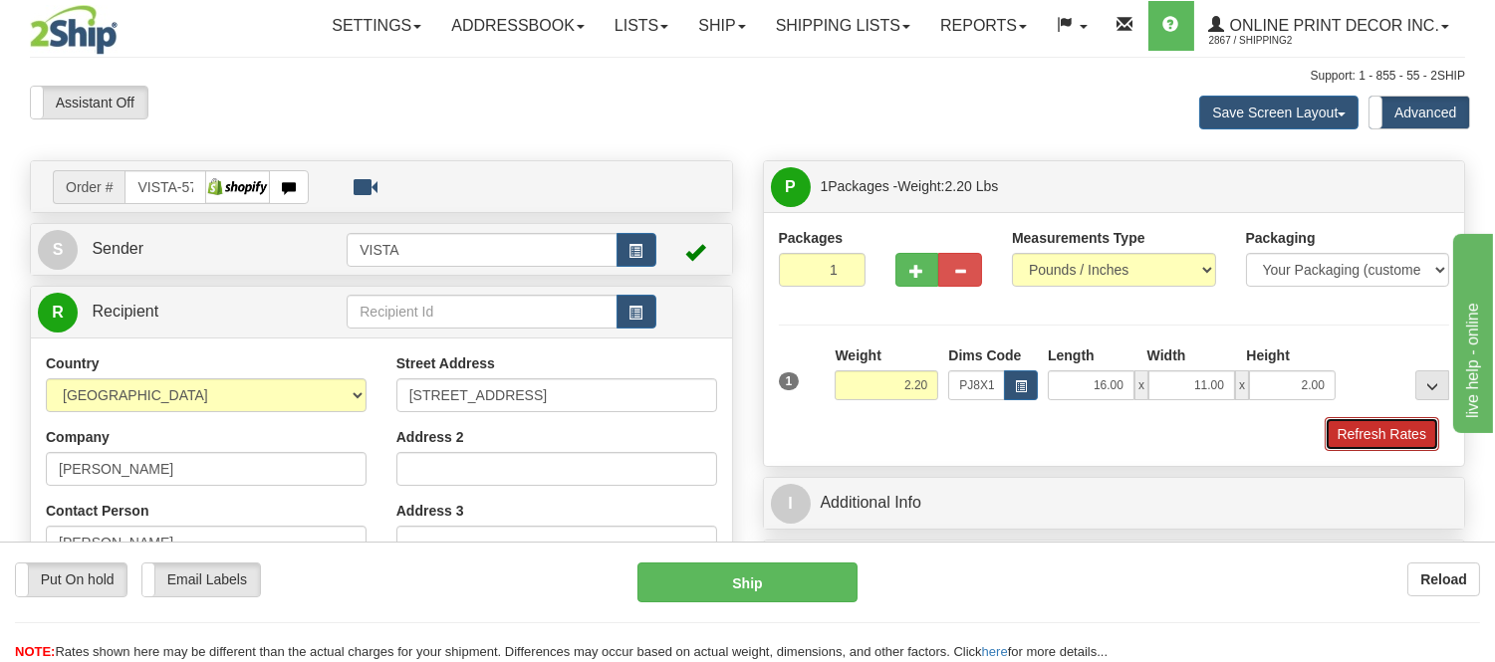
click at [1377, 420] on button "Refresh Rates" at bounding box center [1382, 434] width 115 height 34
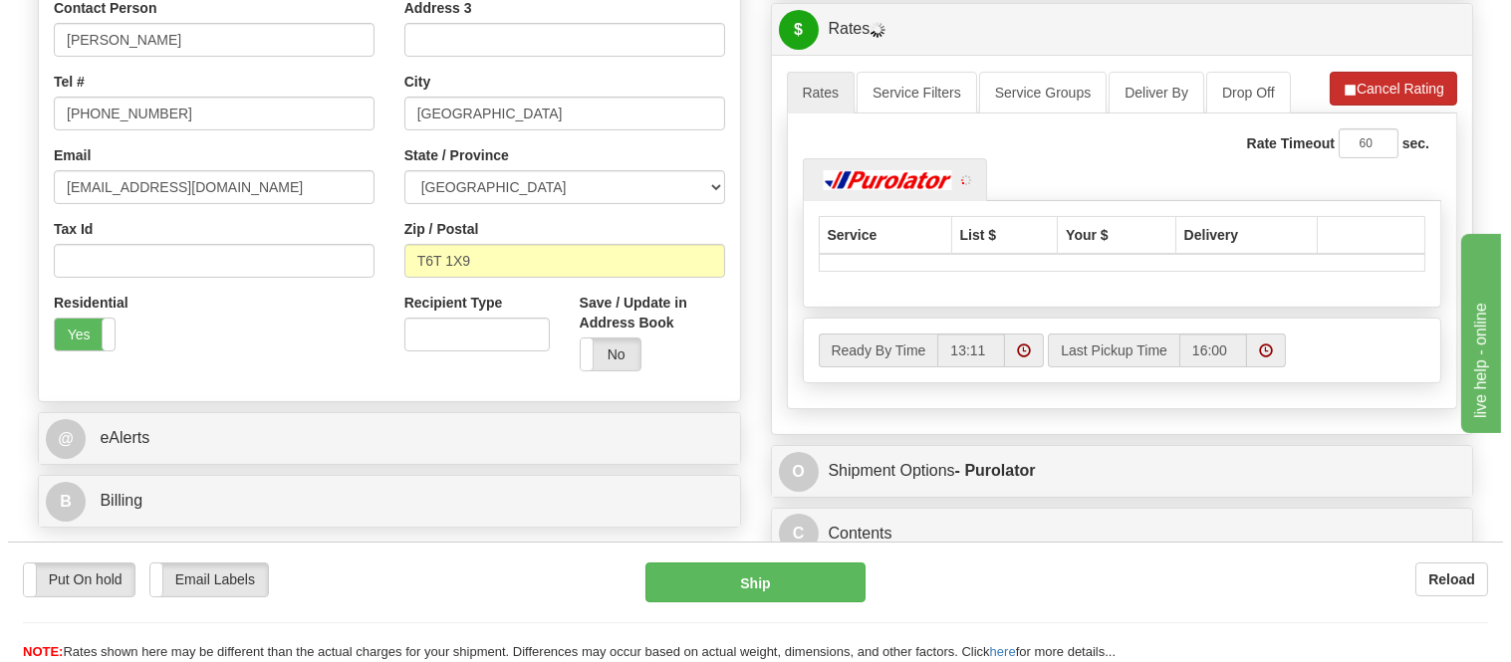
scroll to position [553, 0]
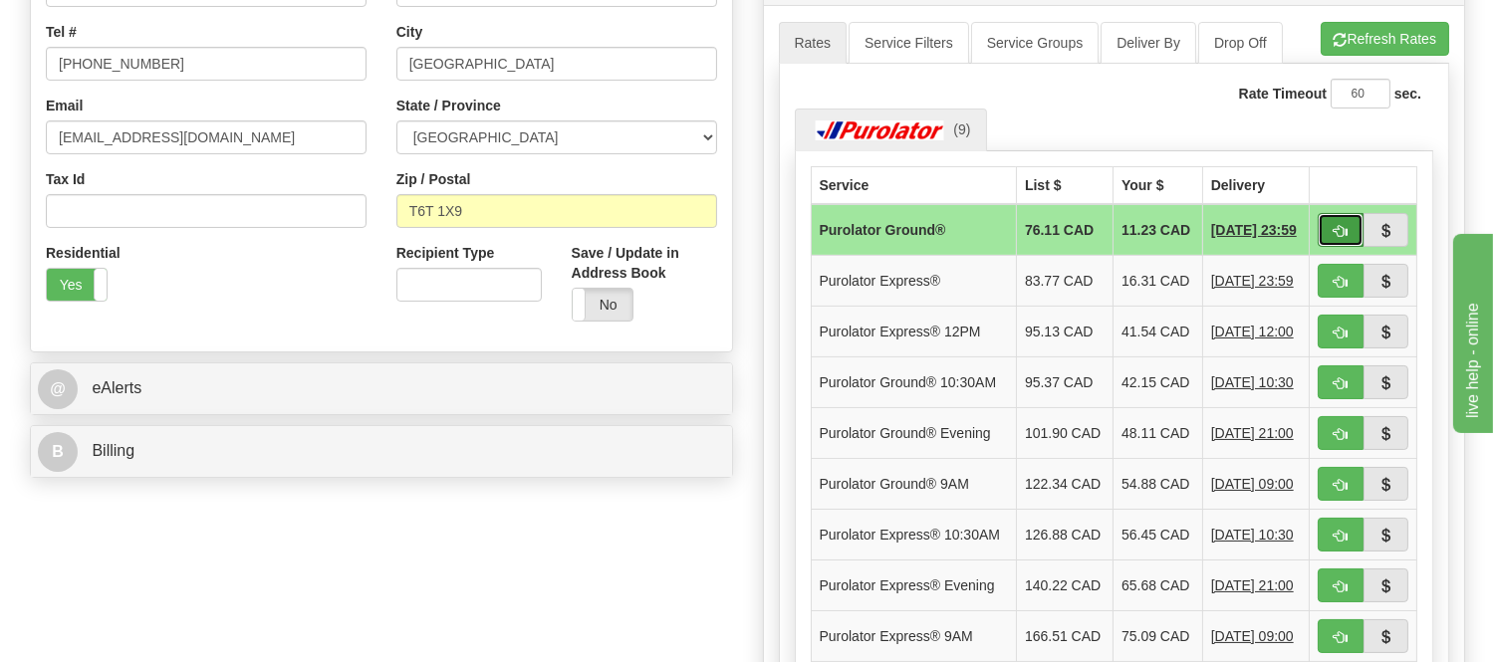
click at [1346, 223] on button "button" at bounding box center [1341, 230] width 46 height 34
type input "260"
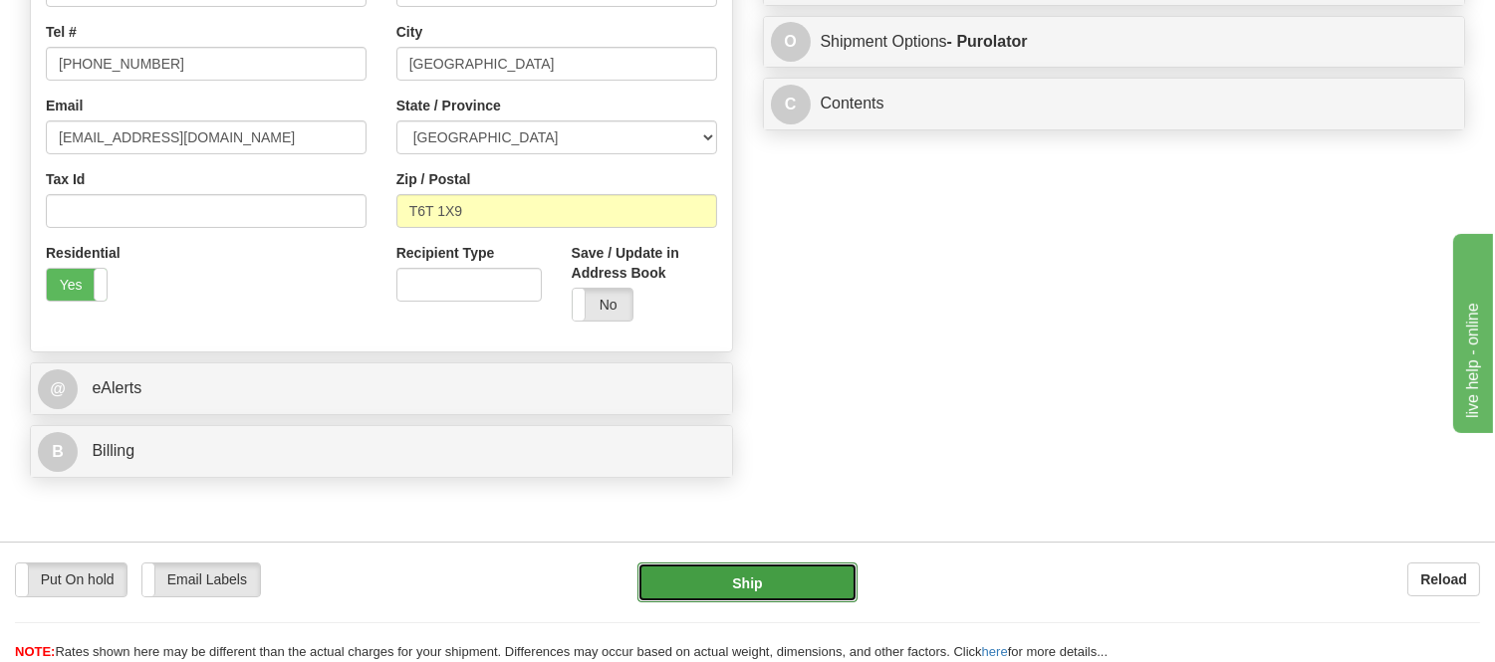
click at [745, 582] on button "Ship" at bounding box center [747, 583] width 219 height 40
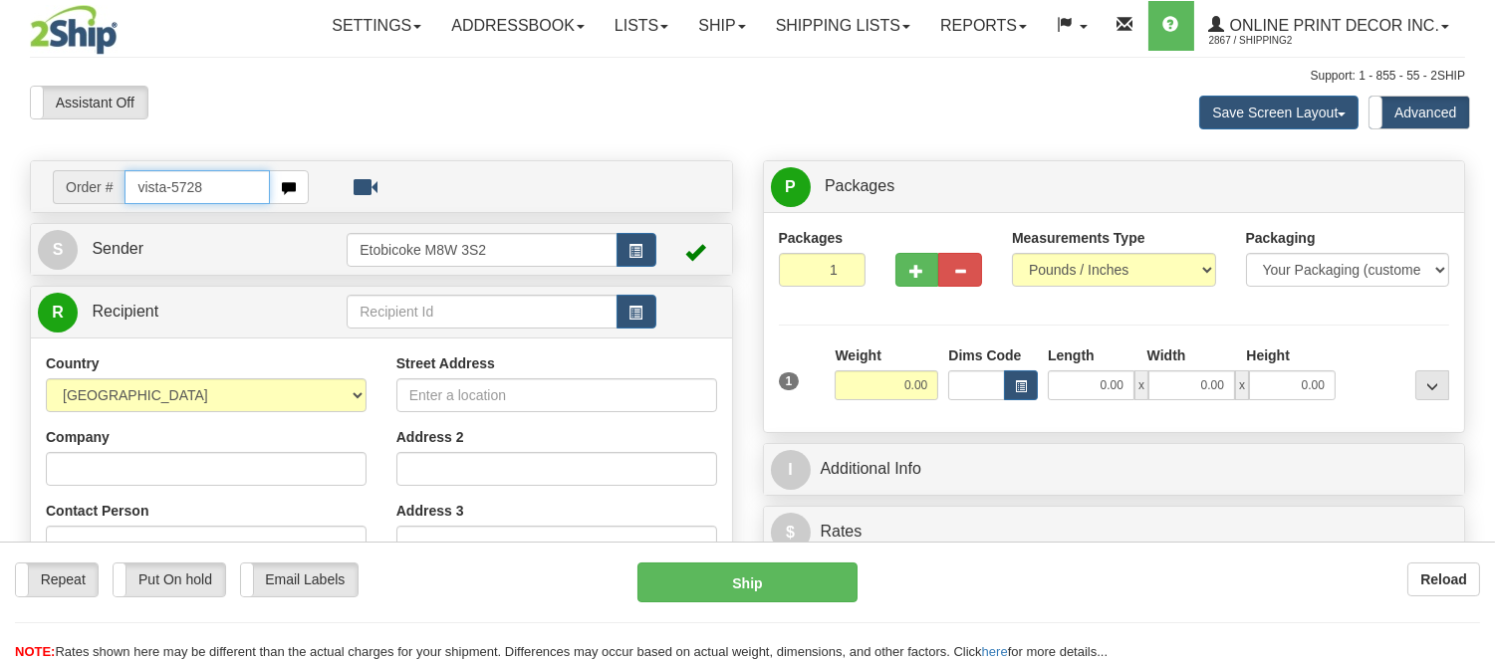
type input "vista-5728"
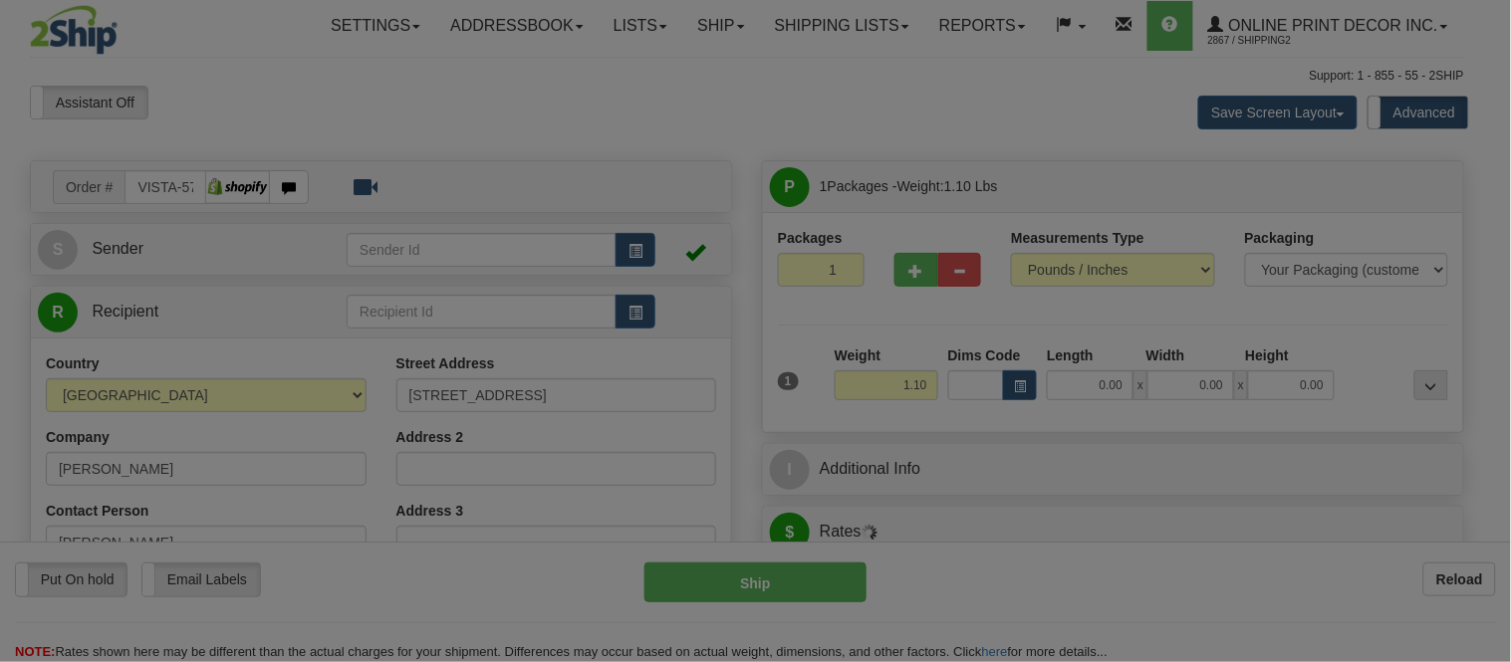
type input "[GEOGRAPHIC_DATA]"
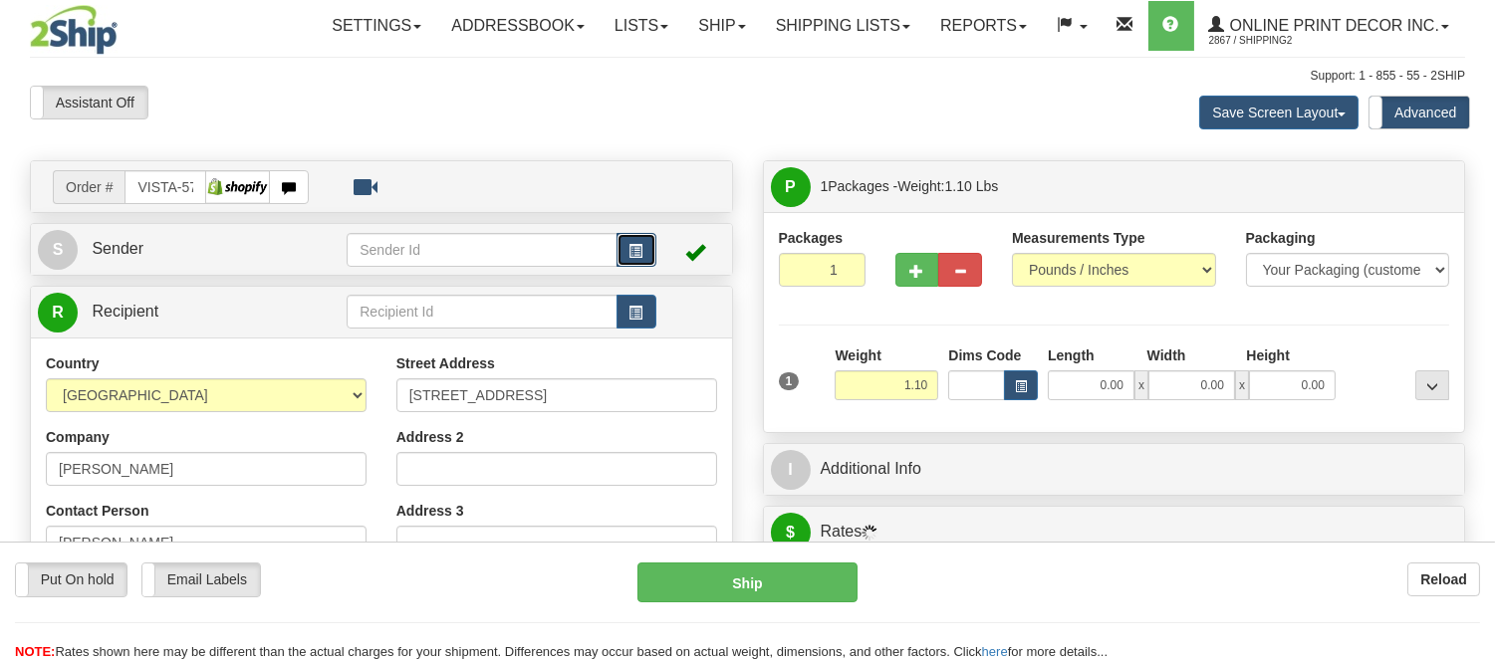
click at [633, 245] on span "button" at bounding box center [637, 251] width 14 height 13
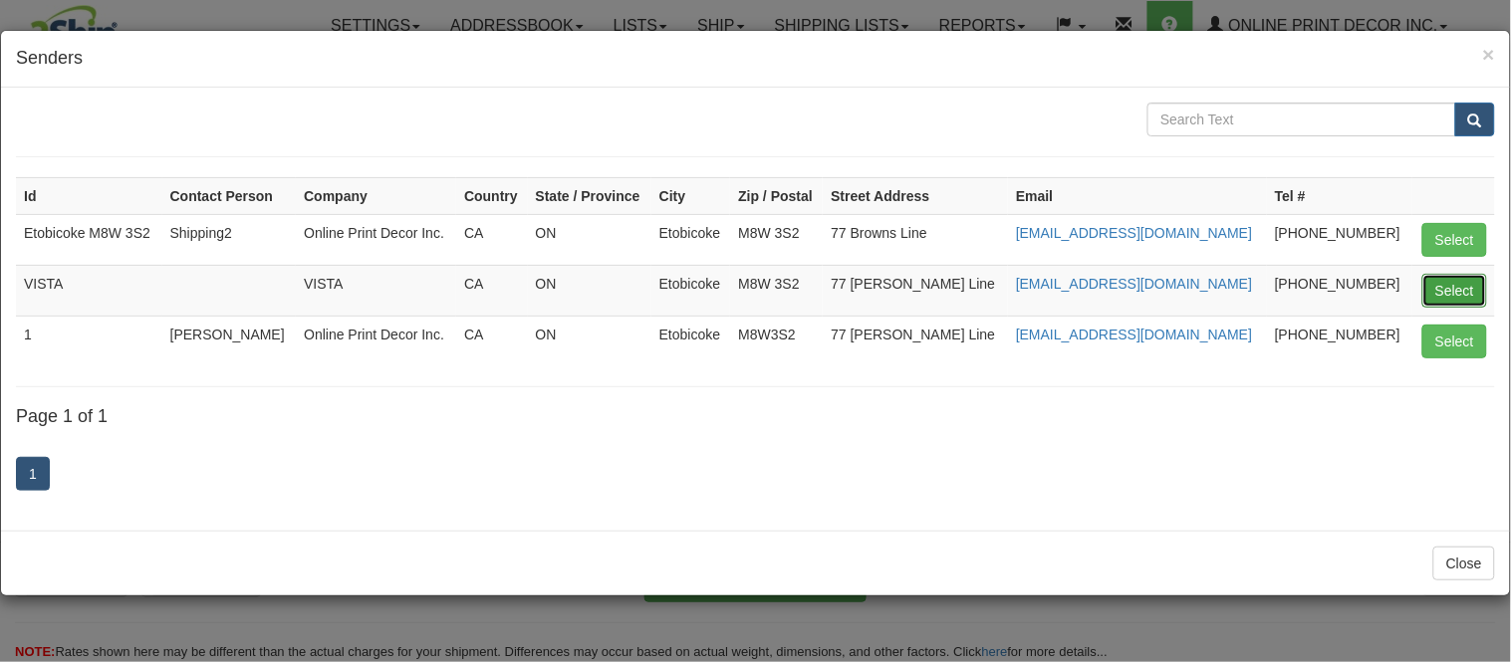
click at [1461, 290] on button "Select" at bounding box center [1454, 291] width 65 height 34
type input "VISTA"
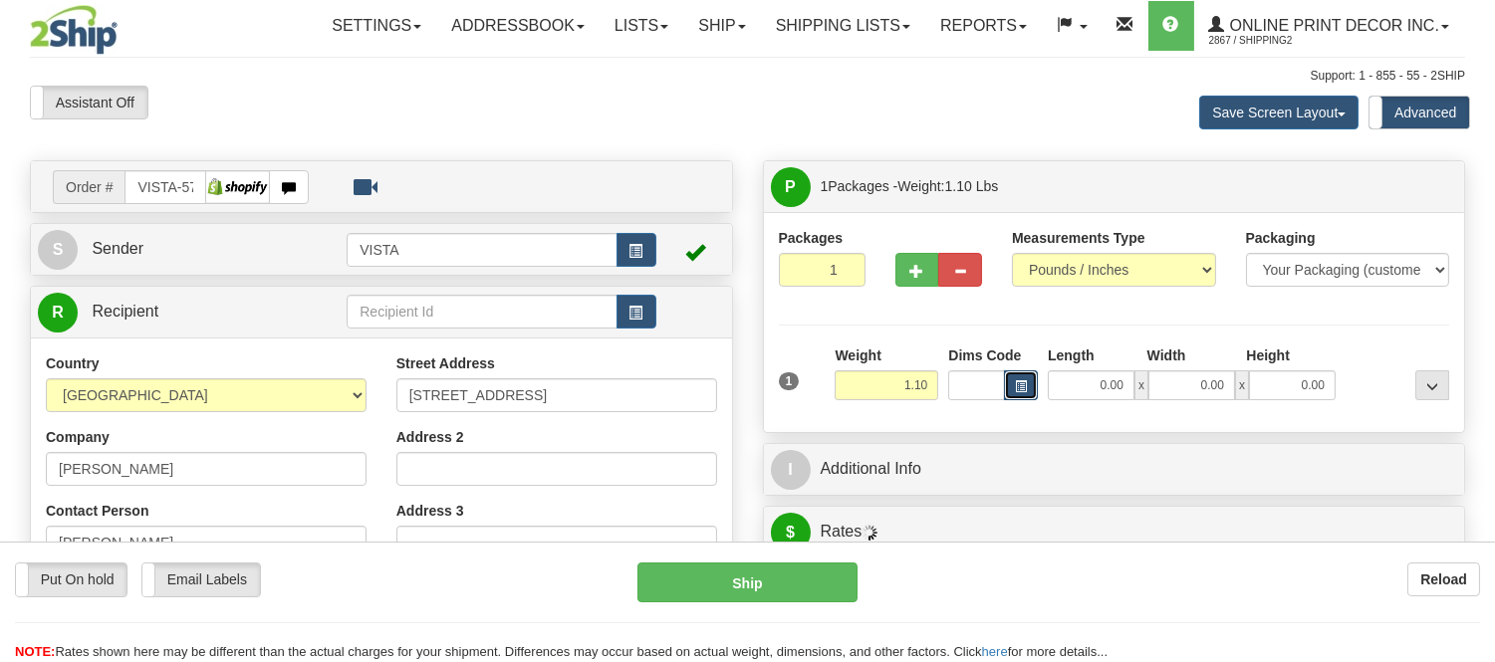
click at [1029, 389] on button "button" at bounding box center [1021, 386] width 34 height 30
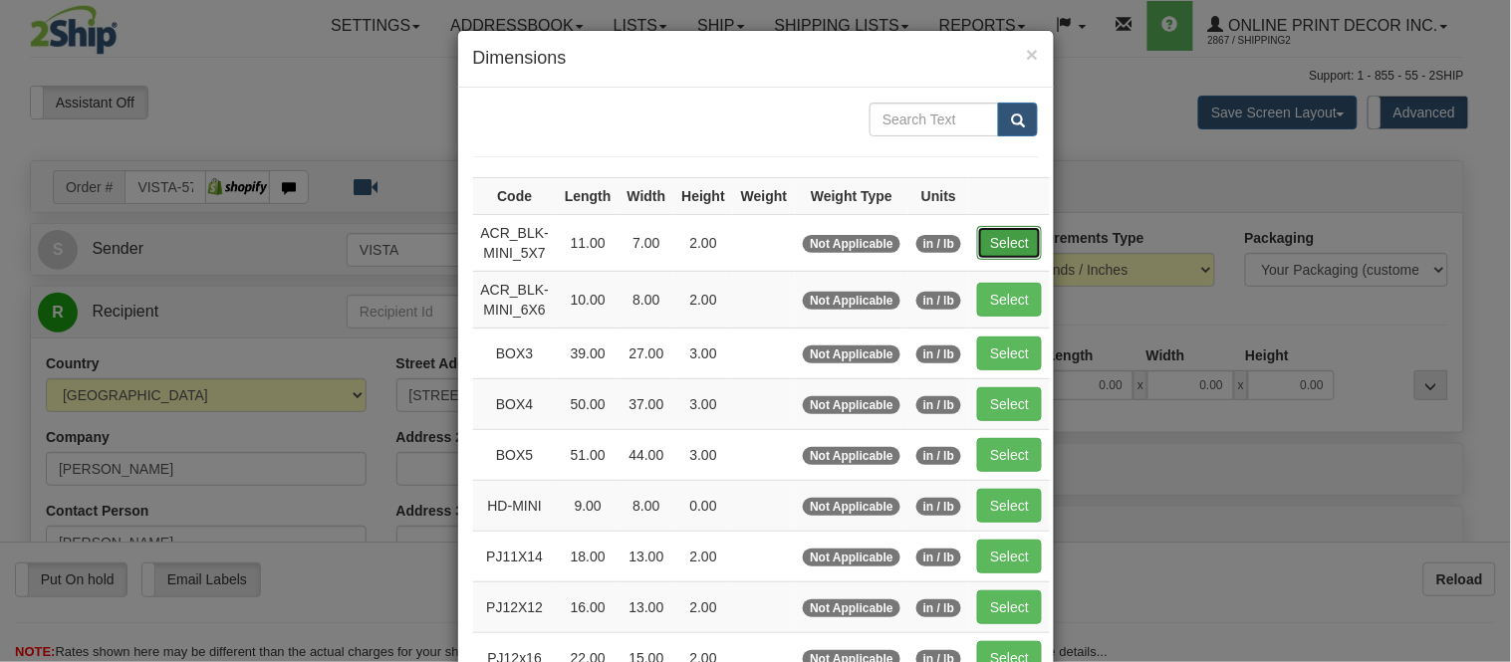
click at [1030, 242] on button "Select" at bounding box center [1009, 243] width 65 height 34
type input "ACR_BLK-MINI_5X7"
type input "11.00"
type input "7.00"
type input "2.00"
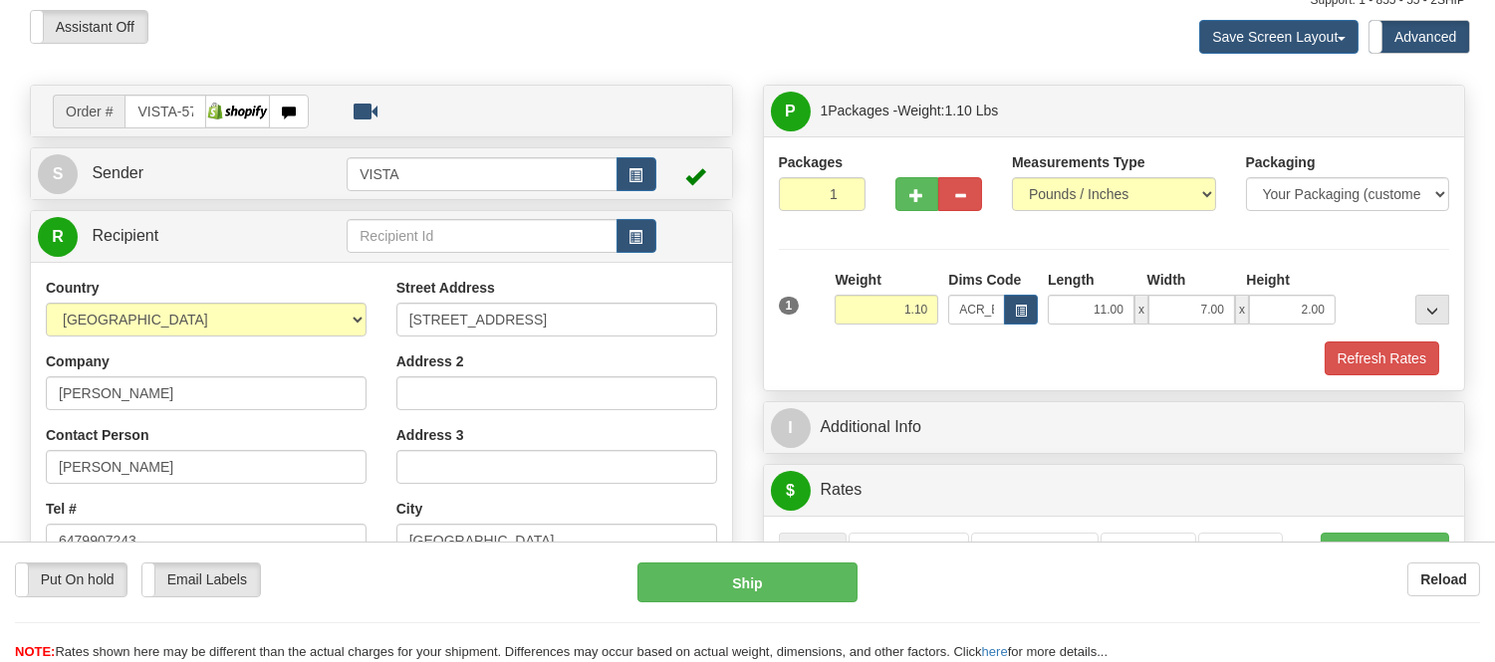
scroll to position [111, 0]
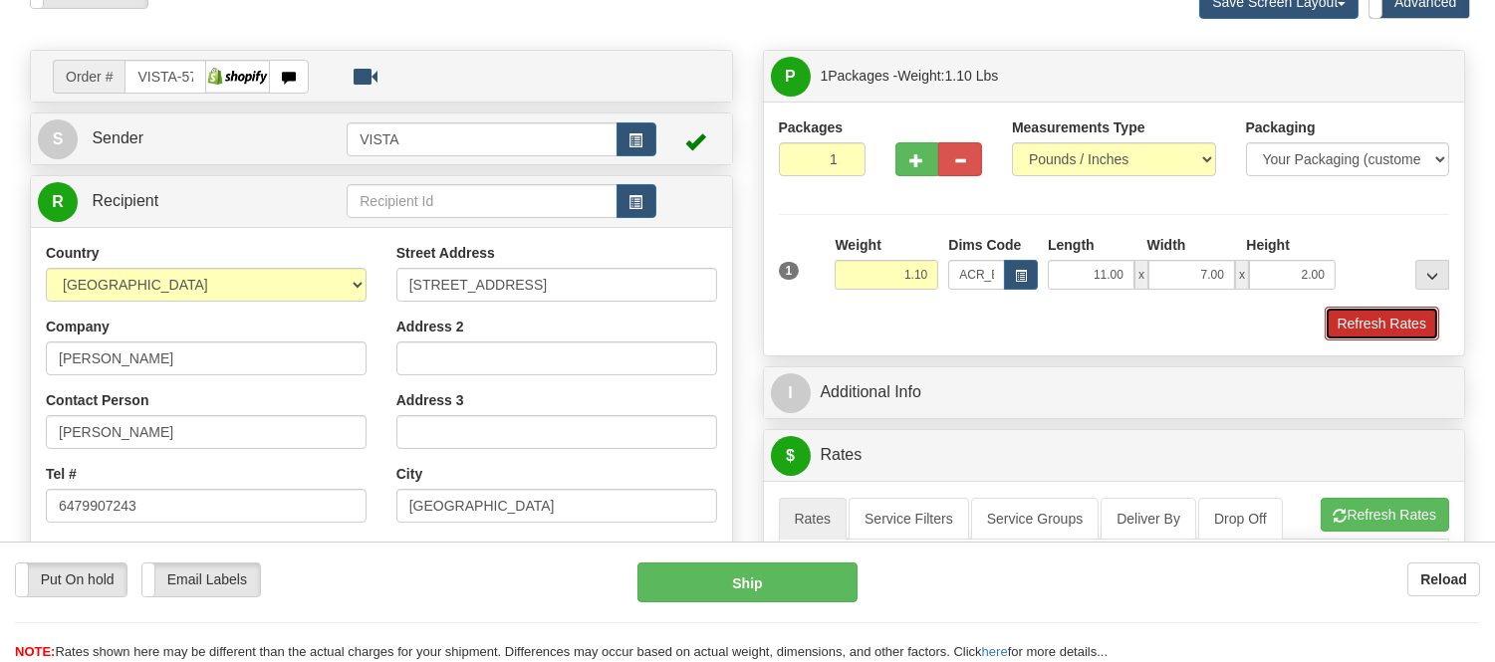
click at [1363, 331] on button "Refresh Rates" at bounding box center [1382, 324] width 115 height 34
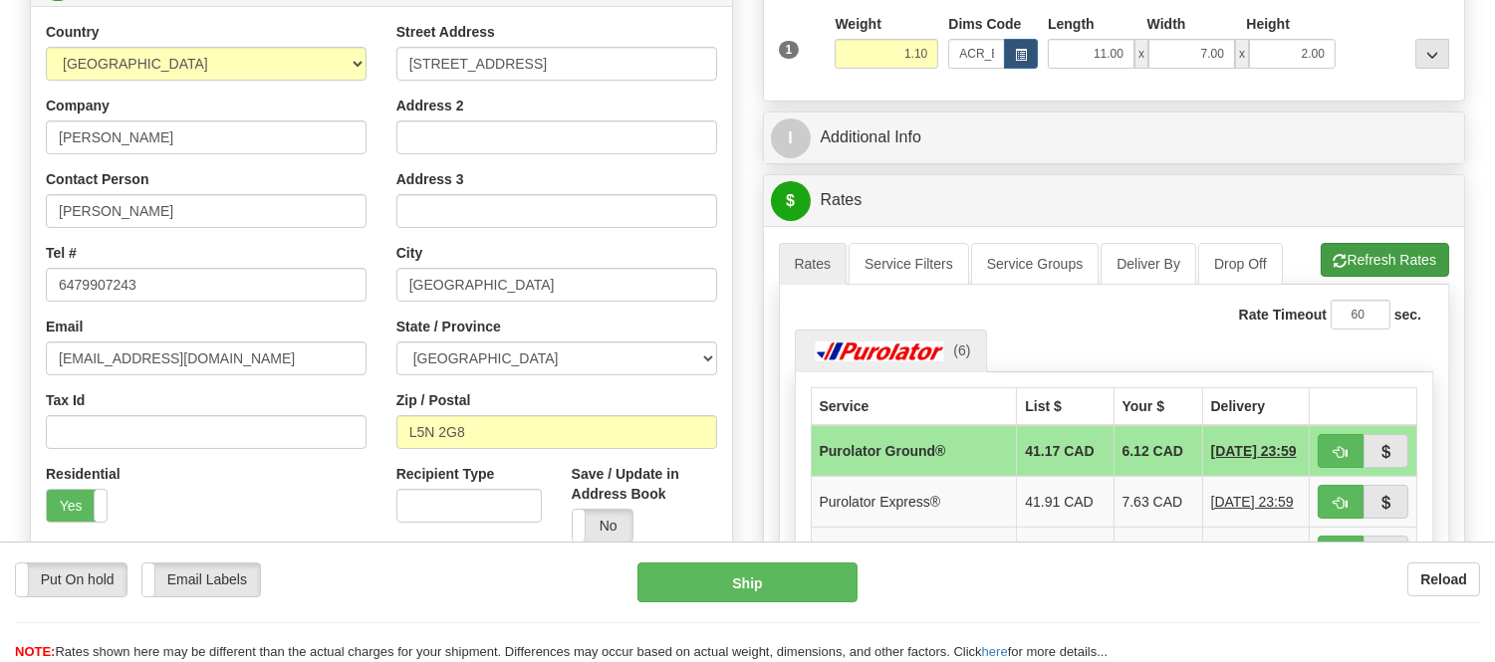
scroll to position [442, 0]
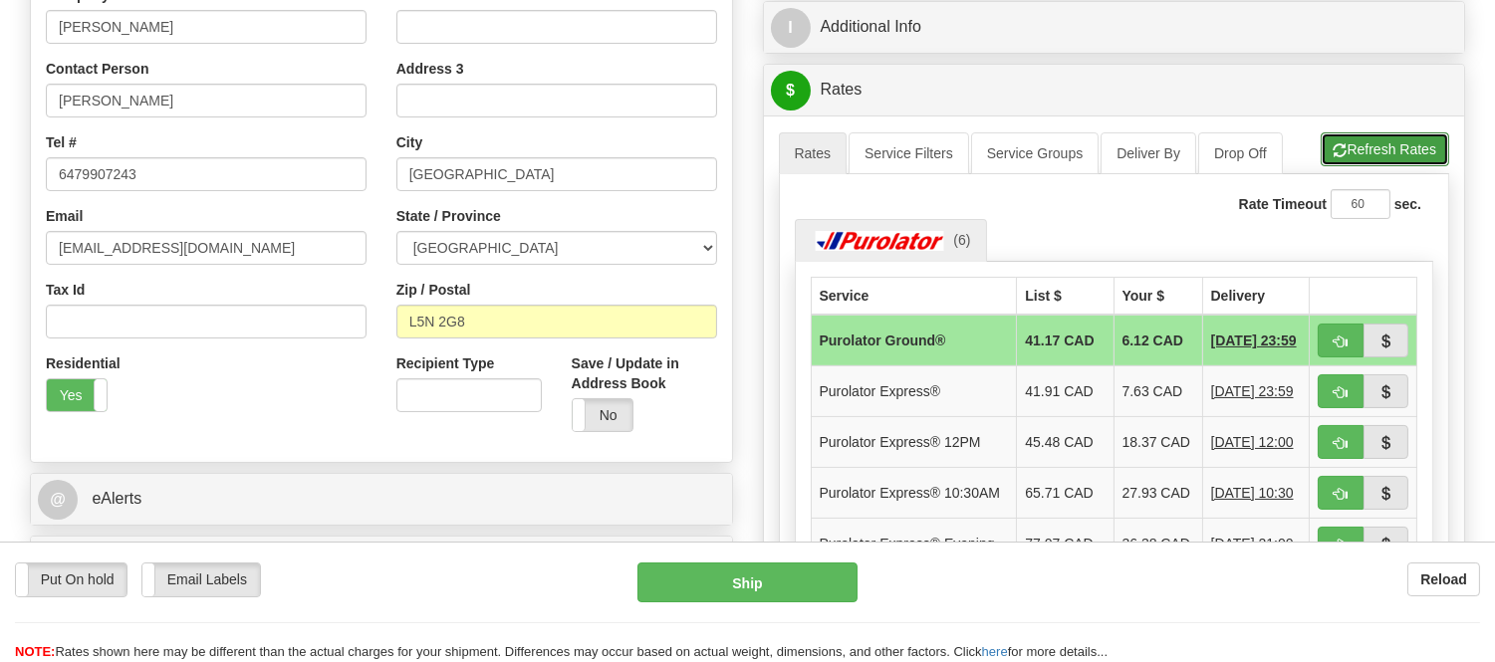
click at [1392, 155] on button "Refresh Rates" at bounding box center [1385, 149] width 129 height 34
click at [1337, 343] on span "button" at bounding box center [1341, 342] width 14 height 13
type input "260"
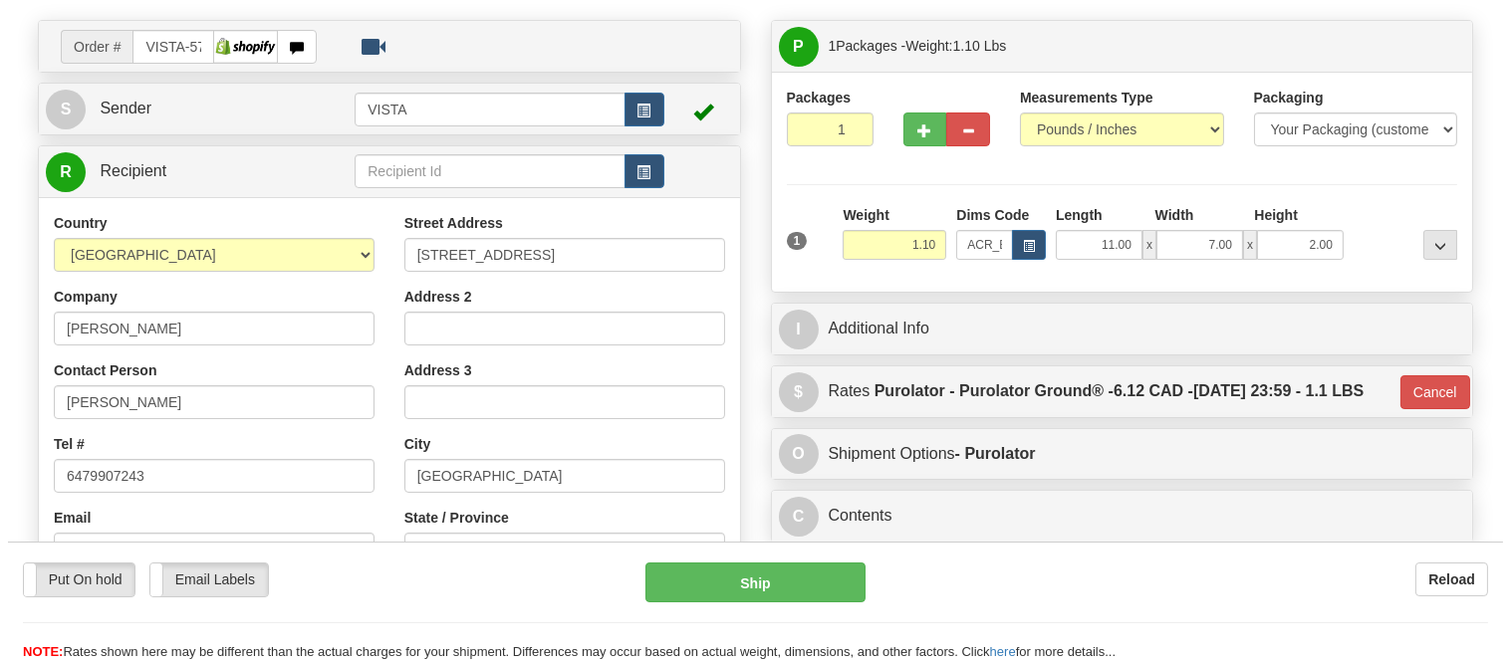
scroll to position [111, 0]
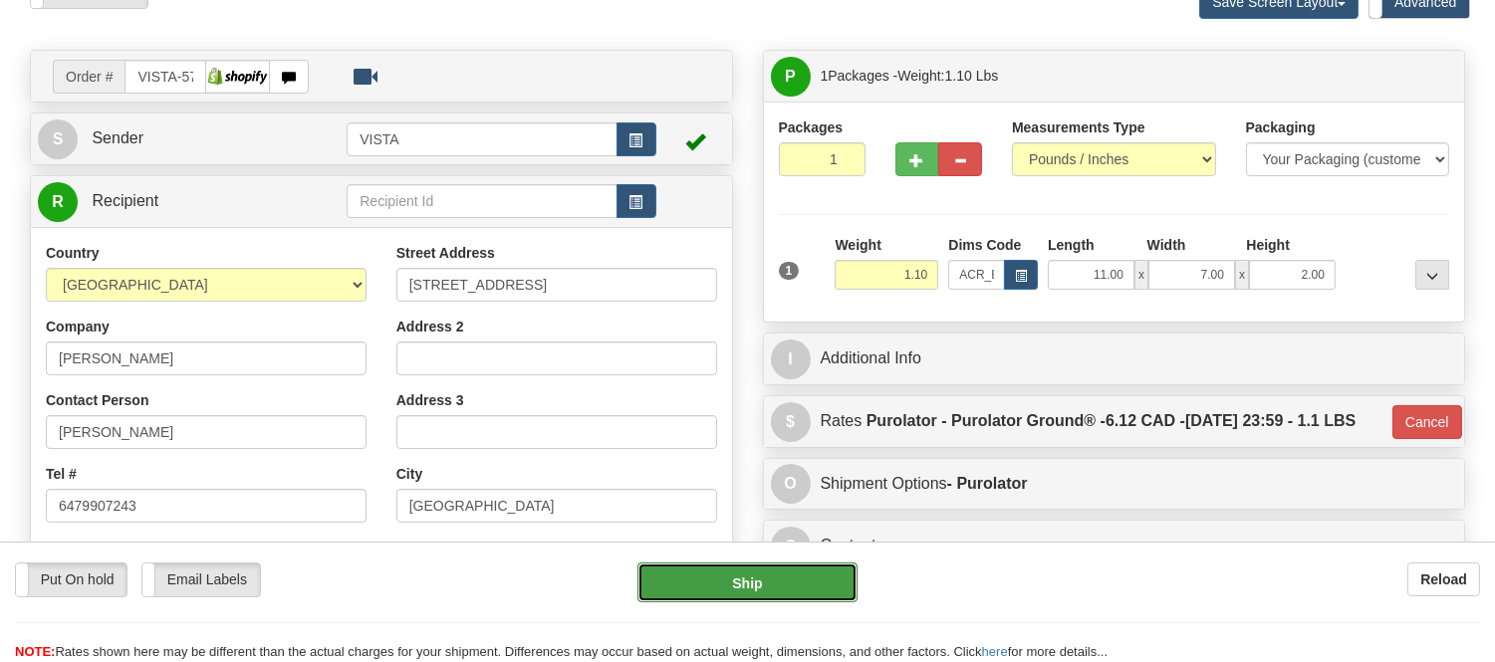
click at [715, 586] on button "Ship" at bounding box center [747, 583] width 219 height 40
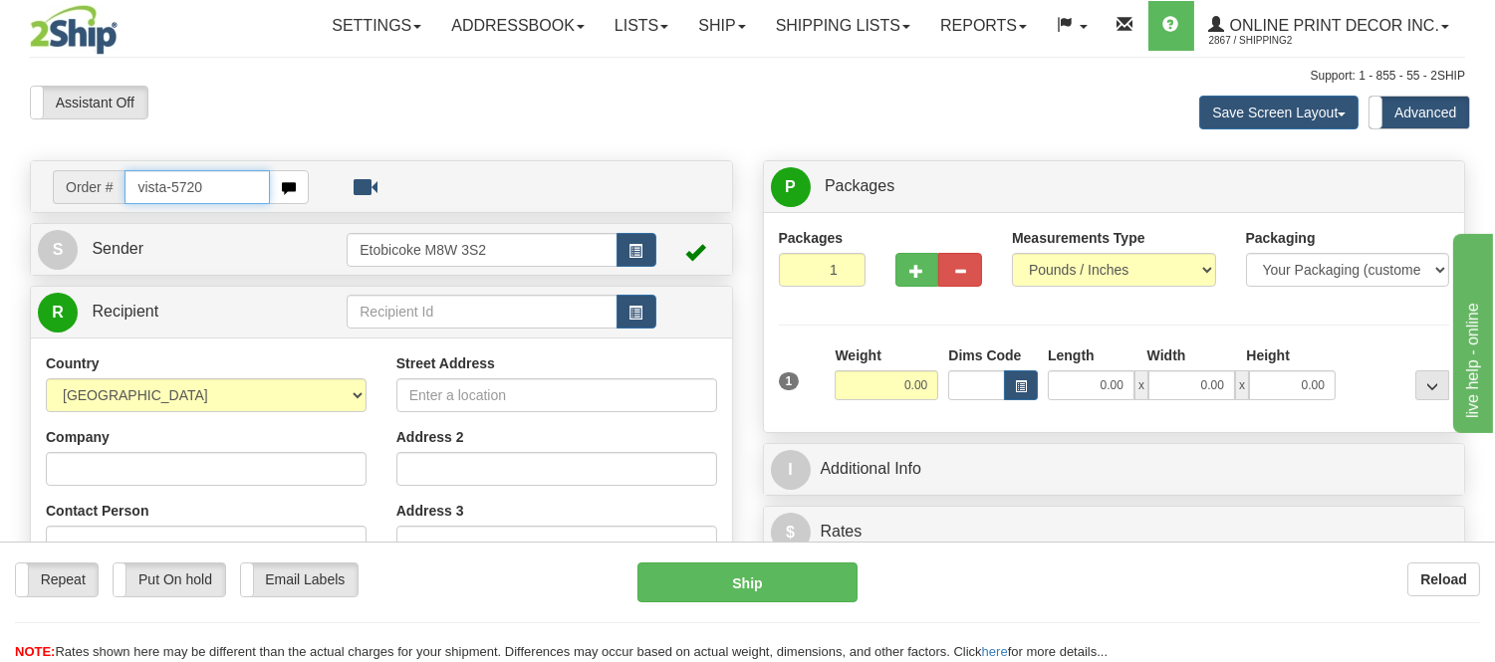
type input "vista-5720"
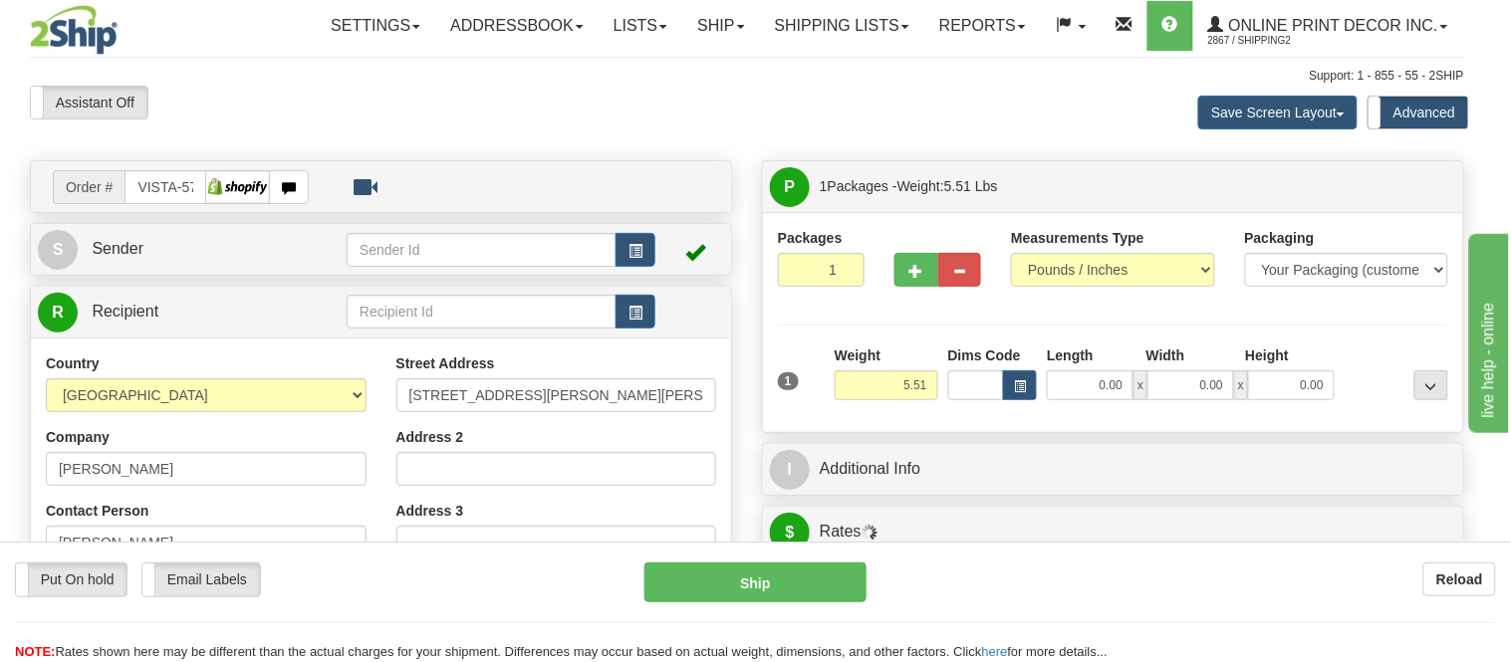
type input "CALGARY"
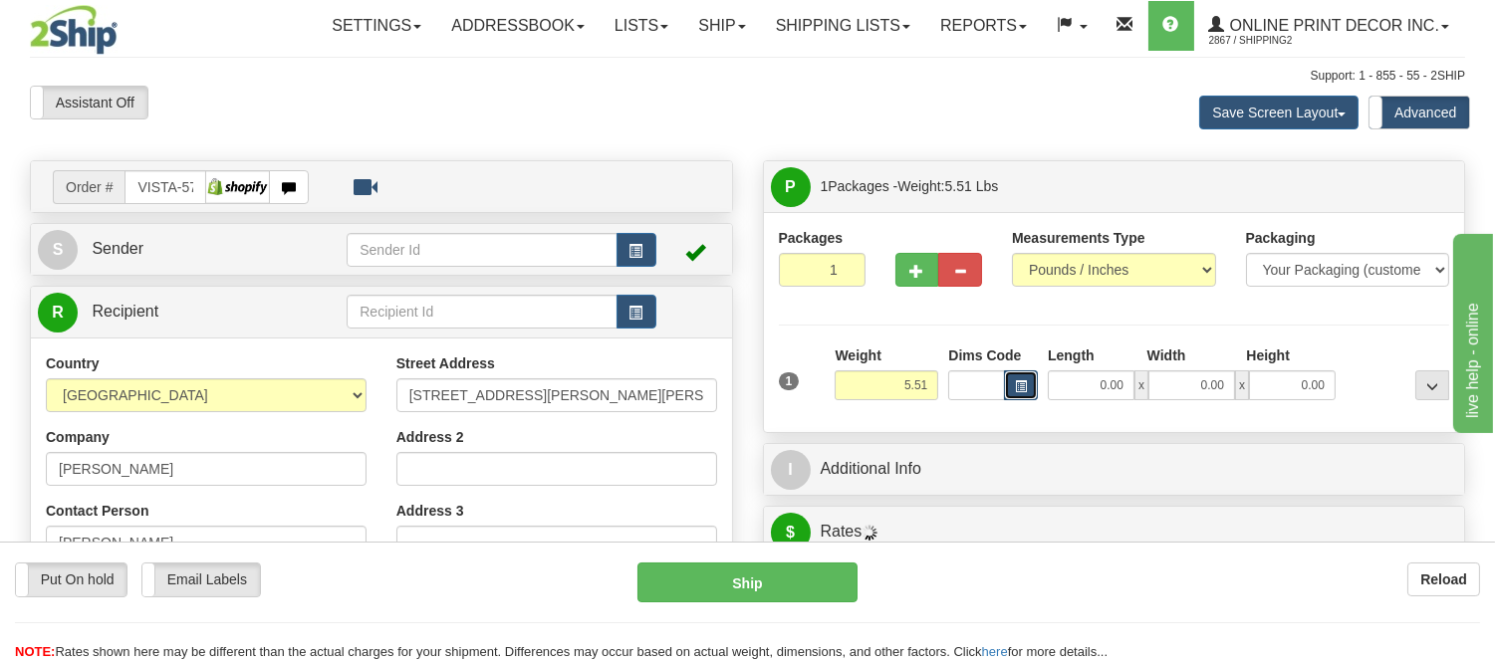
click at [1023, 379] on button "button" at bounding box center [1021, 386] width 34 height 30
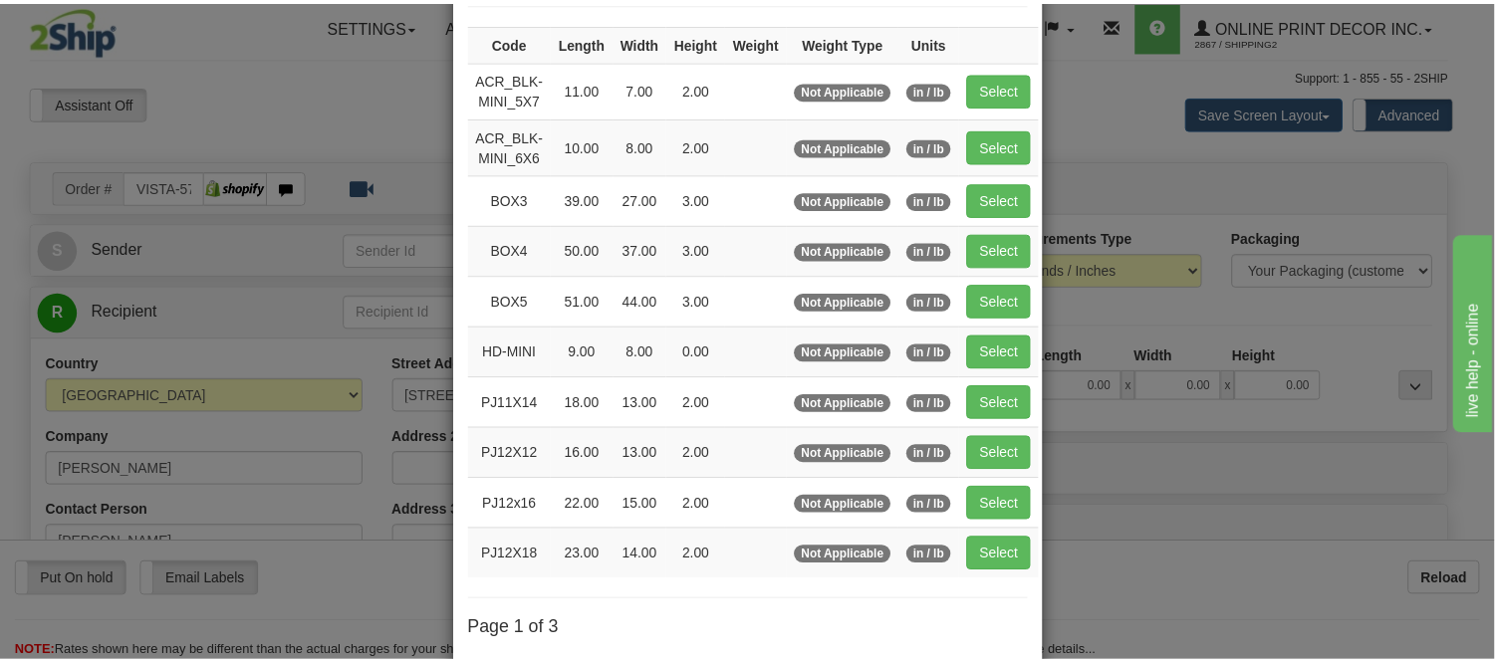
scroll to position [332, 0]
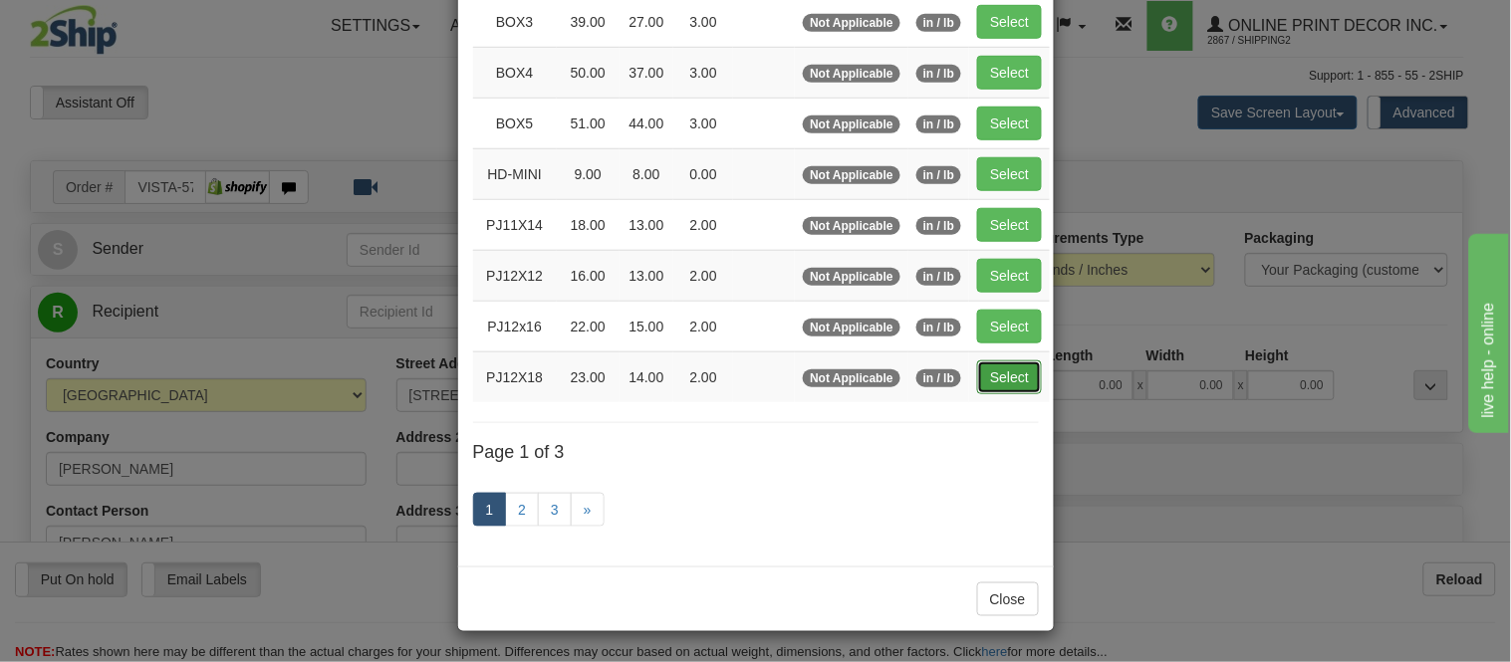
click at [1024, 366] on button "Select" at bounding box center [1009, 378] width 65 height 34
type input "PJ12X18"
type input "23.00"
type input "14.00"
type input "2.00"
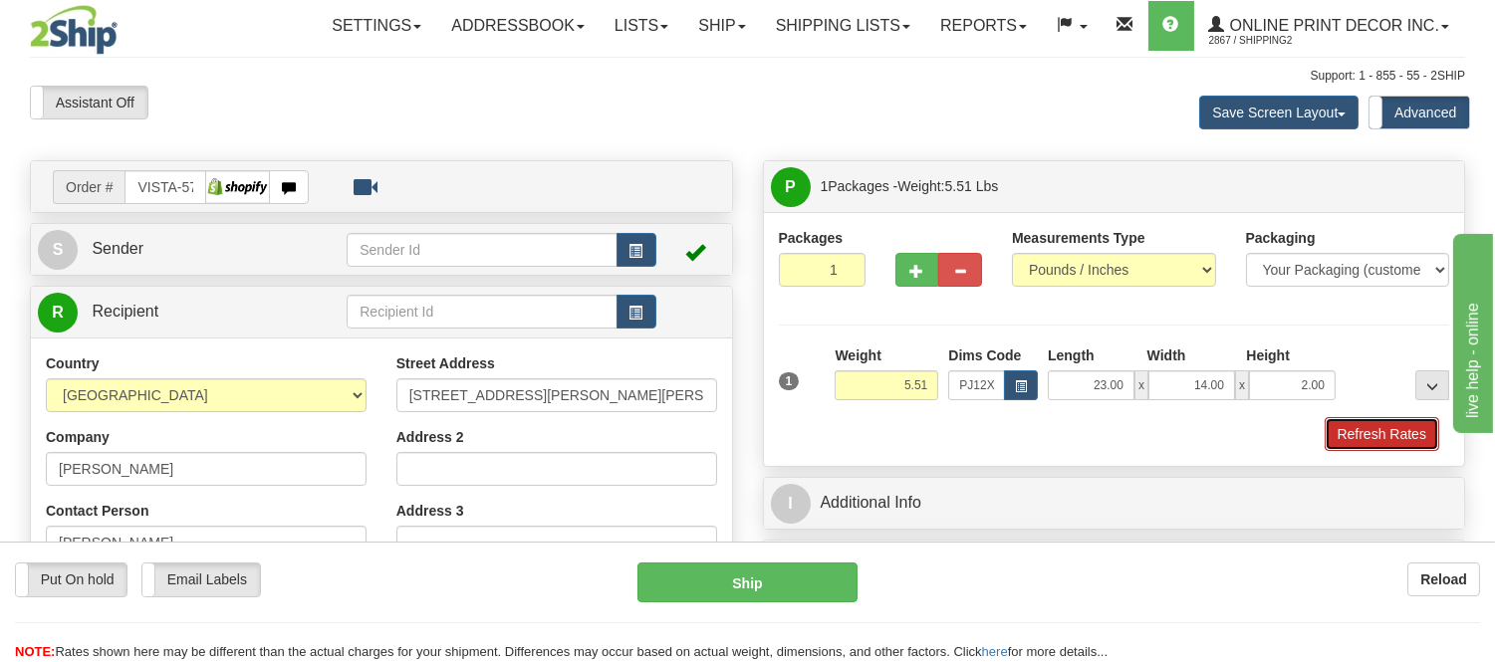
click at [1373, 434] on button "Refresh Rates" at bounding box center [1382, 434] width 115 height 34
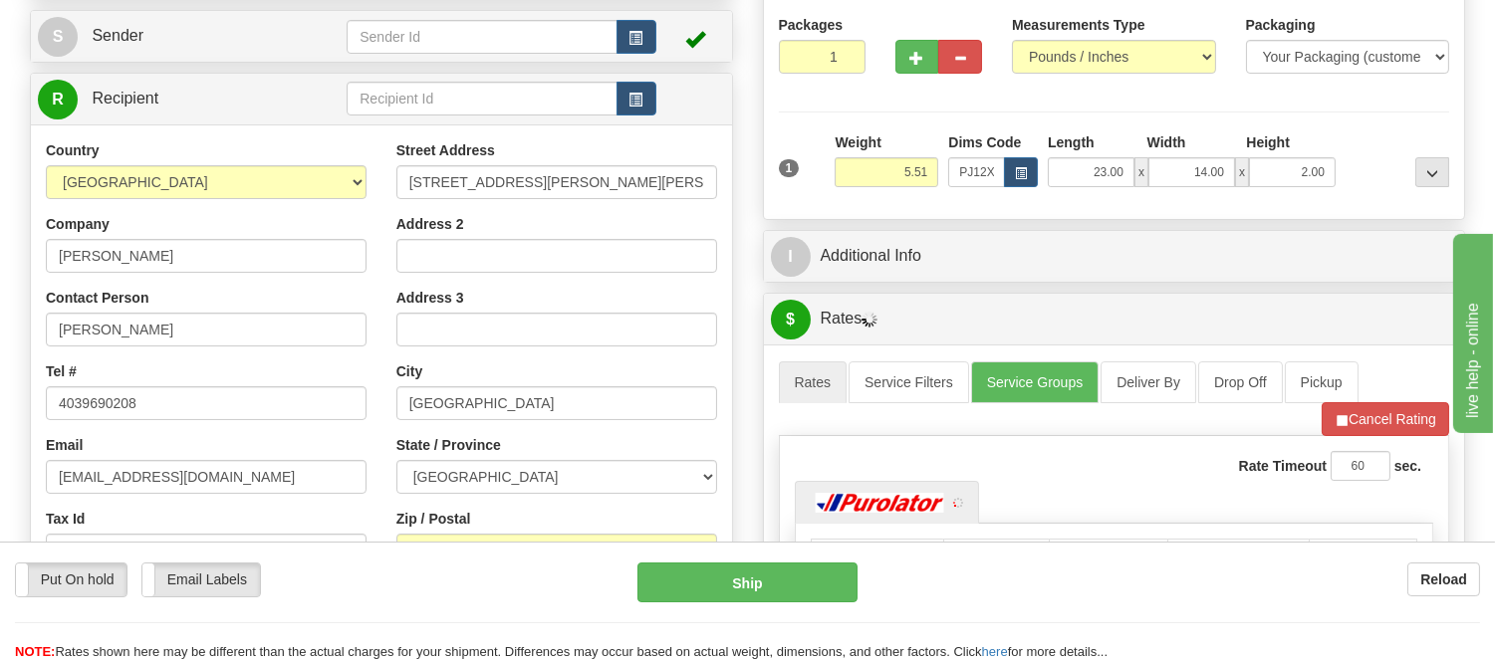
scroll to position [280, 0]
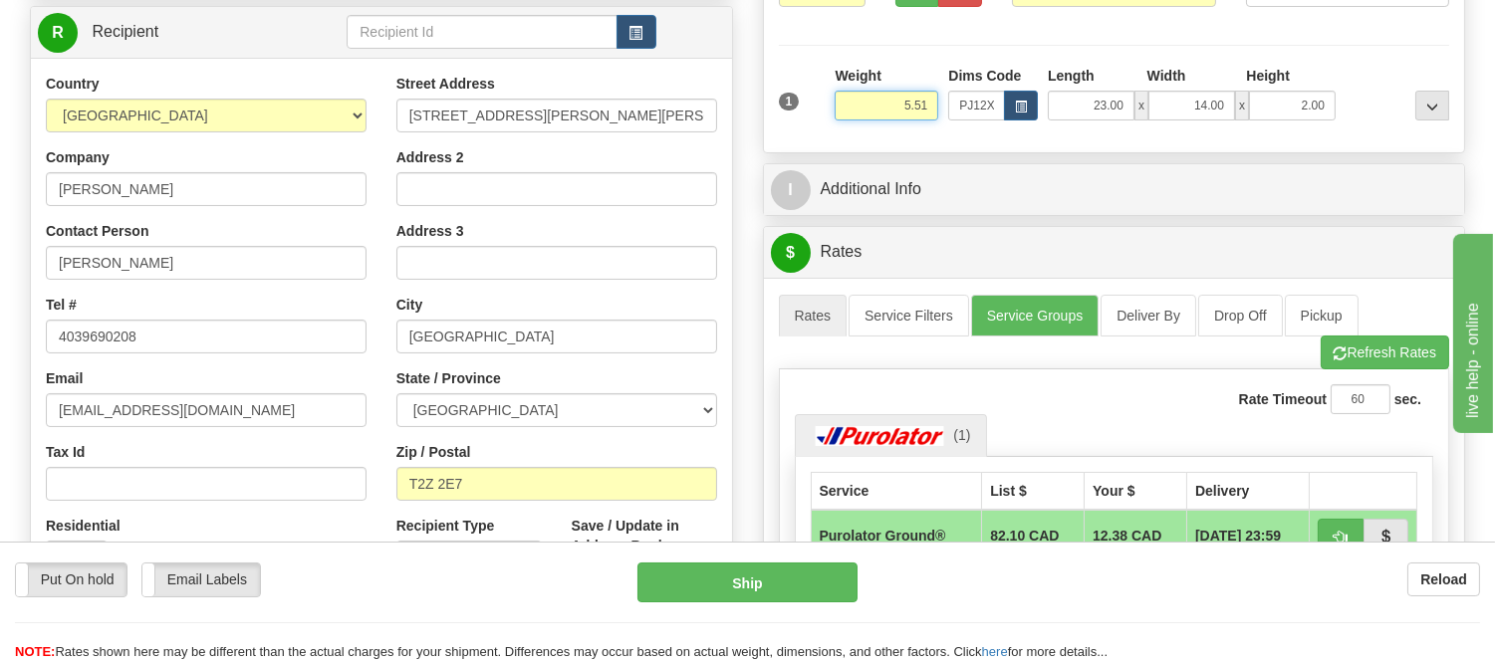
drag, startPoint x: 938, startPoint y: 102, endPoint x: 828, endPoint y: 137, distance: 116.2
click at [829, 136] on div "1 Weight 5.51 Dims Code x x" at bounding box center [1114, 101] width 681 height 71
type input "8.98"
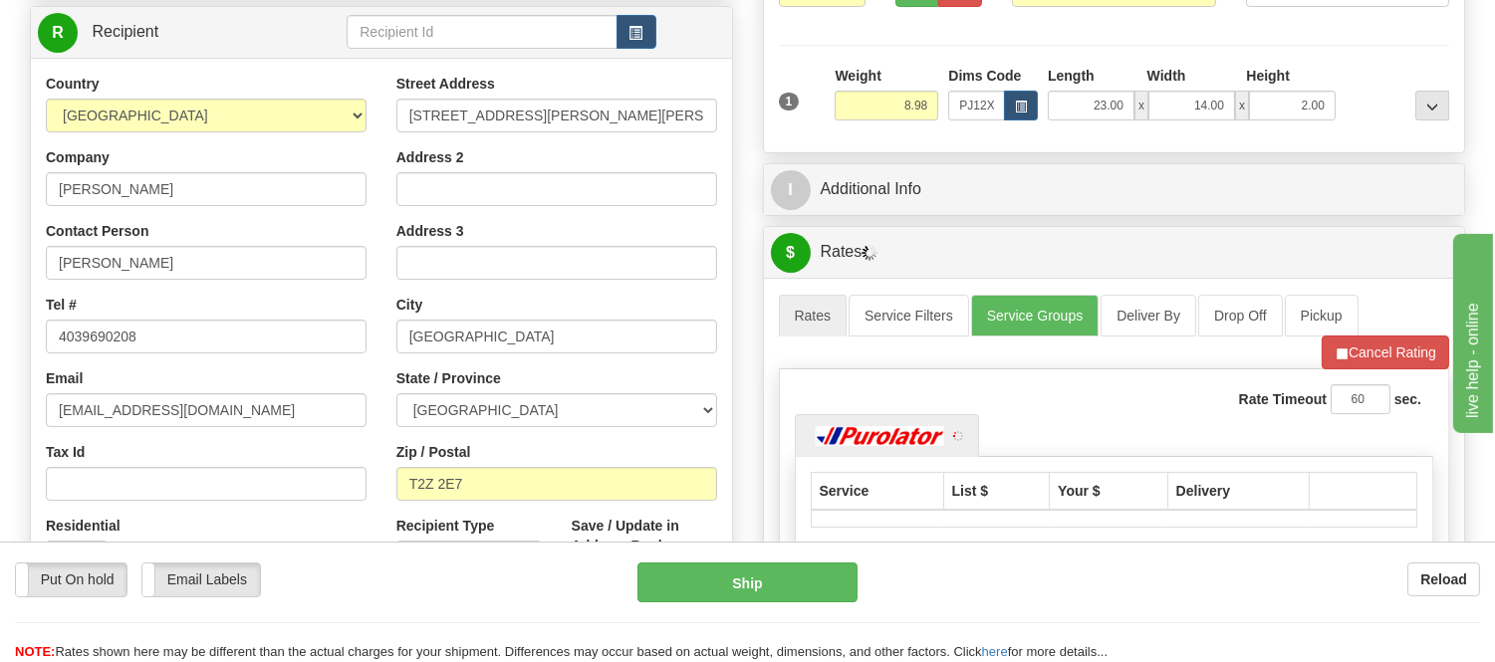
click at [1377, 357] on li "Refresh Rates Cancel Rating" at bounding box center [1386, 353] width 128 height 34
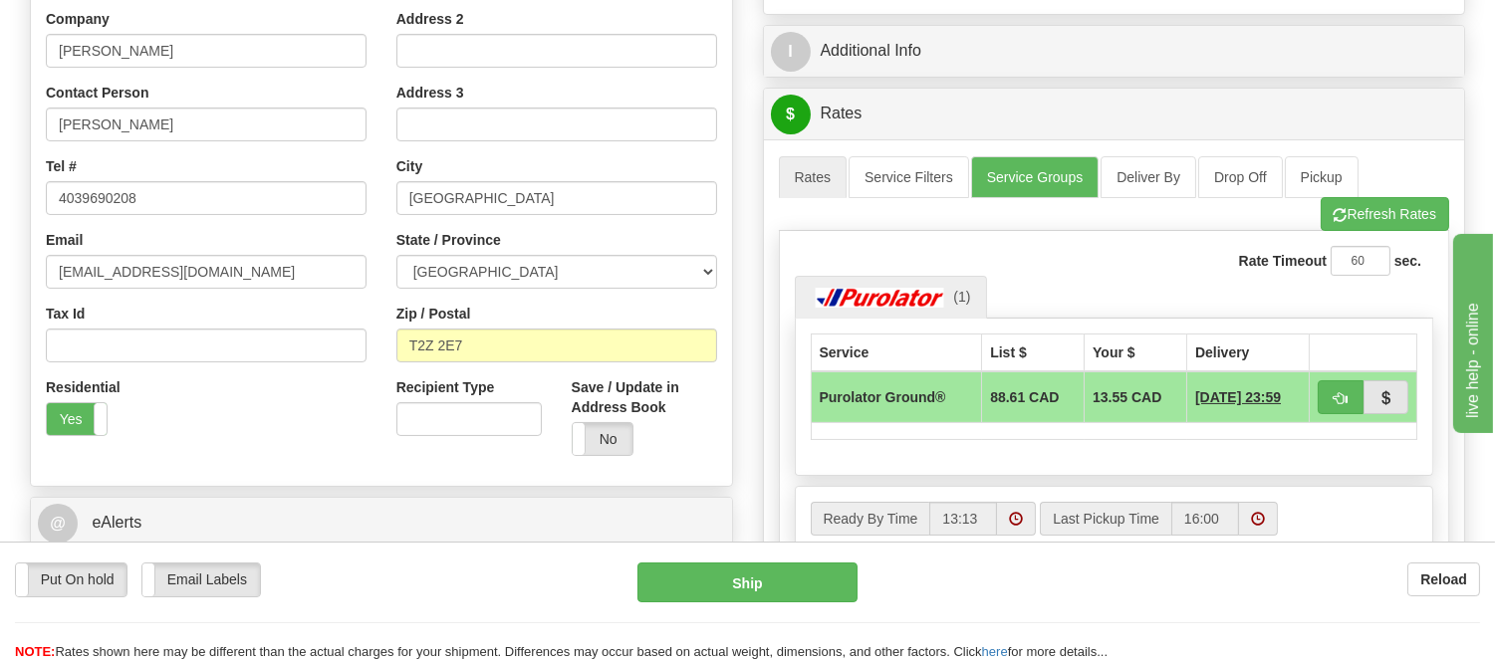
scroll to position [169, 0]
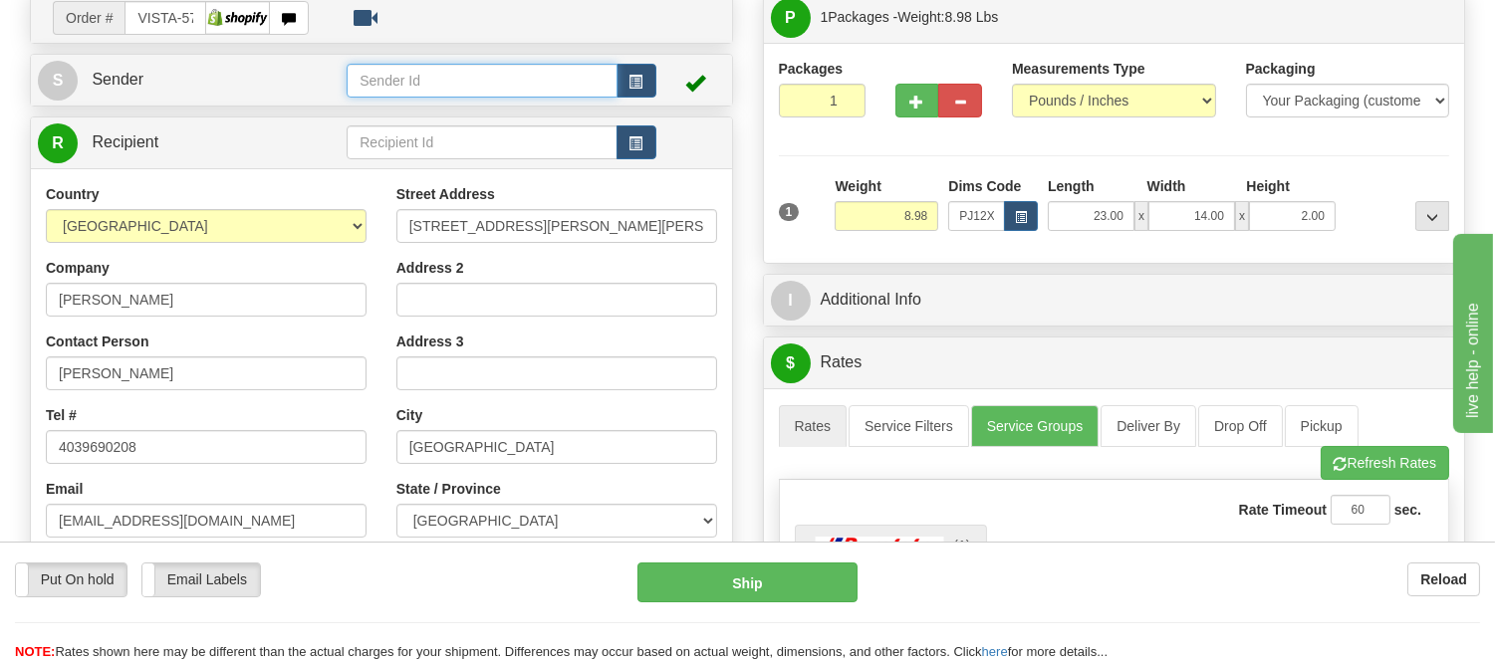
click at [612, 75] on input "text" at bounding box center [482, 81] width 270 height 34
click at [624, 74] on button "button" at bounding box center [637, 81] width 40 height 34
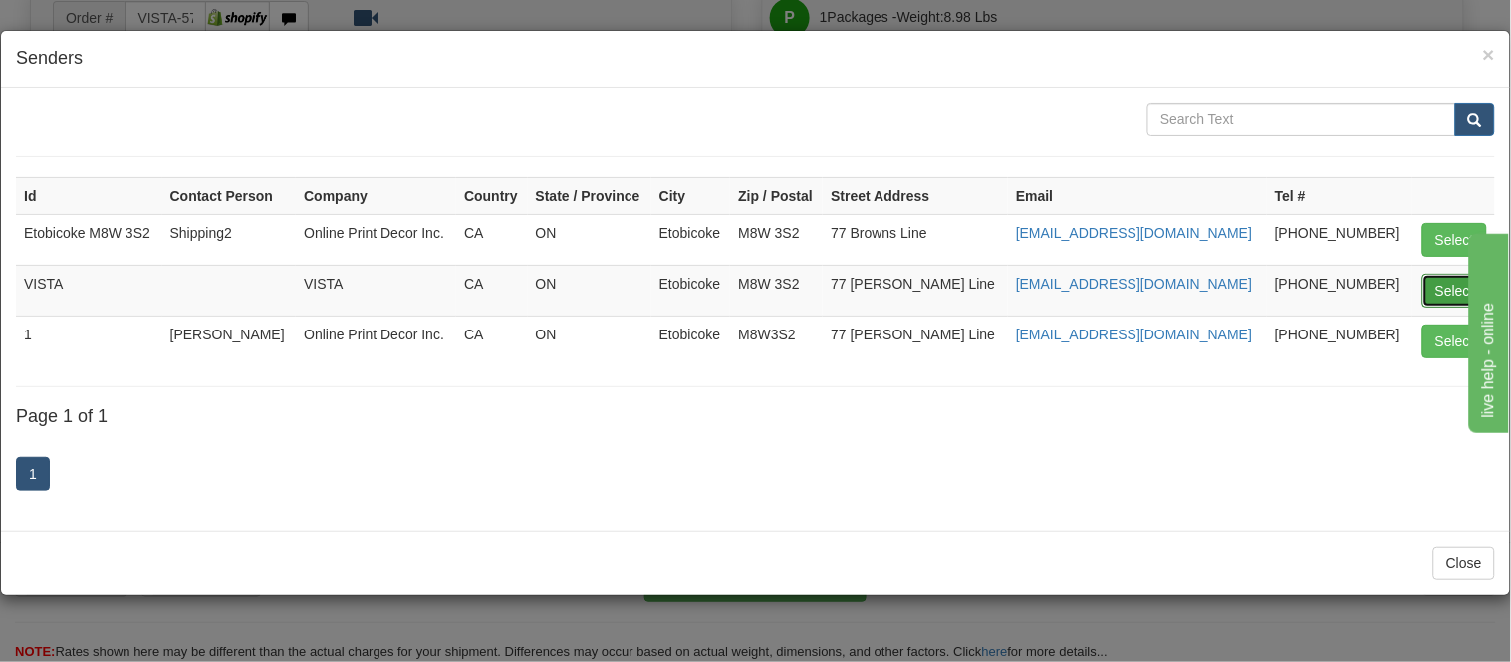
click at [1457, 280] on button "Select" at bounding box center [1454, 291] width 65 height 34
type input "VISTA"
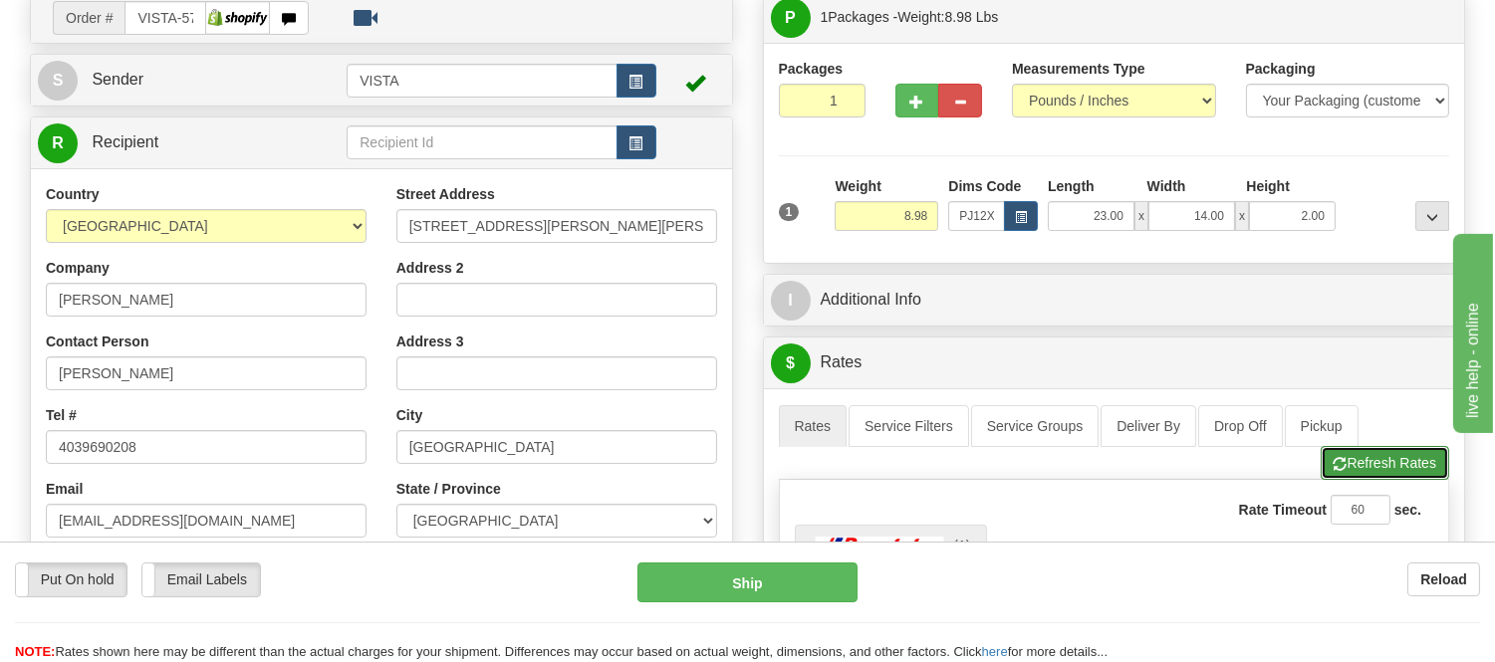
click at [1376, 465] on button "Refresh Rates" at bounding box center [1385, 463] width 129 height 34
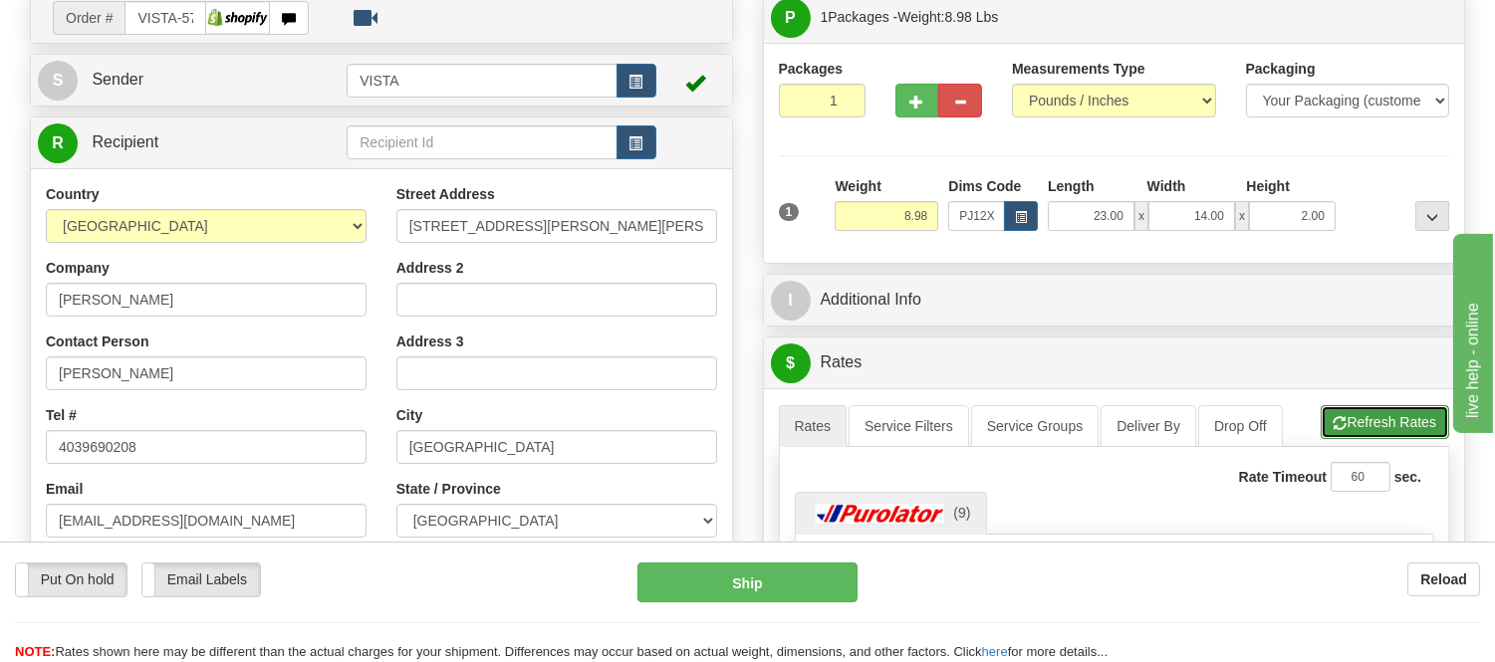
click at [1403, 419] on button "Refresh Rates" at bounding box center [1385, 422] width 129 height 34
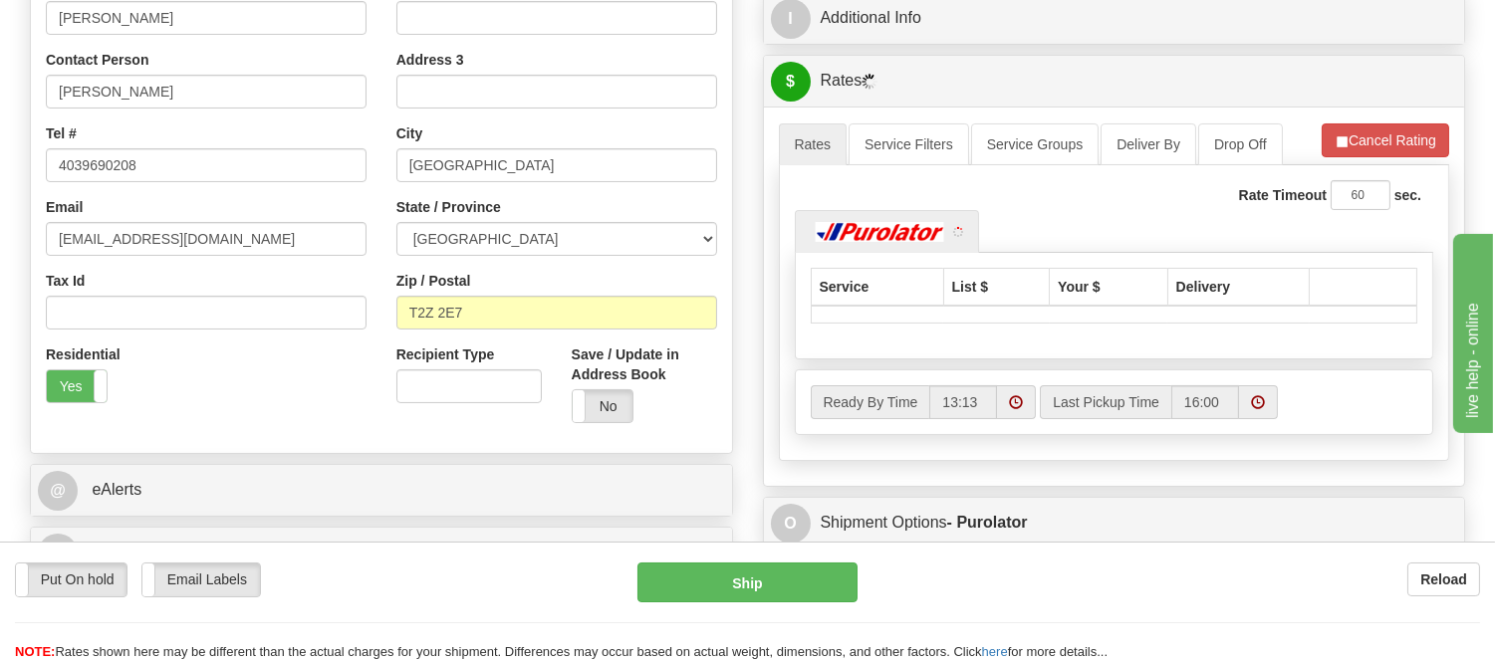
scroll to position [501, 0]
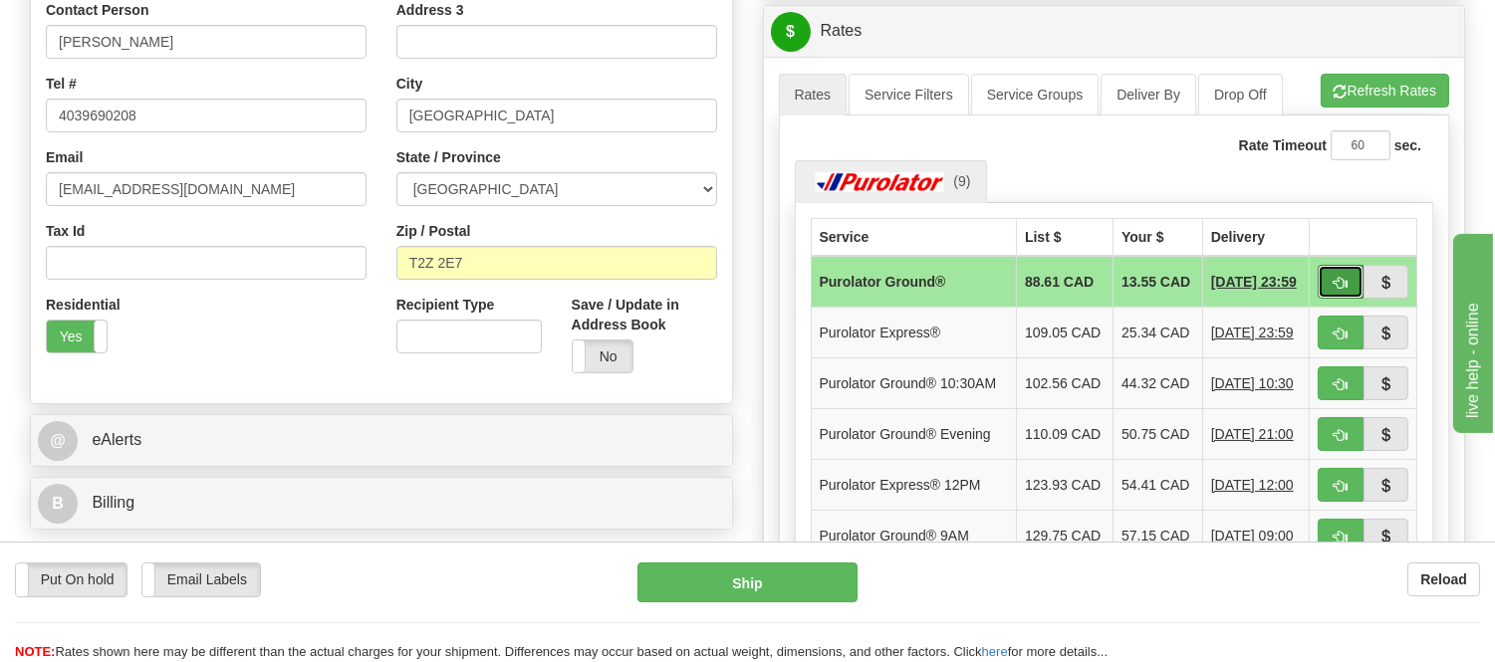
click at [1346, 283] on span "button" at bounding box center [1341, 283] width 14 height 13
type input "260"
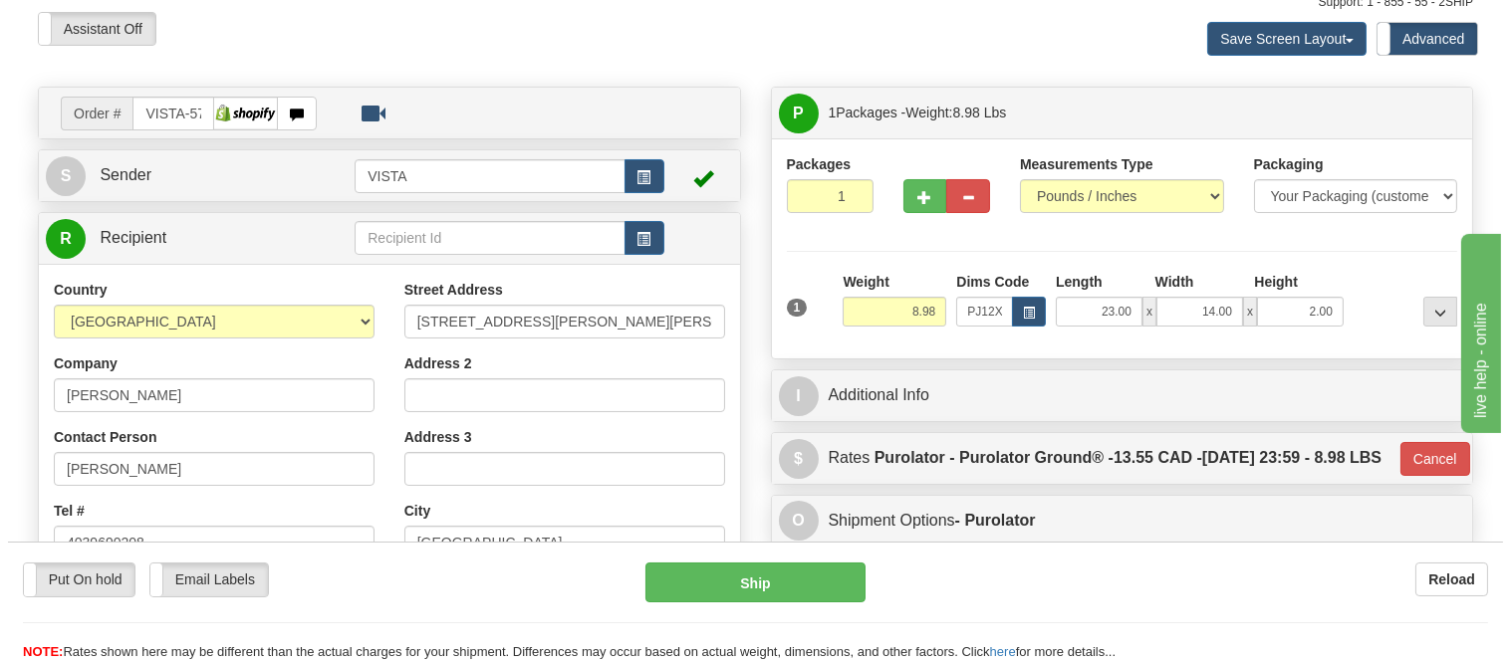
scroll to position [58, 0]
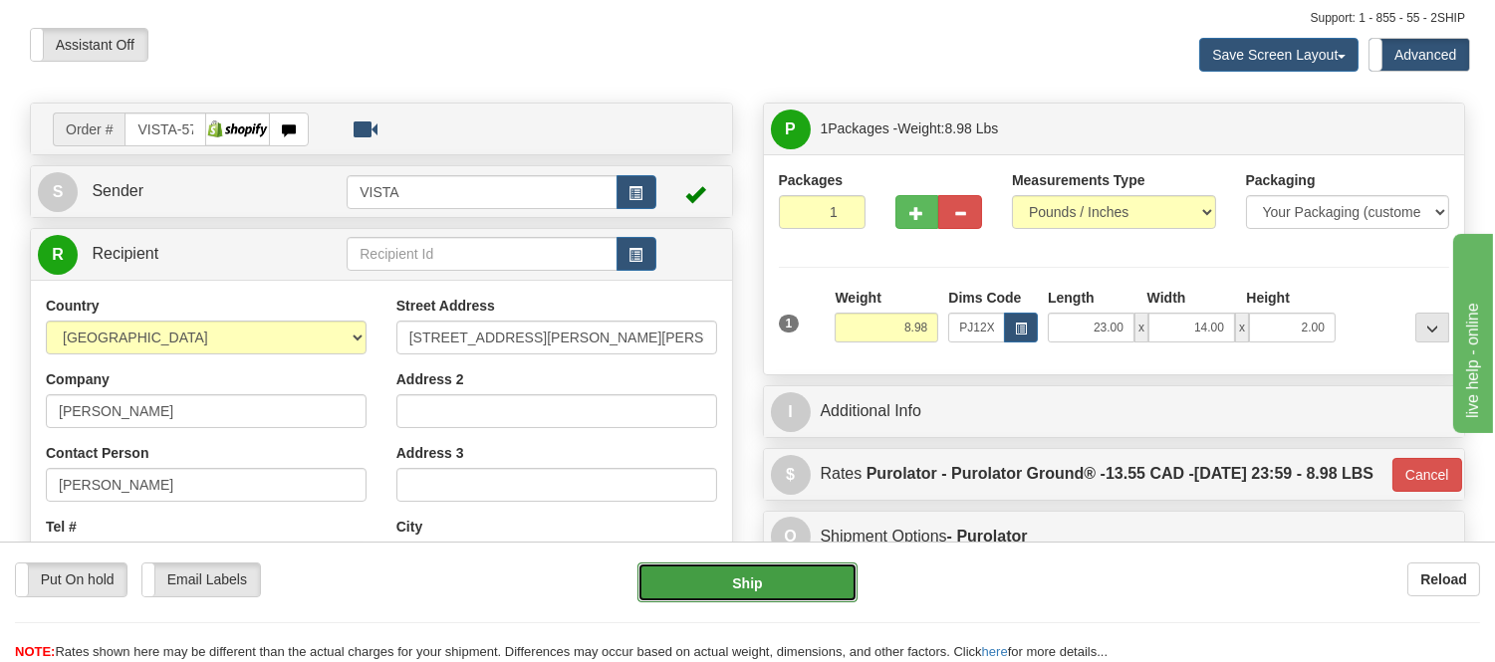
click at [795, 570] on button "Ship" at bounding box center [747, 583] width 219 height 40
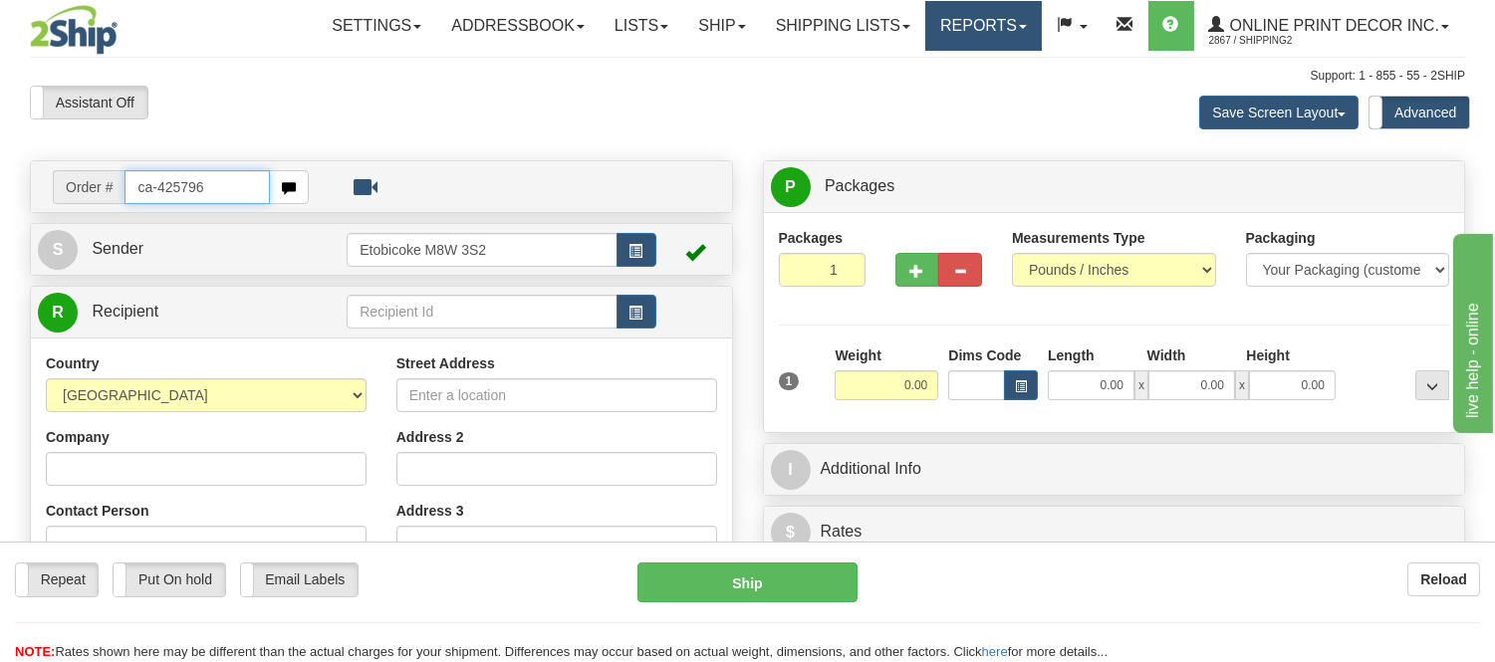
type input "ca-425796"
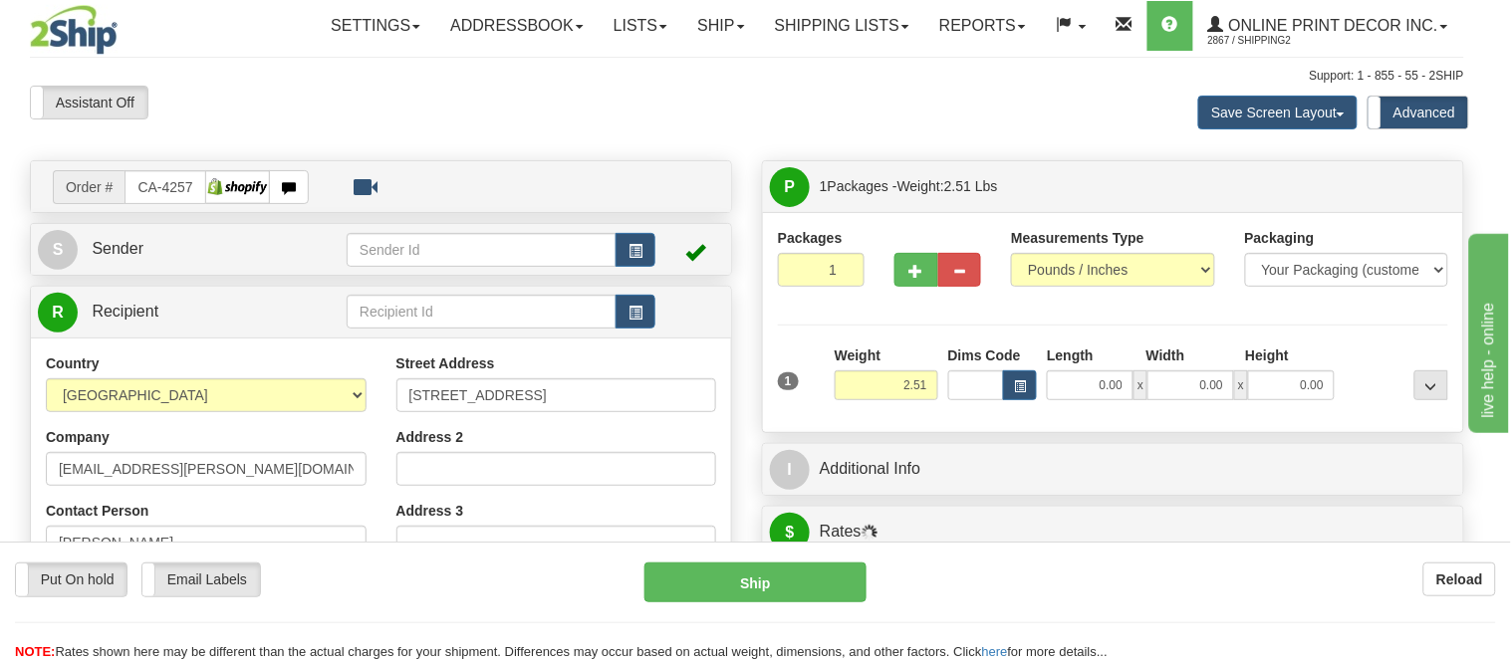
type input "GRANDE PRAIRIE"
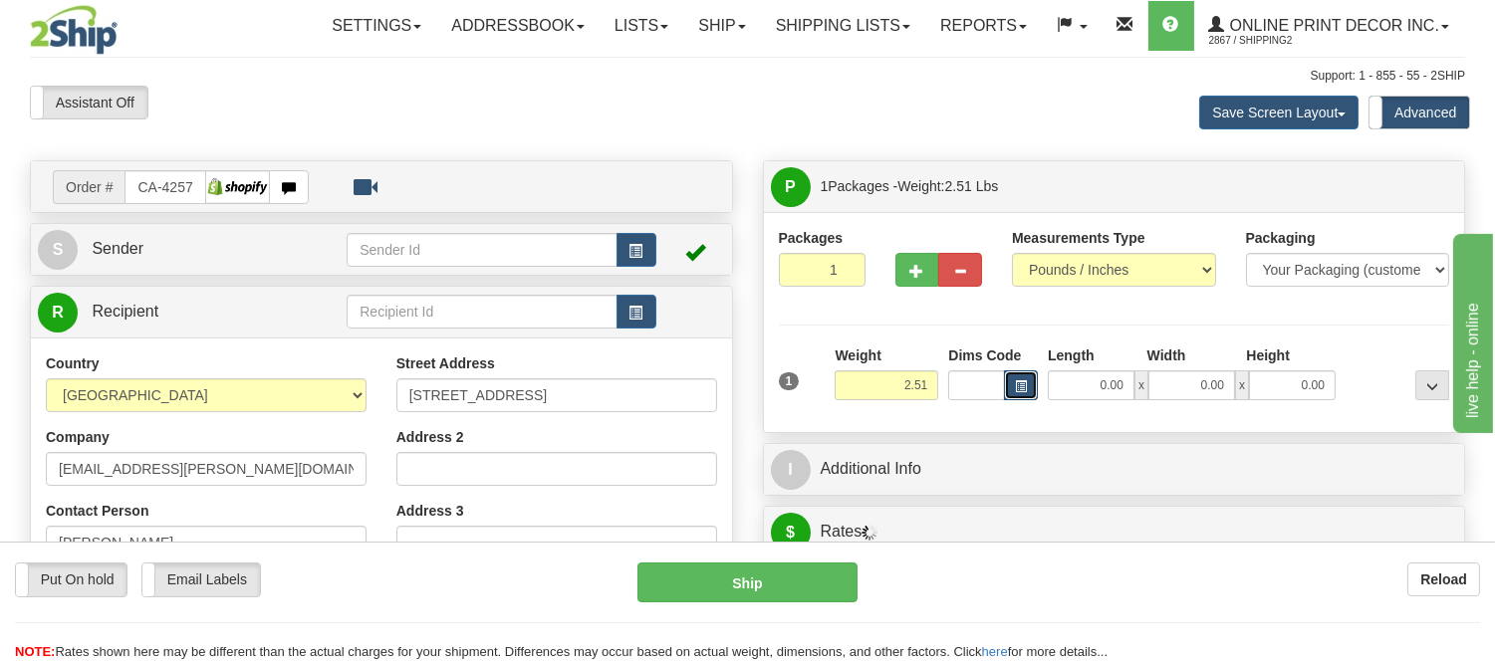
click at [1026, 390] on span "button" at bounding box center [1021, 387] width 12 height 11
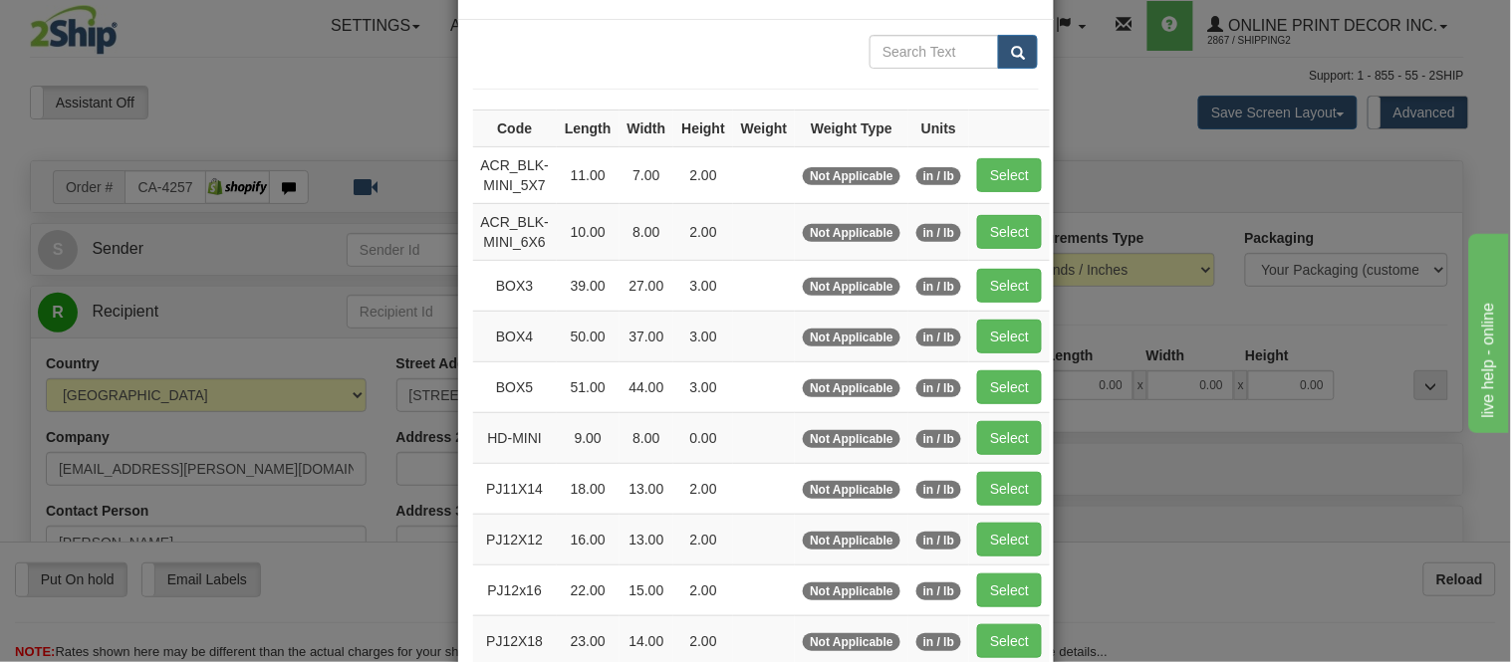
scroll to position [332, 0]
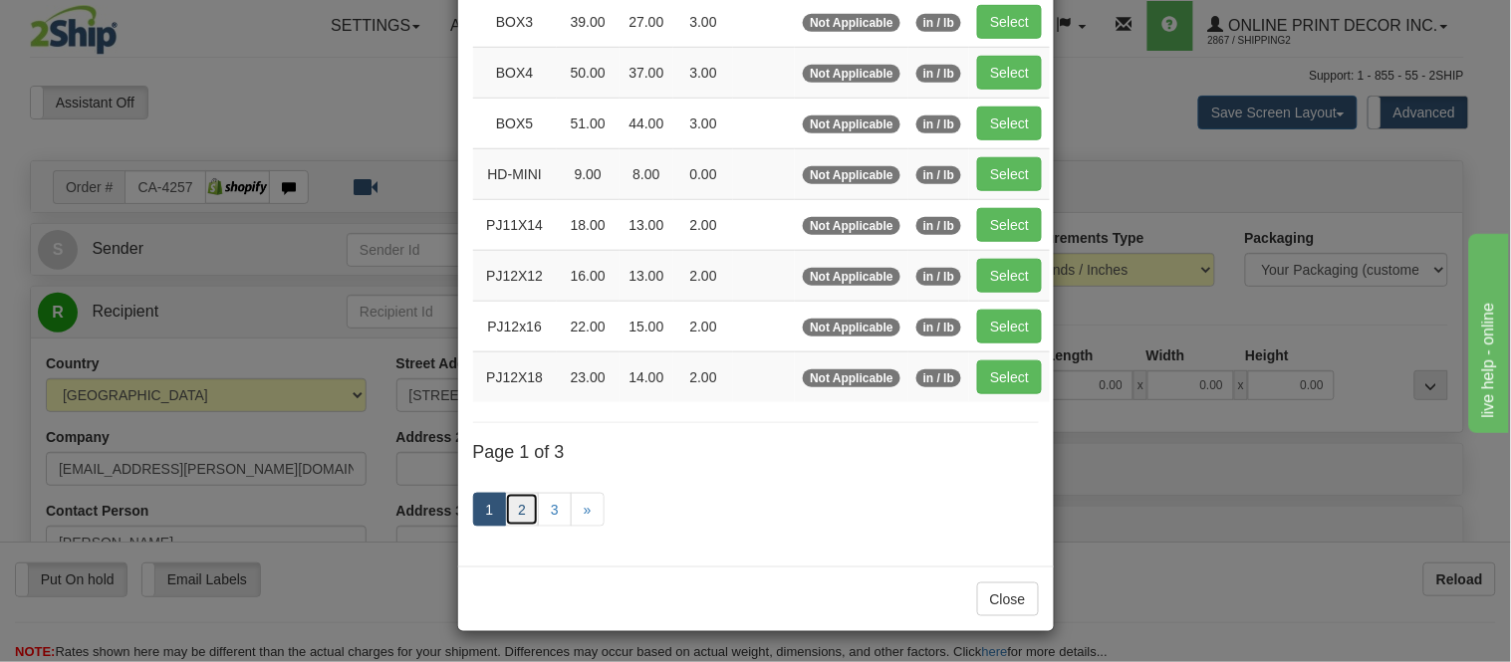
click at [519, 501] on link "2" at bounding box center [522, 510] width 34 height 34
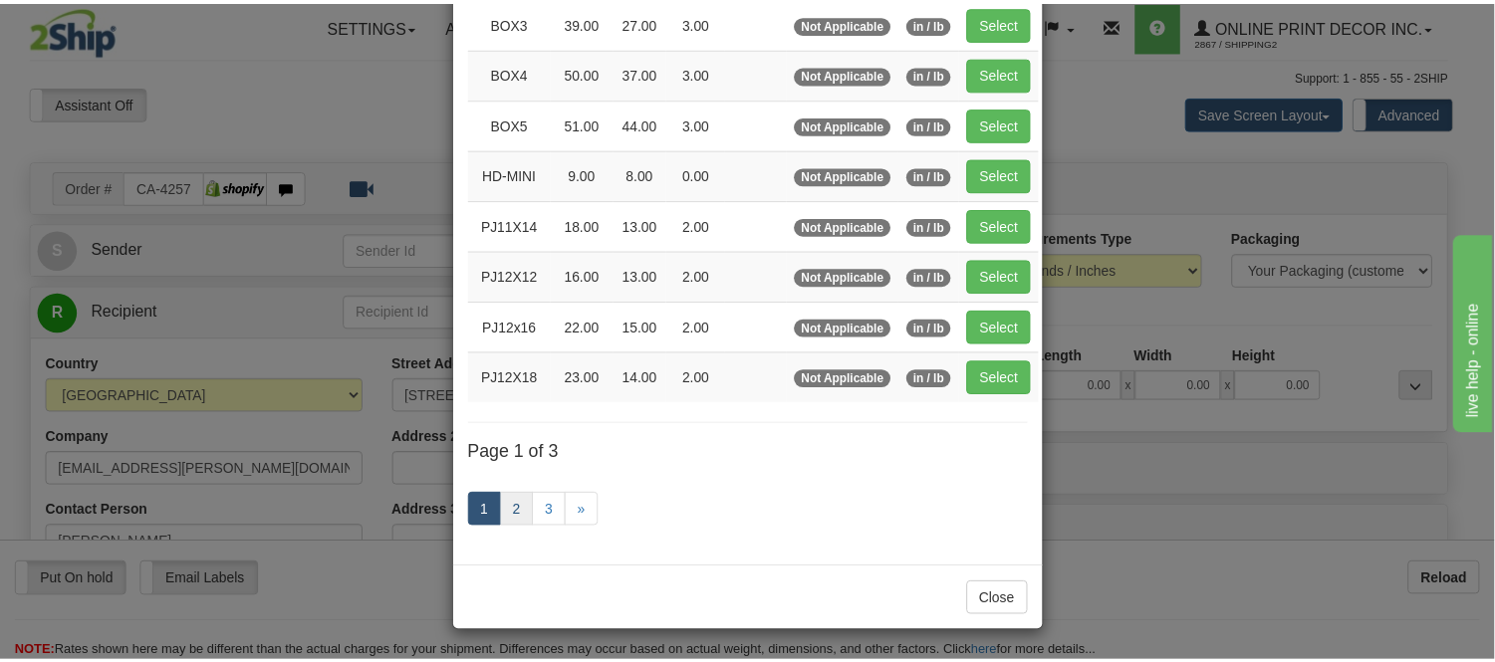
scroll to position [324, 0]
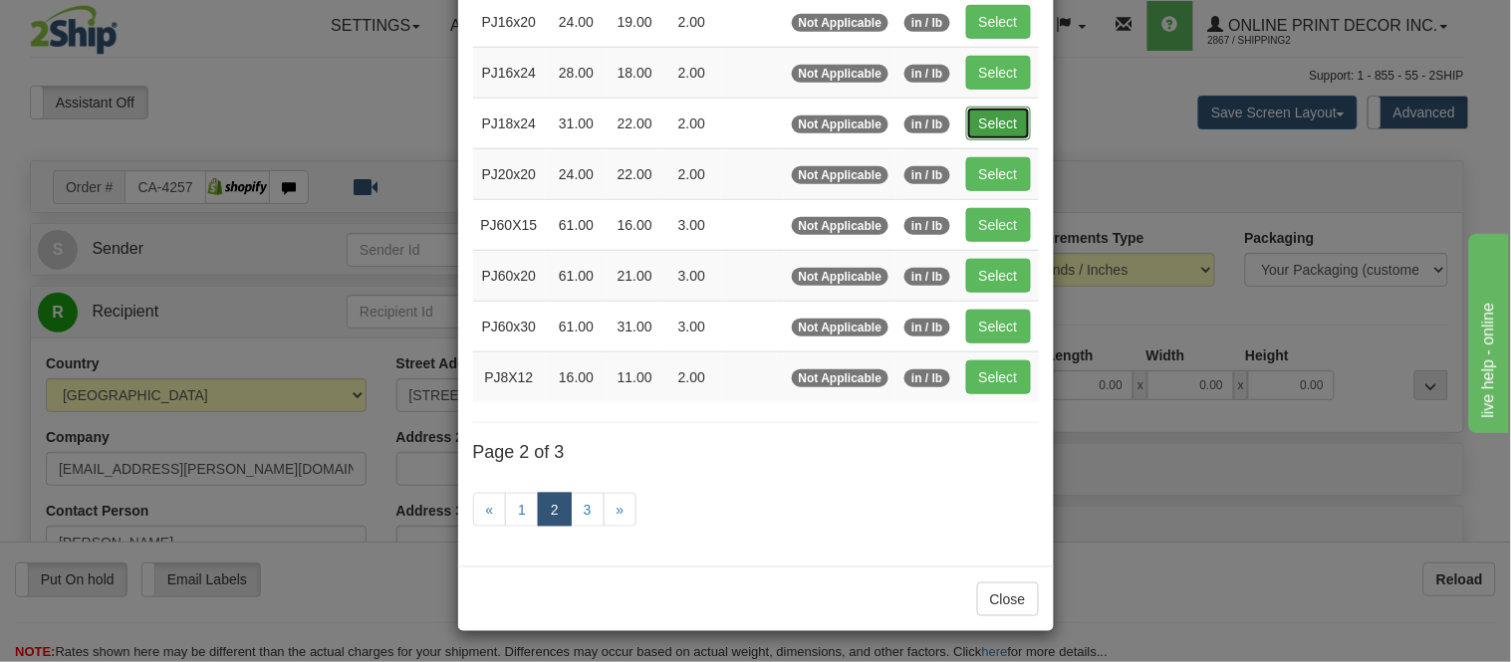
click at [974, 113] on button "Select" at bounding box center [998, 124] width 65 height 34
type input "PJ18x24"
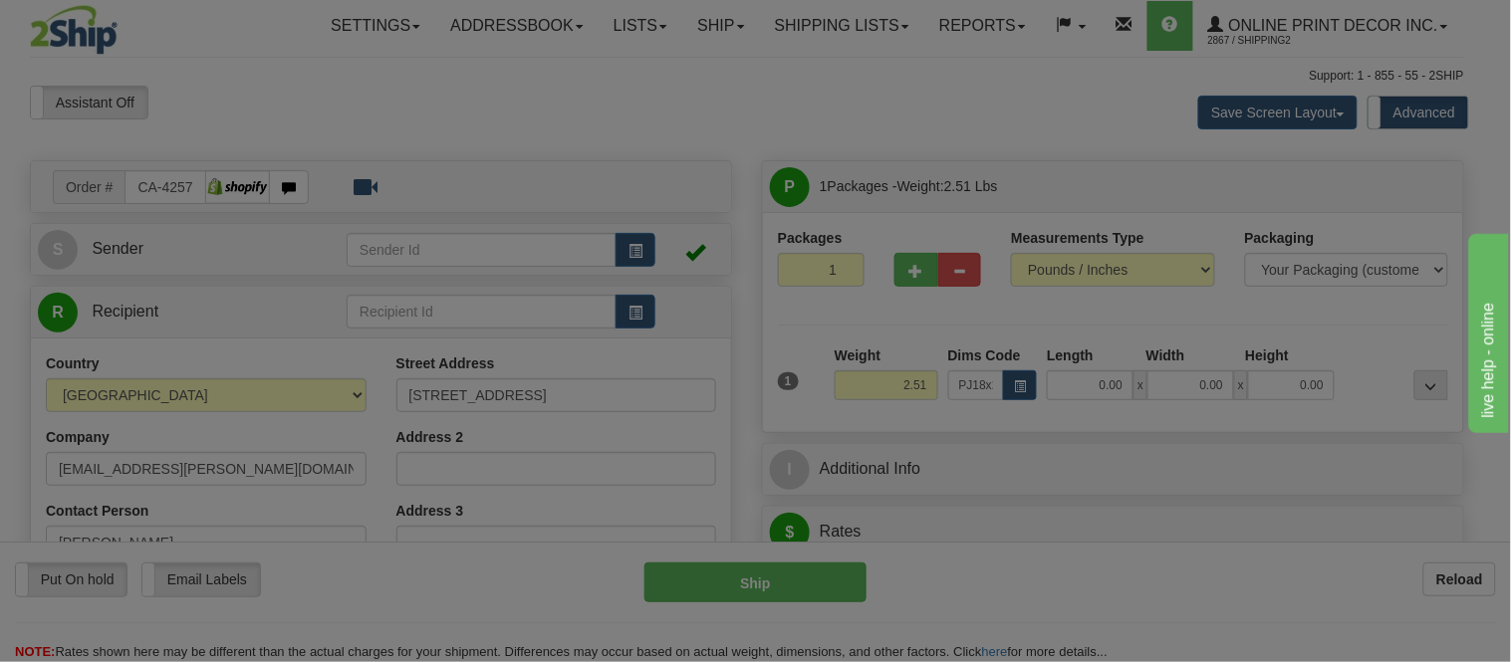
type input "31.00"
type input "22.00"
type input "2.00"
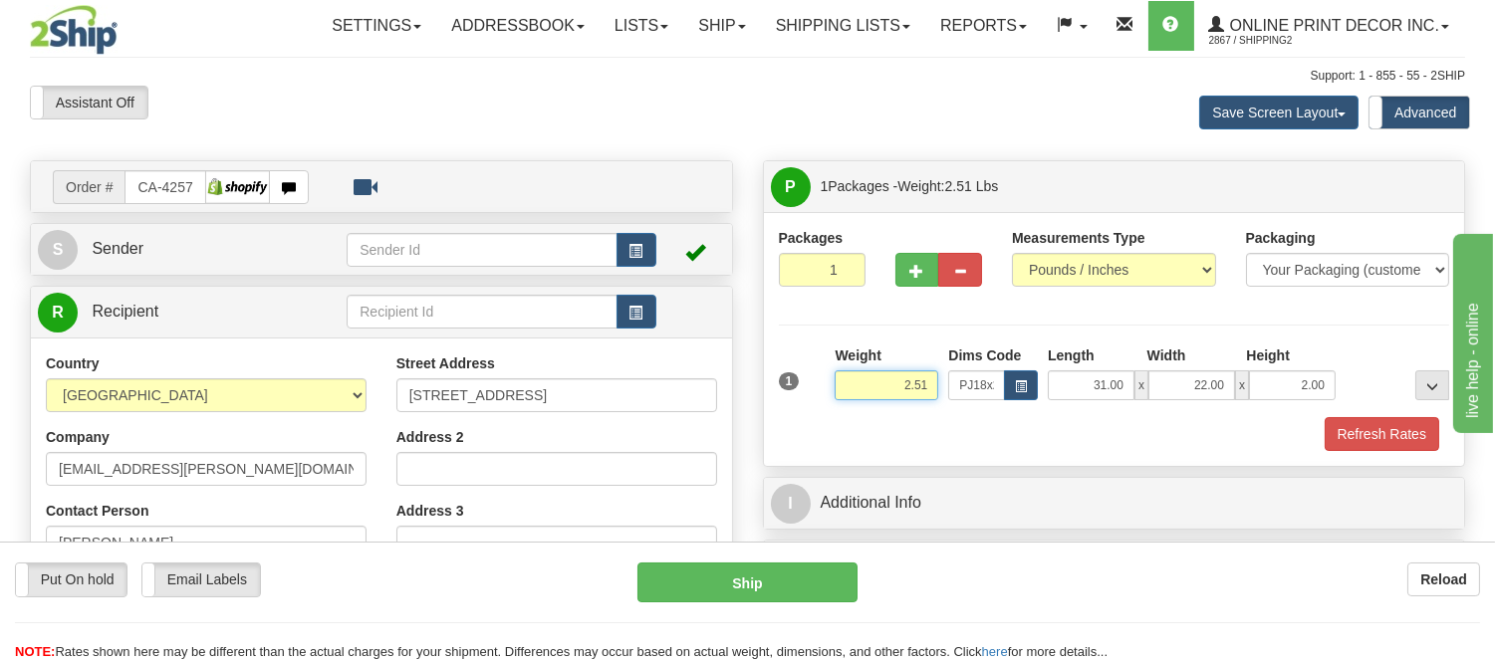
drag, startPoint x: 927, startPoint y: 383, endPoint x: 831, endPoint y: 371, distance: 97.4
click at [831, 371] on div "Weight 2.51" at bounding box center [887, 381] width 114 height 70
type input "3.10"
drag, startPoint x: 1328, startPoint y: 389, endPoint x: 1235, endPoint y: 391, distance: 92.7
click at [1235, 391] on div "31.00 x 22.00 x 2.00" at bounding box center [1192, 386] width 288 height 30
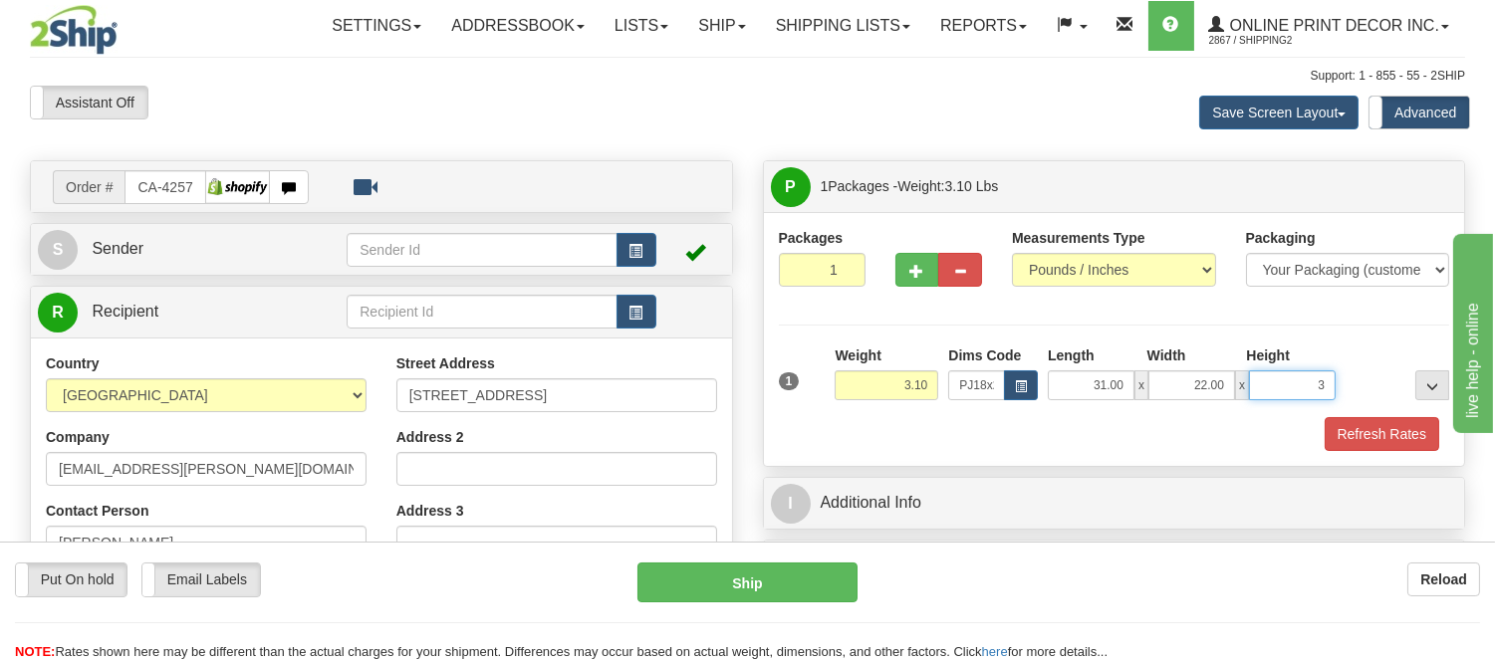
click button "Delete" at bounding box center [0, 0] width 0 height 0
type input "3.00"
click at [1368, 426] on button "Refresh Rates" at bounding box center [1382, 434] width 115 height 34
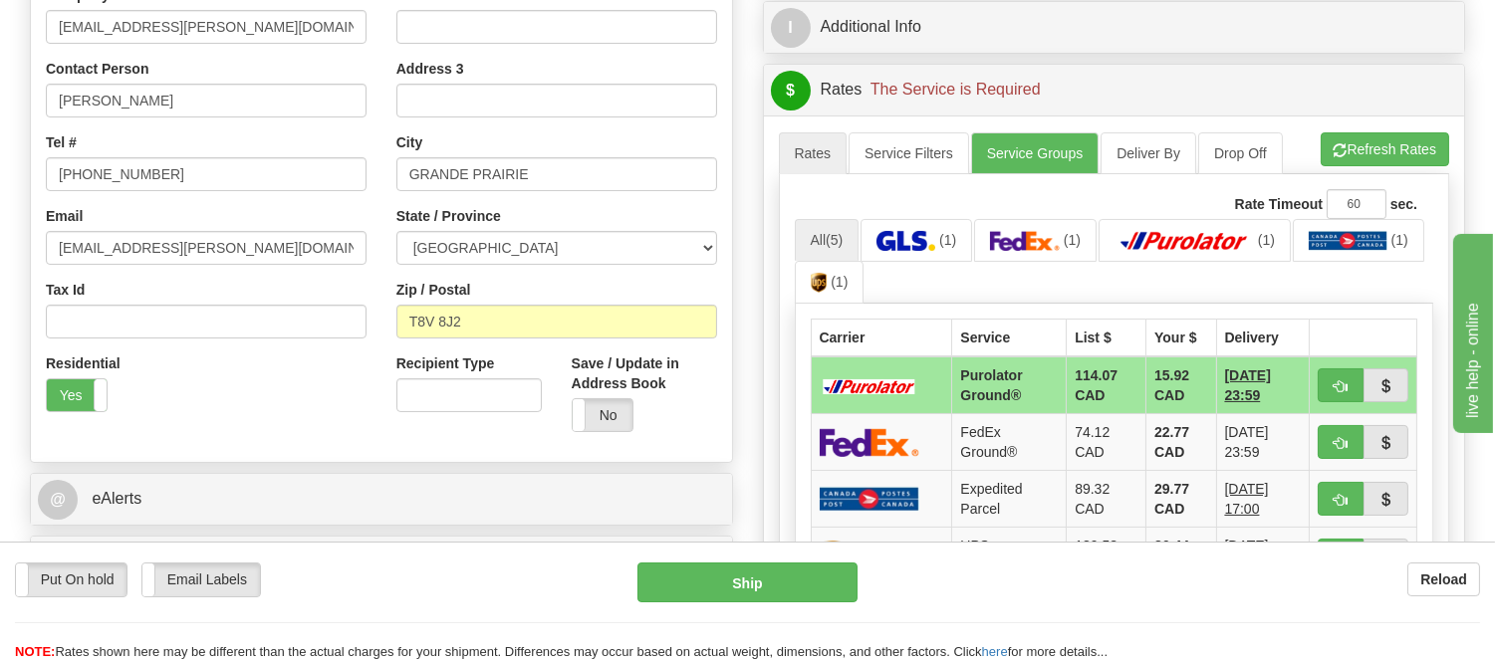
scroll to position [553, 0]
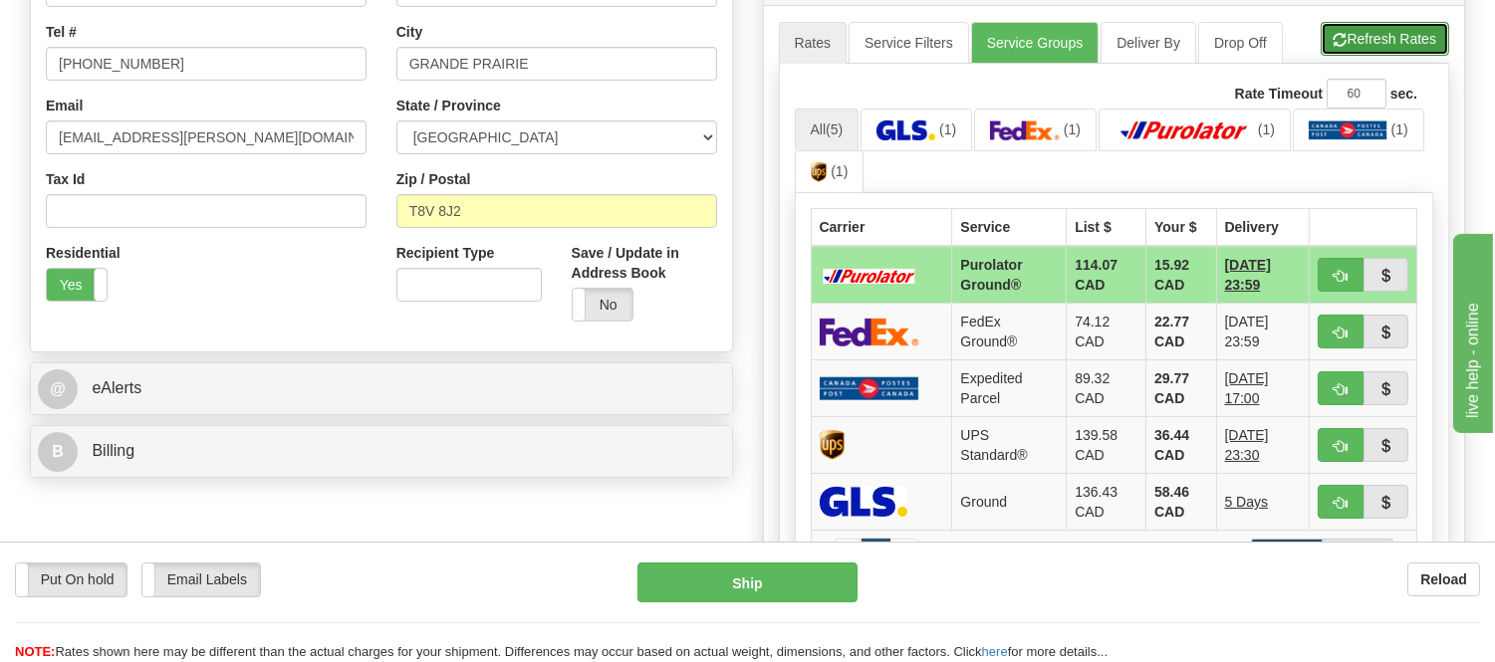
click at [1353, 40] on button "Refresh Rates" at bounding box center [1385, 39] width 129 height 34
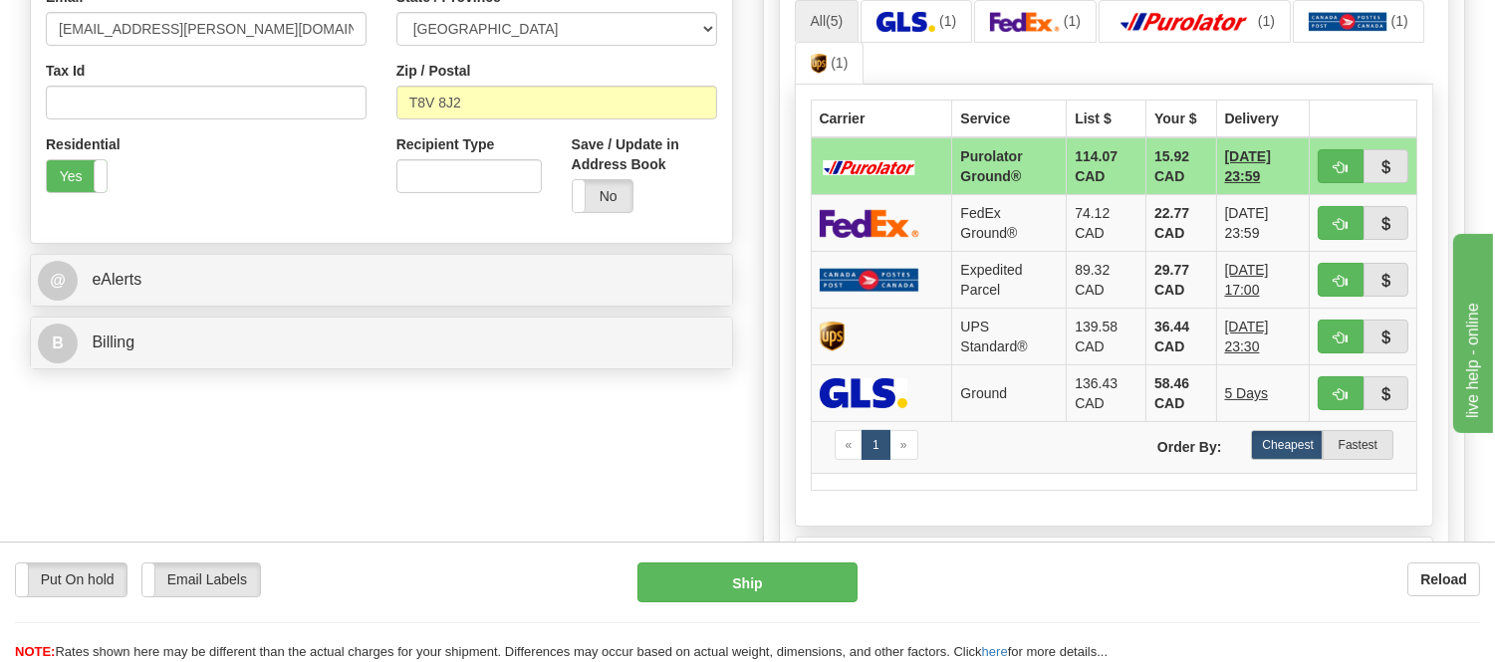
scroll to position [663, 0]
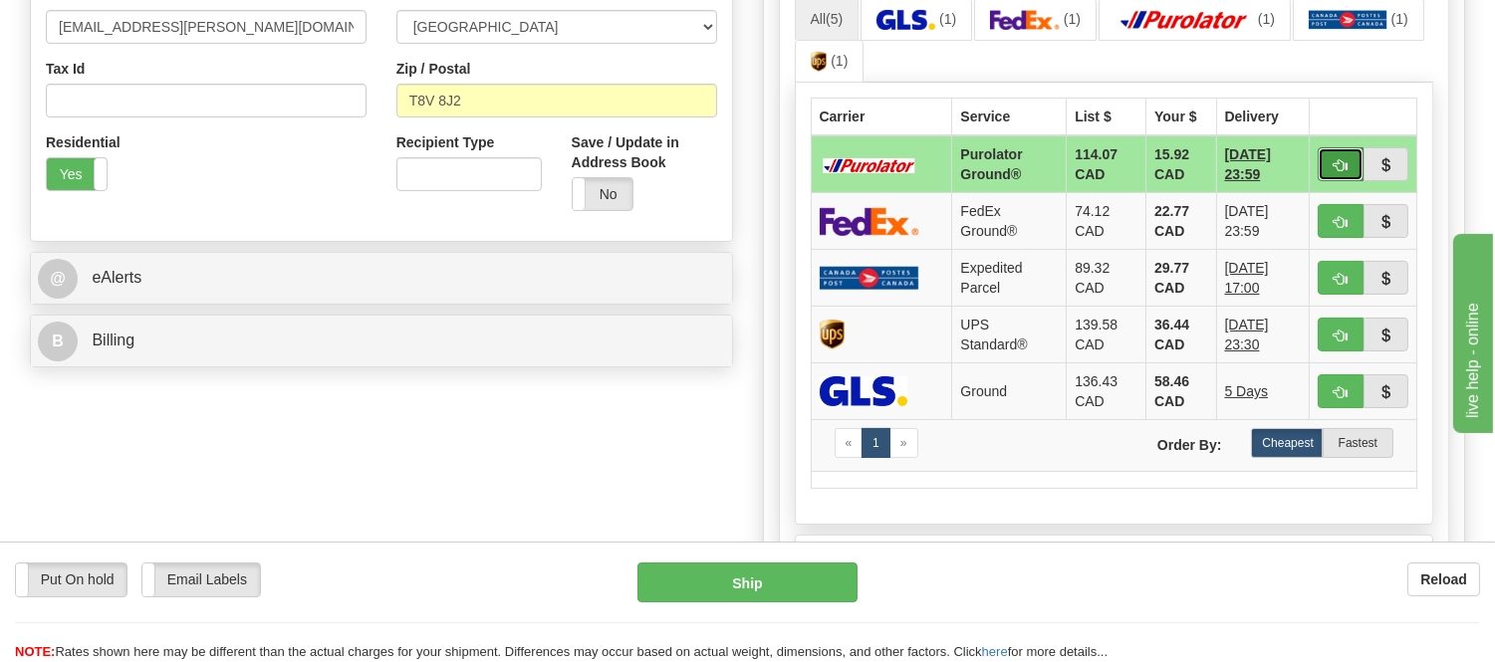
click at [1341, 164] on span "button" at bounding box center [1341, 165] width 14 height 13
type input "260"
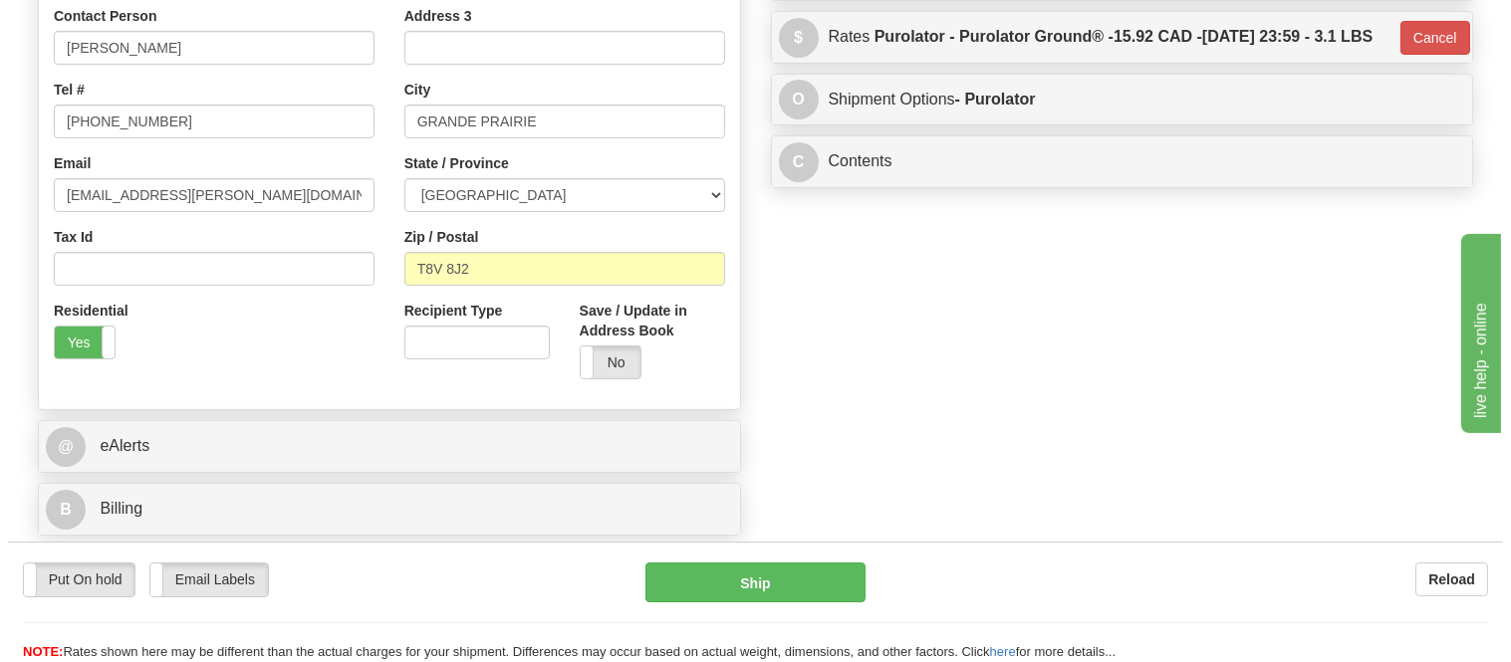
scroll to position [221, 0]
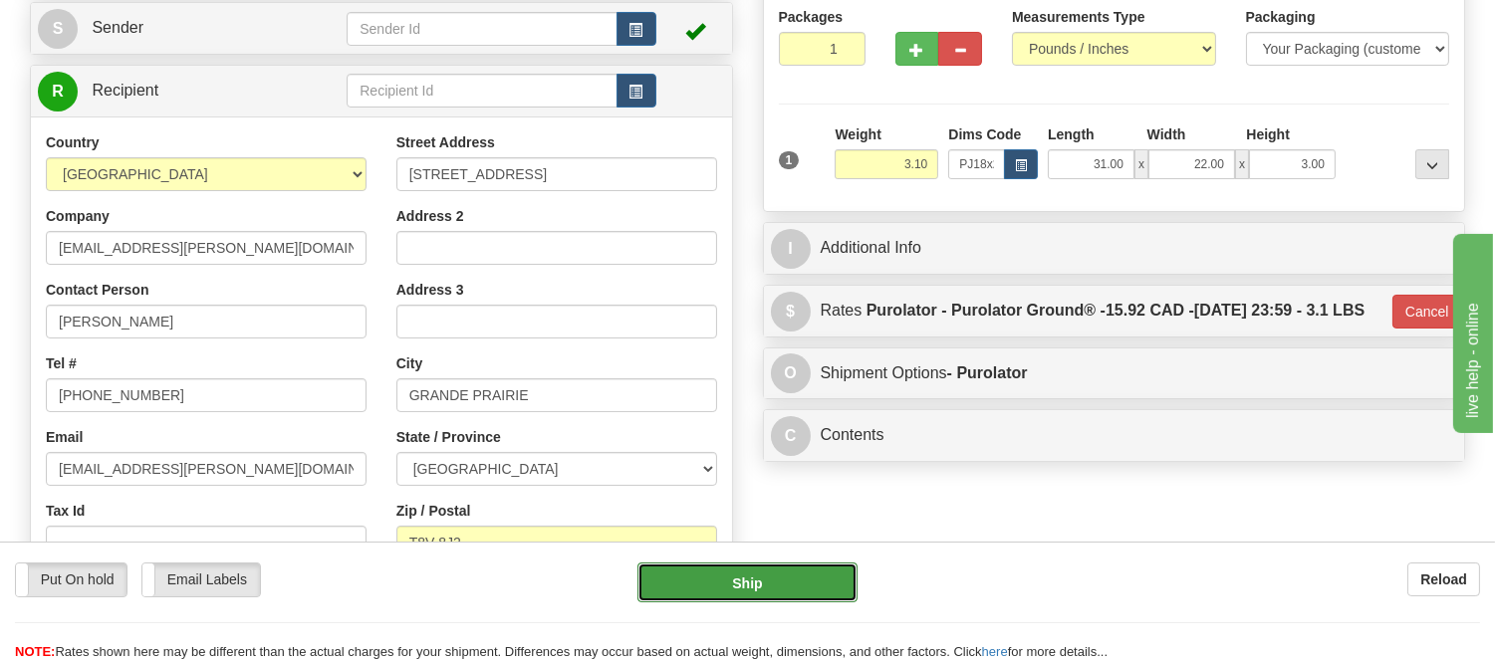
click at [755, 581] on button "Ship" at bounding box center [747, 583] width 219 height 40
